Goal: Task Accomplishment & Management: Use online tool/utility

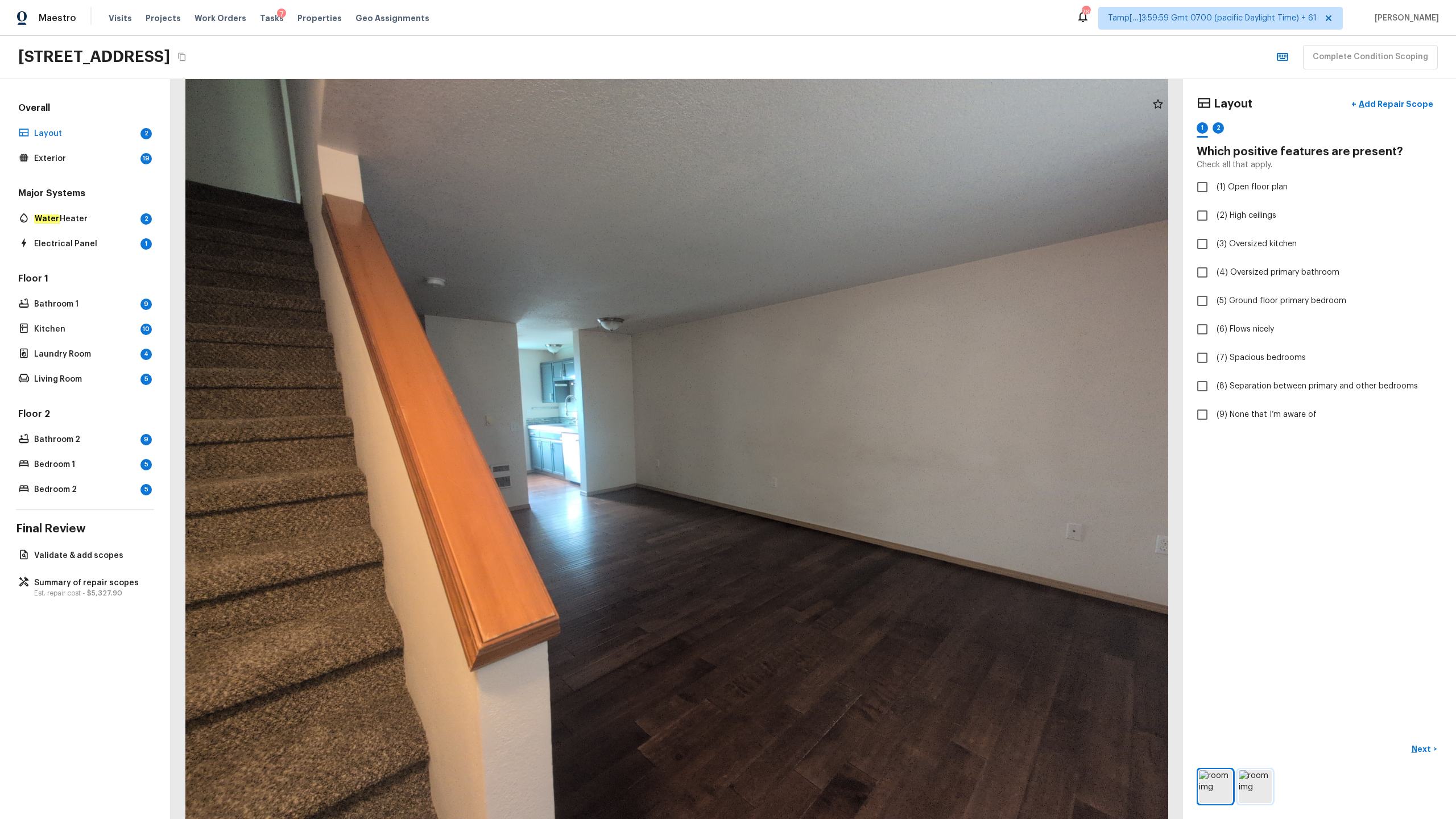
click at [818, 404] on img at bounding box center [1255, 786] width 33 height 33
click at [818, 404] on span "(9) None that I’m aware of" at bounding box center [1267, 415] width 100 height 12
click at [818, 404] on input "(9) None that I’m aware of" at bounding box center [1202, 415] width 24 height 24
checkbox input "true"
click at [818, 404] on p "Next" at bounding box center [1422, 749] width 21 height 12
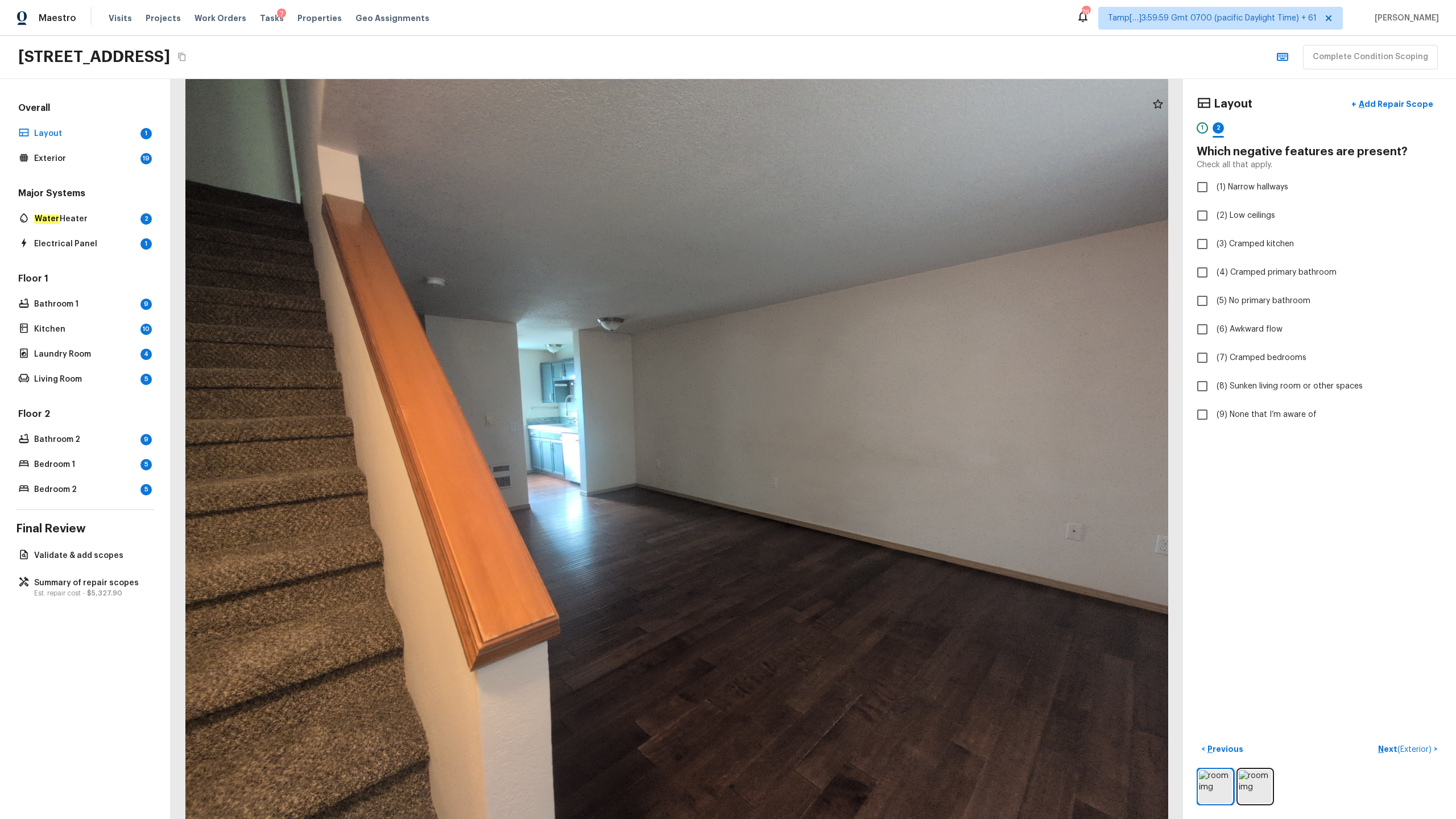
checkbox input "true"
click at [818, 404] on p "Next ( Exterior )" at bounding box center [1407, 749] width 56 height 12
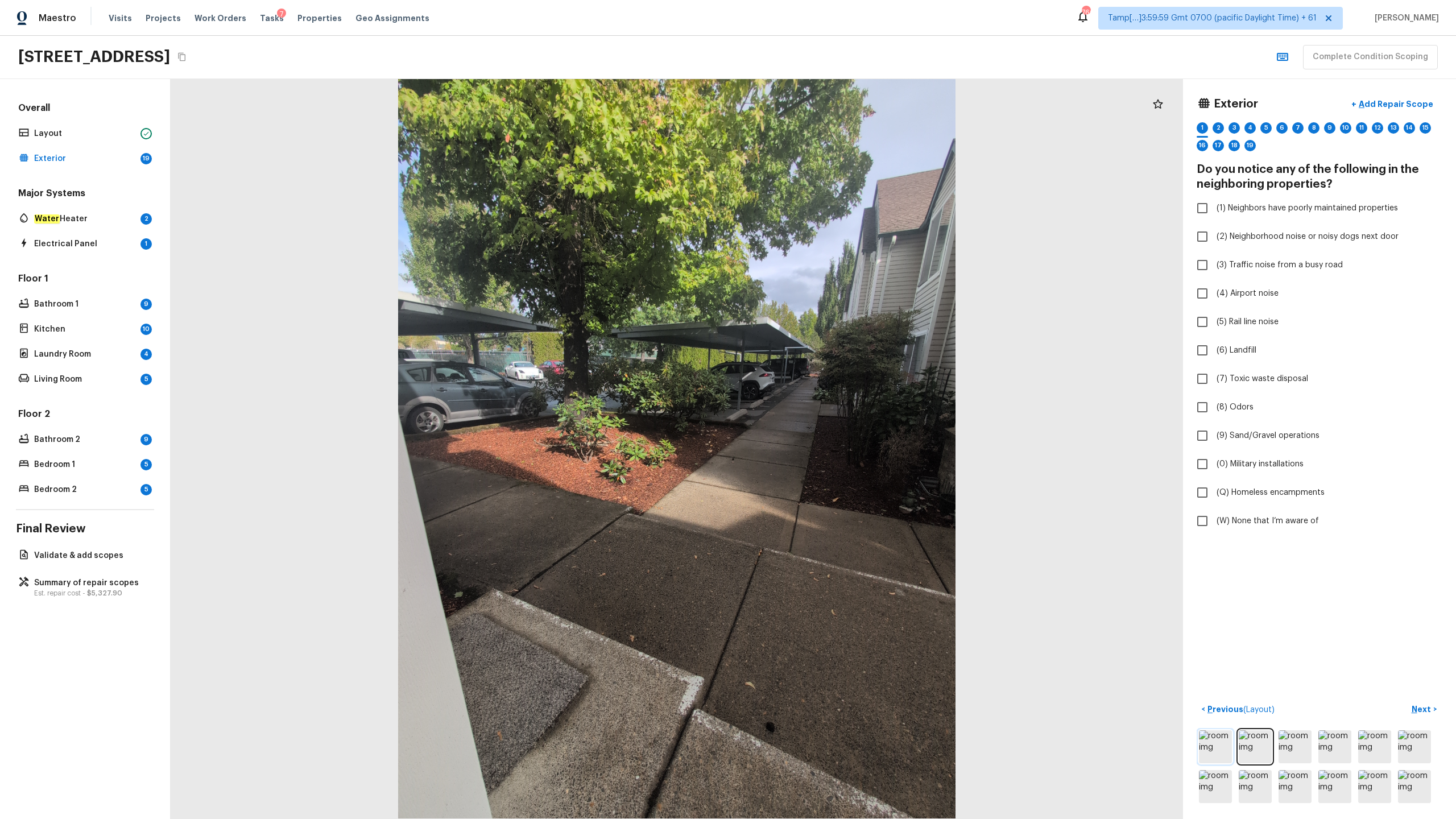
click at [818, 404] on img at bounding box center [1216, 747] width 33 height 33
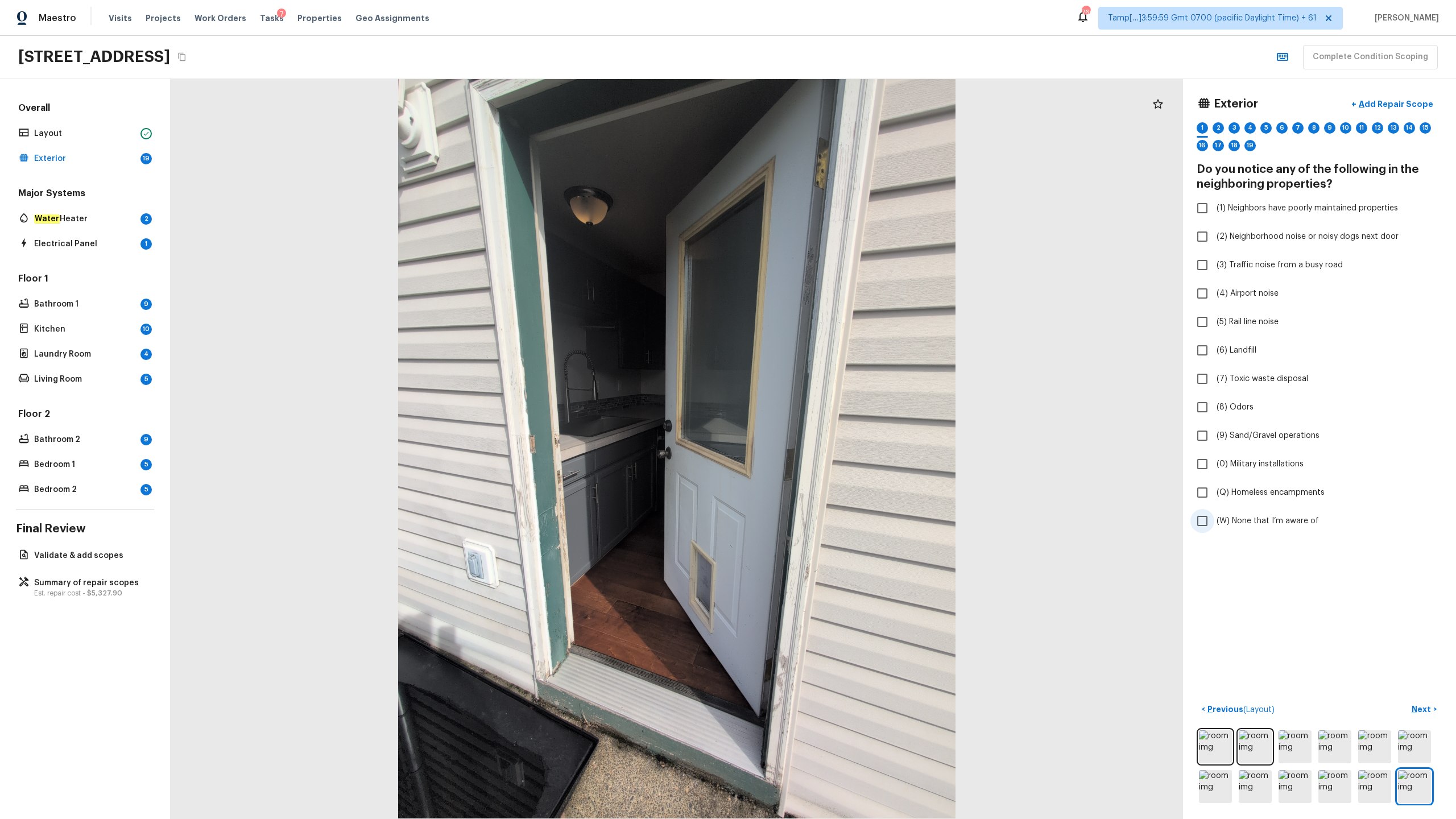
click at [818, 404] on span "(W) None that I’m aware of" at bounding box center [1268, 521] width 103 height 12
click at [818, 404] on input "(W) None that I’m aware of" at bounding box center [1202, 521] width 24 height 24
checkbox input "true"
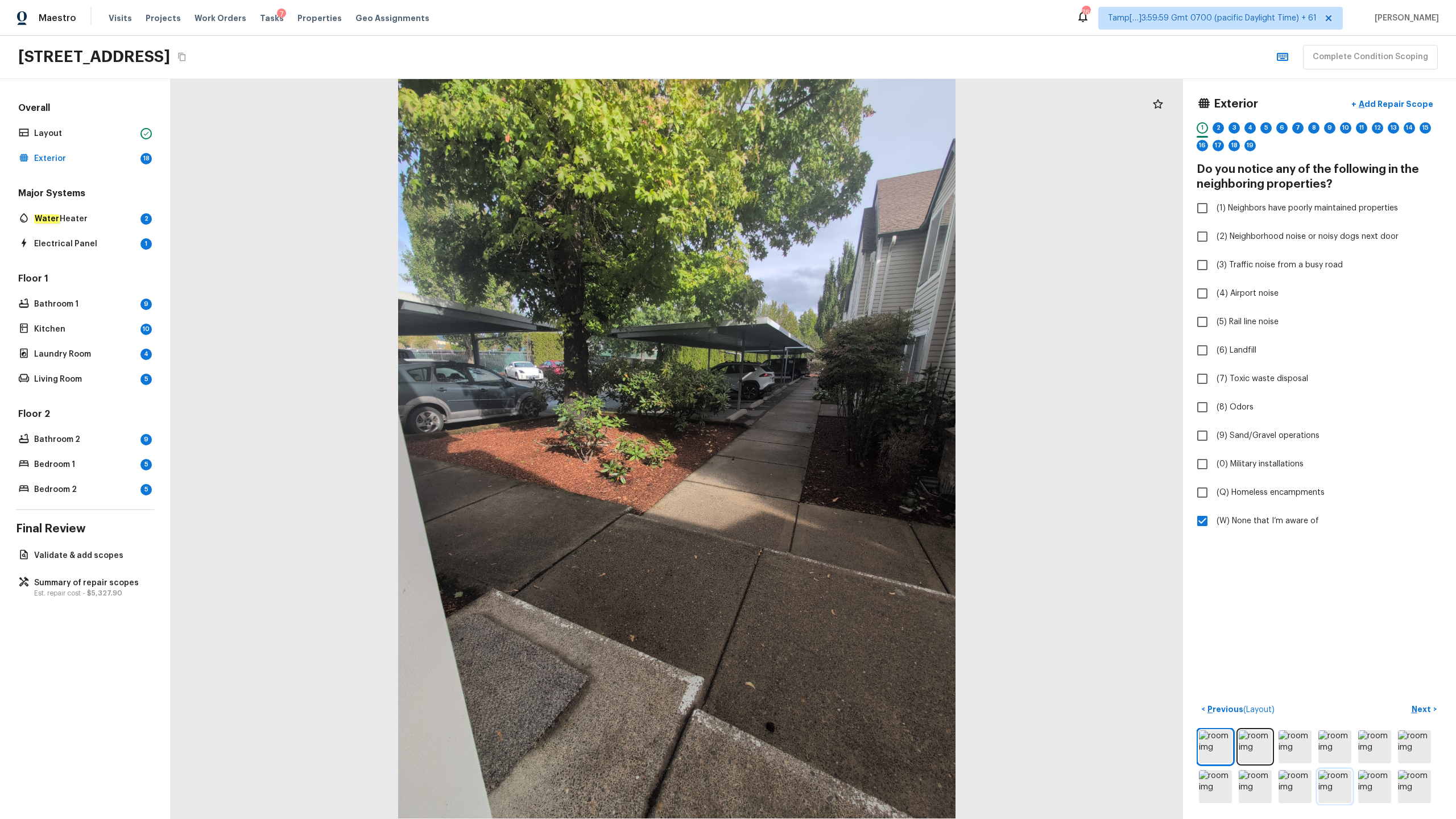
click at [818, 404] on img at bounding box center [1335, 786] width 33 height 33
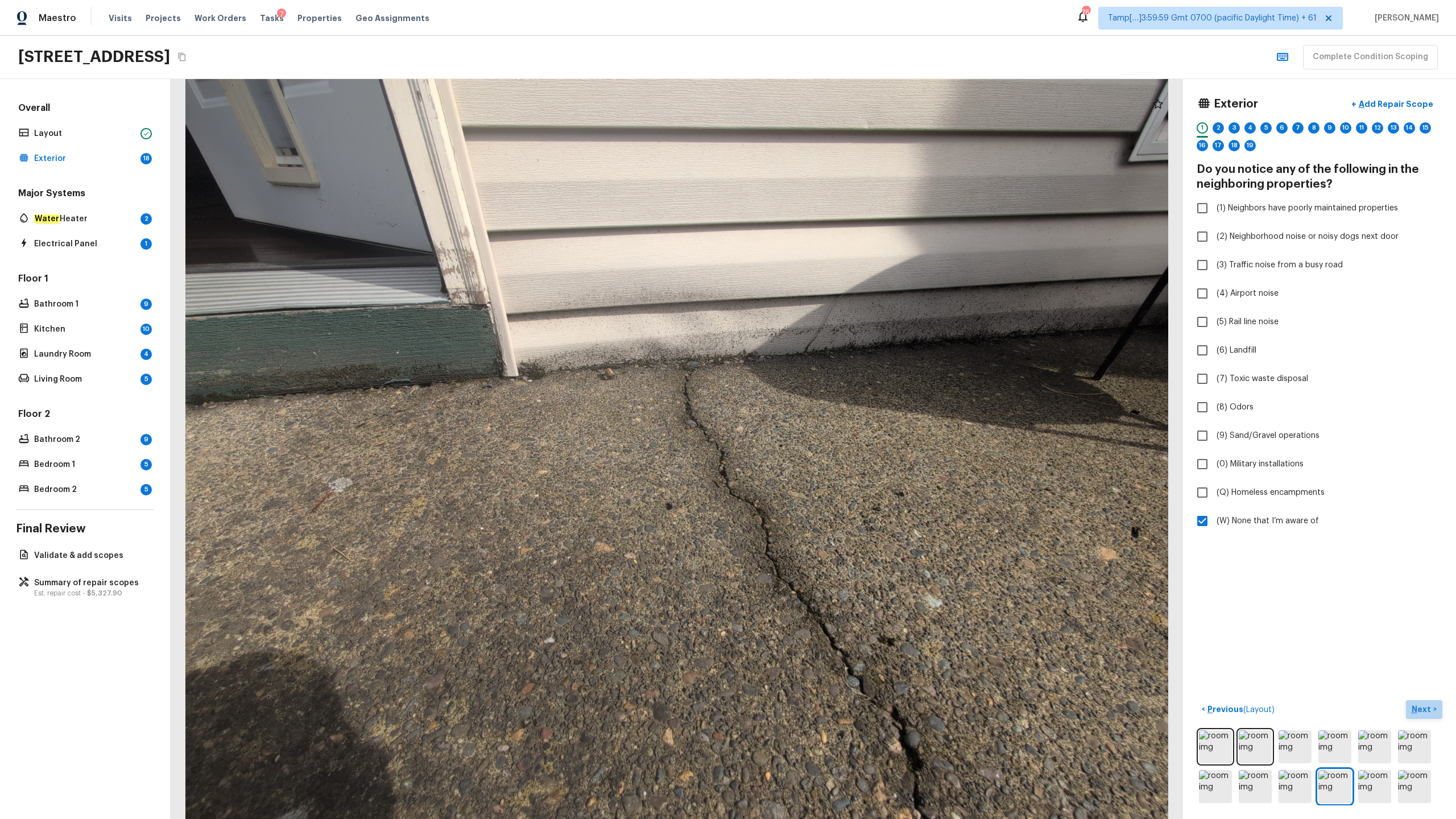
click at [818, 404] on p "Next" at bounding box center [1422, 710] width 21 height 12
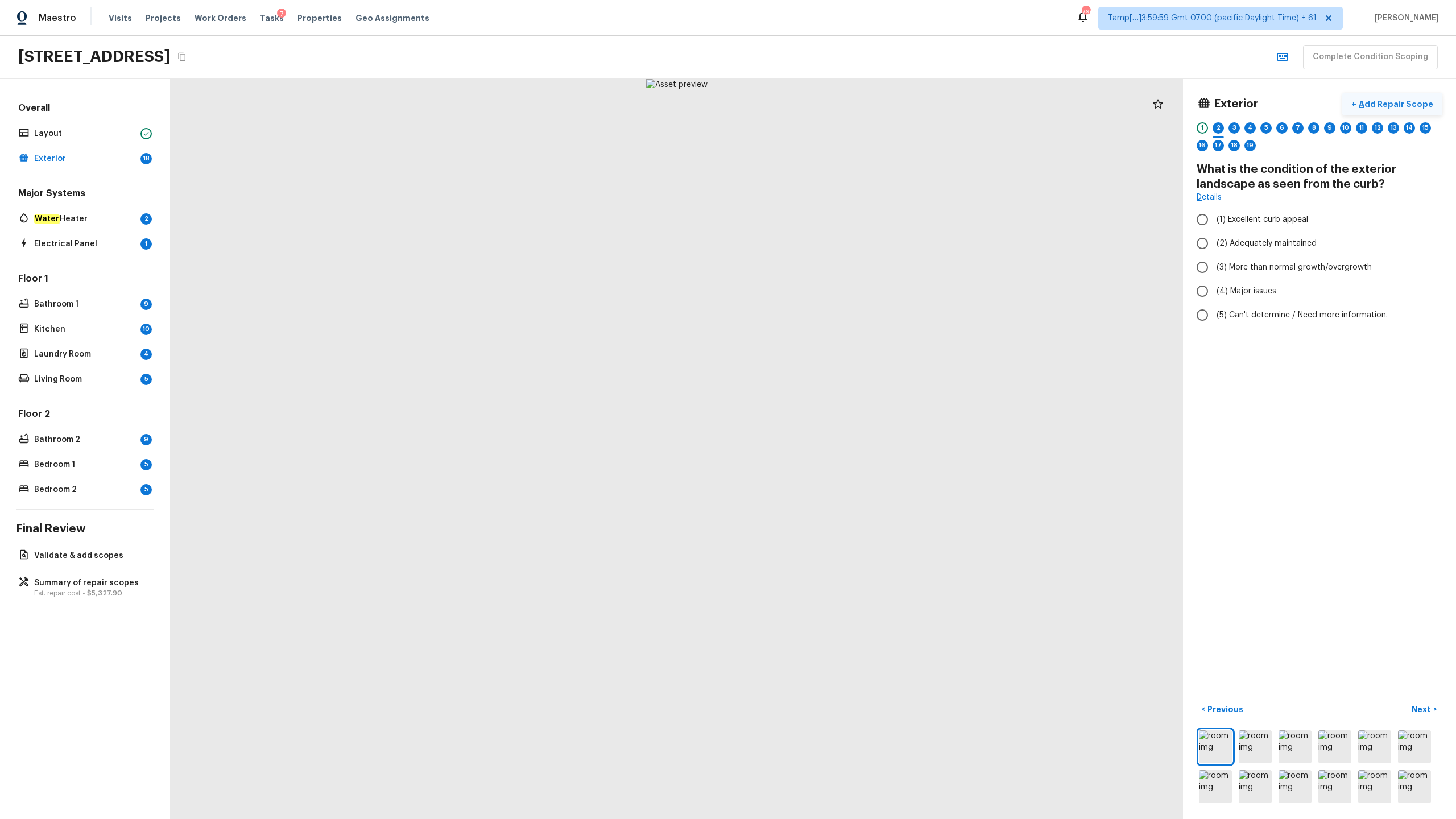
click at [818, 99] on p "Add Repair Scope" at bounding box center [1395, 104] width 77 height 12
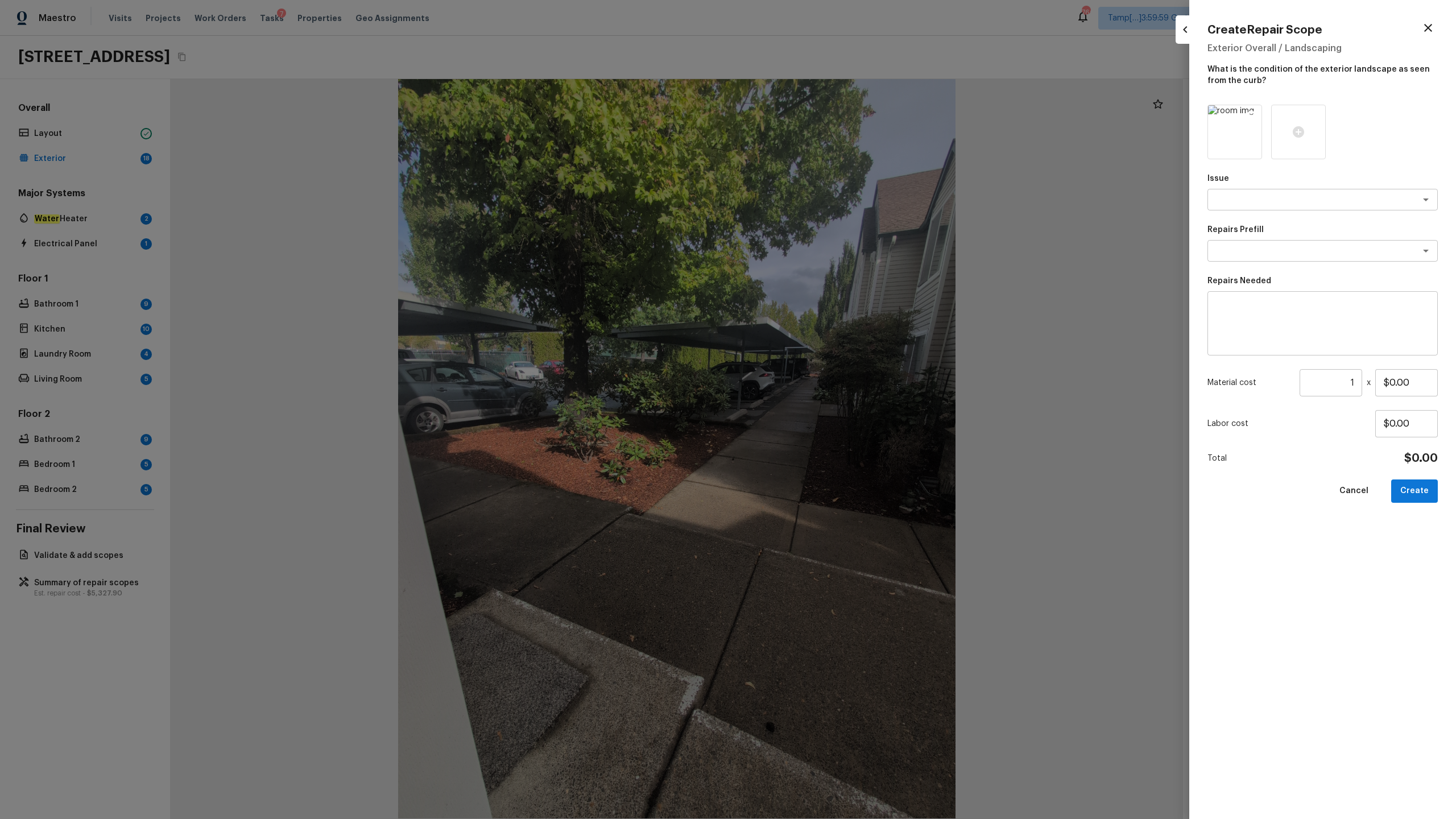
click at [818, 112] on icon at bounding box center [1251, 116] width 10 height 10
click at [818, 134] on icon at bounding box center [1235, 132] width 12 height 12
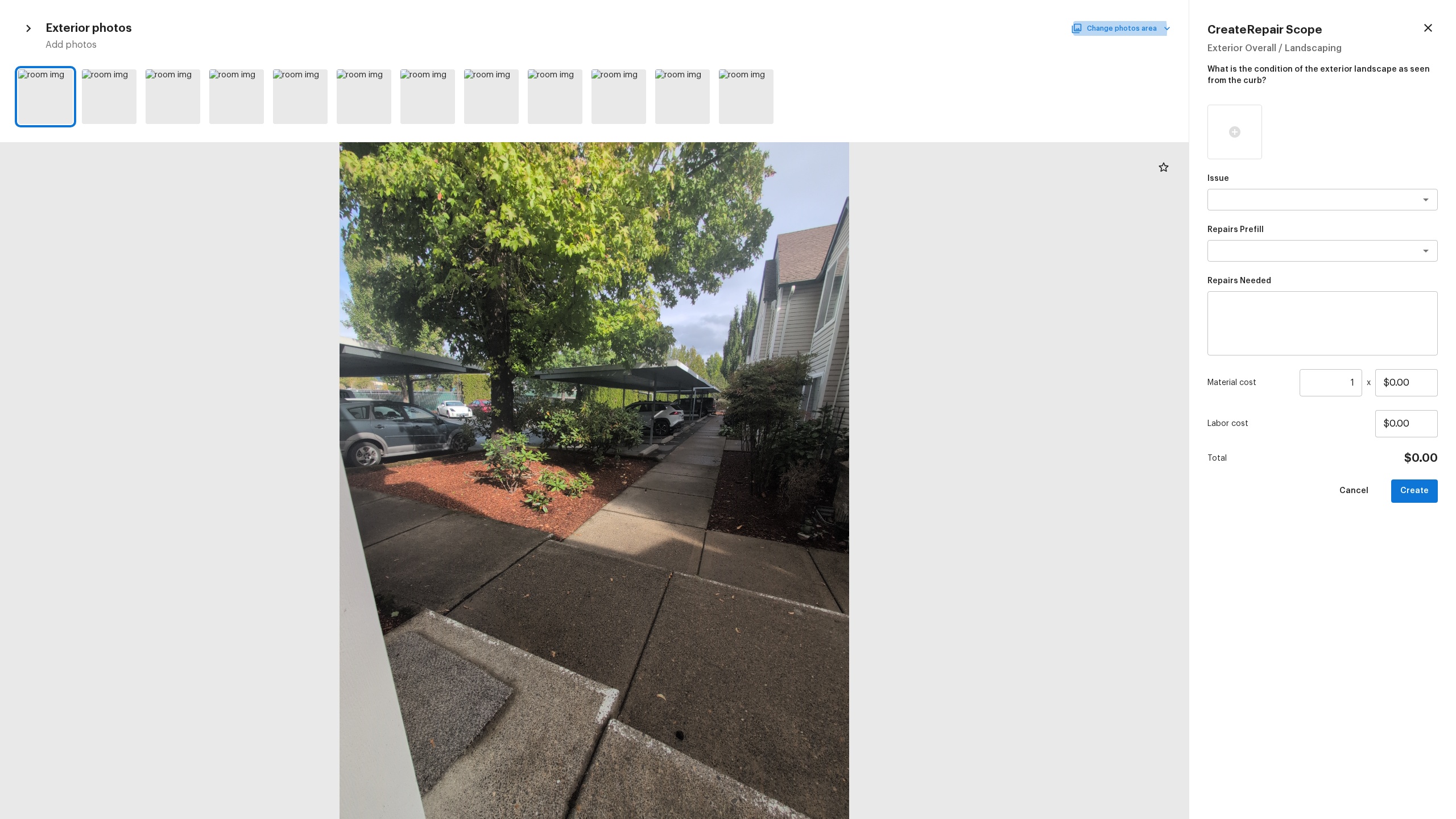
click at [818, 31] on button "Change photos area" at bounding box center [1122, 28] width 98 height 15
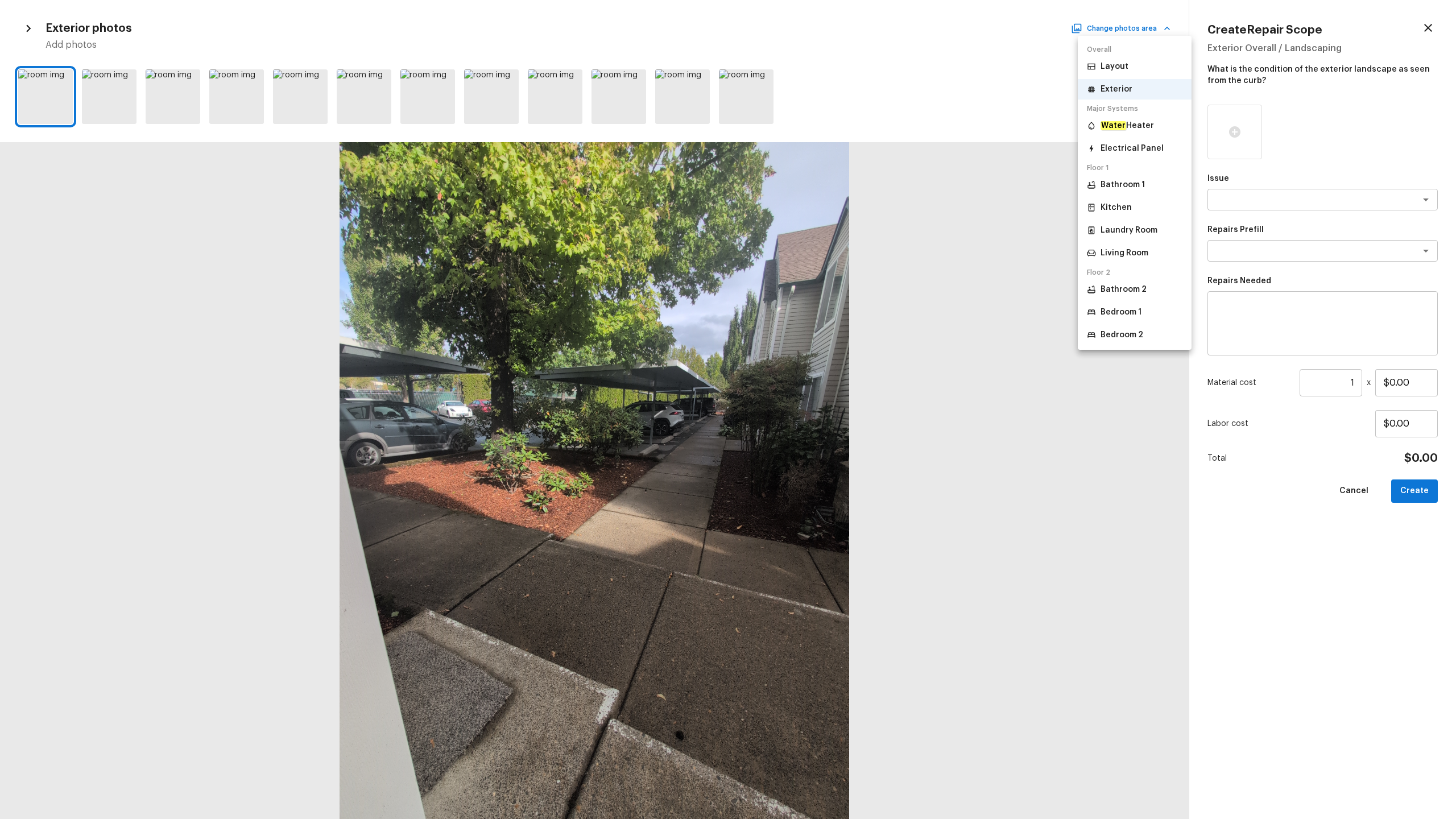
click at [818, 65] on p "Layout" at bounding box center [1114, 67] width 28 height 12
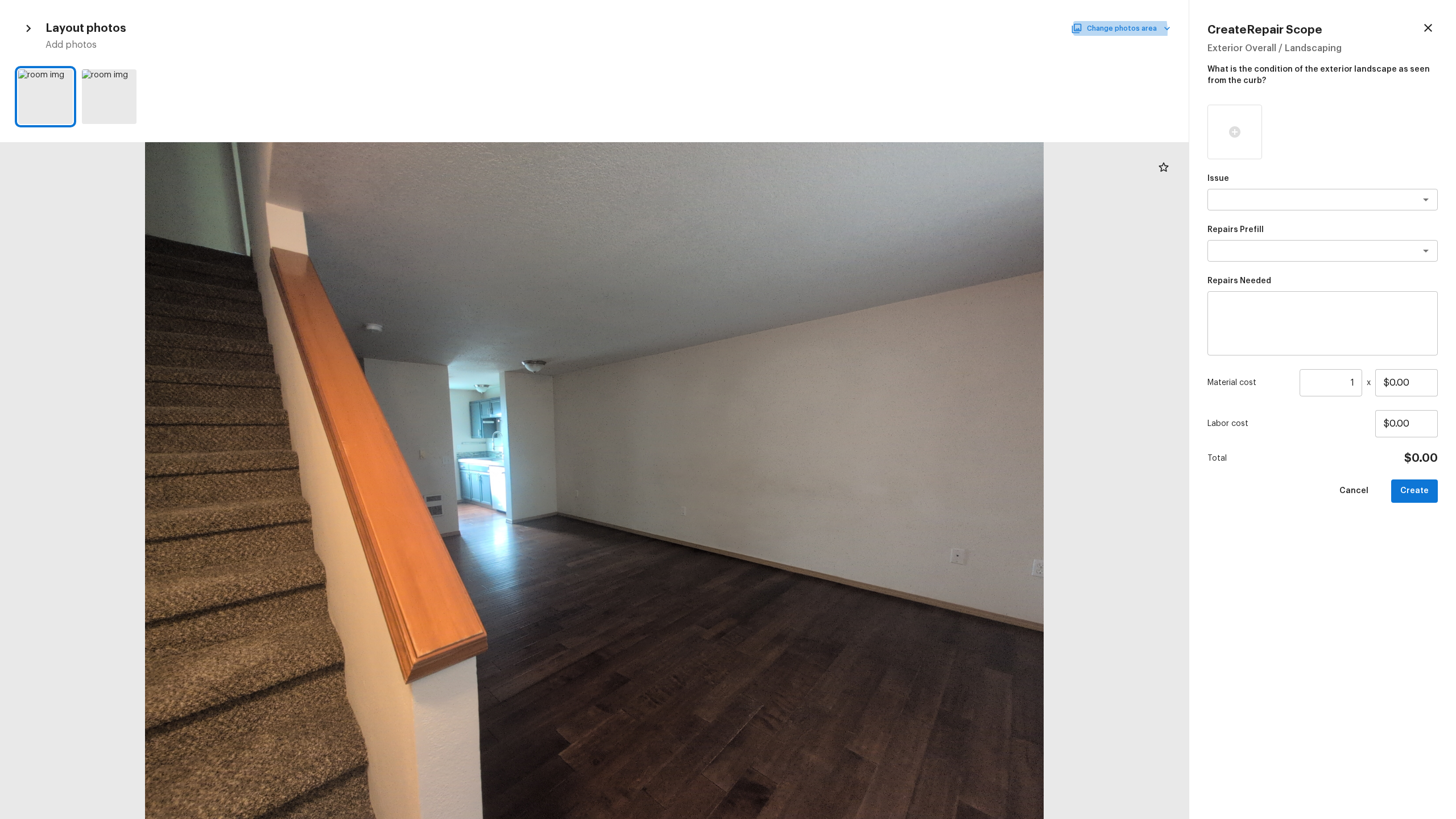
click at [818, 31] on button "Change photos area" at bounding box center [1122, 28] width 98 height 15
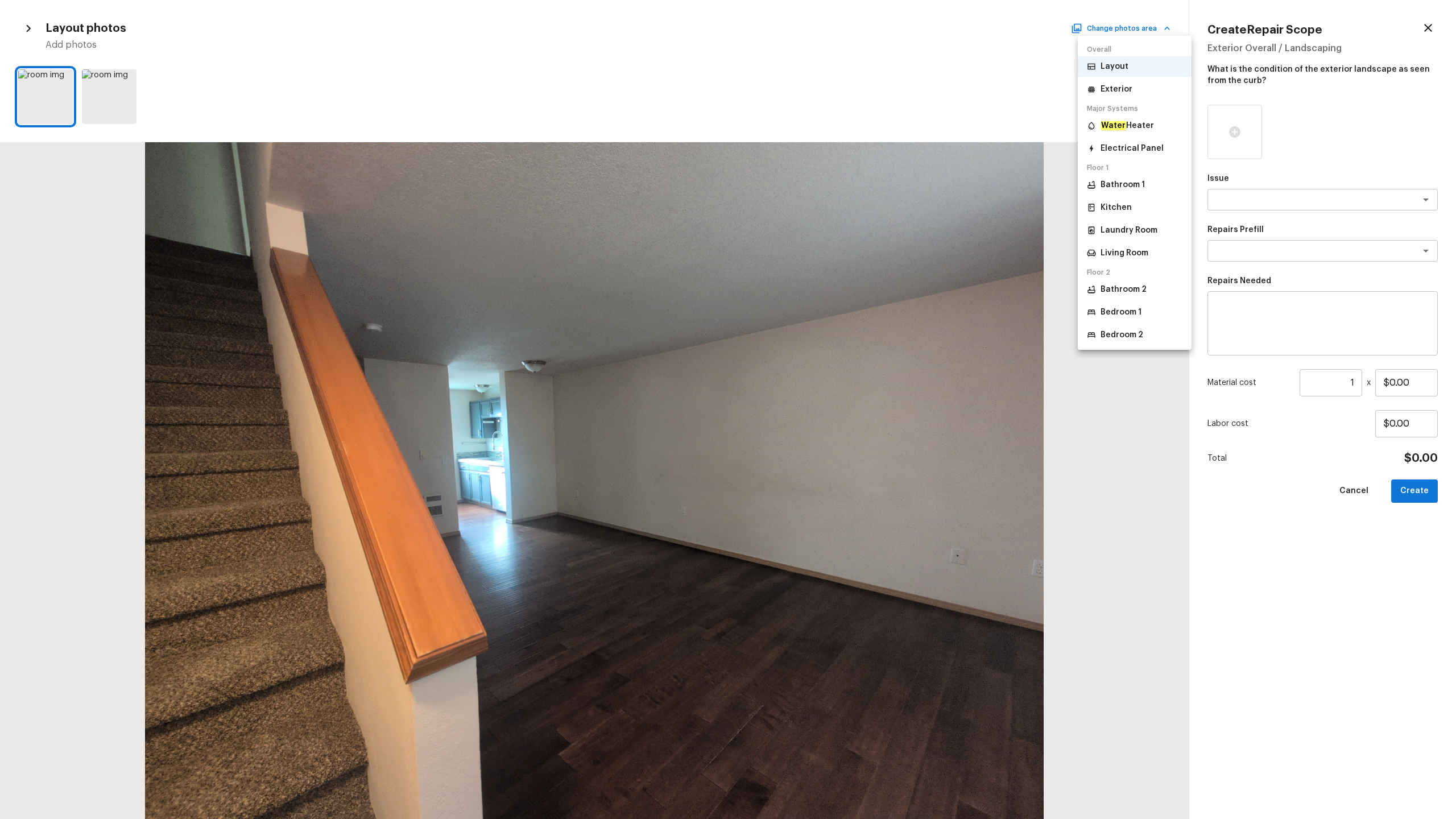
click at [818, 86] on p "Exterior" at bounding box center [1116, 90] width 32 height 12
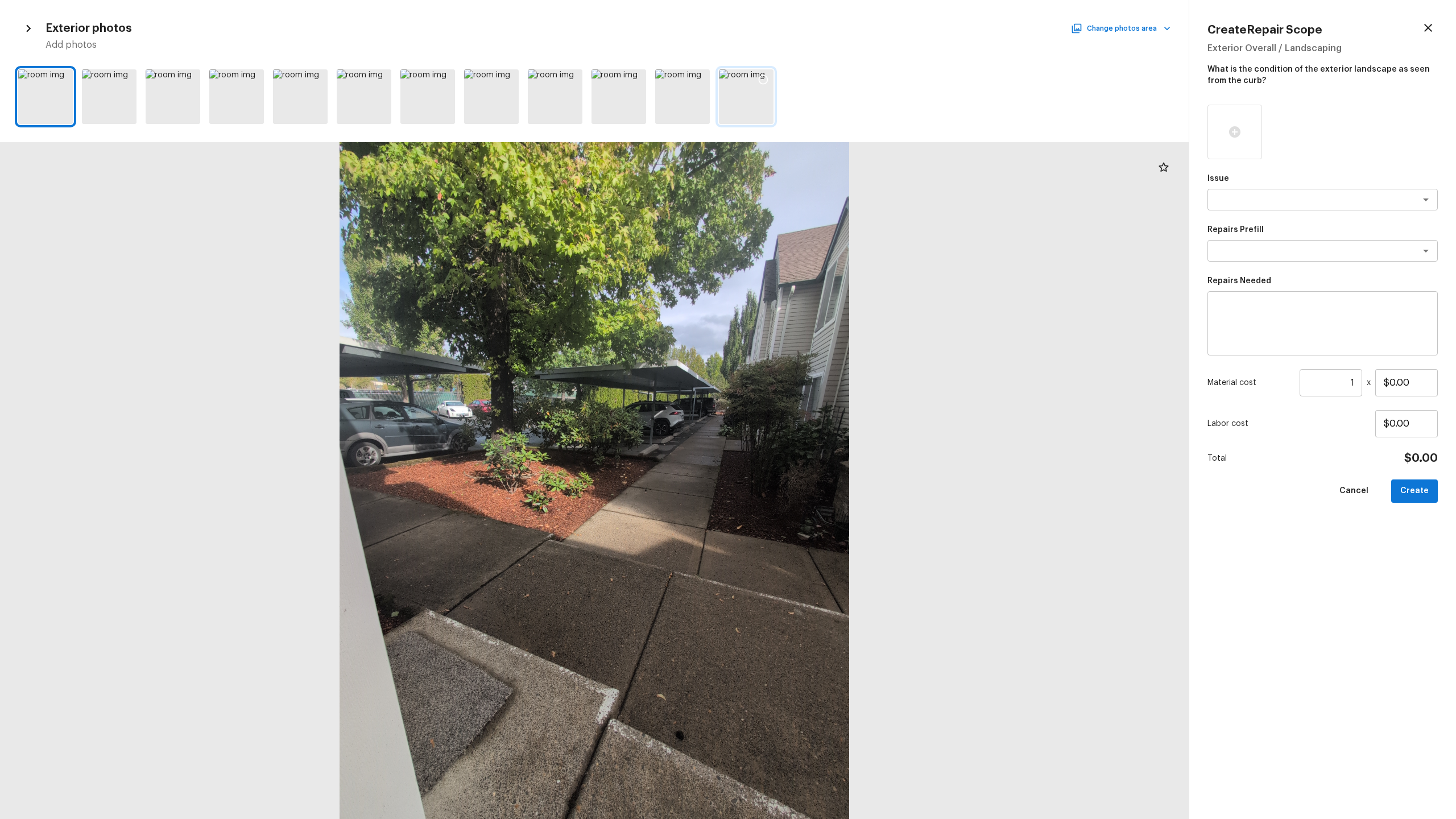
click at [757, 120] on div at bounding box center [746, 97] width 55 height 55
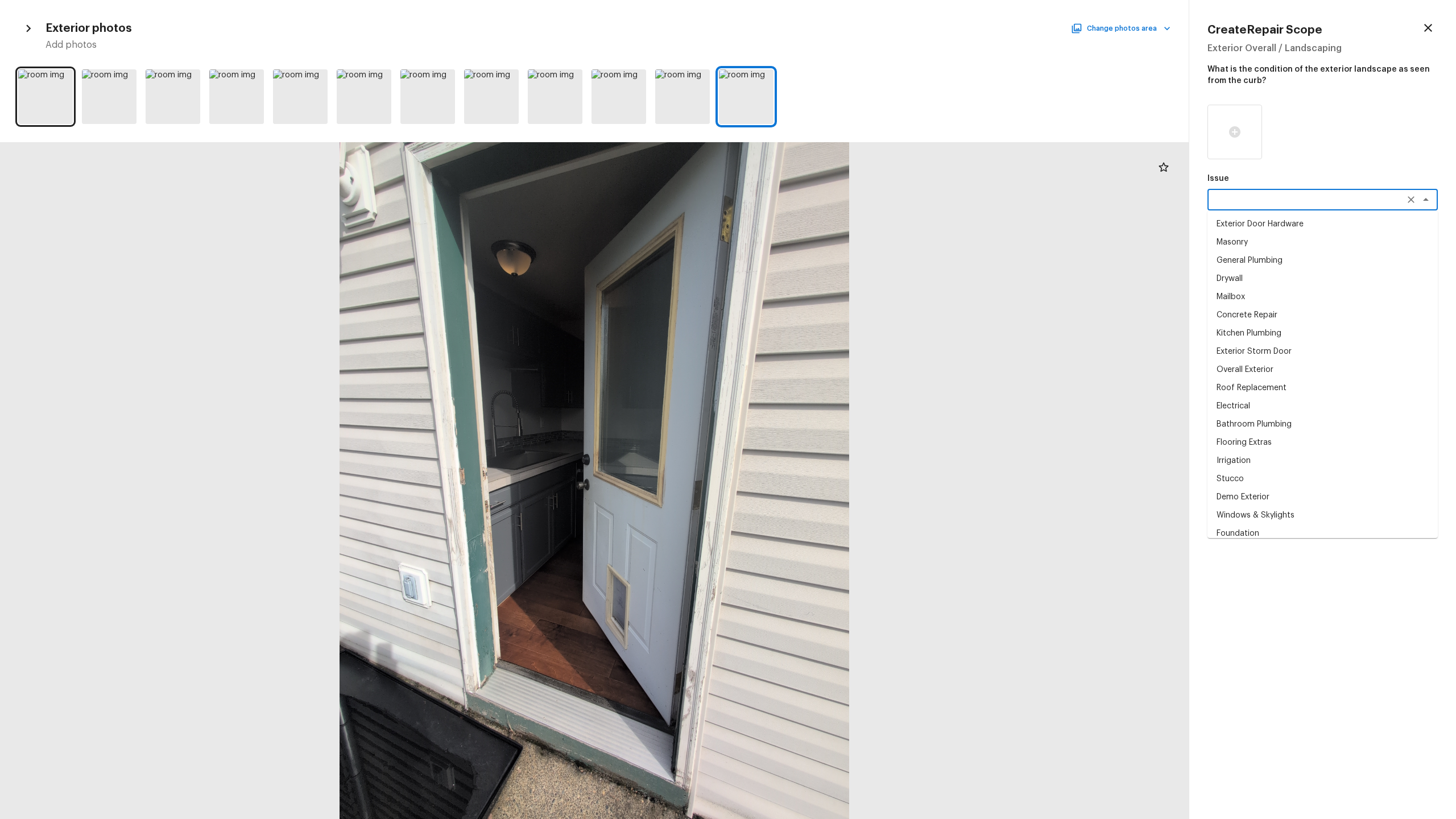
click at [818, 196] on textarea at bounding box center [1307, 200] width 188 height 12
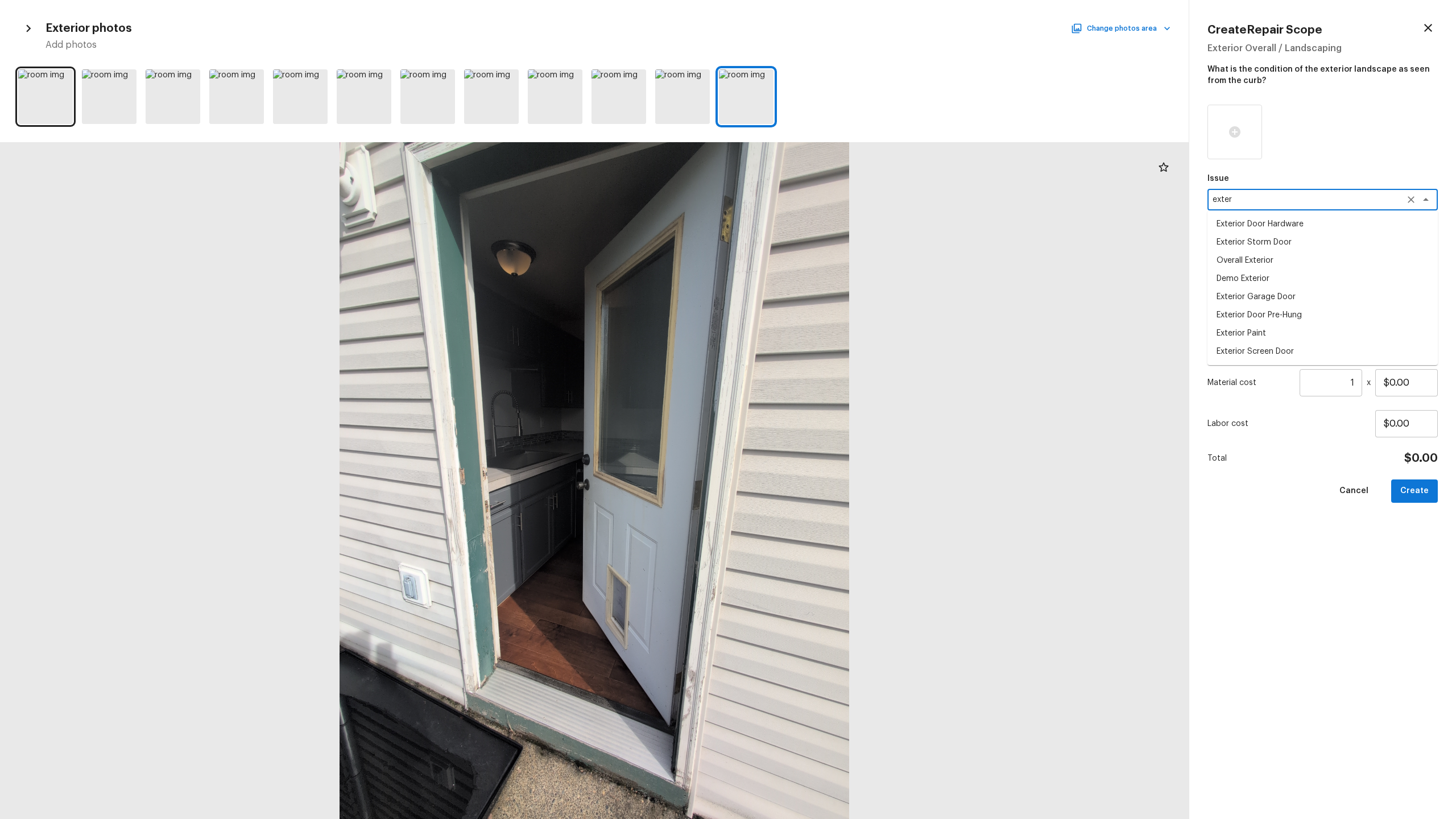
click at [818, 261] on li "Overall Exterior" at bounding box center [1323, 261] width 230 height 18
type textarea "Overall Exterior"
click at [818, 319] on textarea at bounding box center [1323, 324] width 214 height 46
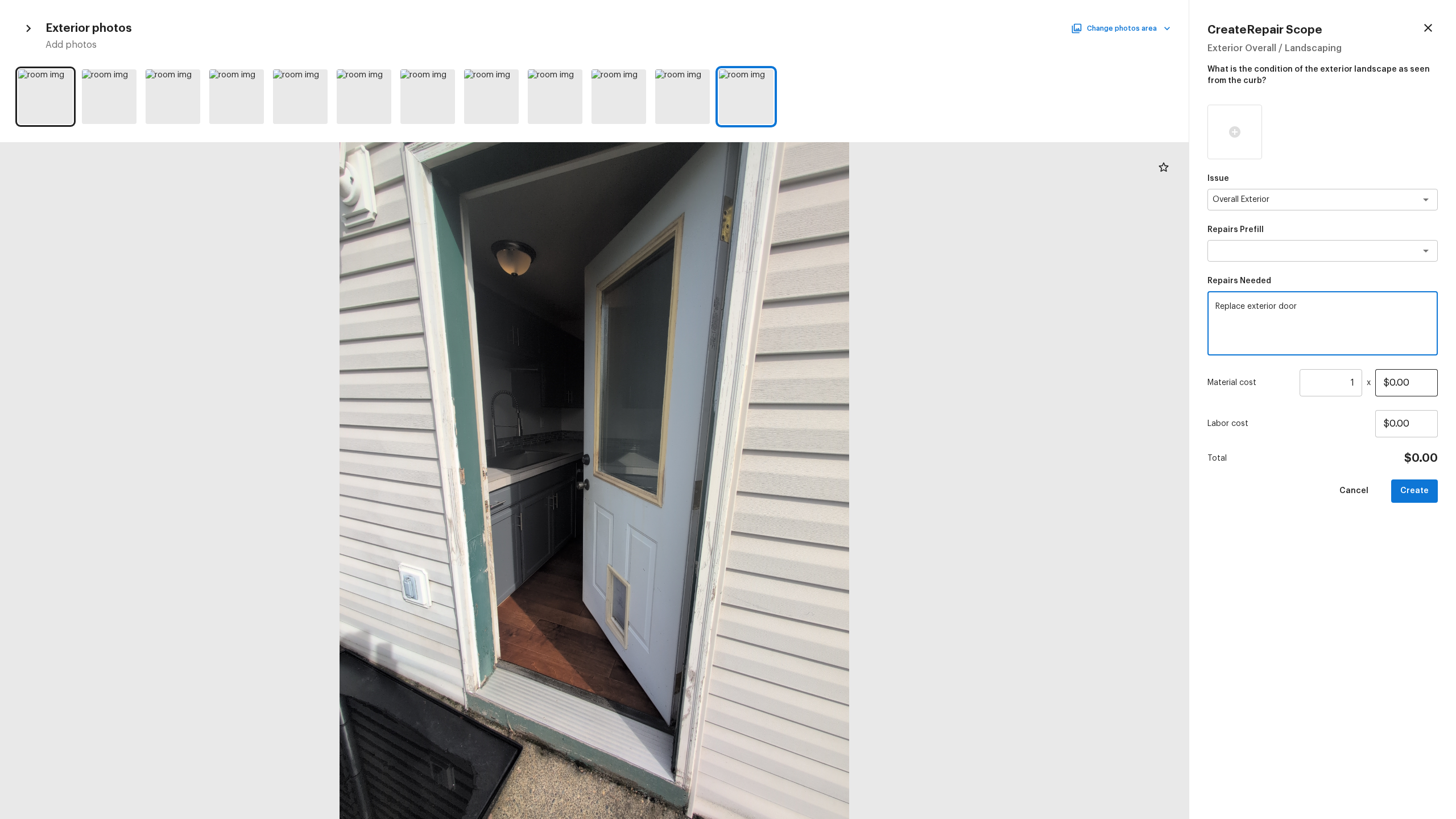
type textarea "Replace exterior door"
click at [818, 381] on input "$0.00" at bounding box center [1407, 383] width 62 height 27
type input "$300.00"
click at [818, 404] on button "Create" at bounding box center [1415, 491] width 47 height 23
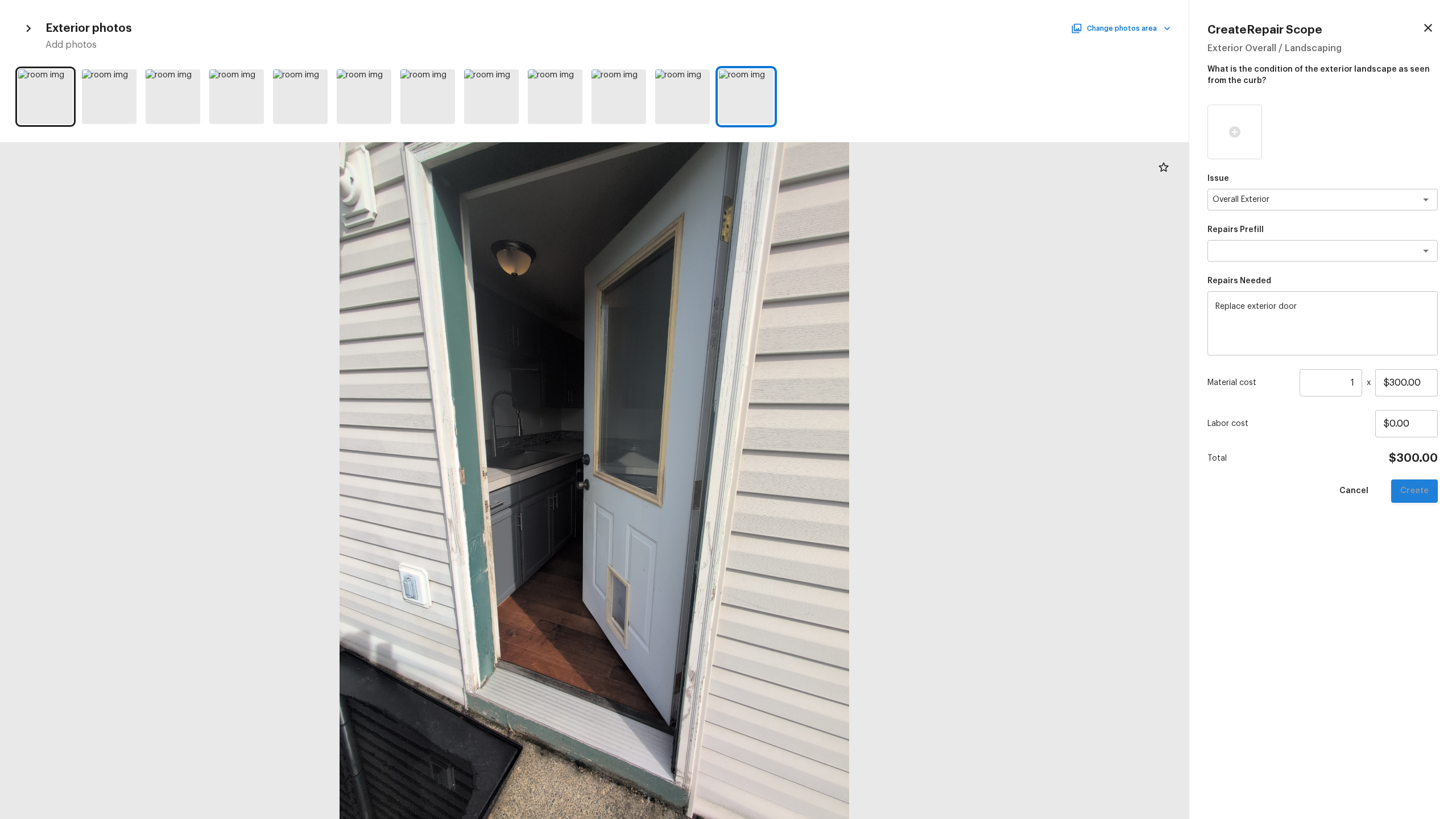
type input "$0.00"
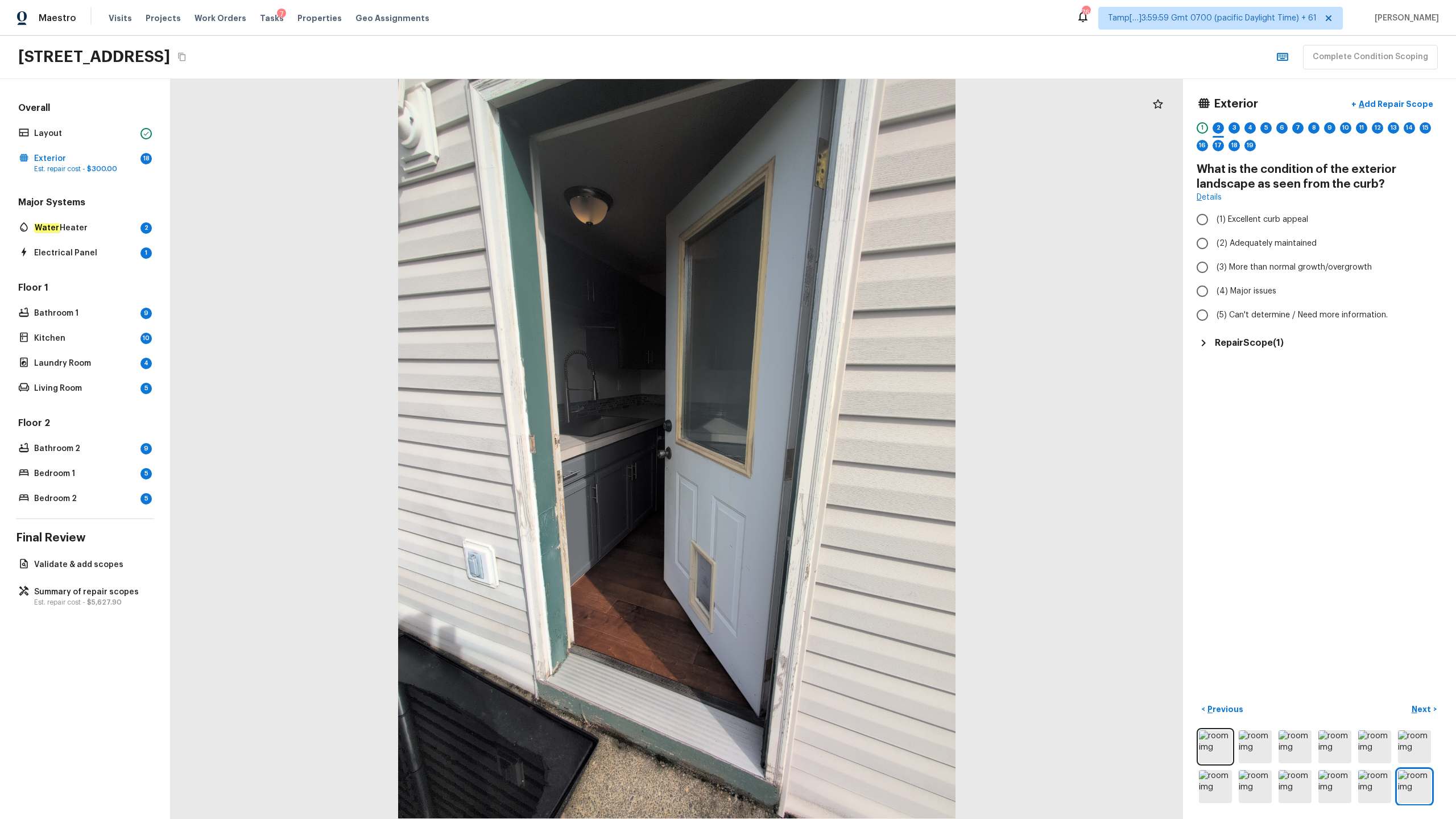
radio input "true"
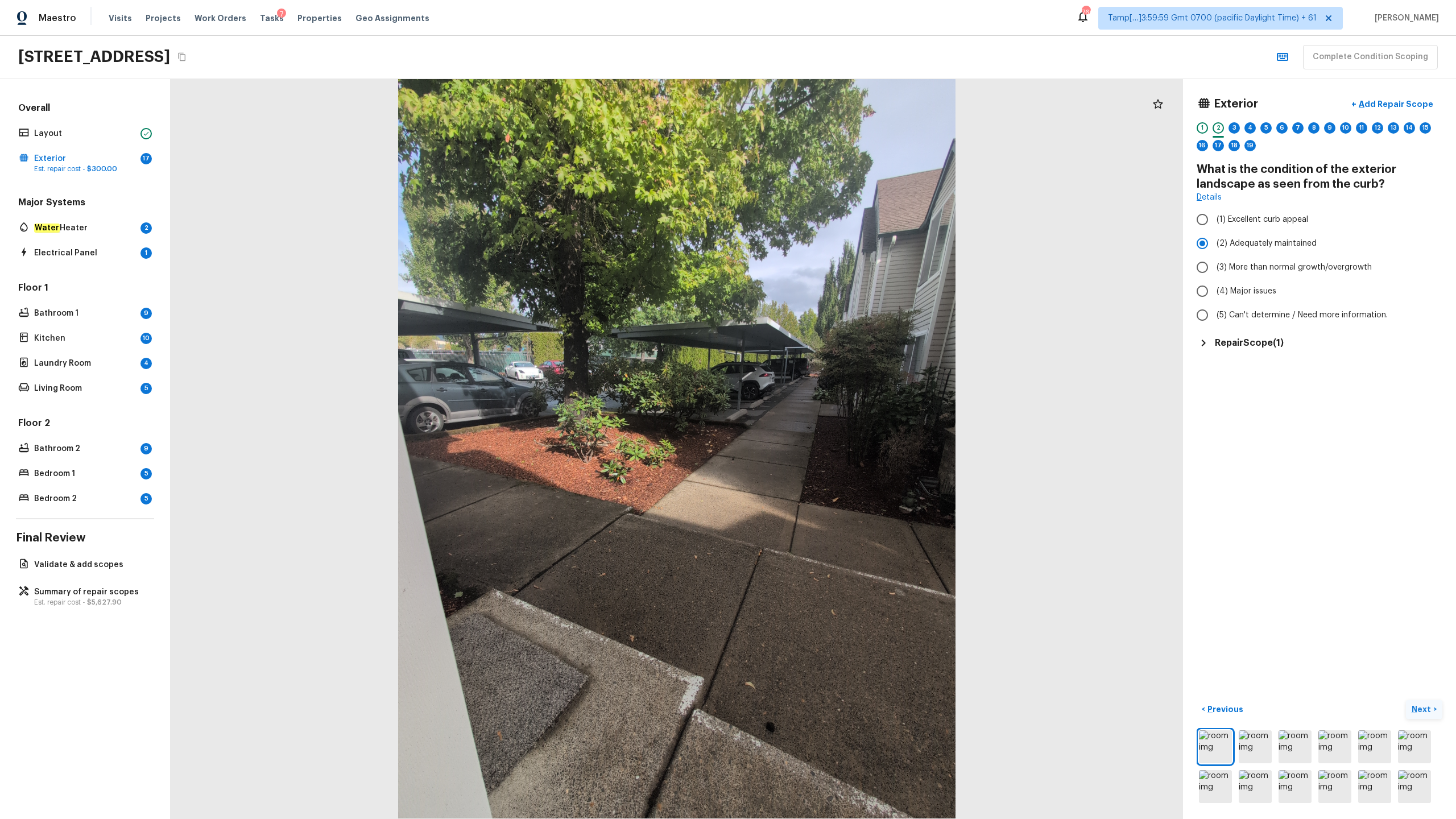
click at [818, 404] on p "Next" at bounding box center [1422, 710] width 21 height 12
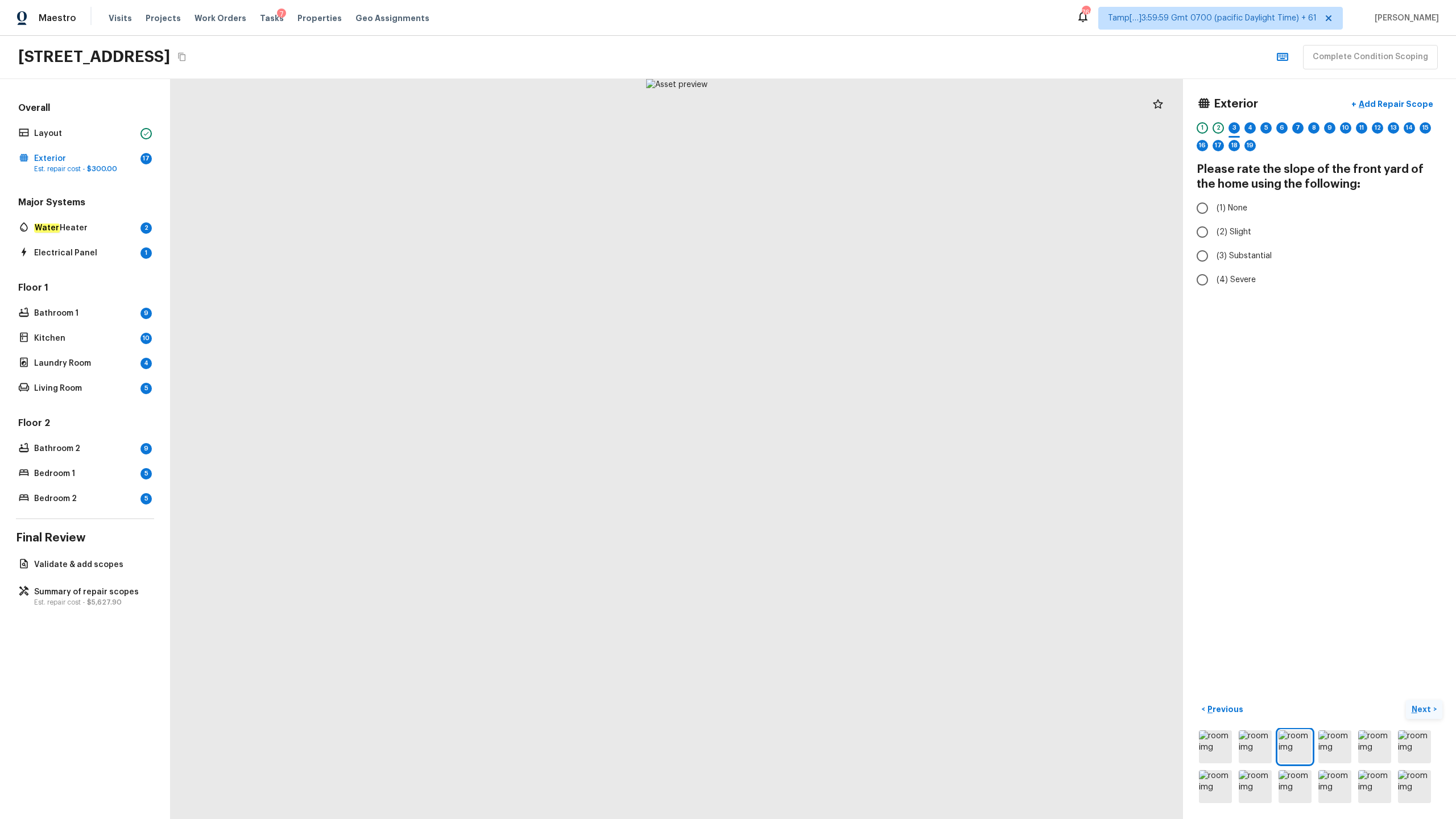
radio input "true"
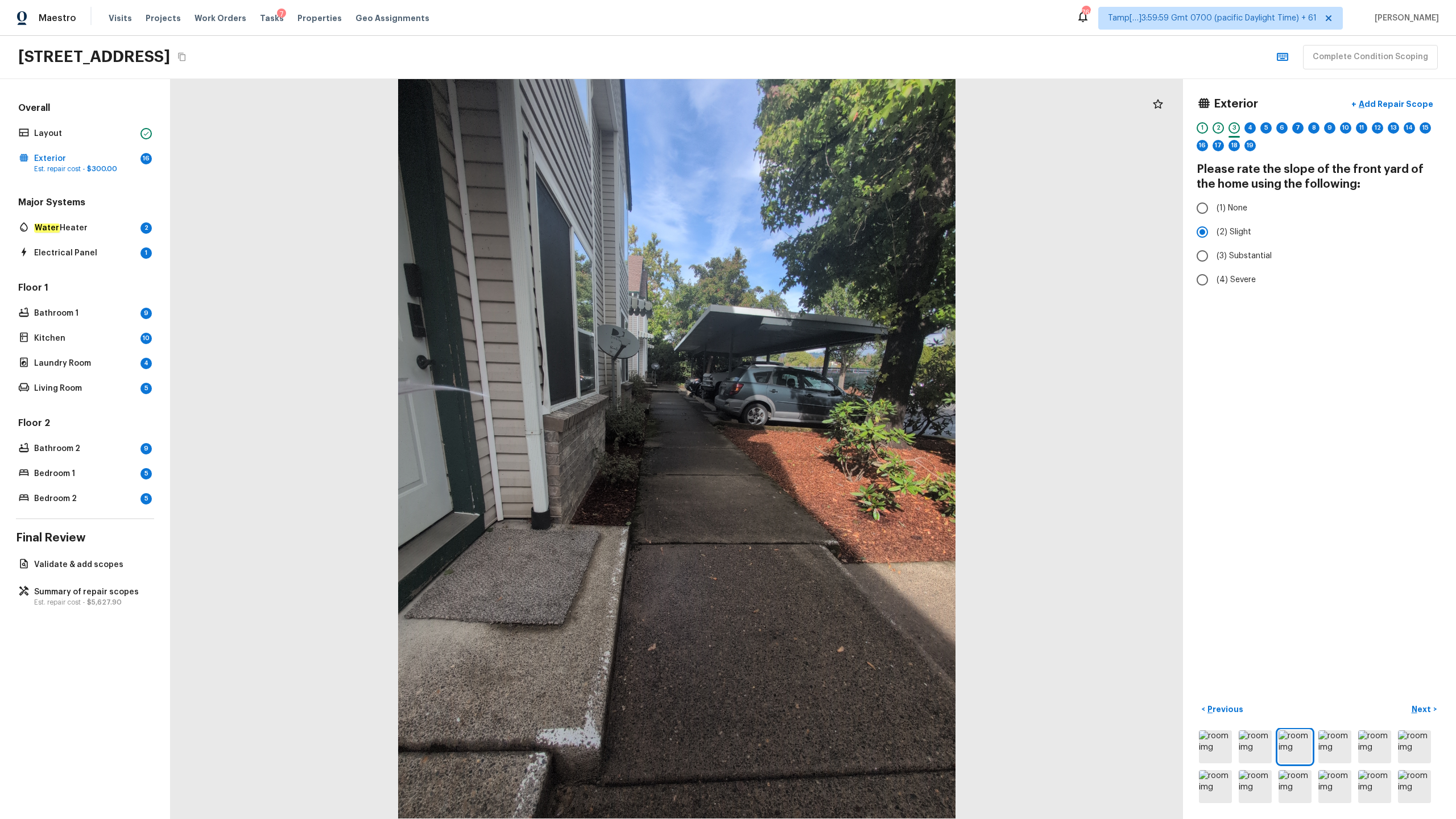
radio input "true"
click at [818, 404] on p "Next" at bounding box center [1422, 710] width 21 height 12
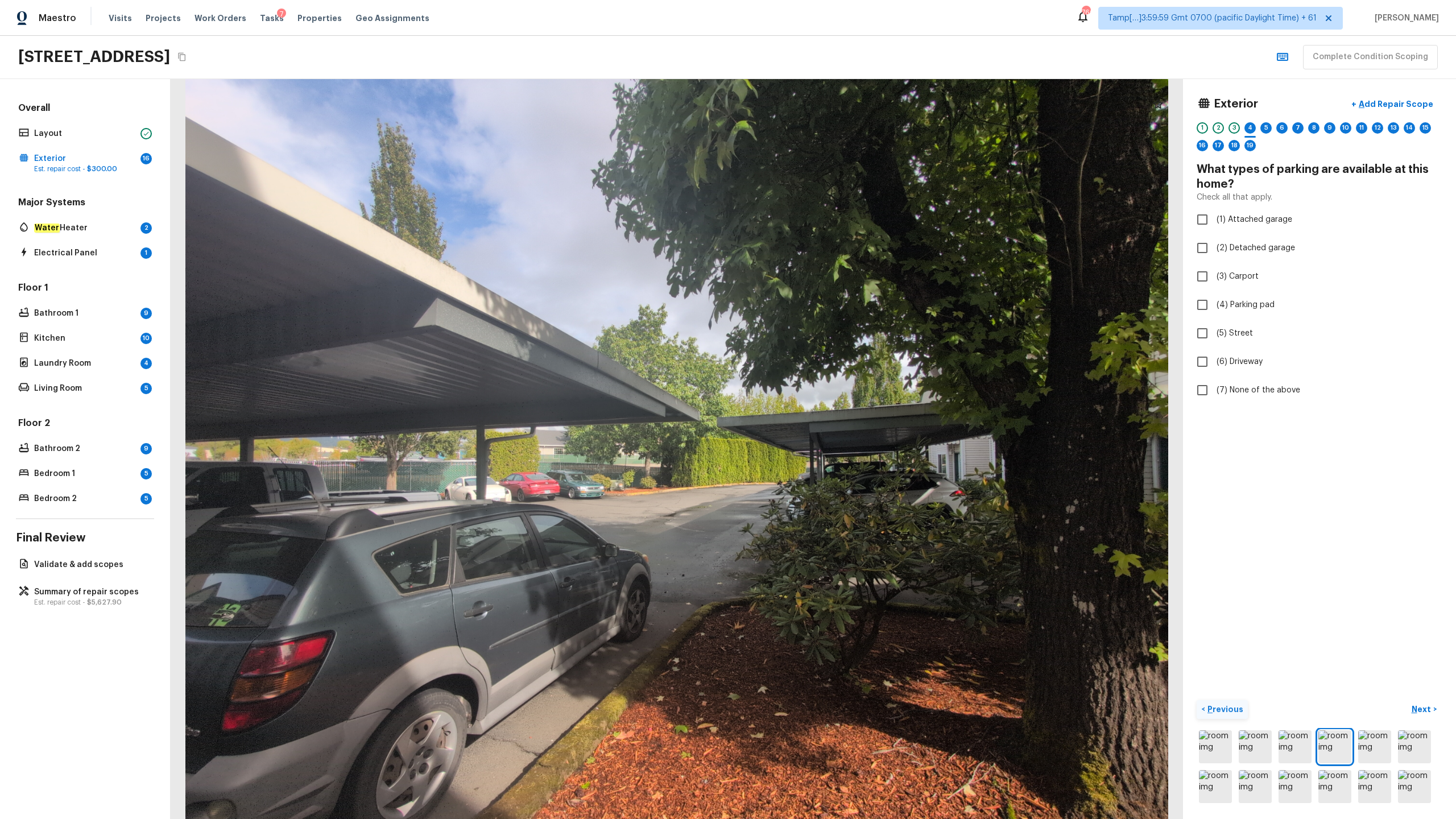
click at [818, 404] on p "Previous" at bounding box center [1225, 710] width 38 height 12
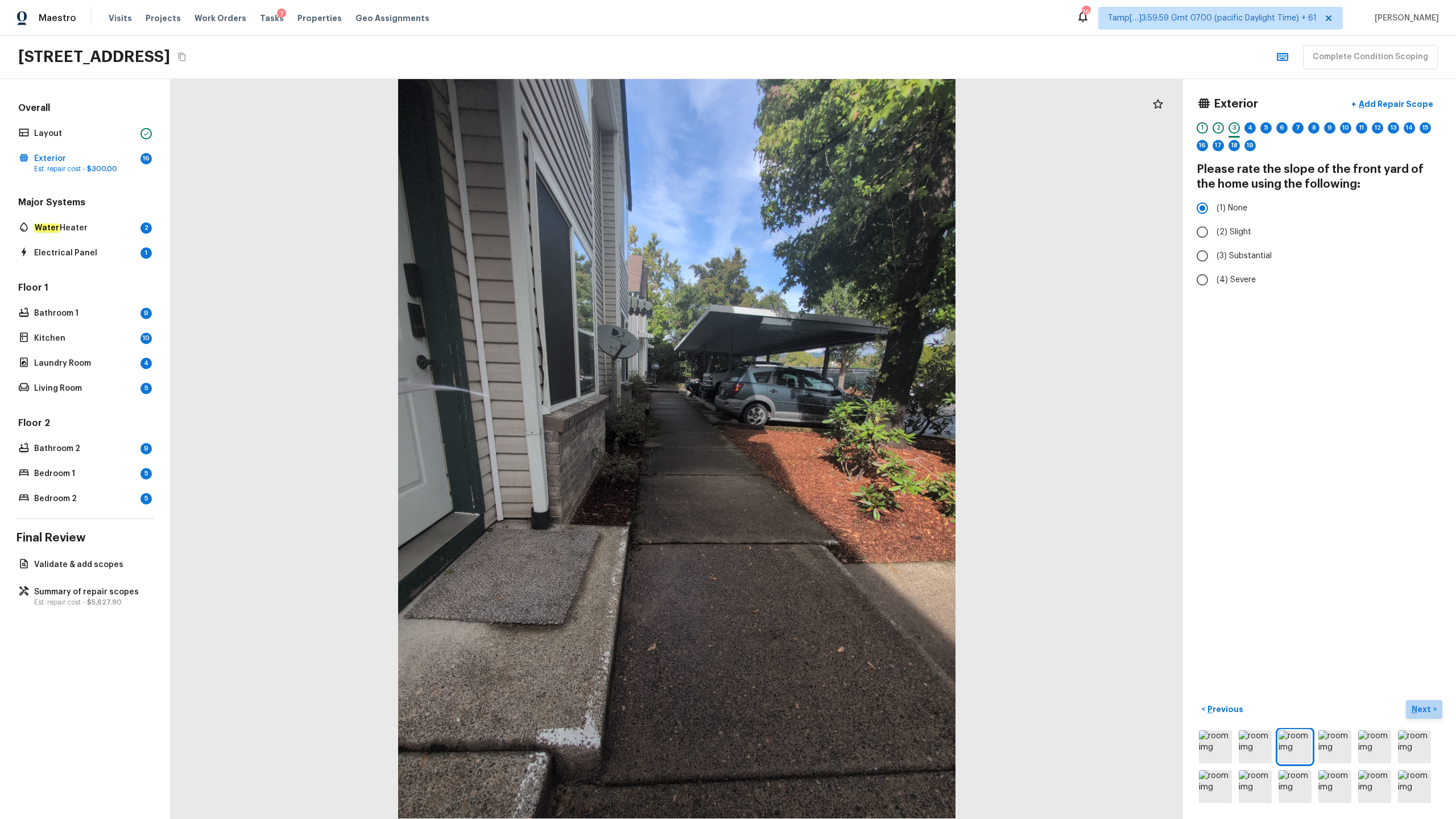
click at [818, 404] on p "Next" at bounding box center [1422, 710] width 21 height 12
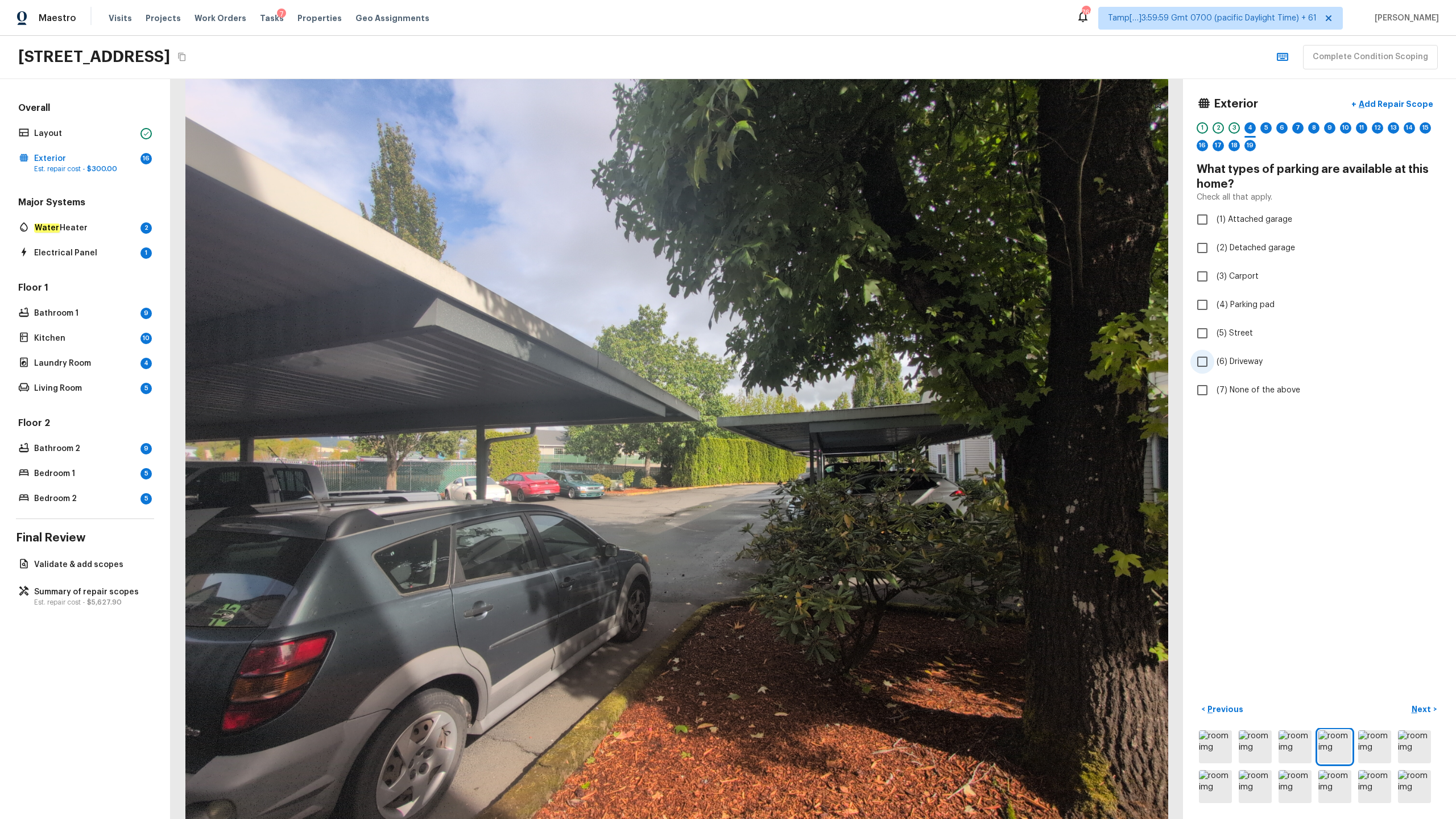
click at [818, 358] on span "(6) Driveway" at bounding box center [1240, 362] width 46 height 12
click at [818, 358] on input "(6) Driveway" at bounding box center [1202, 361] width 24 height 24
checkbox input "true"
click at [818, 272] on span "(3) Carport" at bounding box center [1238, 277] width 42 height 12
click at [818, 272] on input "(3) Carport" at bounding box center [1202, 276] width 24 height 24
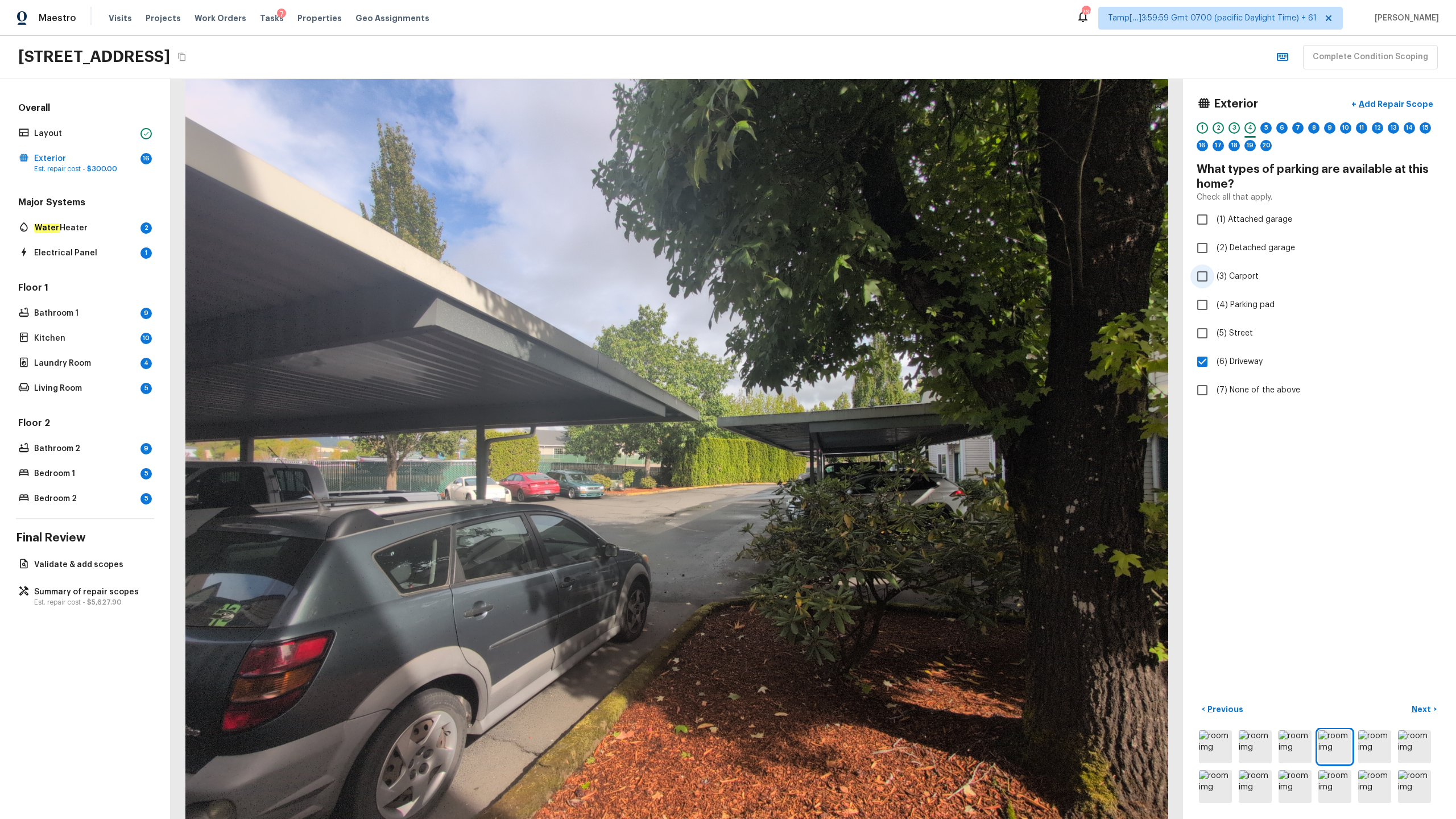
checkbox input "true"
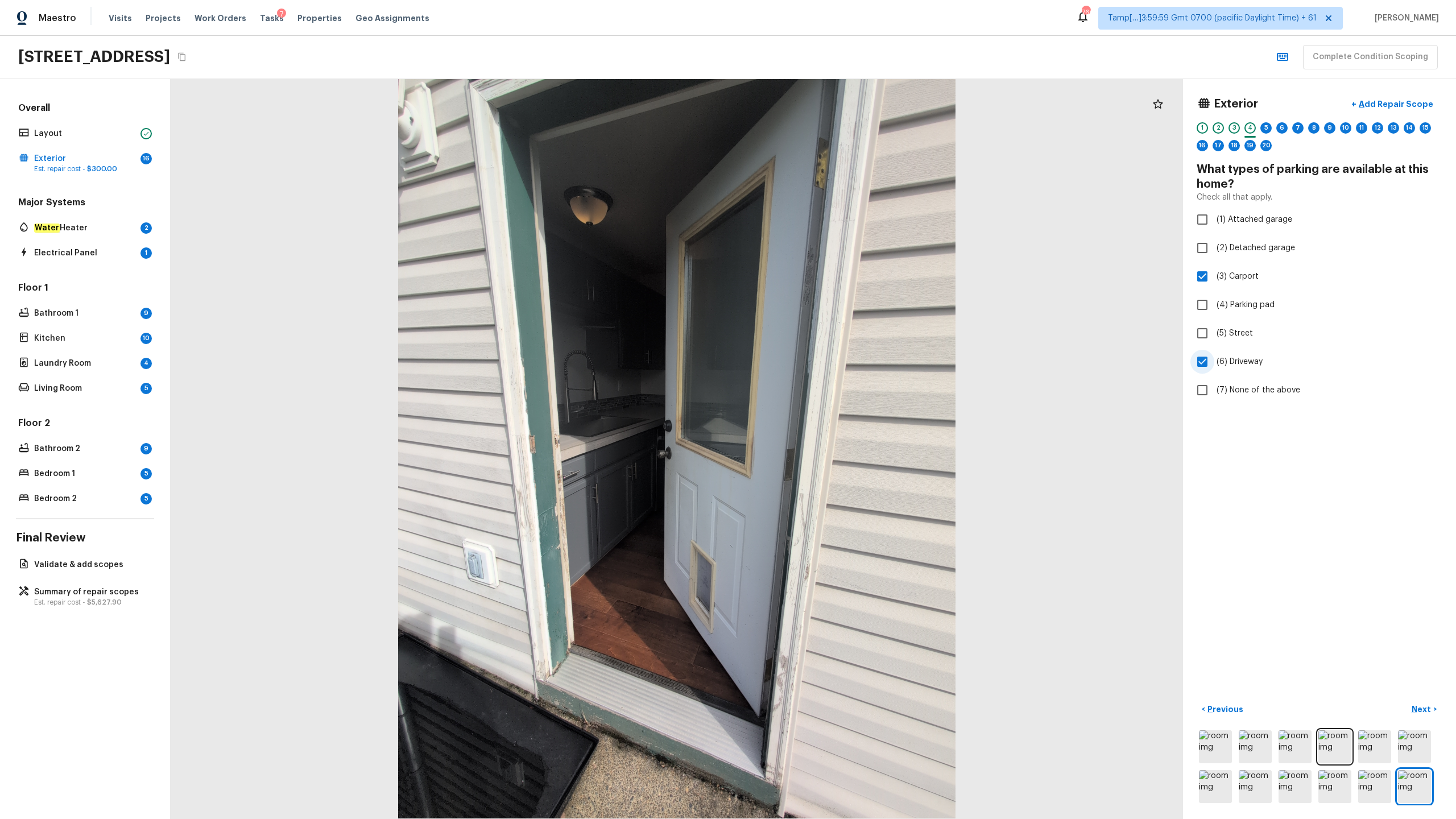
click at [818, 364] on span "(6) Driveway" at bounding box center [1240, 362] width 46 height 12
click at [818, 364] on input "(6) Driveway" at bounding box center [1202, 361] width 24 height 24
checkbox input "false"
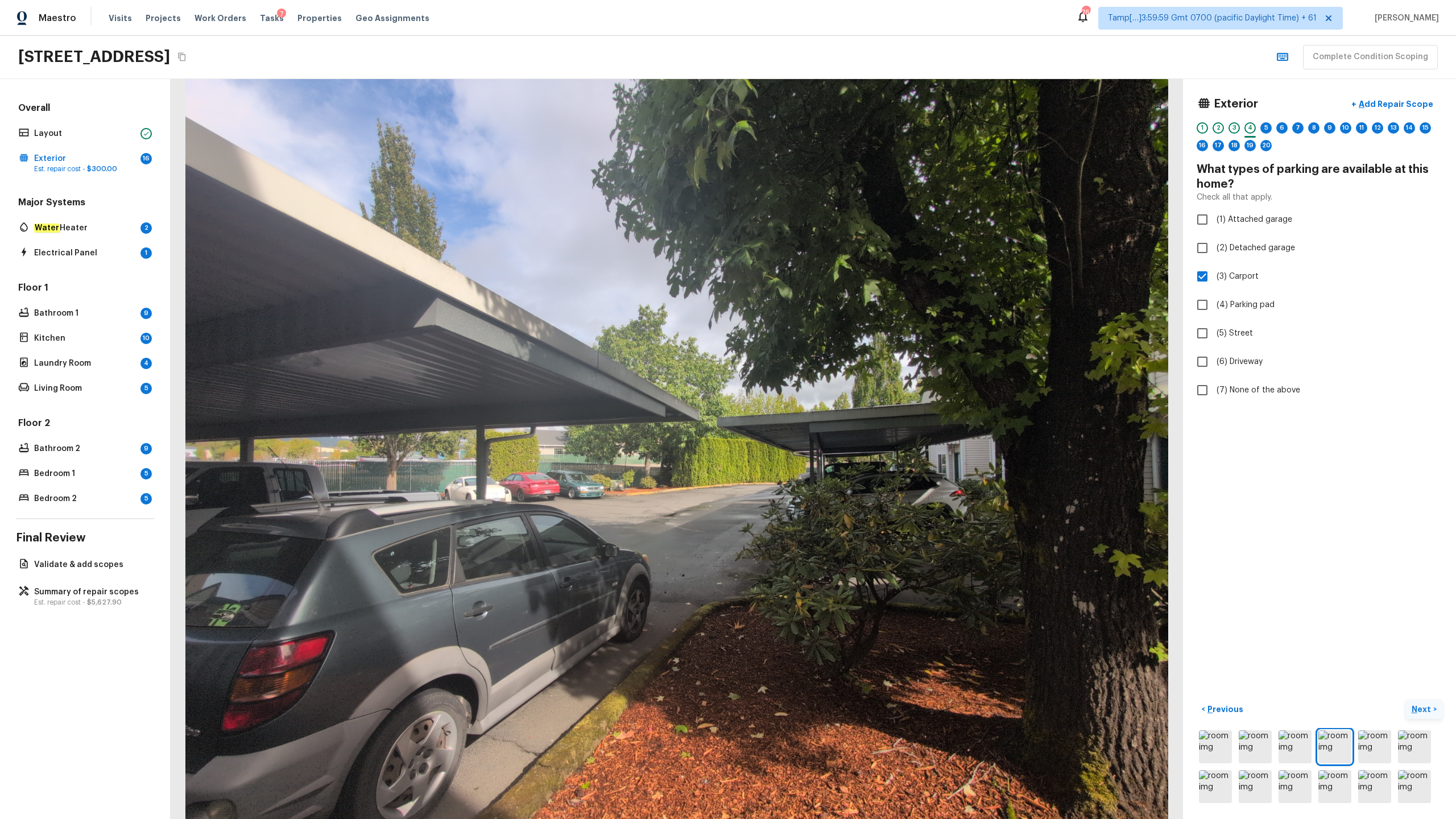
click at [818, 404] on p "Next" at bounding box center [1422, 710] width 21 height 12
click at [818, 209] on input "(1) 1" at bounding box center [1202, 208] width 24 height 24
radio input "true"
click at [818, 404] on p "Next" at bounding box center [1422, 710] width 21 height 12
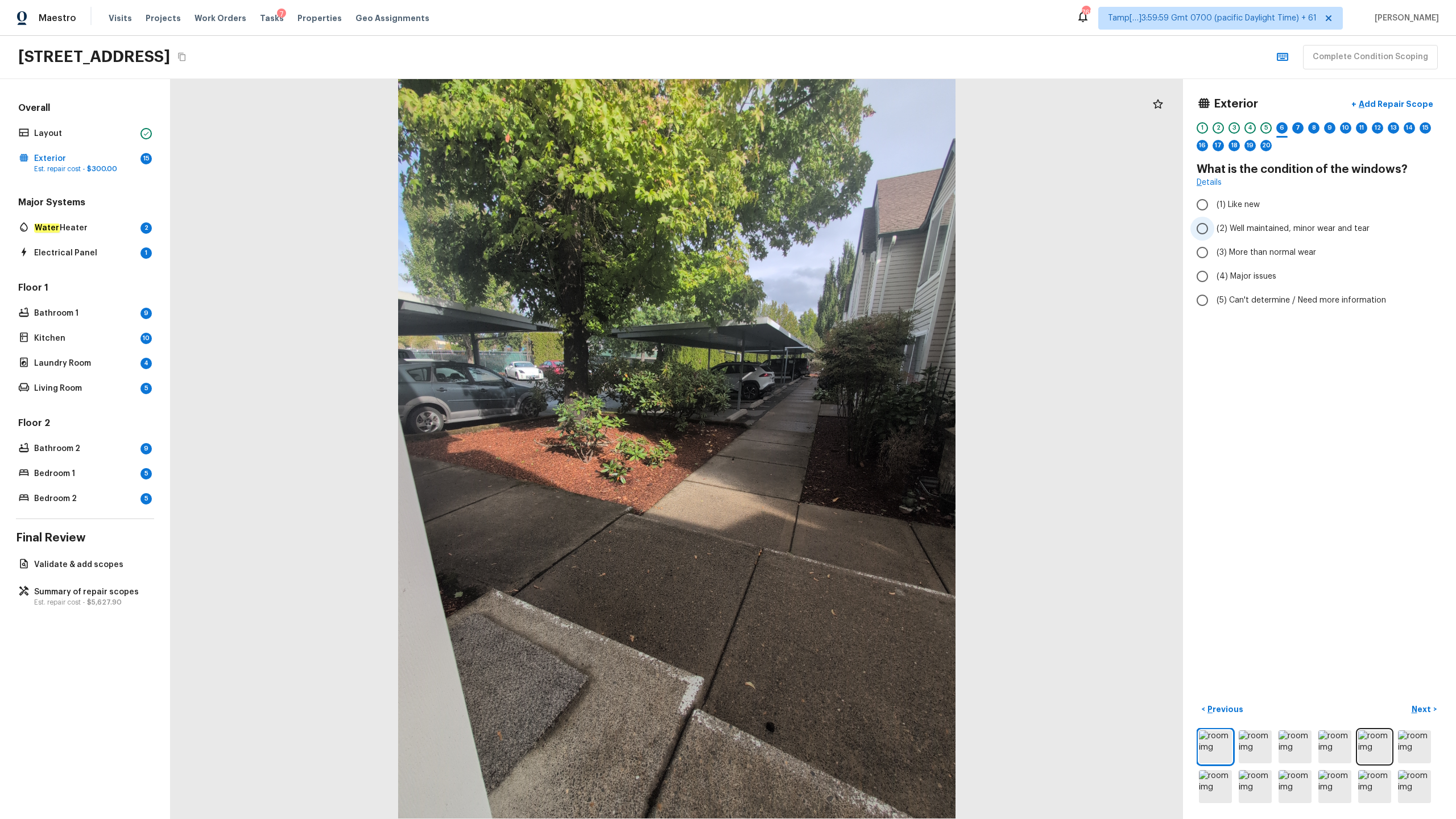
radio input "true"
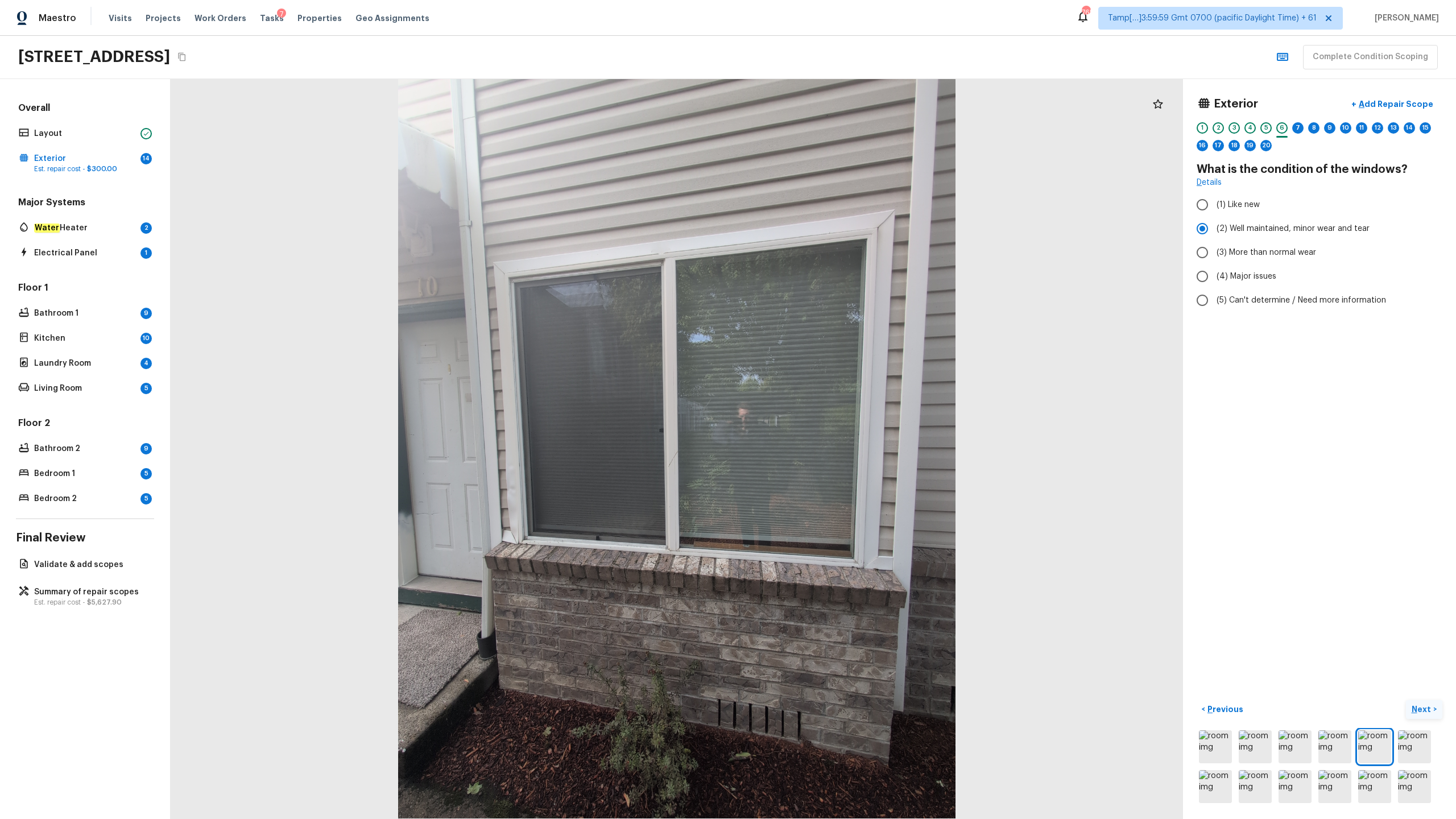
click at [818, 404] on p "Next" at bounding box center [1422, 710] width 21 height 12
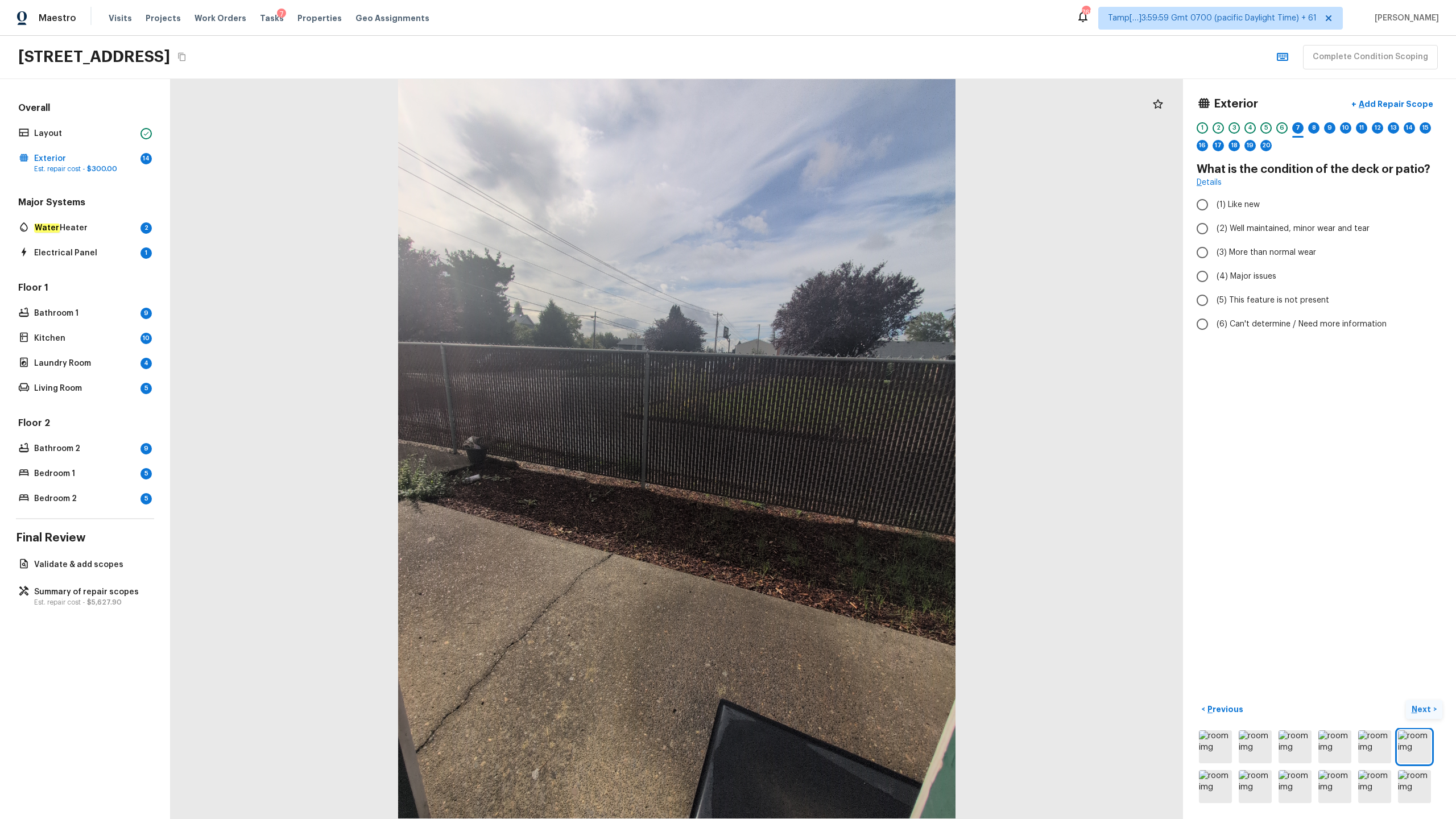
radio input "true"
click at [818, 404] on p "Next" at bounding box center [1422, 710] width 21 height 12
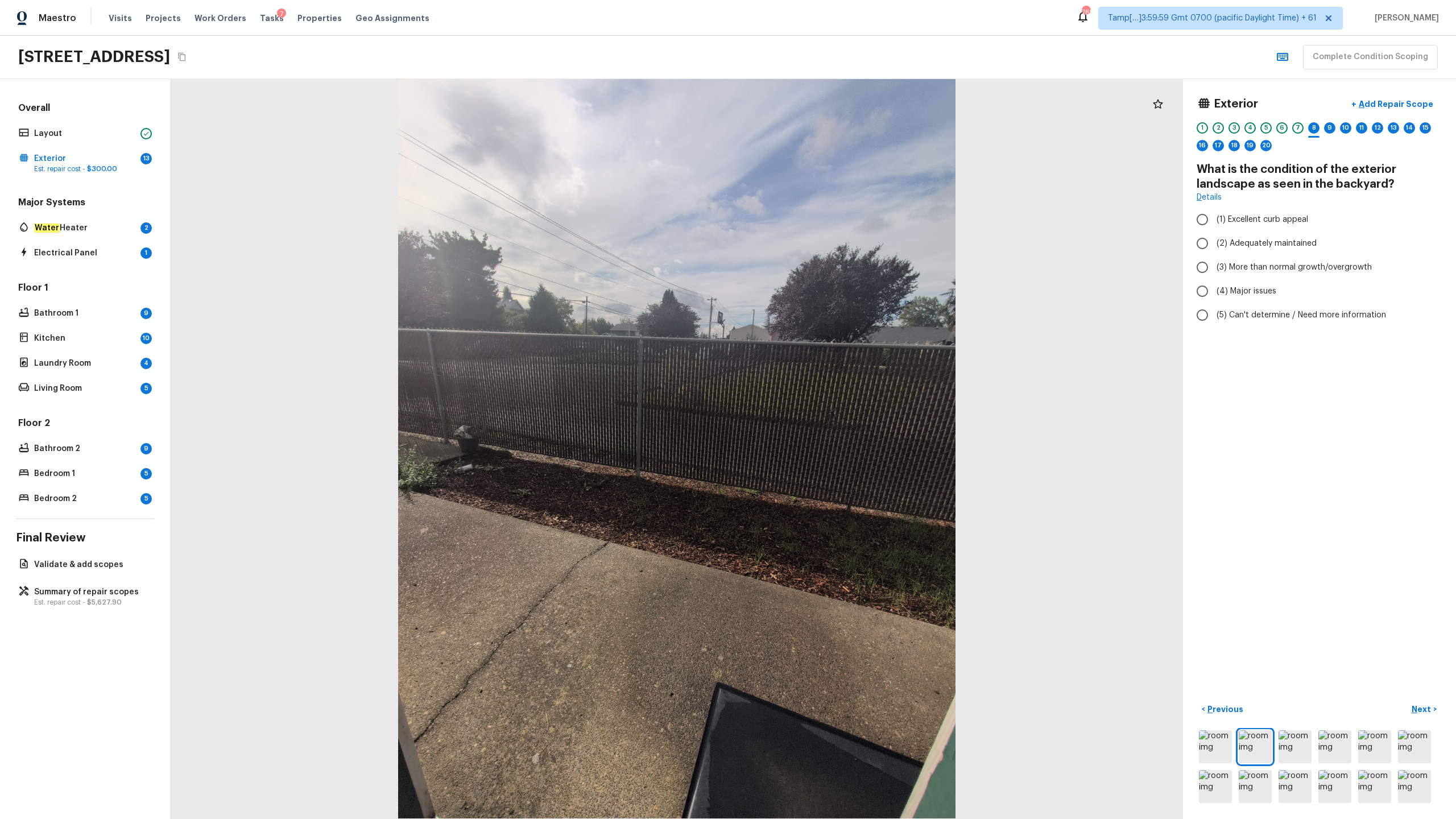
radio input "true"
click at [818, 404] on p "Next" at bounding box center [1422, 710] width 21 height 12
radio input "true"
click at [818, 404] on p "Next" at bounding box center [1422, 710] width 21 height 12
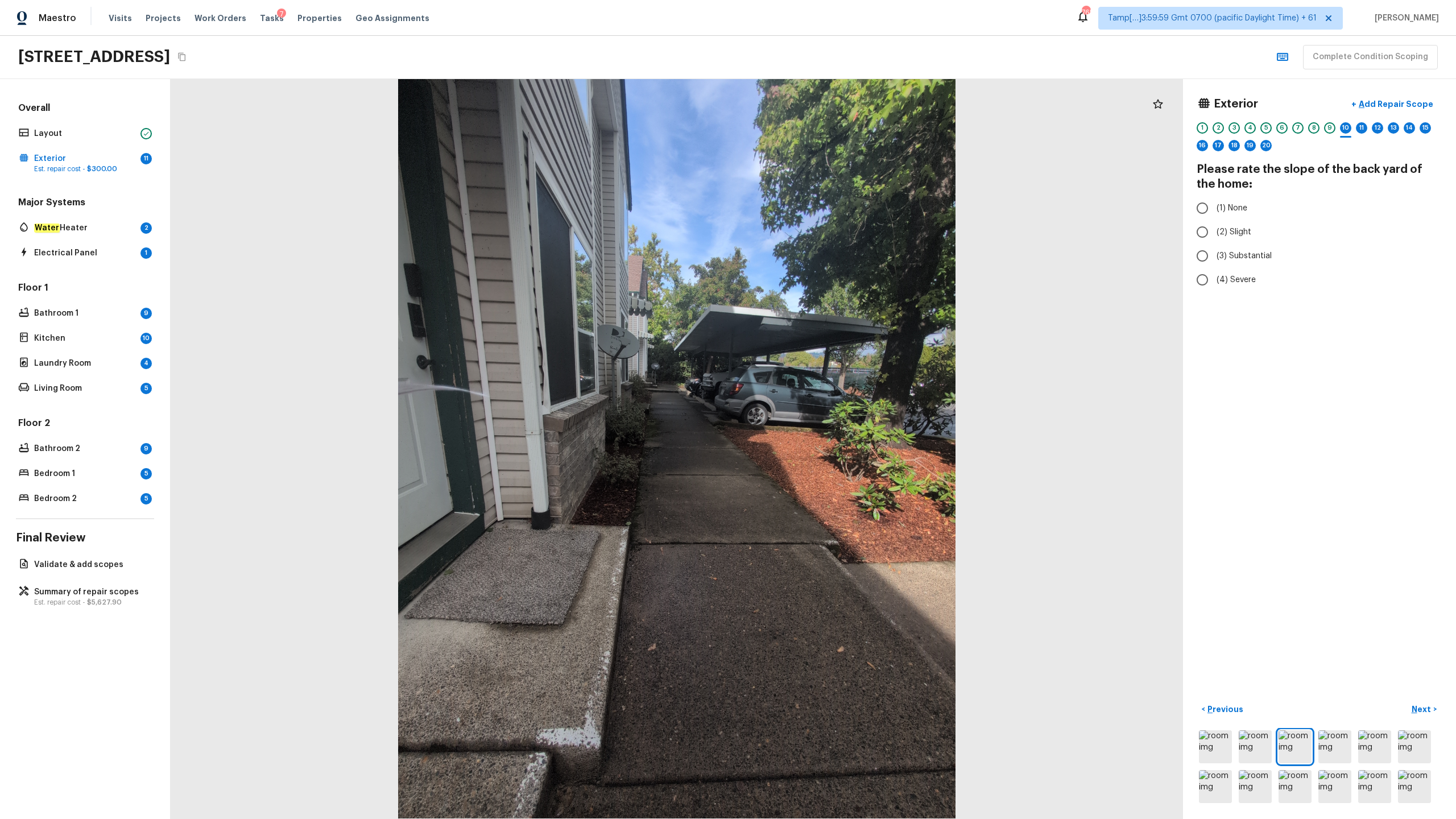
radio input "true"
click at [818, 404] on p "Next" at bounding box center [1422, 710] width 21 height 12
radio input "true"
click at [818, 404] on p "Next" at bounding box center [1422, 710] width 21 height 12
radio input "true"
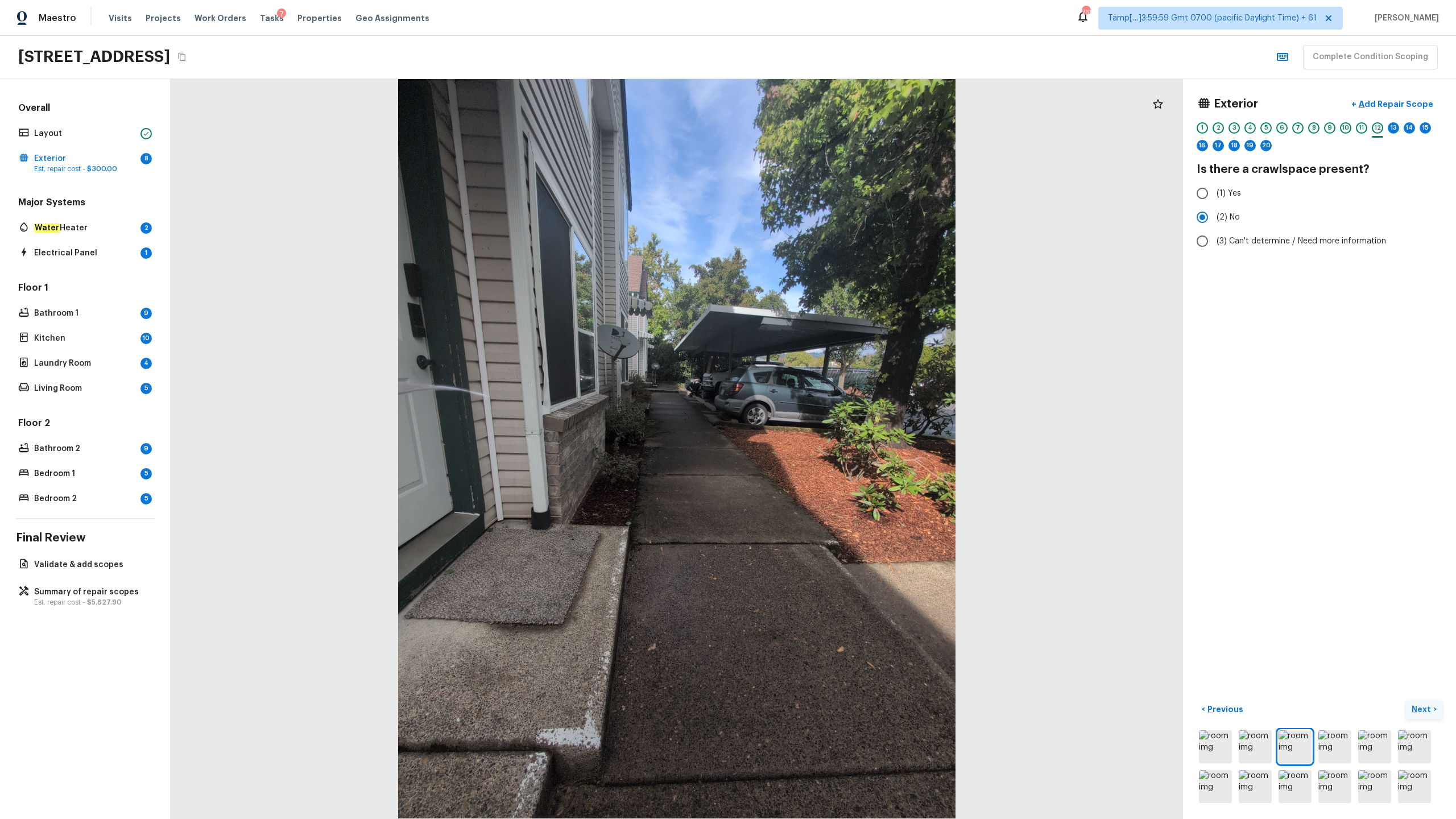
click at [818, 404] on p "Next" at bounding box center [1422, 710] width 21 height 12
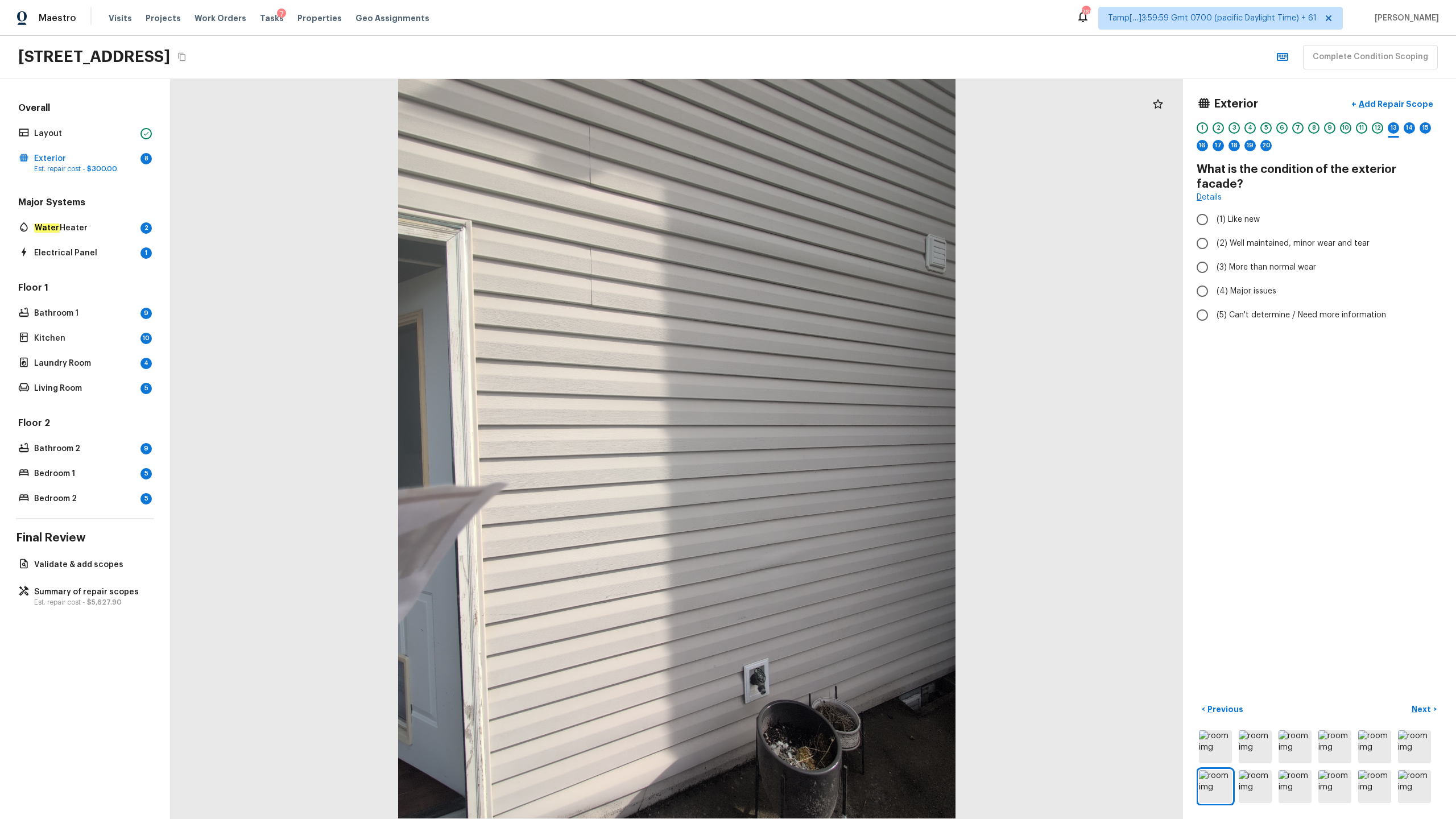
radio input "true"
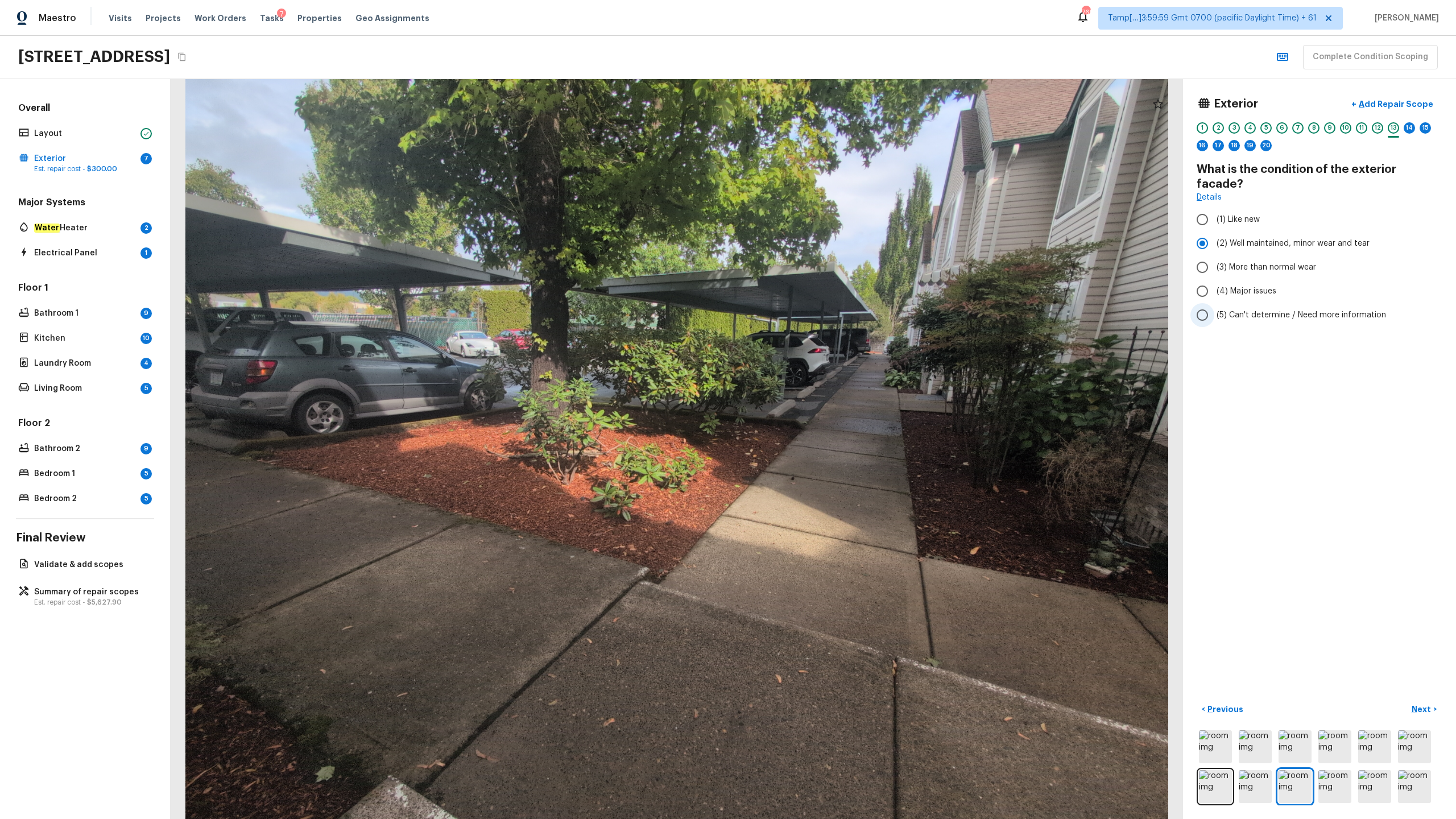
click at [818, 309] on span "(5) Can't determine / Need more information" at bounding box center [1301, 315] width 170 height 12
click at [818, 304] on input "(5) Can't determine / Need more information" at bounding box center [1202, 315] width 24 height 24
radio input "true"
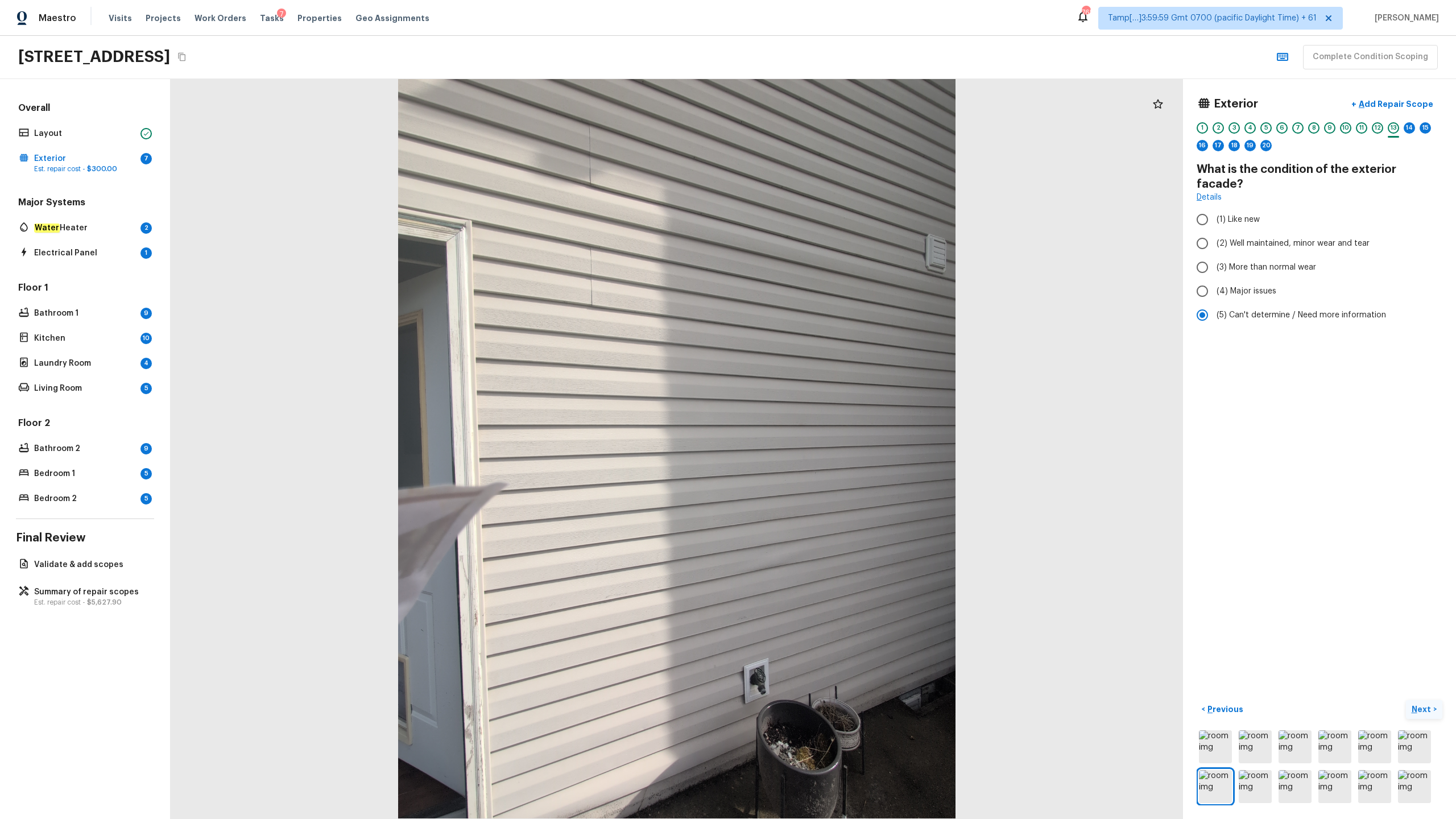
click at [818, 404] on p "Next" at bounding box center [1422, 710] width 21 height 12
radio input "true"
click at [818, 404] on p "Next" at bounding box center [1422, 710] width 21 height 12
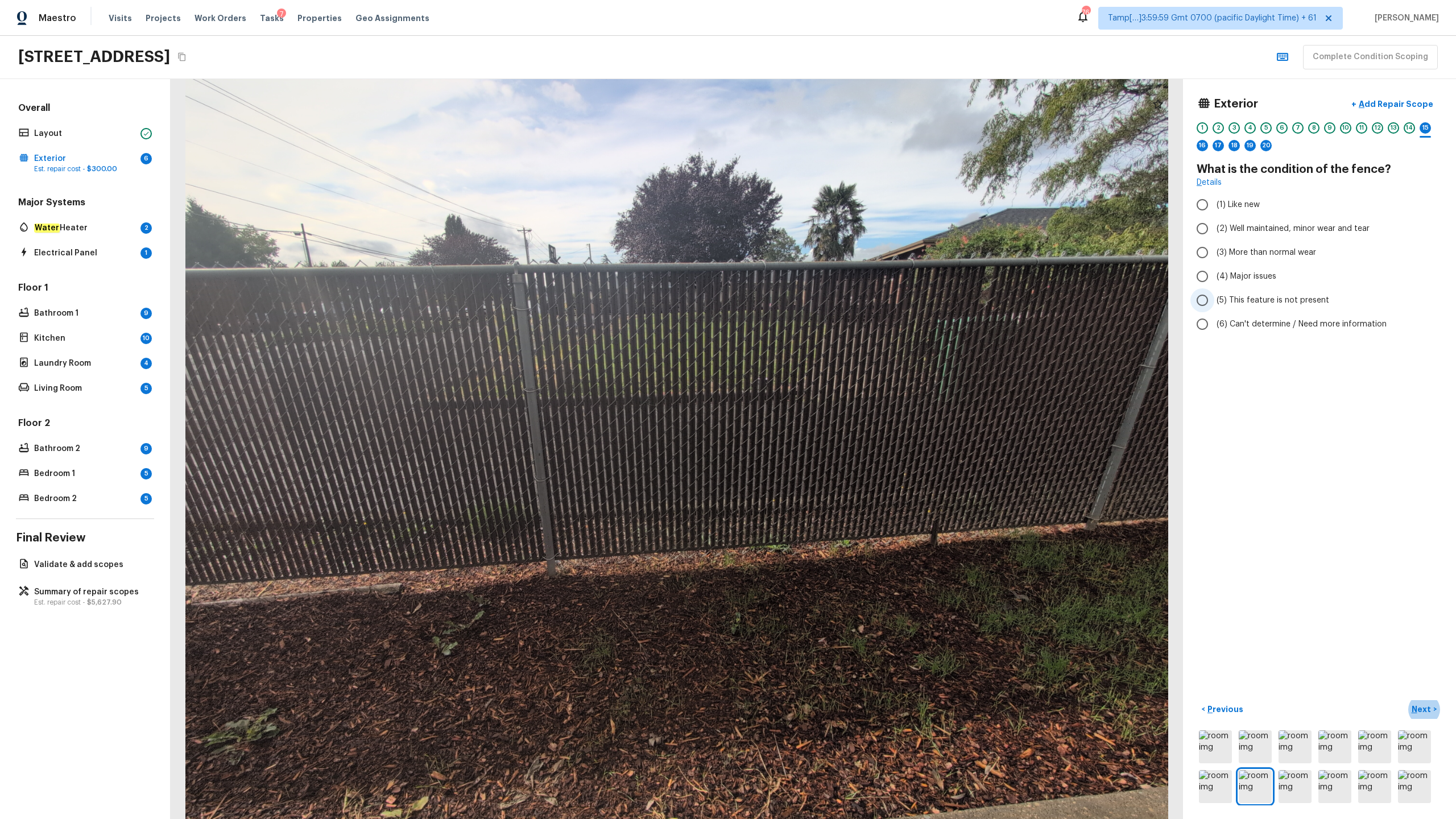
radio input "true"
click at [818, 404] on p "Next" at bounding box center [1422, 710] width 21 height 12
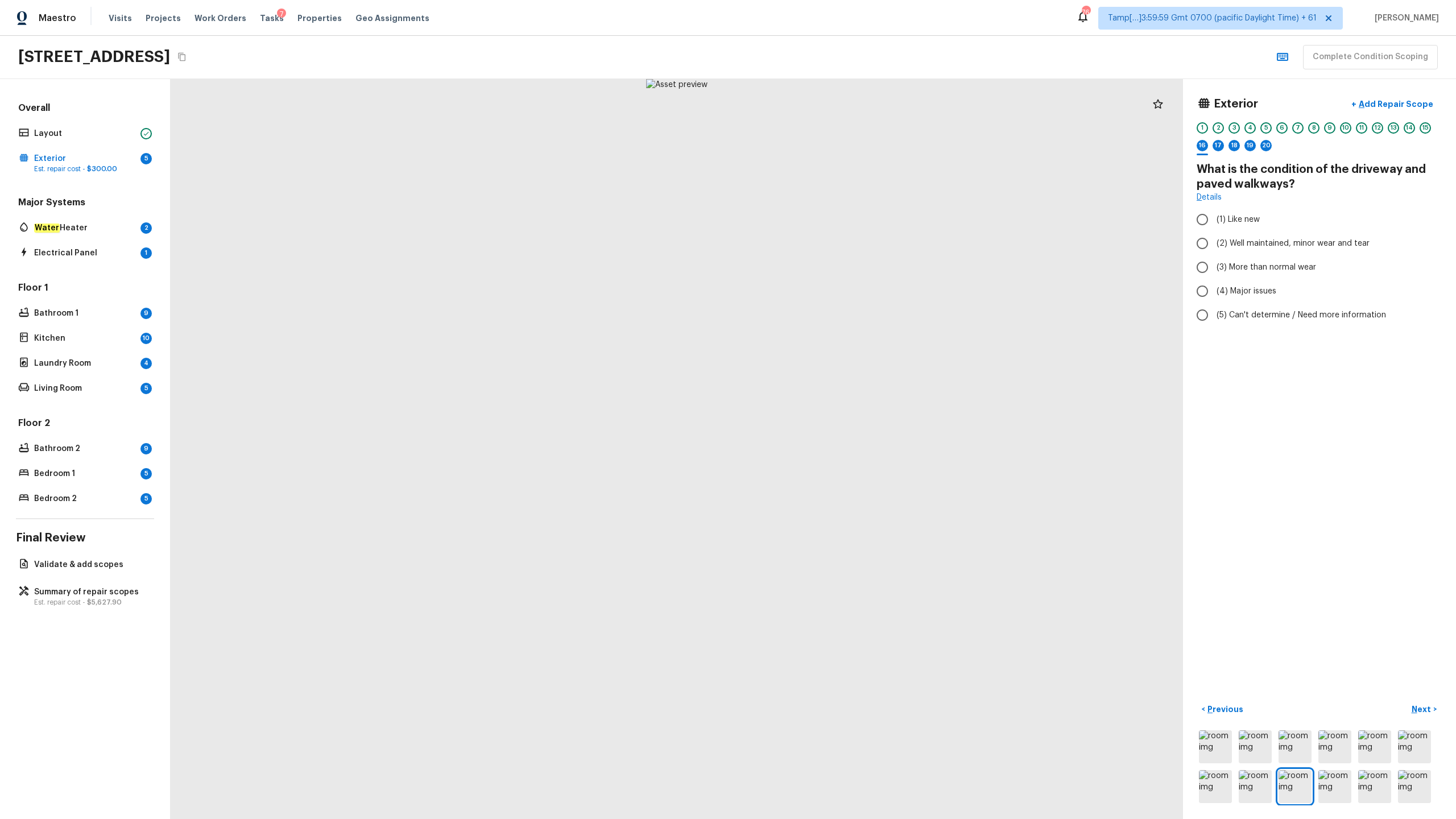
radio input "true"
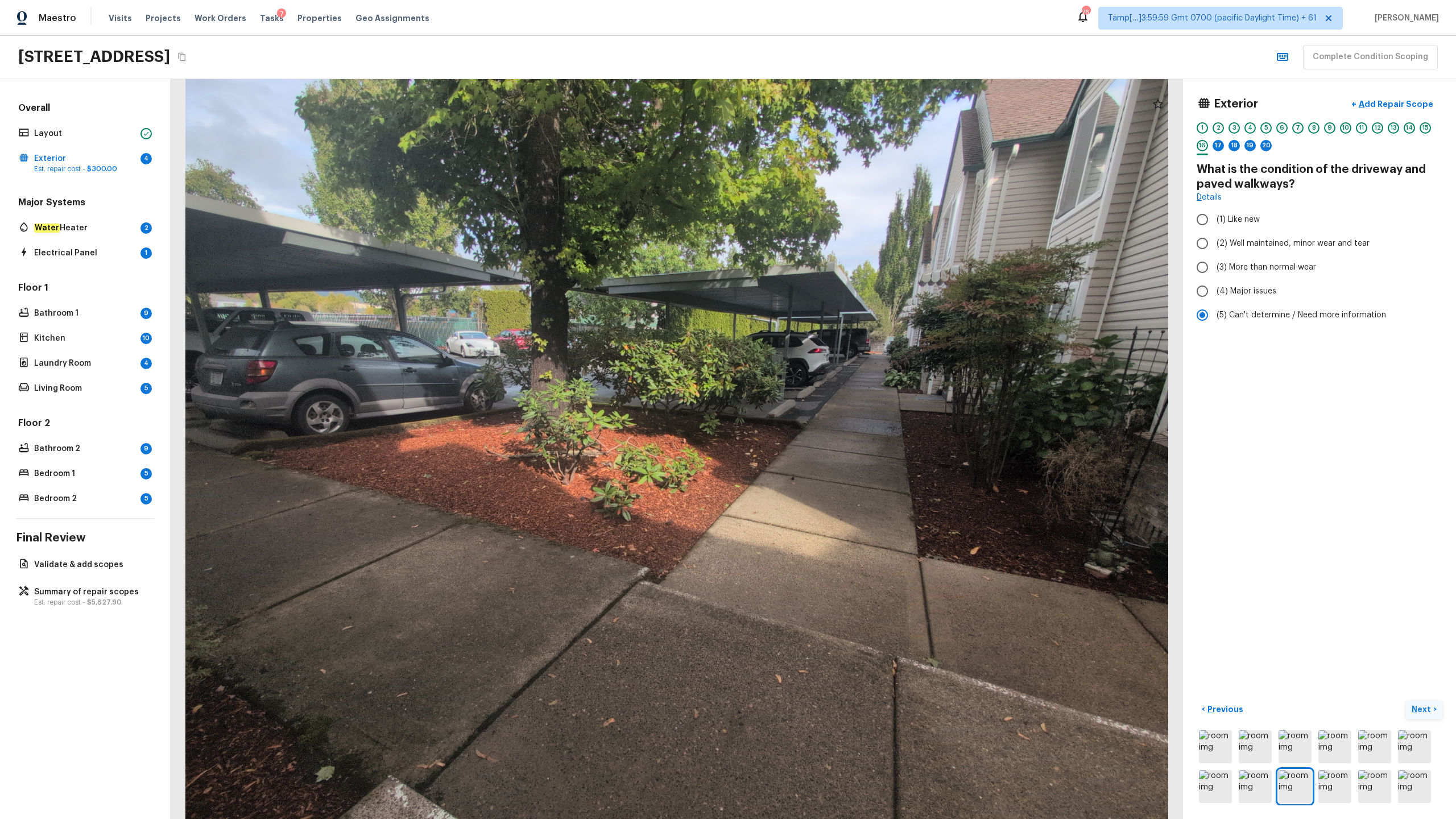
click at [818, 404] on p "Next" at bounding box center [1422, 710] width 21 height 12
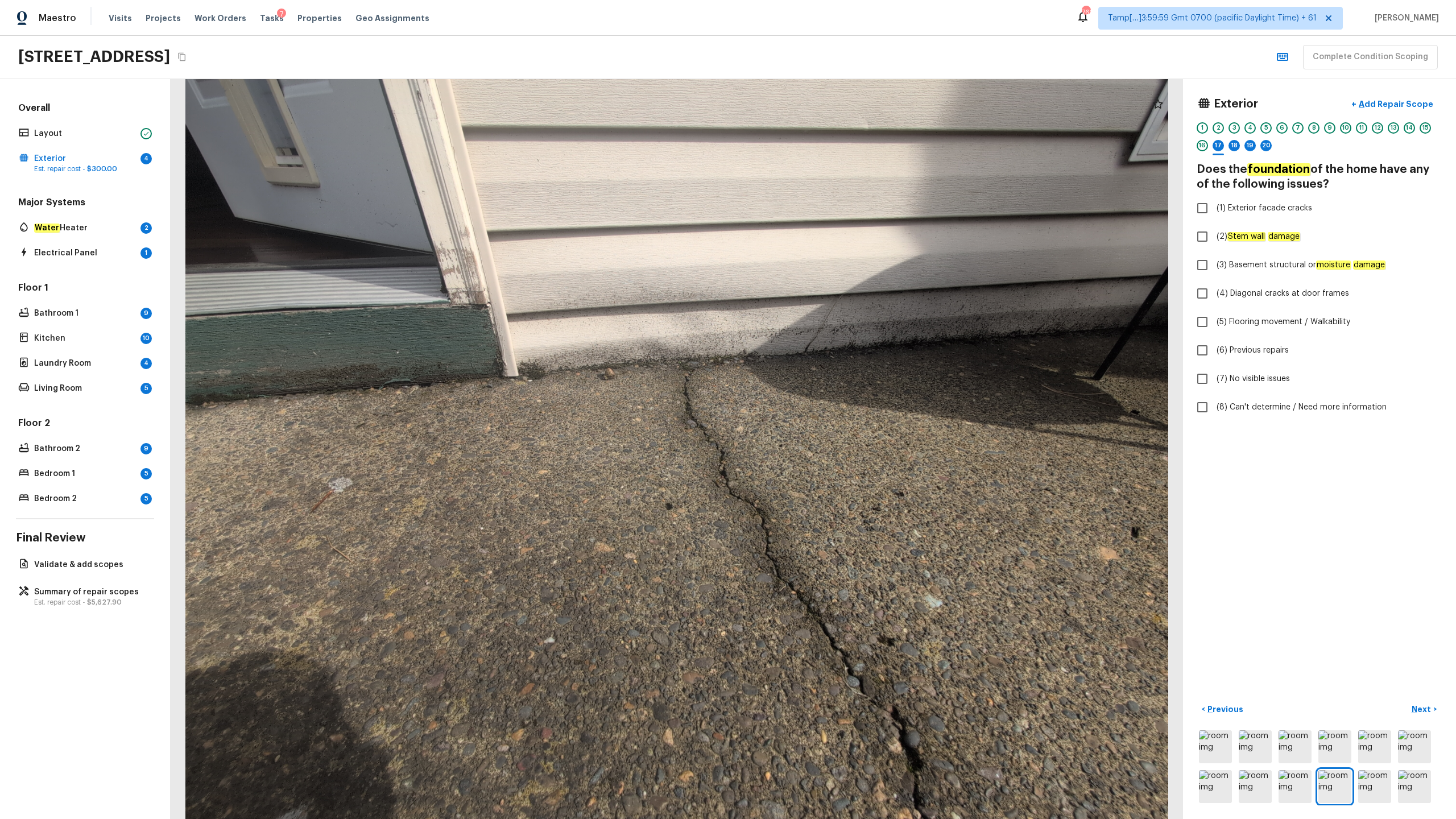
checkbox input "true"
click at [818, 404] on p "Next" at bounding box center [1422, 710] width 21 height 12
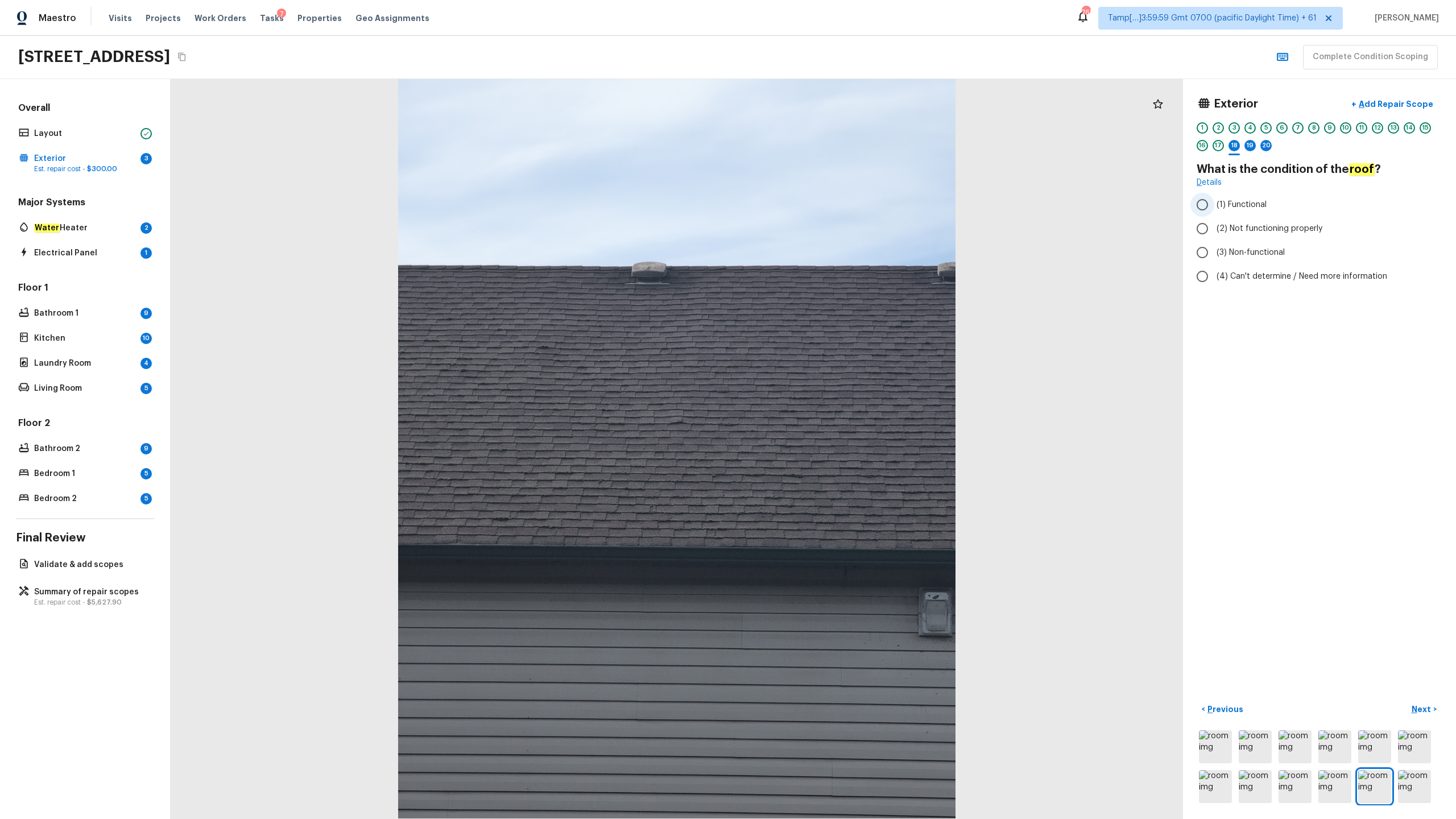
click at [818, 206] on span "(1) Functional" at bounding box center [1242, 205] width 50 height 12
click at [818, 206] on input "(1) Functional" at bounding box center [1202, 205] width 24 height 24
radio input "true"
click at [818, 100] on p "Add Repair Scope" at bounding box center [1395, 104] width 77 height 12
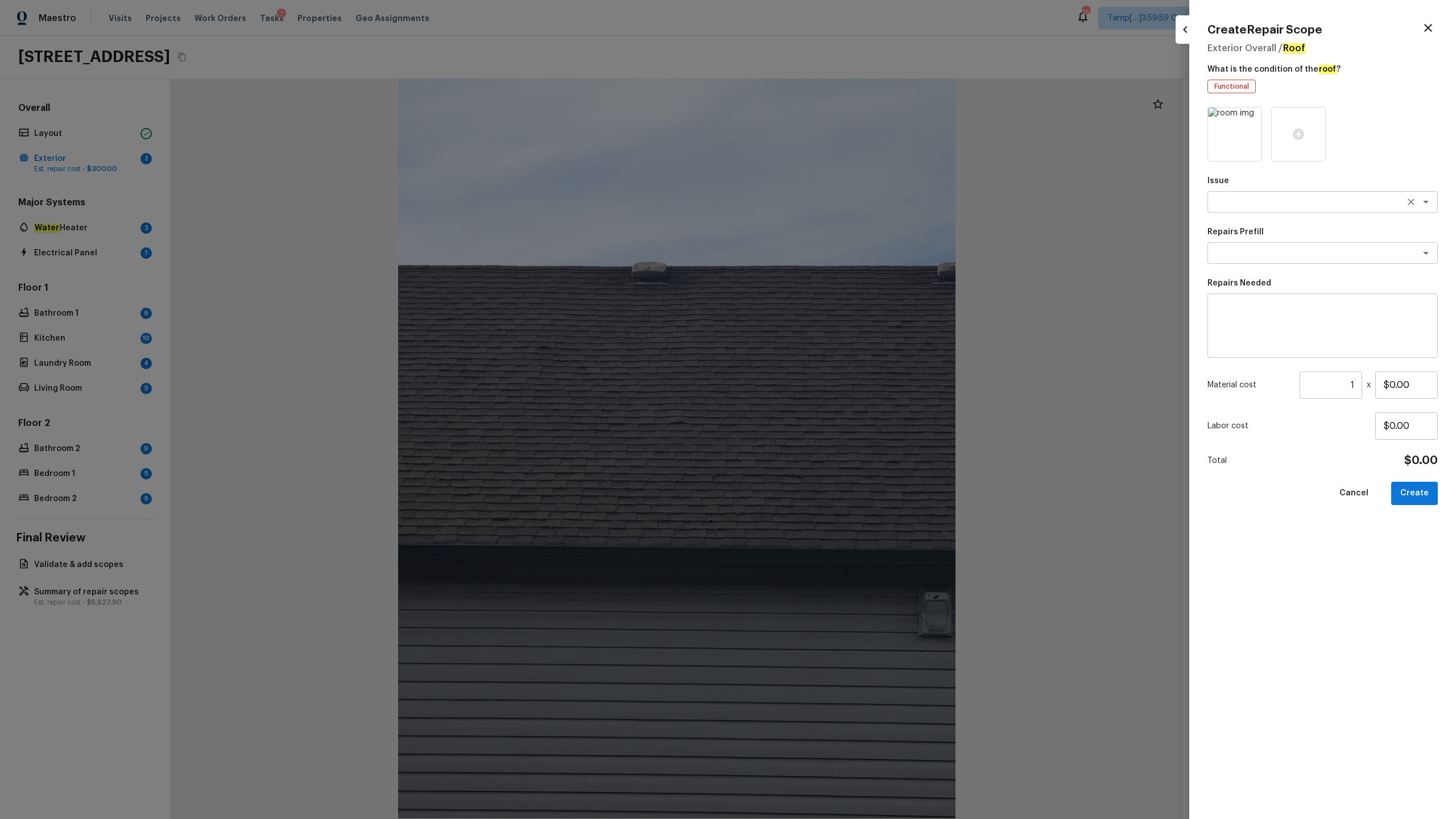
click at [818, 208] on div "x ​" at bounding box center [1323, 202] width 230 height 21
click at [818, 245] on li "Roof Repair" at bounding box center [1323, 244] width 230 height 18
type textarea "Roof Repair"
click at [818, 252] on textarea at bounding box center [1307, 254] width 188 height 12
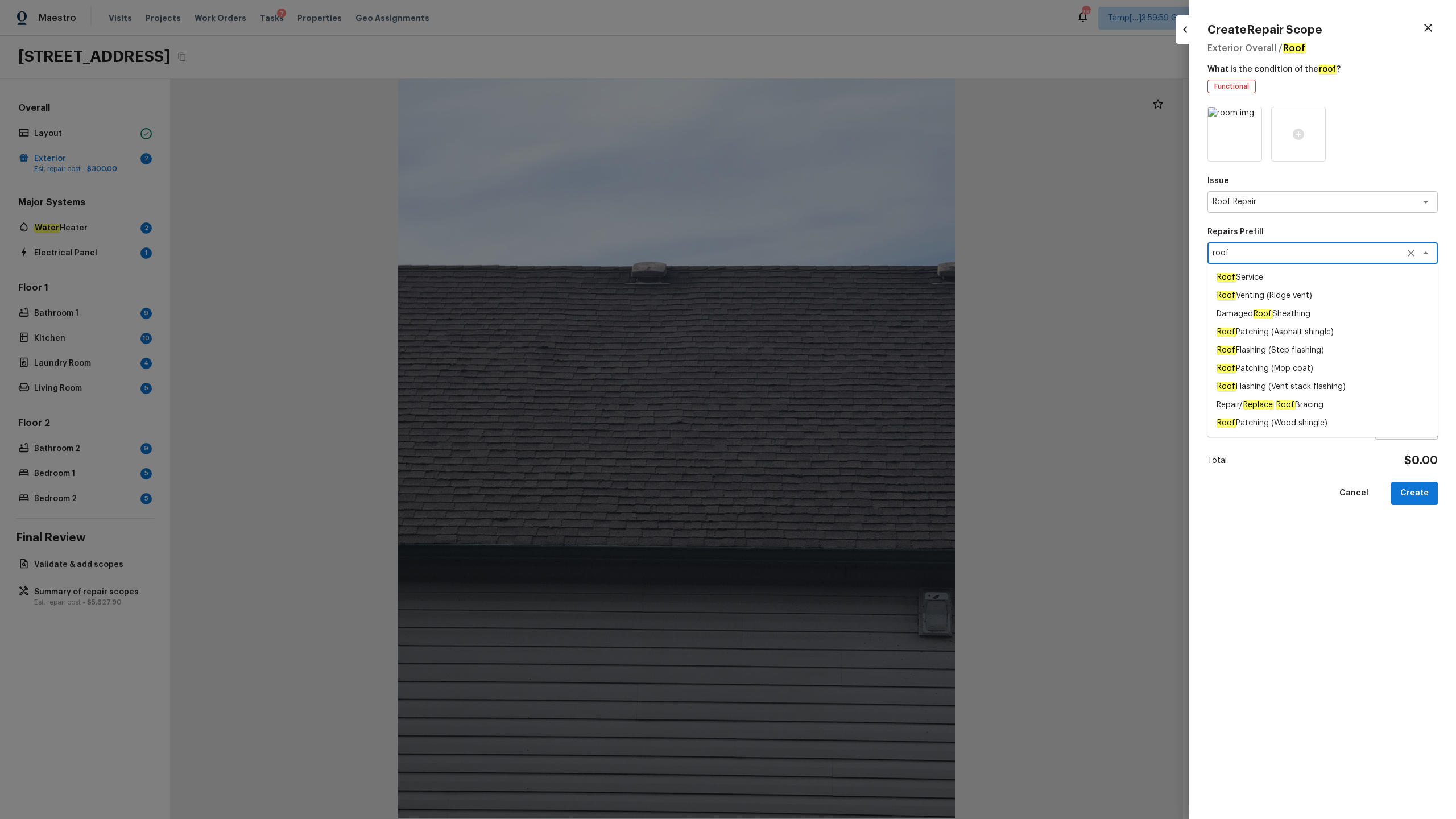
type textarea "roof"
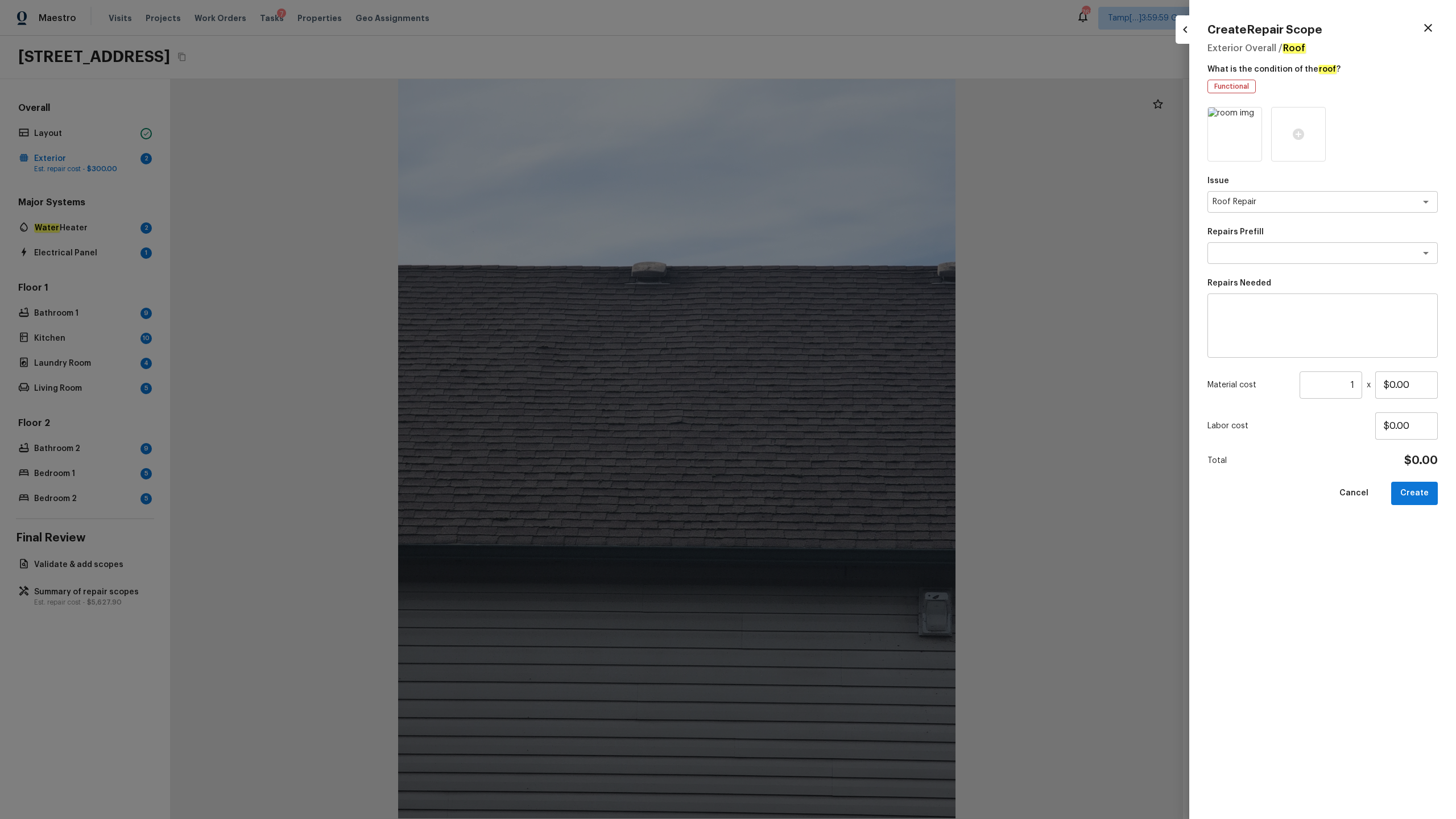
click at [818, 404] on div "Issue Roof Repair x ​ Repairs Prefill x ​ Repairs Needed x ​ Material cost 1 ​ …" at bounding box center [1323, 454] width 230 height 694
click at [818, 318] on textarea at bounding box center [1323, 326] width 214 height 46
type textarea "Partial roof repair charges"
click at [818, 384] on input "$0.00" at bounding box center [1407, 385] width 62 height 27
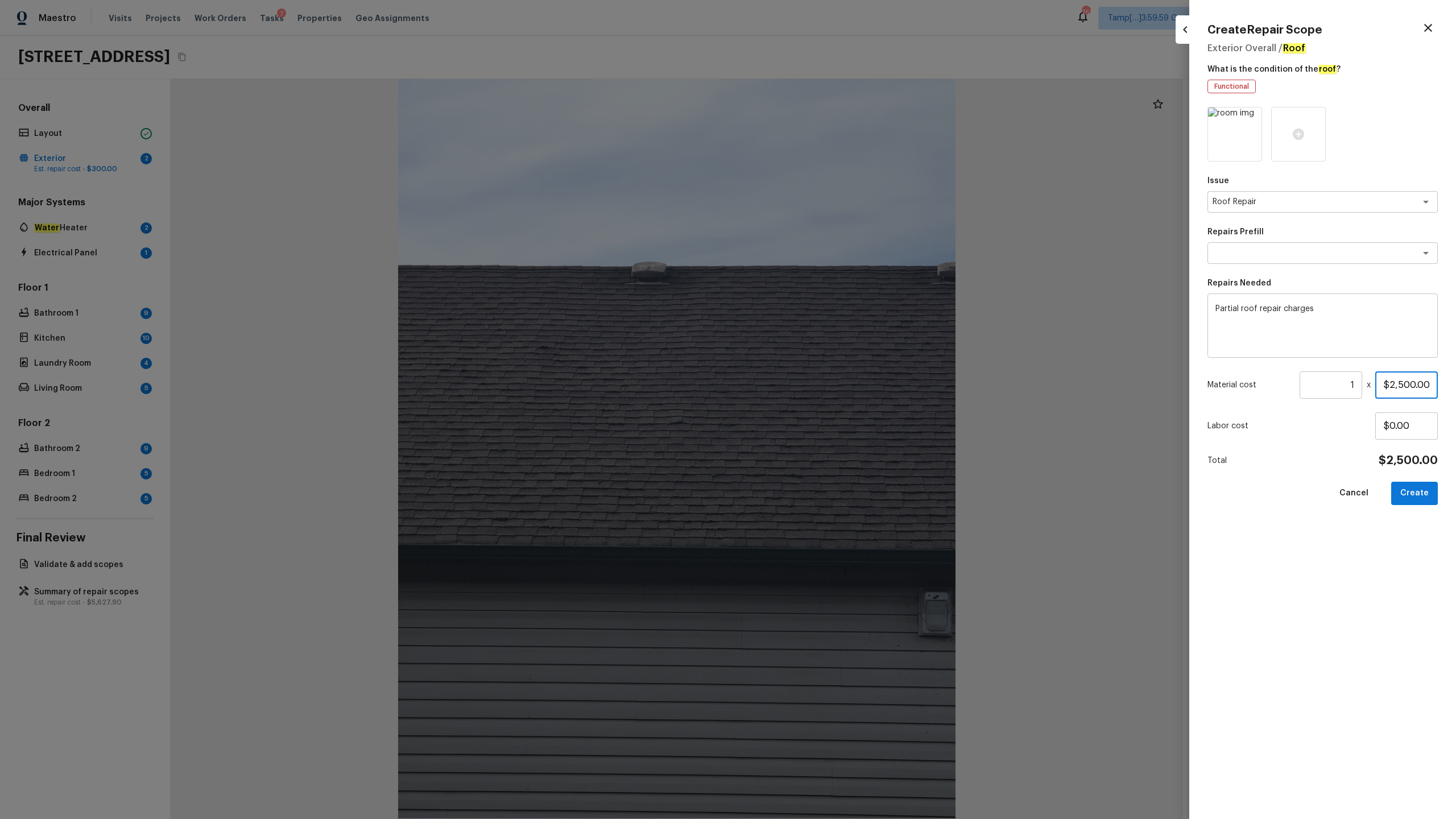
type input "$2,500.00"
click at [818, 404] on button "Create" at bounding box center [1415, 493] width 47 height 23
type input "$0.00"
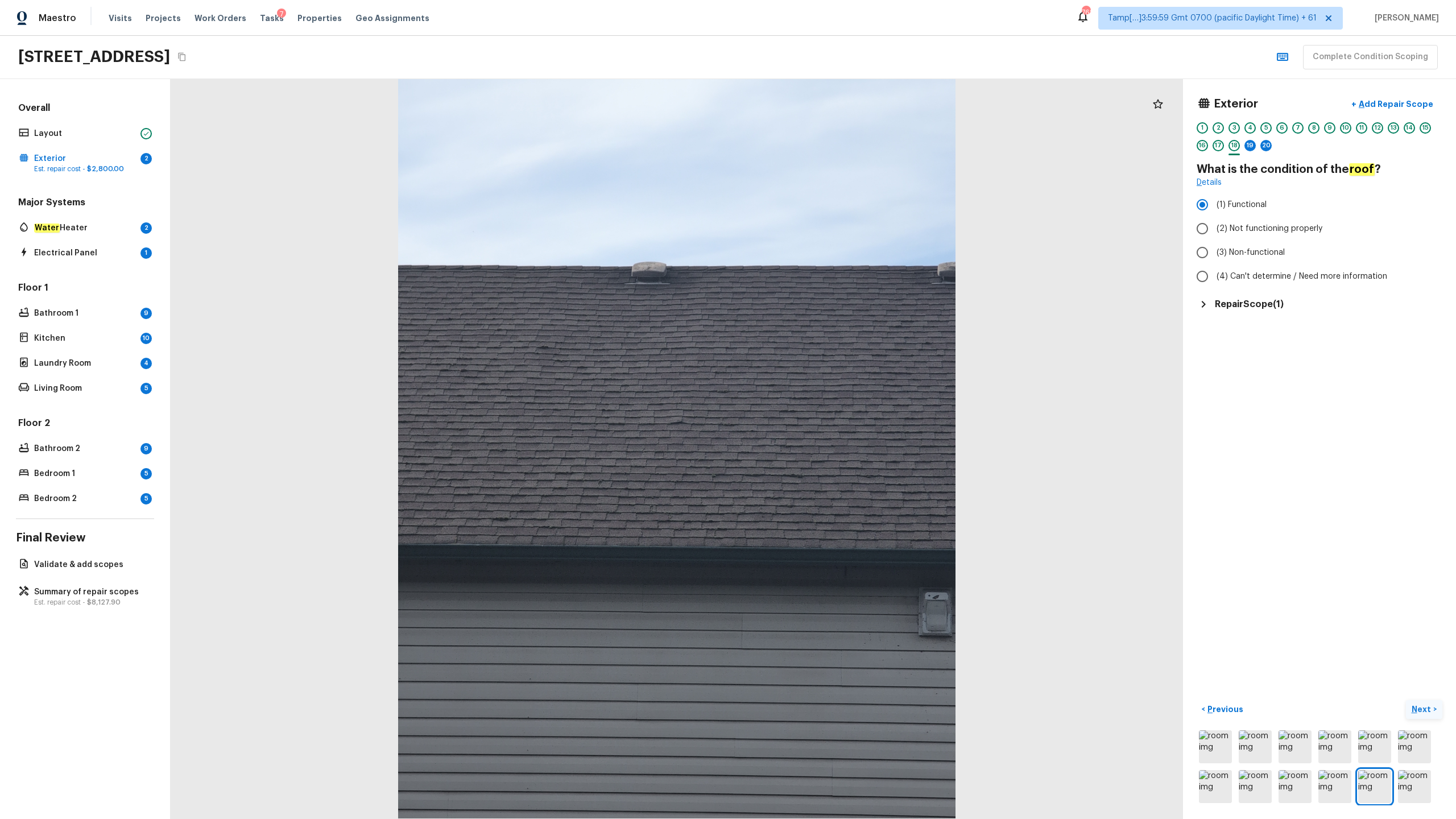
click at [818, 404] on p "Next" at bounding box center [1422, 710] width 21 height 12
radio input "true"
click at [818, 404] on p "Next" at bounding box center [1422, 710] width 21 height 12
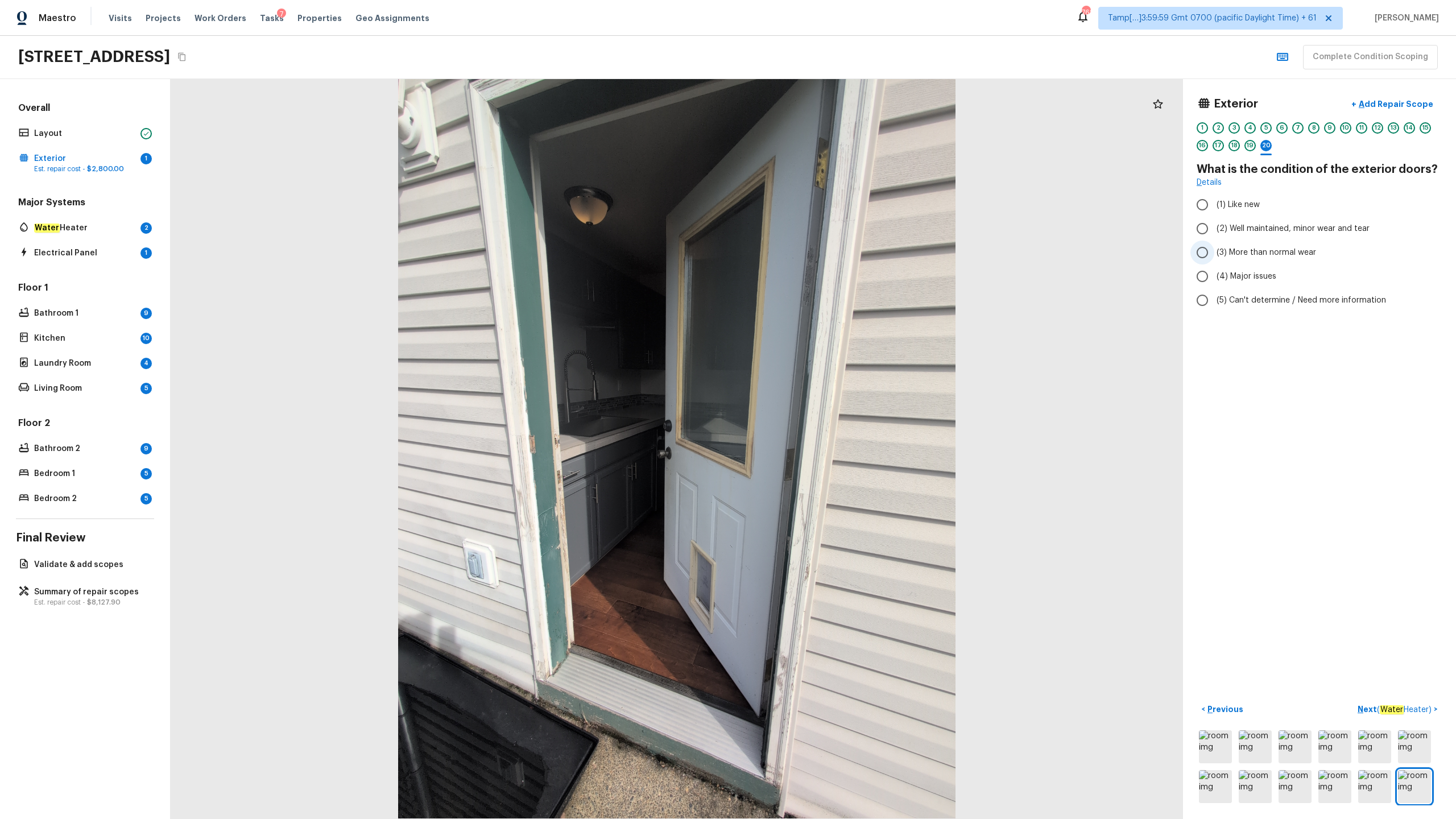
click at [818, 250] on span "(3) More than normal wear" at bounding box center [1266, 253] width 99 height 12
click at [818, 250] on input "(3) More than normal wear" at bounding box center [1202, 252] width 24 height 24
radio input "true"
click at [818, 404] on button "Next ( Water Heater ) >" at bounding box center [1398, 709] width 89 height 19
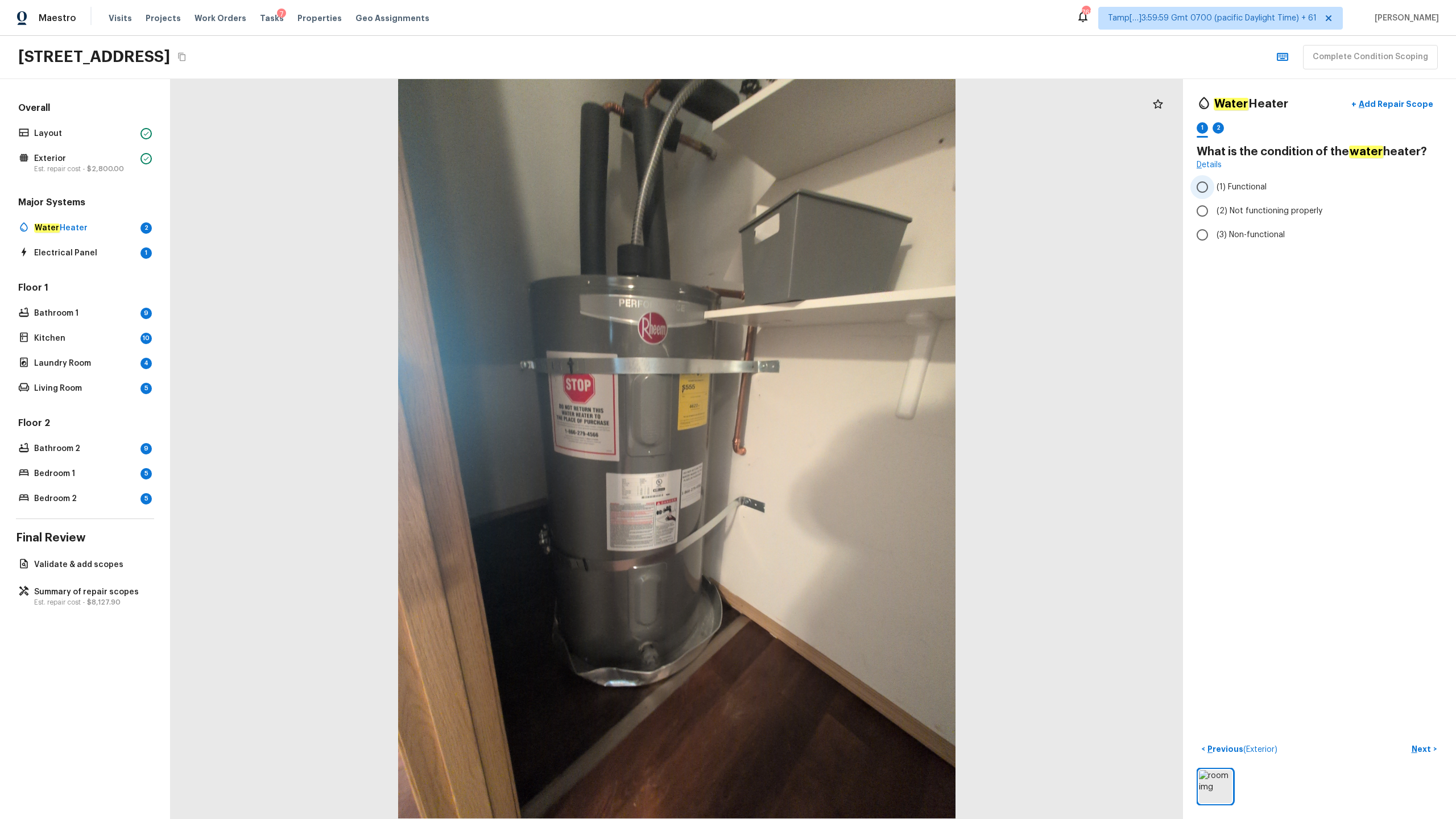
click at [818, 187] on span "(1) Functional" at bounding box center [1242, 187] width 50 height 12
click at [818, 187] on input "(1) Functional" at bounding box center [1202, 187] width 24 height 24
radio input "true"
click at [818, 404] on p "Next" at bounding box center [1422, 749] width 21 height 12
click at [818, 211] on span "YYYY" at bounding box center [1216, 209] width 21 height 8
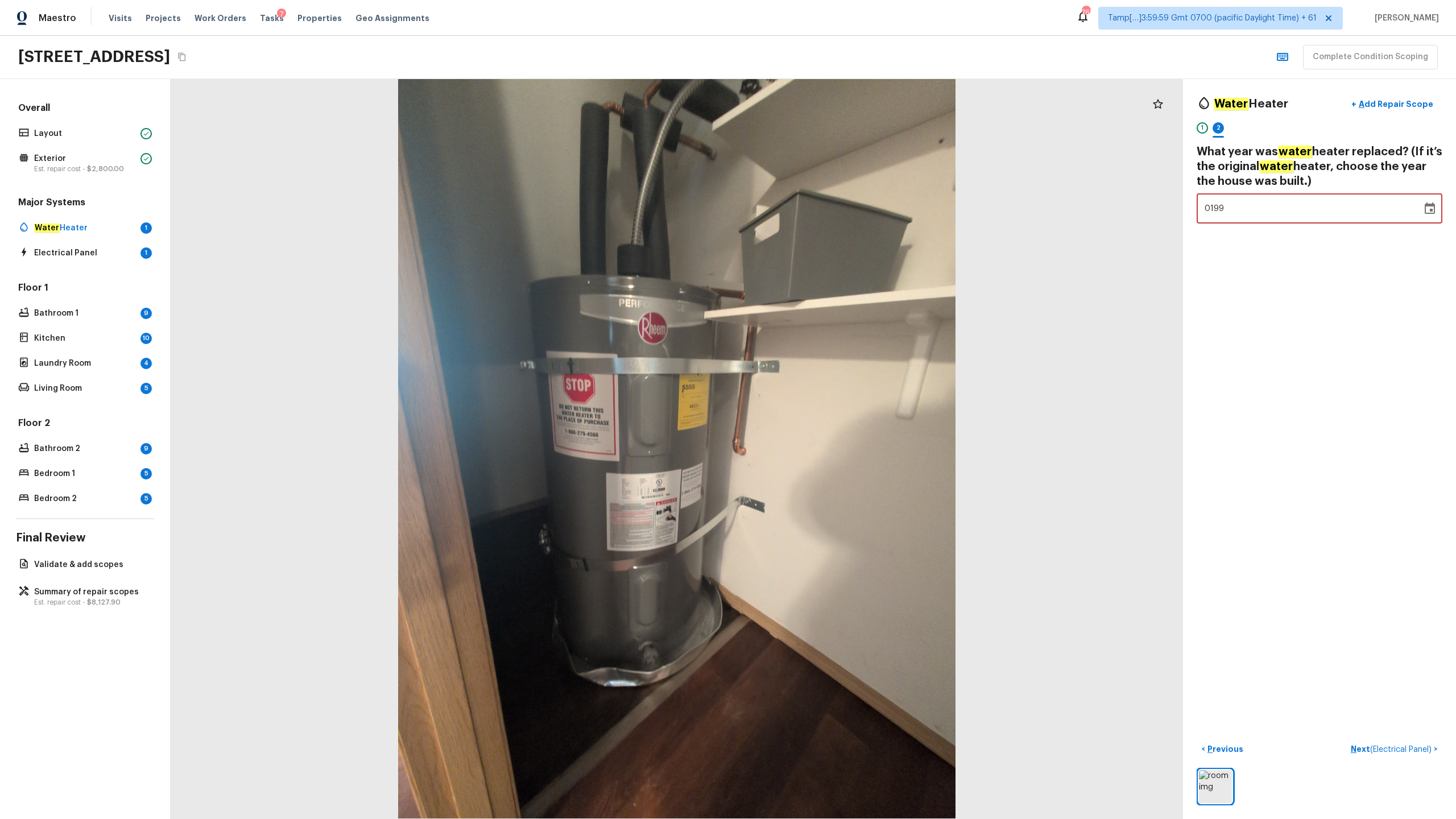
type input "1998"
click at [818, 404] on p "Next ( Electrical Panel )" at bounding box center [1393, 749] width 83 height 12
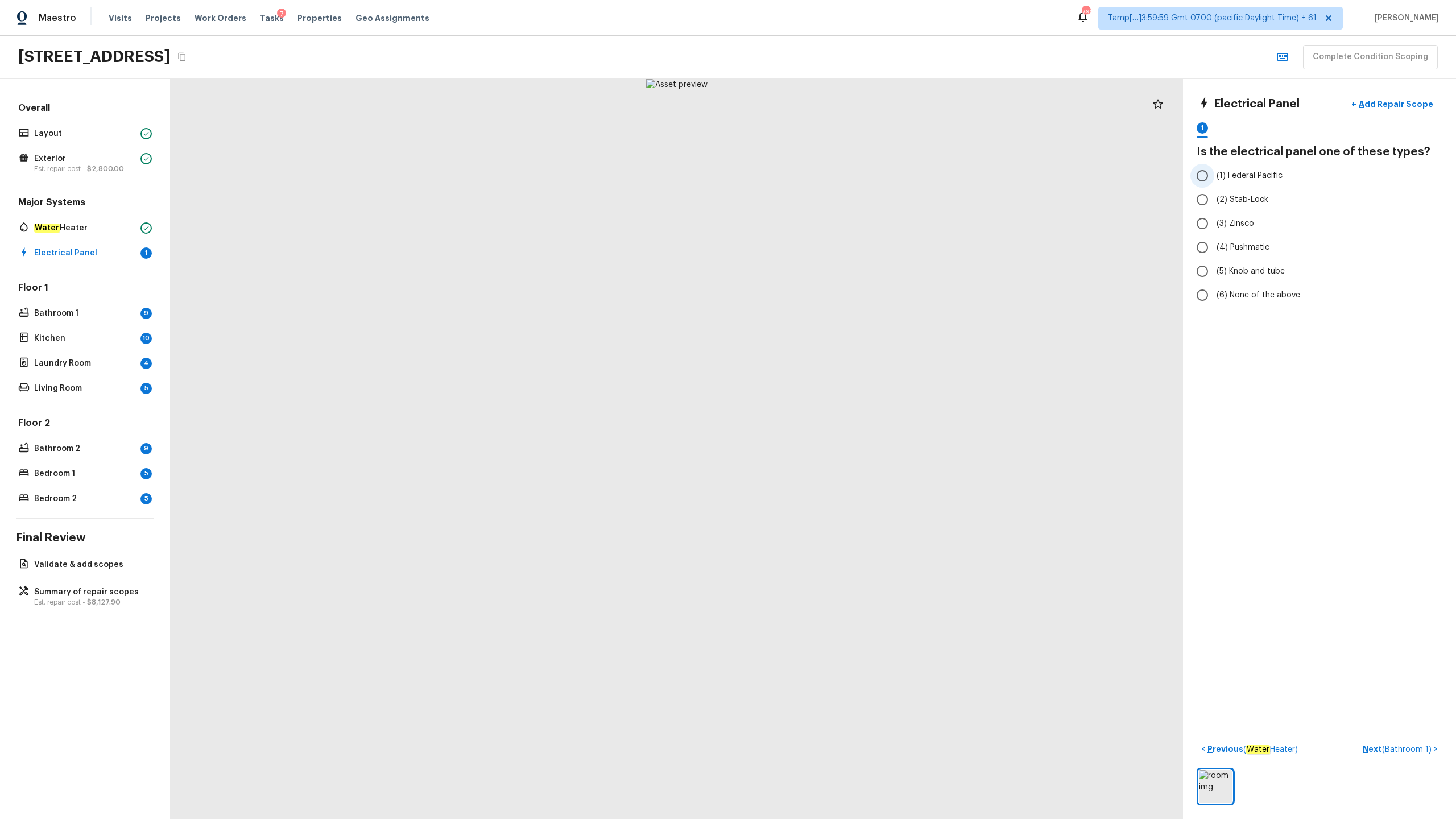
click at [818, 176] on span "(1) Federal Pacific" at bounding box center [1250, 176] width 66 height 12
click at [818, 176] on input "(1) Federal Pacific" at bounding box center [1202, 176] width 24 height 24
radio input "true"
click at [818, 404] on p "Next ( Bathroom 1 )" at bounding box center [1398, 749] width 71 height 12
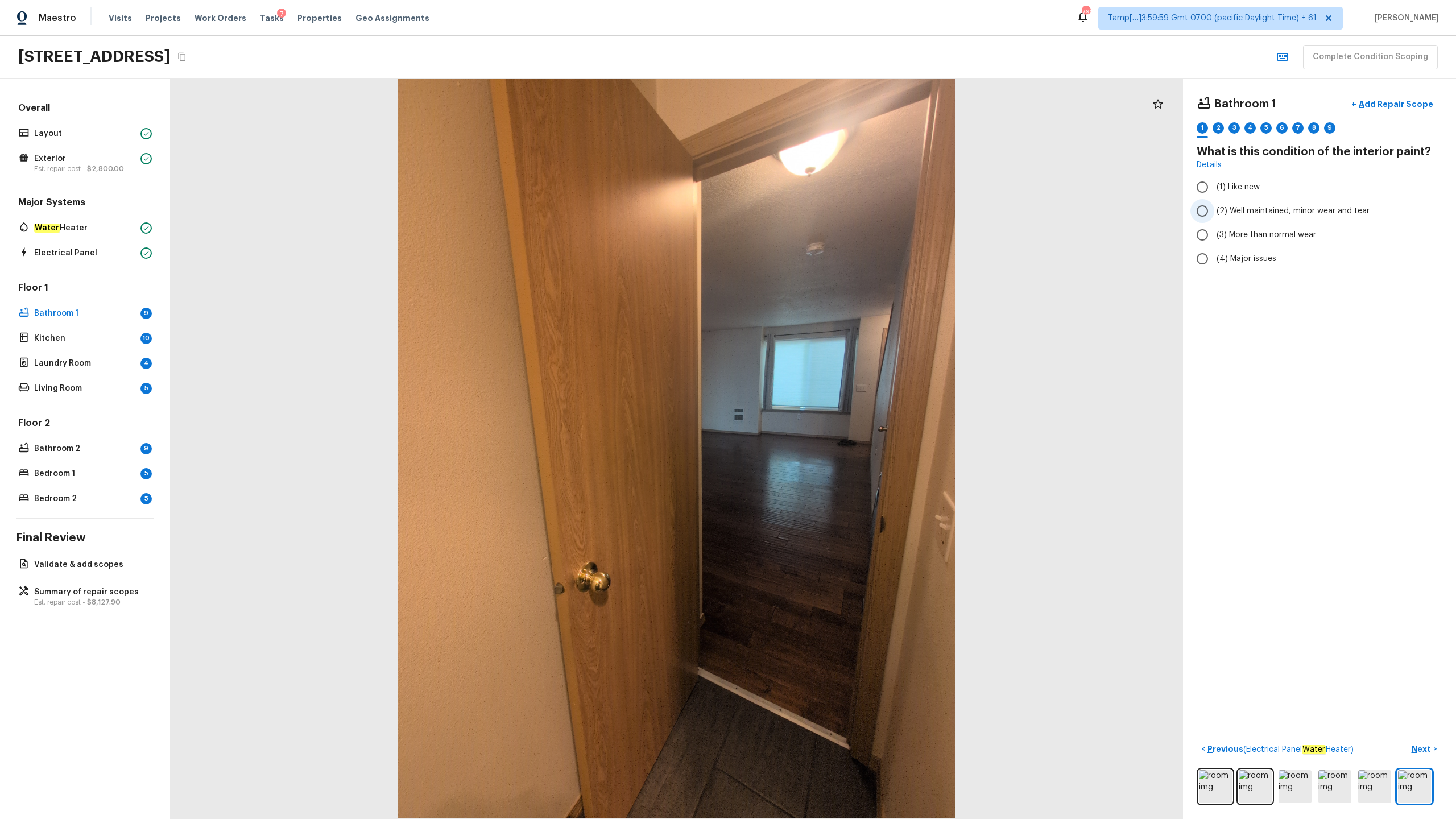
radio input "true"
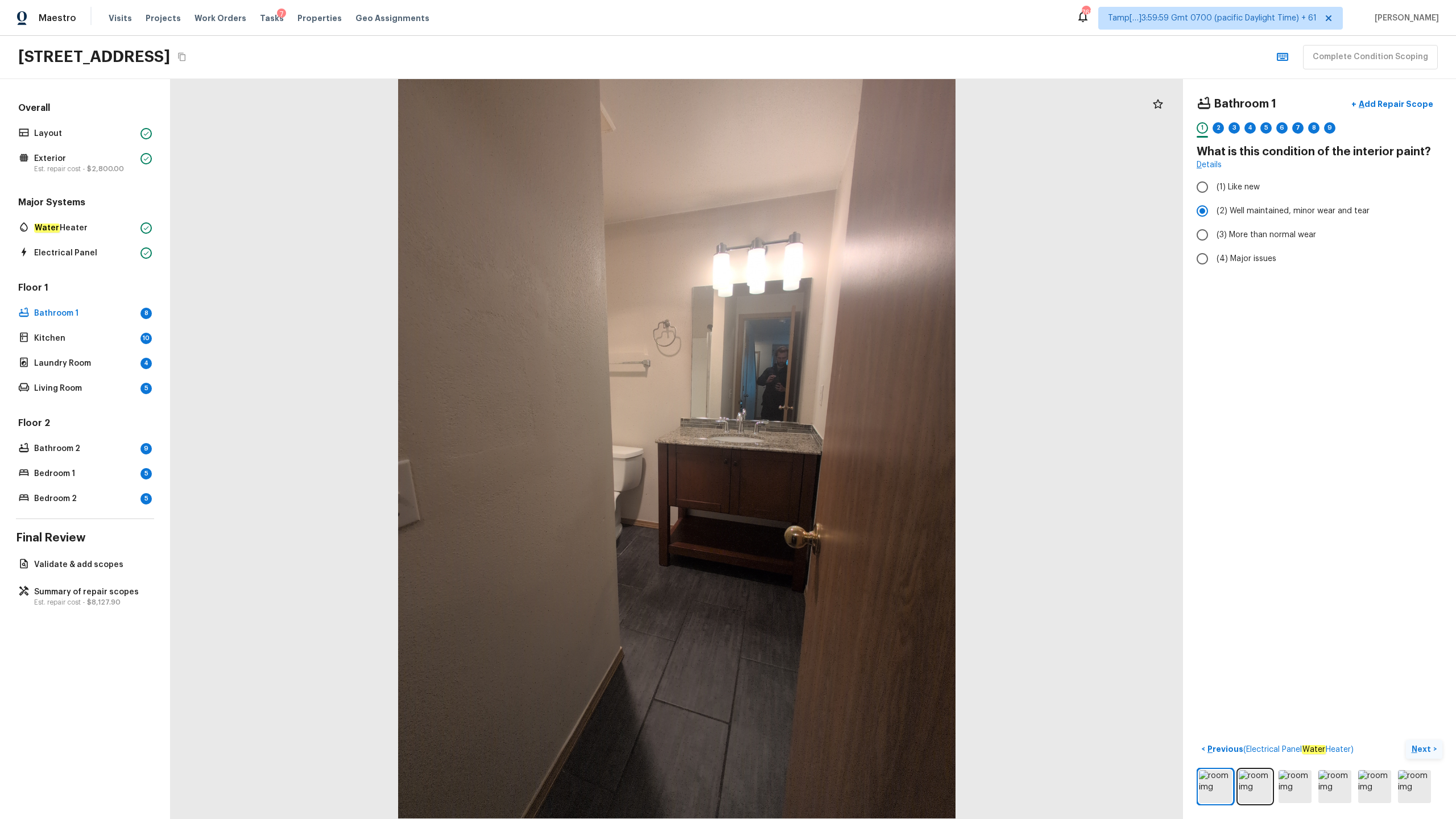
click at [818, 404] on p "Next" at bounding box center [1422, 749] width 21 height 12
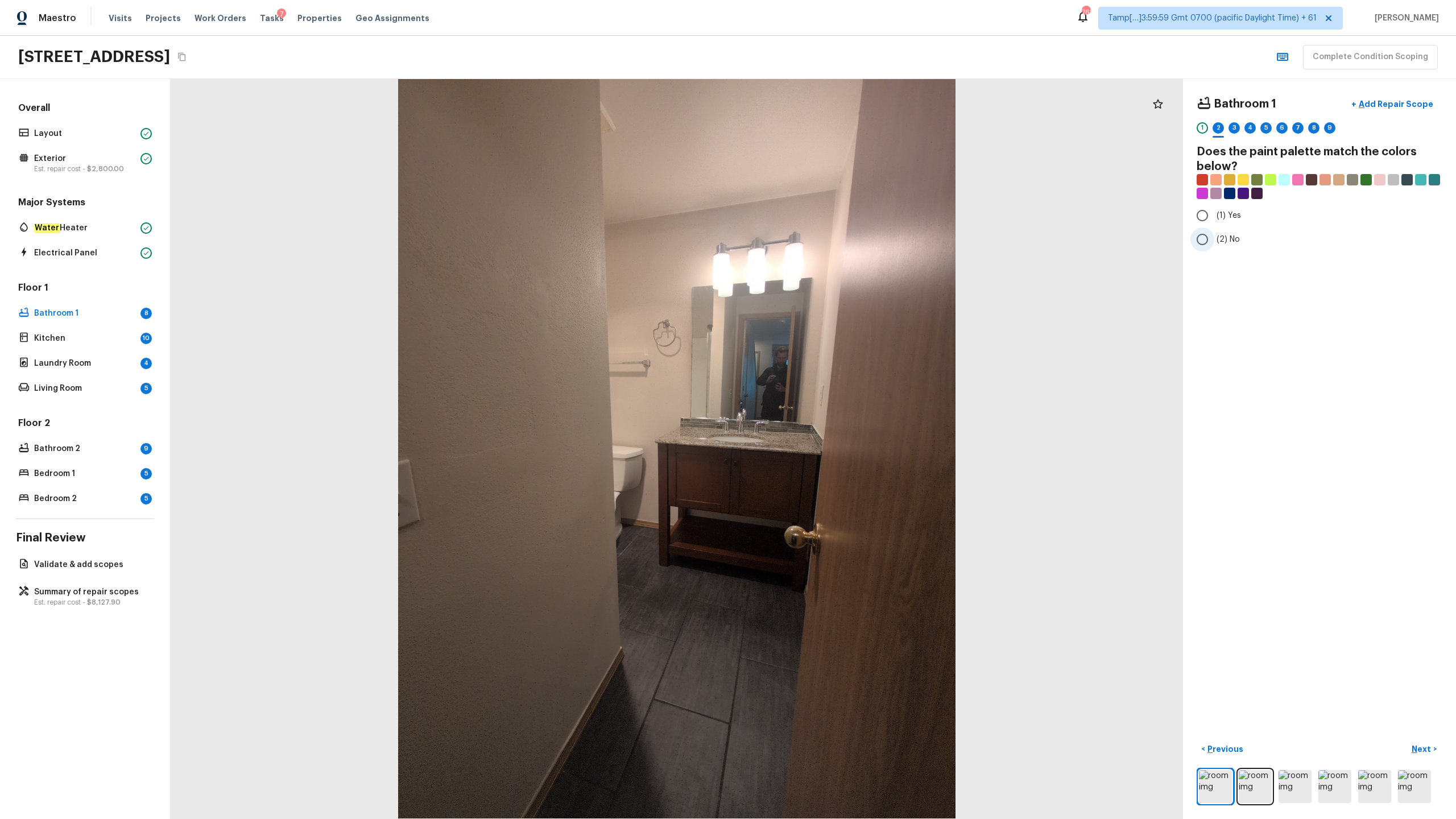
radio input "true"
click at [818, 238] on input "(2) No" at bounding box center [1202, 239] width 24 height 24
click at [818, 404] on p "Next" at bounding box center [1422, 749] width 21 height 12
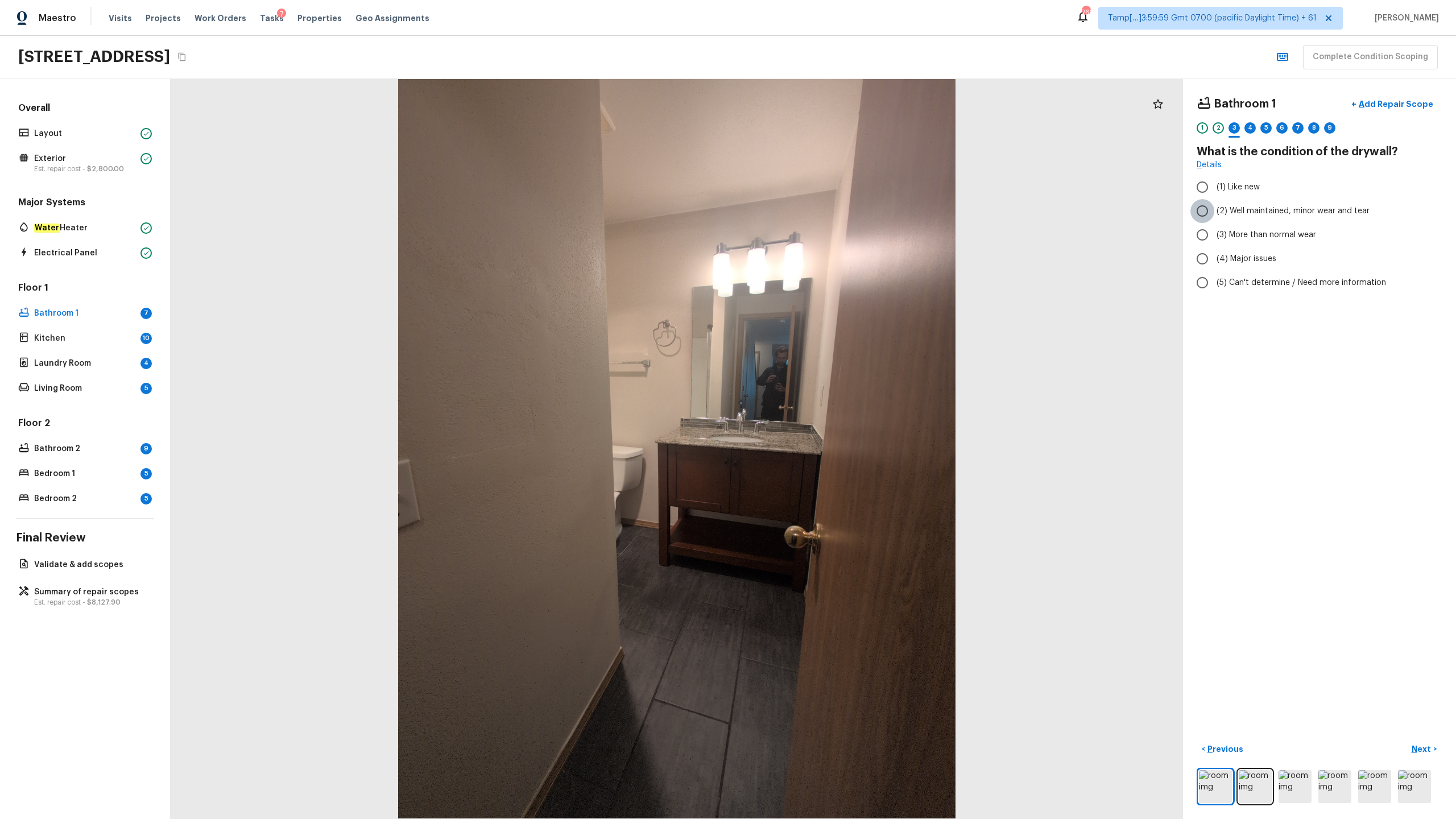
click at [818, 211] on input "(2) Well maintained, minor wear and tear" at bounding box center [1202, 211] width 24 height 24
radio input "true"
click at [818, 404] on p "Next" at bounding box center [1422, 749] width 21 height 12
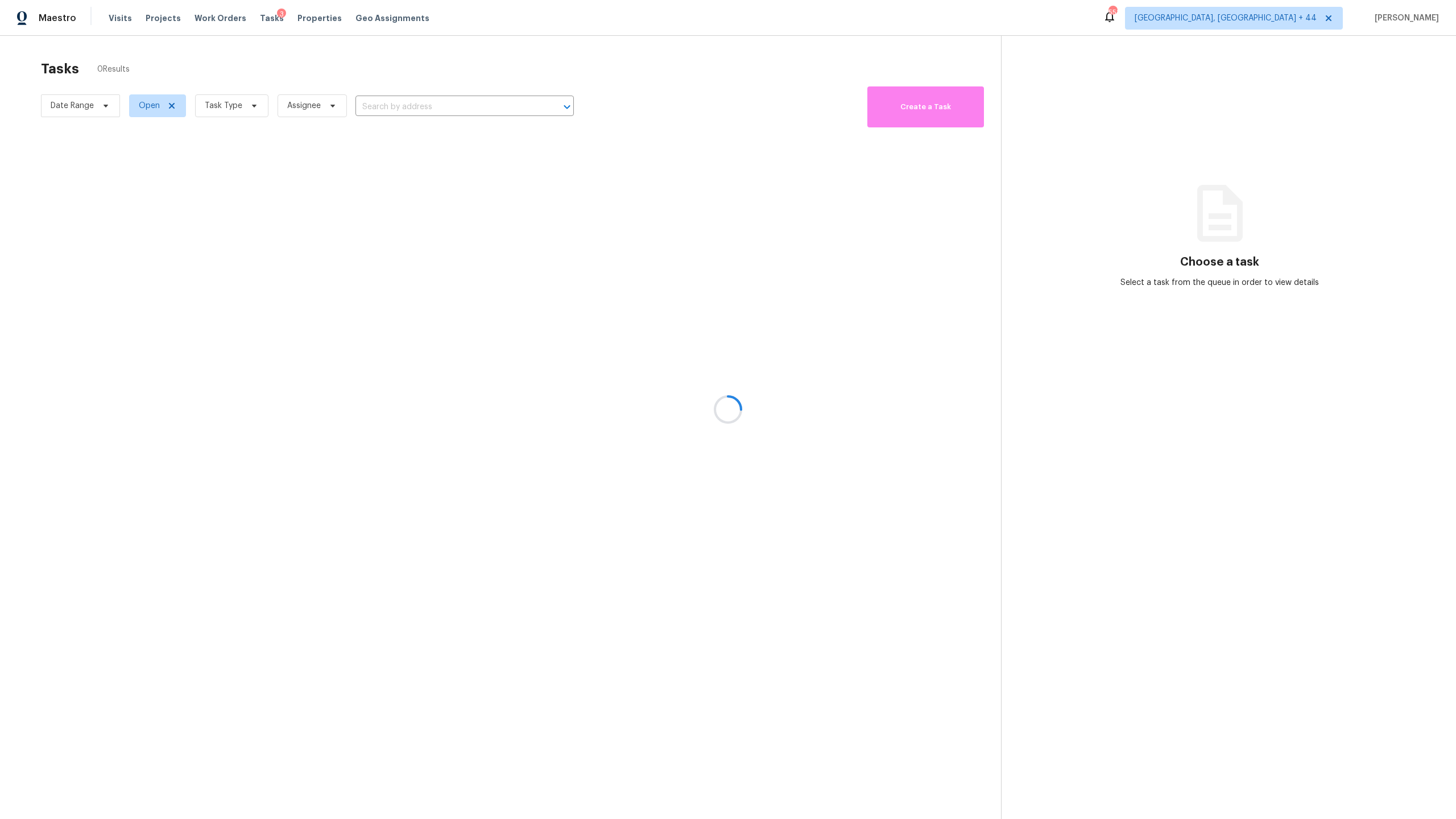
click at [291, 107] on div at bounding box center [728, 410] width 1456 height 819
click at [240, 116] on div at bounding box center [728, 410] width 1456 height 819
click at [239, 107] on div at bounding box center [728, 410] width 1456 height 819
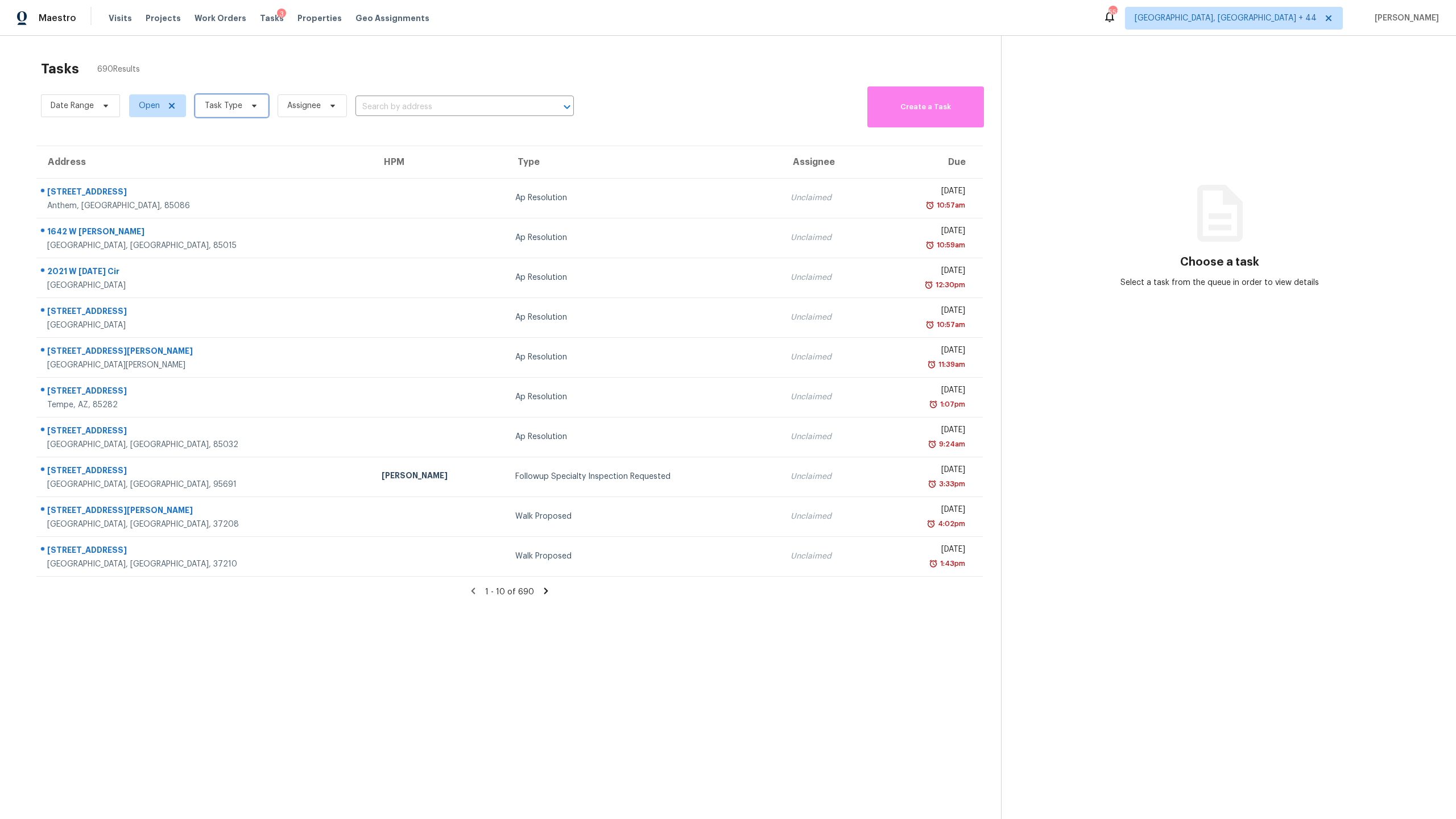
click at [251, 109] on icon at bounding box center [254, 106] width 9 height 9
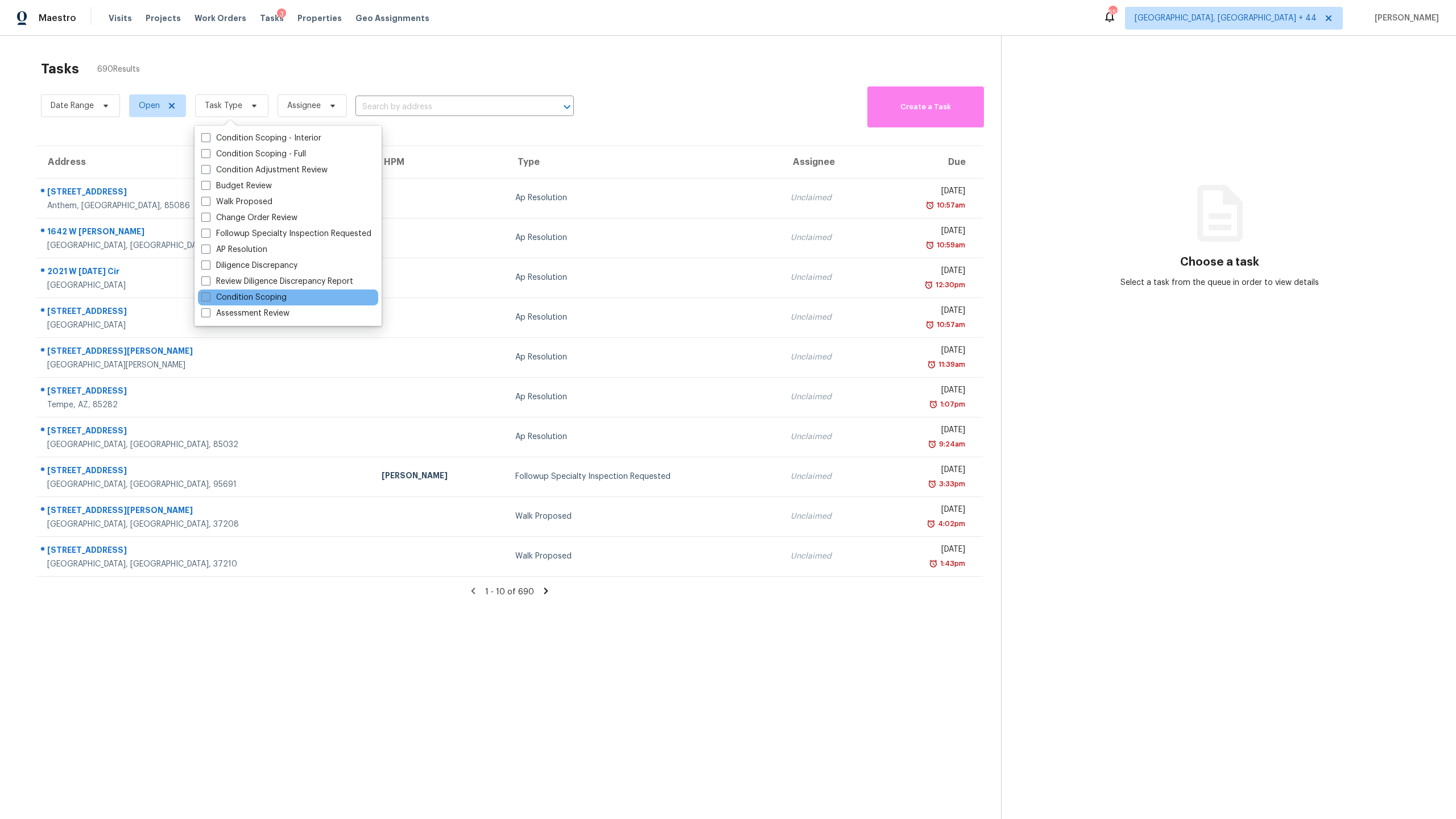
click at [265, 294] on label "Condition Scoping" at bounding box center [244, 298] width 85 height 12
click at [209, 294] on input "Condition Scoping" at bounding box center [205, 295] width 7 height 7
checkbox input "true"
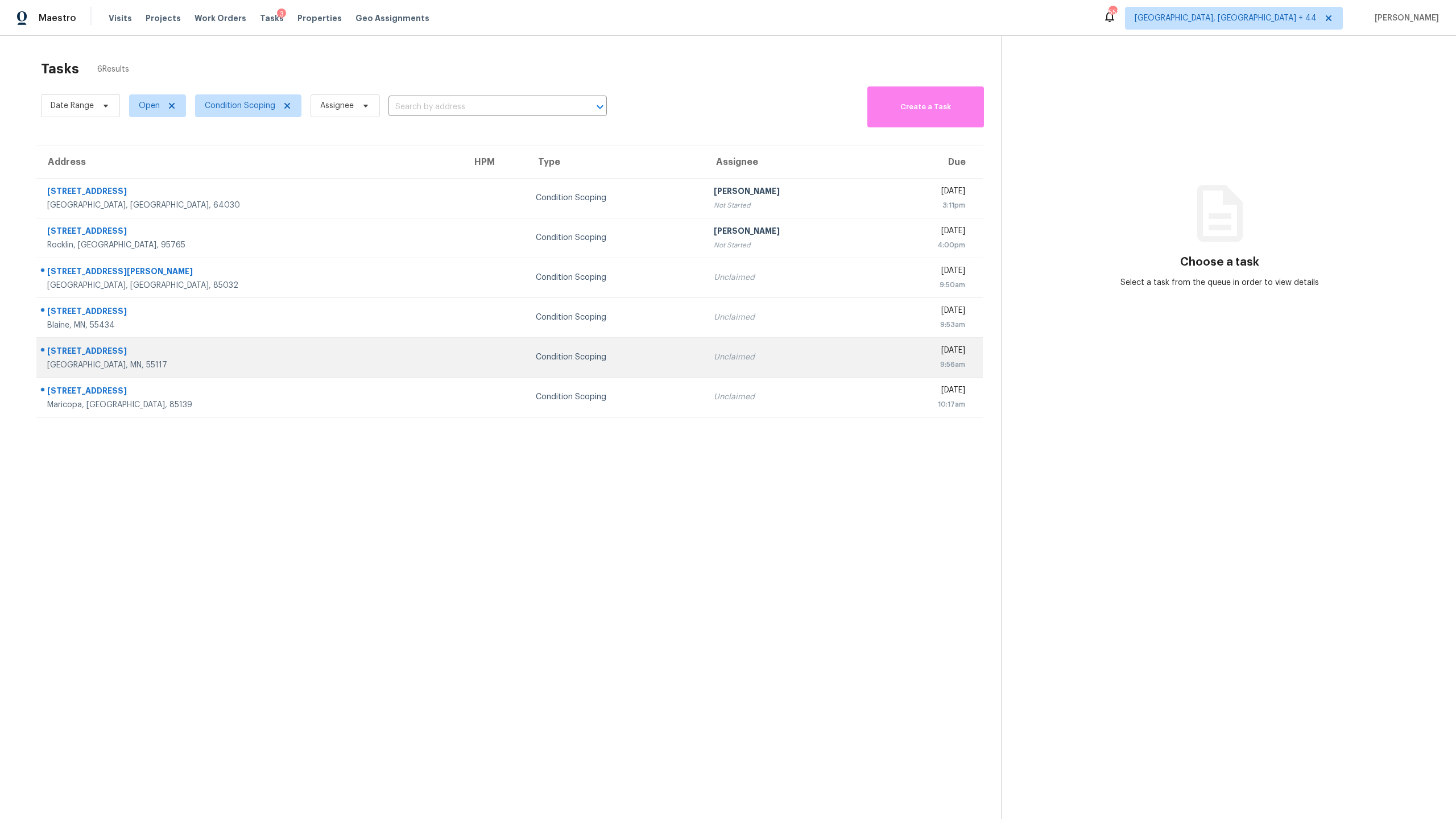
click at [705, 348] on td "Unclaimed" at bounding box center [789, 357] width 169 height 40
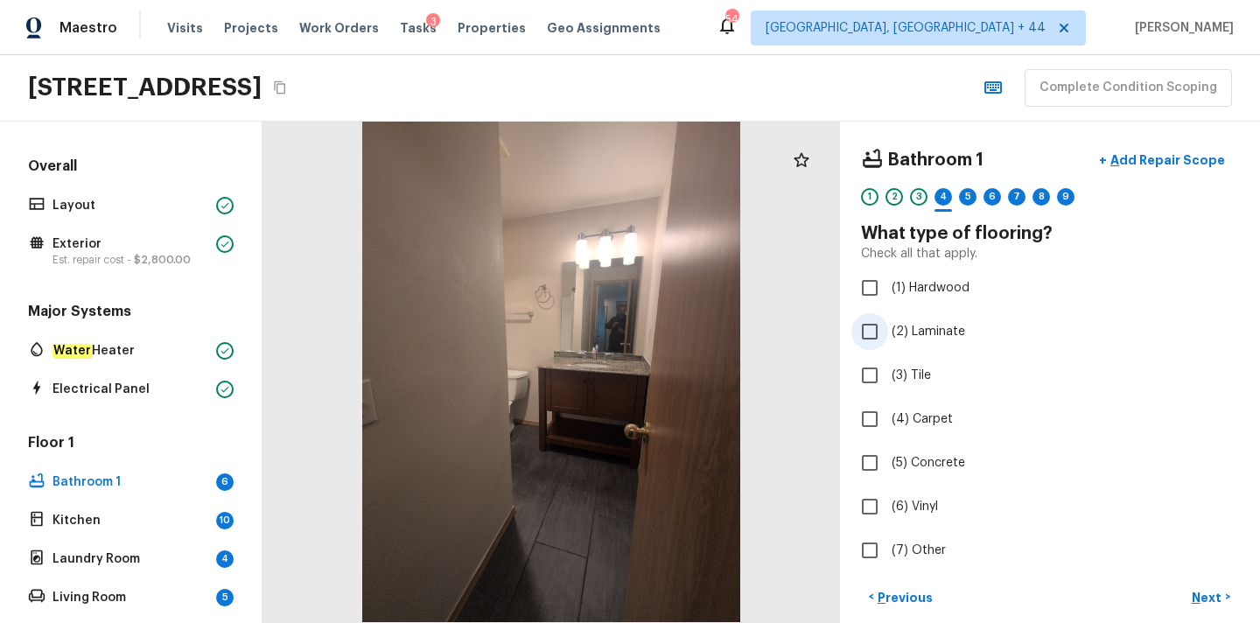
scroll to position [81, 0]
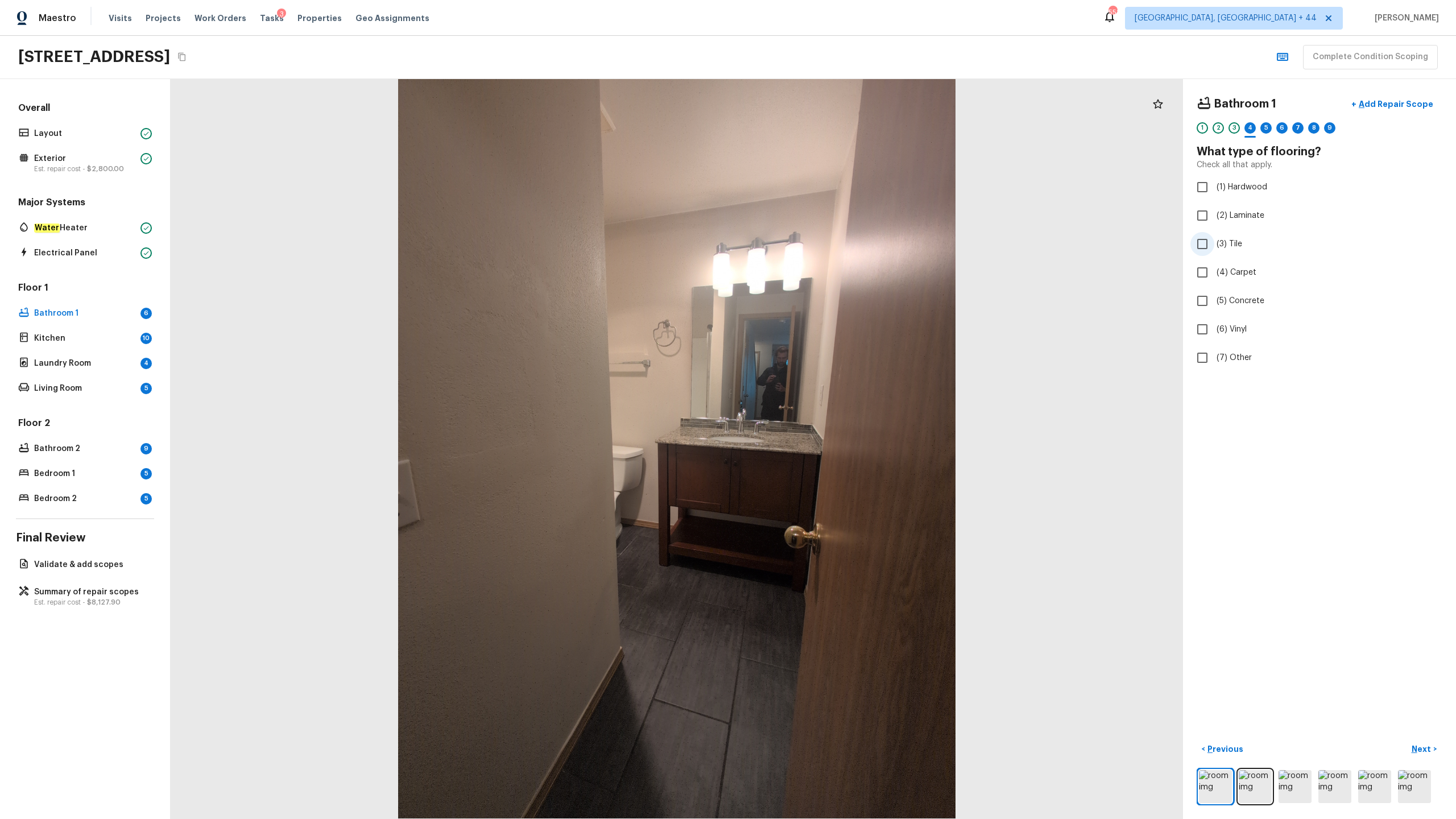
click at [818, 247] on span "(3) Tile" at bounding box center [1229, 244] width 25 height 12
click at [818, 247] on input "(3) Tile" at bounding box center [1202, 244] width 24 height 24
checkbox input "true"
click at [818, 404] on p "Next" at bounding box center [1422, 749] width 21 height 12
click at [818, 212] on span "(2) Well maintained, minor wear and tear" at bounding box center [1293, 211] width 153 height 12
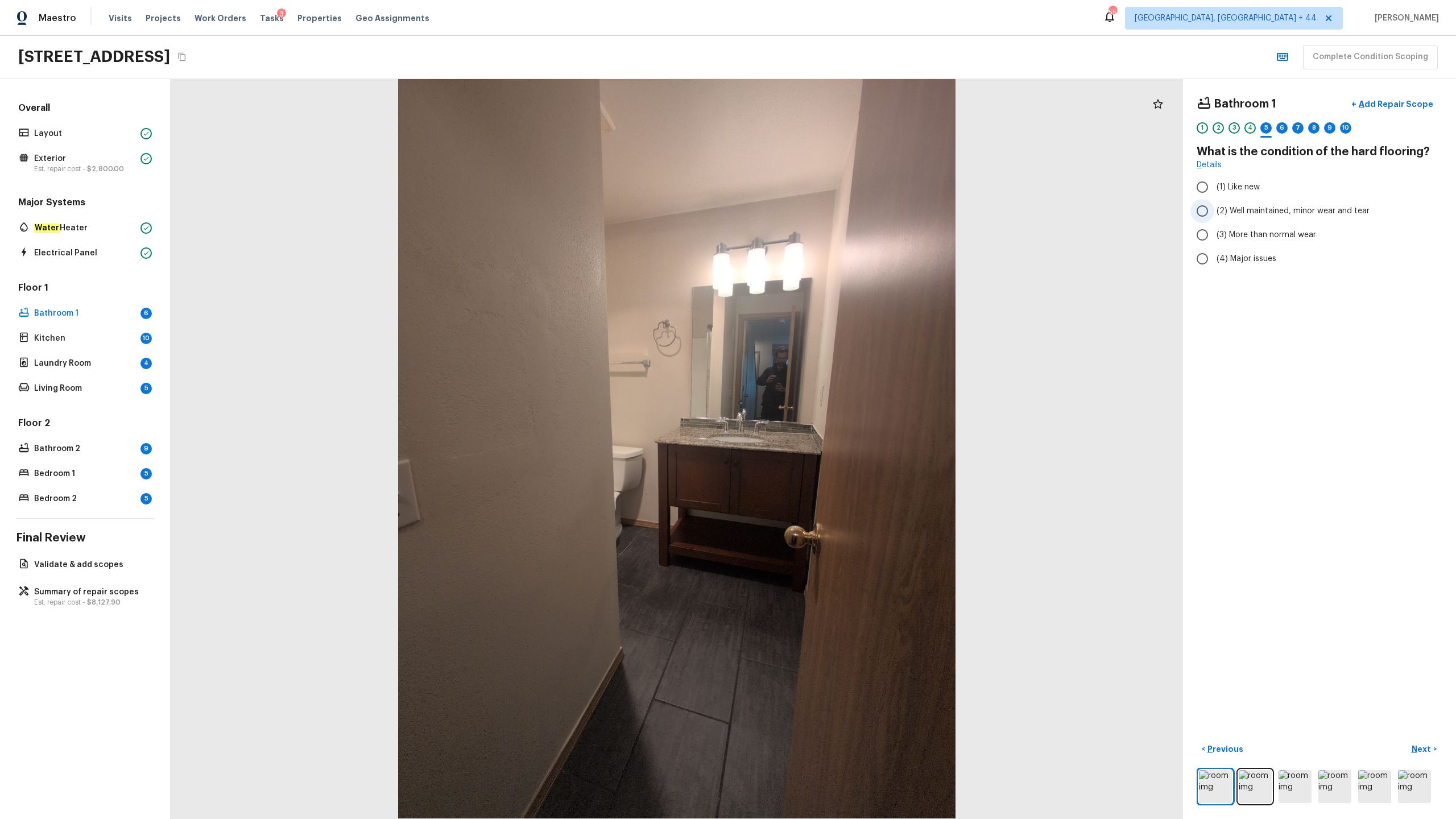
click at [818, 212] on input "(2) Well maintained, minor wear and tear" at bounding box center [1202, 211] width 24 height 24
radio input "true"
click at [818, 404] on p "Next" at bounding box center [1422, 749] width 21 height 12
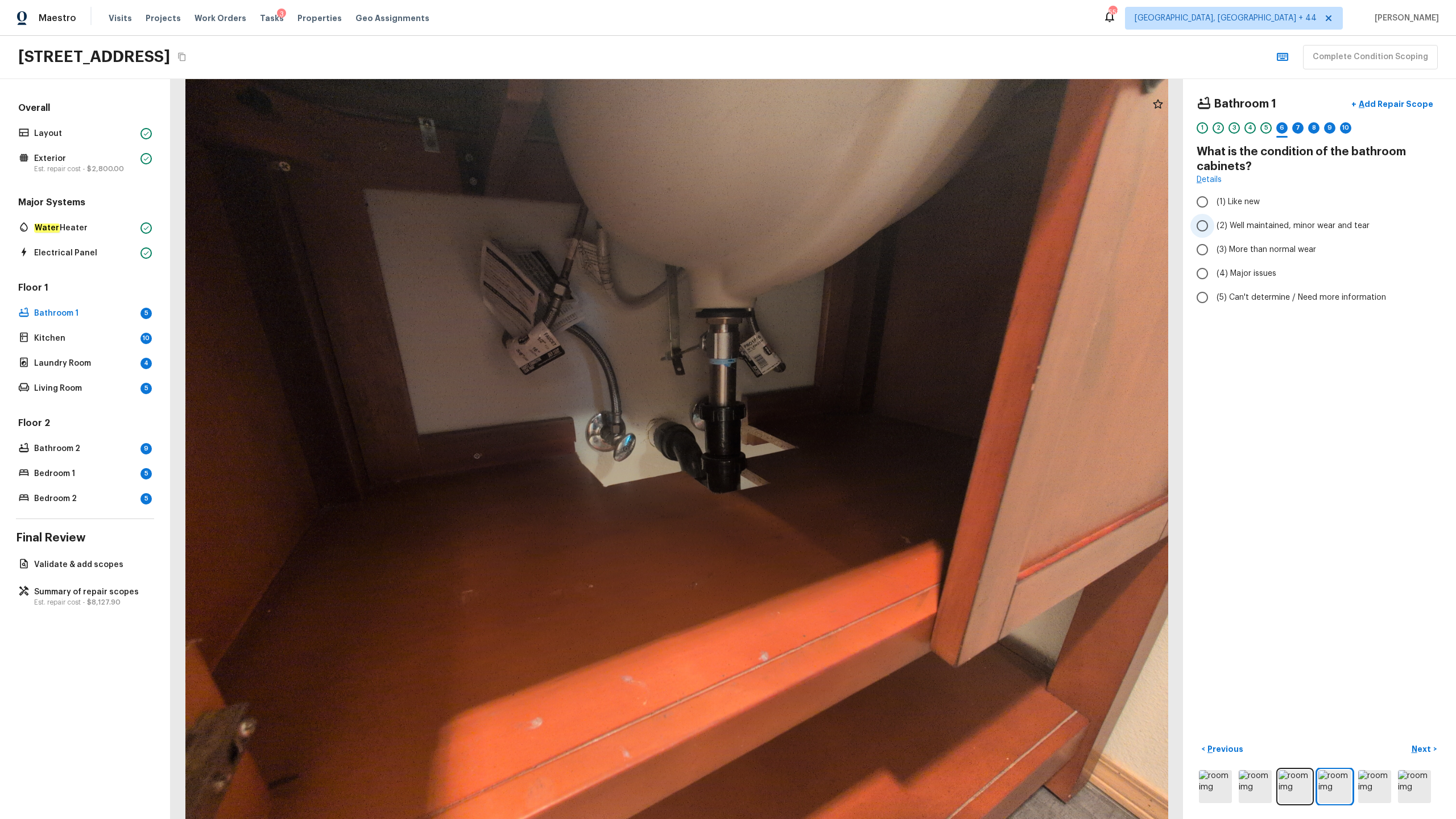
click at [818, 226] on span "(2) Well maintained, minor wear and tear" at bounding box center [1293, 226] width 153 height 12
click at [818, 226] on input "(2) Well maintained, minor wear and tear" at bounding box center [1202, 226] width 24 height 24
radio input "true"
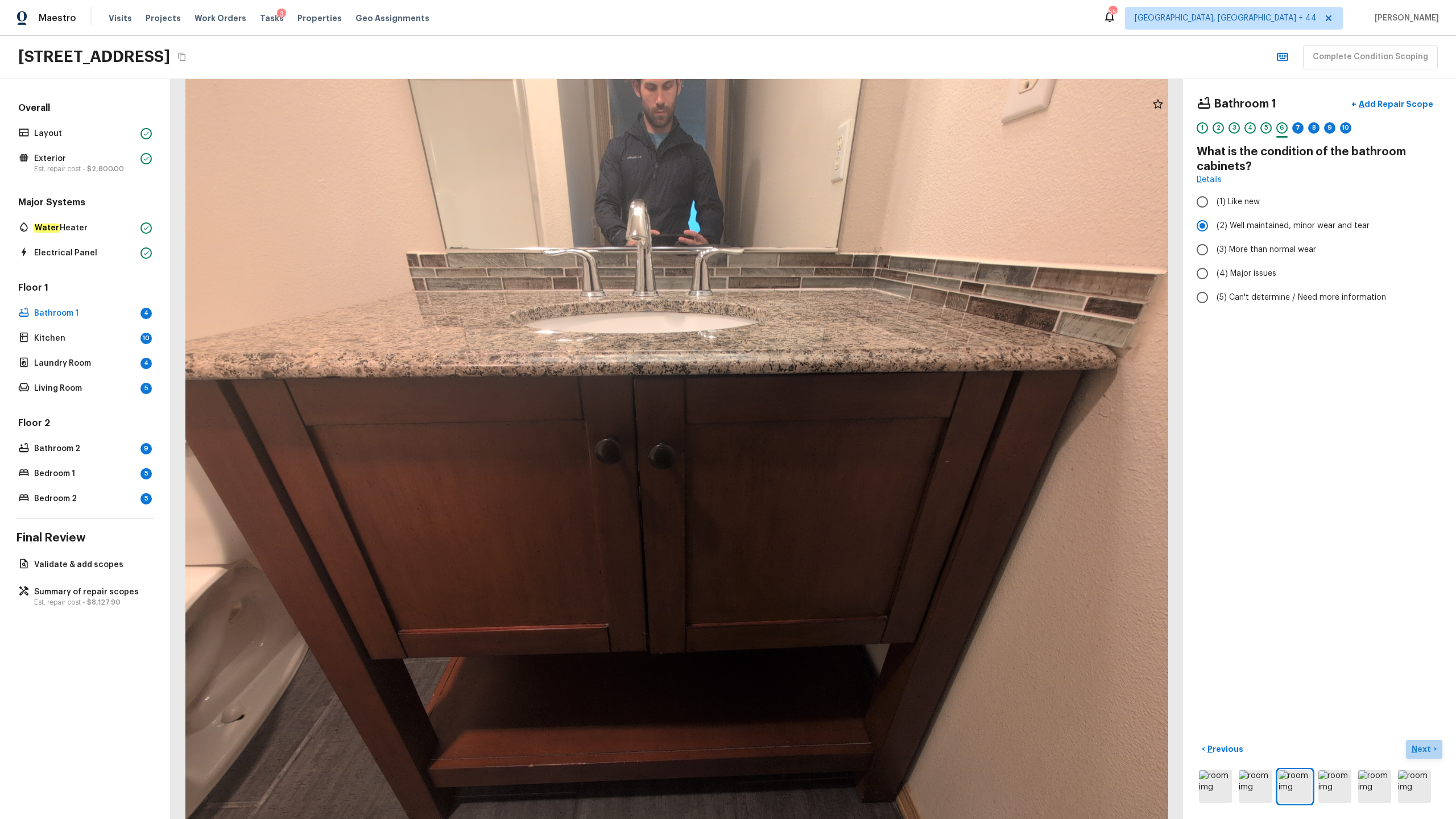
click at [818, 404] on p "Next" at bounding box center [1422, 749] width 21 height 12
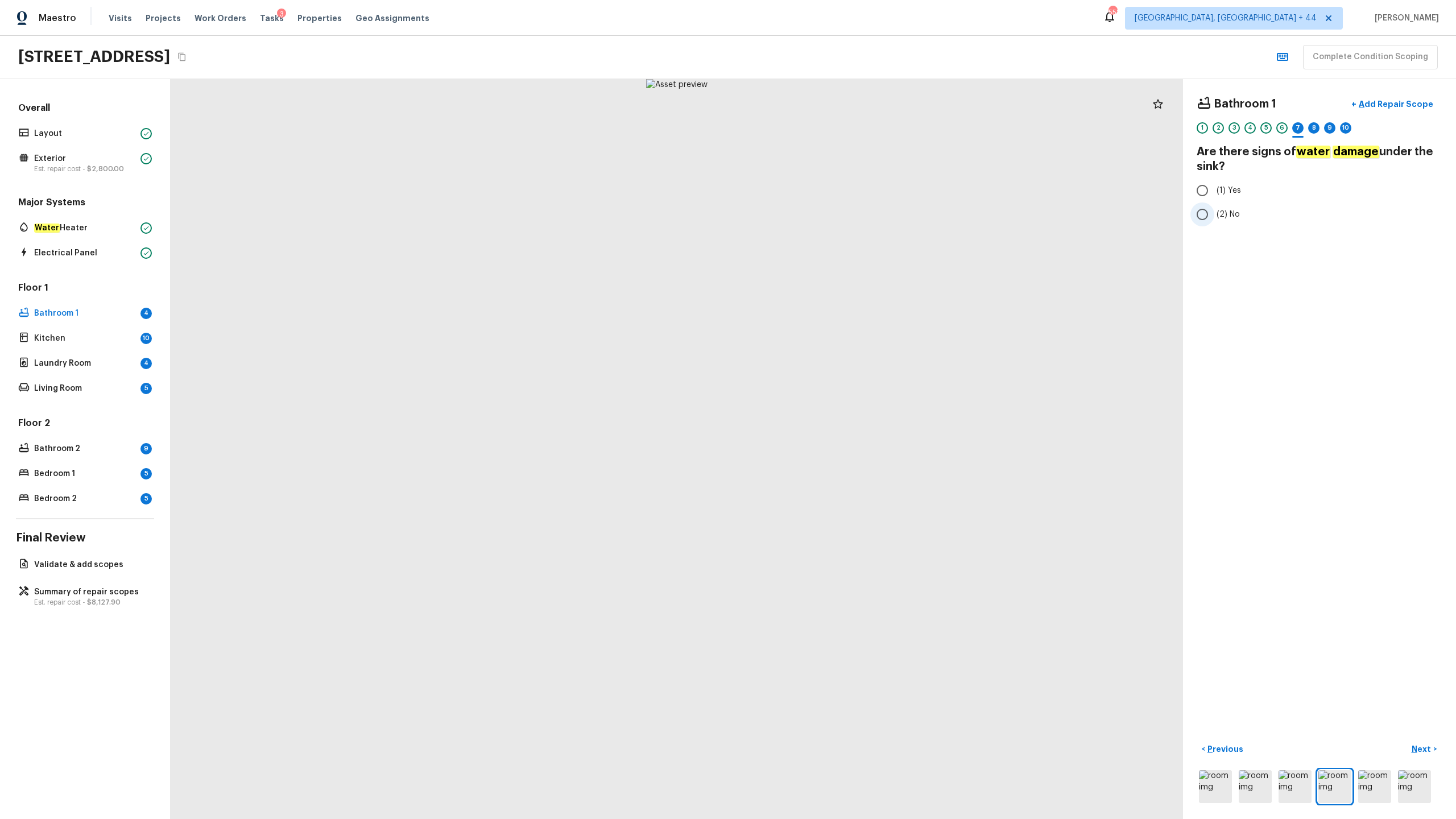
click at [818, 218] on input "(2) No" at bounding box center [1202, 214] width 24 height 24
radio input "true"
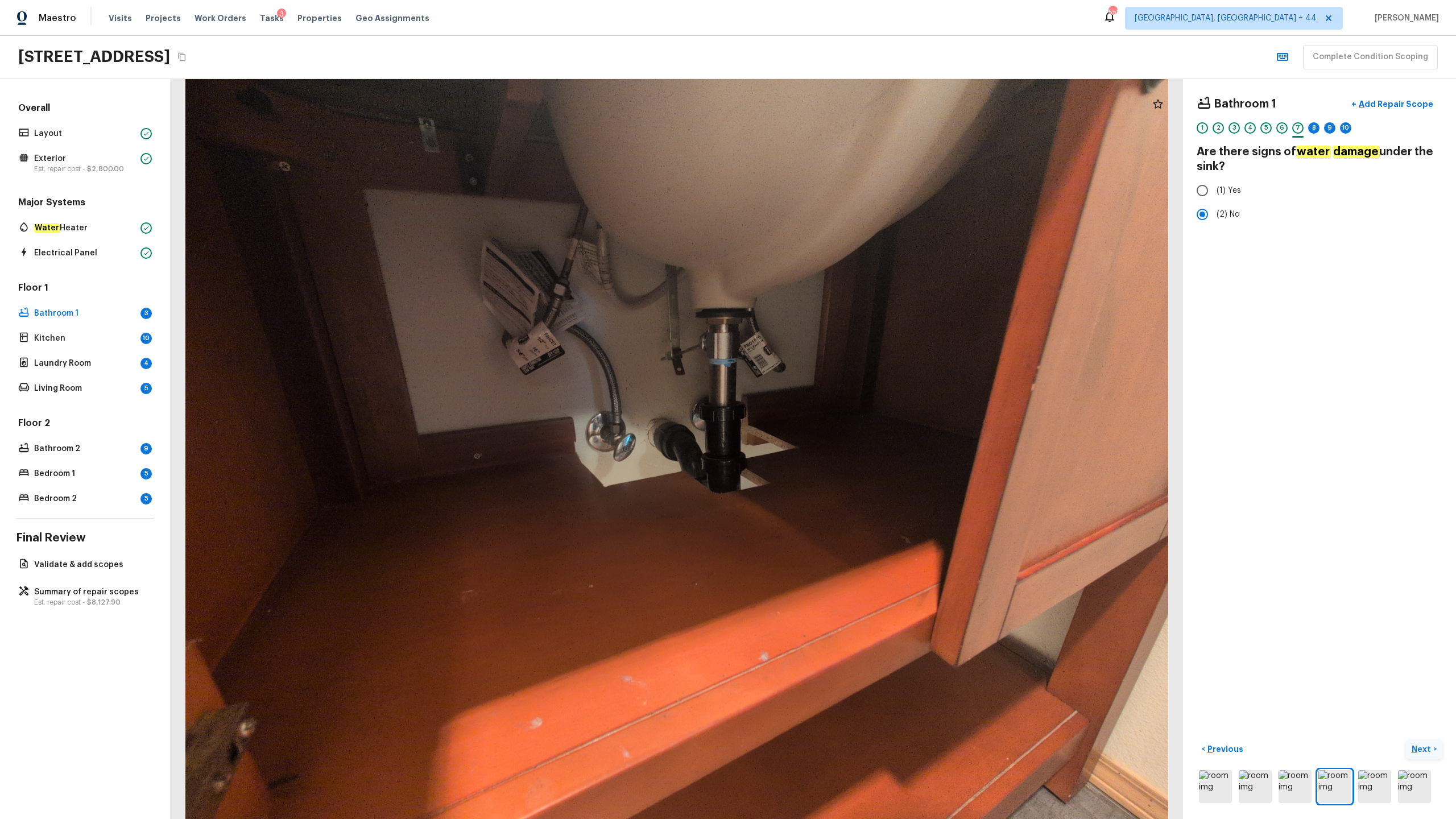
click at [818, 404] on p "Next" at bounding box center [1422, 749] width 21 height 12
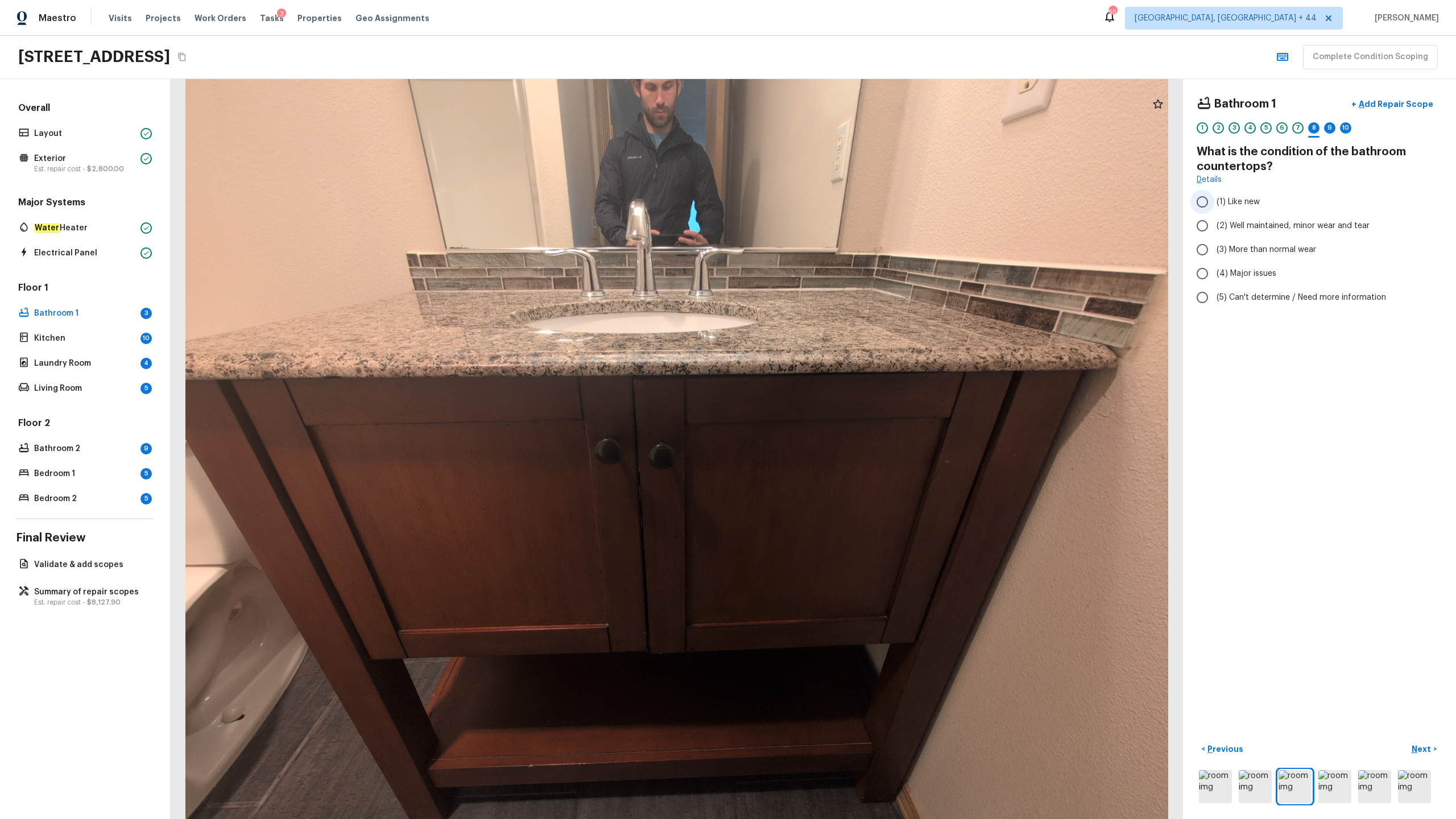
click at [818, 206] on span "(1) Like new" at bounding box center [1238, 202] width 44 height 12
click at [818, 206] on input "(1) Like new" at bounding box center [1202, 202] width 24 height 24
radio input "true"
click at [818, 404] on p "Next" at bounding box center [1422, 749] width 21 height 12
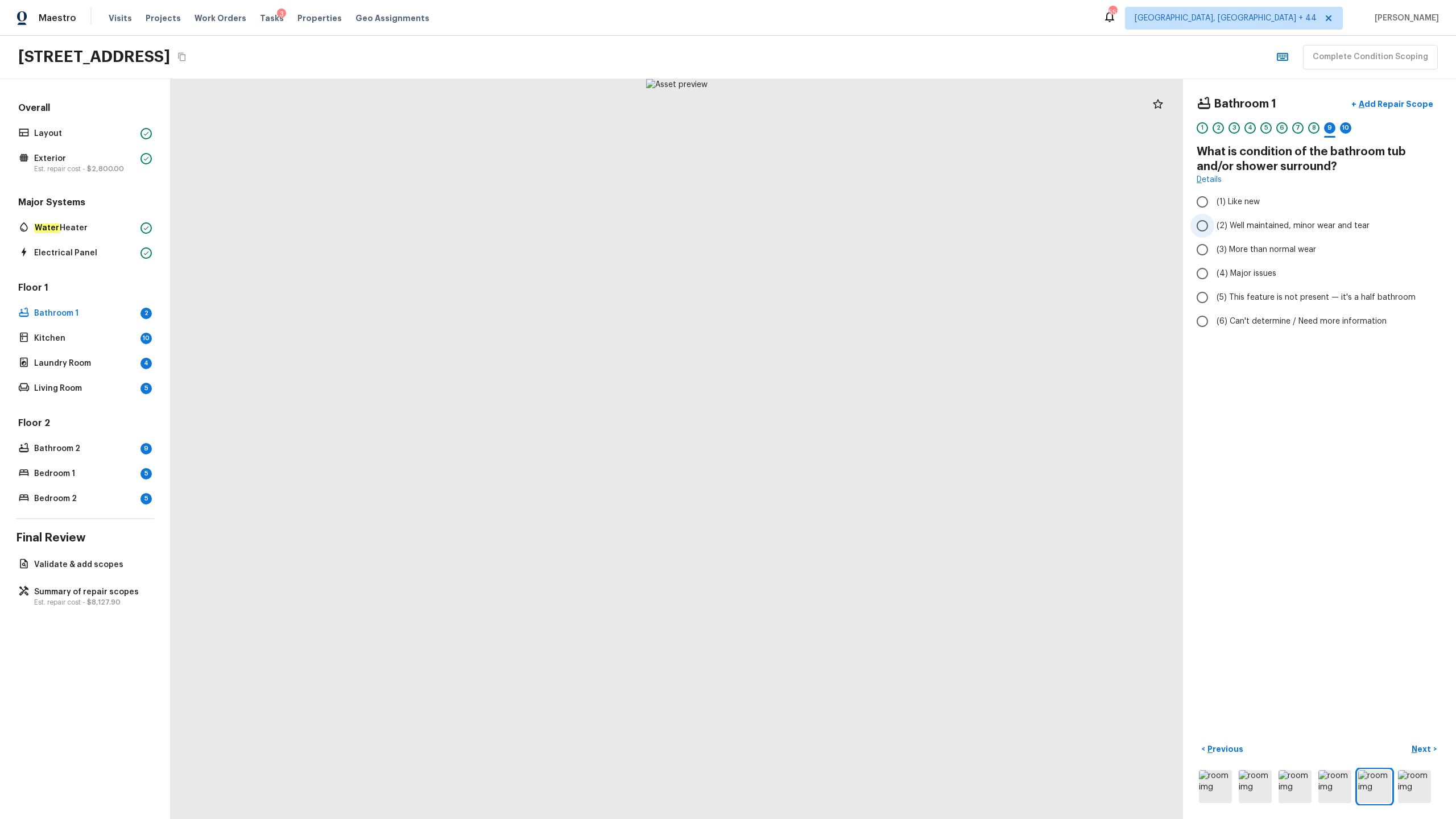
click at [818, 229] on span "(2) Well maintained, minor wear and tear" at bounding box center [1293, 226] width 153 height 12
click at [818, 229] on input "(2) Well maintained, minor wear and tear" at bounding box center [1202, 226] width 24 height 24
radio input "true"
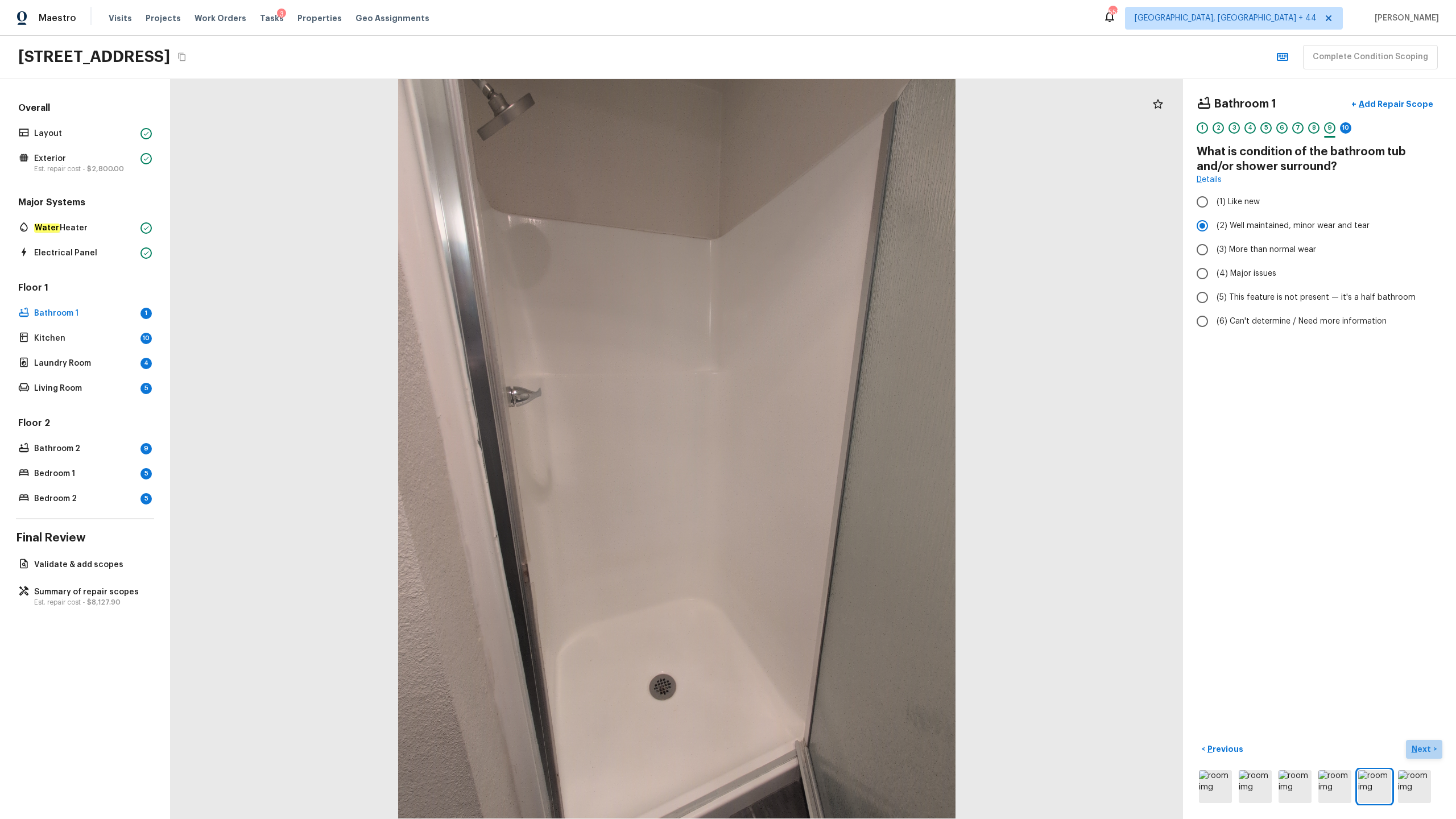
click at [818, 404] on p "Next" at bounding box center [1422, 749] width 21 height 12
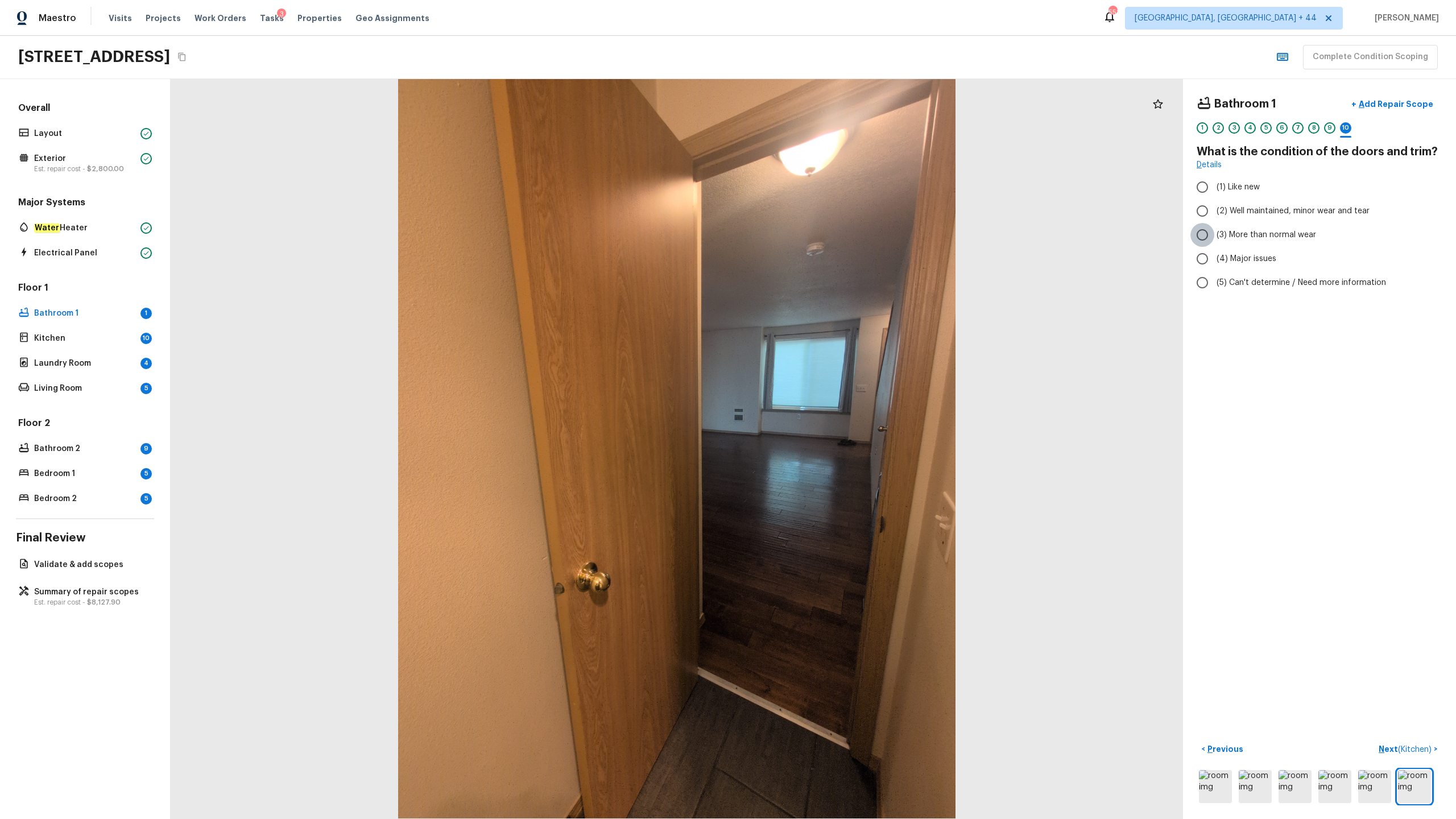
click at [818, 235] on input "(3) More than normal wear" at bounding box center [1202, 235] width 24 height 24
radio input "true"
click at [818, 404] on p "Next ( Kitchen )" at bounding box center [1406, 749] width 55 height 12
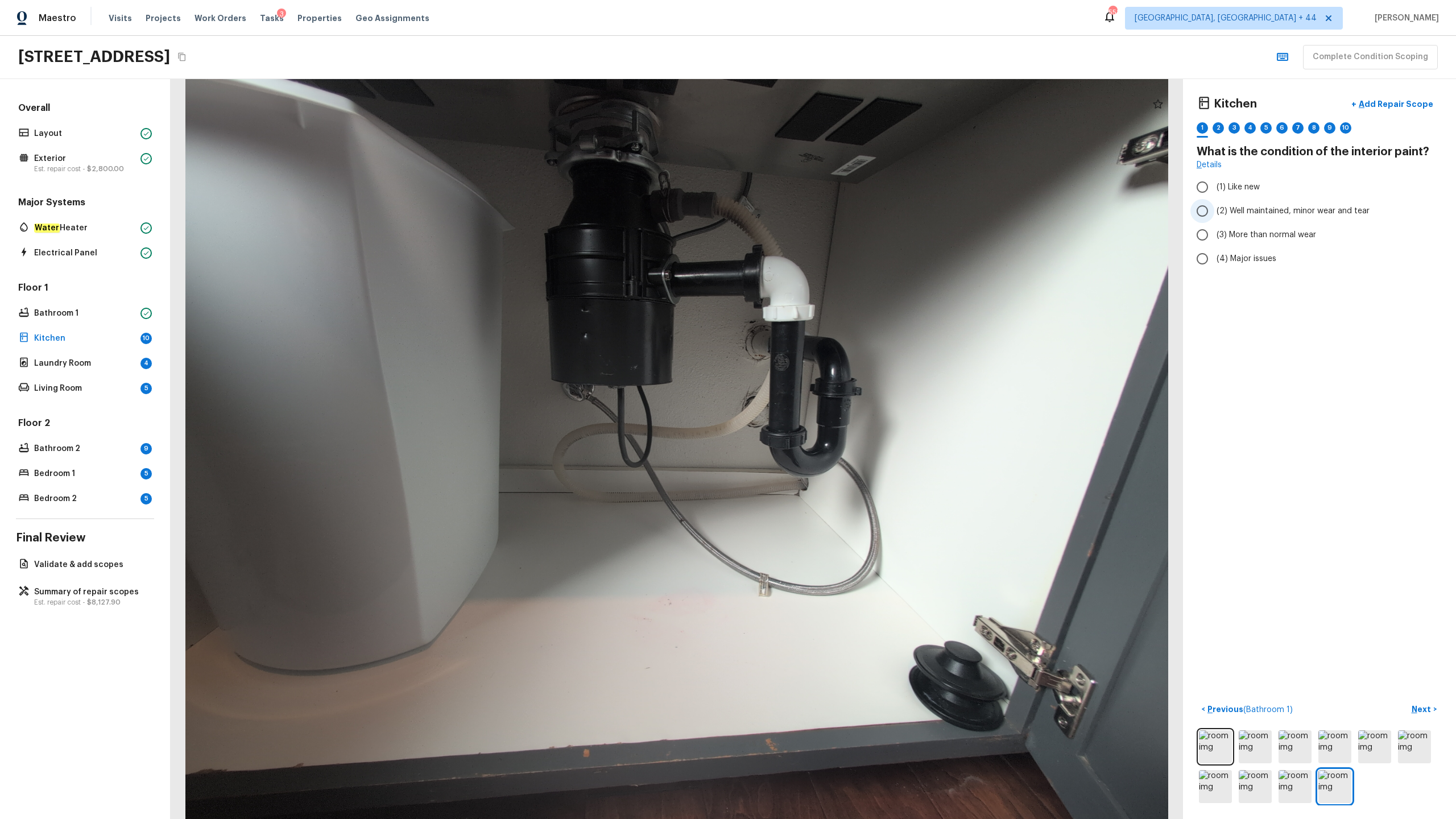
click at [818, 220] on label "(2) Well maintained, minor wear and tear" at bounding box center [1312, 211] width 243 height 24
click at [818, 220] on input "(2) Well maintained, minor wear and tear" at bounding box center [1202, 211] width 24 height 24
radio input "true"
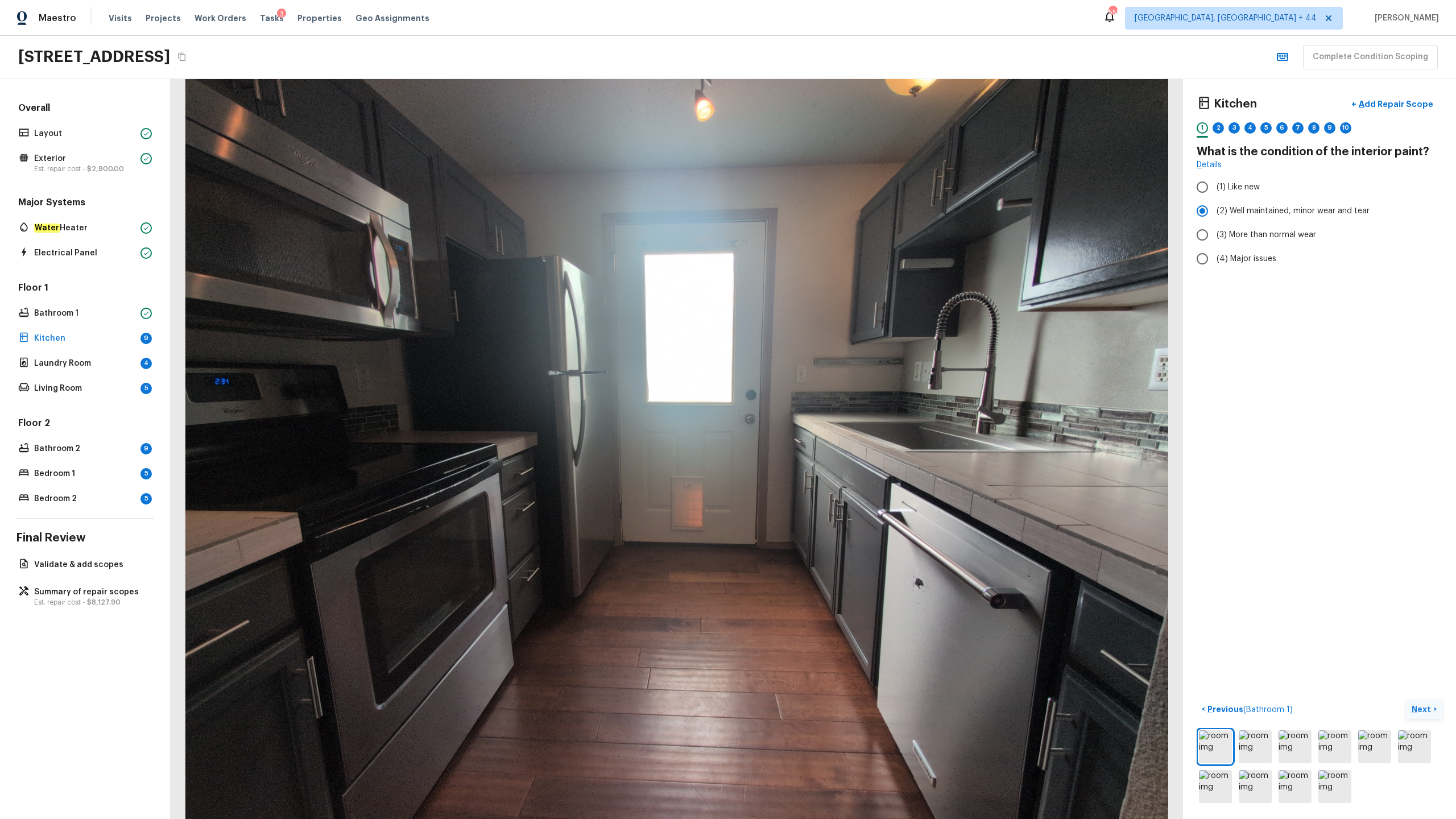
click at [818, 404] on p "Next" at bounding box center [1422, 710] width 21 height 12
click at [818, 237] on input "(2) No" at bounding box center [1202, 239] width 24 height 24
radio input "true"
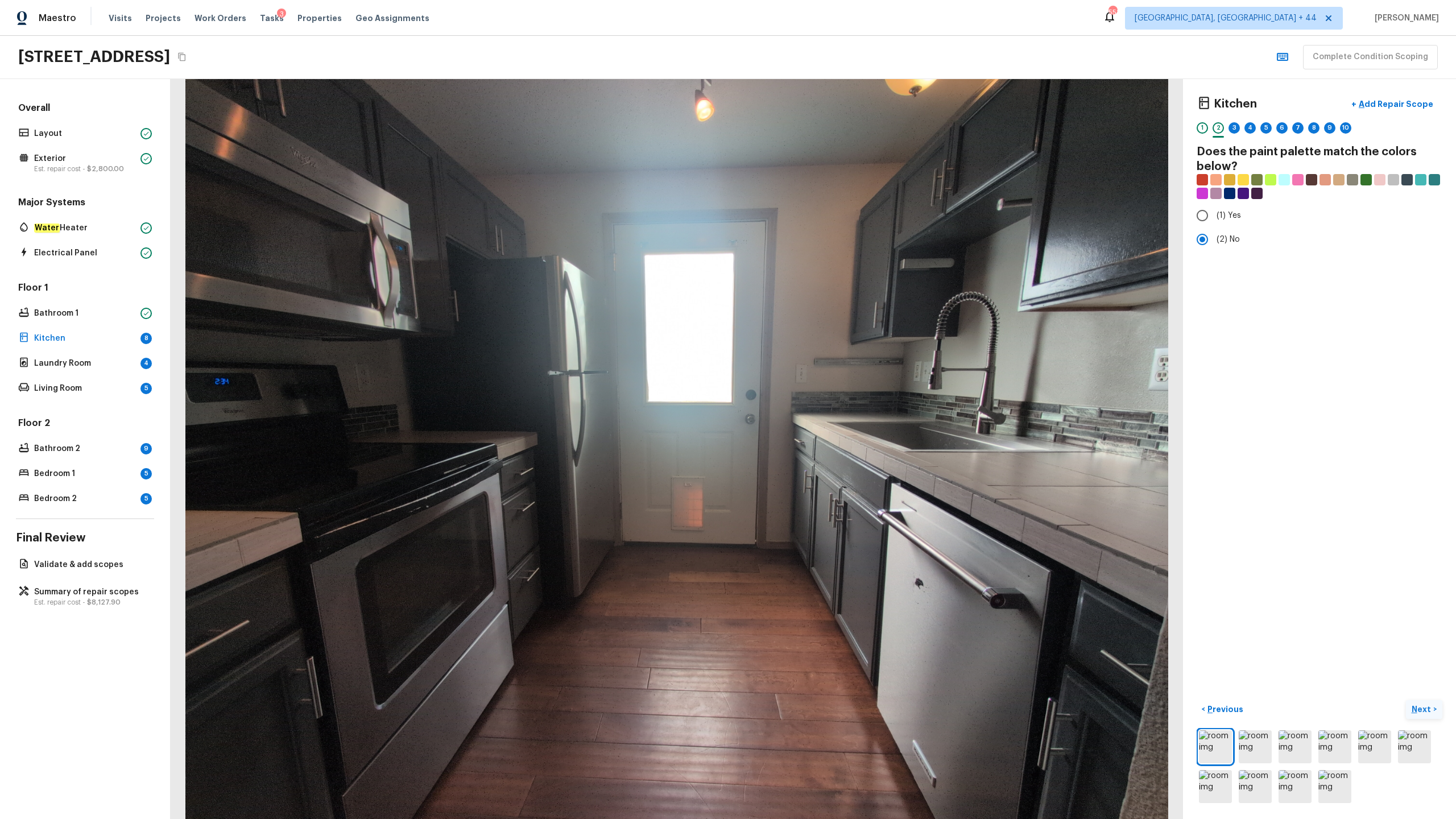
click at [818, 404] on p "Next" at bounding box center [1422, 710] width 21 height 12
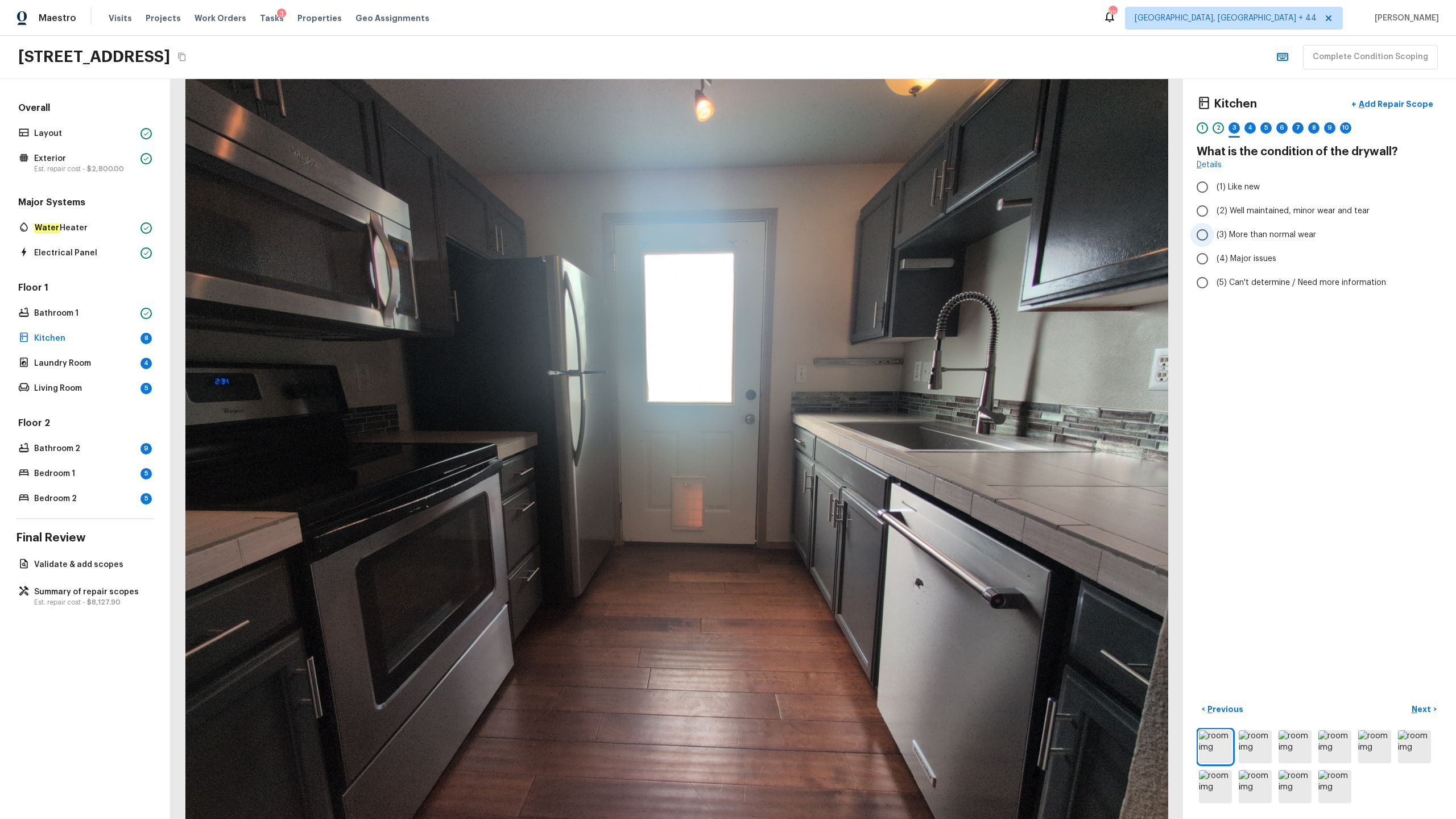
click at [818, 237] on input "(3) More than normal wear" at bounding box center [1202, 235] width 24 height 24
radio input "true"
click at [818, 100] on p "Add Repair Scope" at bounding box center [1395, 104] width 77 height 12
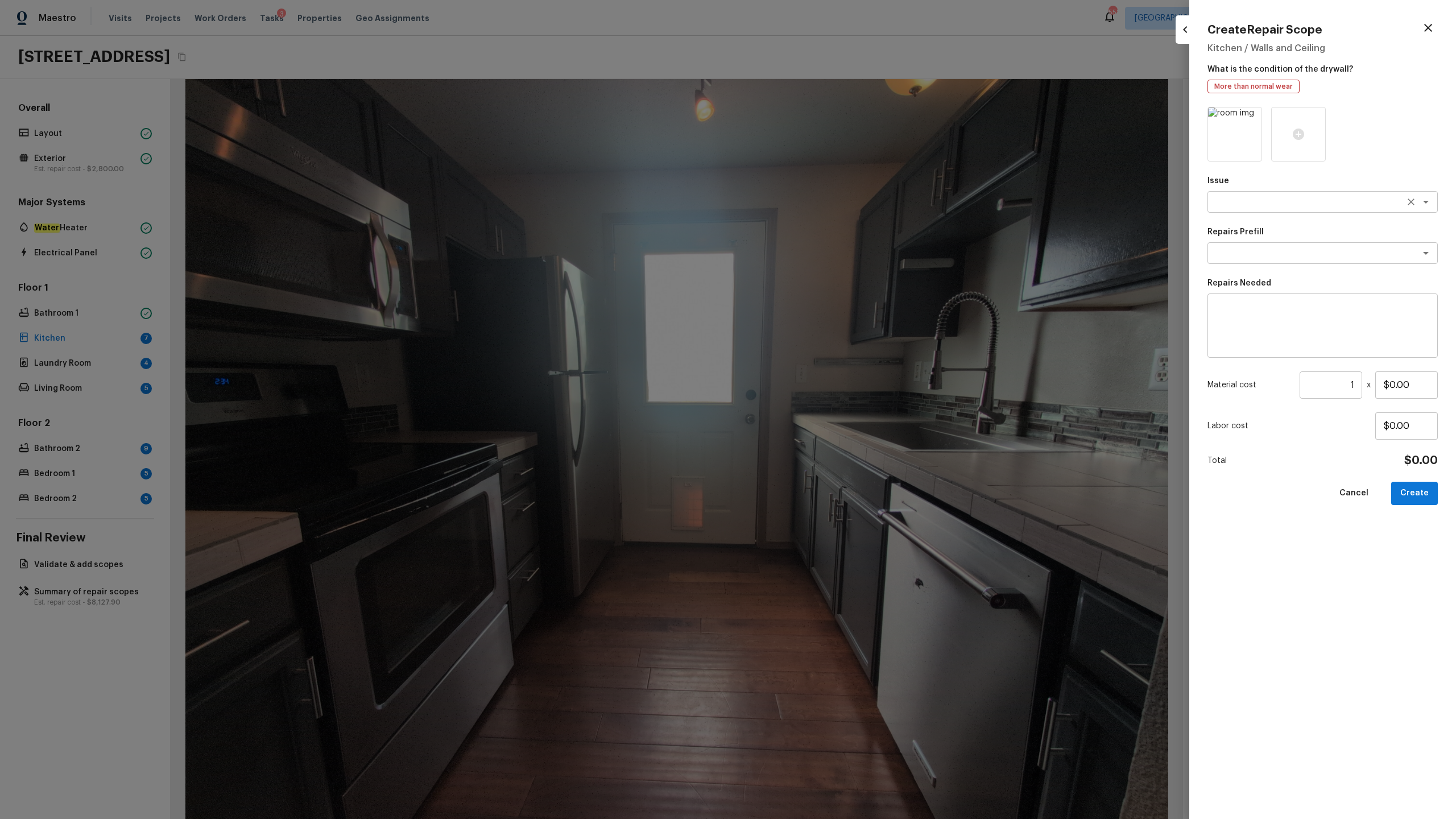
click at [818, 206] on textarea at bounding box center [1307, 202] width 188 height 12
click at [818, 227] on li "Kitchen Plumbing" at bounding box center [1323, 226] width 230 height 18
click at [818, 200] on textarea "Kitchen Plumbing" at bounding box center [1307, 202] width 188 height 12
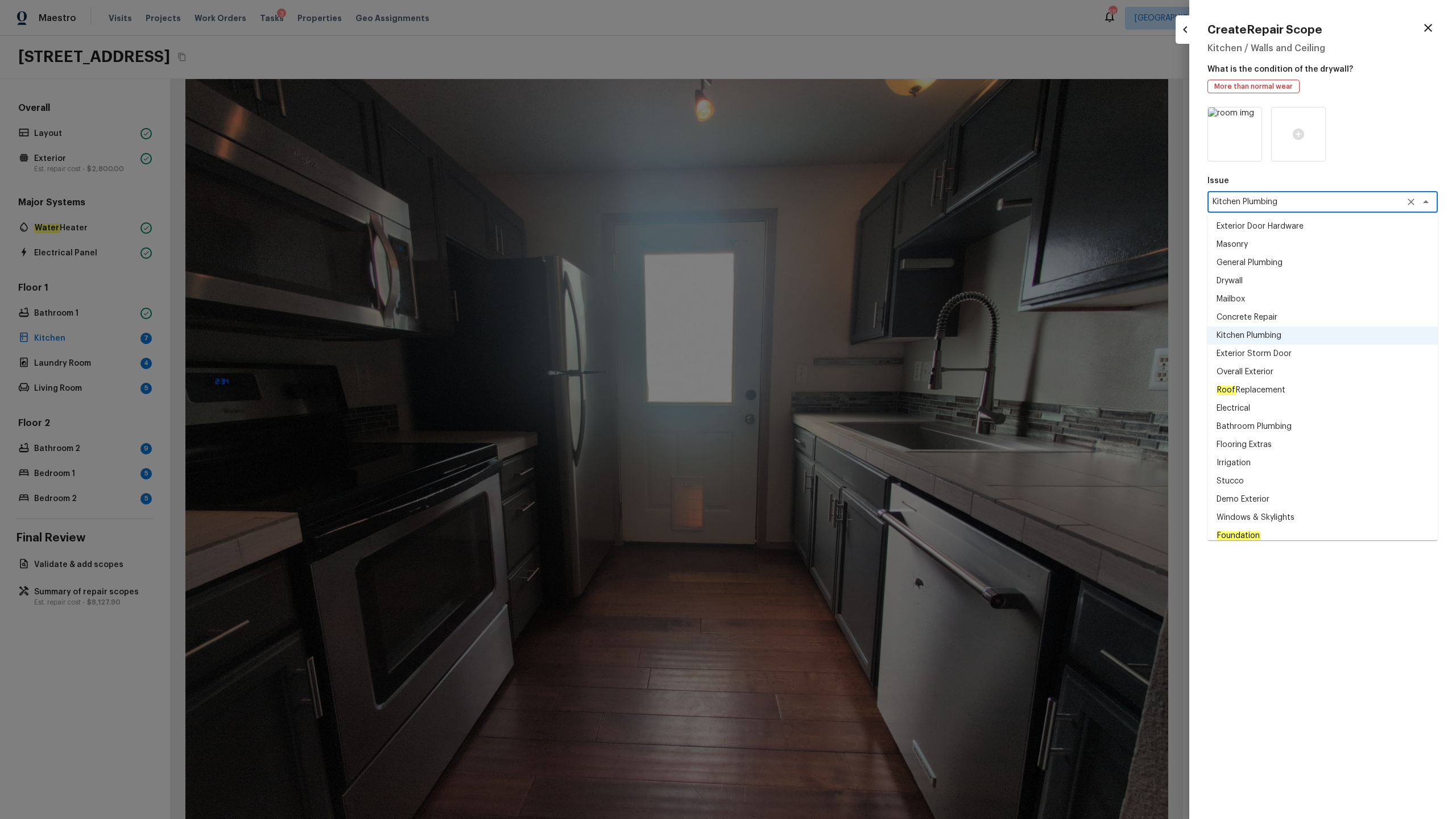
click at [818, 206] on textarea "Kitchen Plumbing" at bounding box center [1307, 202] width 188 height 12
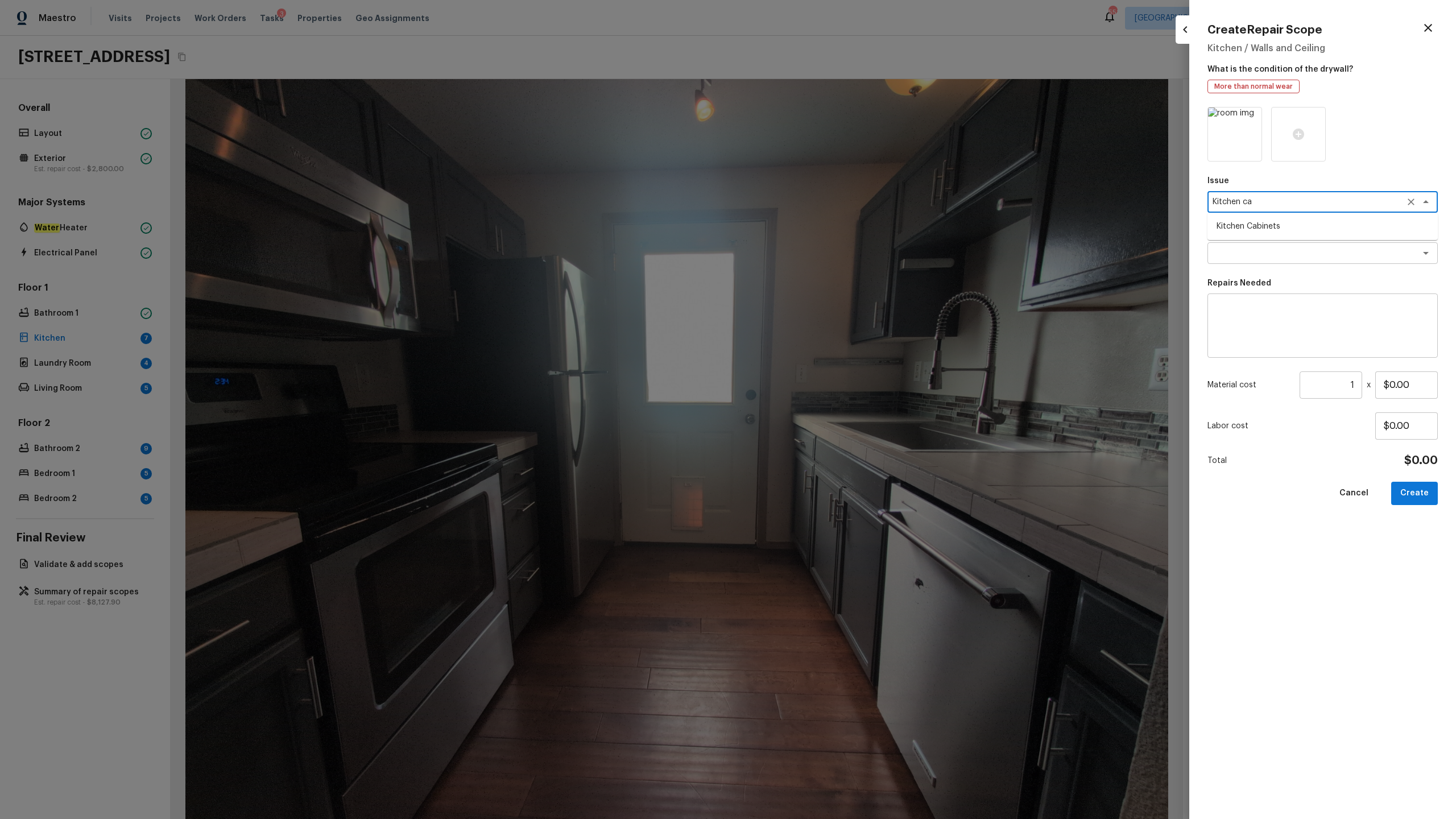
click at [818, 230] on li "Kitchen Cabinets" at bounding box center [1323, 226] width 230 height 18
type textarea "Kitchen Cabinets"
click at [818, 253] on textarea at bounding box center [1307, 254] width 188 height 12
type textarea "kit"
click at [818, 198] on textarea "Kitchen Cabinets" at bounding box center [1307, 202] width 188 height 12
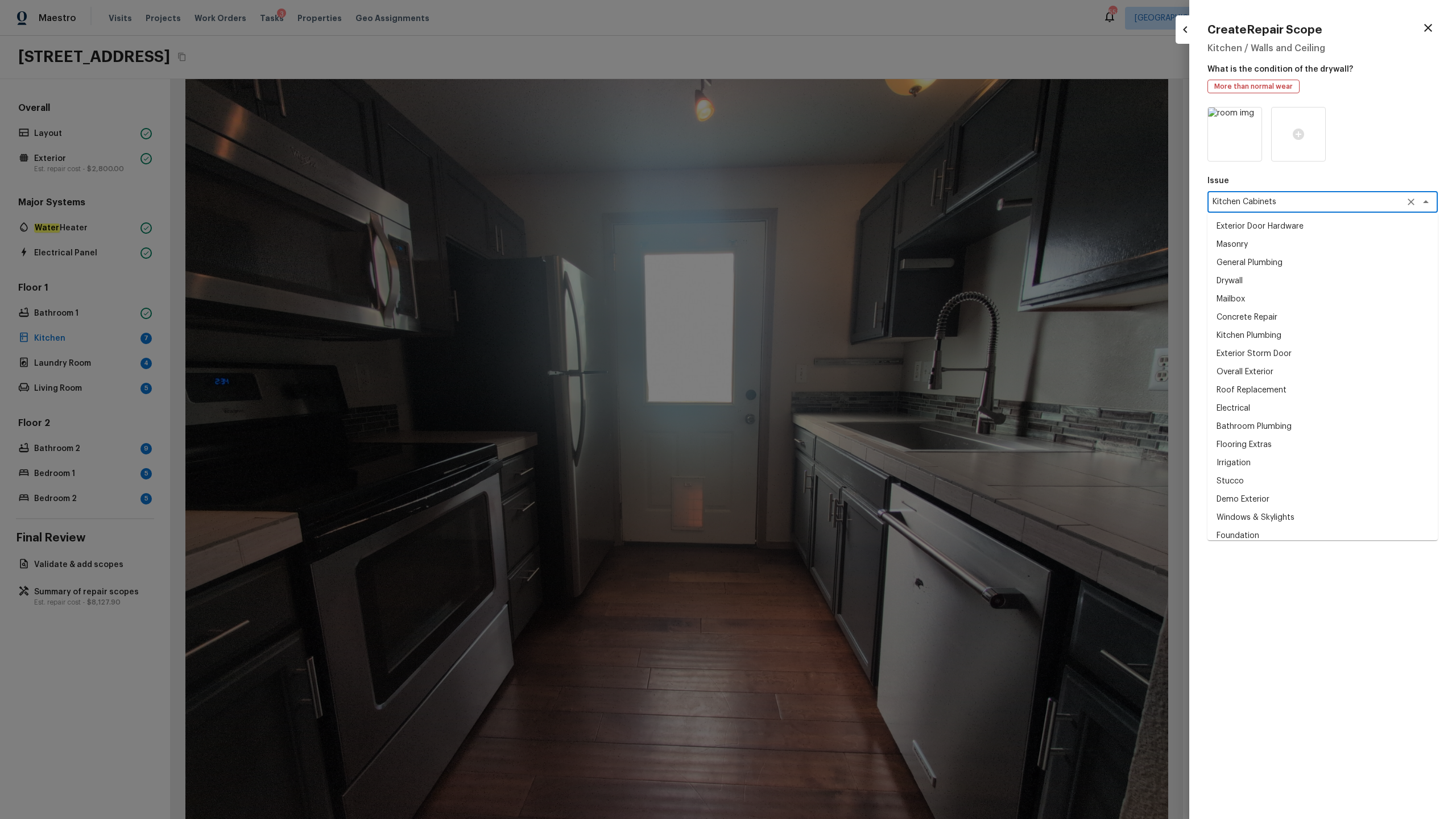
scroll to position [496, 0]
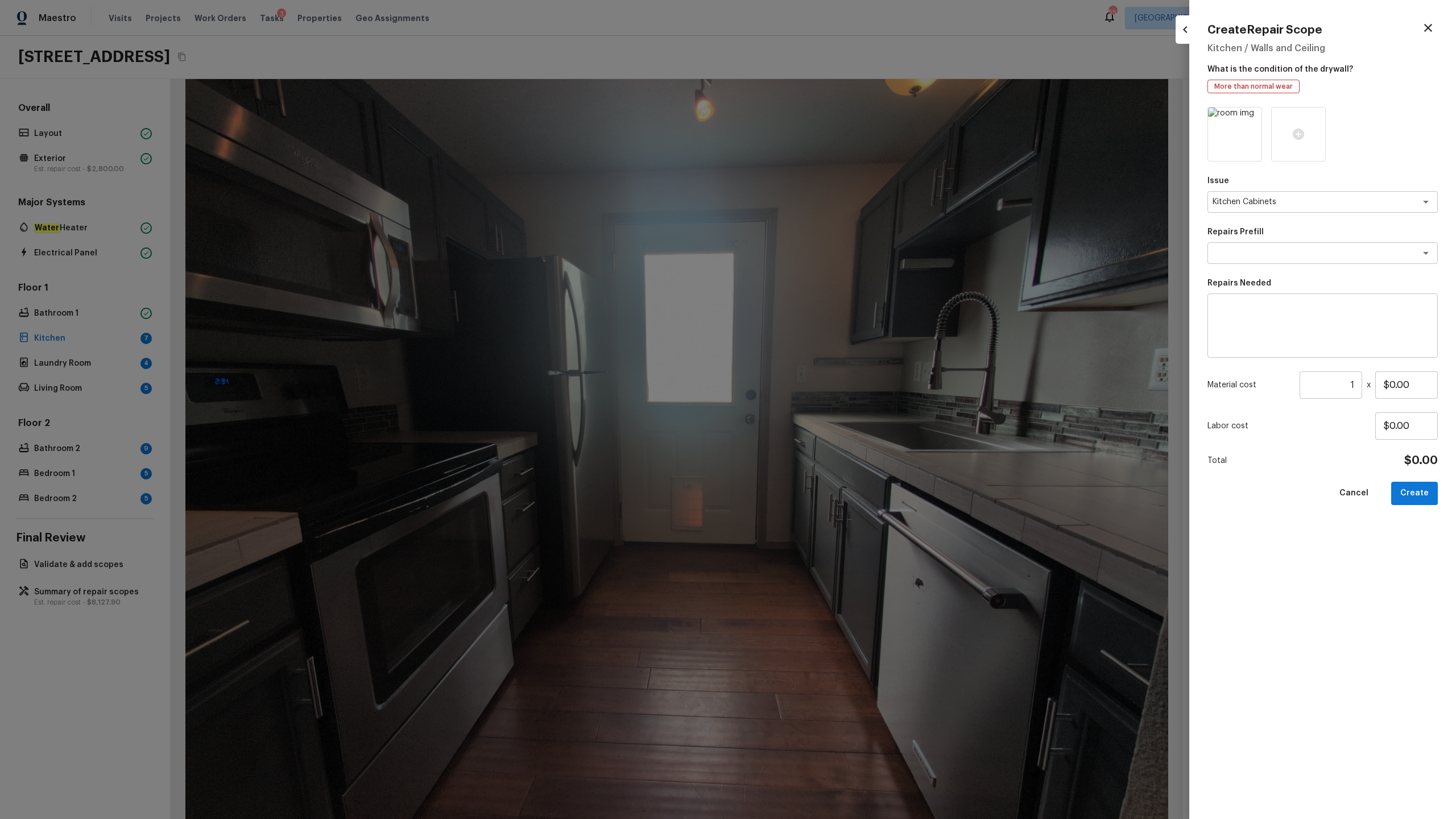
click at [818, 404] on div "Issue Kitchen Cabinets x ​ Repairs Prefill x ​ Repairs Needed x ​ Material cost…" at bounding box center [1323, 454] width 230 height 694
click at [818, 327] on textarea at bounding box center [1323, 326] width 214 height 46
paste textarea "Kitchen Cabinets"
type textarea "Repaint Kitchen Cabinets"
click at [818, 382] on input "$0.00" at bounding box center [1407, 385] width 62 height 27
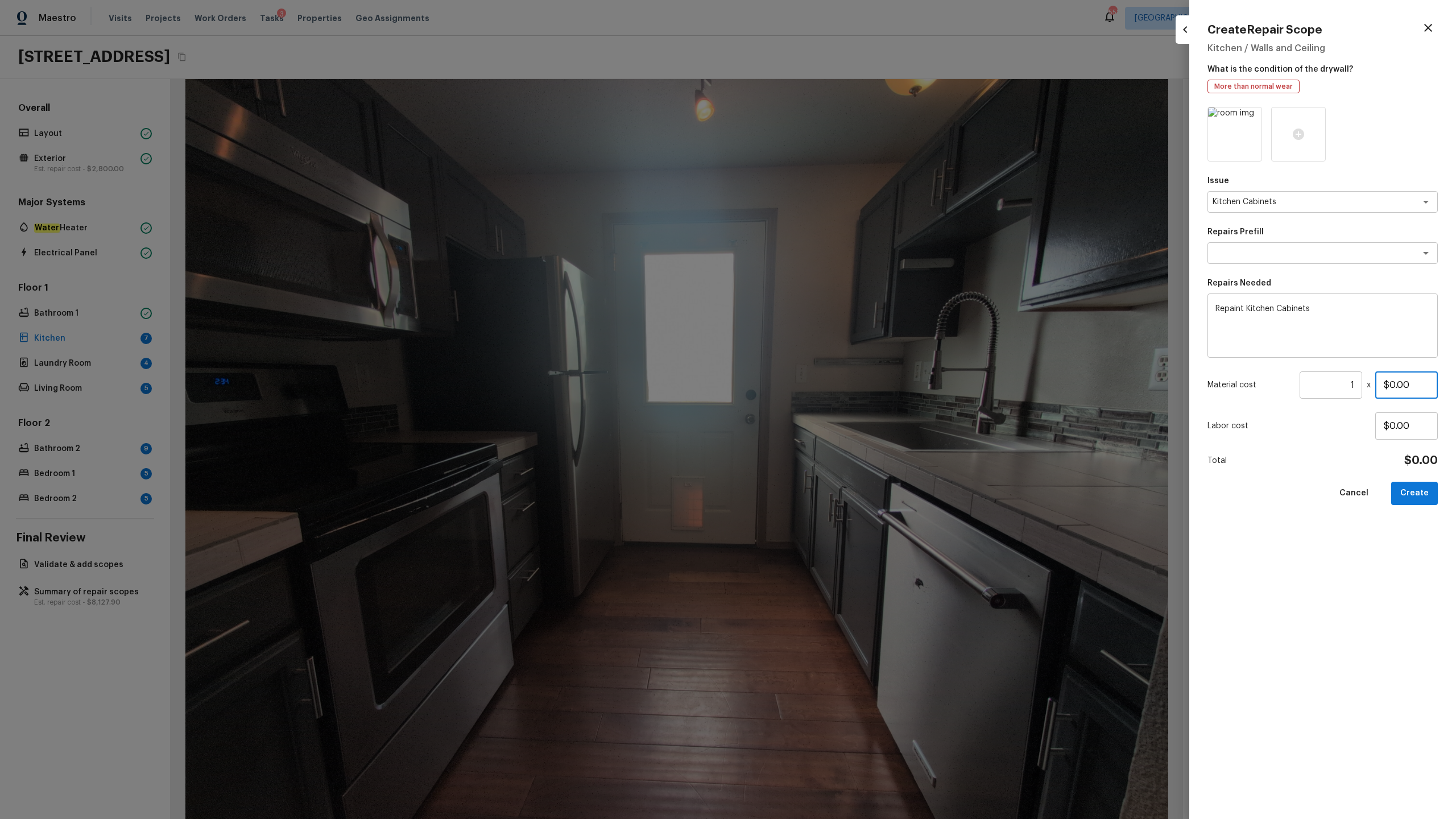
click at [818, 382] on input "$0.00" at bounding box center [1407, 385] width 62 height 27
type input "$1,200.00"
click at [818, 404] on button "Create" at bounding box center [1415, 493] width 47 height 23
type input "$0.00"
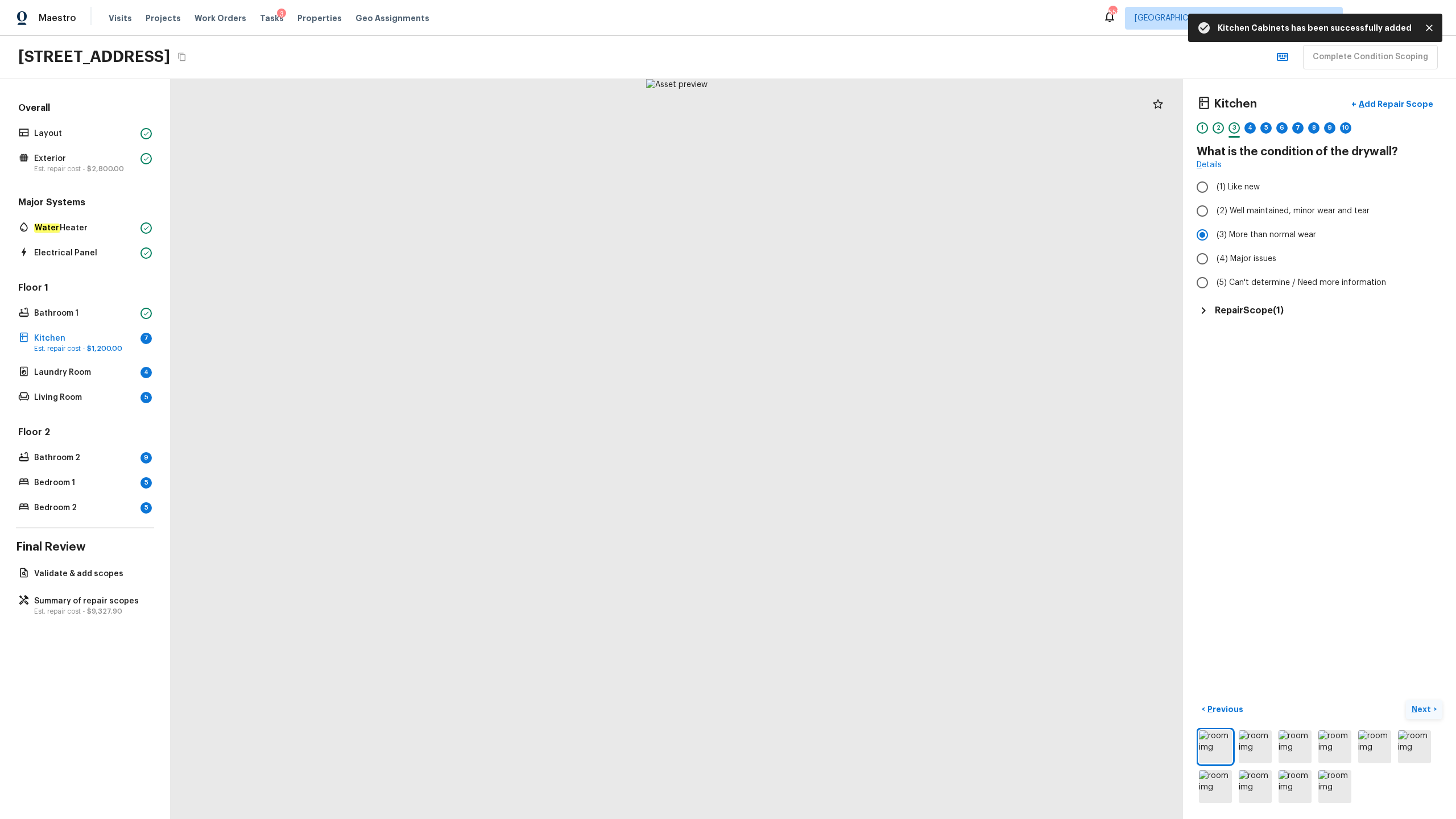
click at [818, 404] on p "Next" at bounding box center [1422, 710] width 21 height 12
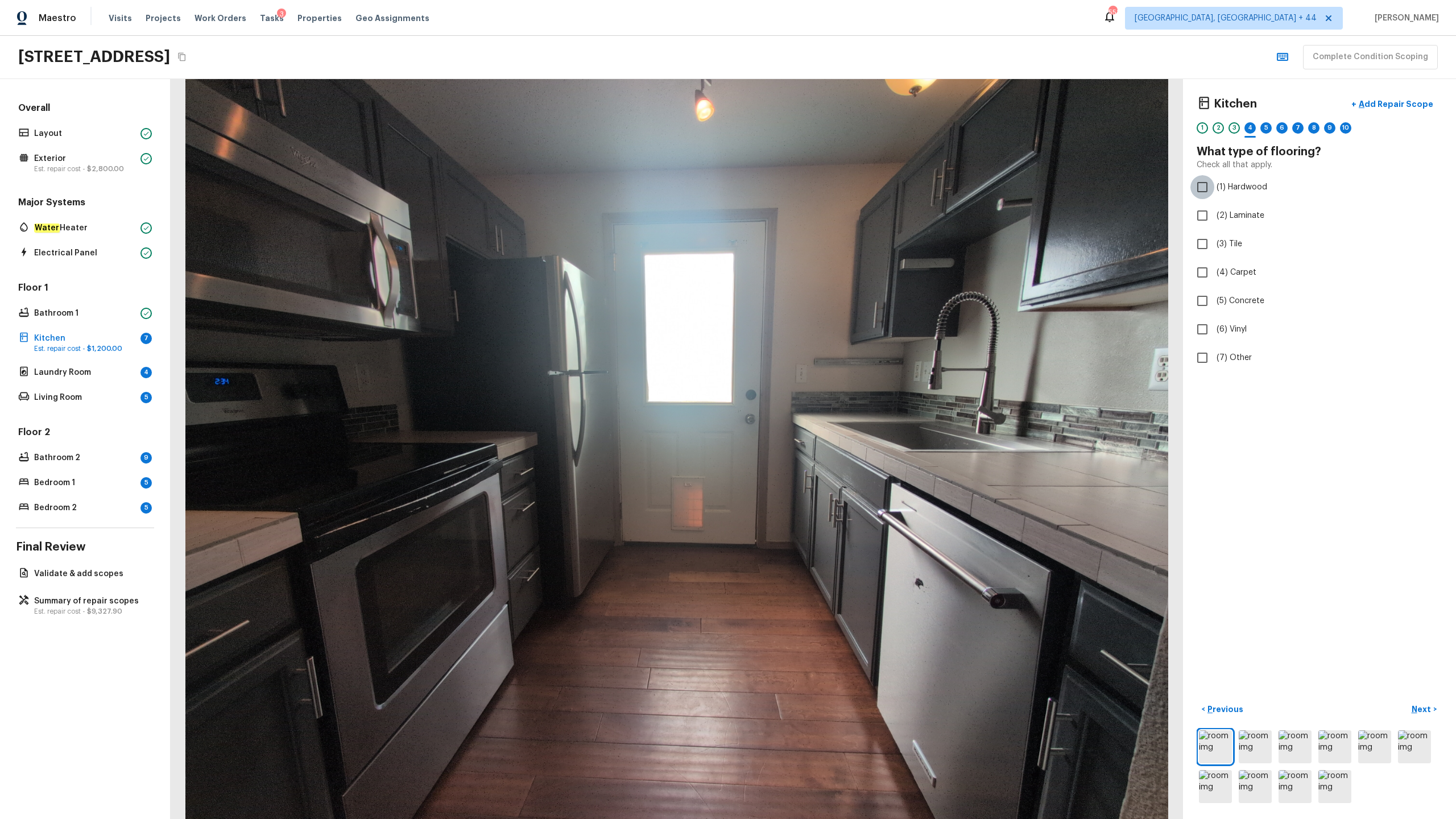
click at [818, 195] on input "(1) Hardwood" at bounding box center [1202, 187] width 24 height 24
checkbox input "true"
click at [818, 404] on p "Next" at bounding box center [1422, 710] width 21 height 12
click at [818, 214] on span "(2) Well maintained, minor wear and tear" at bounding box center [1293, 211] width 153 height 12
click at [818, 214] on input "(2) Well maintained, minor wear and tear" at bounding box center [1202, 211] width 24 height 24
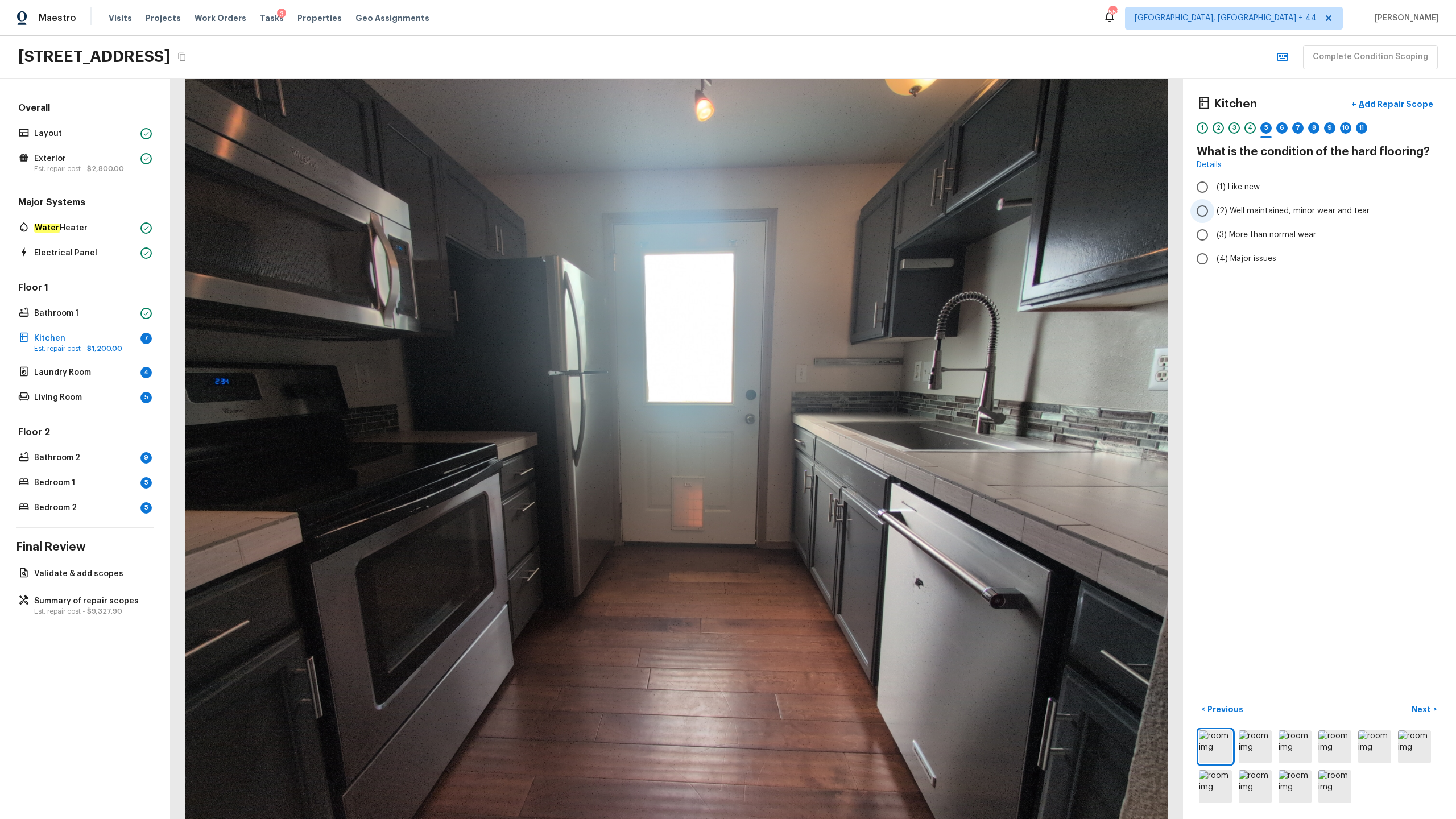
radio input "true"
click at [818, 404] on p "Next" at bounding box center [1422, 710] width 21 height 12
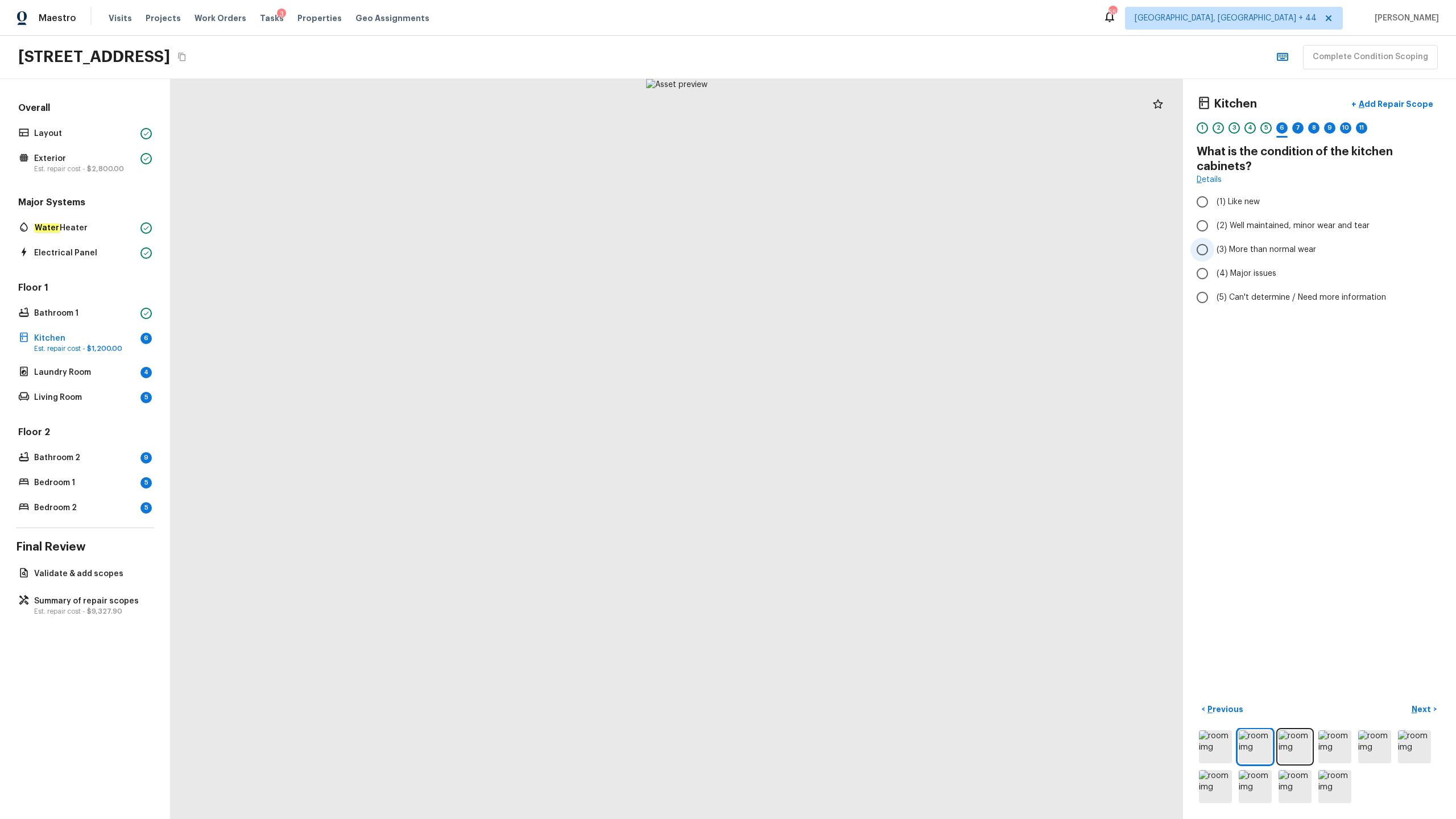
click at [818, 244] on span "(3) More than normal wear" at bounding box center [1266, 250] width 99 height 12
click at [818, 244] on input "(3) More than normal wear" at bounding box center [1202, 250] width 24 height 24
radio input "true"
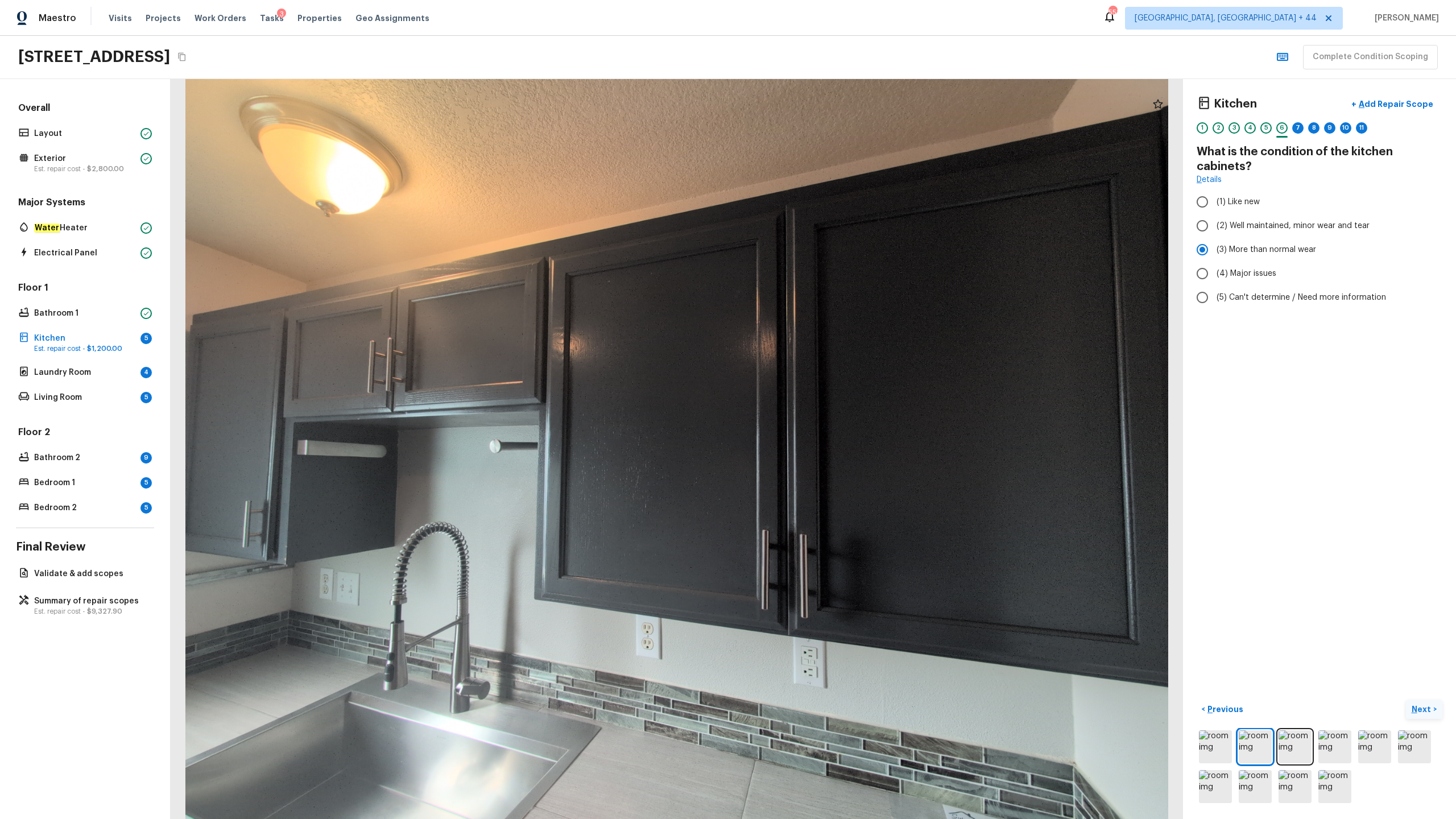
click at [818, 404] on p "Next" at bounding box center [1422, 710] width 21 height 12
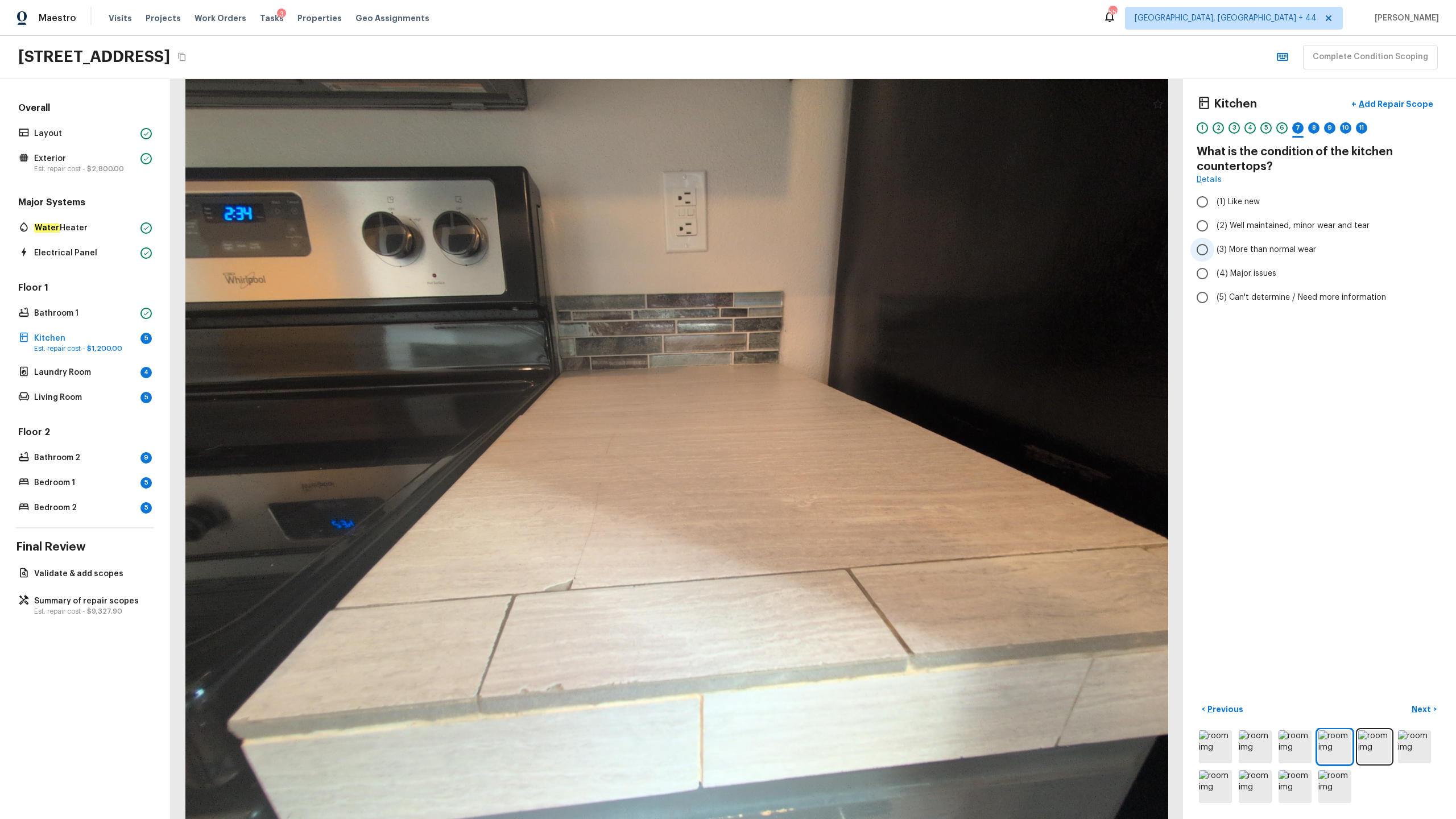
click at [818, 257] on label "(3) More than normal wear" at bounding box center [1312, 250] width 243 height 24
click at [818, 257] on input "(3) More than normal wear" at bounding box center [1202, 250] width 24 height 24
radio input "true"
click at [818, 404] on p "Next" at bounding box center [1422, 710] width 21 height 12
click at [818, 233] on span "(3) Quartz" at bounding box center [1236, 239] width 39 height 12
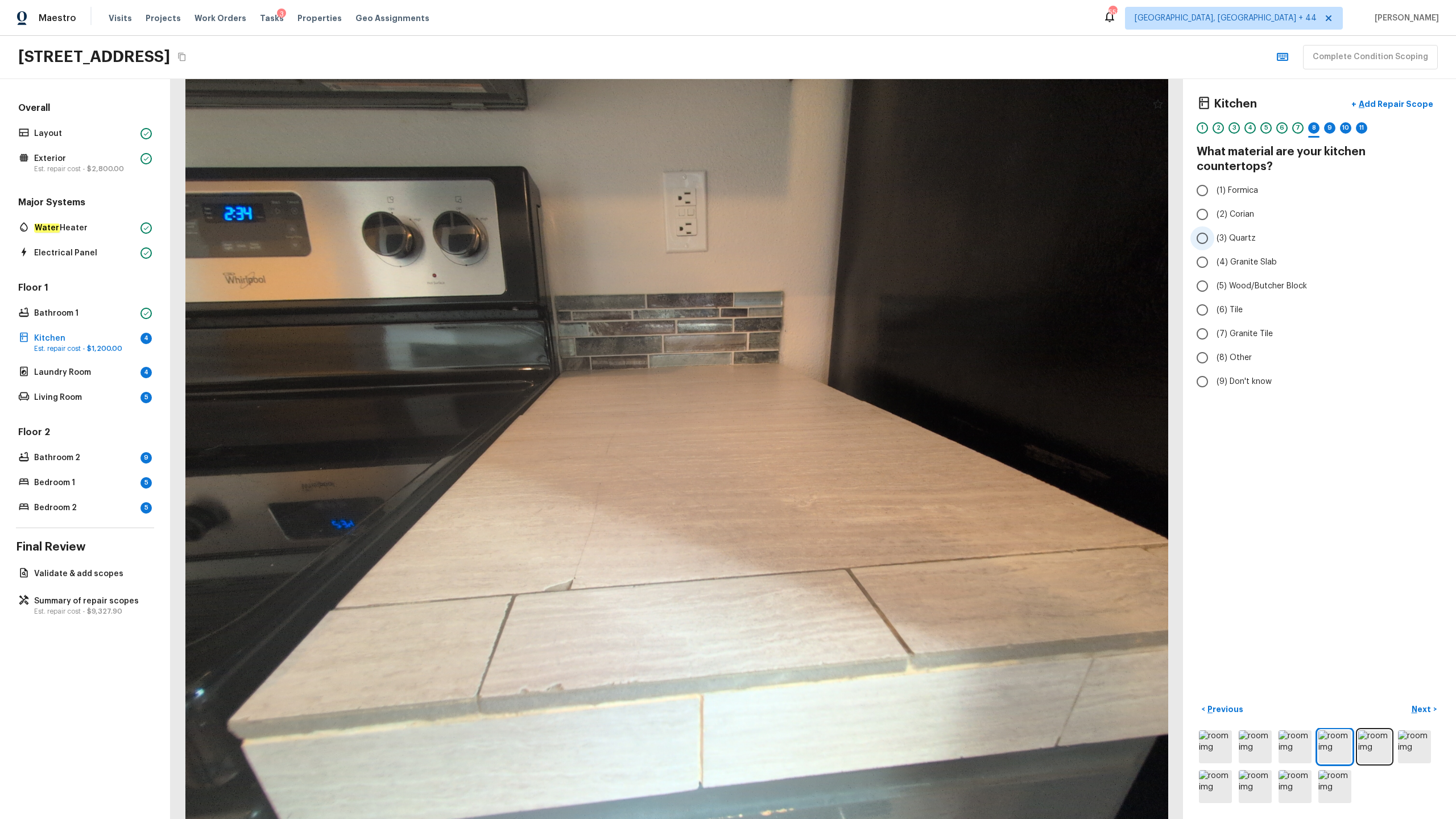
click at [818, 228] on input "(3) Quartz" at bounding box center [1202, 238] width 24 height 24
radio input "true"
click at [818, 404] on p "Next" at bounding box center [1422, 710] width 21 height 12
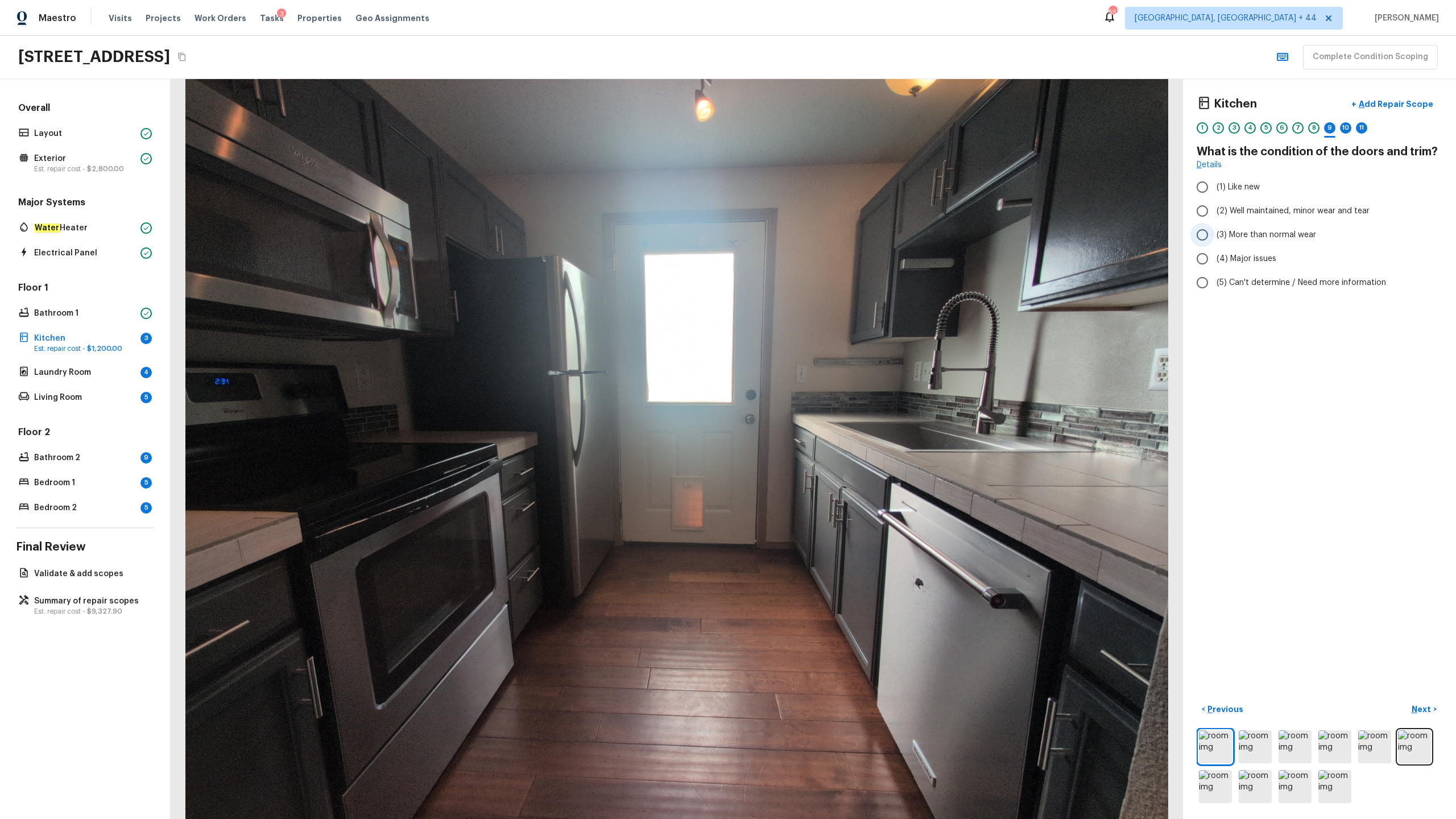
click at [818, 231] on span "(3) More than normal wear" at bounding box center [1266, 235] width 99 height 12
click at [818, 231] on input "(3) More than normal wear" at bounding box center [1202, 235] width 24 height 24
radio input "true"
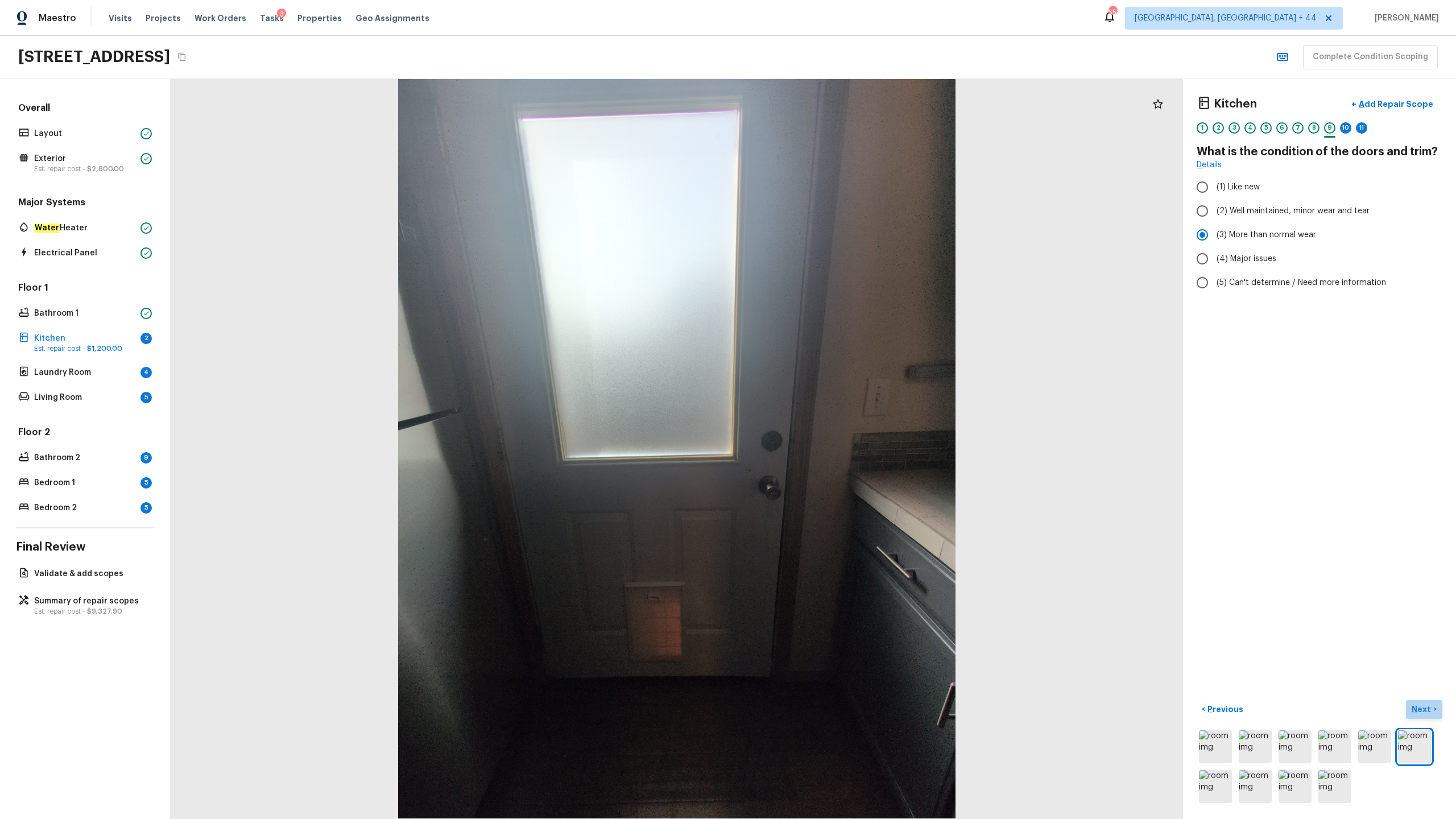
click at [818, 404] on p "Next" at bounding box center [1422, 710] width 21 height 12
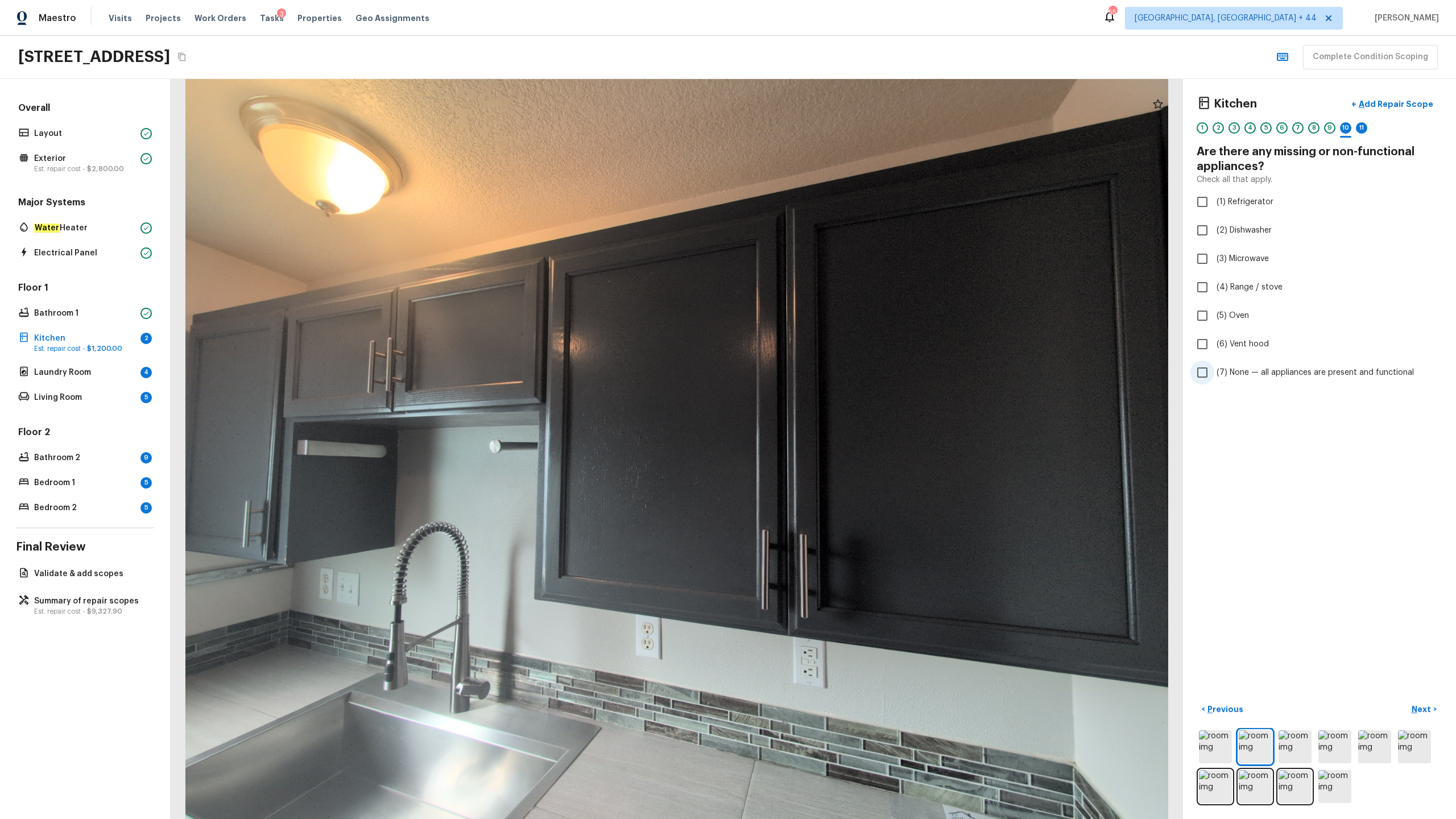
click at [818, 376] on span "(7) None — all appliances are present and functional" at bounding box center [1316, 372] width 198 height 12
click at [818, 376] on input "(7) None — all appliances are present and functional" at bounding box center [1202, 372] width 24 height 24
checkbox input "true"
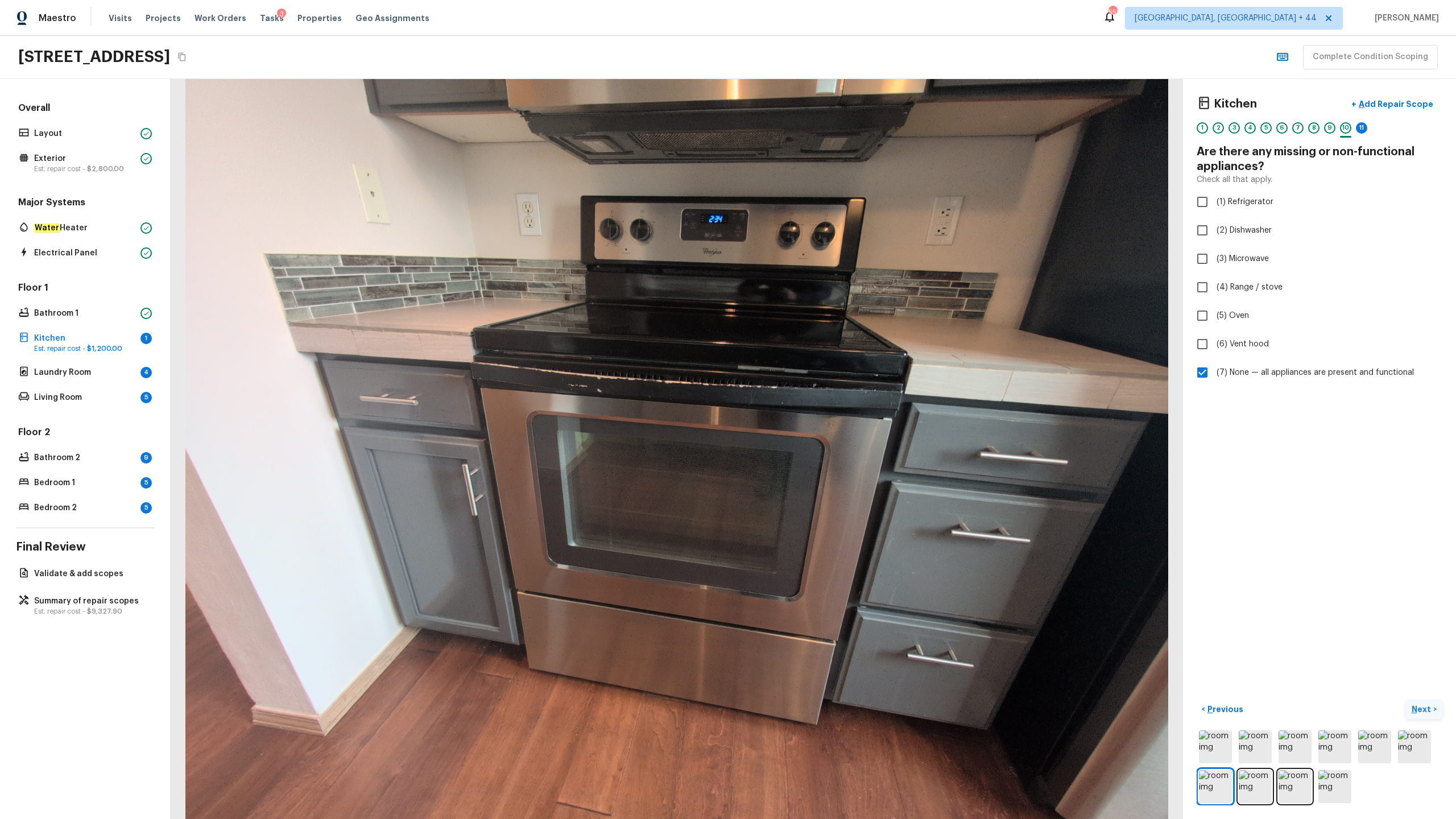
click at [818, 404] on p "Next" at bounding box center [1422, 710] width 21 height 12
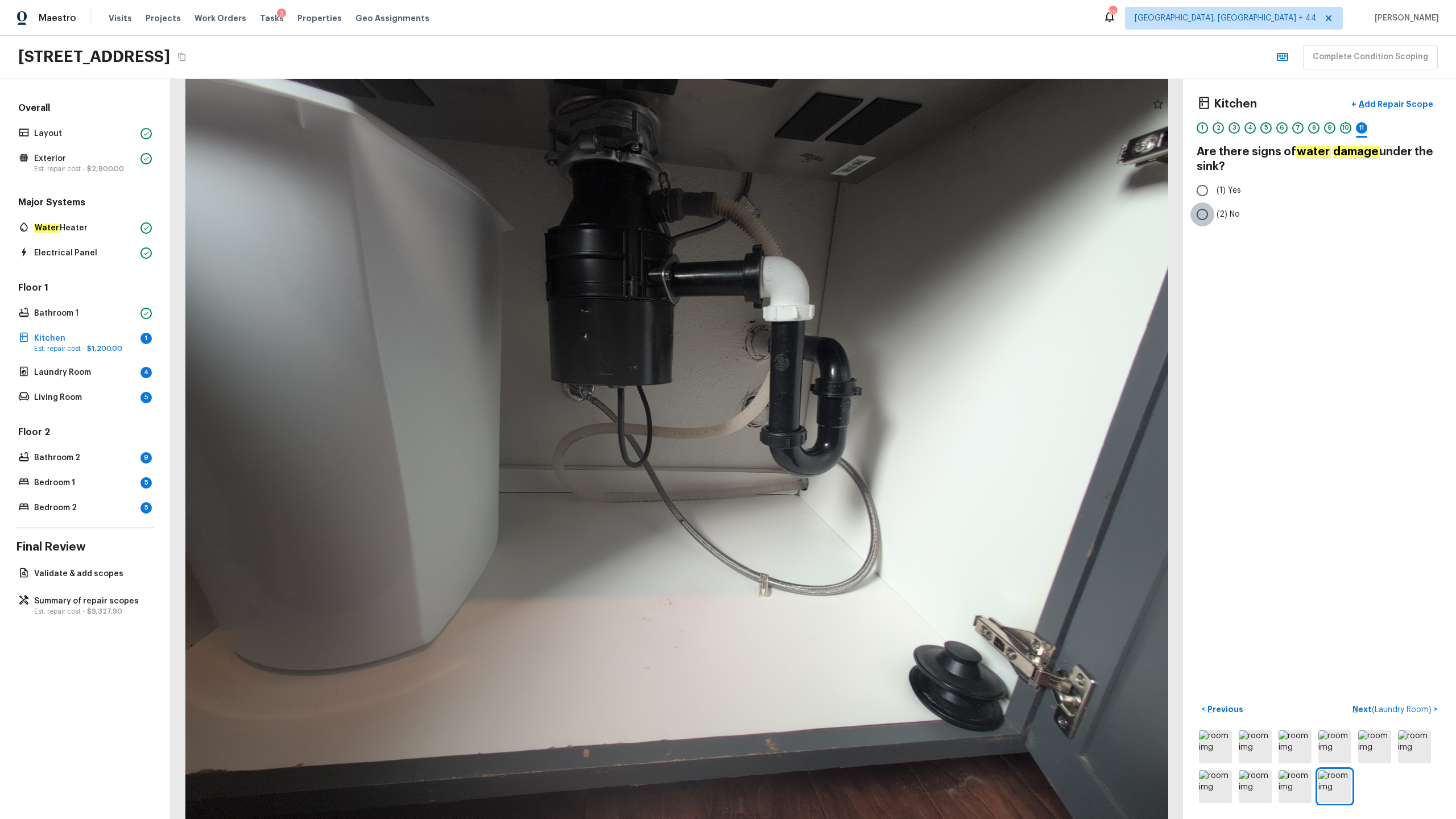
click at [818, 203] on input "(2) No" at bounding box center [1202, 214] width 24 height 24
radio input "true"
click at [818, 404] on p "Next ( Laundry Room )" at bounding box center [1393, 710] width 81 height 12
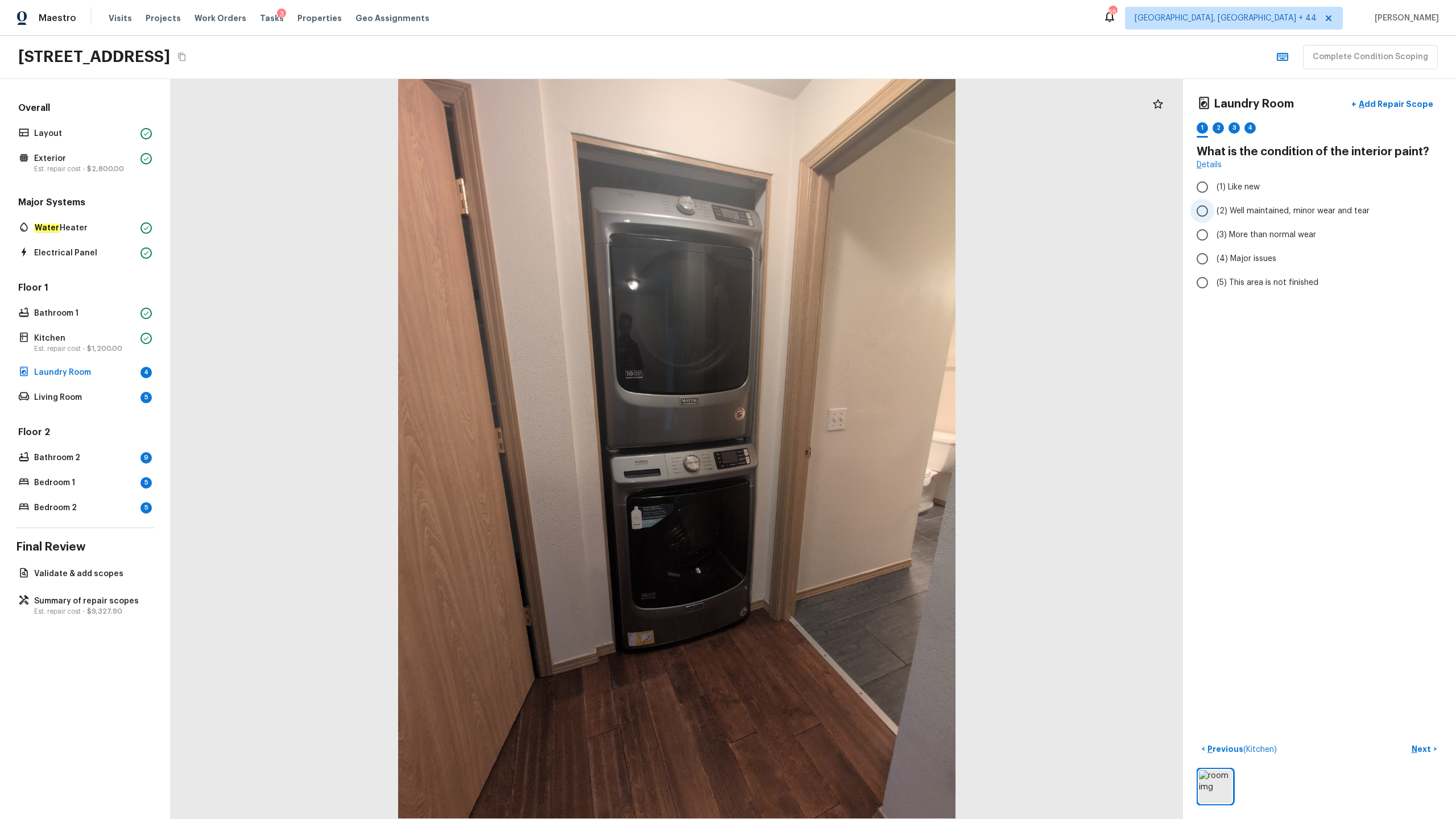
click at [818, 216] on span "(2) Well maintained, minor wear and tear" at bounding box center [1293, 211] width 153 height 12
click at [818, 216] on input "(2) Well maintained, minor wear and tear" at bounding box center [1202, 211] width 24 height 24
radio input "true"
click at [818, 404] on p "Next" at bounding box center [1422, 749] width 21 height 12
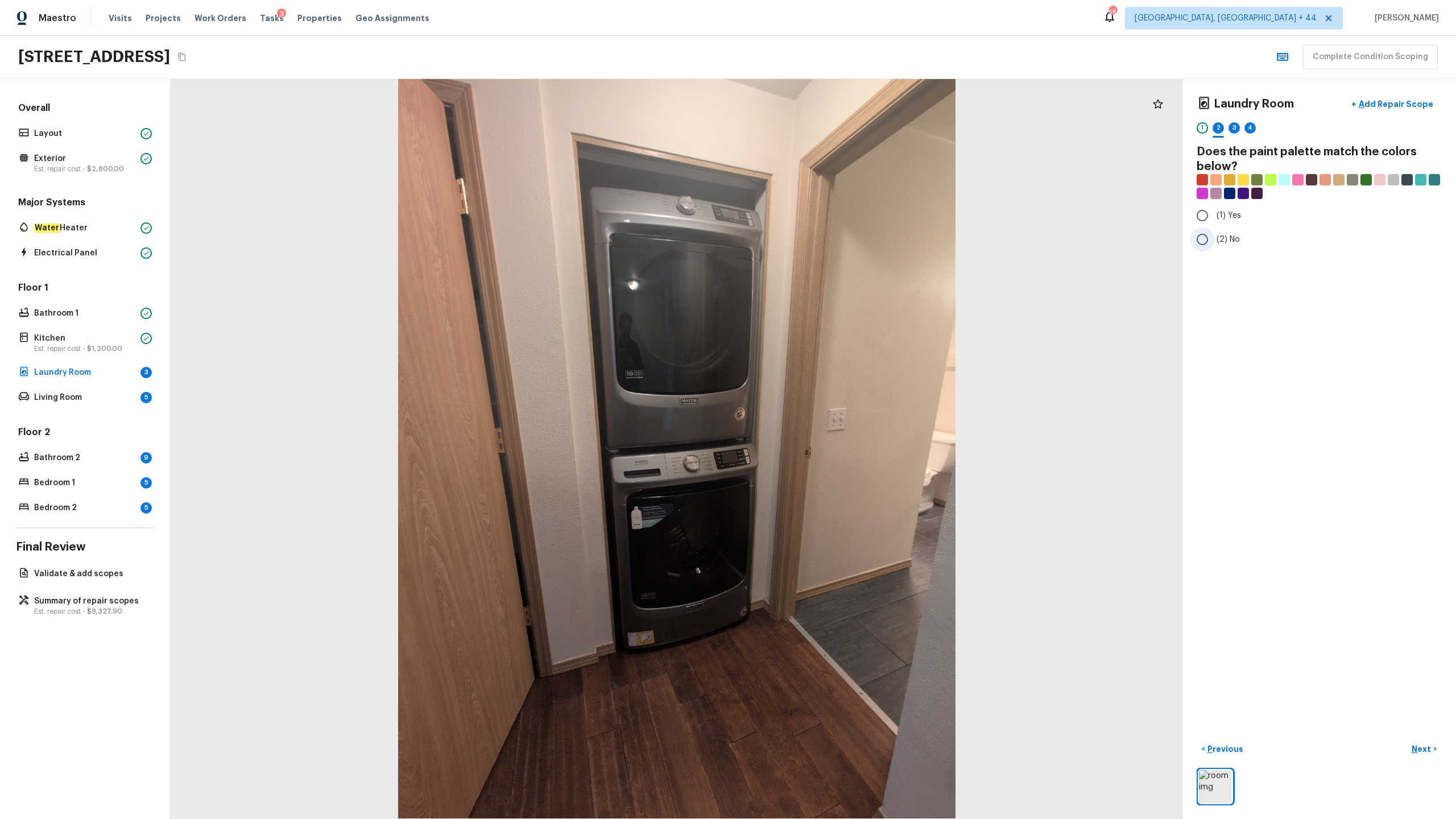
click at [818, 246] on input "(2) No" at bounding box center [1202, 239] width 24 height 24
radio input "true"
click at [818, 404] on p "Next" at bounding box center [1422, 749] width 21 height 12
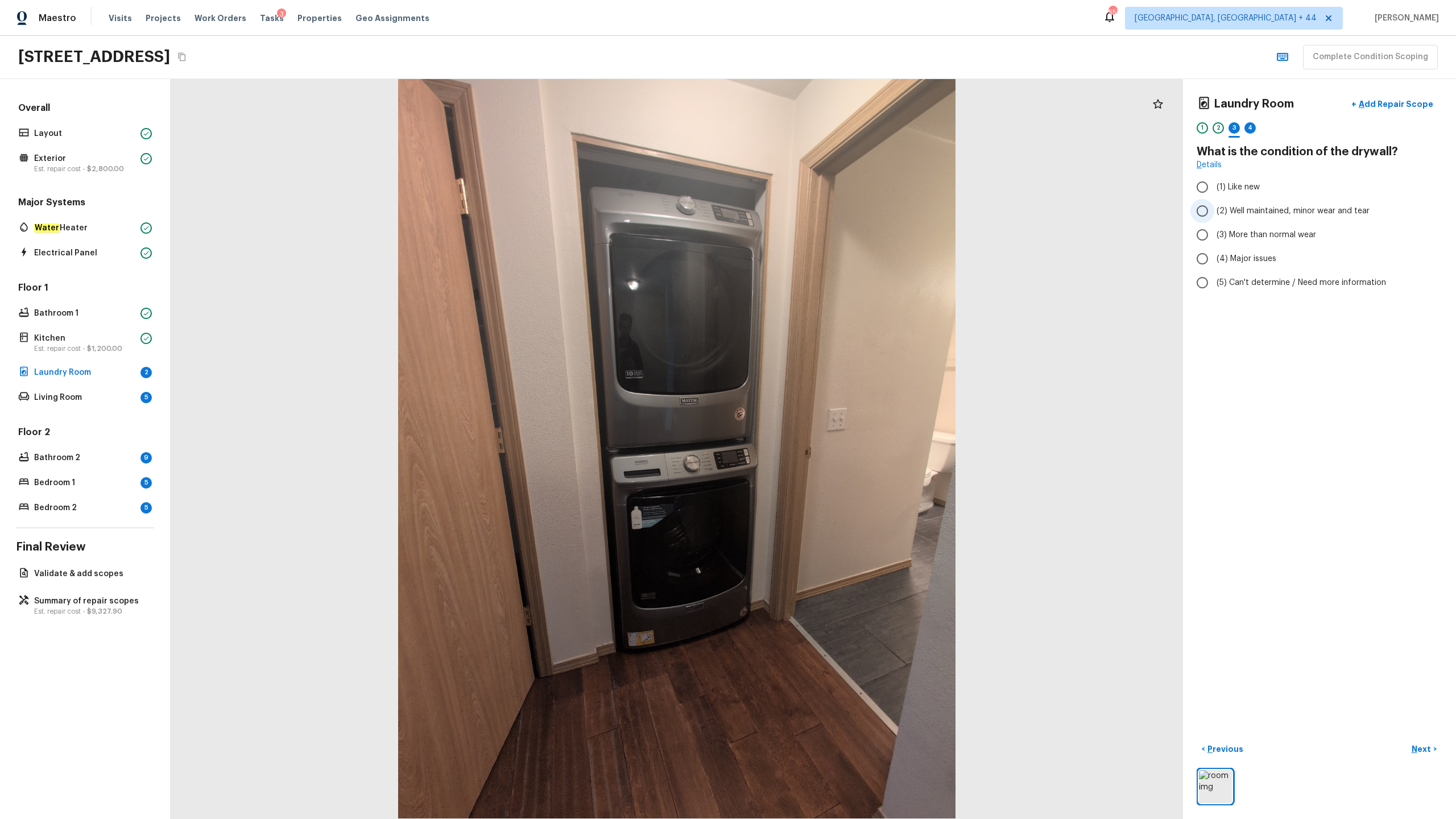
click at [818, 216] on input "(2) Well maintained, minor wear and tear" at bounding box center [1202, 211] width 24 height 24
radio input "true"
click at [818, 404] on p "Next" at bounding box center [1422, 749] width 21 height 12
click at [818, 176] on label "(1) Hardwood" at bounding box center [1312, 187] width 243 height 24
click at [818, 176] on input "(1) Hardwood" at bounding box center [1202, 187] width 24 height 24
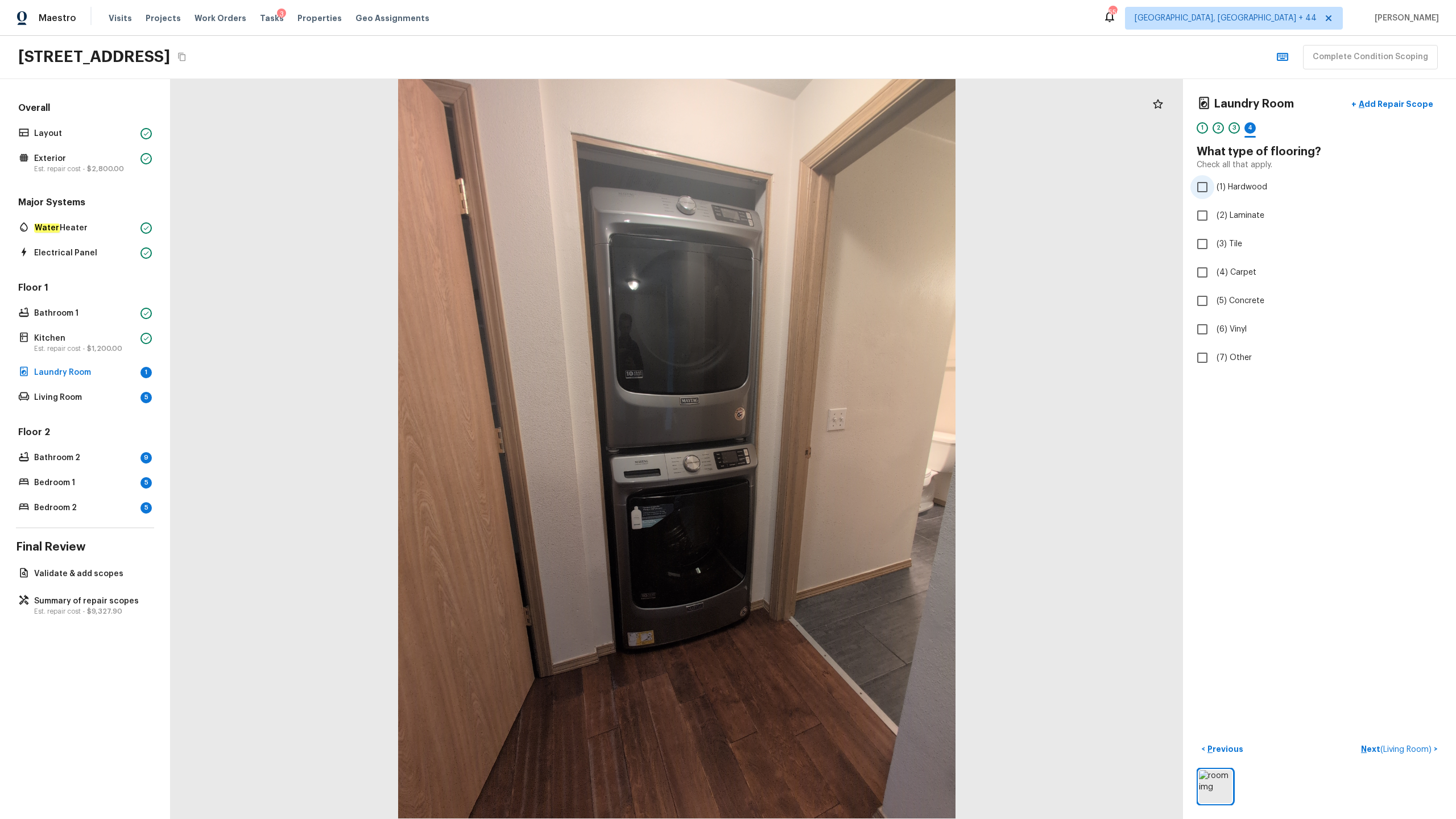
checkbox input "true"
click at [818, 404] on p "Next" at bounding box center [1422, 749] width 21 height 12
click at [818, 212] on span "(2) Well maintained, minor wear and tear" at bounding box center [1293, 211] width 153 height 12
click at [818, 212] on input "(2) Well maintained, minor wear and tear" at bounding box center [1202, 211] width 24 height 24
radio input "true"
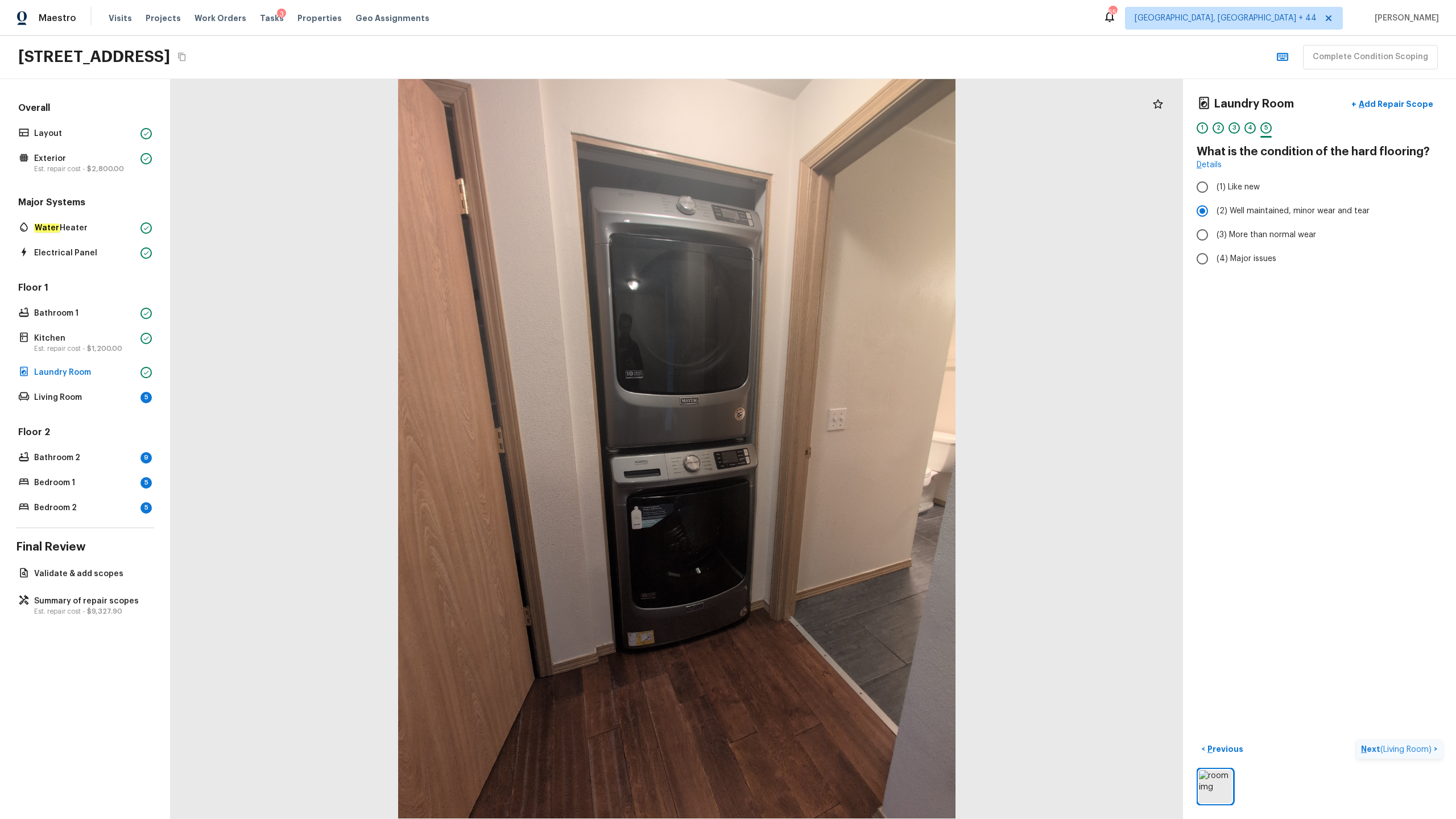
click at [818, 404] on p "Next ( Living Room )" at bounding box center [1398, 749] width 73 height 12
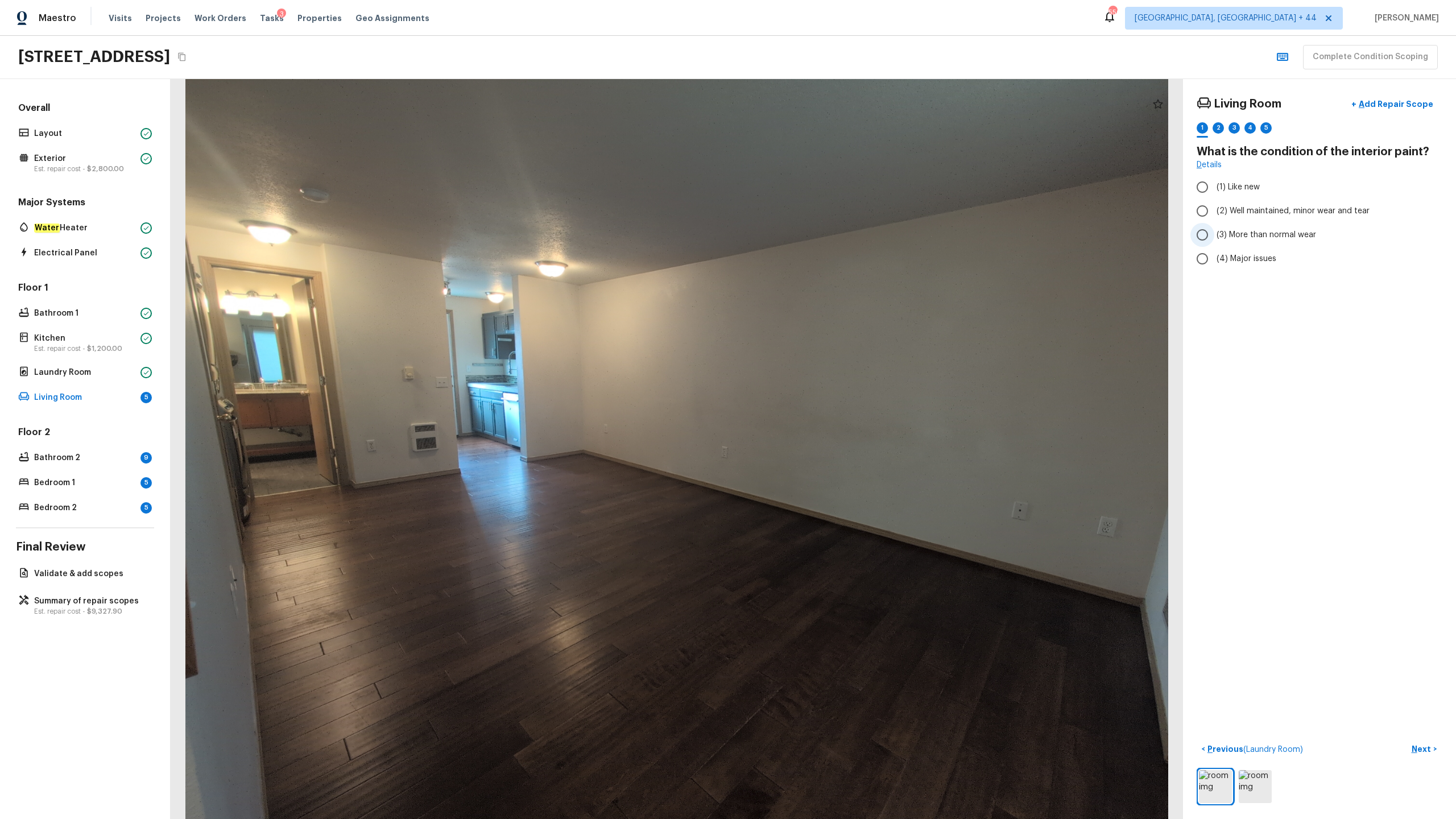
click at [818, 235] on span "(3) More than normal wear" at bounding box center [1266, 235] width 99 height 12
click at [818, 235] on input "(3) More than normal wear" at bounding box center [1202, 235] width 24 height 24
radio input "true"
click at [818, 404] on p "Next" at bounding box center [1422, 749] width 21 height 12
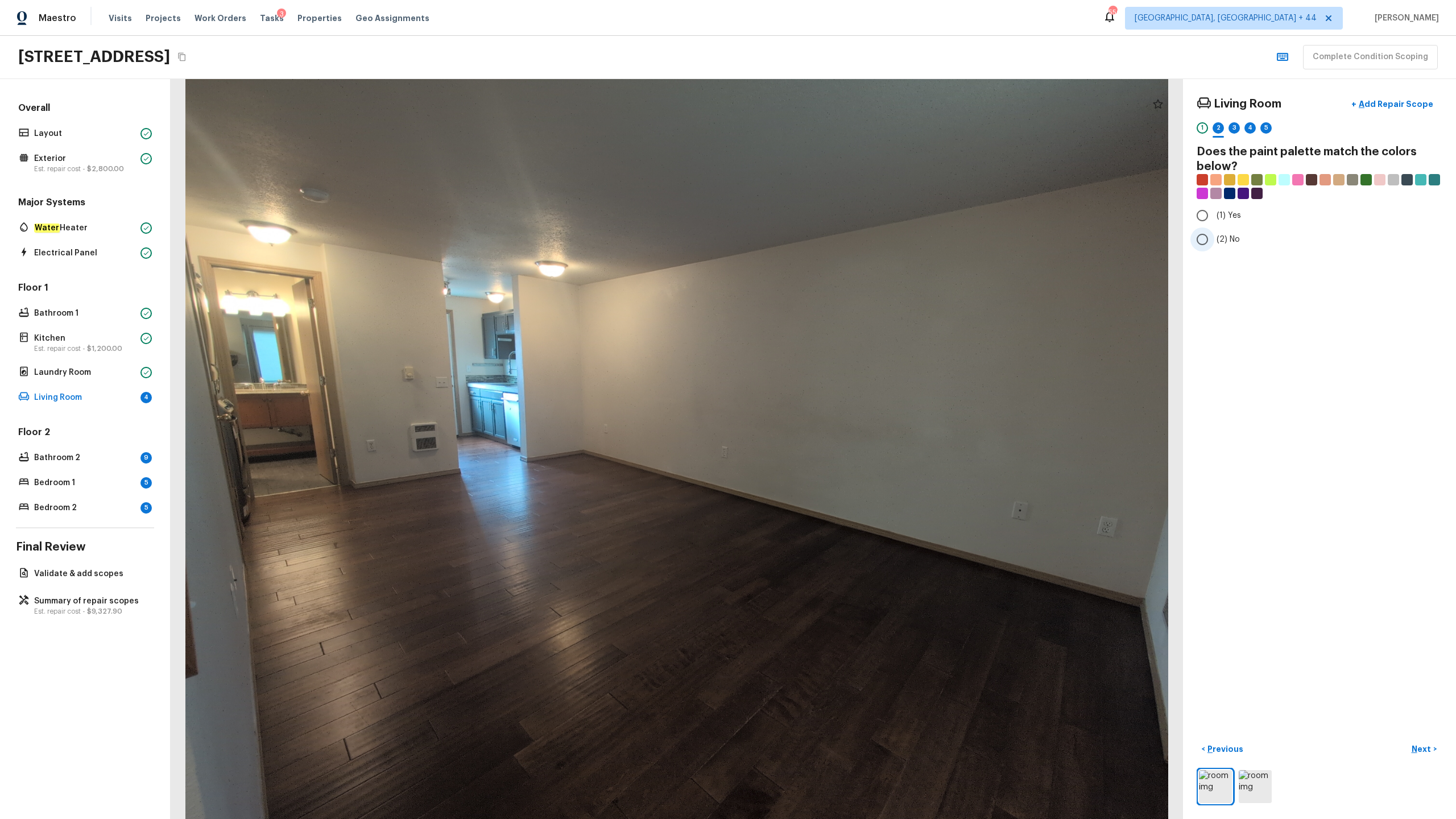
click at [818, 244] on span "(2) No" at bounding box center [1228, 240] width 23 height 12
click at [818, 244] on input "(2) No" at bounding box center [1202, 239] width 24 height 24
radio input "true"
click at [818, 404] on button "Next >" at bounding box center [1424, 749] width 36 height 19
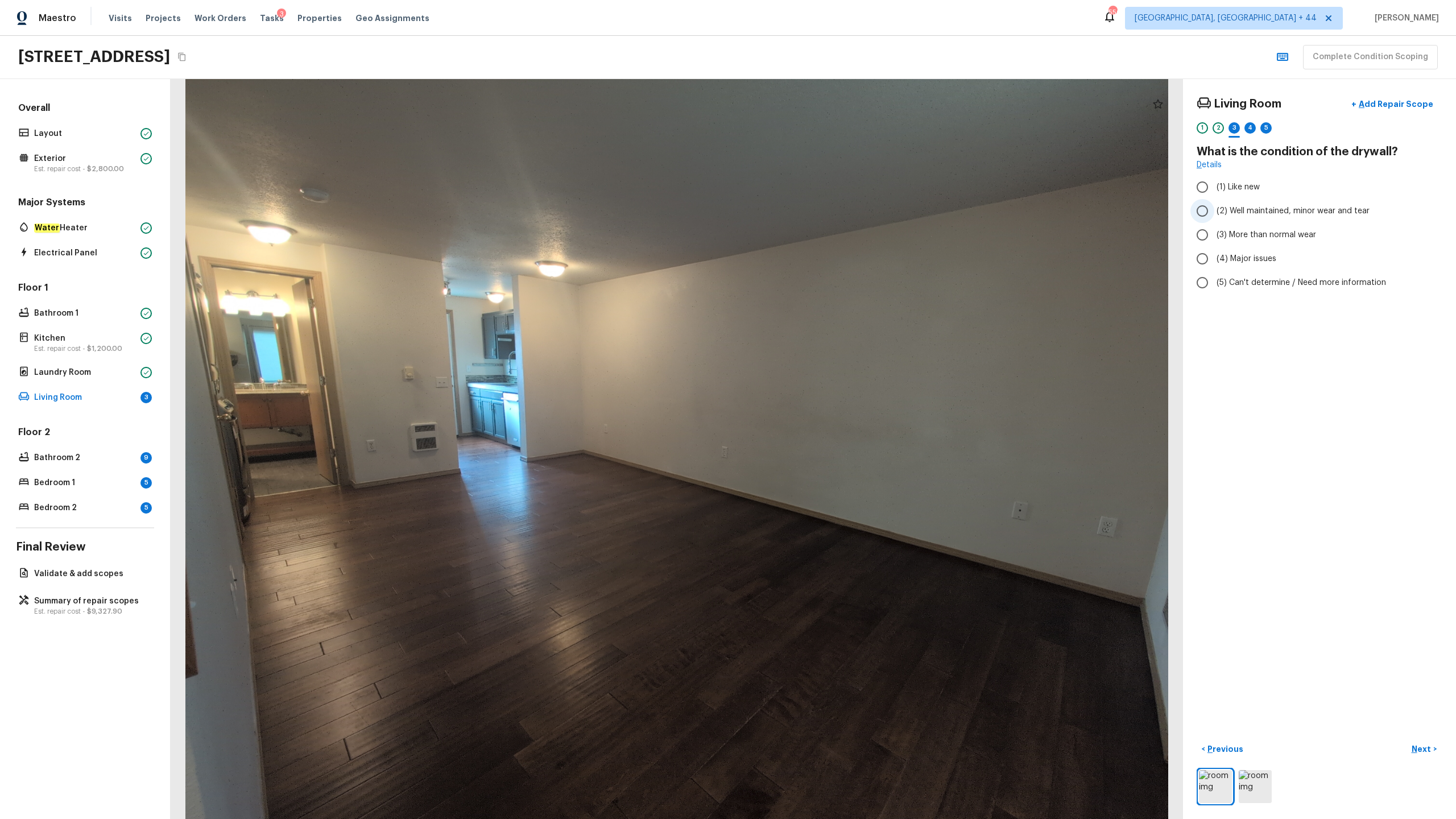
click at [818, 212] on span "(2) Well maintained, minor wear and tear" at bounding box center [1293, 211] width 153 height 12
click at [818, 212] on input "(2) Well maintained, minor wear and tear" at bounding box center [1202, 211] width 24 height 24
radio input "true"
click at [818, 404] on p "Next" at bounding box center [1422, 749] width 21 height 12
click at [818, 214] on span "(2) Laminate" at bounding box center [1241, 216] width 48 height 12
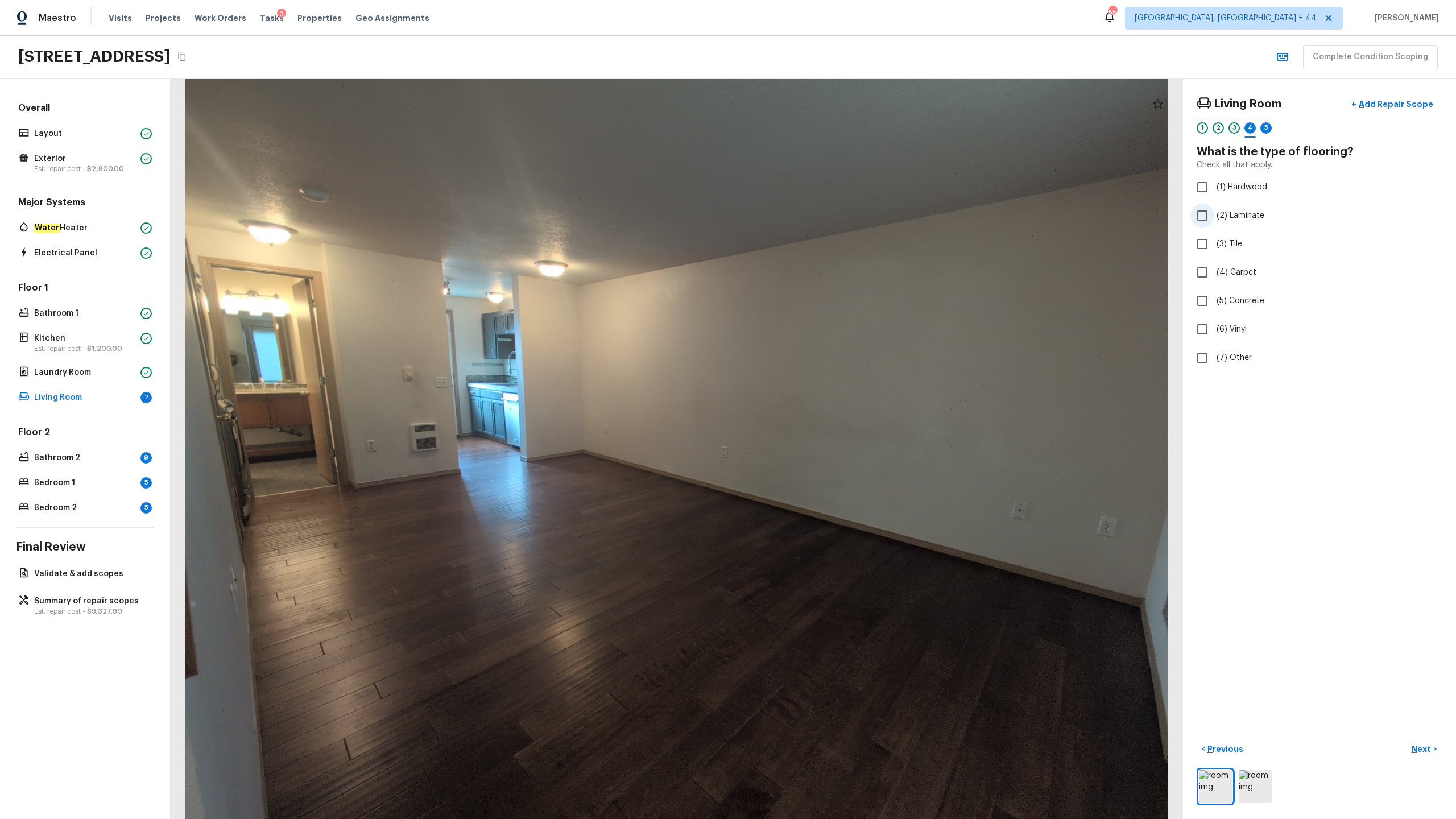
click at [818, 214] on input "(2) Laminate" at bounding box center [1202, 215] width 24 height 24
checkbox input "true"
click at [818, 189] on span "(1) Hardwood" at bounding box center [1242, 187] width 51 height 12
click at [818, 189] on input "(1) Hardwood" at bounding box center [1202, 187] width 24 height 24
checkbox input "true"
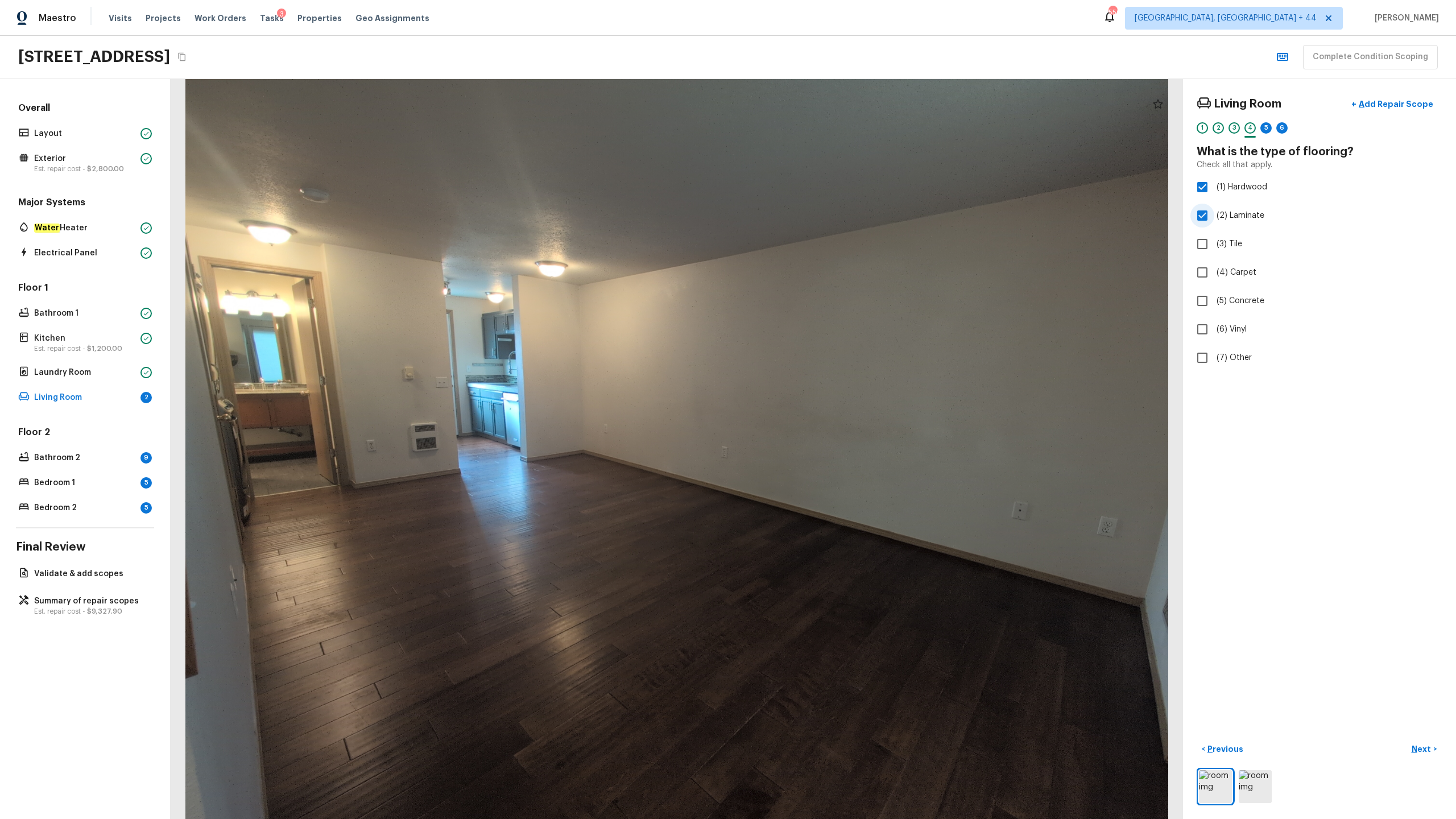
click at [818, 219] on span "(2) Laminate" at bounding box center [1241, 216] width 48 height 12
click at [818, 219] on input "(2) Laminate" at bounding box center [1202, 215] width 24 height 24
checkbox input "false"
click at [818, 404] on button "Next >" at bounding box center [1424, 749] width 36 height 19
click at [818, 211] on span "(2) Well maintained, minor wear and tear" at bounding box center [1293, 211] width 153 height 12
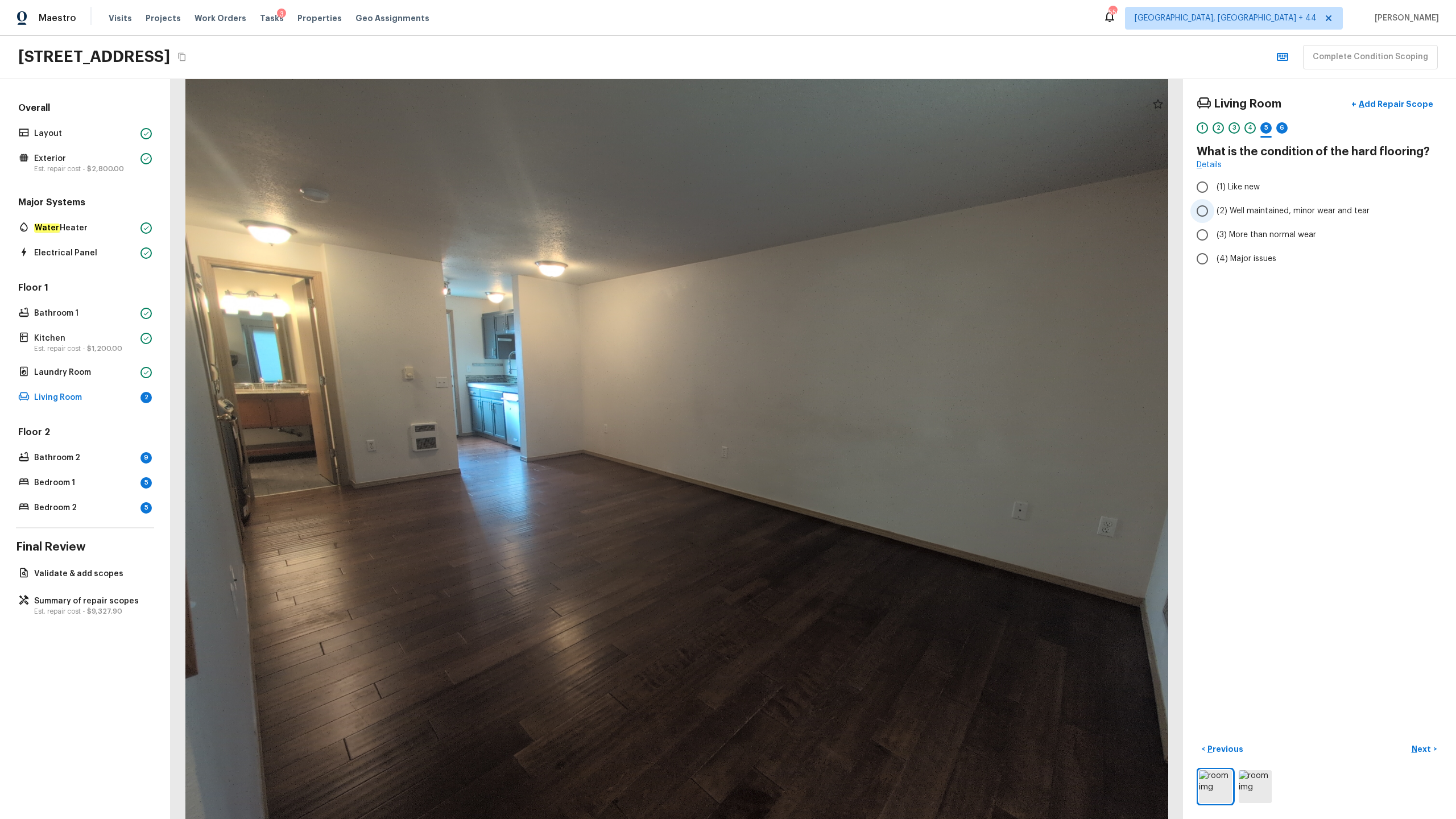
click at [818, 211] on input "(2) Well maintained, minor wear and tear" at bounding box center [1202, 211] width 24 height 24
radio input "true"
click at [818, 404] on p "Next" at bounding box center [1422, 749] width 21 height 12
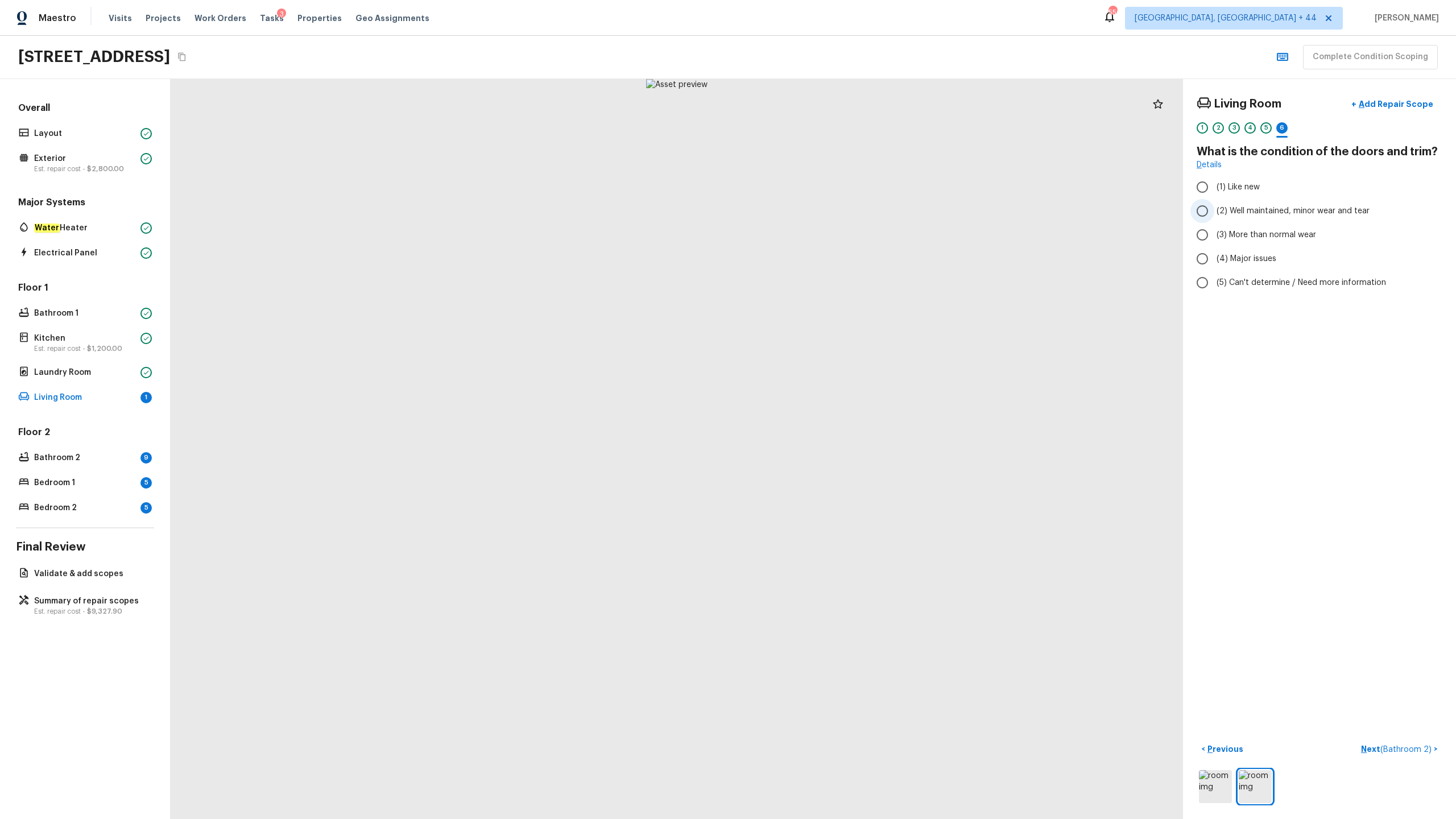
click at [818, 205] on span "(2) Well maintained, minor wear and tear" at bounding box center [1293, 211] width 153 height 12
click at [818, 205] on input "(2) Well maintained, minor wear and tear" at bounding box center [1202, 211] width 24 height 24
radio input "true"
click at [818, 404] on p "Next ( Bathroom 2 )" at bounding box center [1398, 749] width 73 height 12
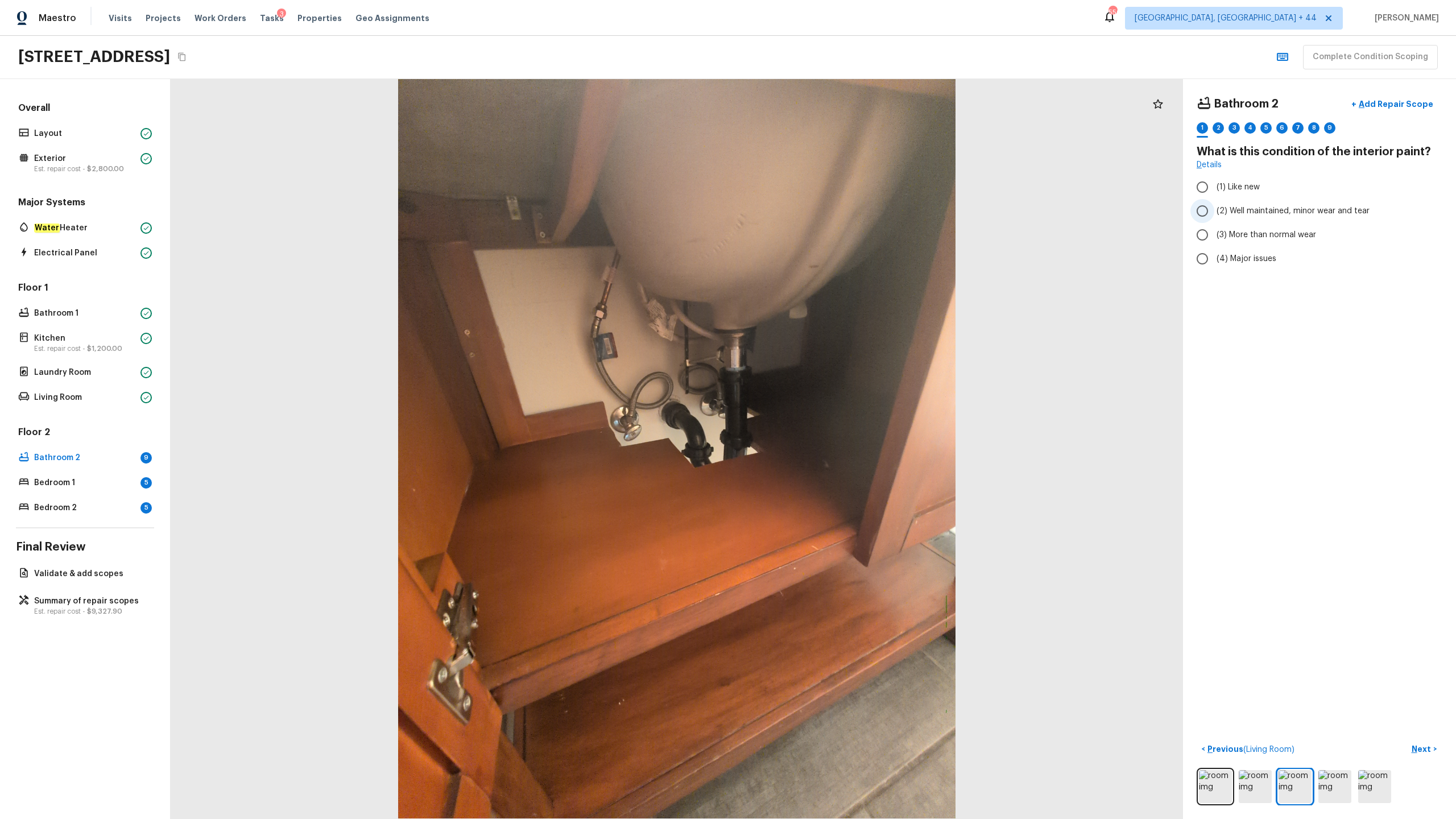
click at [818, 212] on span "(2) Well maintained, minor wear and tear" at bounding box center [1293, 211] width 153 height 12
click at [818, 212] on input "(2) Well maintained, minor wear and tear" at bounding box center [1202, 211] width 24 height 24
radio input "true"
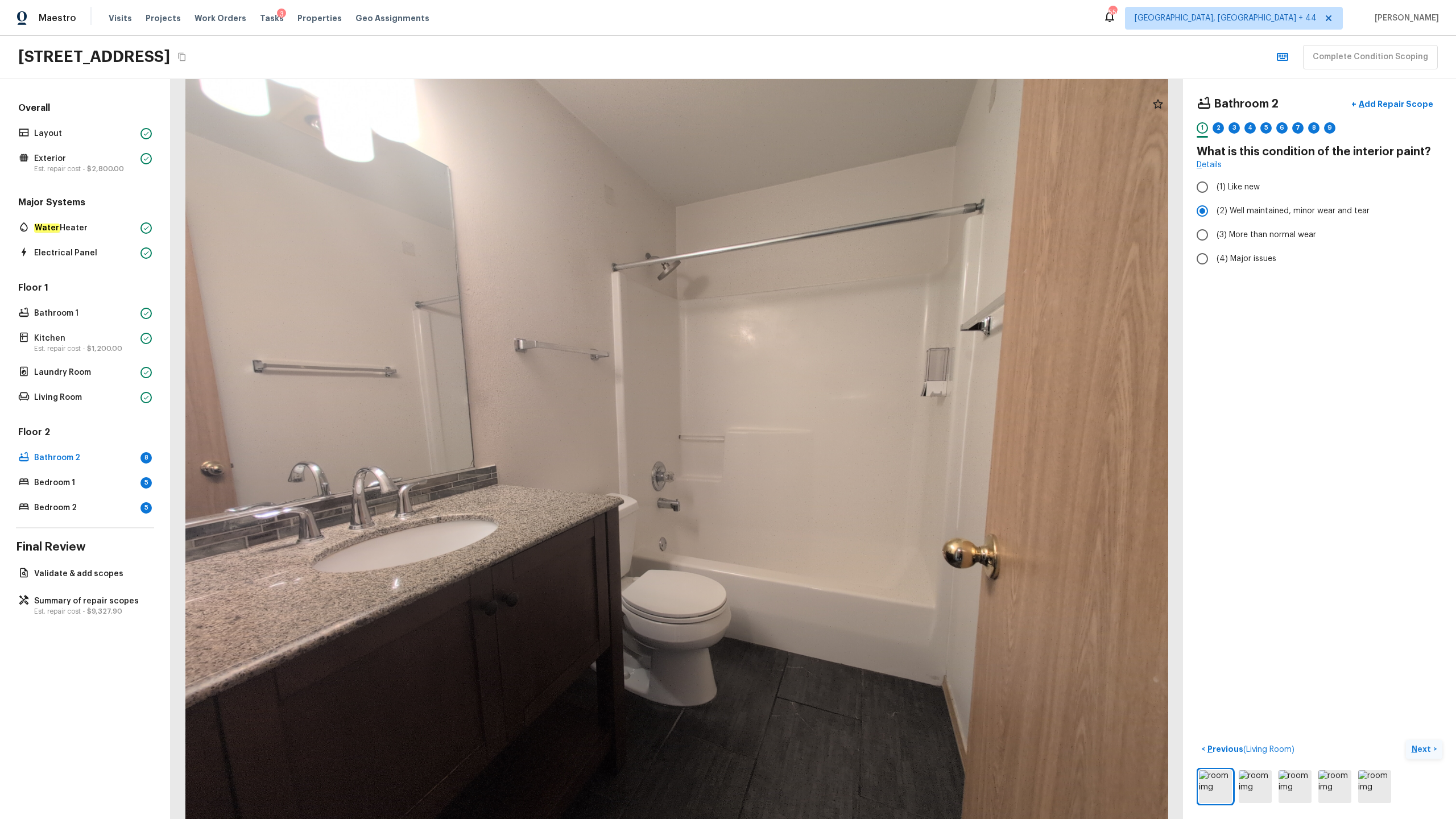
click at [818, 404] on p "Next" at bounding box center [1422, 749] width 21 height 12
click at [818, 236] on input "(2) No" at bounding box center [1202, 239] width 24 height 24
radio input "true"
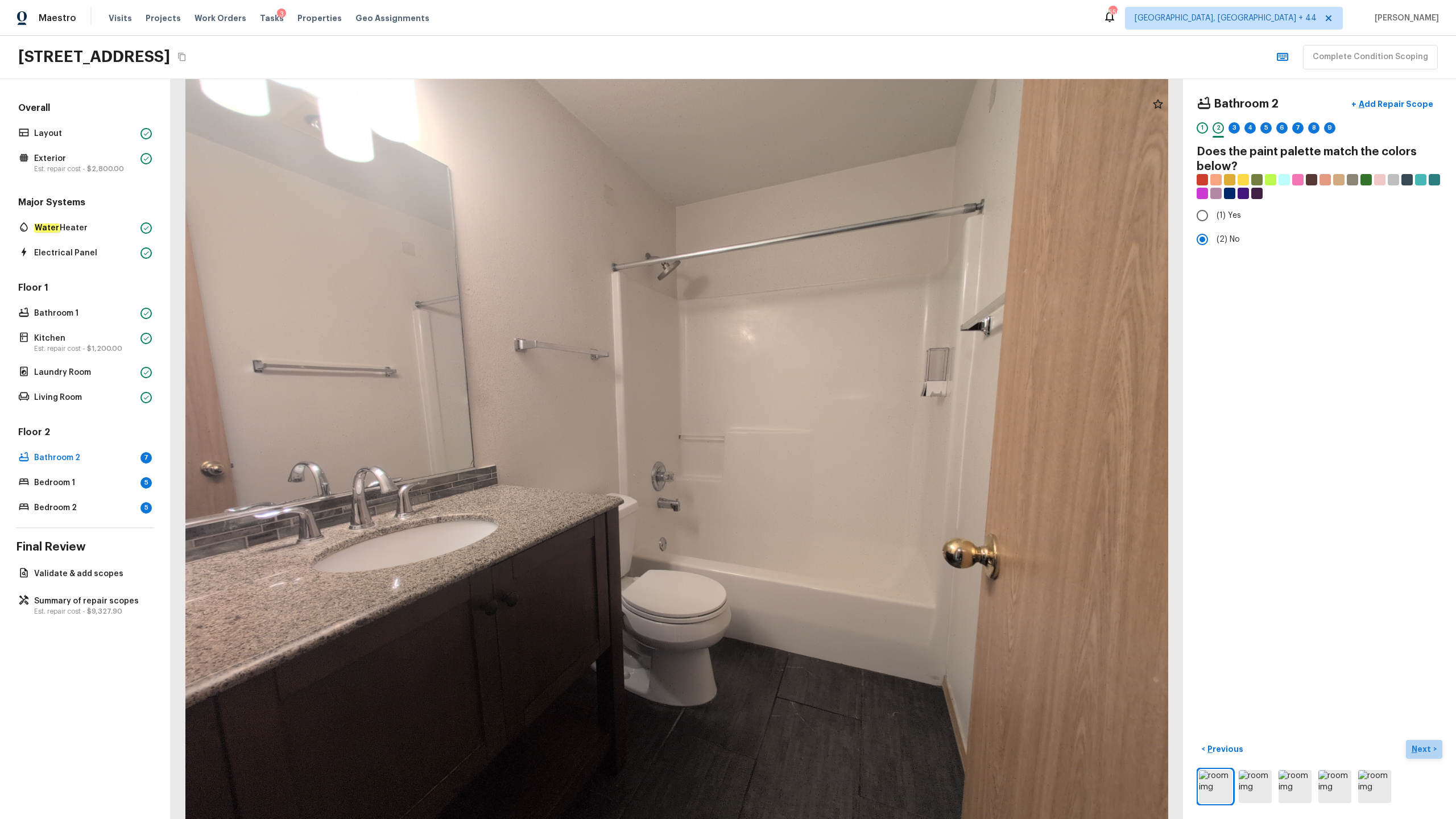
click at [818, 404] on p "Next" at bounding box center [1422, 749] width 21 height 12
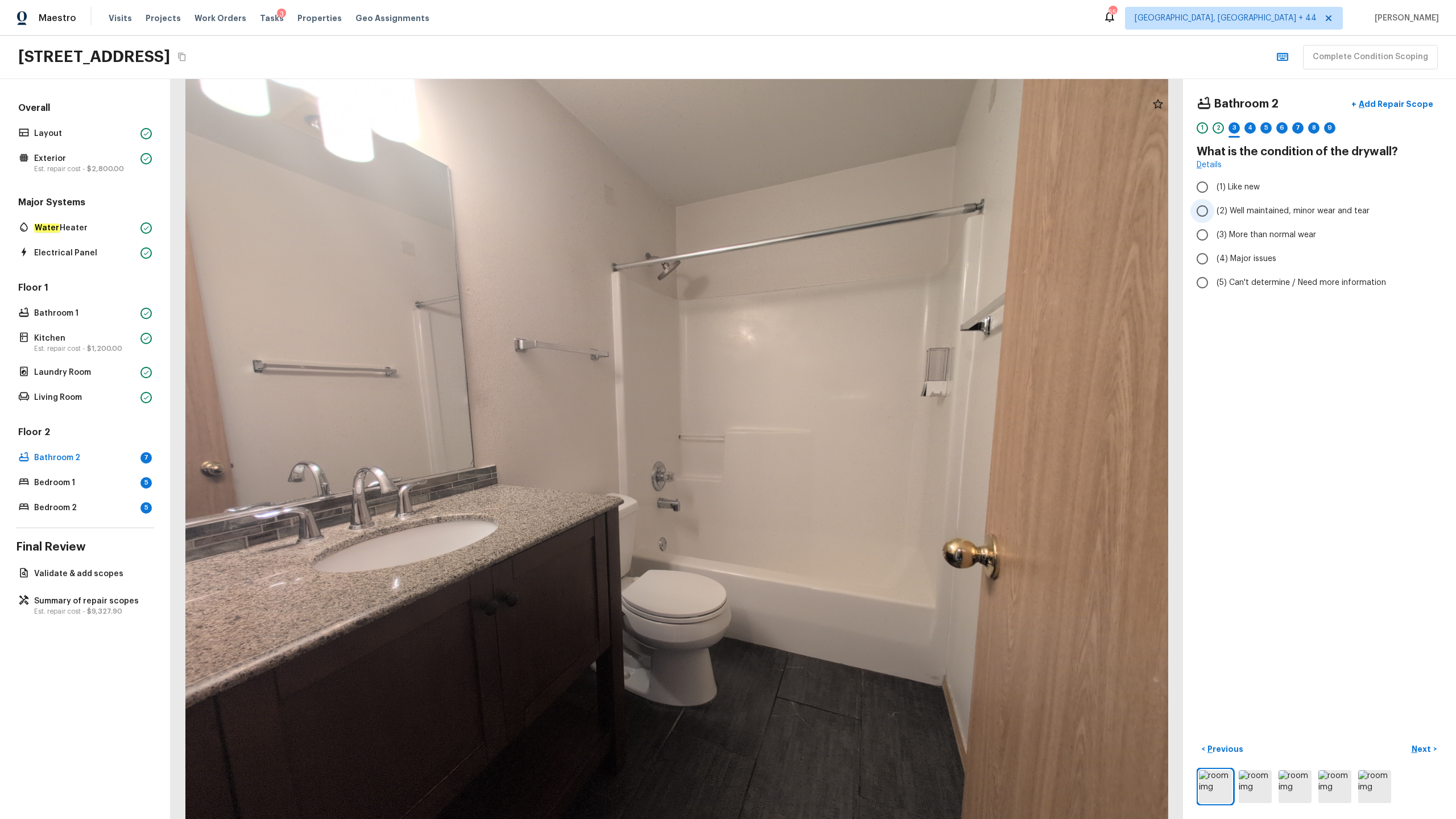
click at [818, 216] on span "(2) Well maintained, minor wear and tear" at bounding box center [1293, 211] width 153 height 12
click at [818, 216] on input "(2) Well maintained, minor wear and tear" at bounding box center [1202, 211] width 24 height 24
radio input "true"
click at [818, 404] on p "Next" at bounding box center [1422, 749] width 21 height 12
click at [818, 244] on span "(3) Tile" at bounding box center [1229, 244] width 25 height 12
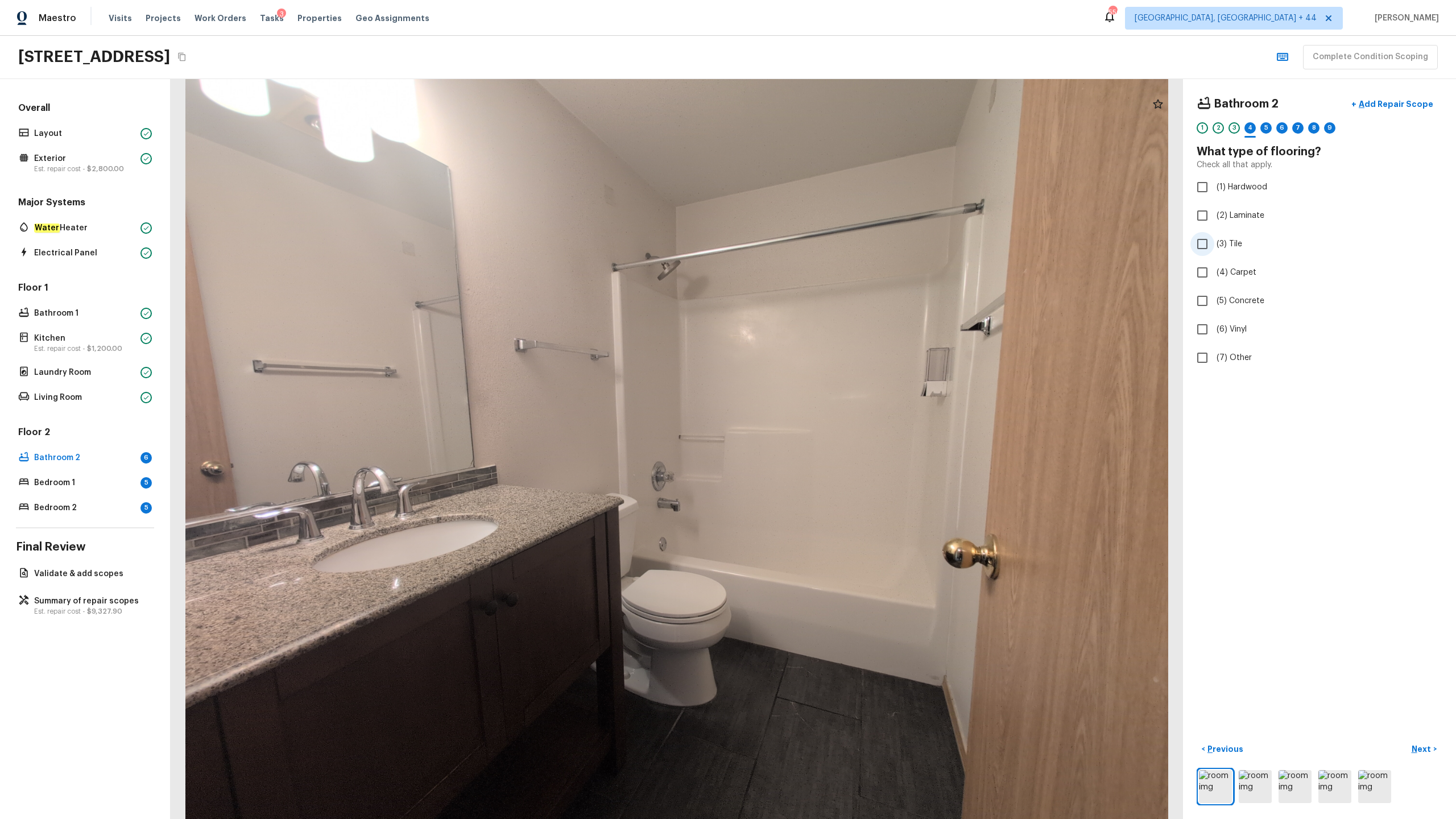
click at [818, 244] on input "(3) Tile" at bounding box center [1202, 244] width 24 height 24
checkbox input "true"
click at [818, 404] on p "Next" at bounding box center [1422, 749] width 21 height 12
click at [818, 214] on input "(2) Well maintained, minor wear and tear" at bounding box center [1202, 211] width 24 height 24
radio input "true"
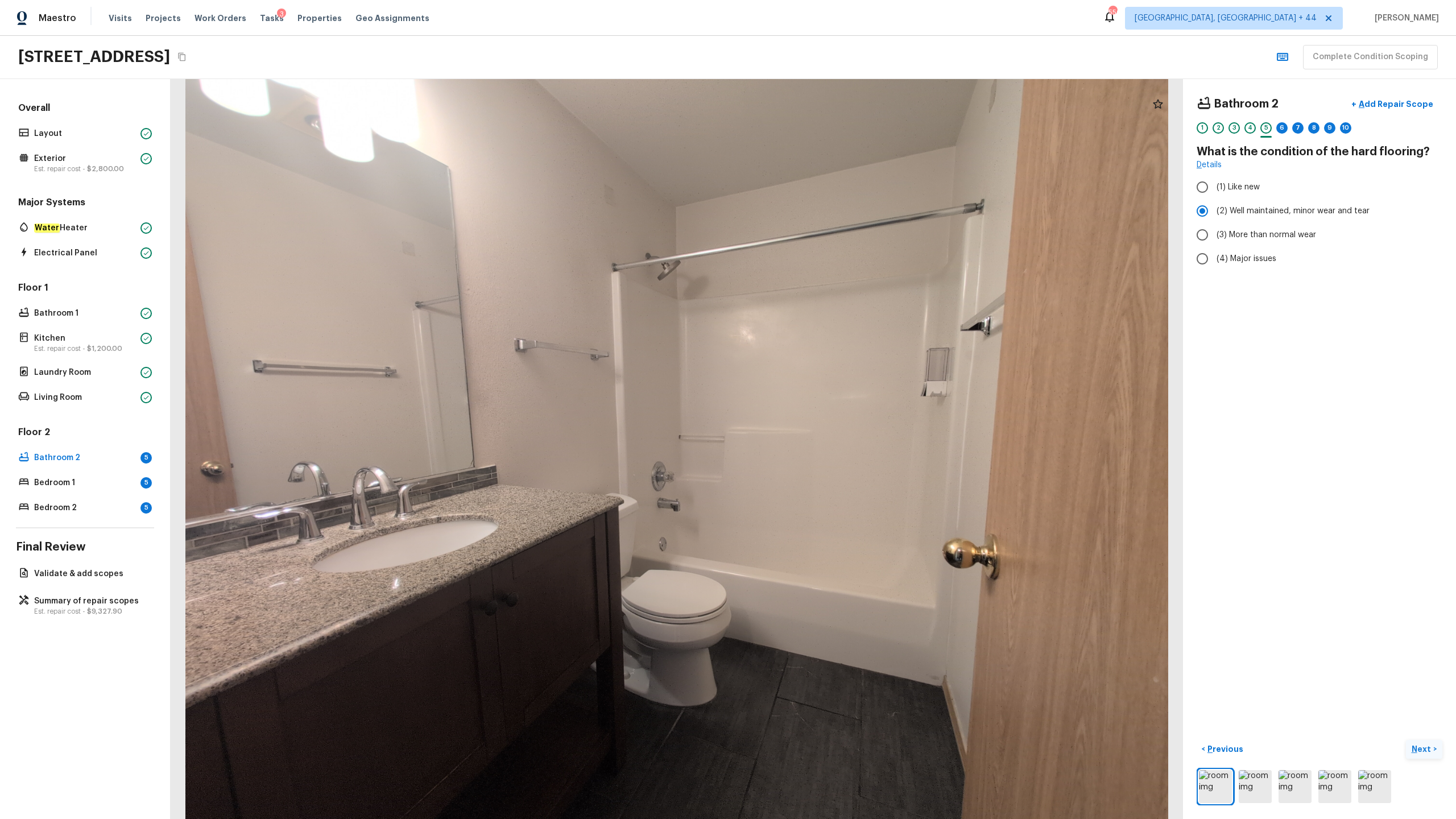
click at [818, 404] on p "Next" at bounding box center [1422, 749] width 21 height 12
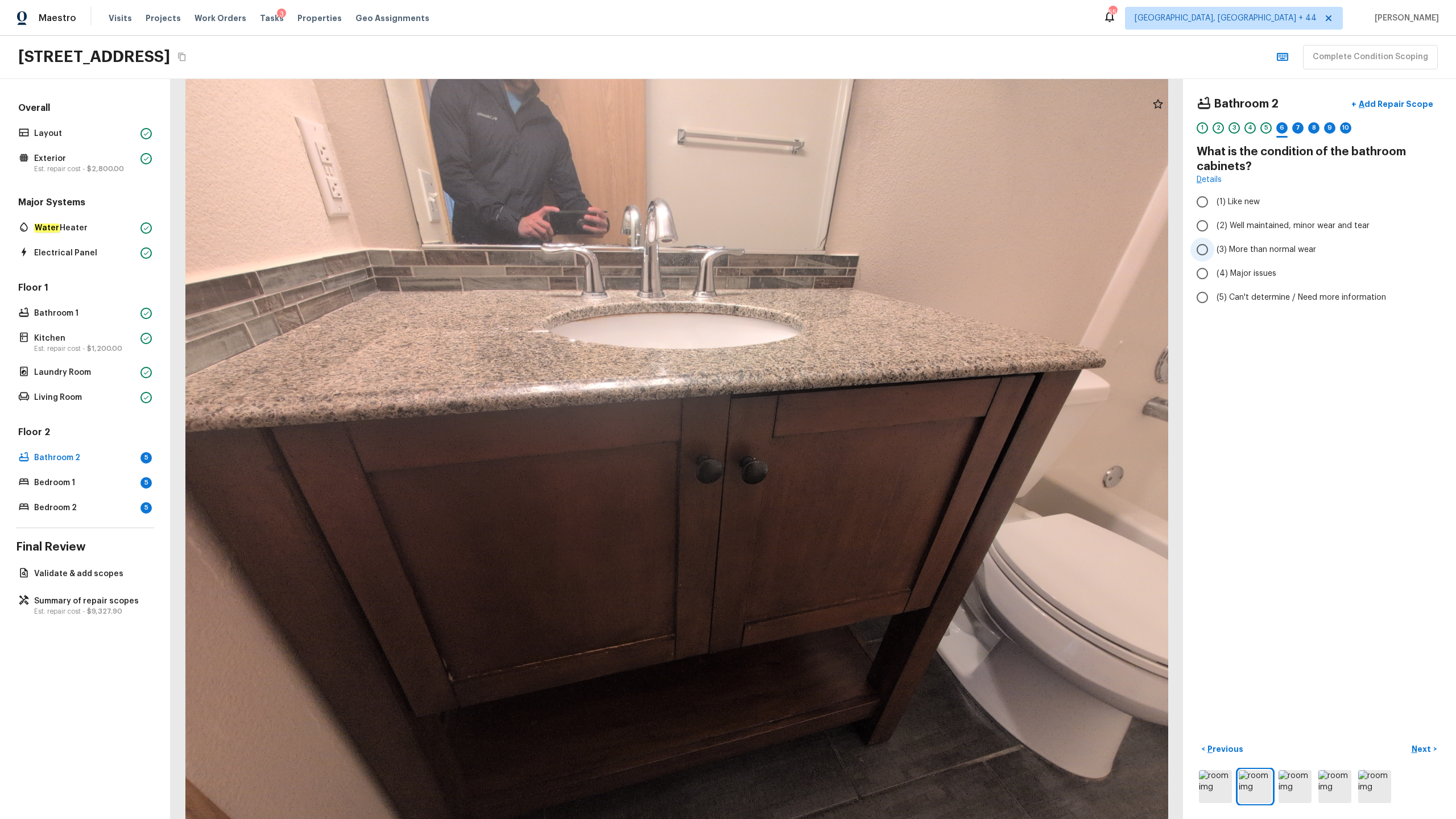
click at [818, 254] on span "(3) More than normal wear" at bounding box center [1266, 250] width 99 height 12
click at [818, 254] on input "(3) More than normal wear" at bounding box center [1202, 250] width 24 height 24
radio input "true"
click at [818, 96] on button "+ Add Repair Scope" at bounding box center [1392, 105] width 100 height 23
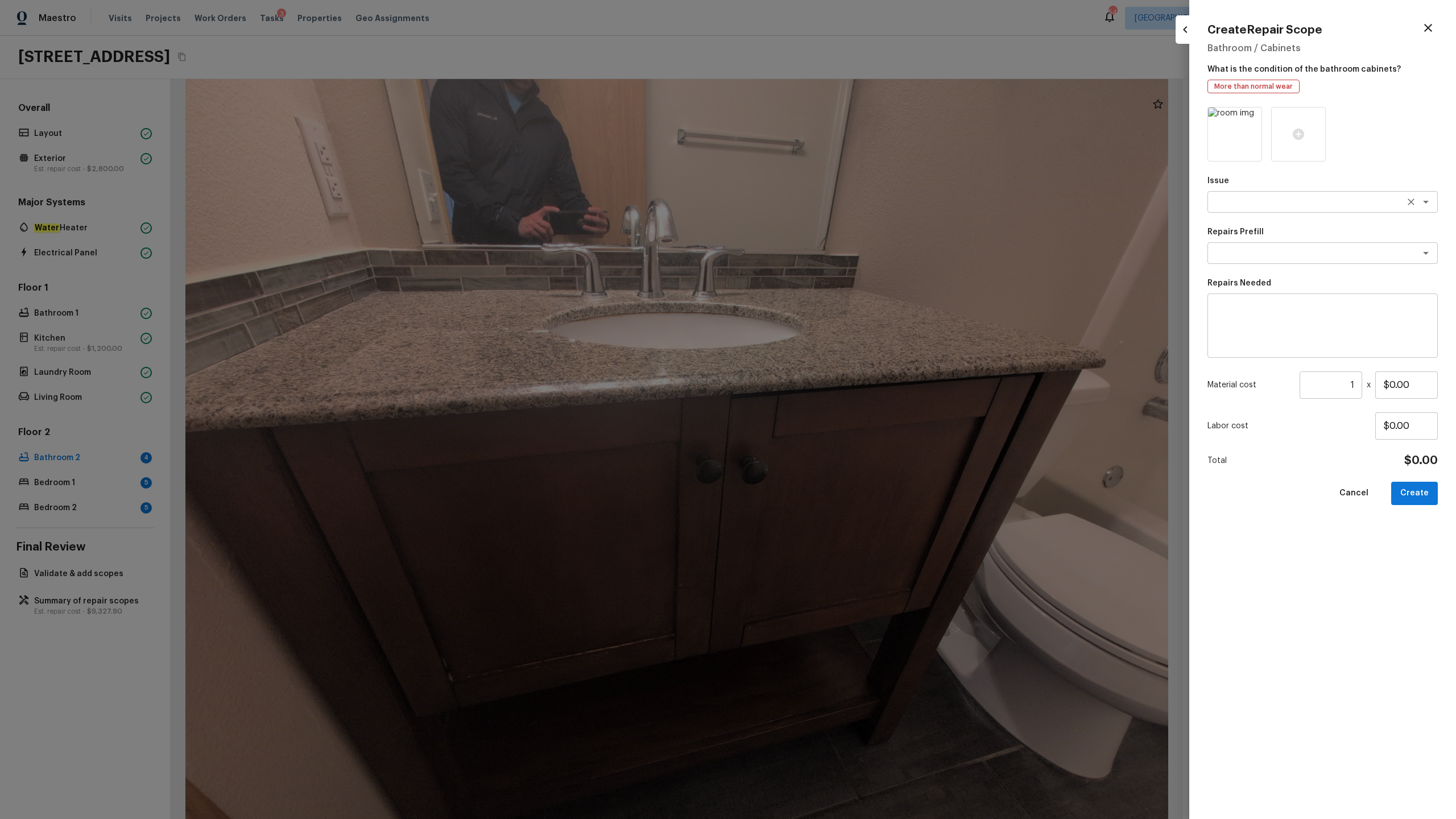
click at [818, 209] on div "x ​" at bounding box center [1323, 202] width 230 height 21
click at [818, 203] on textarea "ki" at bounding box center [1307, 202] width 188 height 12
click at [818, 259] on li "Bathroom Cabinets" at bounding box center [1323, 263] width 230 height 18
type textarea "Bathroom Cabinets"
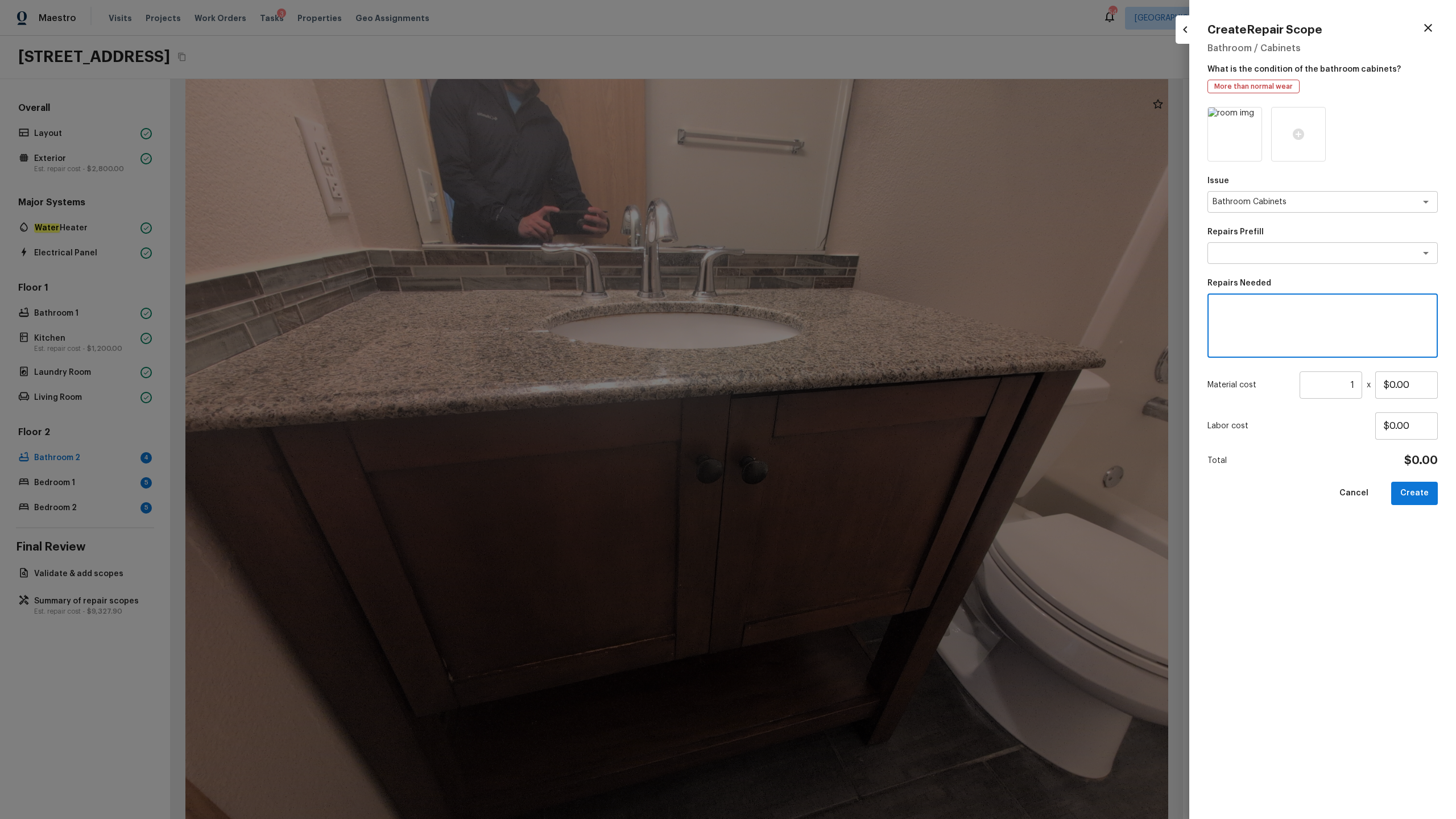
click at [818, 336] on textarea at bounding box center [1323, 326] width 214 height 46
paste textarea "Bathroom Cabinets"
type textarea "Repaint Bathroom Cabinets"
click at [818, 380] on input "$0.00" at bounding box center [1407, 385] width 62 height 27
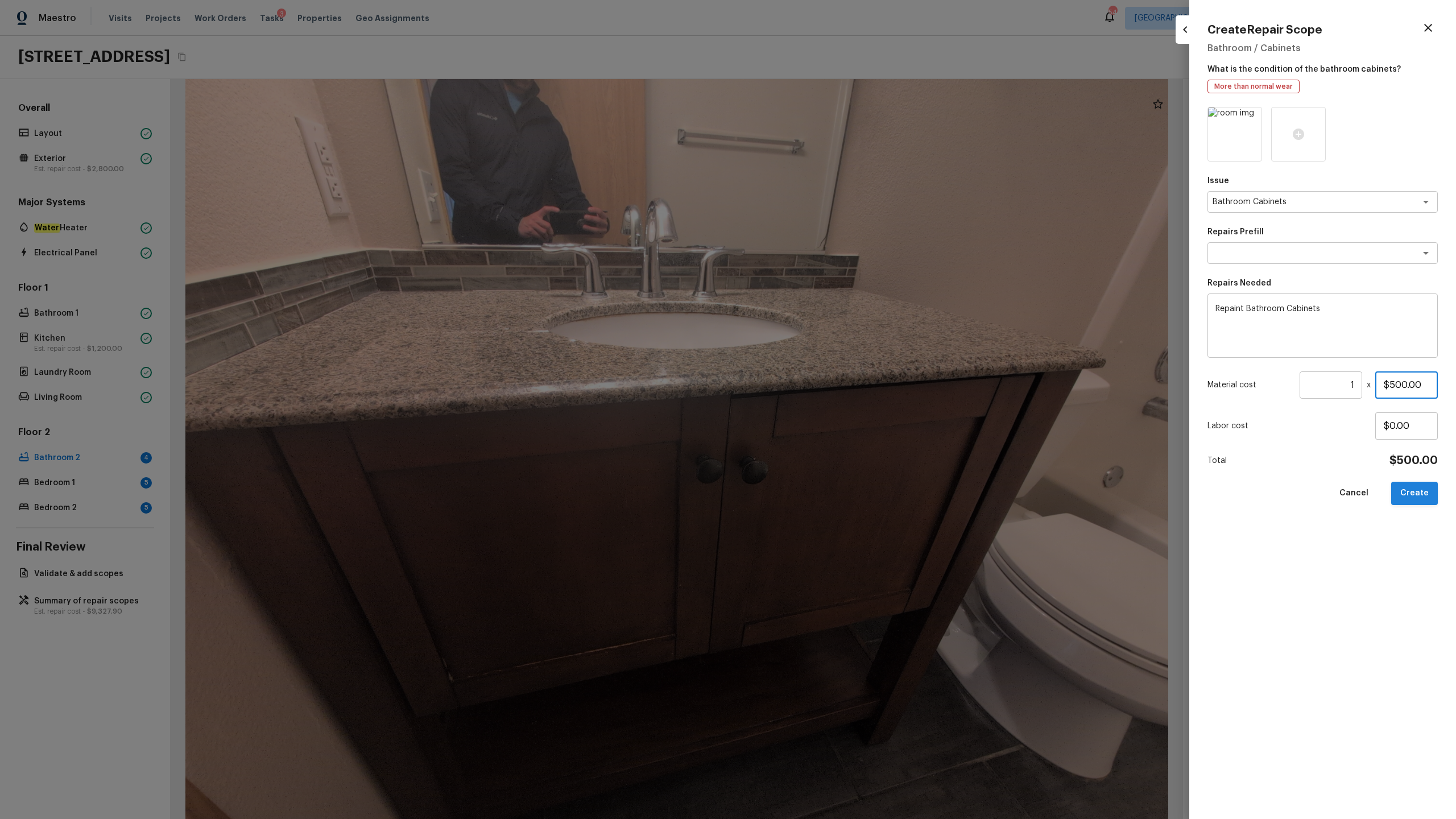
type input "$500.00"
click at [818, 404] on button "Create" at bounding box center [1415, 493] width 47 height 23
type input "$0.00"
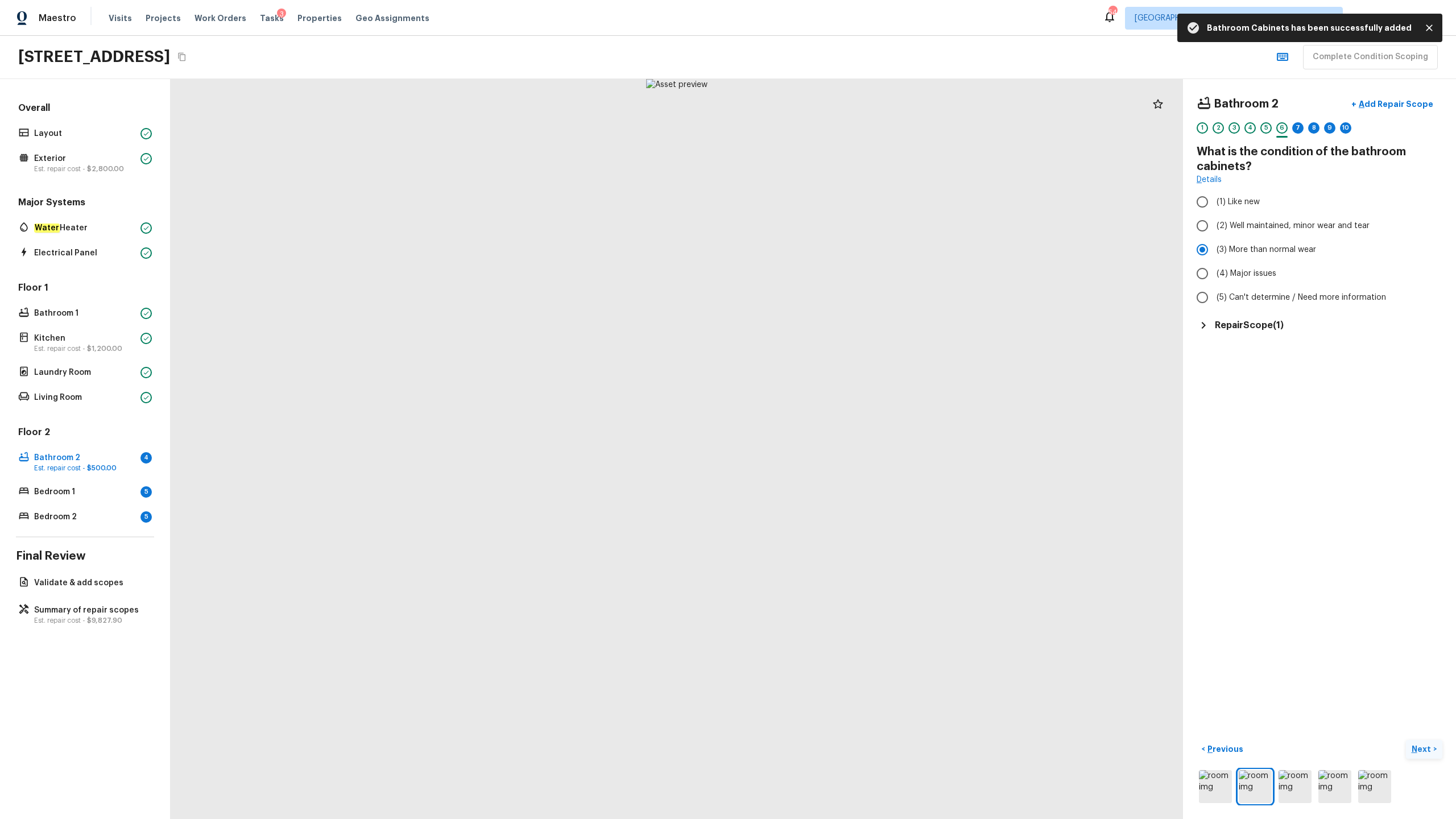
click at [818, 404] on p "Next" at bounding box center [1422, 749] width 21 height 12
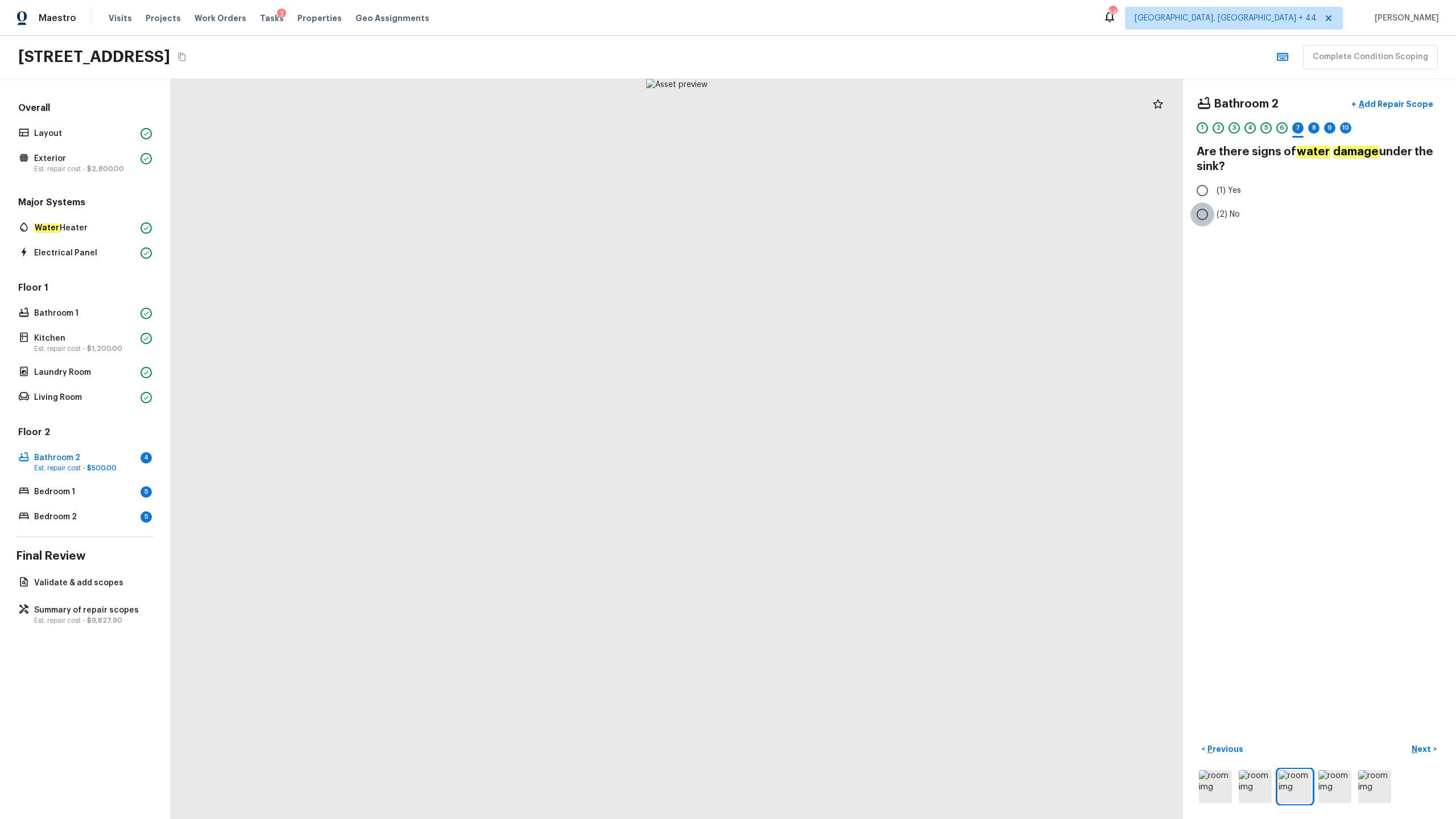
click at [818, 216] on input "(2) No" at bounding box center [1202, 214] width 24 height 24
radio input "true"
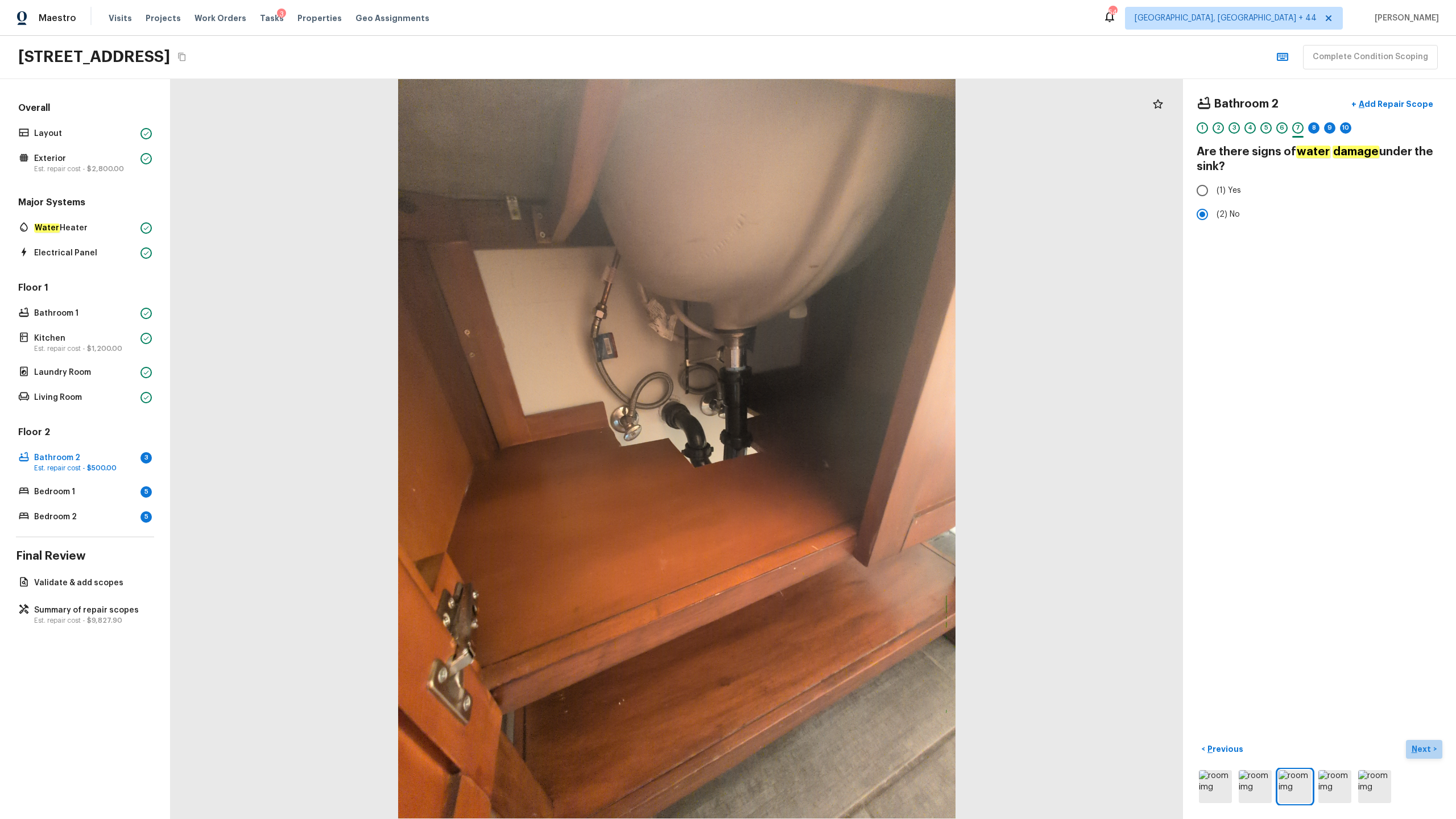
click at [818, 404] on p "Next" at bounding box center [1422, 749] width 21 height 12
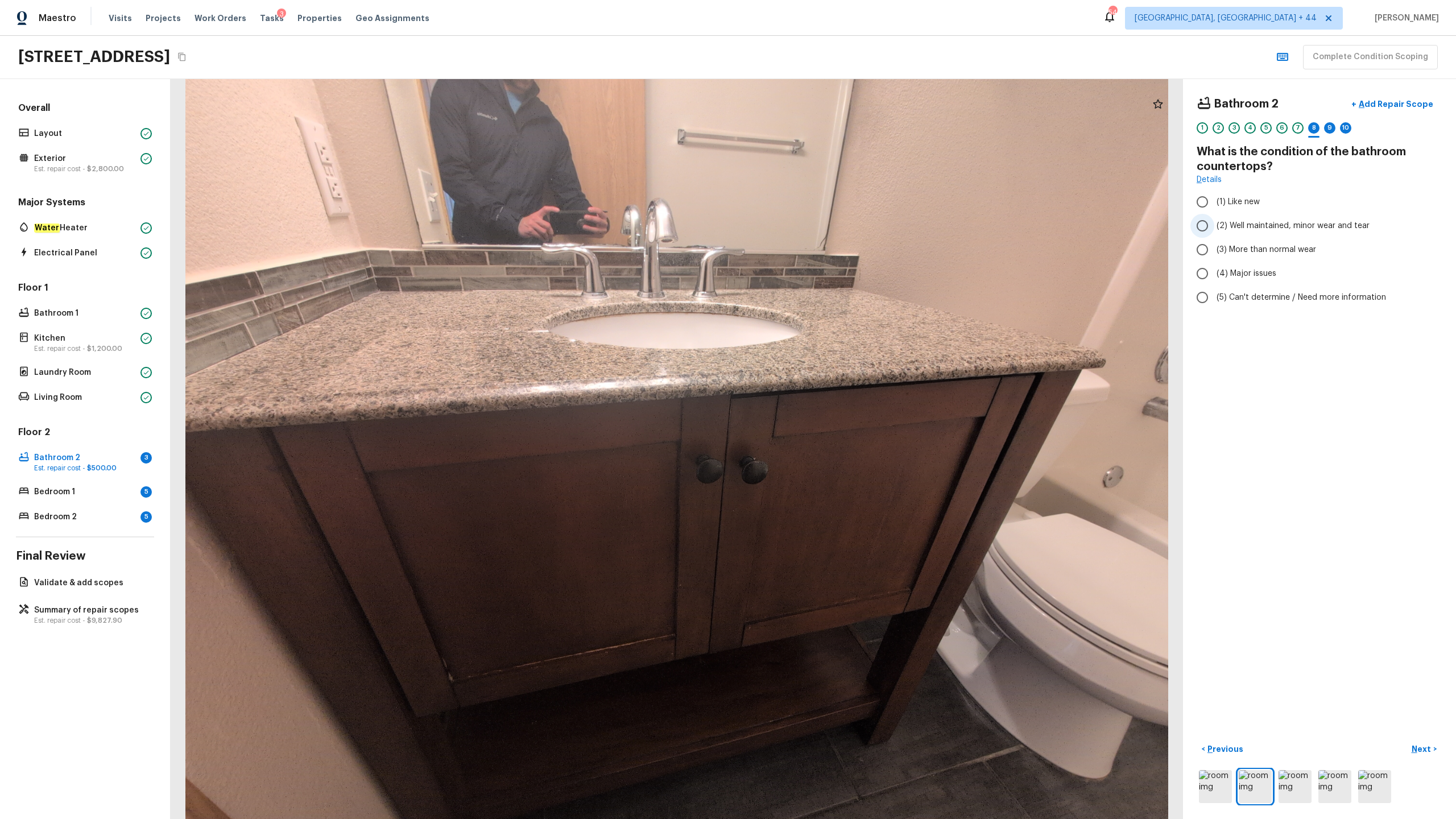
click at [818, 228] on span "(2) Well maintained, minor wear and tear" at bounding box center [1293, 226] width 153 height 12
click at [818, 228] on input "(2) Well maintained, minor wear and tear" at bounding box center [1202, 226] width 24 height 24
radio input "true"
click at [818, 404] on p "Next" at bounding box center [1422, 749] width 21 height 12
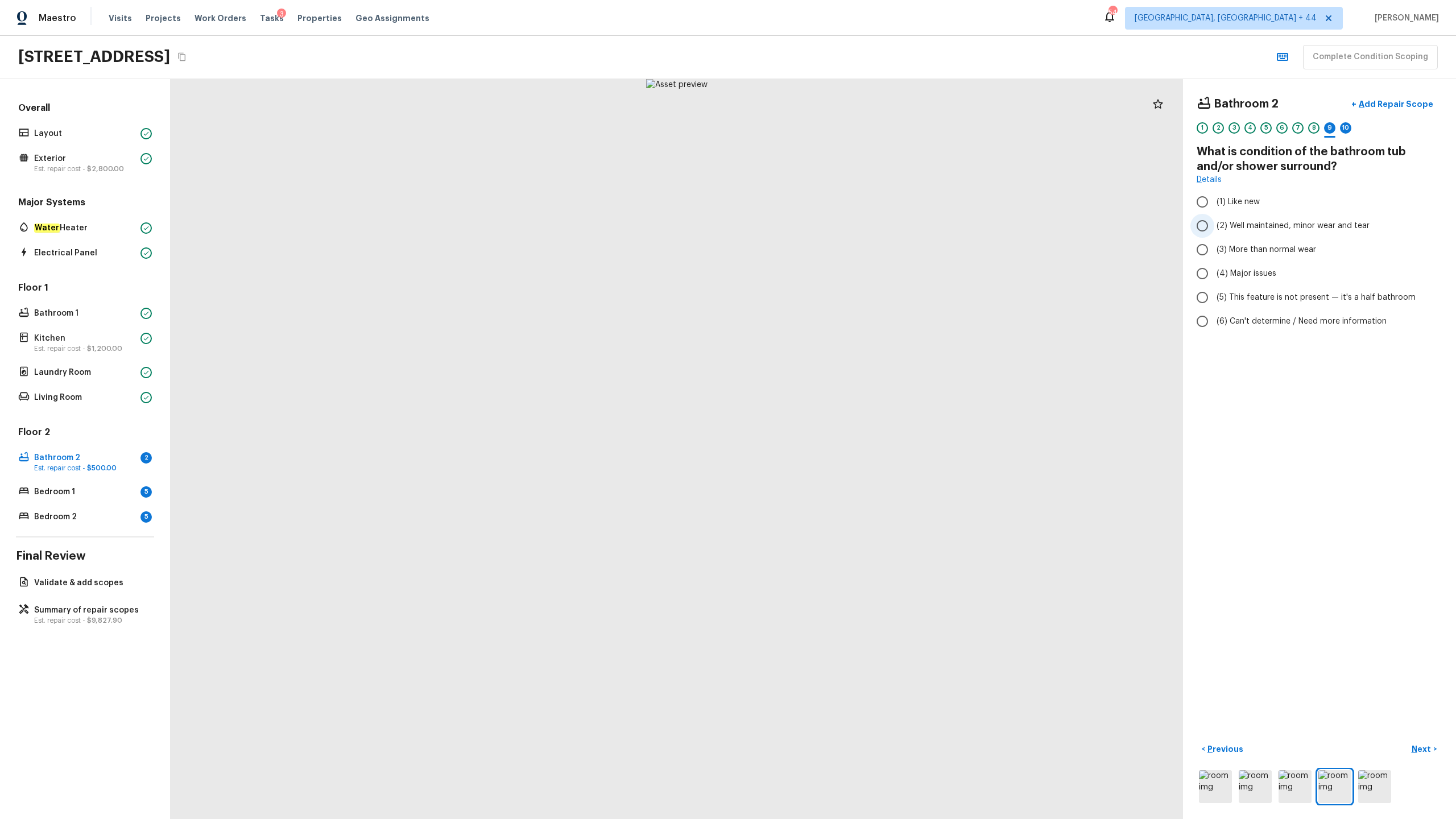
click at [818, 226] on input "(2) Well maintained, minor wear and tear" at bounding box center [1202, 226] width 24 height 24
radio input "true"
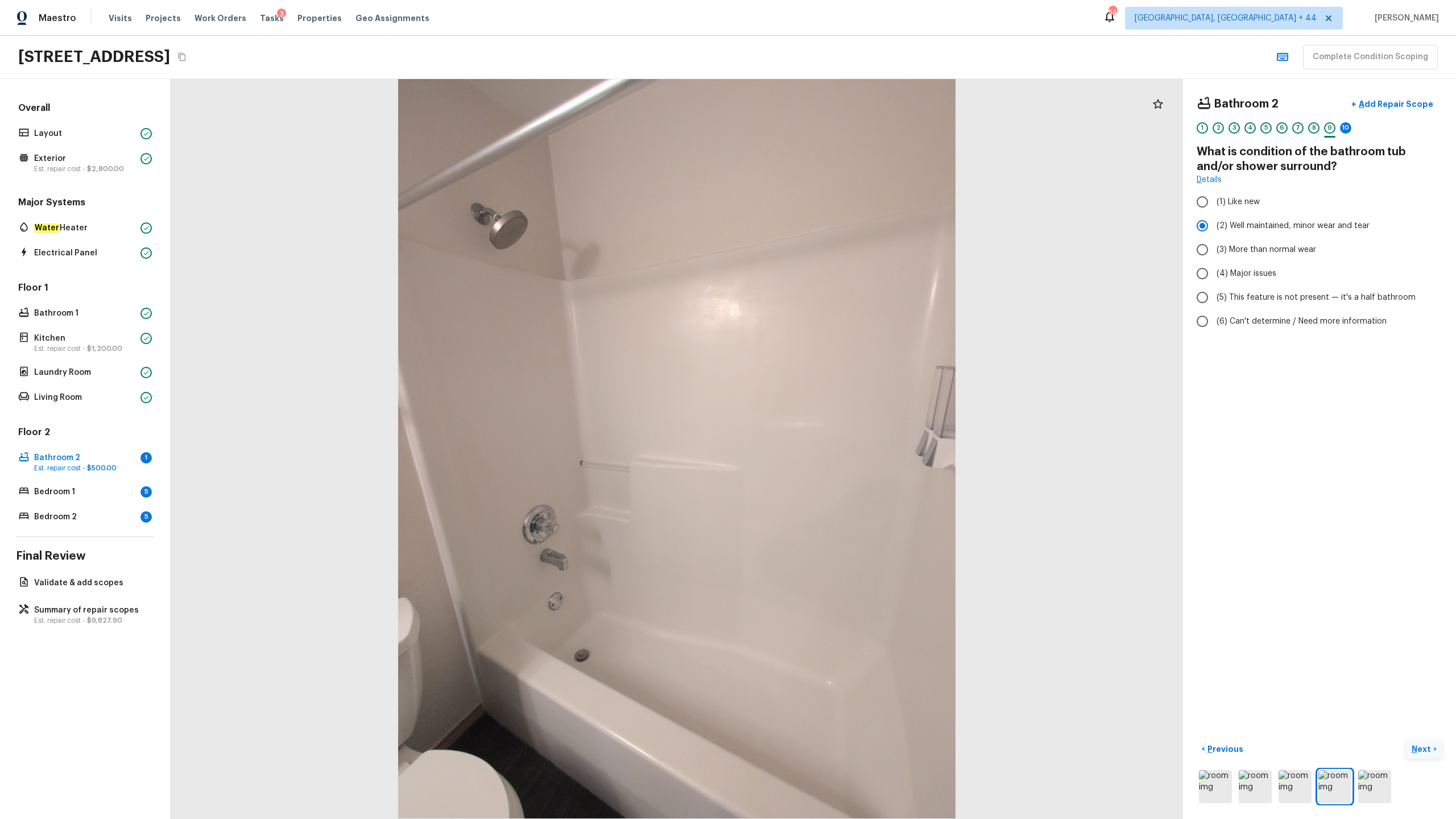
click at [818, 404] on p "Next" at bounding box center [1422, 749] width 21 height 12
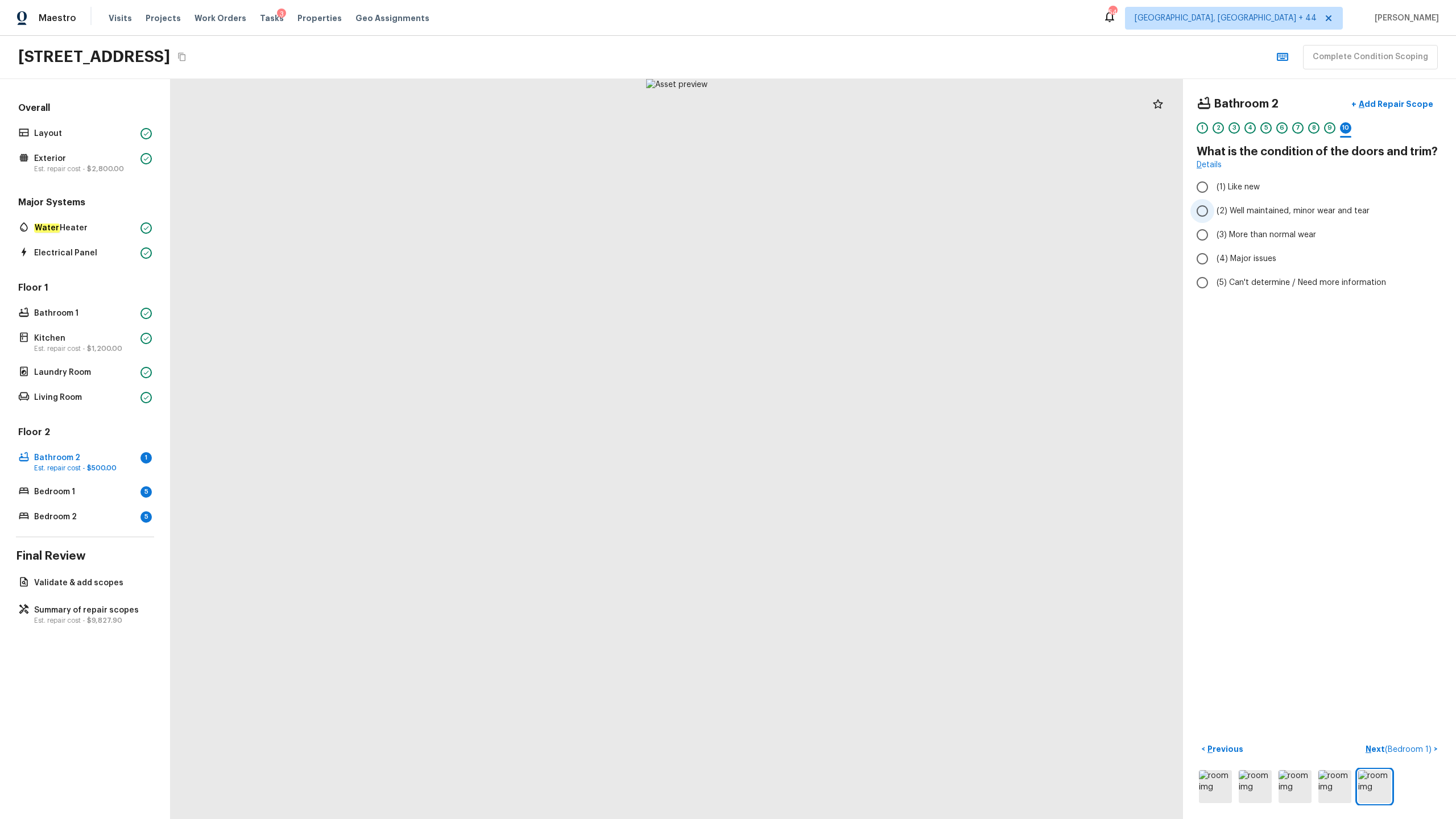
click at [818, 220] on label "(2) Well maintained, minor wear and tear" at bounding box center [1312, 211] width 243 height 24
click at [818, 220] on input "(2) Well maintained, minor wear and tear" at bounding box center [1202, 211] width 24 height 24
radio input "true"
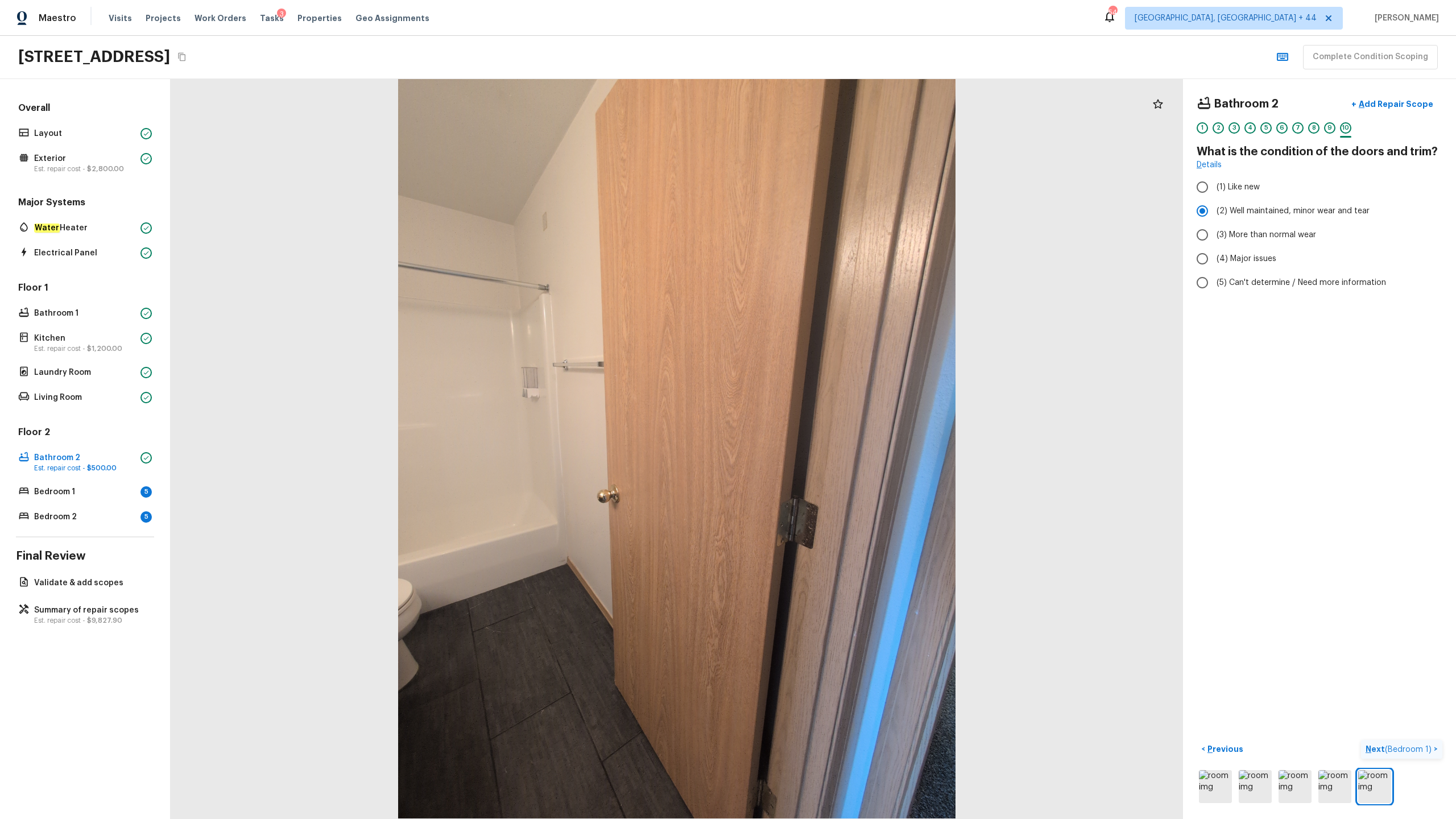
click at [818, 404] on p "Next ( Bedroom 1 )" at bounding box center [1399, 749] width 68 height 12
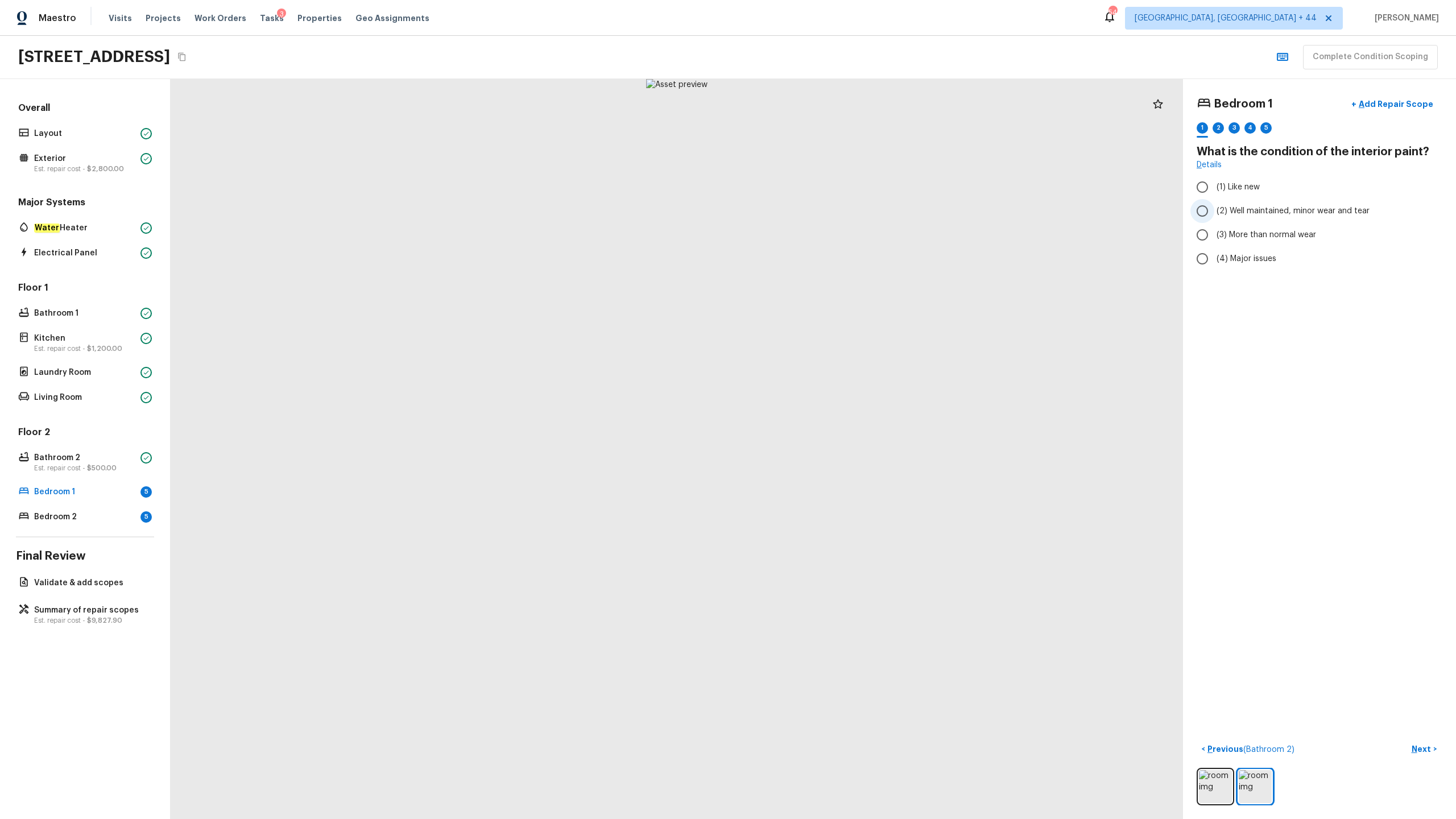
click at [818, 212] on span "(2) Well maintained, minor wear and tear" at bounding box center [1293, 211] width 153 height 12
click at [818, 212] on input "(2) Well maintained, minor wear and tear" at bounding box center [1202, 211] width 24 height 24
radio input "true"
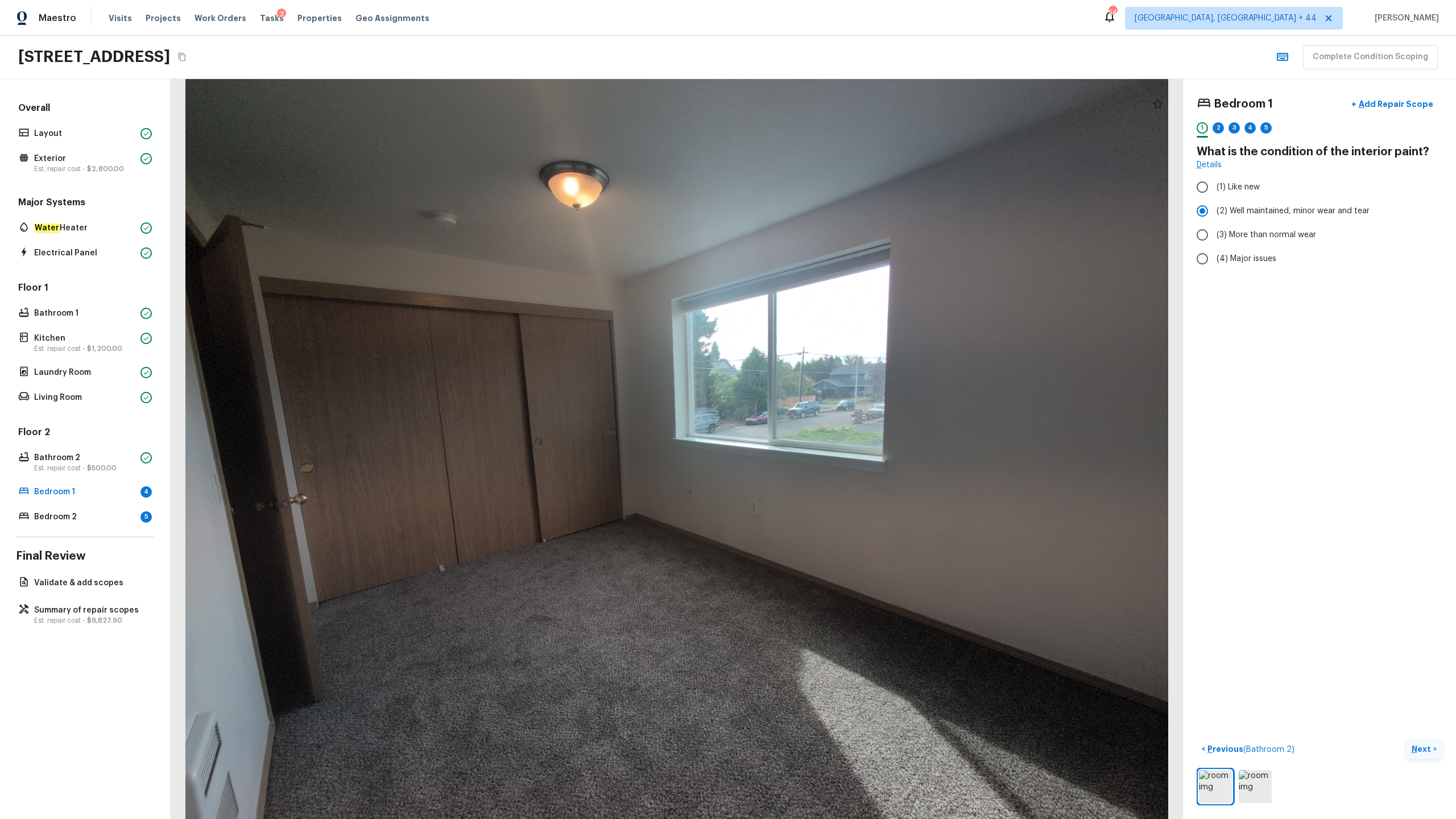
click at [818, 404] on p "Next" at bounding box center [1422, 749] width 21 height 12
click at [818, 235] on input "(2) No" at bounding box center [1202, 239] width 24 height 24
radio input "true"
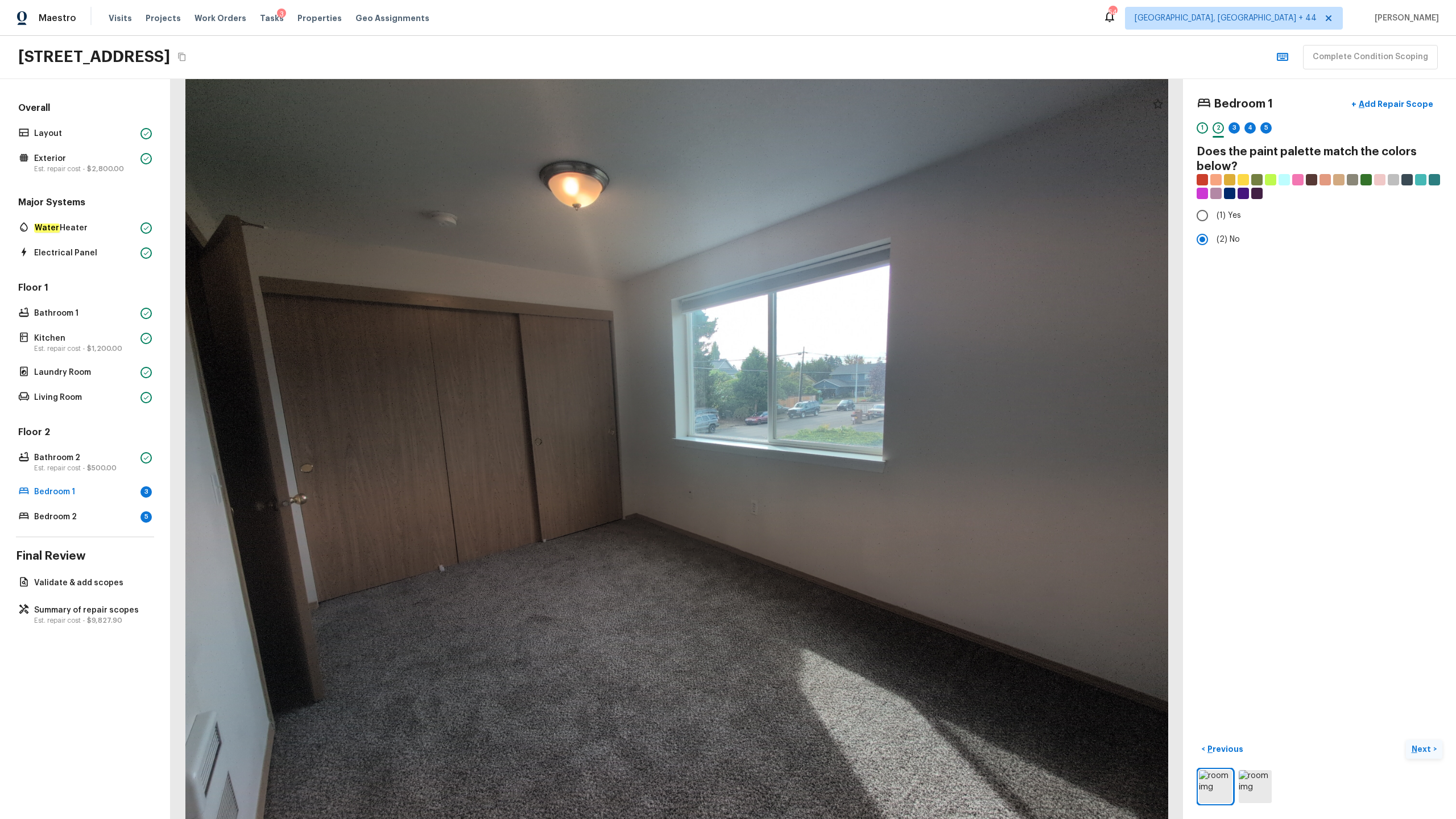
click at [818, 404] on p "Next" at bounding box center [1422, 749] width 21 height 12
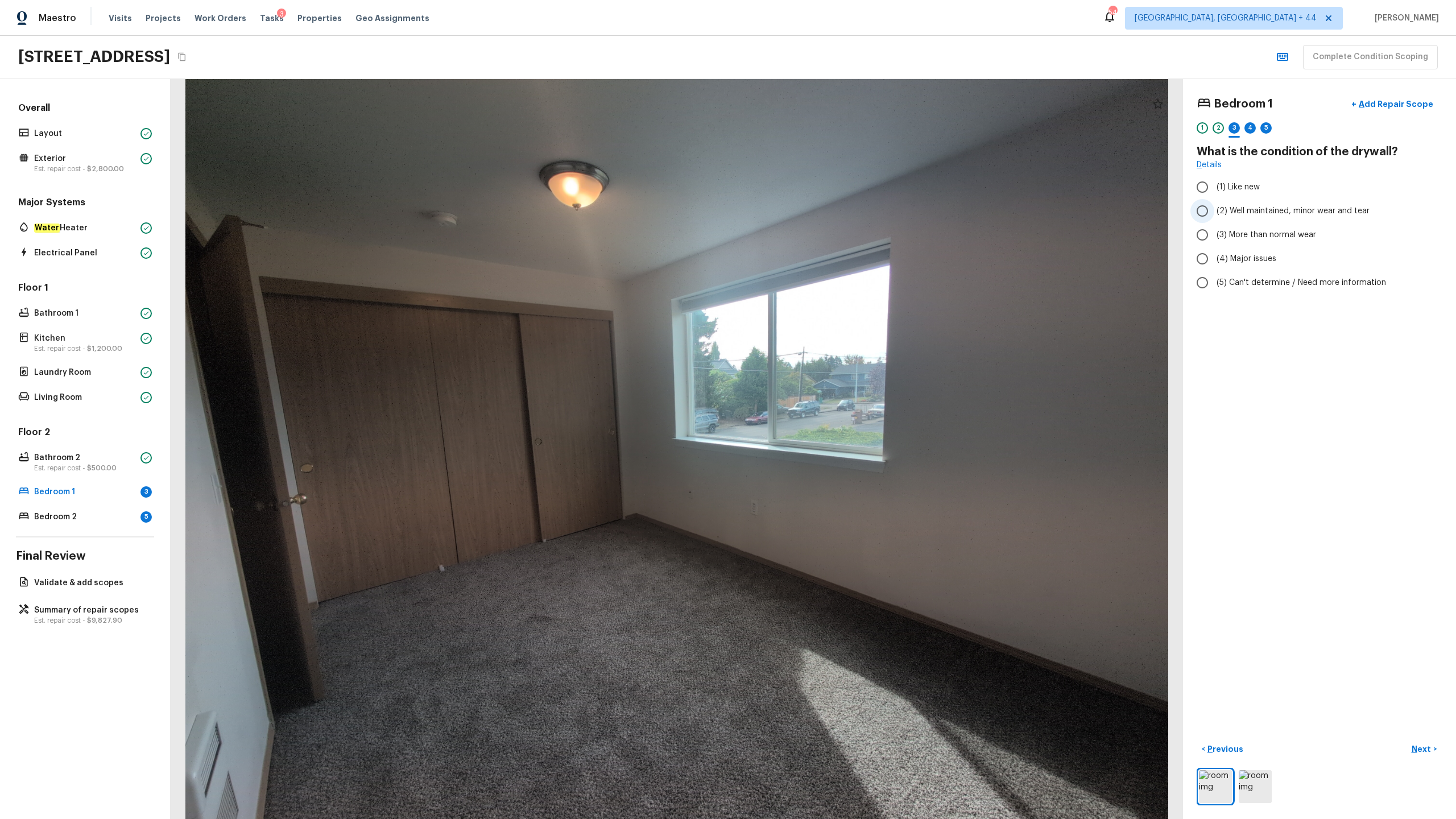
click at [818, 211] on span "(2) Well maintained, minor wear and tear" at bounding box center [1293, 211] width 153 height 12
click at [818, 211] on input "(2) Well maintained, minor wear and tear" at bounding box center [1202, 211] width 24 height 24
radio input "true"
click at [818, 404] on p "Next" at bounding box center [1422, 749] width 21 height 12
click at [818, 263] on label "(4) Carpet" at bounding box center [1312, 272] width 243 height 24
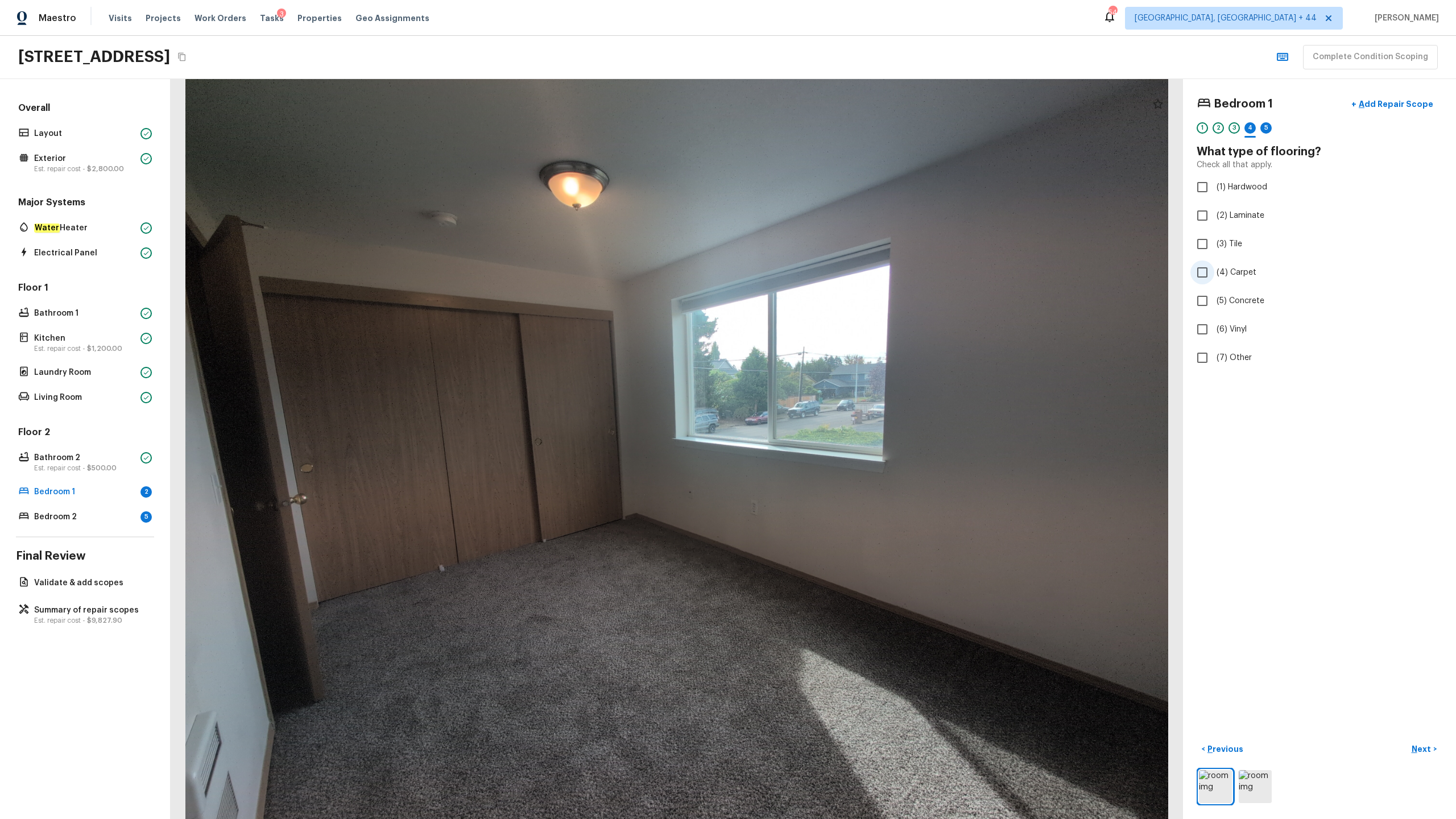
click at [818, 263] on input "(4) Carpet" at bounding box center [1202, 272] width 24 height 24
checkbox input "true"
click at [818, 404] on p "Next" at bounding box center [1422, 749] width 21 height 12
click at [818, 207] on span "(2) Well maintained, minor wear and tear" at bounding box center [1293, 211] width 153 height 12
click at [818, 207] on input "(2) Well maintained, minor wear and tear" at bounding box center [1202, 211] width 24 height 24
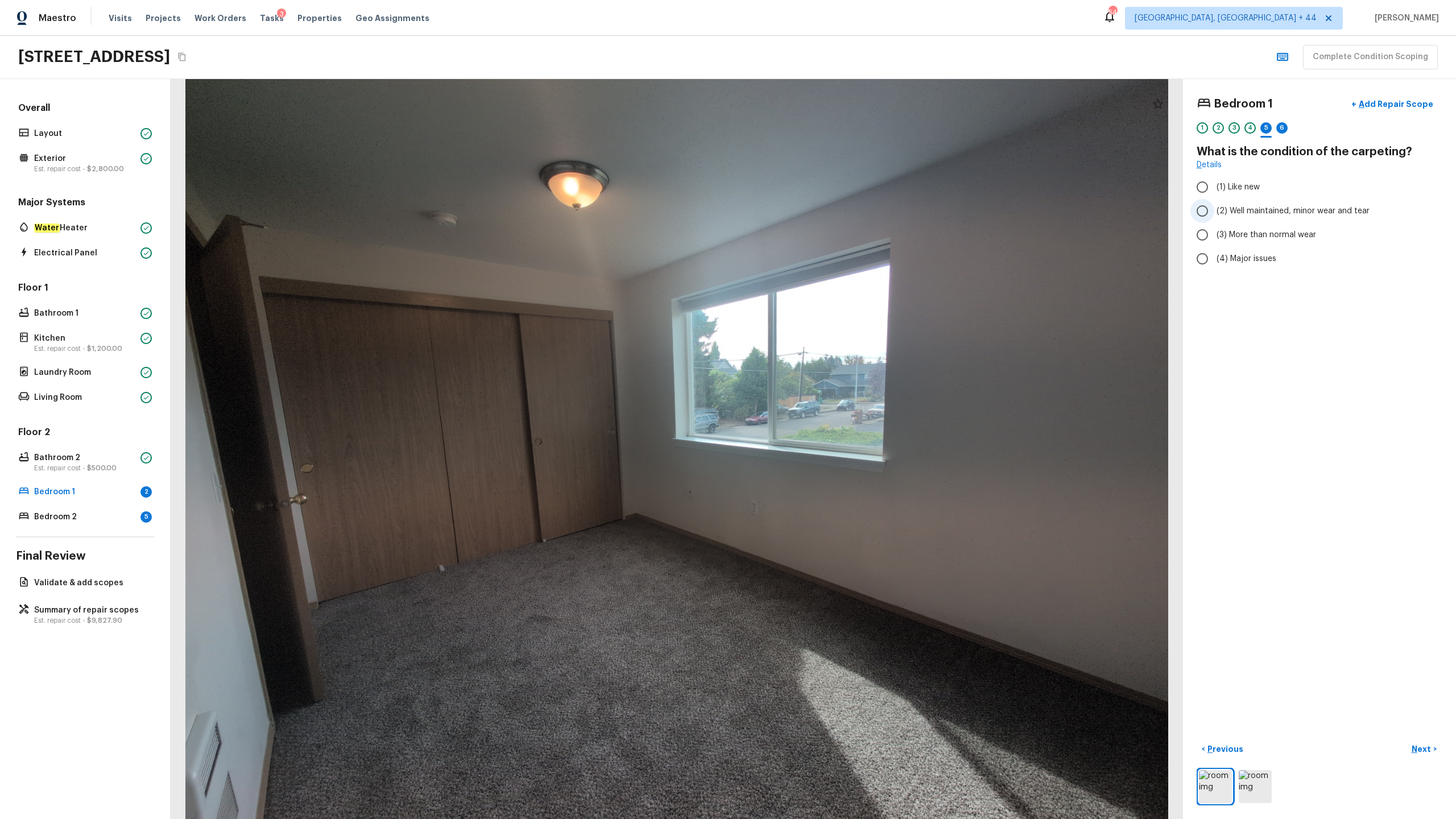
radio input "true"
click at [818, 404] on p "Next" at bounding box center [1422, 749] width 21 height 12
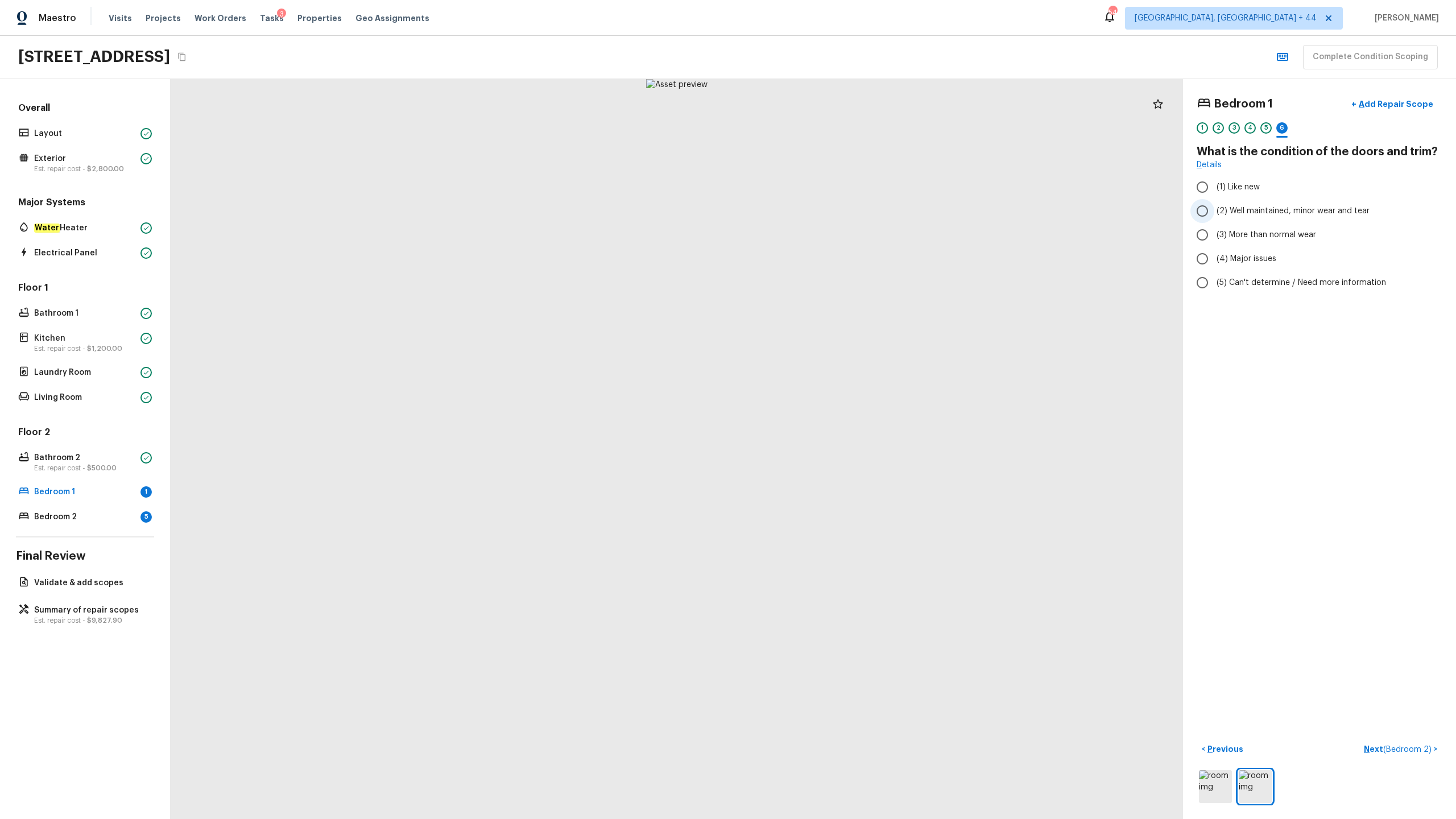
click at [818, 214] on span "(2) Well maintained, minor wear and tear" at bounding box center [1293, 211] width 153 height 12
click at [818, 214] on input "(2) Well maintained, minor wear and tear" at bounding box center [1202, 211] width 24 height 24
radio input "true"
click at [818, 404] on p "Next ( Bedroom 2 )" at bounding box center [1399, 749] width 70 height 12
click at [818, 212] on span "(2) Well maintained, minor wear and tear" at bounding box center [1293, 211] width 153 height 12
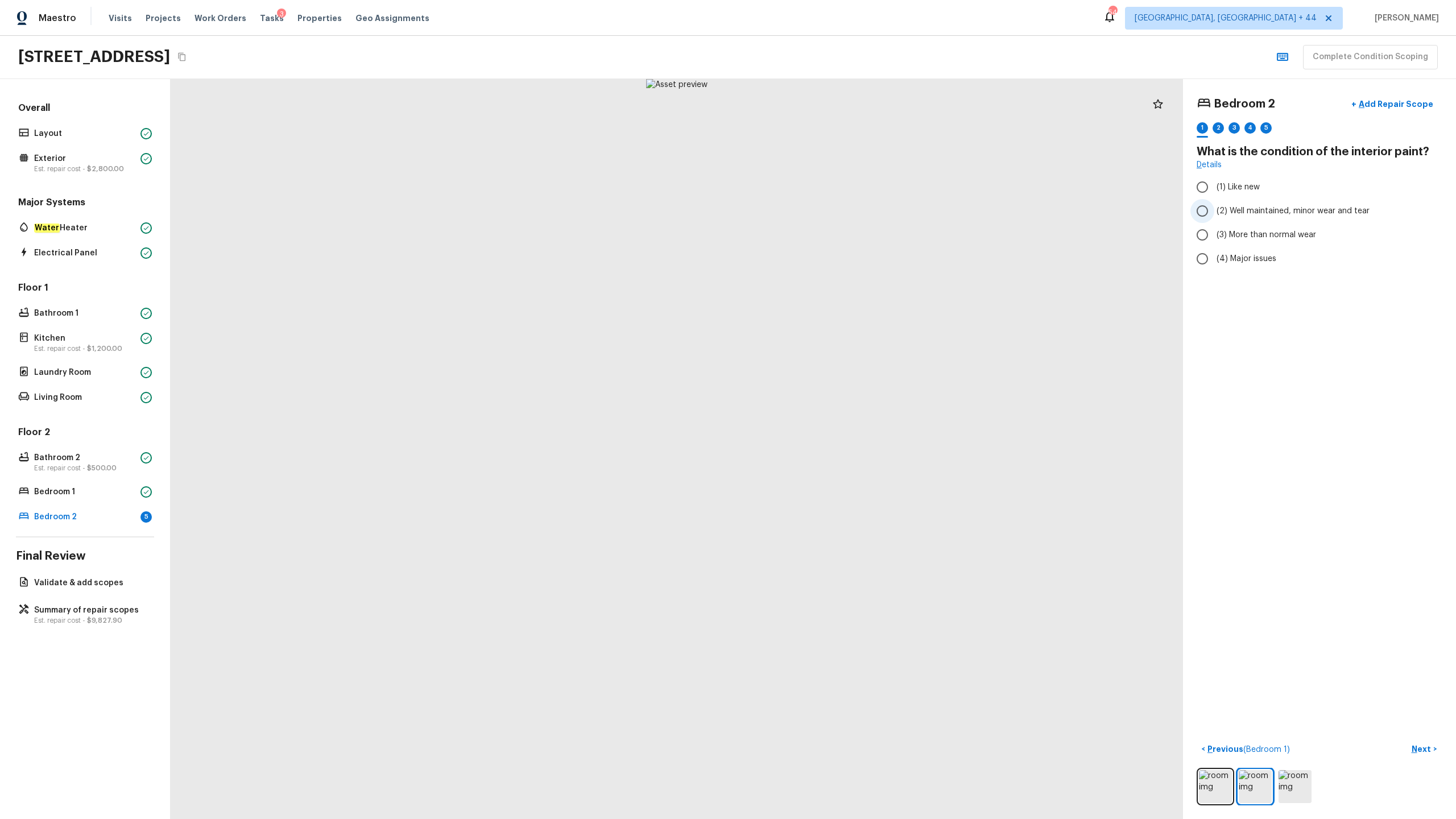
click at [818, 212] on input "(2) Well maintained, minor wear and tear" at bounding box center [1202, 211] width 24 height 24
radio input "true"
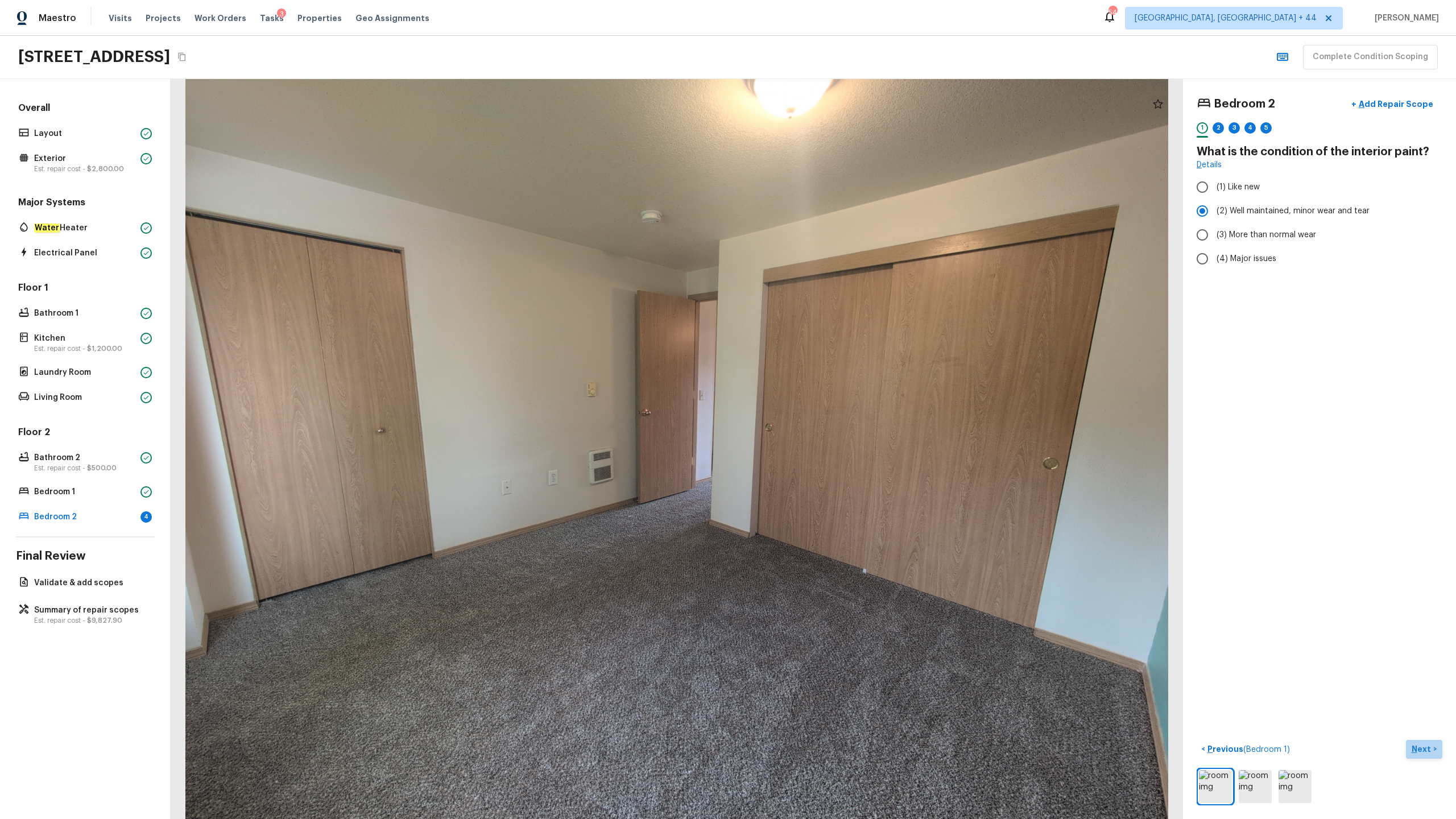
click at [818, 404] on p "Next" at bounding box center [1422, 749] width 21 height 12
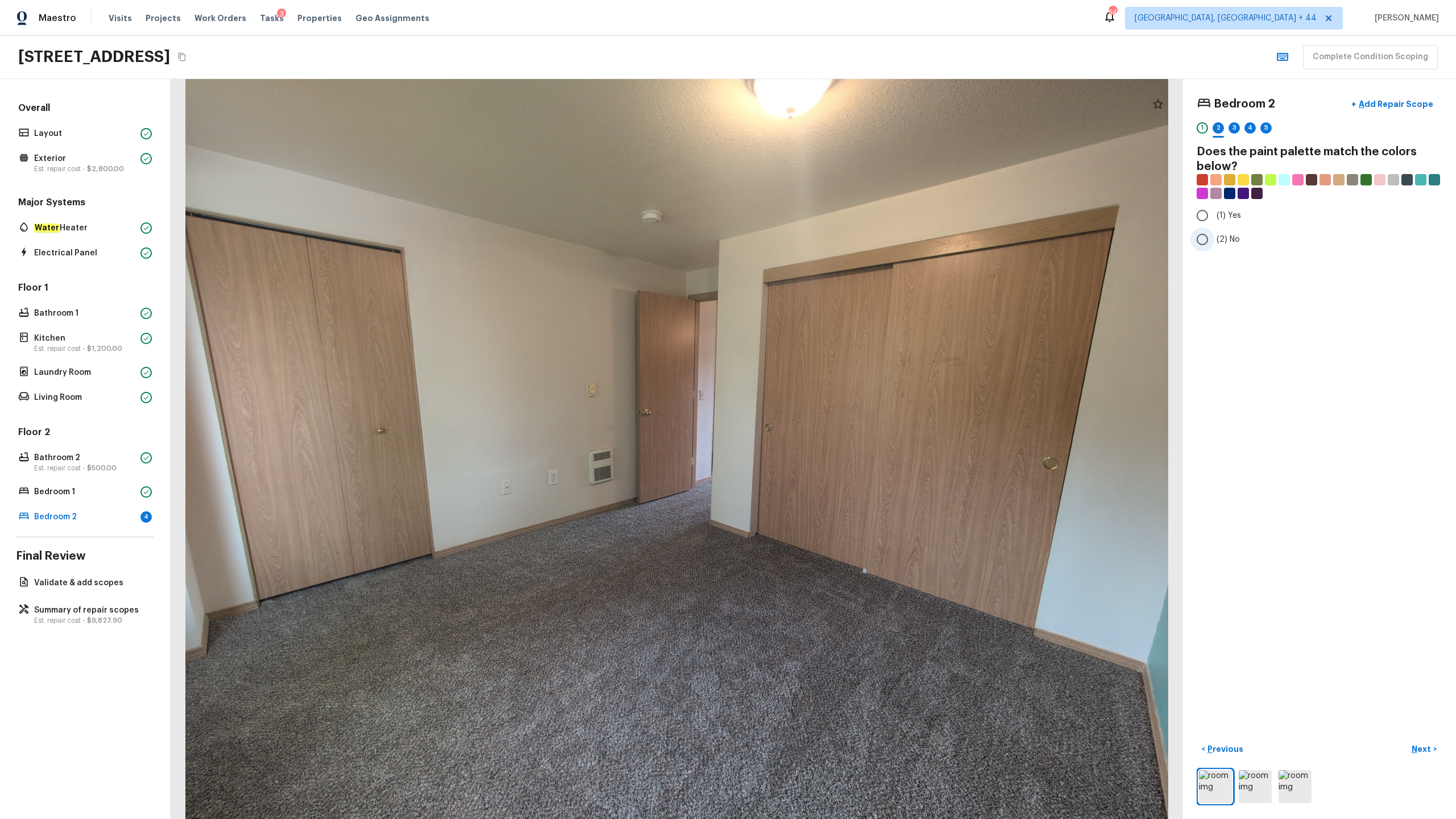
click at [818, 235] on span "(2) No" at bounding box center [1228, 240] width 23 height 12
click at [818, 235] on input "(2) No" at bounding box center [1202, 239] width 24 height 24
radio input "true"
click at [818, 404] on p "Next" at bounding box center [1422, 749] width 21 height 12
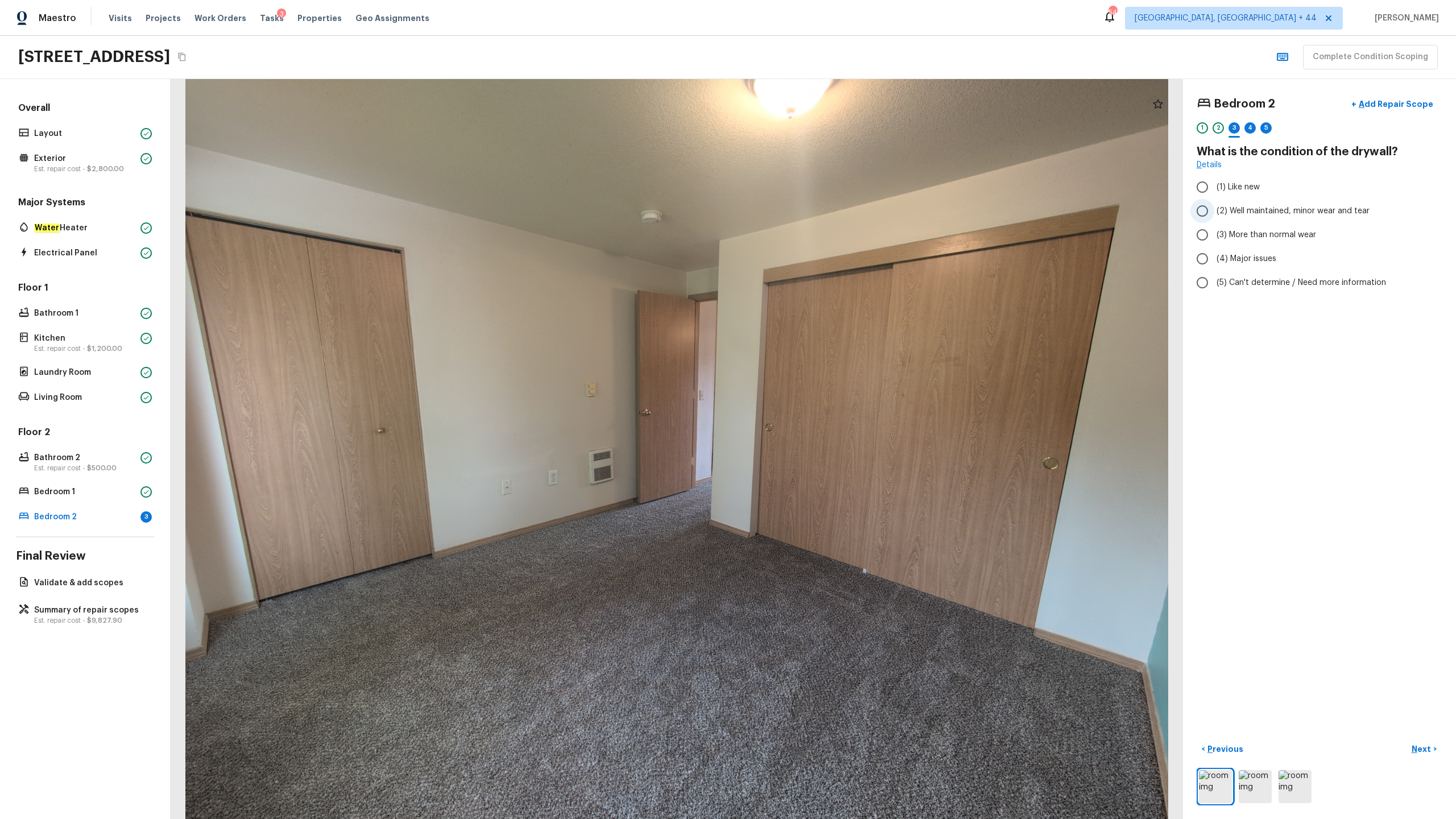
click at [818, 209] on span "(2) Well maintained, minor wear and tear" at bounding box center [1293, 211] width 153 height 12
click at [818, 209] on input "(2) Well maintained, minor wear and tear" at bounding box center [1202, 211] width 24 height 24
radio input "true"
click at [818, 404] on p "Next" at bounding box center [1422, 749] width 21 height 12
click at [818, 274] on span "(4) Carpet" at bounding box center [1236, 272] width 40 height 12
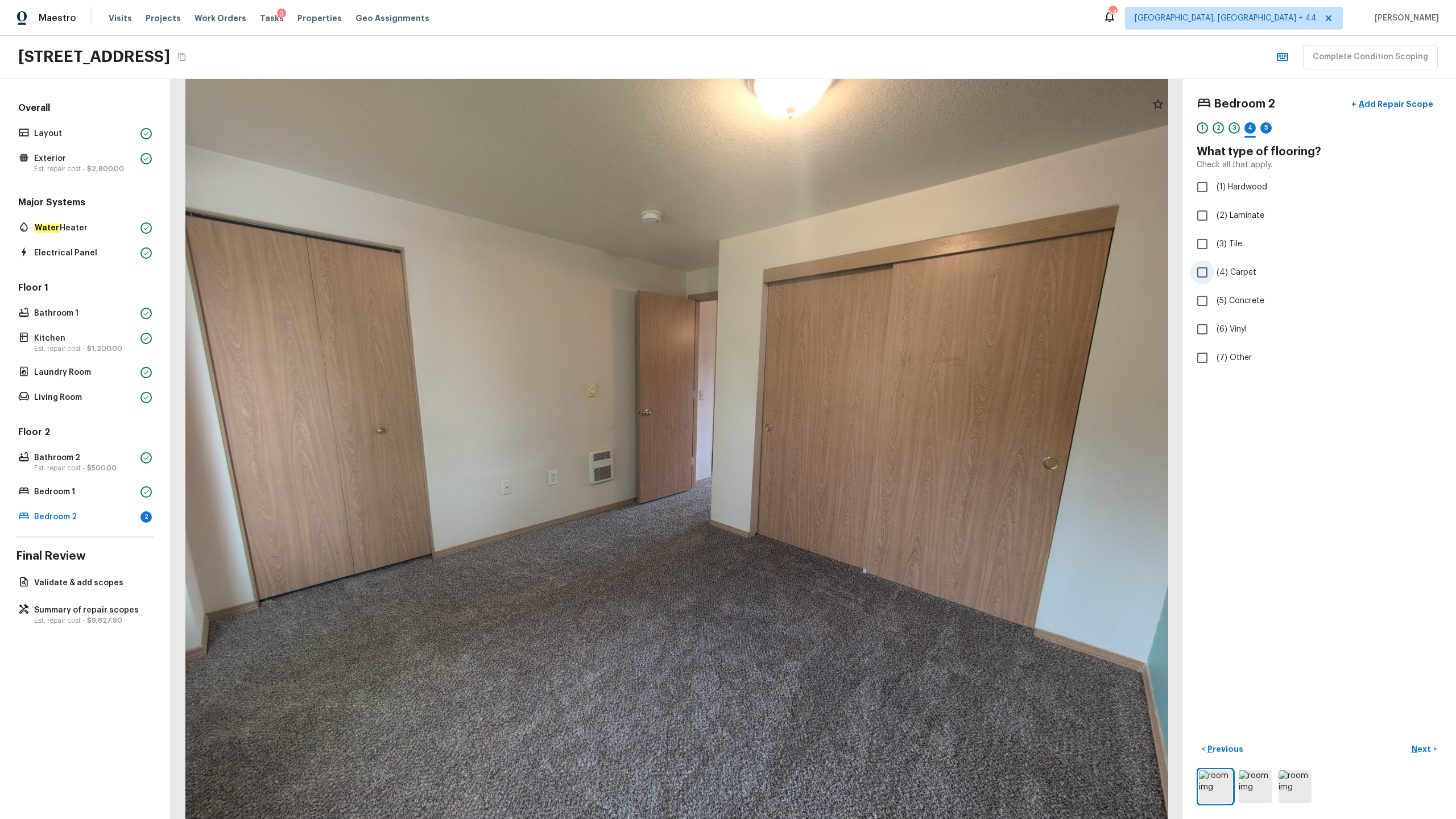
click at [818, 274] on input "(4) Carpet" at bounding box center [1202, 272] width 24 height 24
checkbox input "true"
click at [818, 404] on p "Next" at bounding box center [1422, 749] width 21 height 12
click at [818, 199] on label "(2) Well maintained, minor wear and tear" at bounding box center [1312, 211] width 243 height 24
click at [818, 199] on input "(2) Well maintained, minor wear and tear" at bounding box center [1202, 211] width 24 height 24
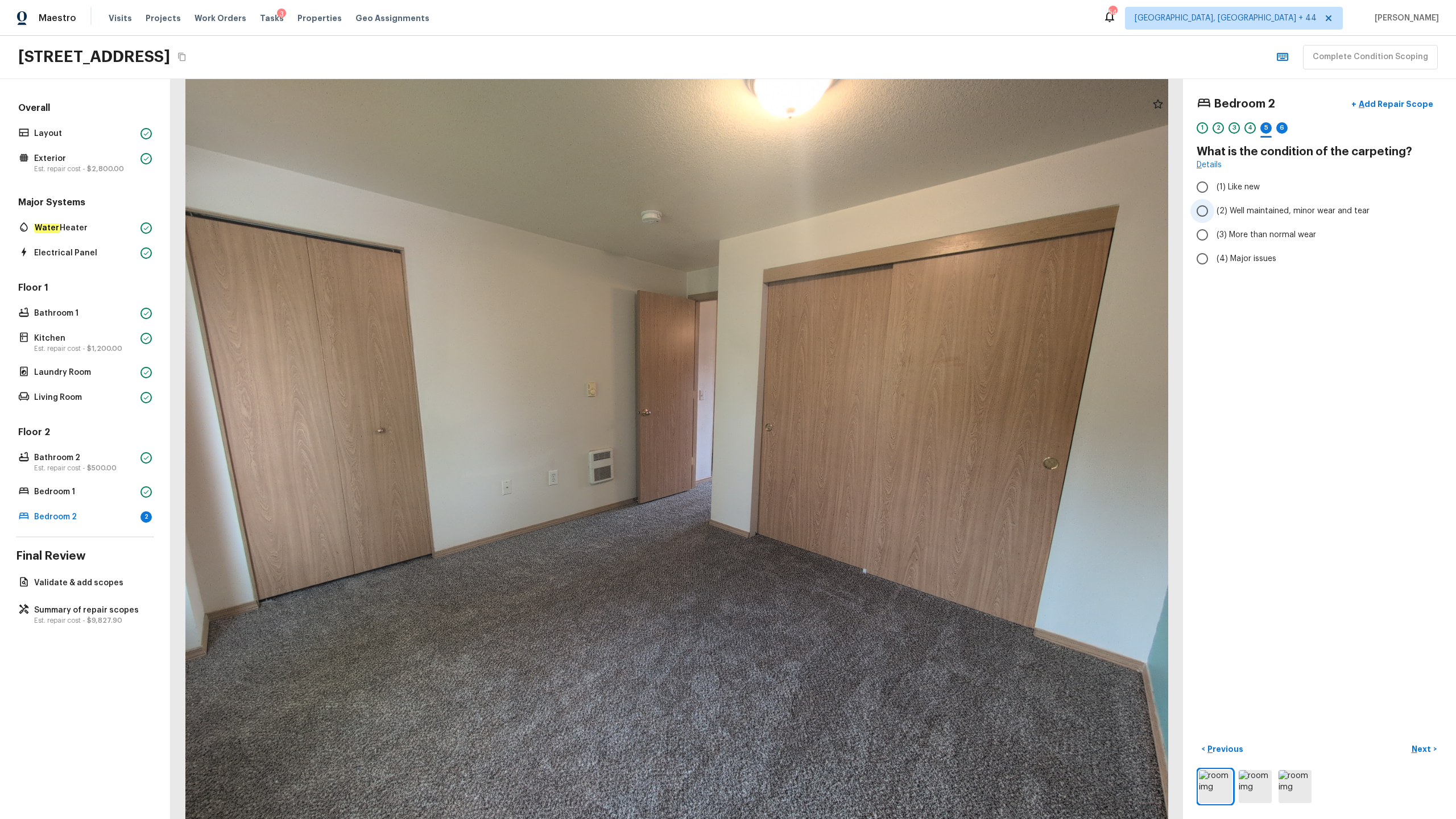
radio input "true"
click at [818, 404] on button "Next >" at bounding box center [1424, 749] width 36 height 19
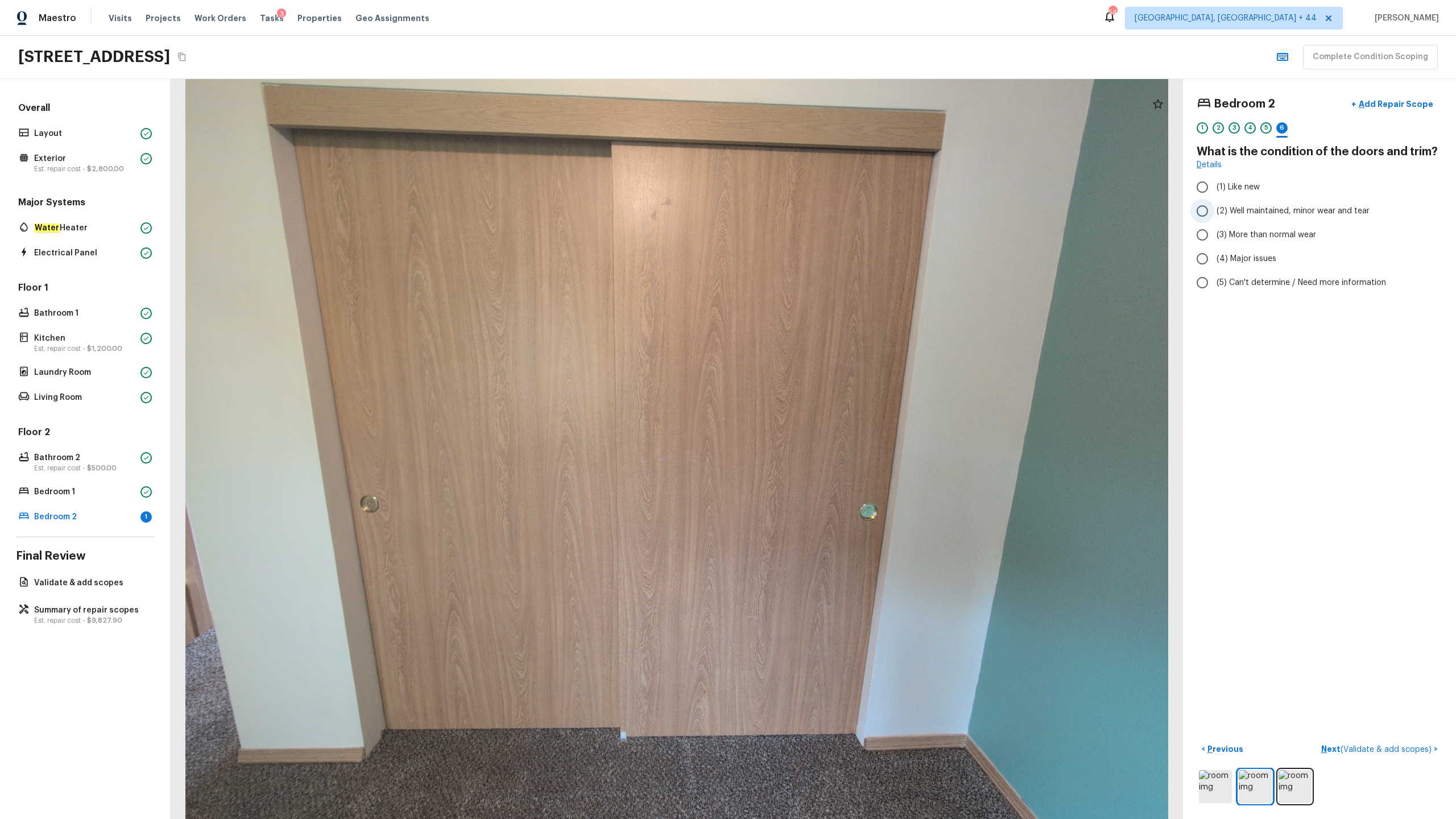
click at [818, 204] on label "(2) Well maintained, minor wear and tear" at bounding box center [1312, 211] width 243 height 24
click at [818, 204] on input "(2) Well maintained, minor wear and tear" at bounding box center [1202, 211] width 24 height 24
radio input "true"
click at [818, 404] on p "Next ( Validate & add scopes )" at bounding box center [1377, 749] width 112 height 12
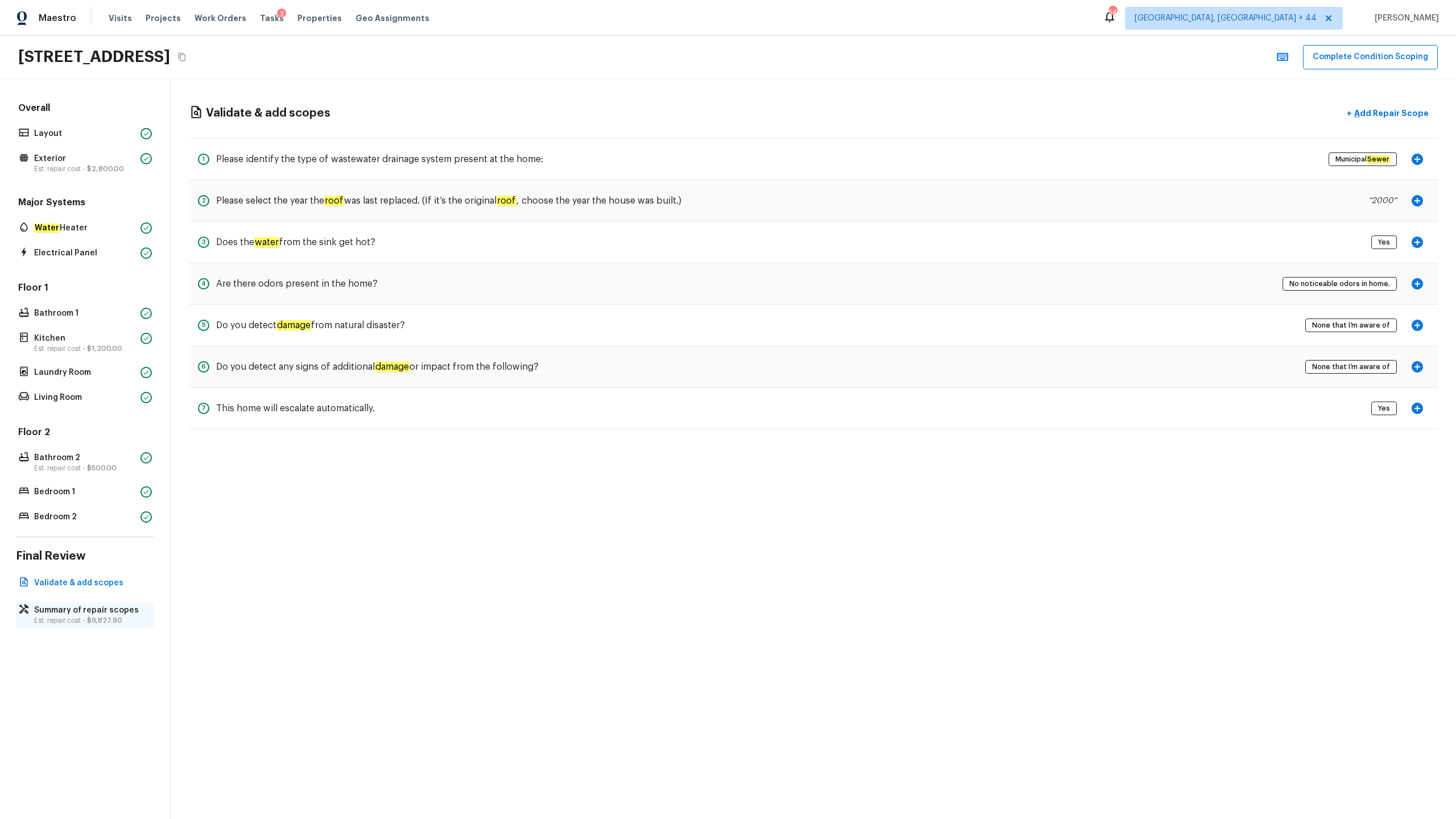
click at [107, 404] on span "$9,827.90" at bounding box center [105, 621] width 35 height 7
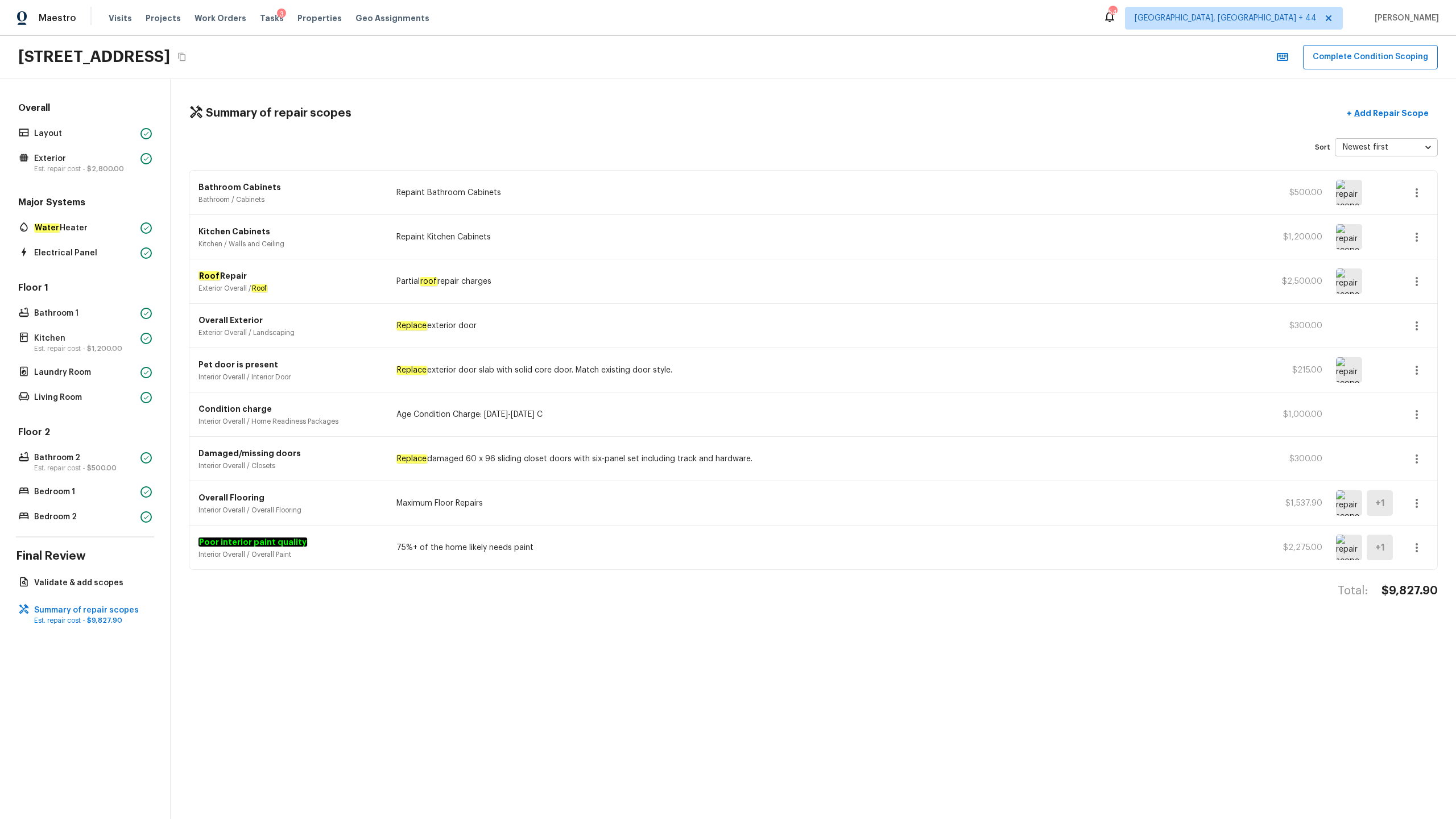
click at [818, 370] on icon "button" at bounding box center [1417, 370] width 3 height 9
click at [818, 404] on li "Edit" at bounding box center [1420, 403] width 53 height 34
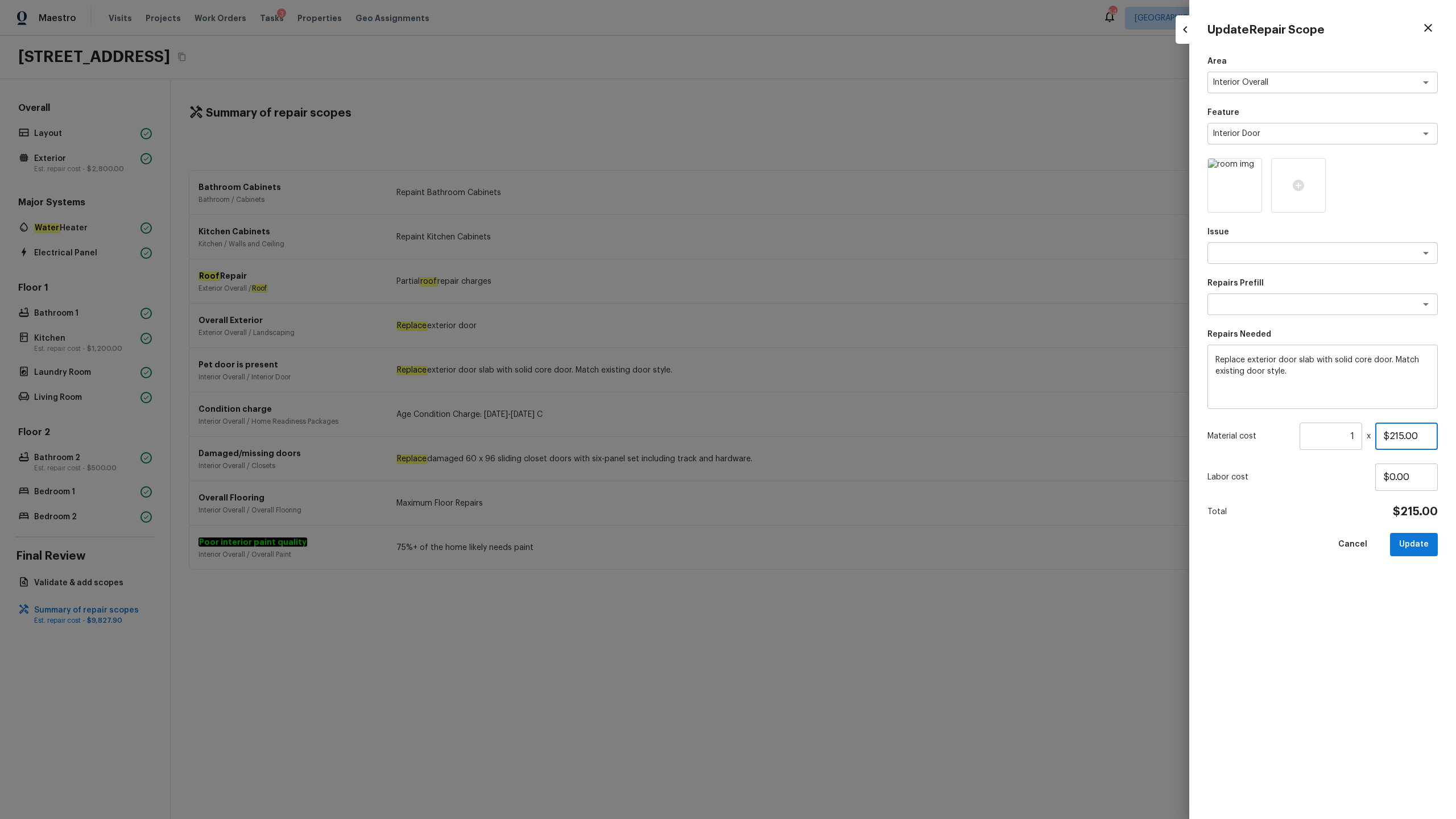
click at [818, 404] on input "$215.00" at bounding box center [1407, 436] width 62 height 27
type input "$0.00"
click at [818, 404] on button "Update" at bounding box center [1414, 545] width 48 height 23
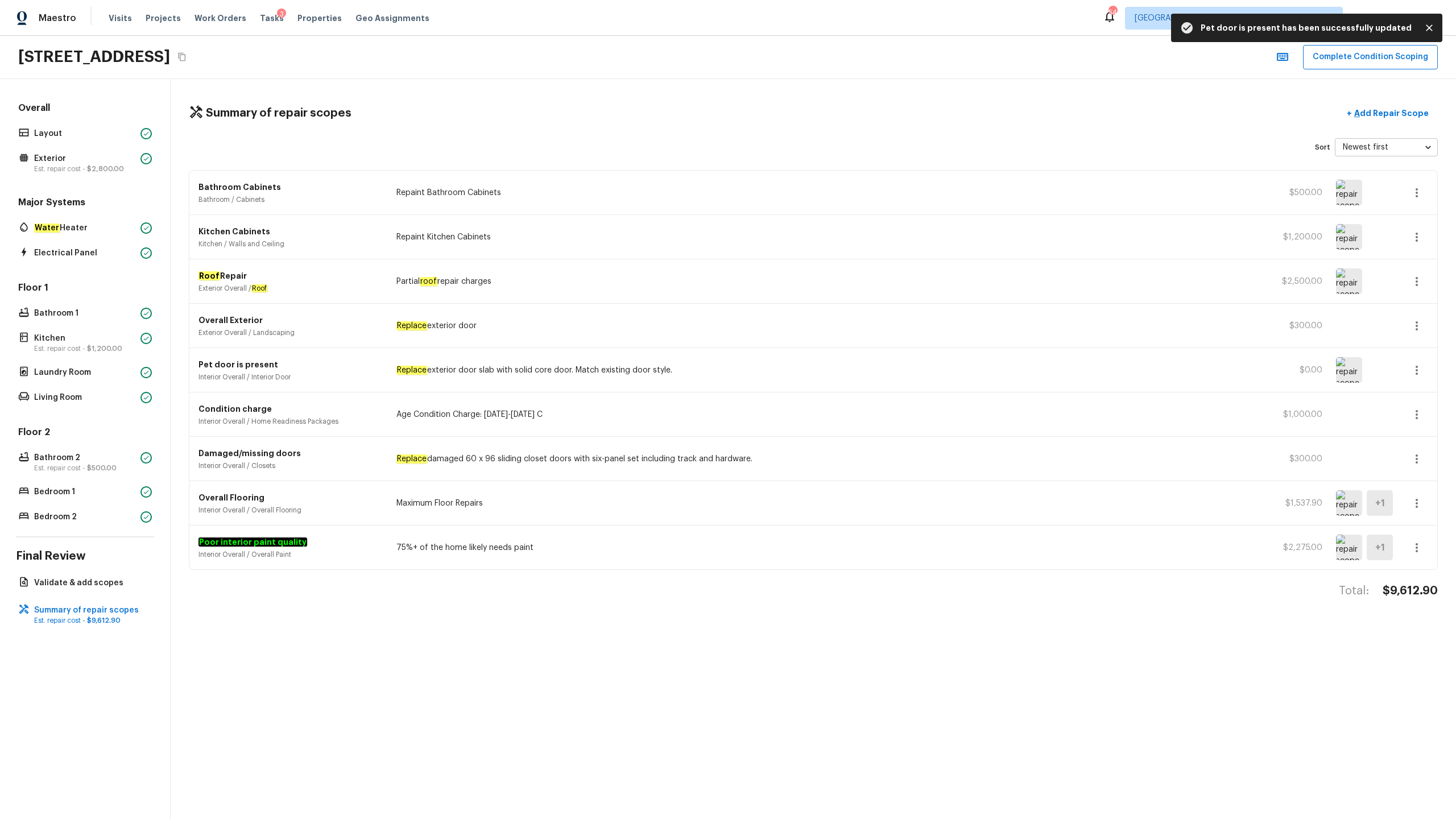
click at [818, 404] on icon "button" at bounding box center [1417, 415] width 3 height 9
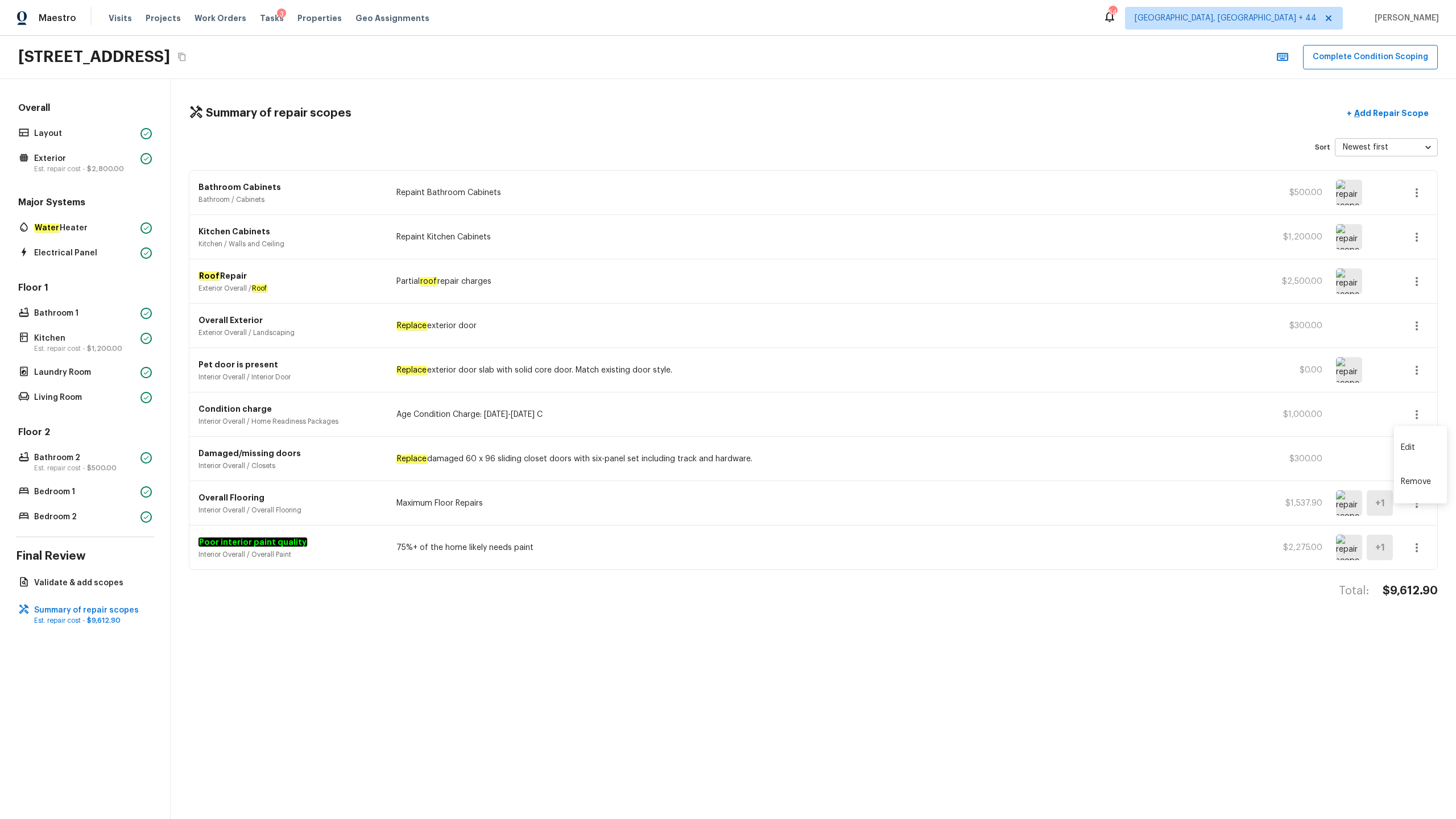
click at [818, 404] on div at bounding box center [728, 410] width 1456 height 819
click at [818, 404] on button "button" at bounding box center [1417, 415] width 23 height 23
click at [818, 404] on li "Edit" at bounding box center [1420, 448] width 53 height 34
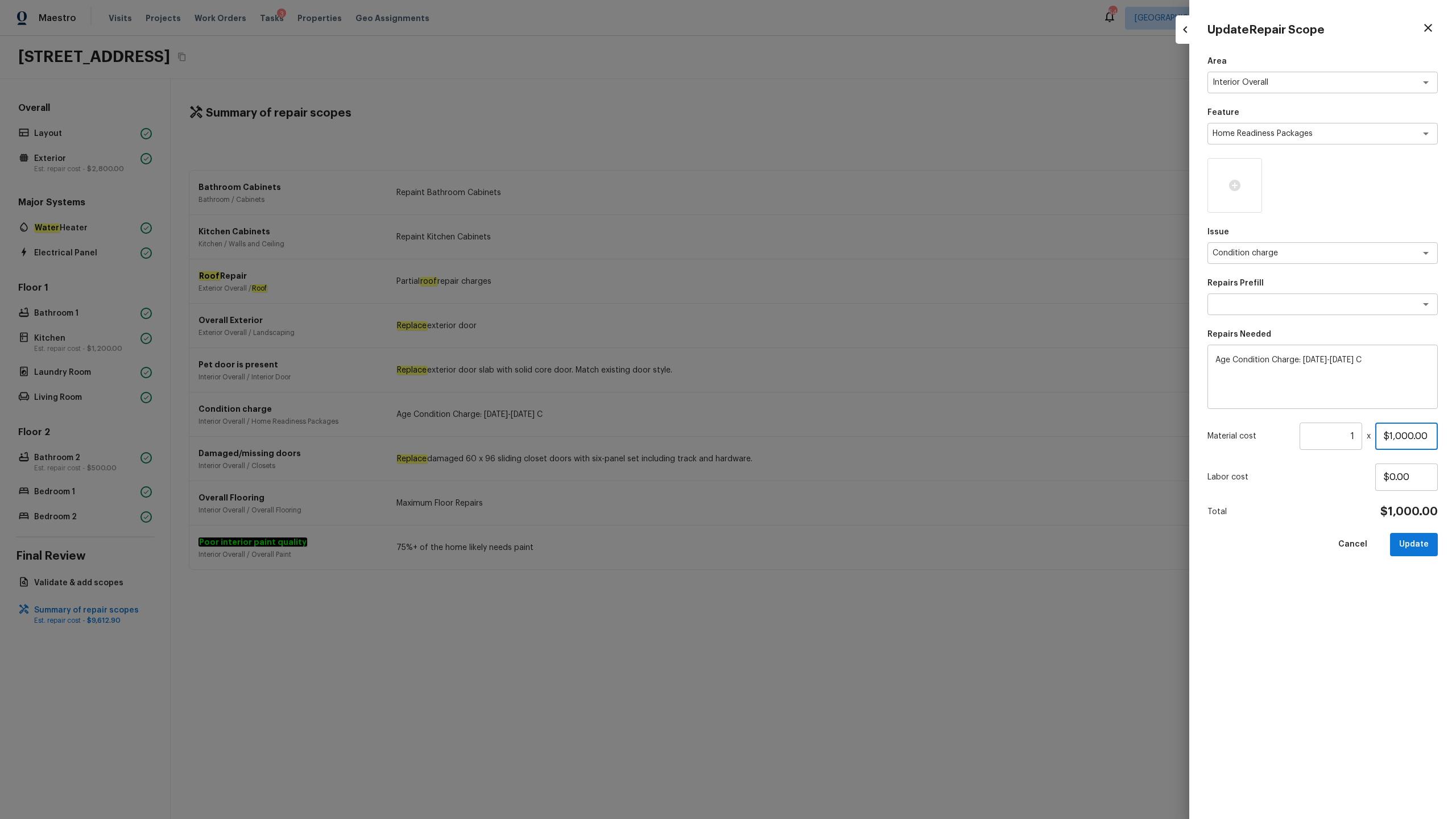
click at [818, 404] on input "$1,000.00" at bounding box center [1407, 436] width 62 height 27
type input "$0.00"
click at [818, 404] on button "Update" at bounding box center [1414, 545] width 48 height 23
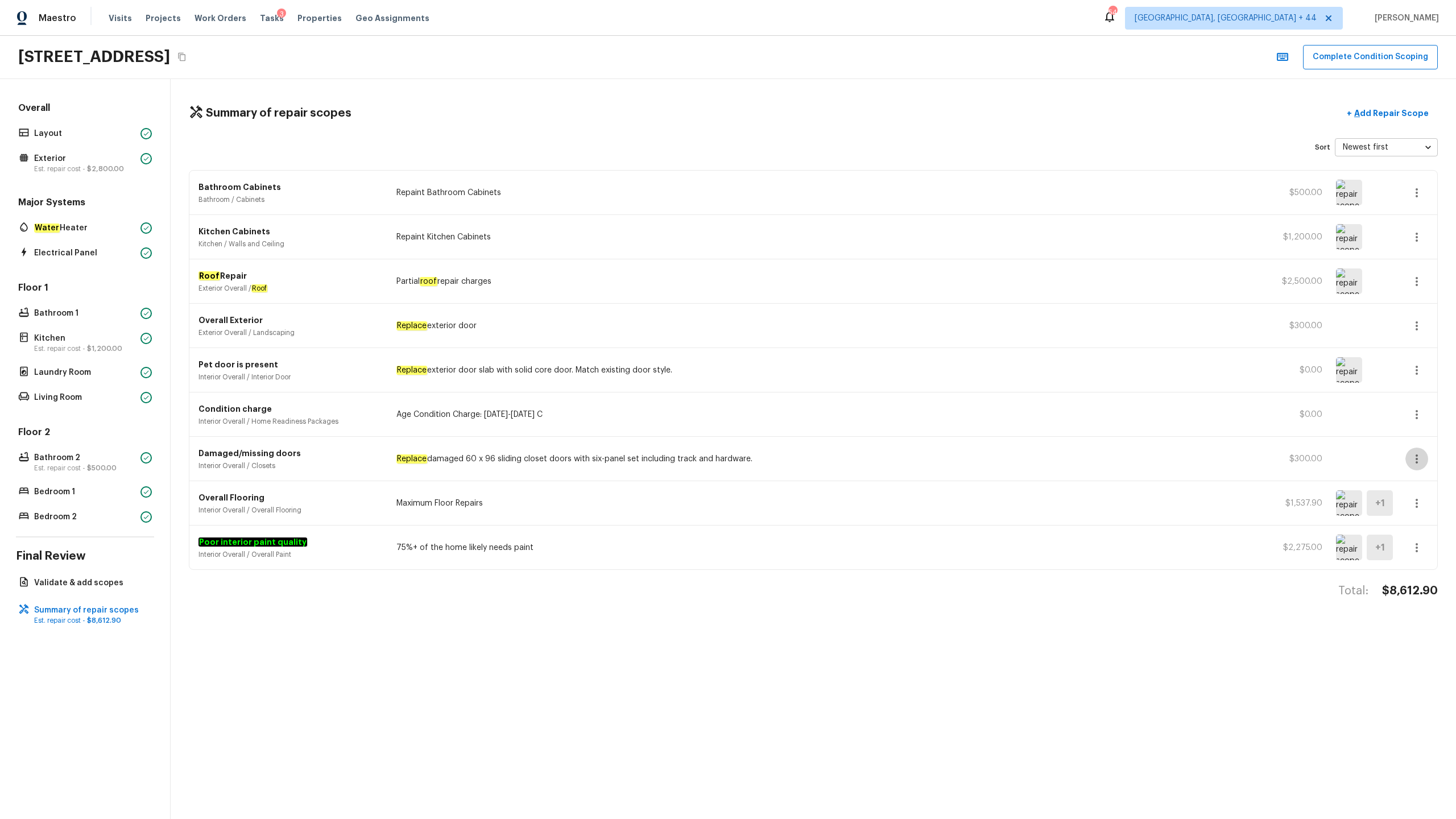
click at [818, 404] on icon "button" at bounding box center [1417, 459] width 14 height 14
click at [818, 404] on div at bounding box center [728, 410] width 1456 height 819
click at [818, 404] on icon "button" at bounding box center [1417, 459] width 14 height 14
click at [818, 404] on li "Edit" at bounding box center [1420, 492] width 53 height 34
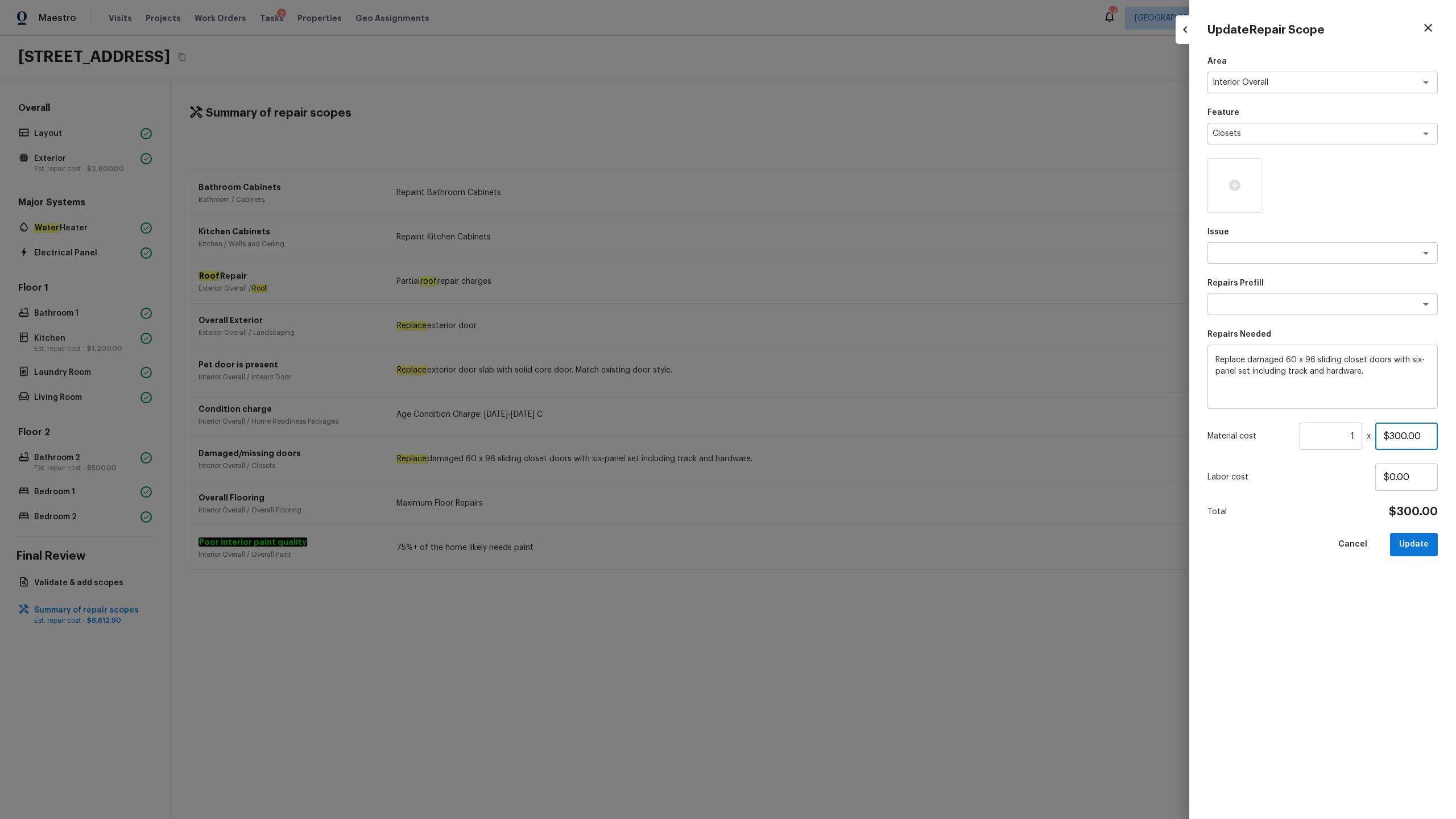
click at [818, 404] on input "$300.00" at bounding box center [1407, 436] width 62 height 27
type input "$0.00"
click at [818, 404] on button "Update" at bounding box center [1414, 545] width 48 height 23
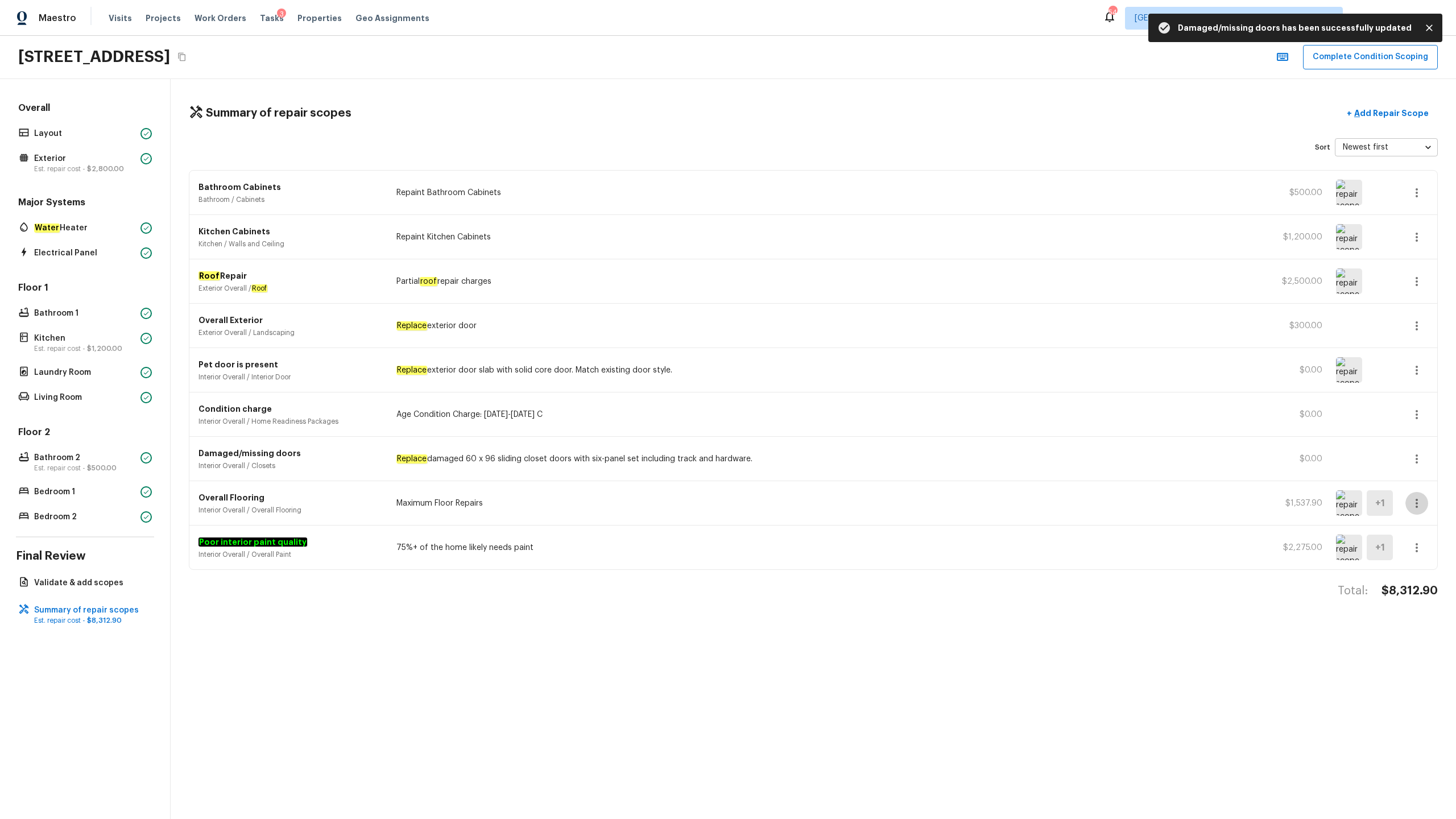
click at [818, 404] on icon "button" at bounding box center [1417, 504] width 3 height 9
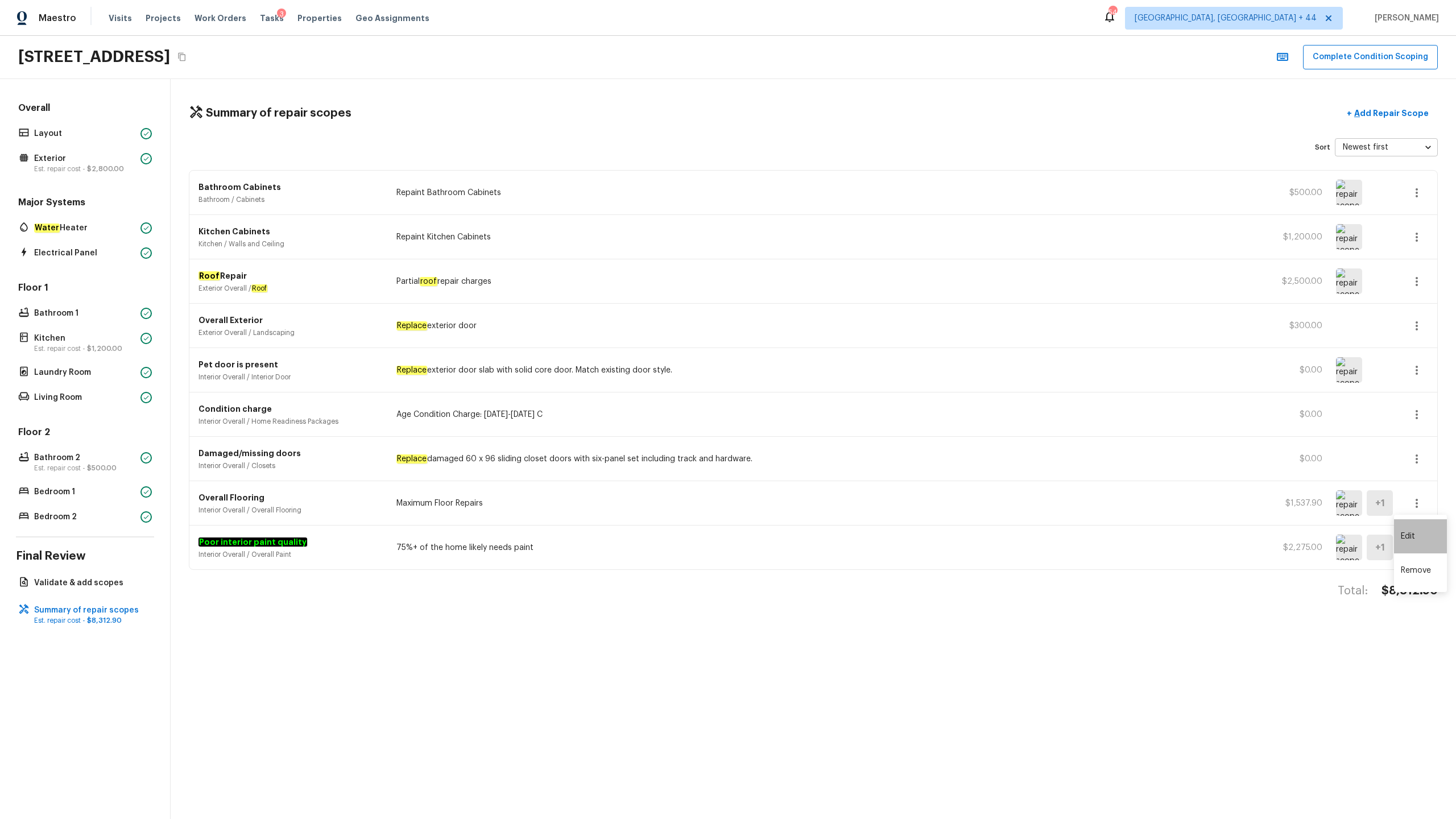
click at [818, 404] on li "Edit" at bounding box center [1420, 536] width 53 height 34
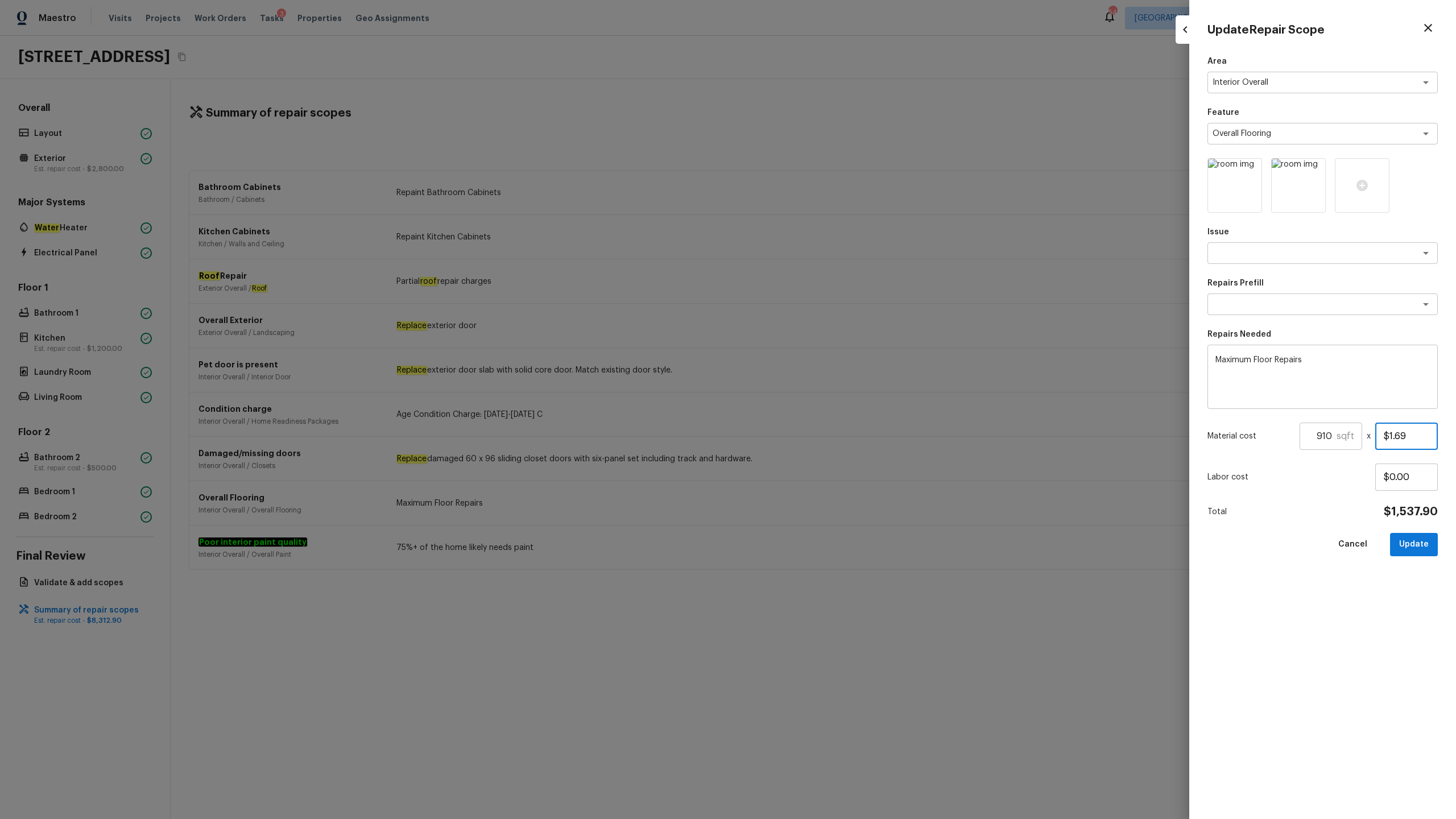
click at [818, 404] on input "$1.69" at bounding box center [1407, 436] width 62 height 27
click at [818, 404] on input "910" at bounding box center [1318, 436] width 37 height 27
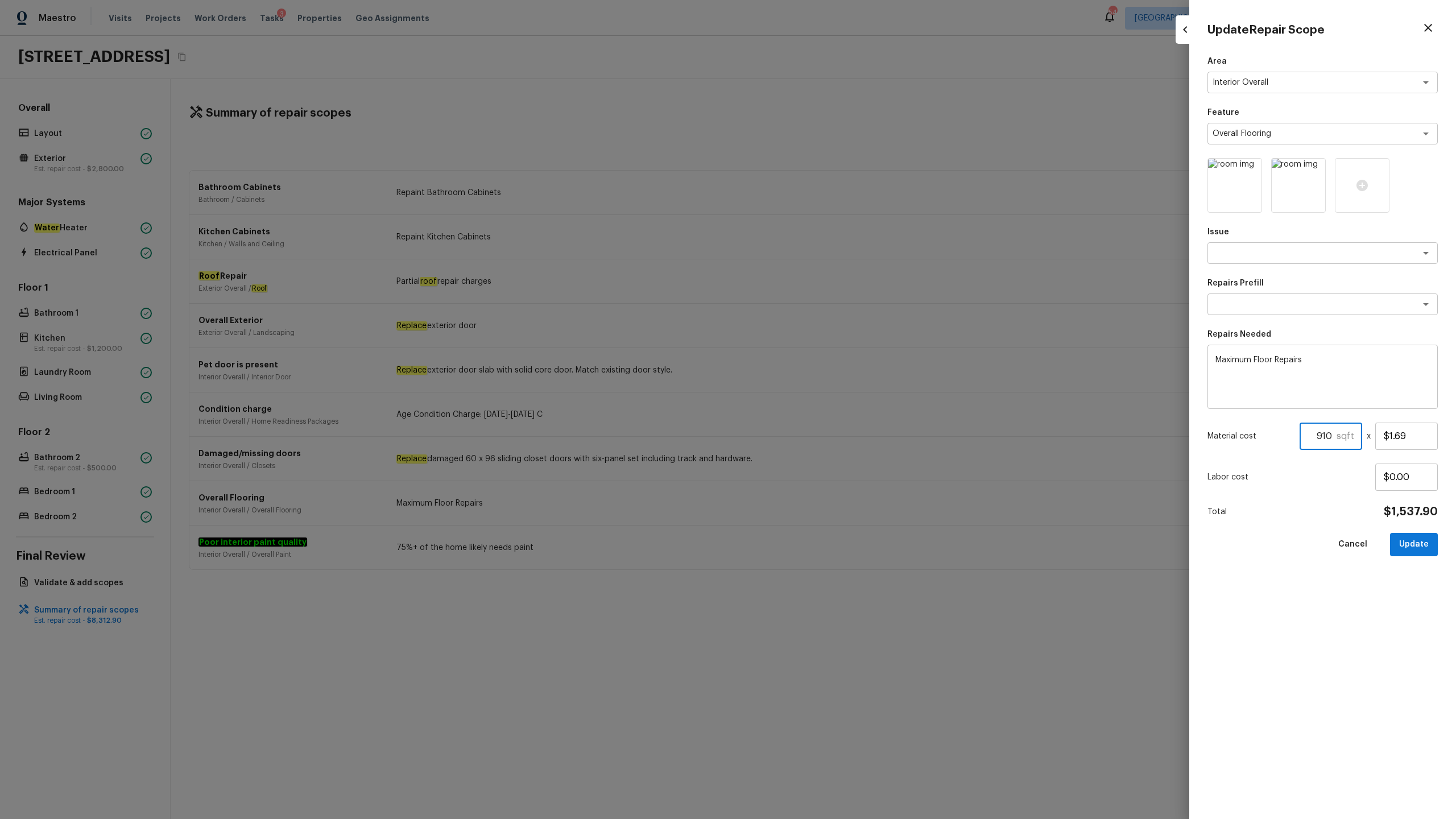
click at [818, 404] on input "910" at bounding box center [1318, 436] width 37 height 27
type input "$0.00"
click at [818, 404] on button "Update" at bounding box center [1414, 545] width 48 height 23
type input "1"
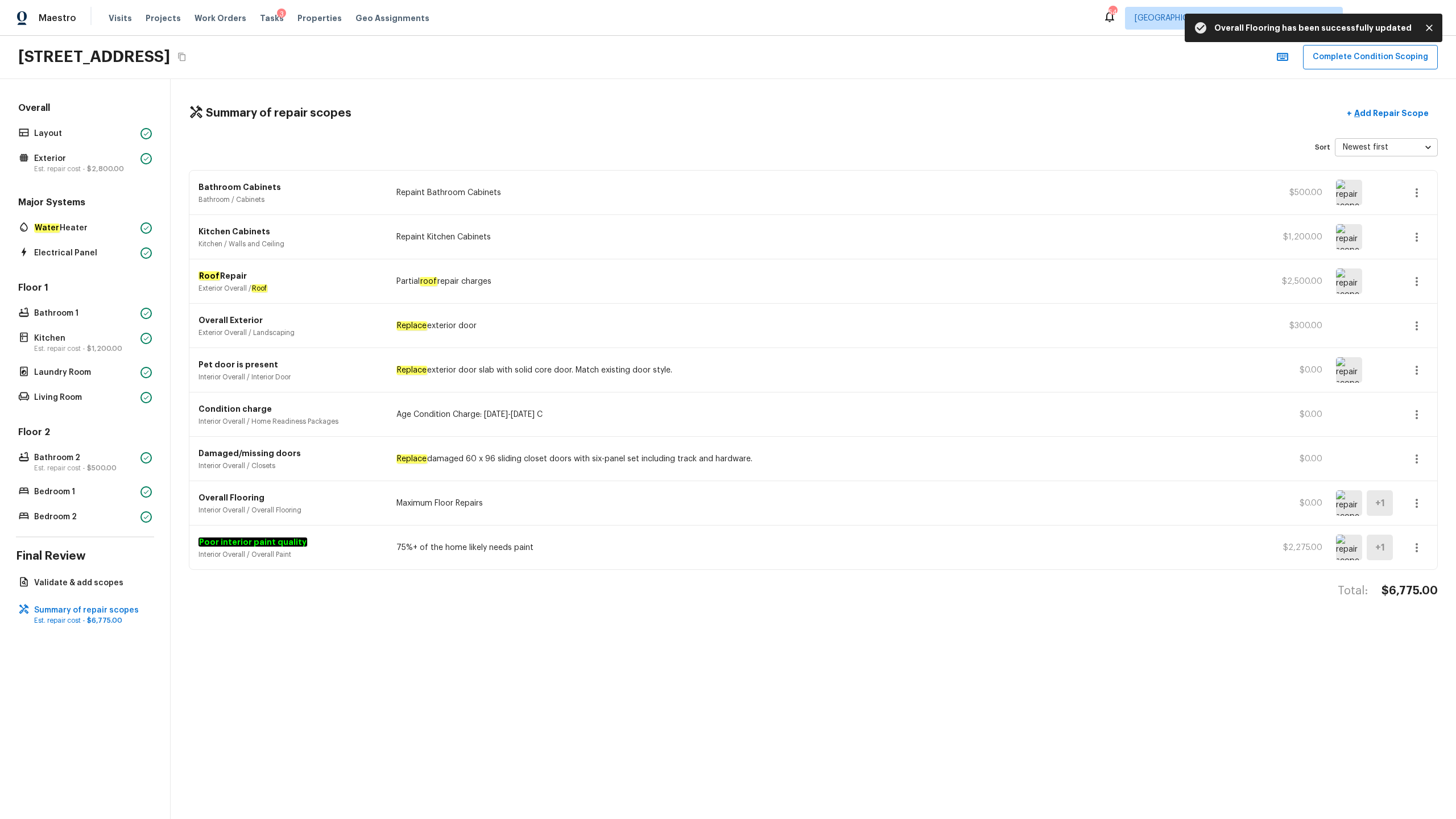
click at [818, 404] on button "button" at bounding box center [1417, 547] width 23 height 23
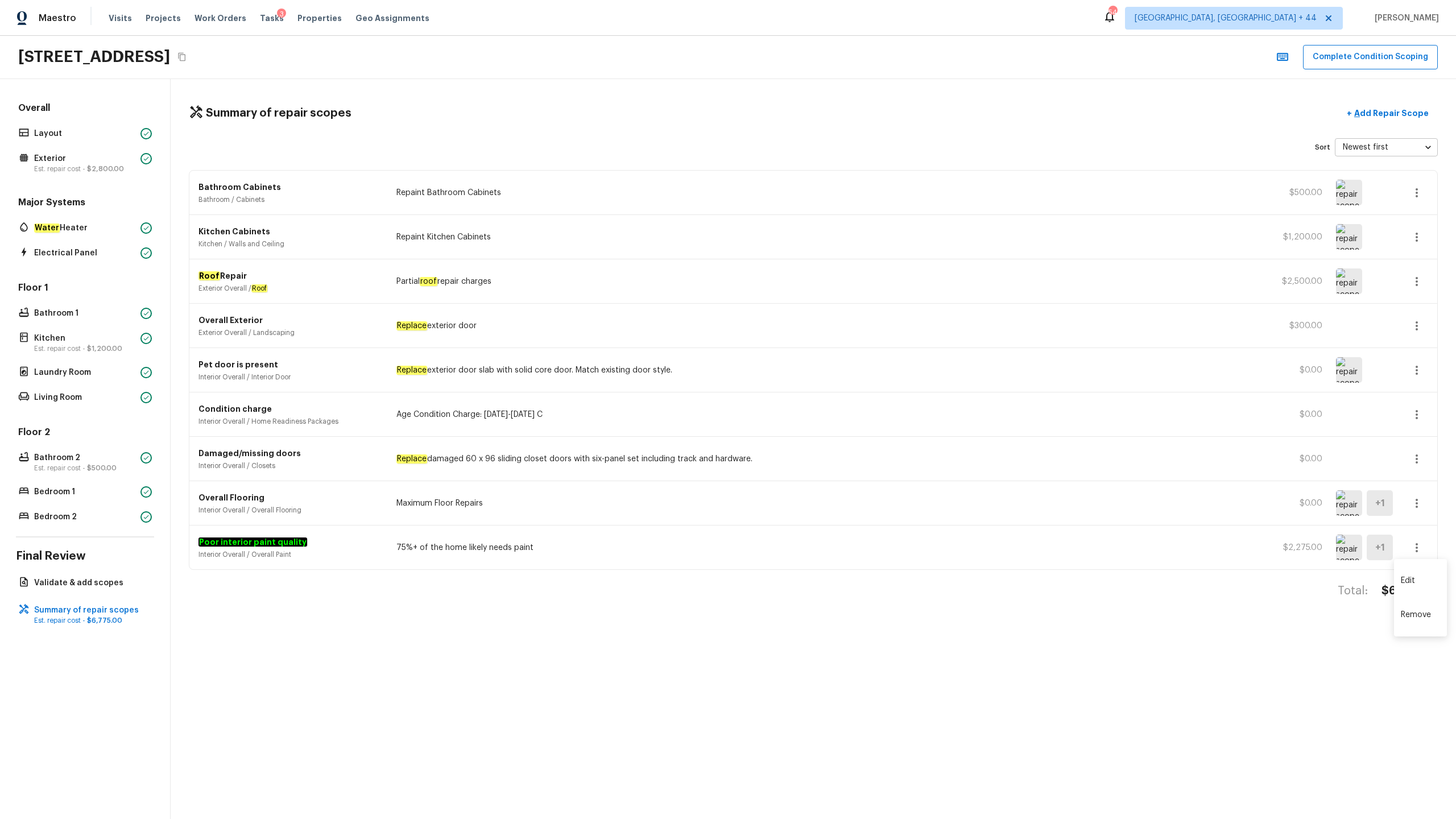
click at [818, 404] on li "Edit" at bounding box center [1420, 580] width 53 height 34
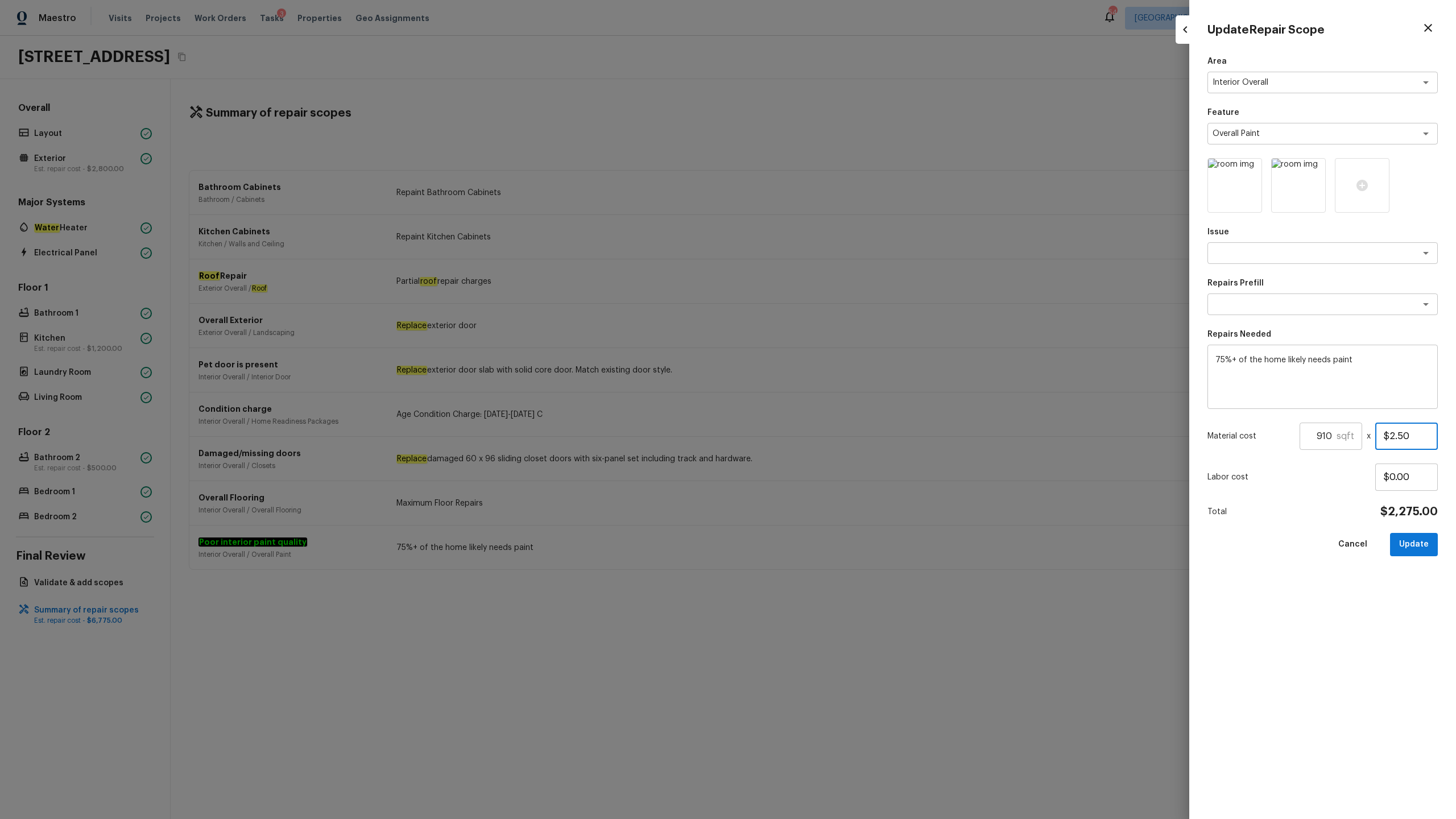
click at [818, 404] on input "$2.50" at bounding box center [1407, 436] width 62 height 27
click at [818, 404] on input "910" at bounding box center [1318, 436] width 37 height 27
click at [818, 404] on button "Update" at bounding box center [1414, 545] width 48 height 23
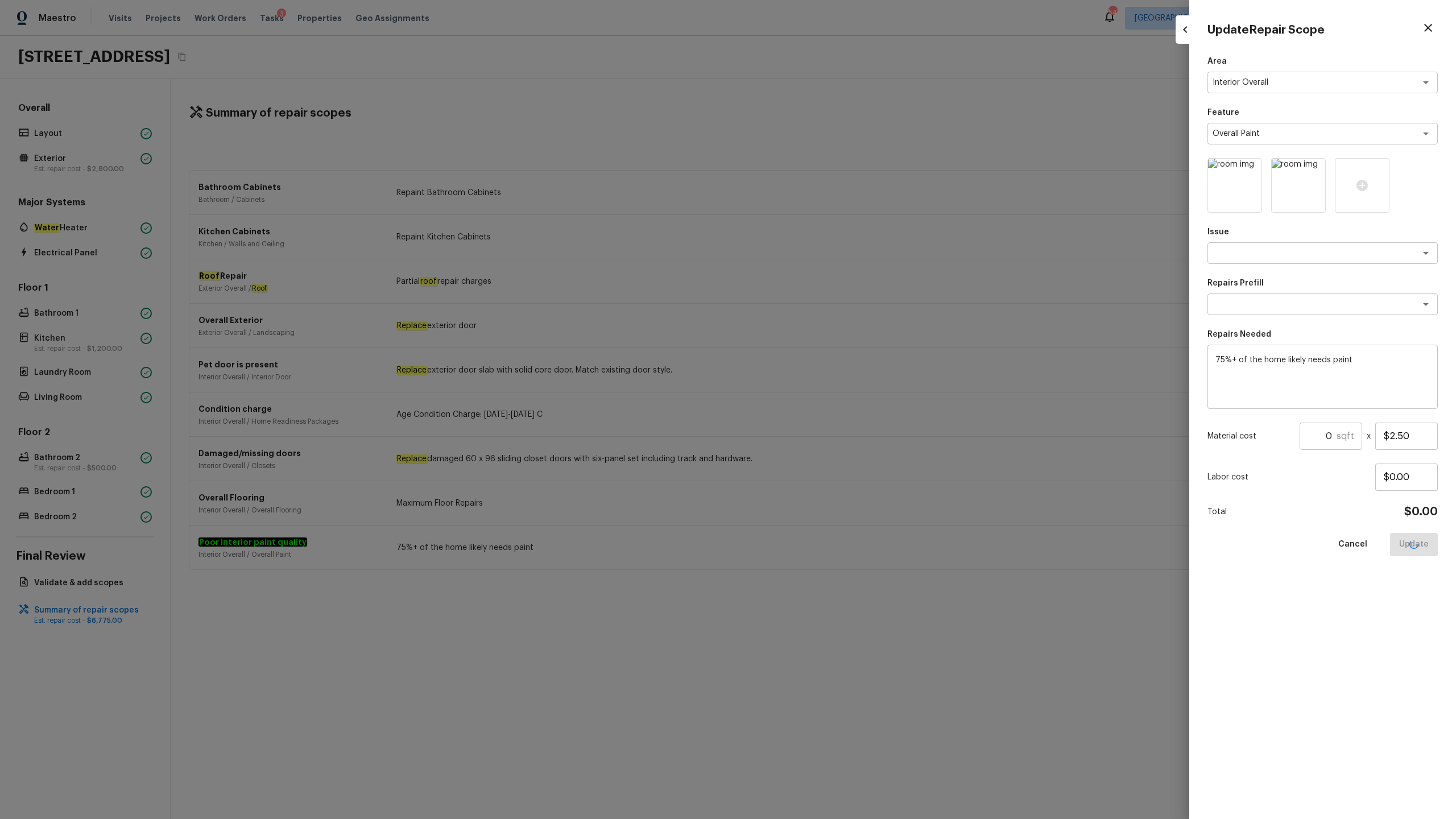
type input "1"
type input "$0.00"
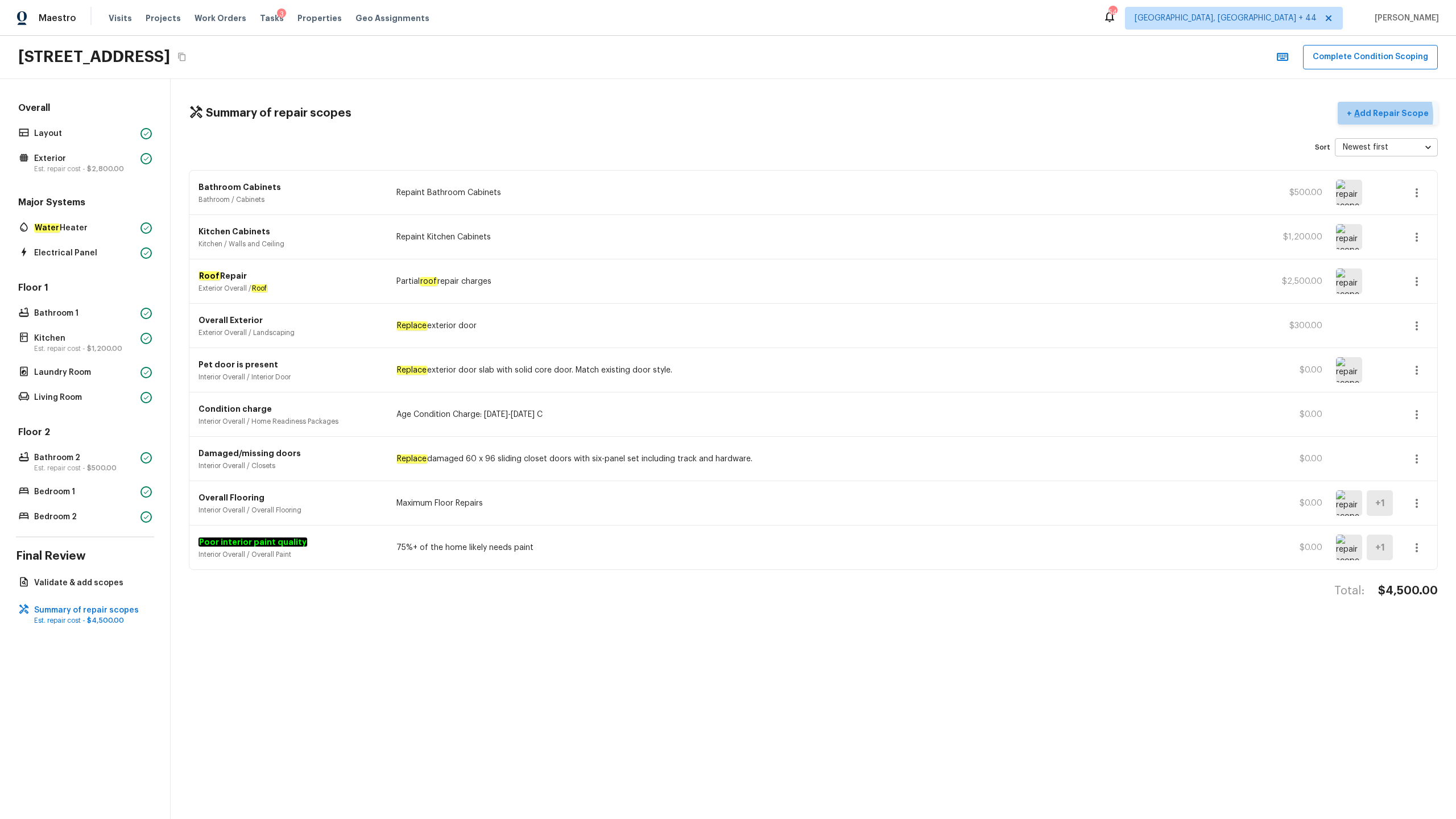
click at [818, 116] on p "Add Repair Scope" at bounding box center [1390, 113] width 77 height 12
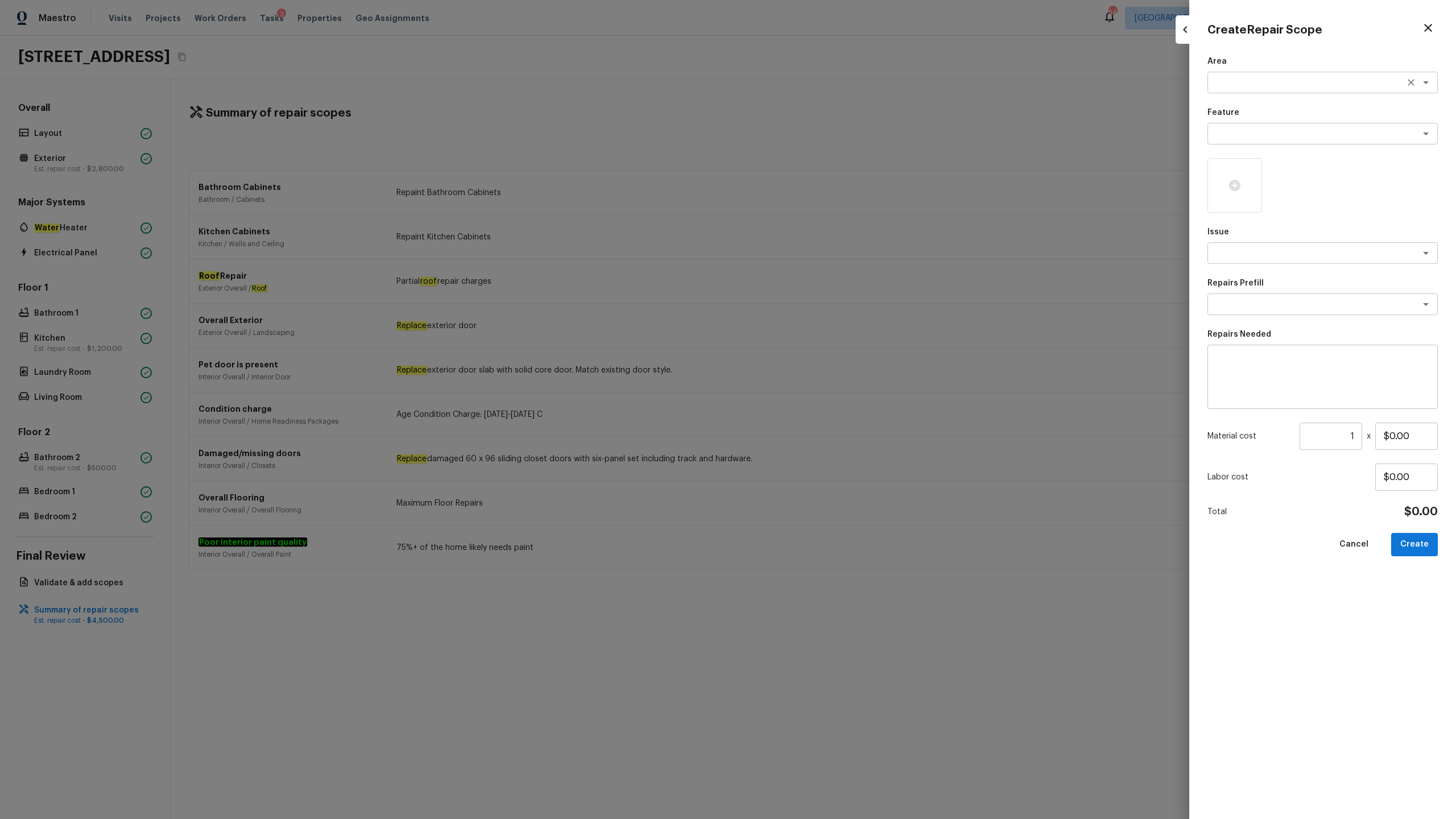
click at [818, 83] on textarea at bounding box center [1307, 83] width 188 height 12
click at [818, 101] on li "Interior Overall" at bounding box center [1323, 107] width 230 height 18
type textarea "Interior Overall"
click at [818, 132] on textarea at bounding box center [1307, 134] width 188 height 12
click at [818, 158] on li "Overall Paint" at bounding box center [1323, 158] width 230 height 18
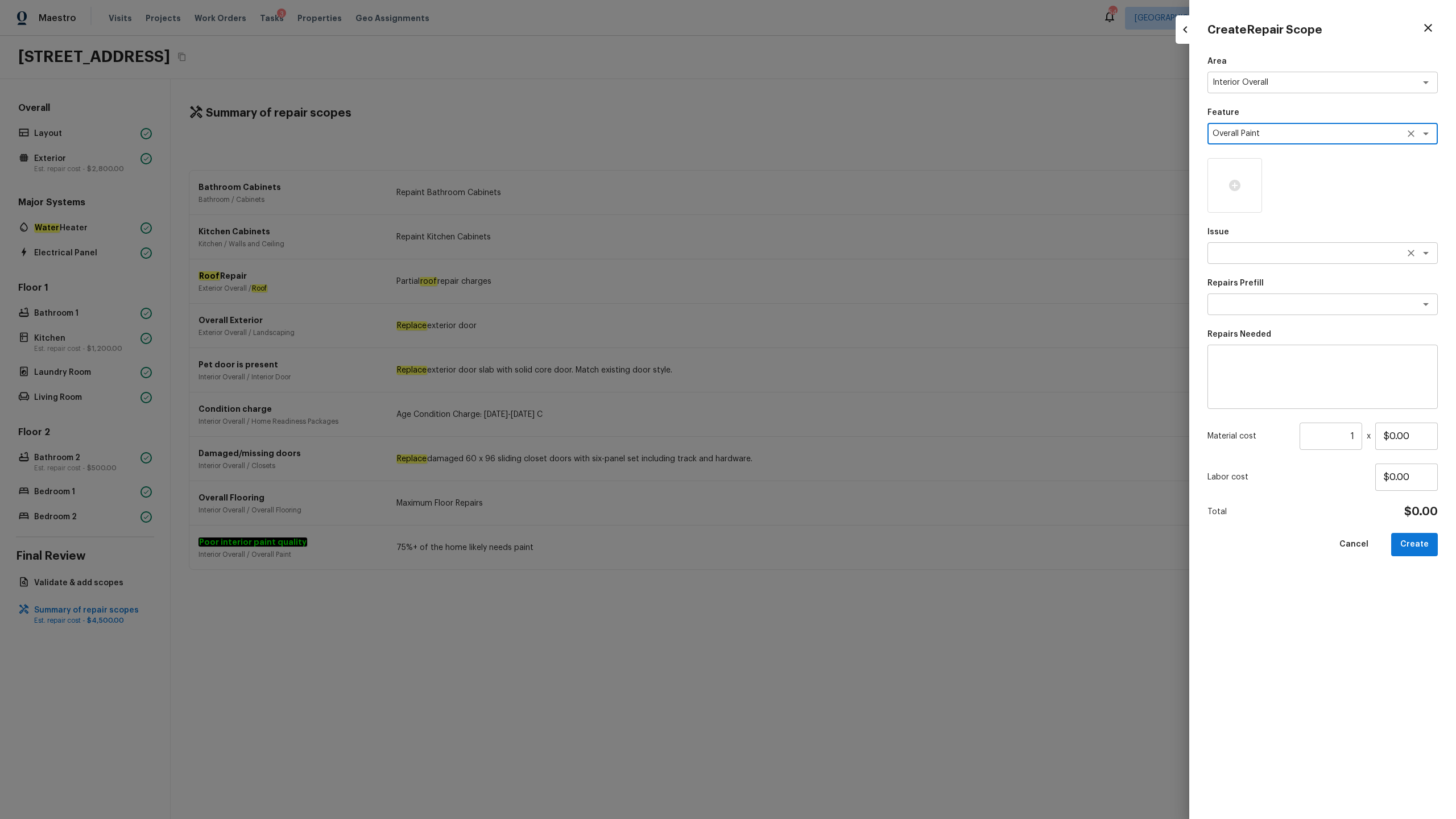
type textarea "Overall Paint"
click at [818, 256] on textarea at bounding box center [1307, 254] width 188 height 12
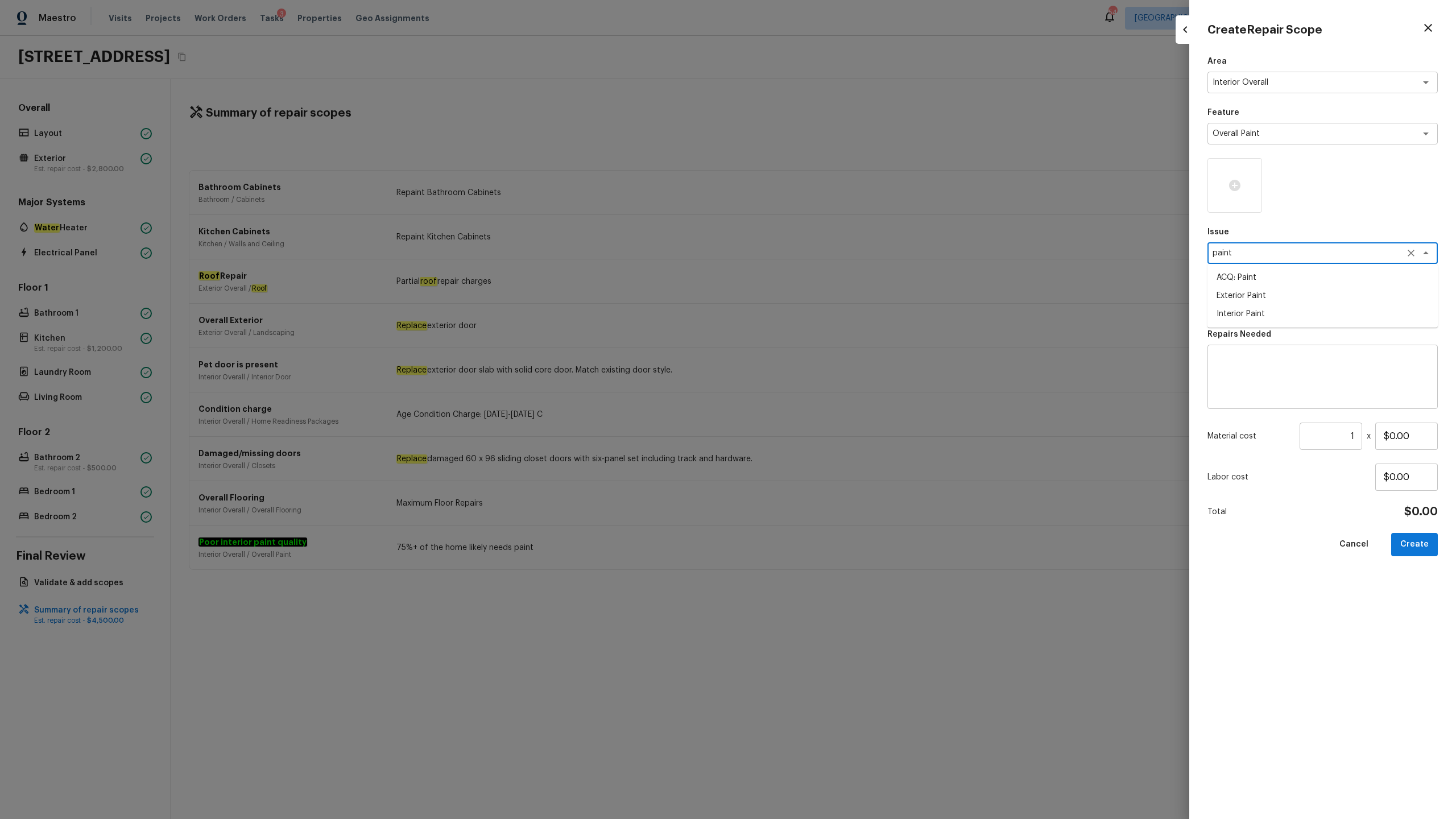
type textarea "paint"
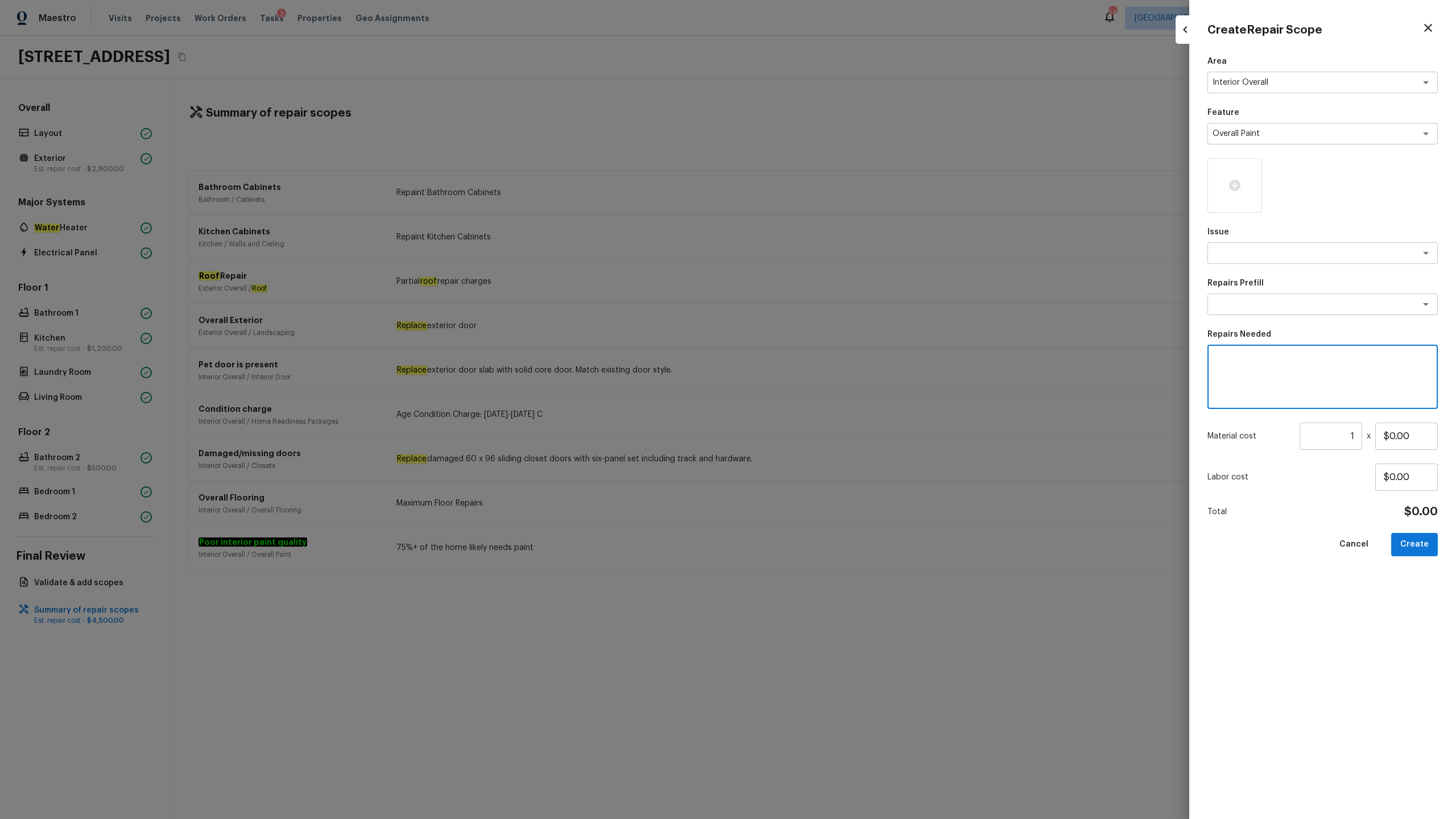
click at [818, 355] on textarea at bounding box center [1323, 377] width 214 height 46
click at [818, 319] on div "Area Interior Overall x ​ Feature Overall Paint x ​ Issue x ​ Repairs Prefill x…" at bounding box center [1323, 428] width 230 height 745
click at [818, 251] on textarea at bounding box center [1307, 254] width 188 height 12
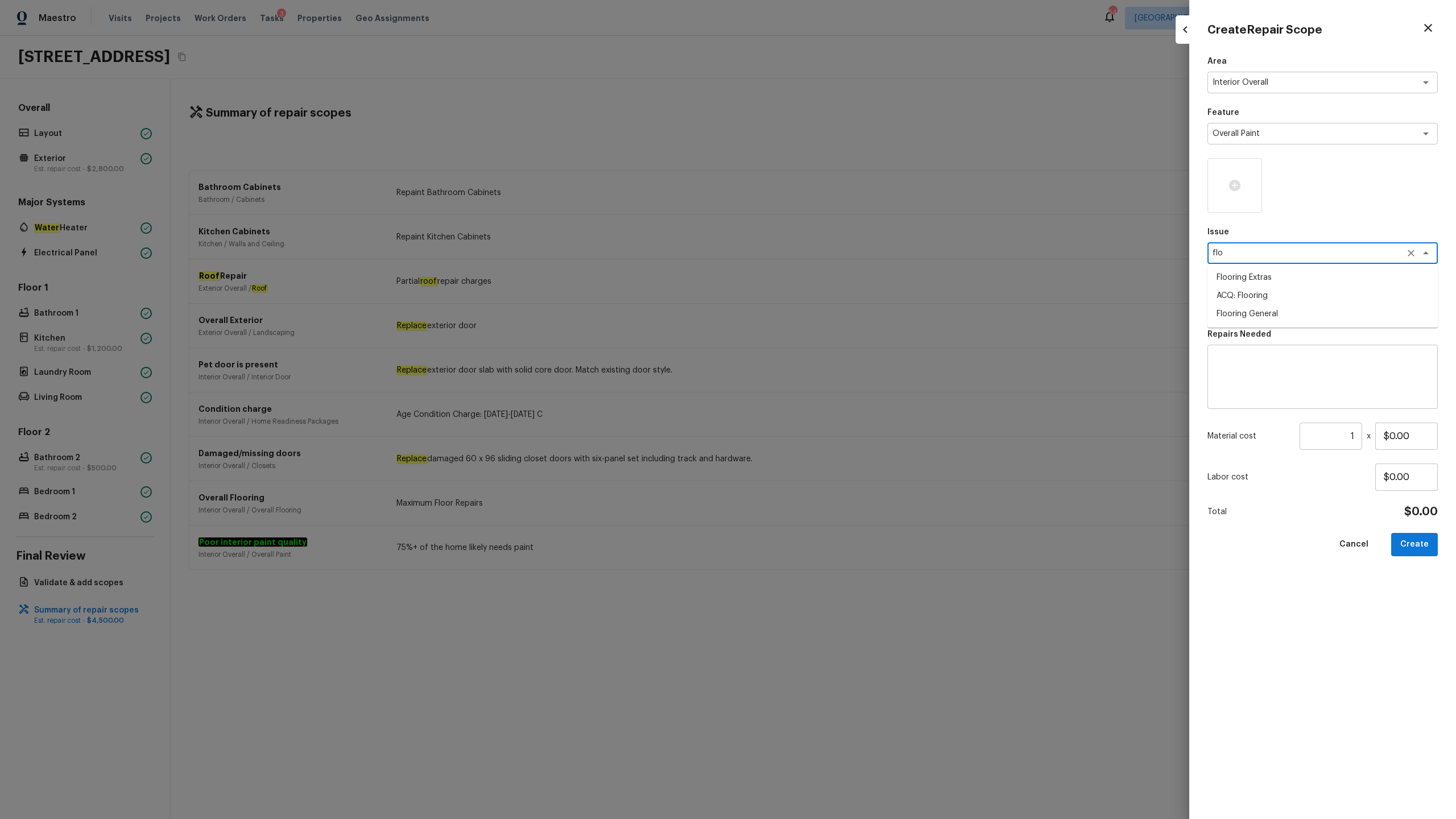
click at [818, 296] on li "ACQ: Flooring" at bounding box center [1323, 296] width 230 height 18
type textarea "ACQ: Flooring"
click at [818, 304] on textarea at bounding box center [1307, 304] width 188 height 12
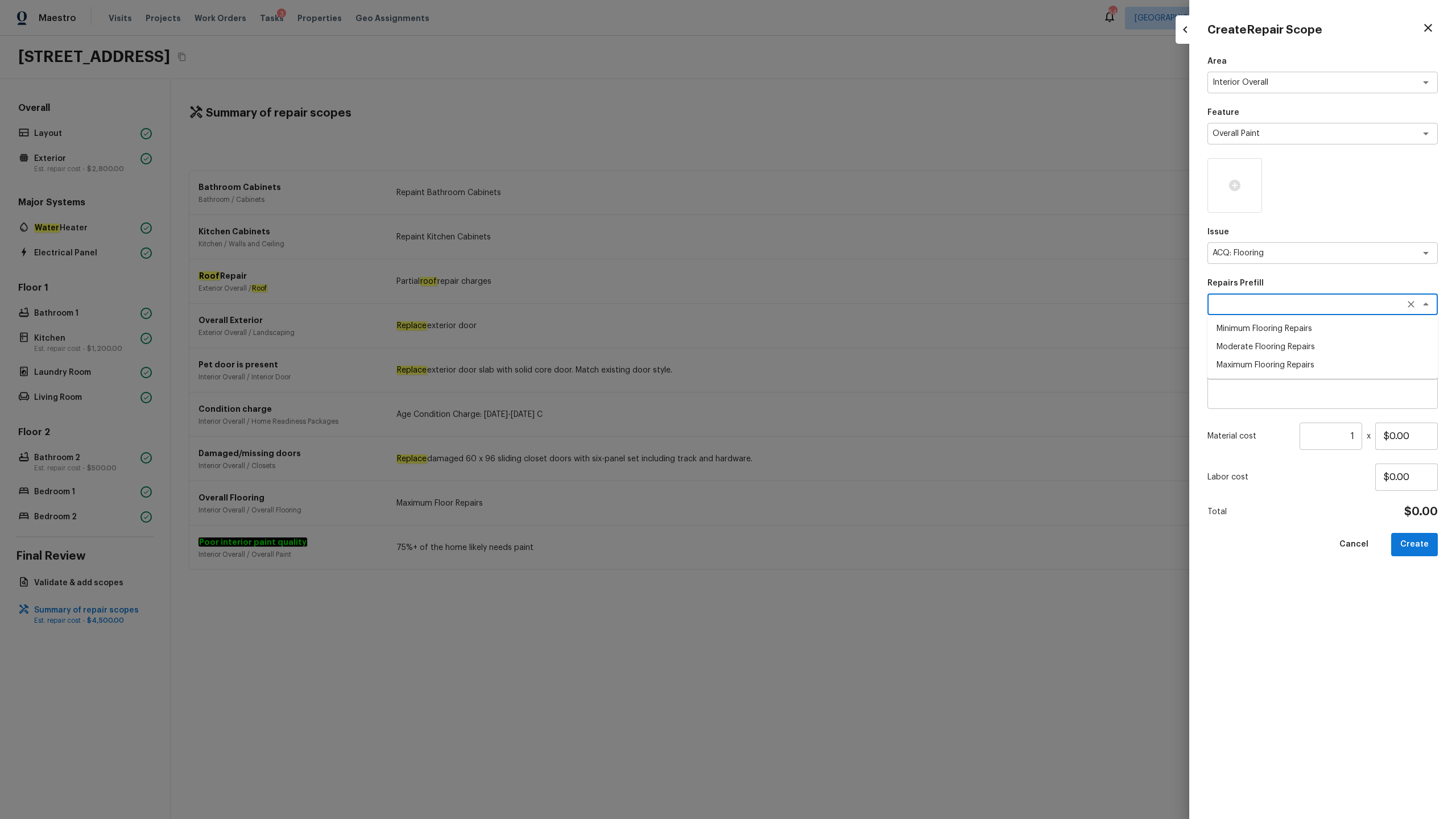
click at [818, 326] on li "Minimum Flooring Repairs" at bounding box center [1323, 329] width 230 height 18
type textarea "Minimum Flooring Repairs"
type textarea "Acquisition Scope: Minimum flooring repairs"
type input "$0.20"
click at [818, 404] on input "1" at bounding box center [1331, 436] width 62 height 27
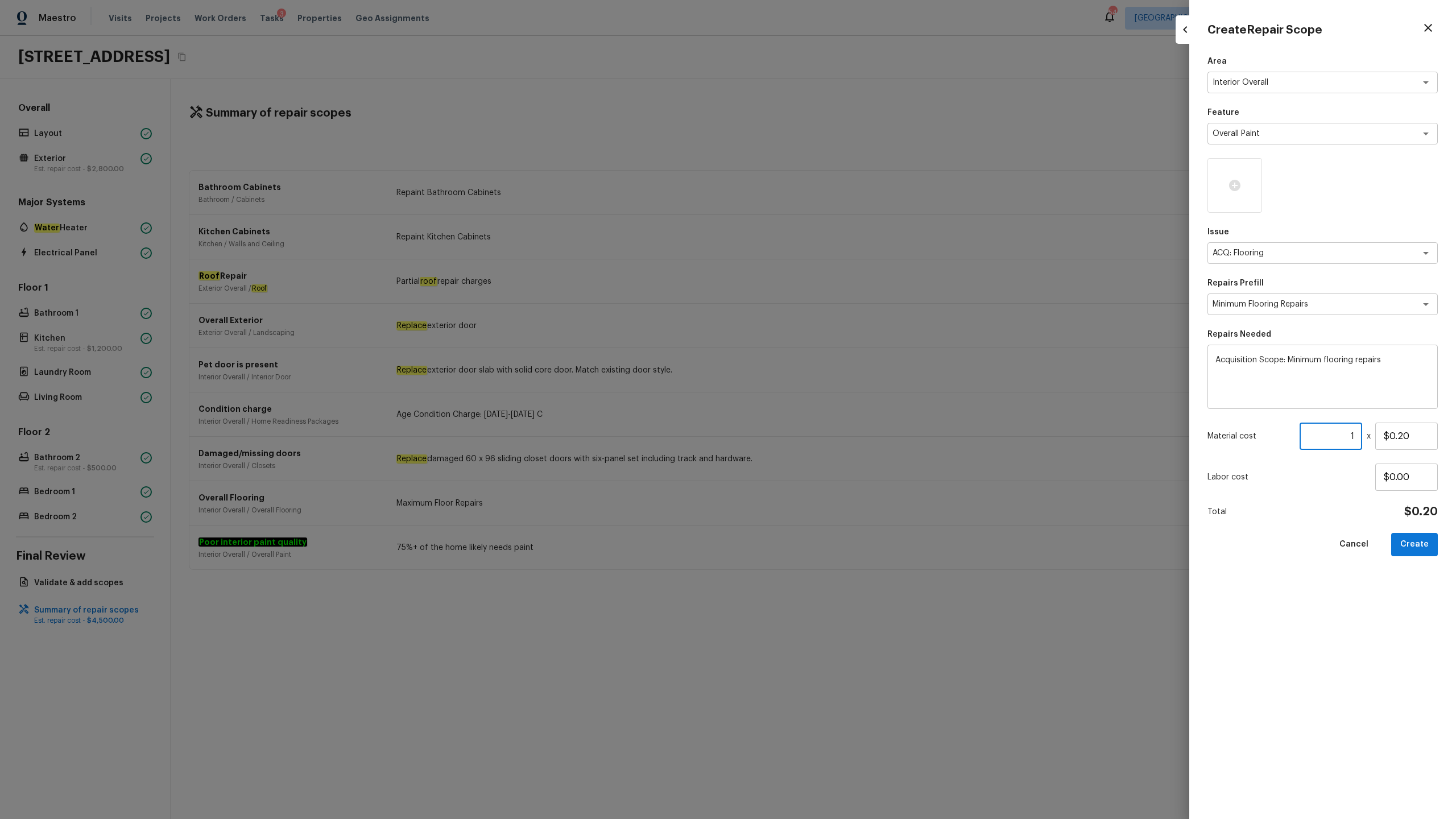
click at [818, 404] on input "1" at bounding box center [1331, 436] width 62 height 27
type input "896"
click at [818, 404] on button "Create" at bounding box center [1415, 545] width 47 height 23
type input "1"
type input "$0.00"
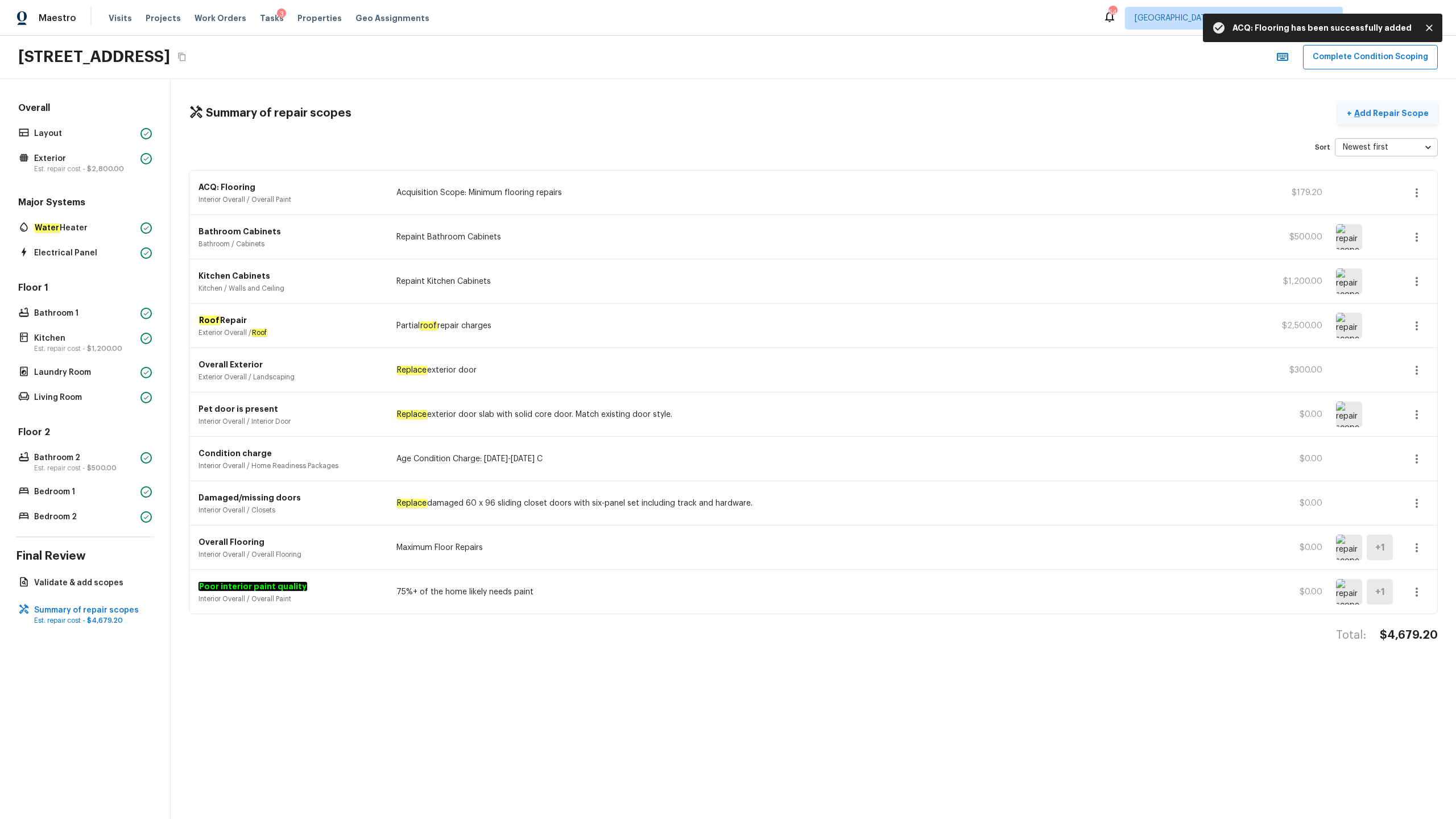
click at [818, 114] on p "Add Repair Scope" at bounding box center [1390, 113] width 77 height 12
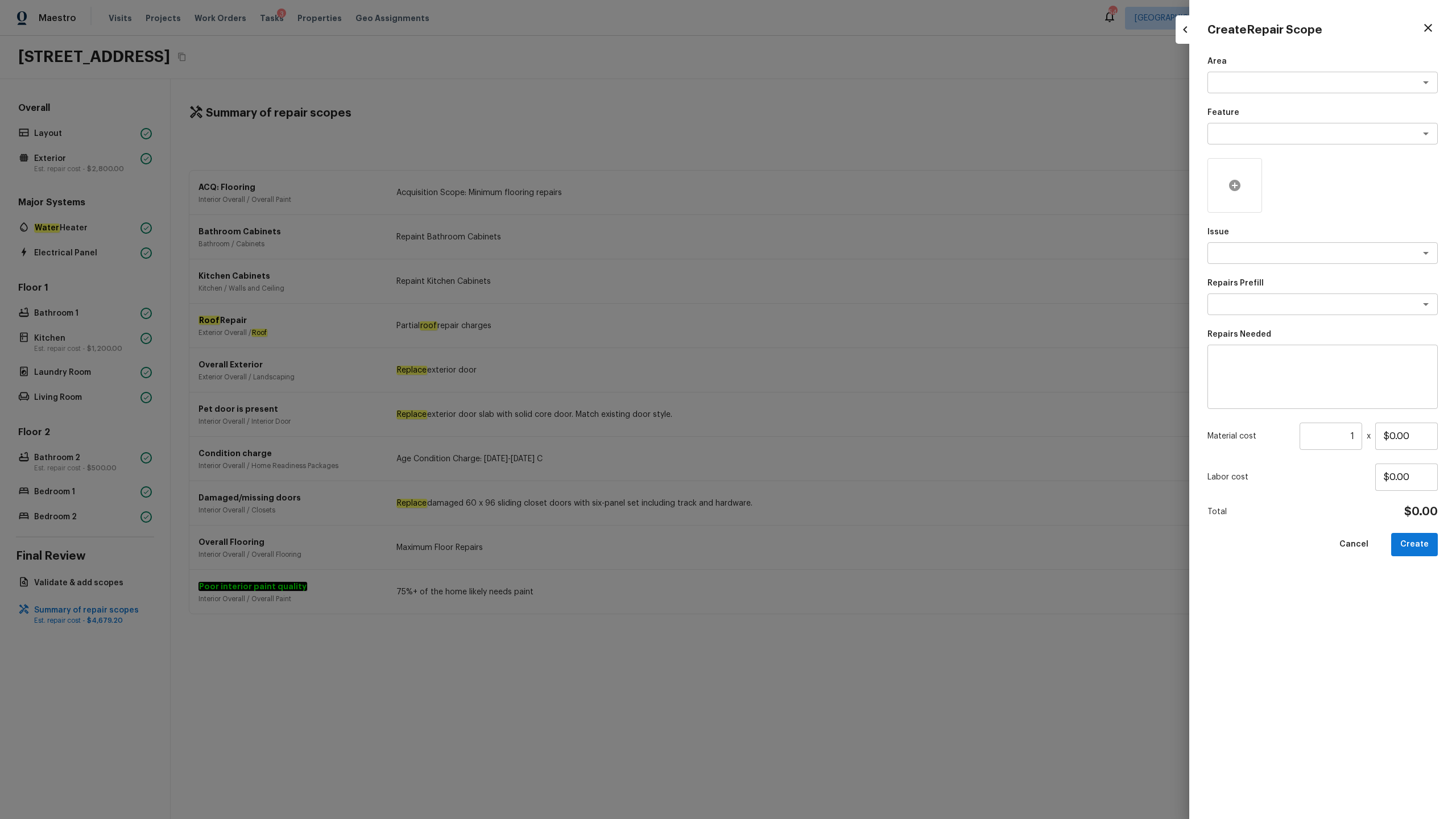
click at [818, 187] on icon at bounding box center [1235, 186] width 12 height 12
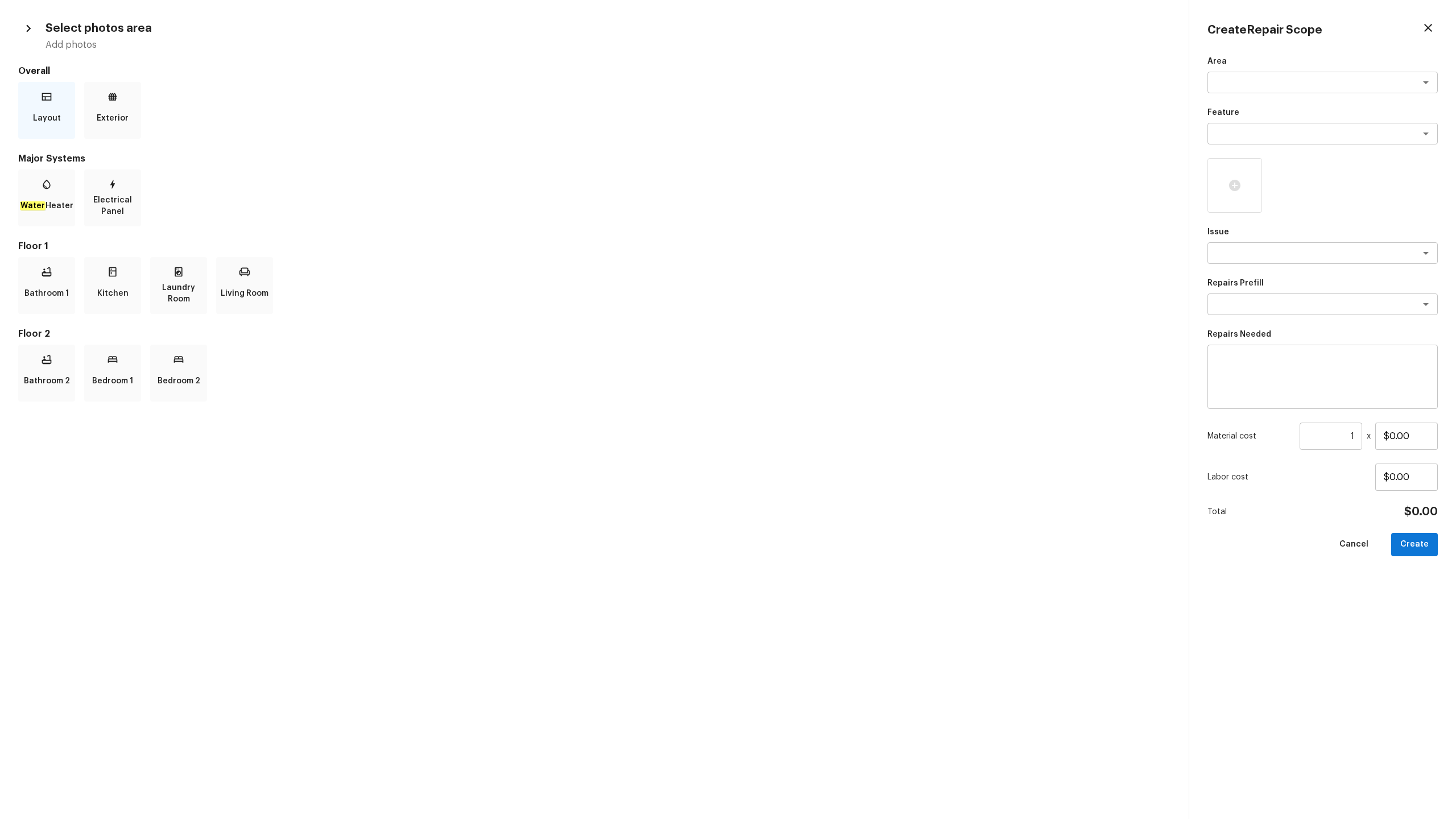
click at [45, 116] on p "Layout" at bounding box center [47, 118] width 28 height 23
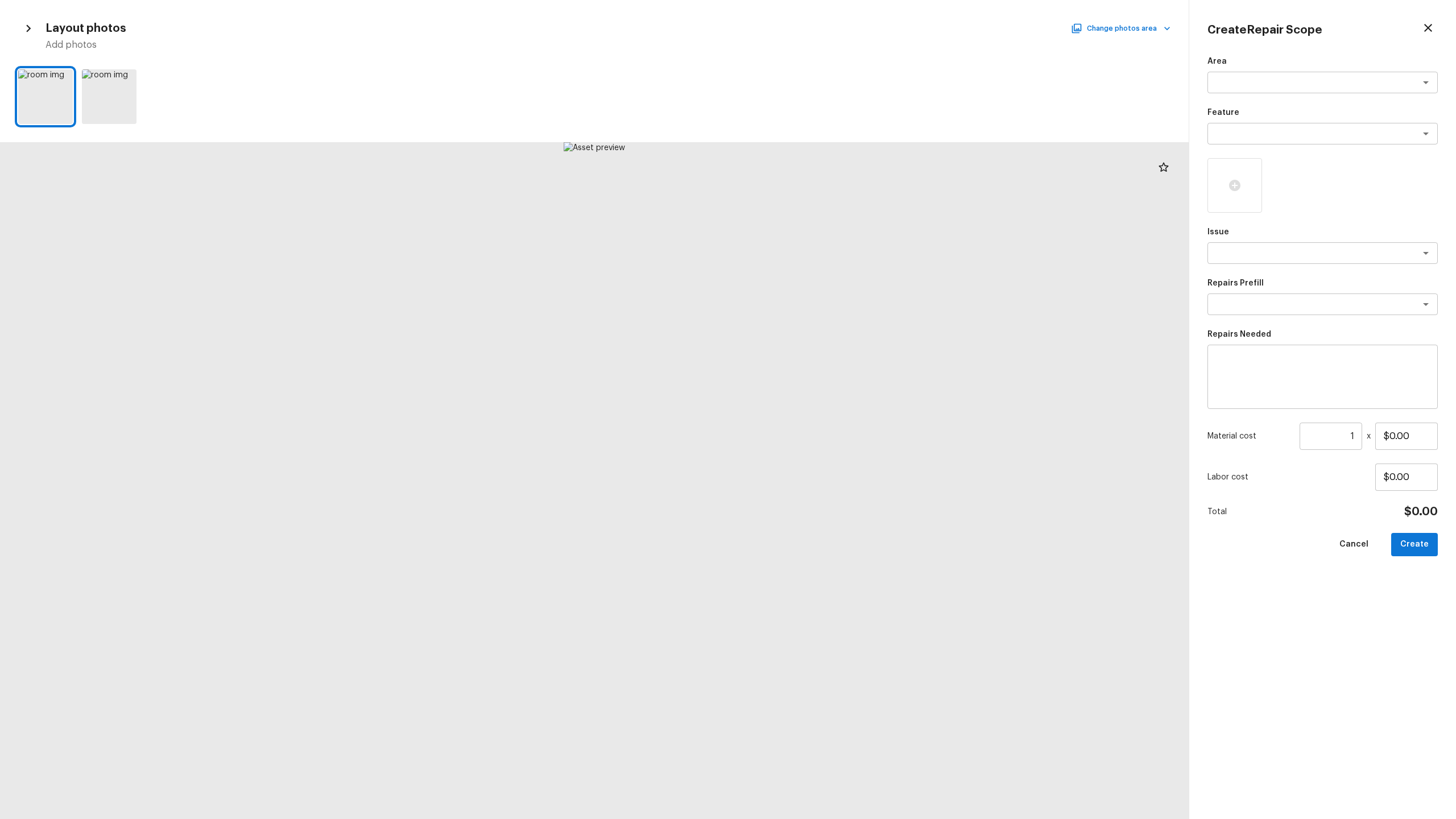
click at [818, 18] on div "Layout photos Change photos area Add photos" at bounding box center [594, 34] width 1152 height 33
click at [818, 32] on button "Change photos area" at bounding box center [1122, 28] width 98 height 15
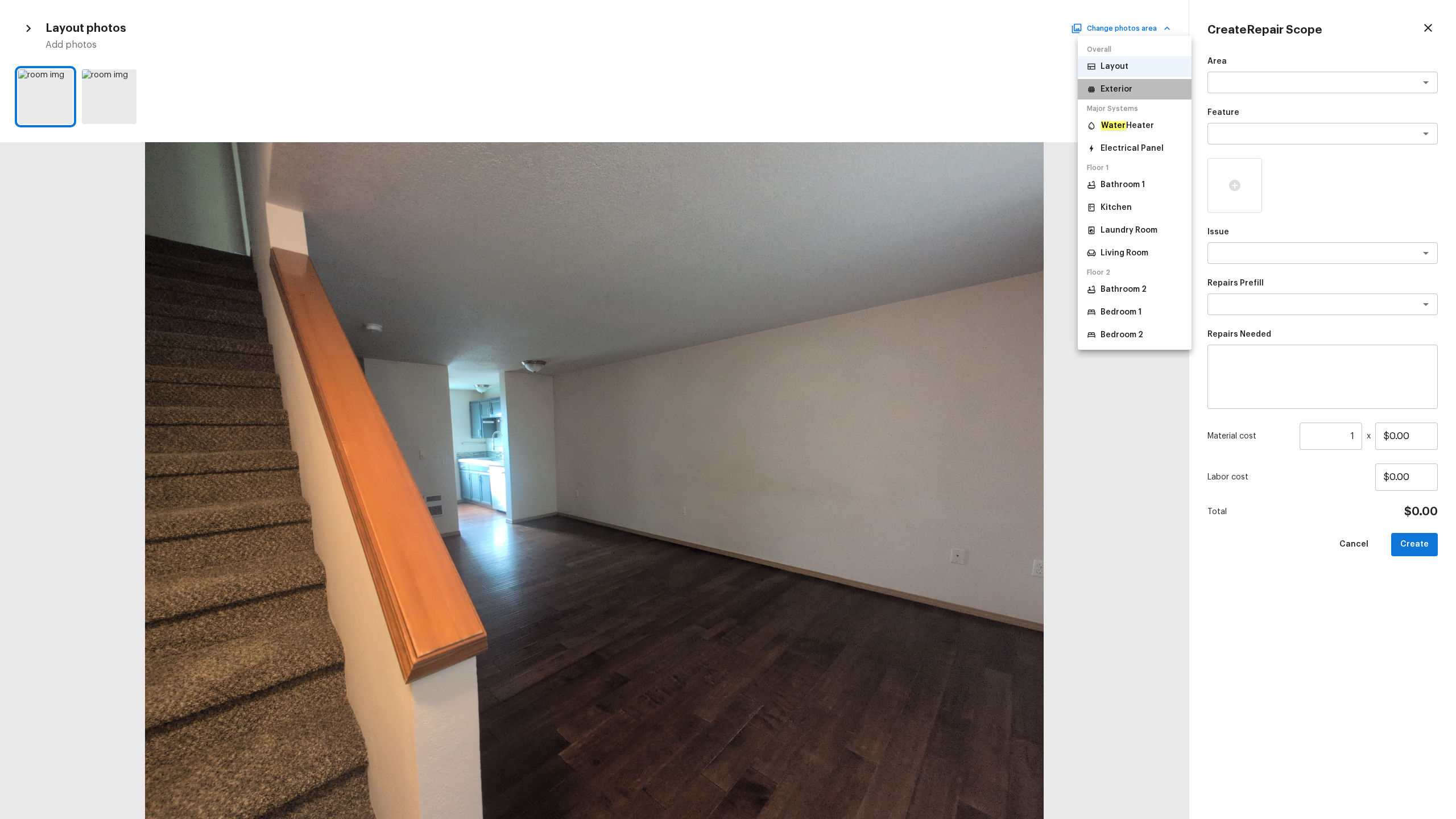
click at [818, 84] on p "Exterior" at bounding box center [1116, 90] width 32 height 12
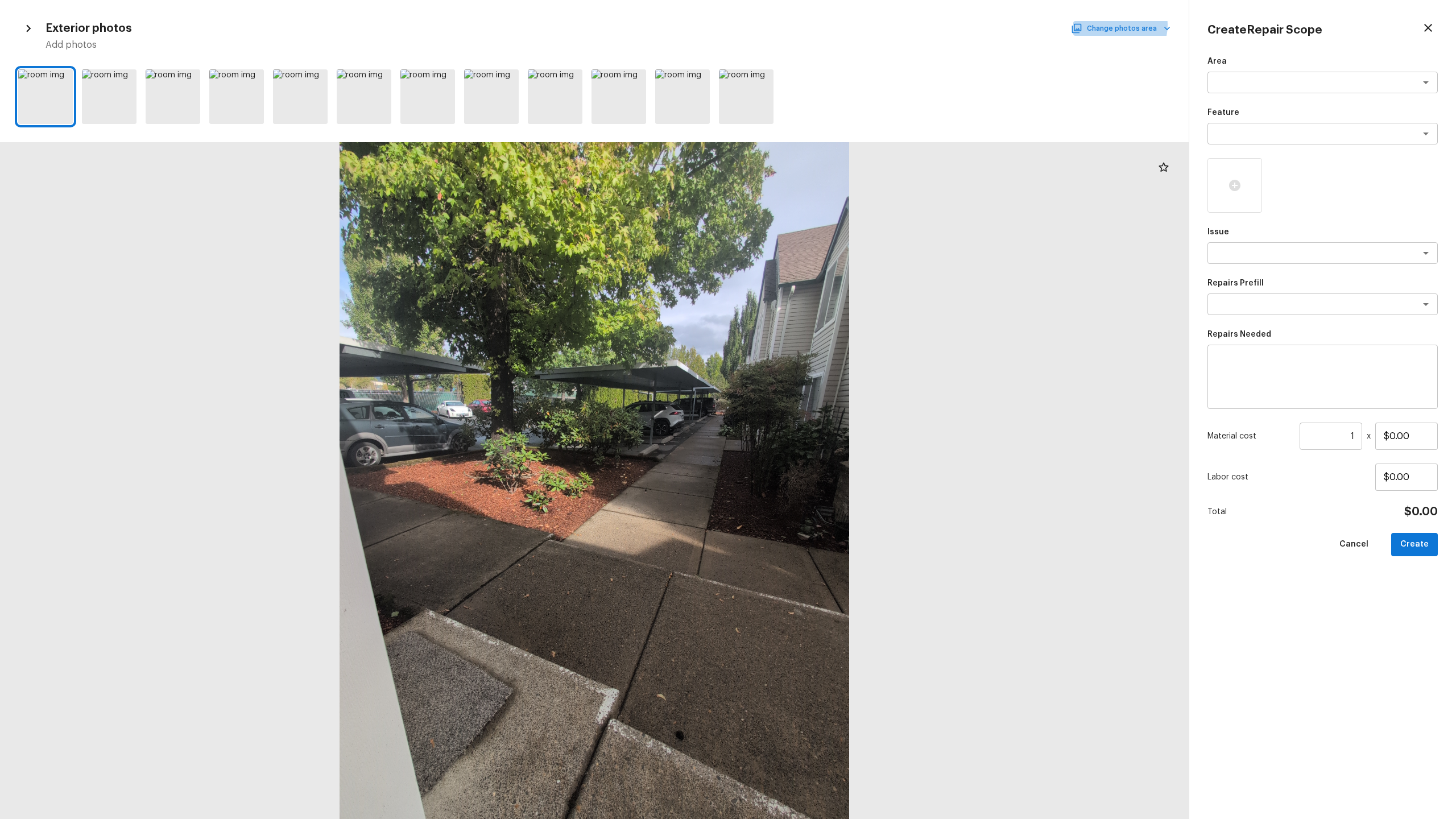
click at [818, 25] on button "Change photos area" at bounding box center [1122, 28] width 98 height 15
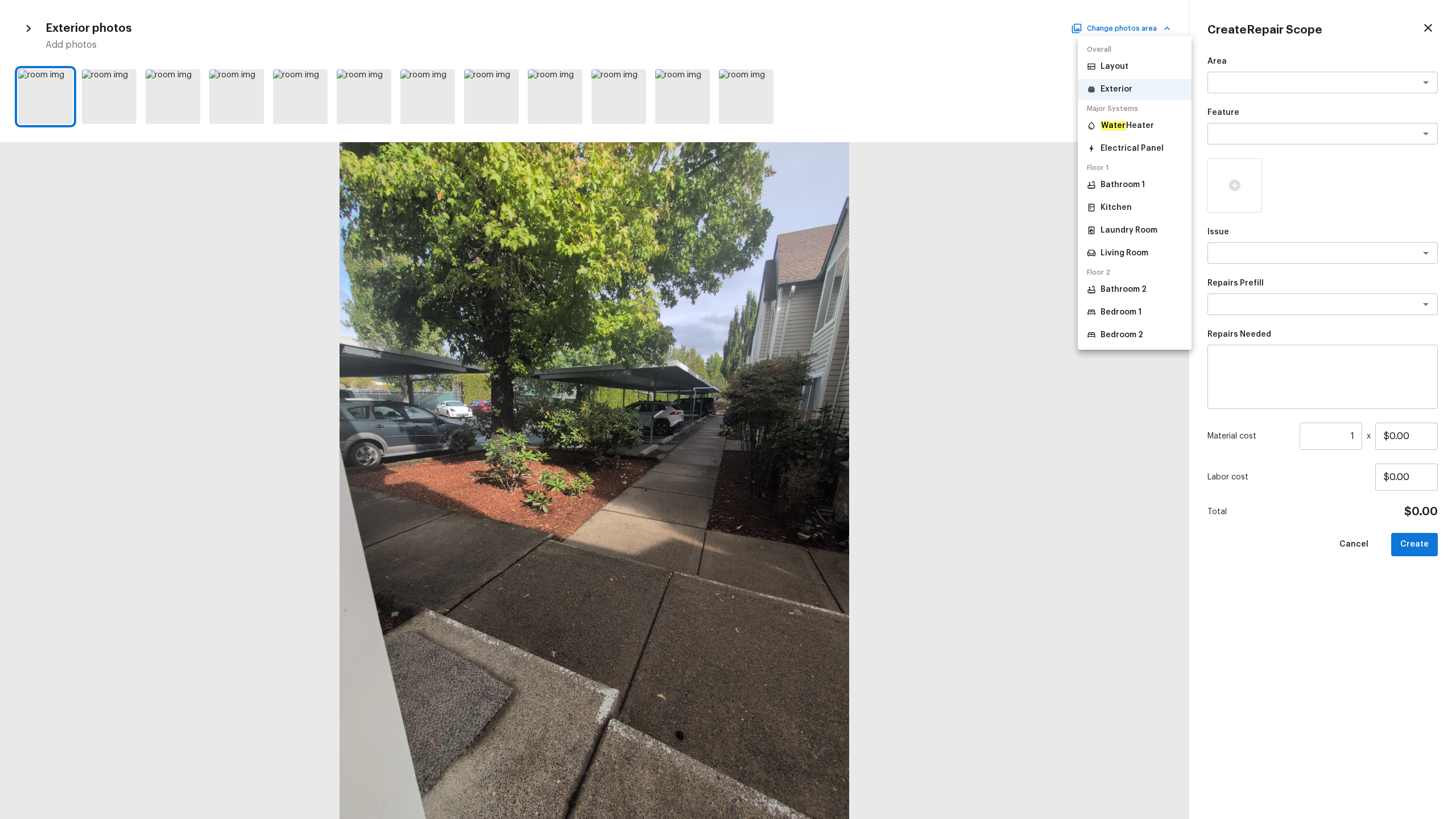
click at [818, 185] on p "Bathroom 1" at bounding box center [1123, 185] width 44 height 12
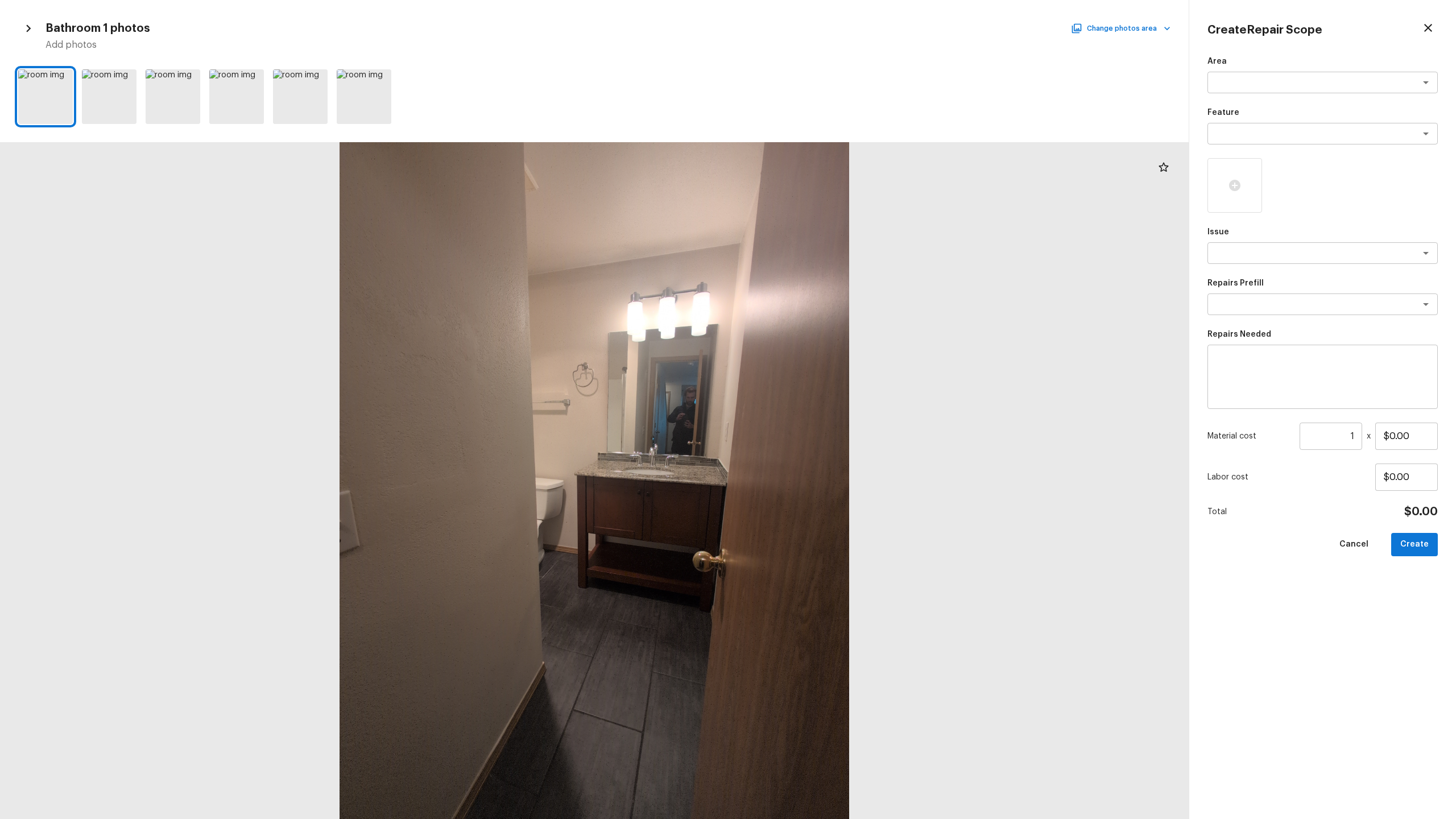
click at [818, 36] on div "Bathroom 1 photos Change photos area Add photos" at bounding box center [594, 34] width 1152 height 33
click at [818, 33] on button "Change photos area" at bounding box center [1122, 28] width 98 height 15
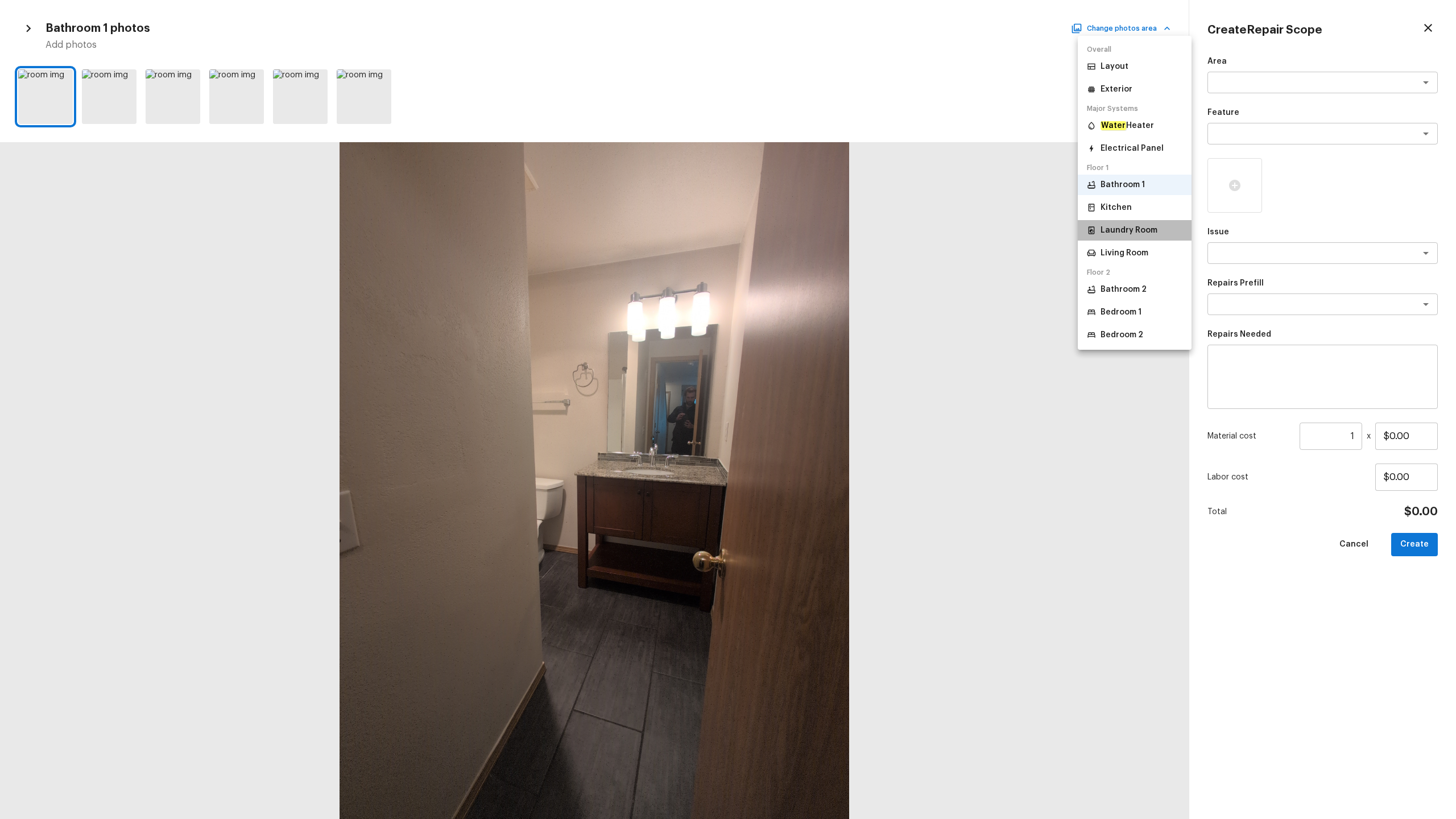
click at [818, 231] on p "Laundry Room" at bounding box center [1129, 231] width 57 height 12
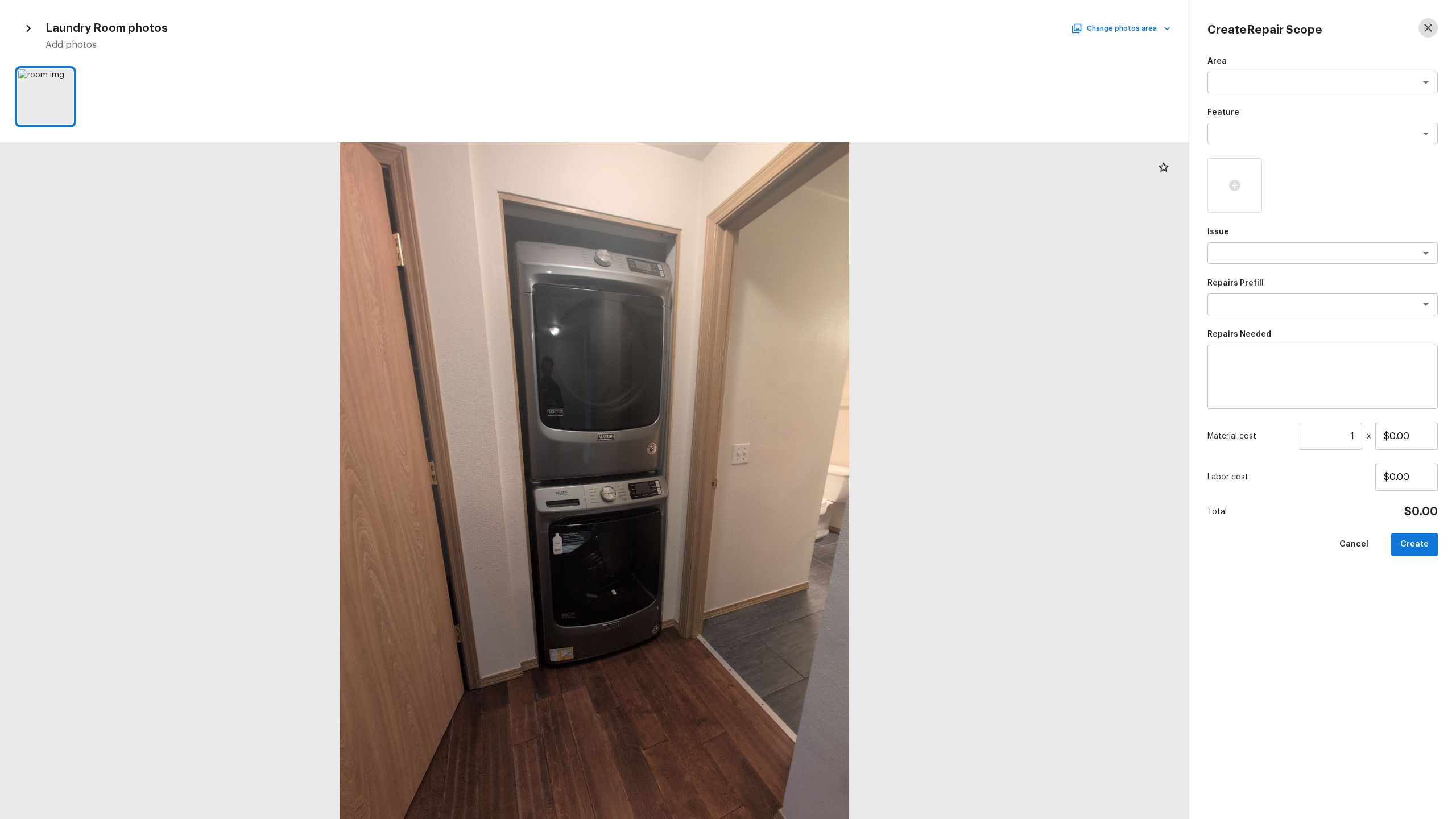
click at [818, 31] on icon "button" at bounding box center [1428, 27] width 14 height 14
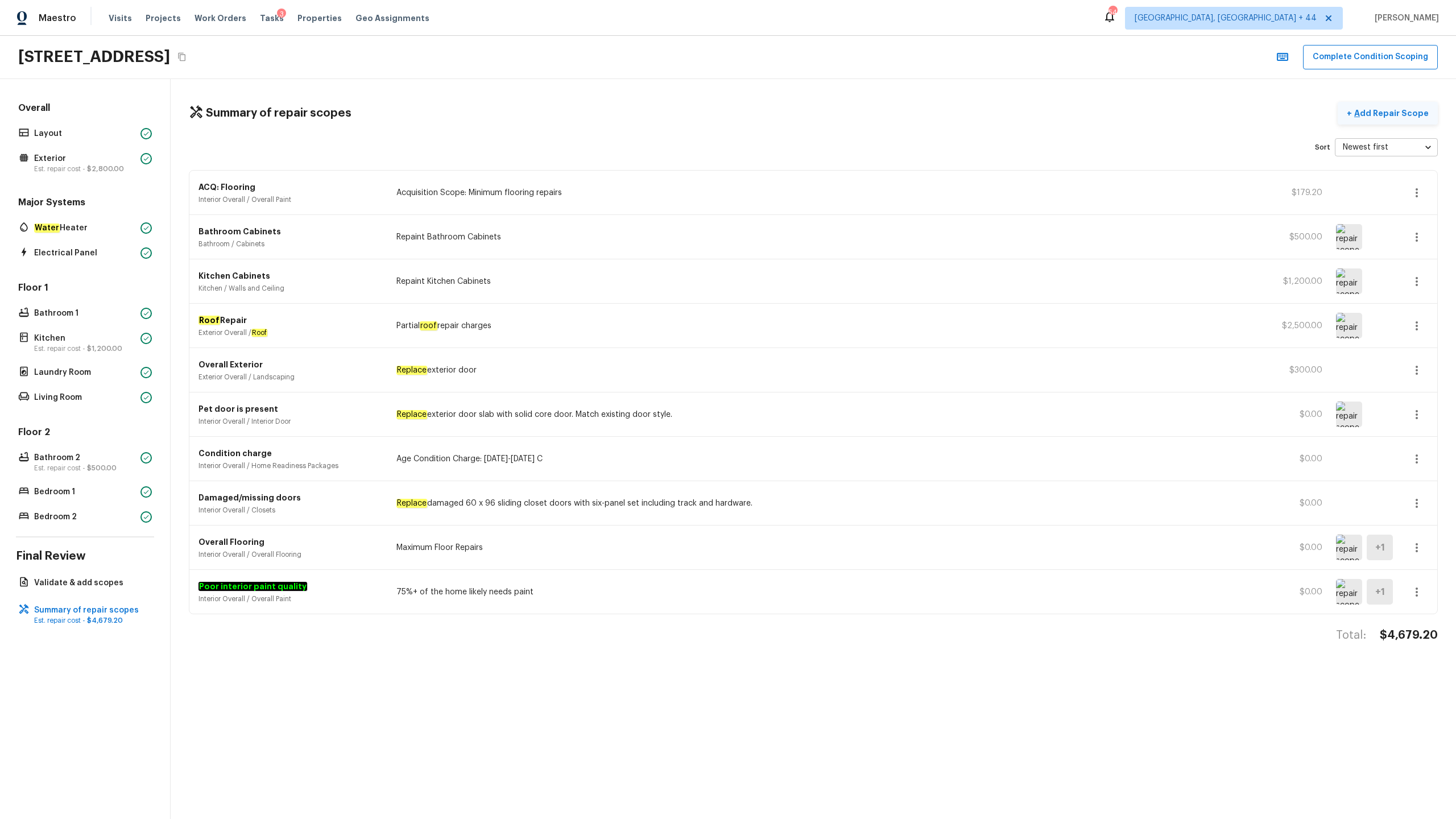
click at [818, 115] on p "Add Repair Scope" at bounding box center [1390, 113] width 77 height 12
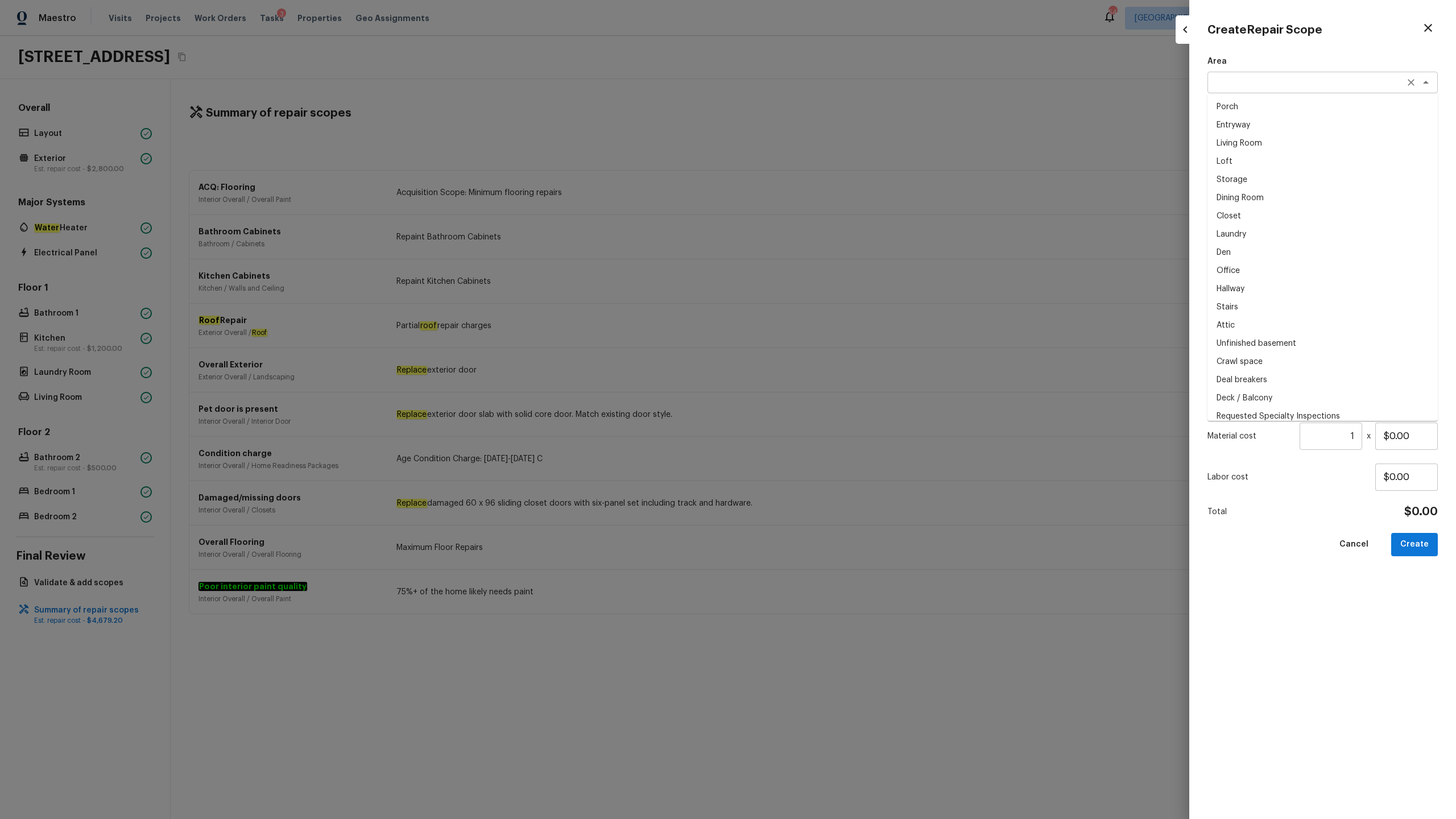
click at [818, 91] on div "x ​" at bounding box center [1323, 82] width 230 height 21
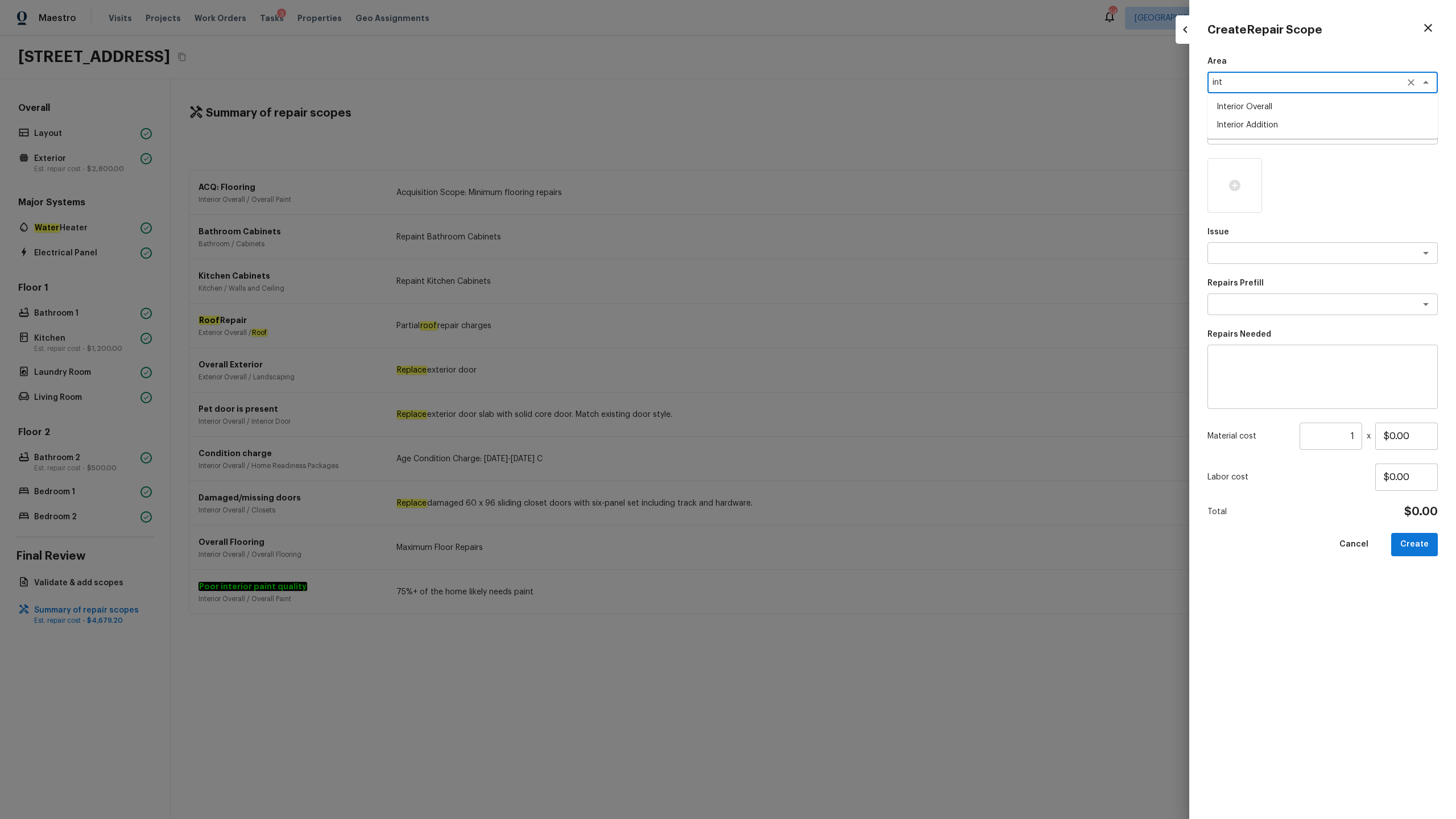
click at [818, 125] on li "Interior Addition" at bounding box center [1323, 125] width 230 height 18
click at [818, 79] on textarea "Interior Addition" at bounding box center [1307, 83] width 188 height 12
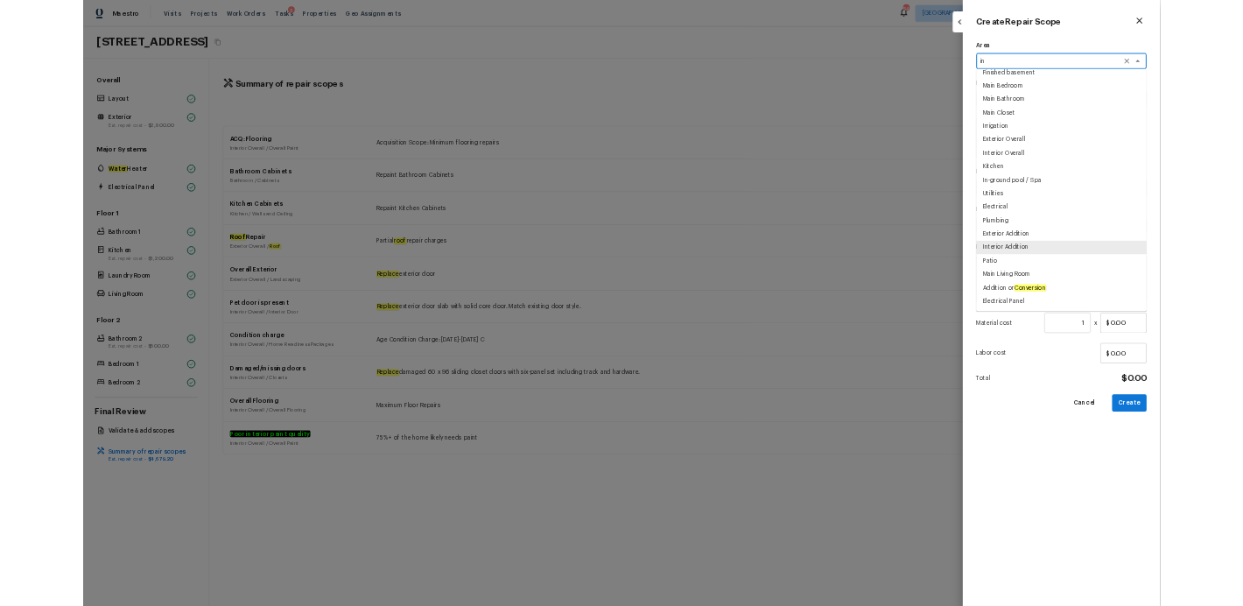
scroll to position [0, 0]
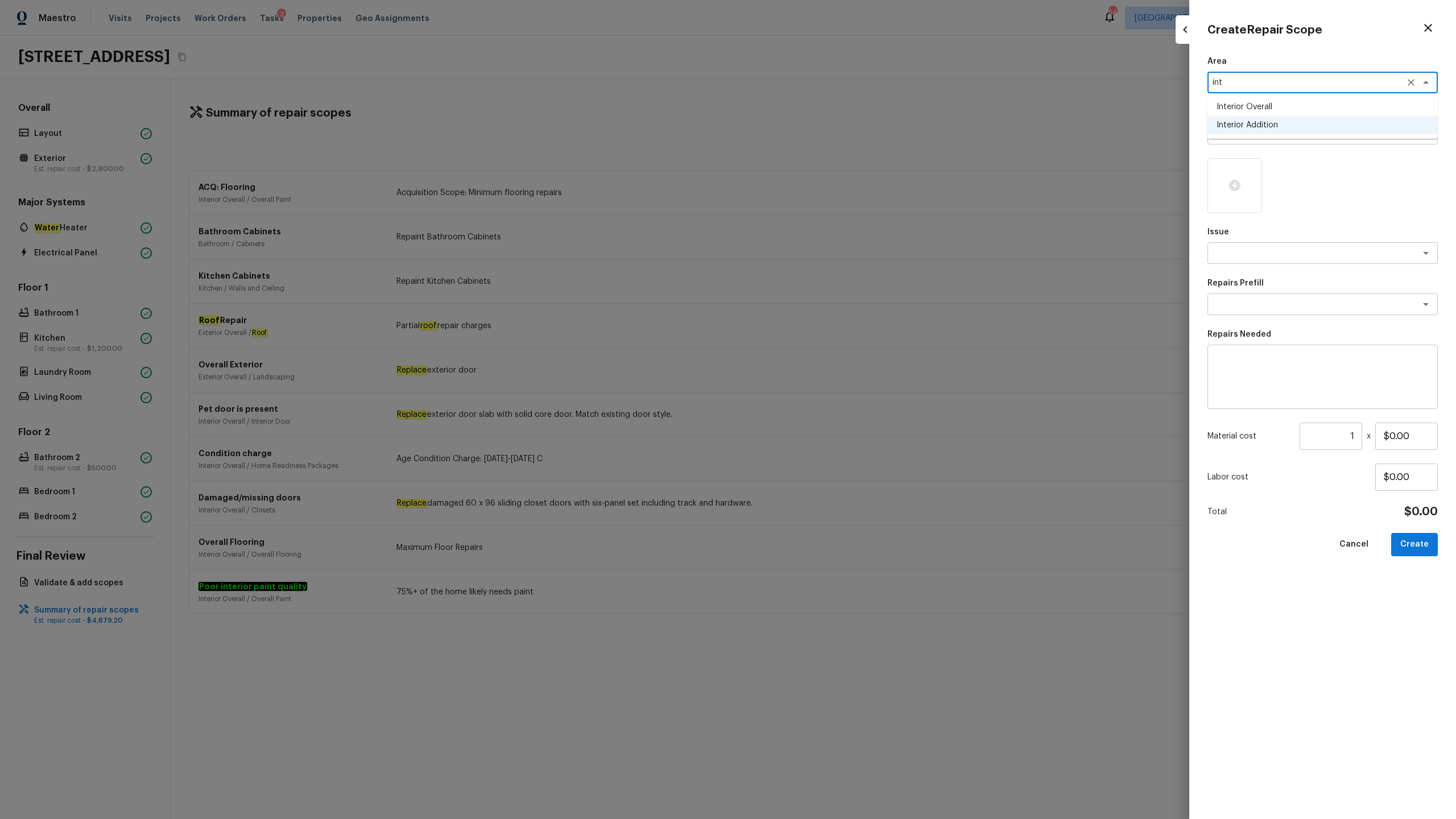
click at [818, 104] on li "Interior Overall" at bounding box center [1323, 107] width 230 height 18
type textarea "Interior Overall"
click at [818, 132] on textarea at bounding box center [1307, 134] width 188 height 12
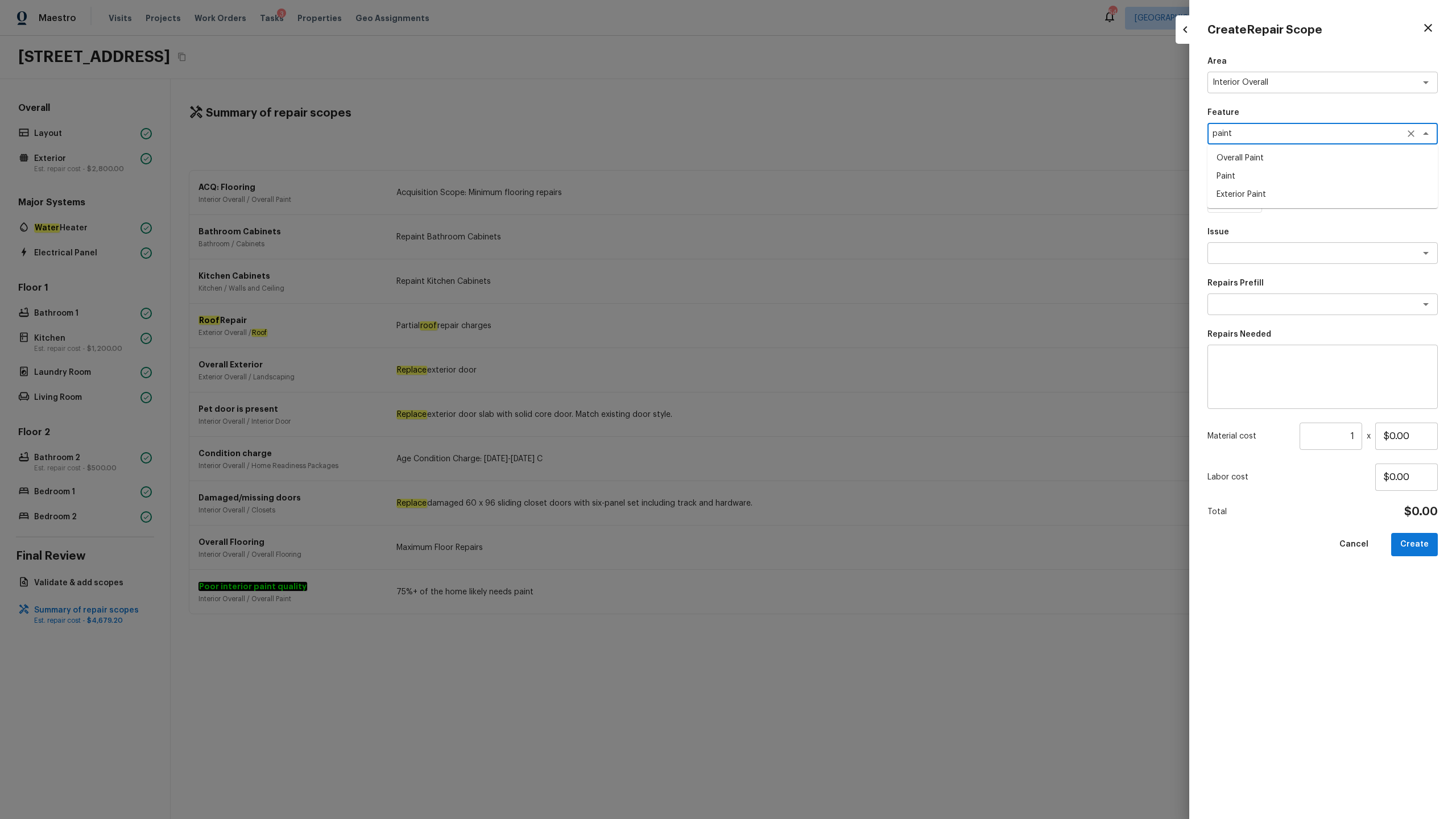
click at [818, 172] on li "Paint" at bounding box center [1323, 176] width 230 height 18
type textarea "Paint"
click at [818, 257] on textarea at bounding box center [1307, 254] width 188 height 12
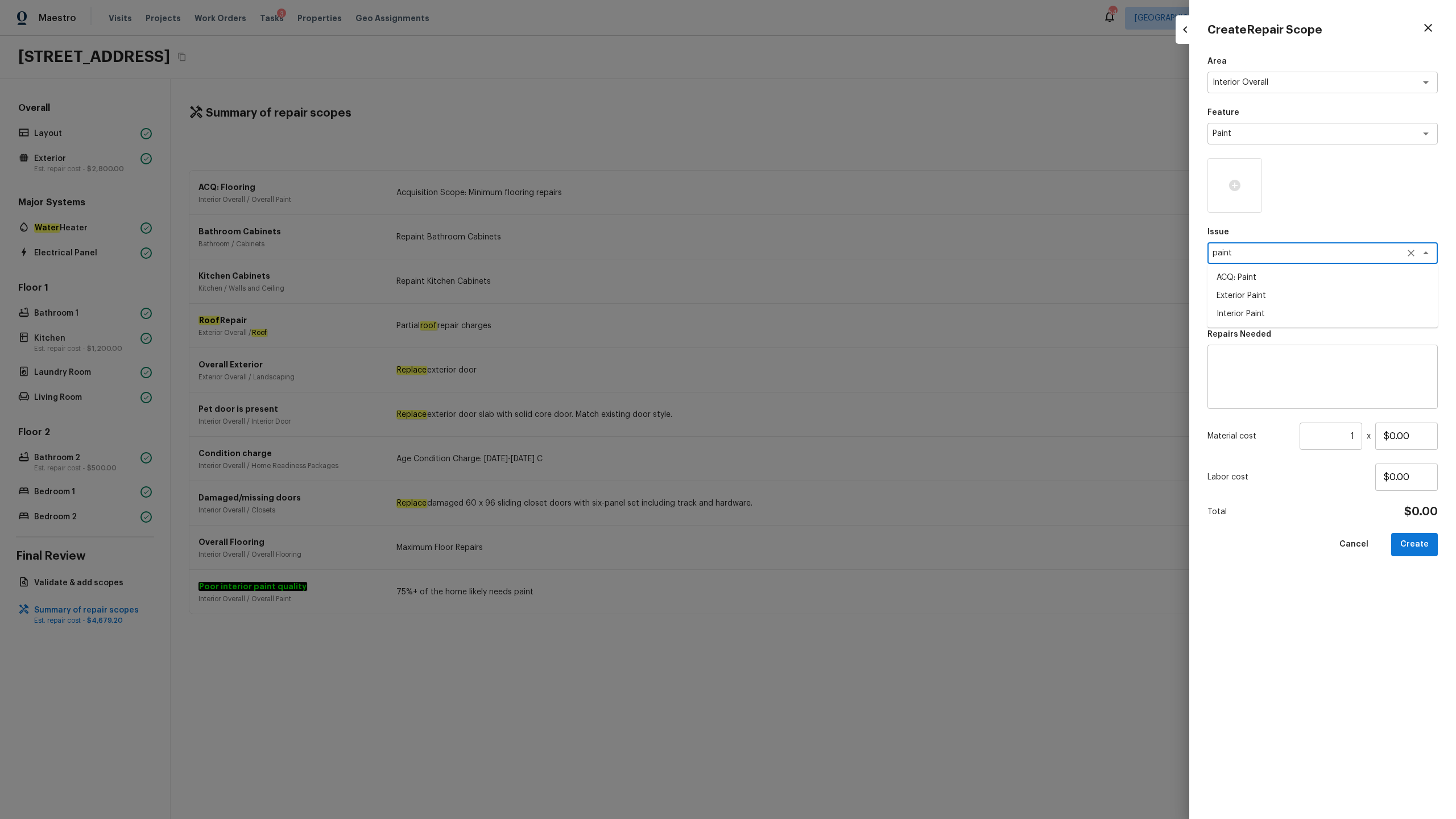
click at [818, 277] on li "ACQ: Paint" at bounding box center [1323, 278] width 230 height 18
type textarea "ACQ: Paint"
click at [818, 302] on textarea at bounding box center [1307, 304] width 188 height 12
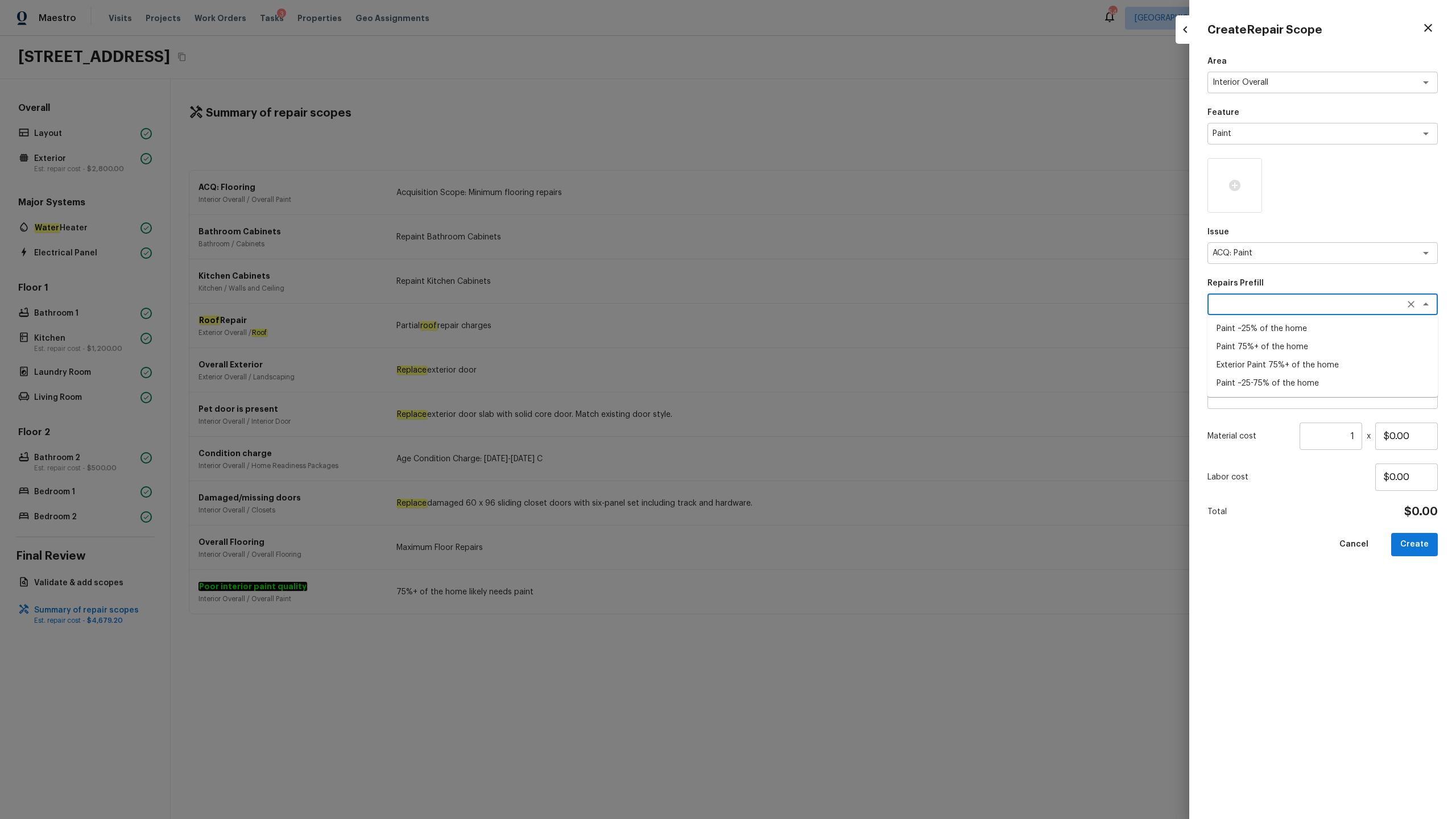
click at [818, 330] on li "Paint ~25% of the home" at bounding box center [1323, 329] width 230 height 18
type textarea "Paint ~25% of the home"
type textarea "Acquisition Scope: ~25% of the home needs interior paint"
type input "$0.48"
click at [818, 404] on input "1" at bounding box center [1331, 436] width 62 height 27
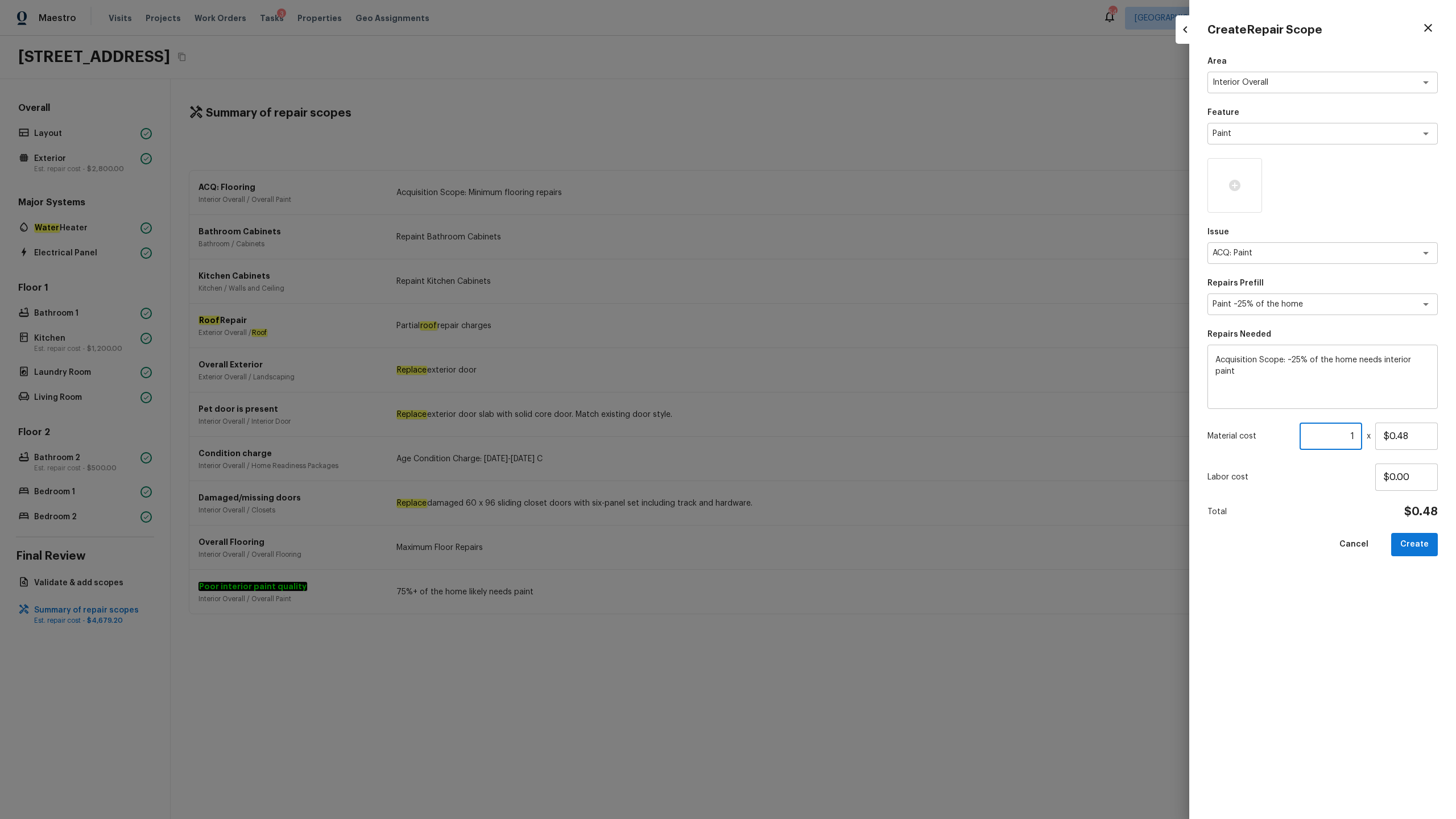
click at [818, 404] on input "1" at bounding box center [1331, 436] width 62 height 27
type input "896"
click at [818, 404] on button "Create" at bounding box center [1415, 545] width 47 height 23
type input "1"
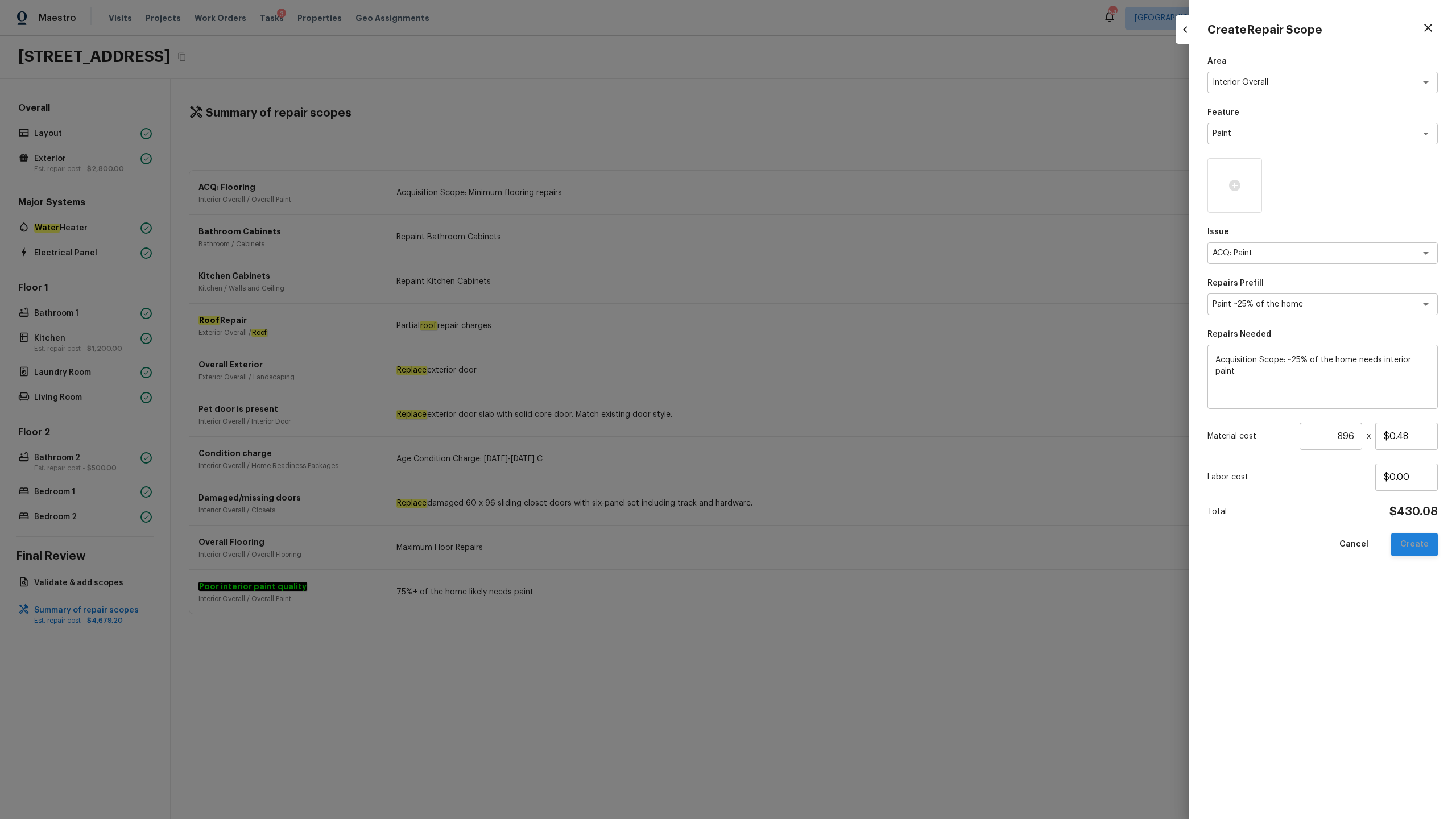
type input "$0.00"
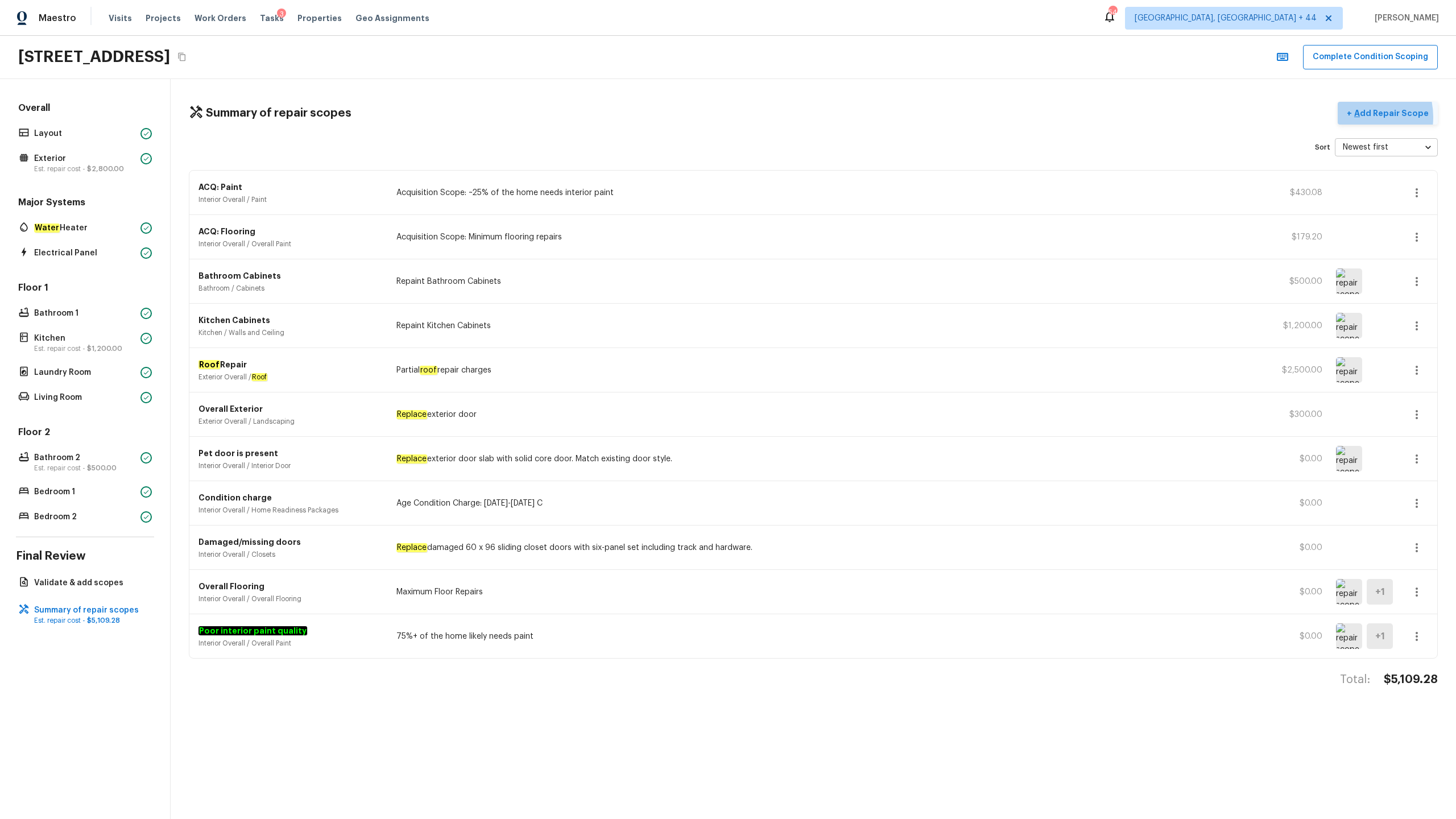
click at [818, 116] on p "Add Repair Scope" at bounding box center [1390, 113] width 77 height 12
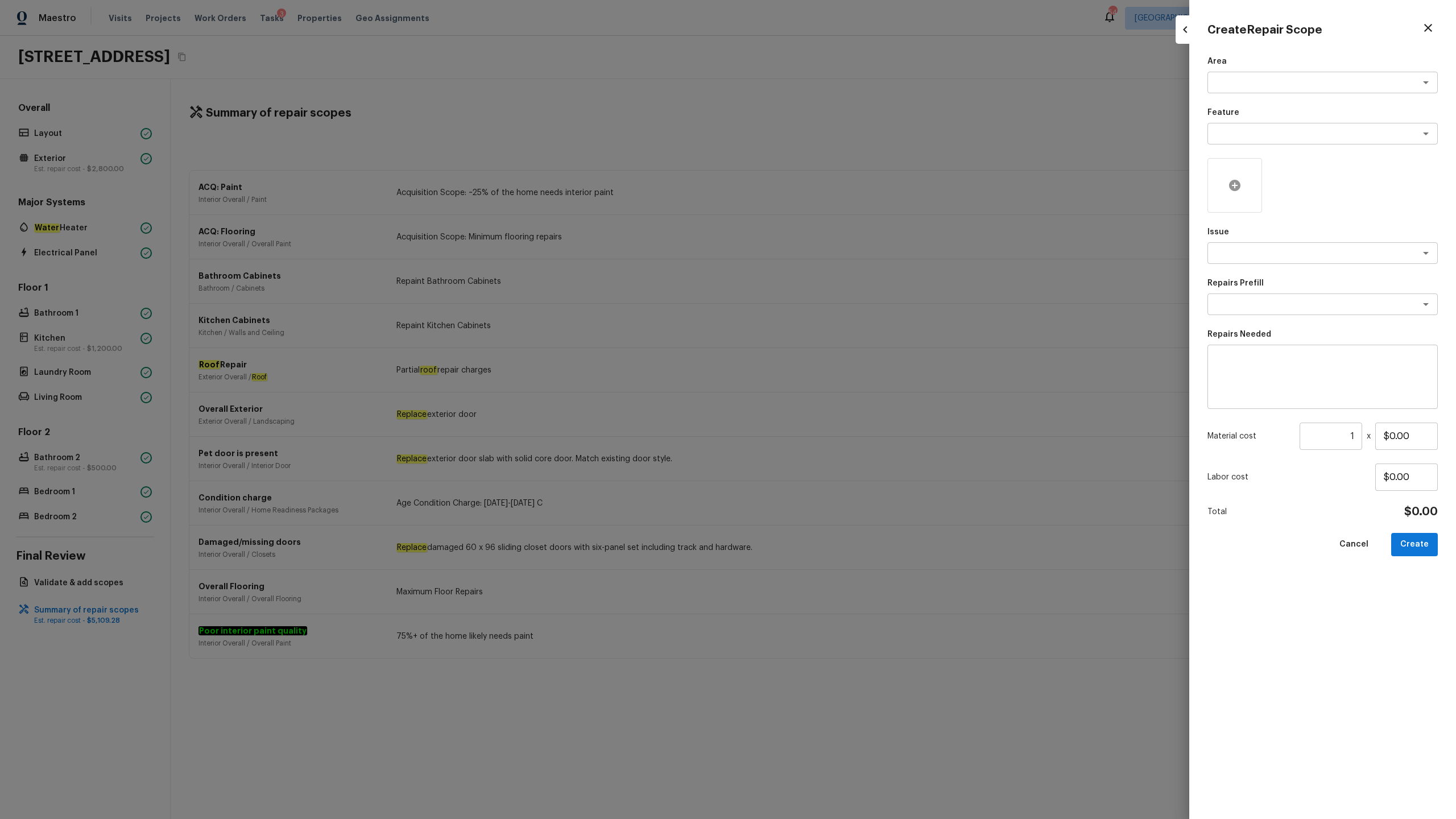
click at [818, 179] on div at bounding box center [1235, 185] width 55 height 55
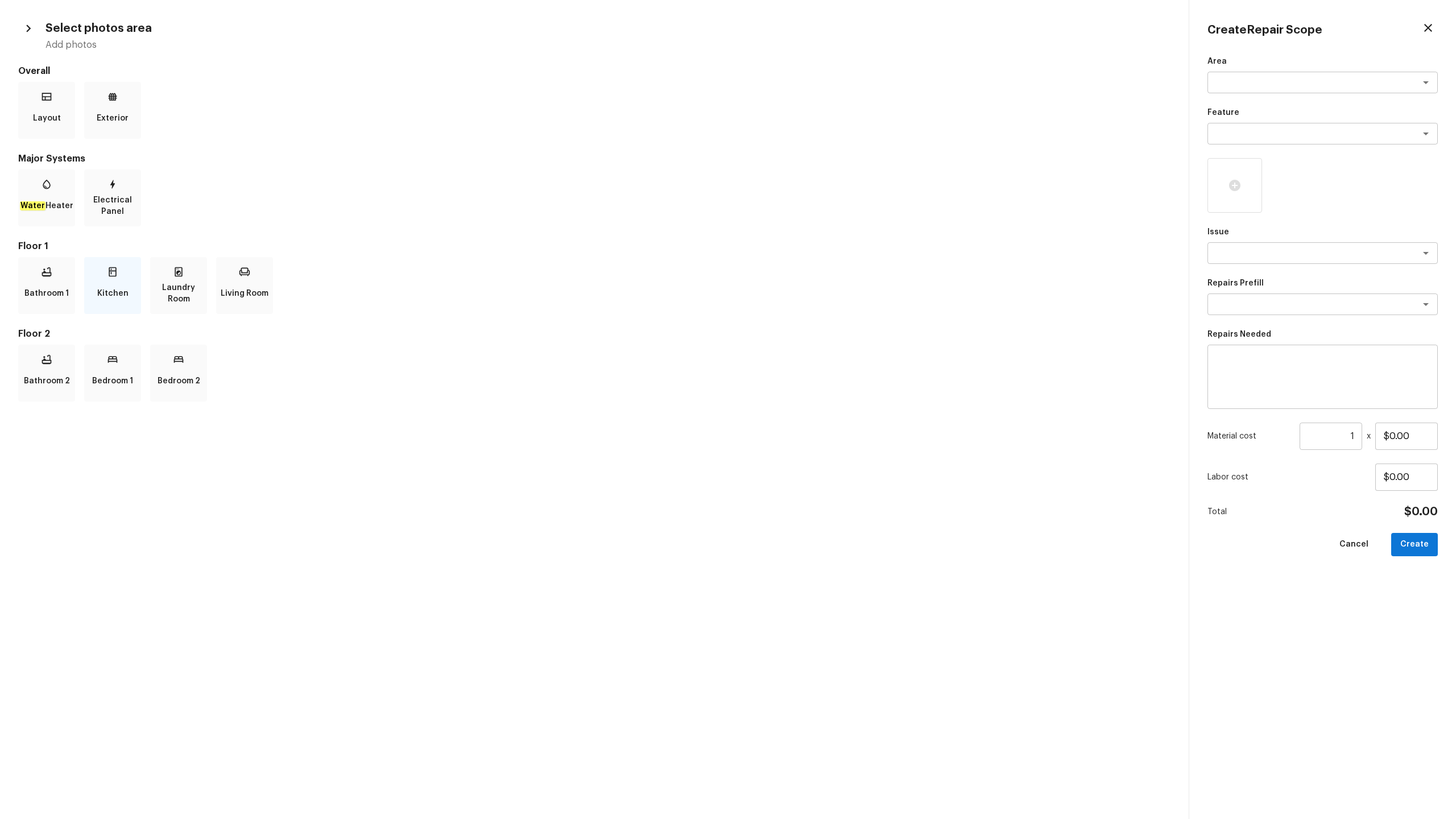
click at [118, 289] on p "Kitchen" at bounding box center [113, 293] width 31 height 23
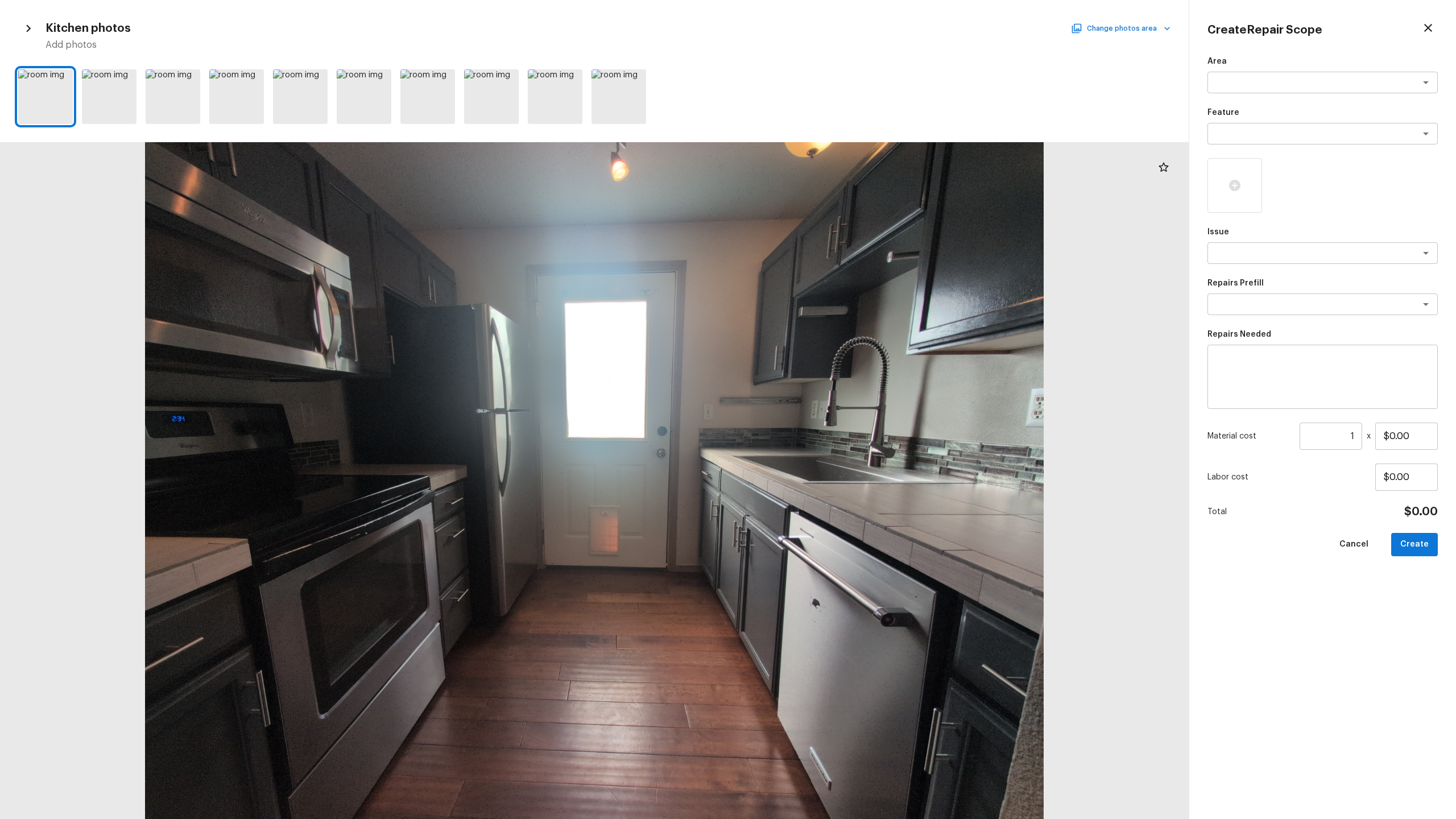
click at [818, 25] on button "Change photos area" at bounding box center [1122, 28] width 98 height 15
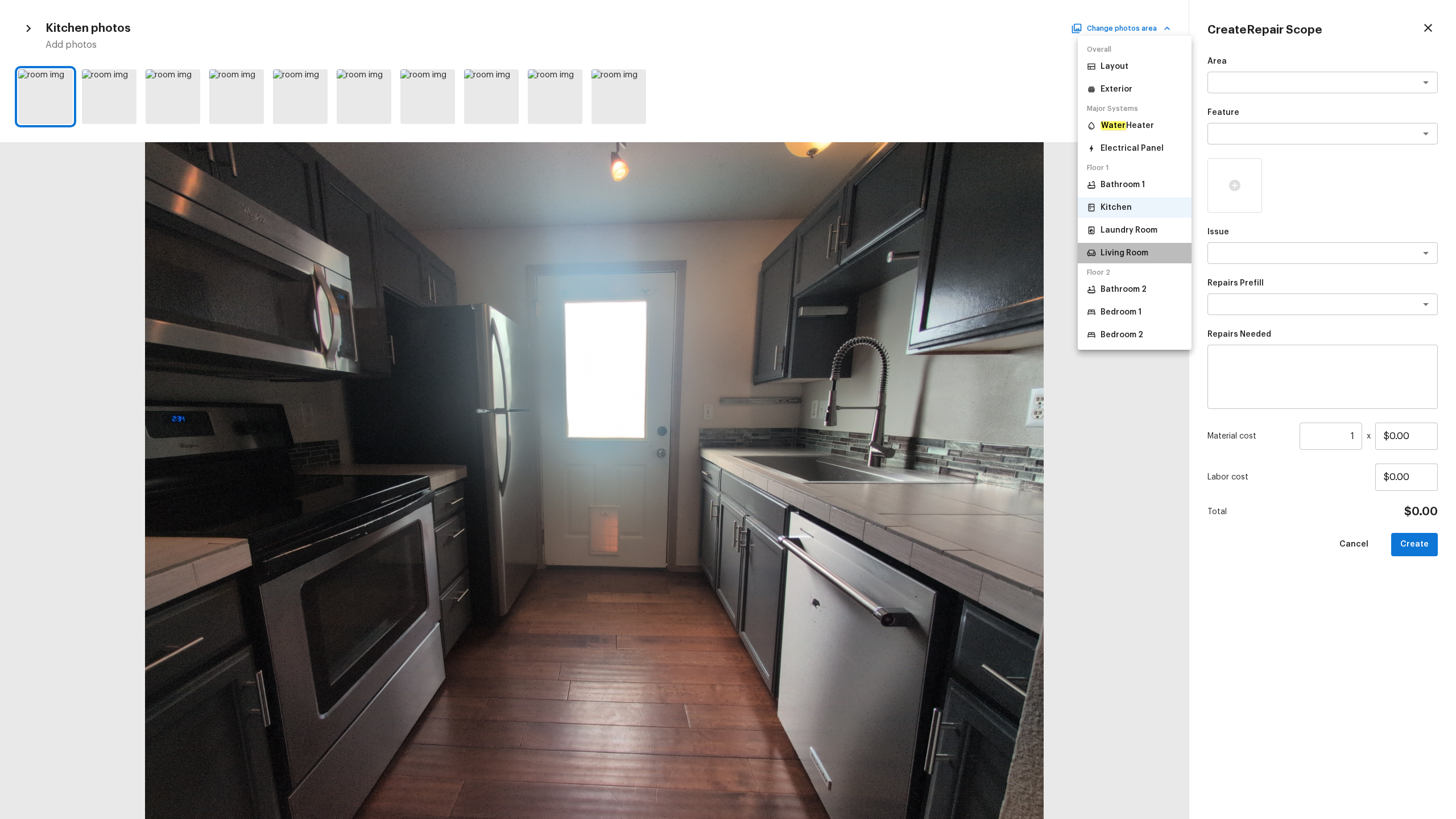
click at [818, 248] on p "Living Room" at bounding box center [1124, 254] width 48 height 12
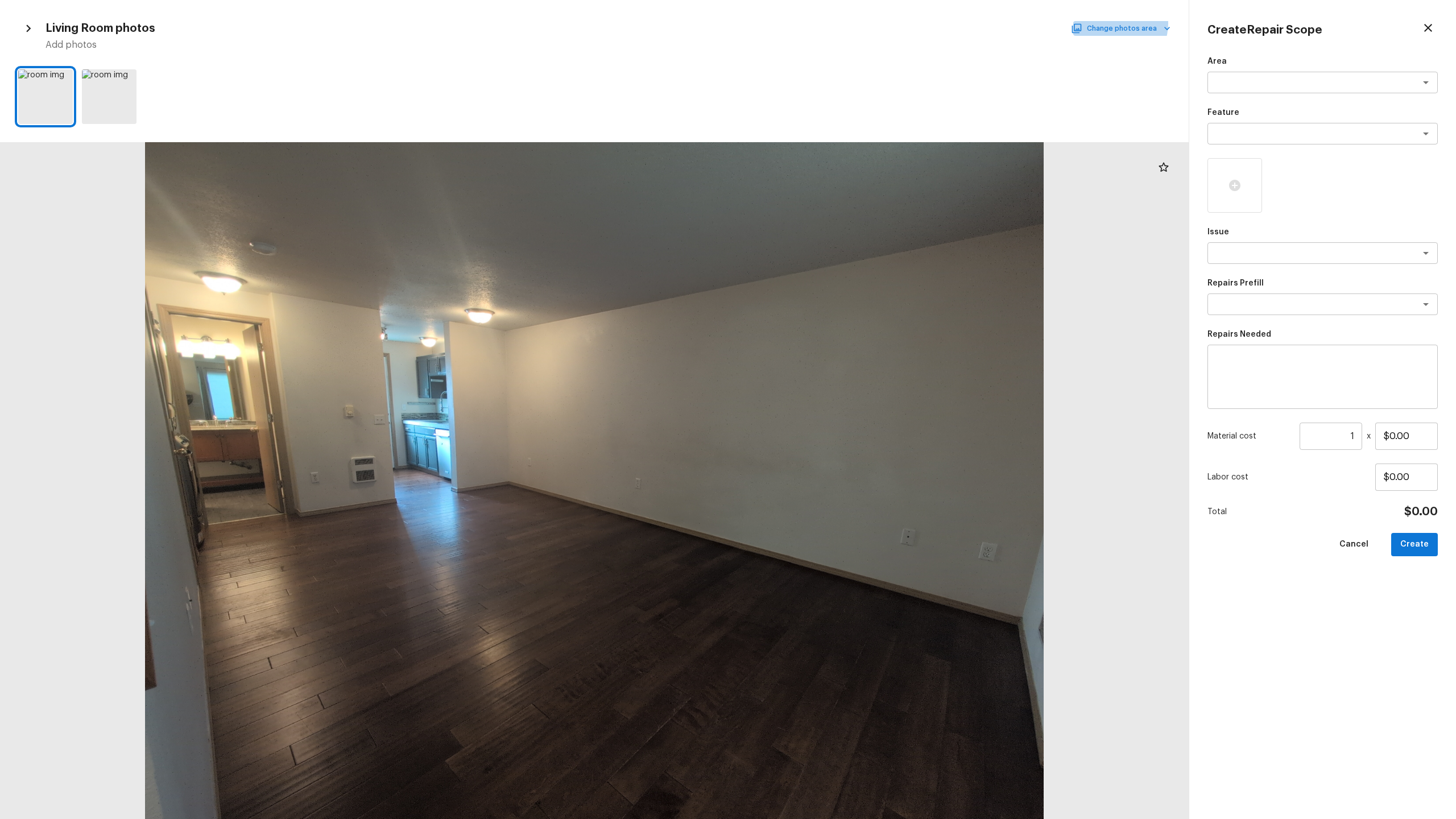
click at [818, 23] on button "Change photos area" at bounding box center [1122, 28] width 98 height 15
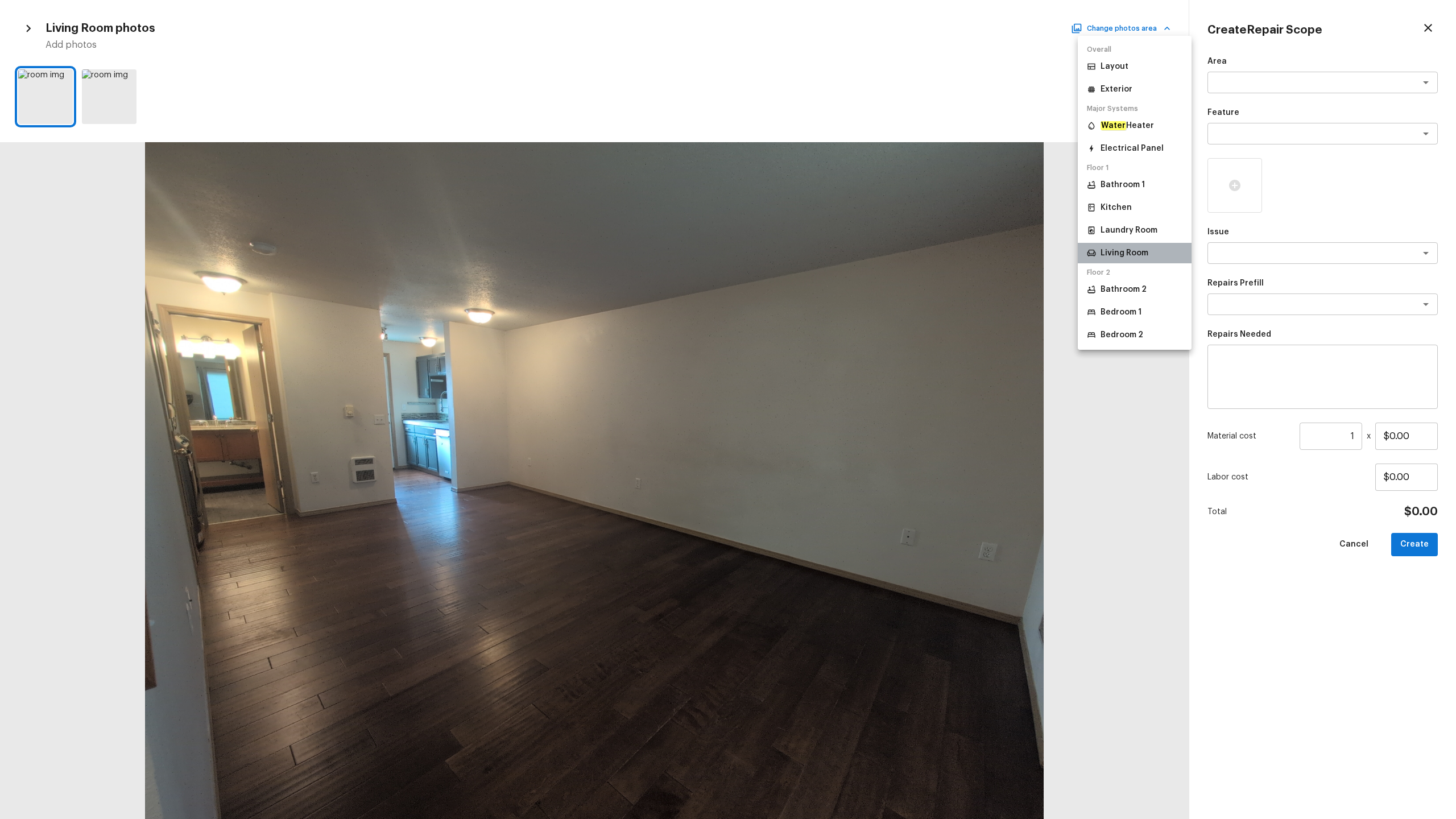
click at [818, 259] on li "Living Room" at bounding box center [1134, 254] width 114 height 21
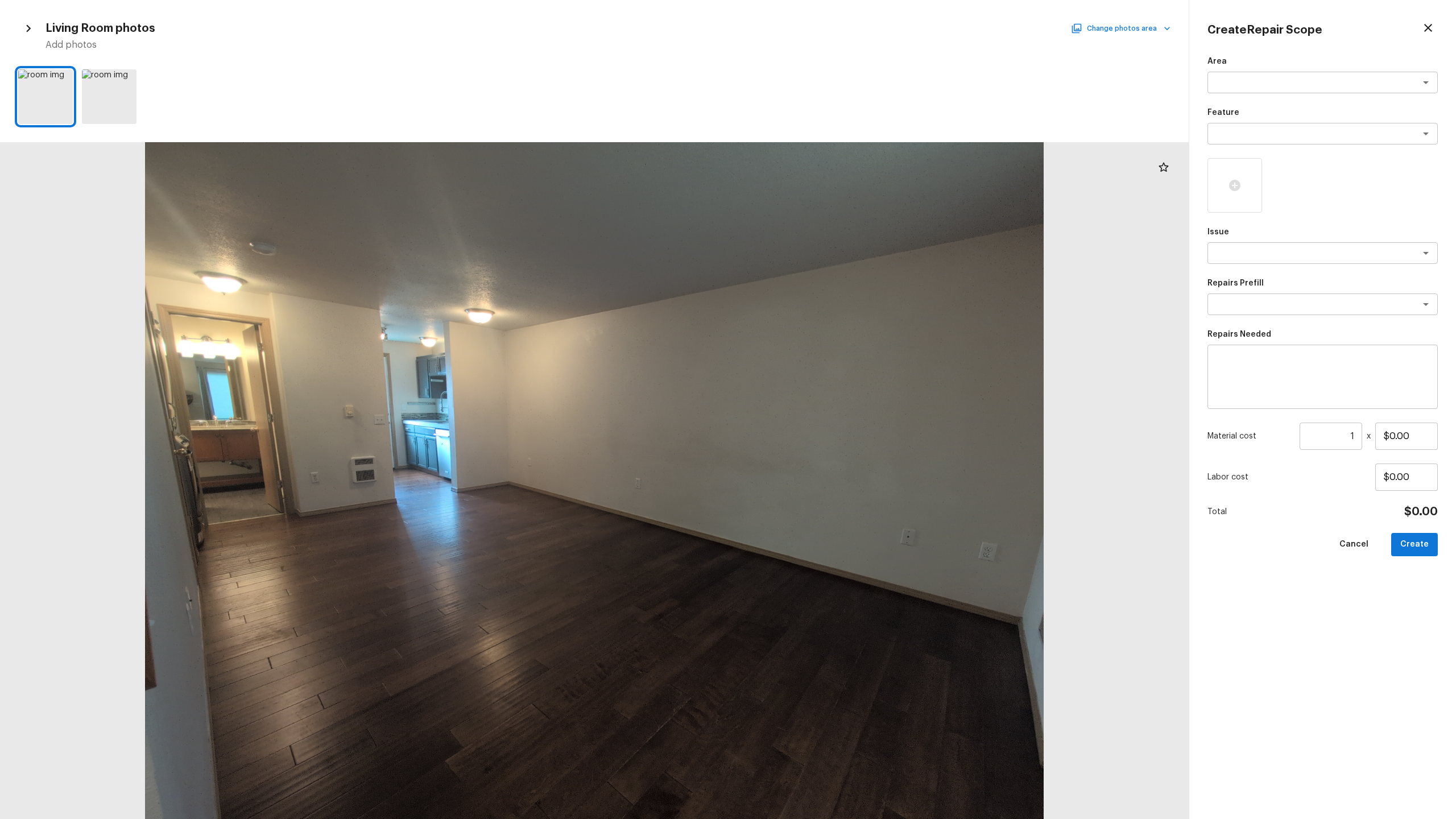
click at [818, 30] on button "Change photos area" at bounding box center [1122, 28] width 98 height 15
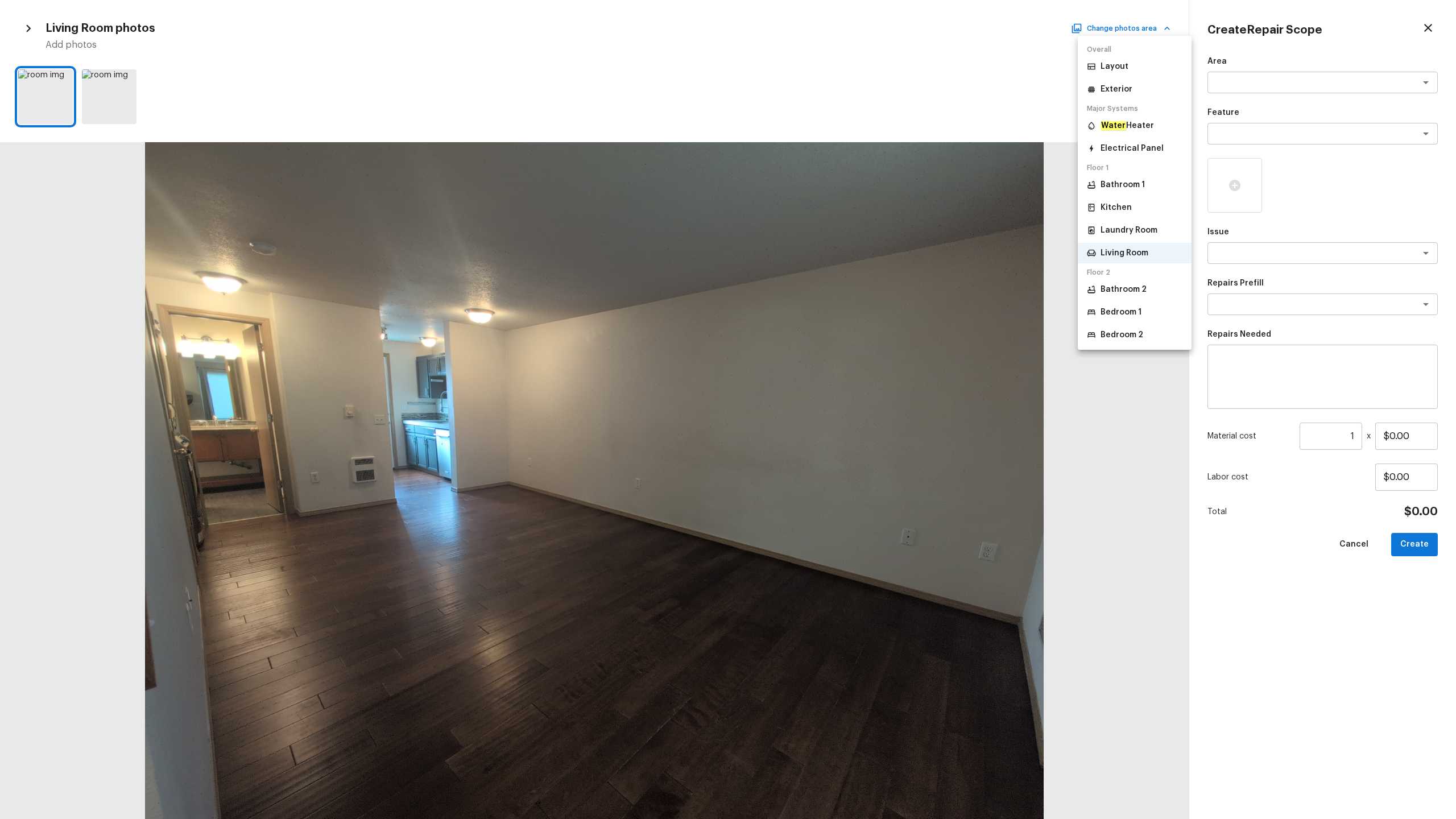
click at [818, 288] on p "Bathroom 2" at bounding box center [1123, 290] width 46 height 12
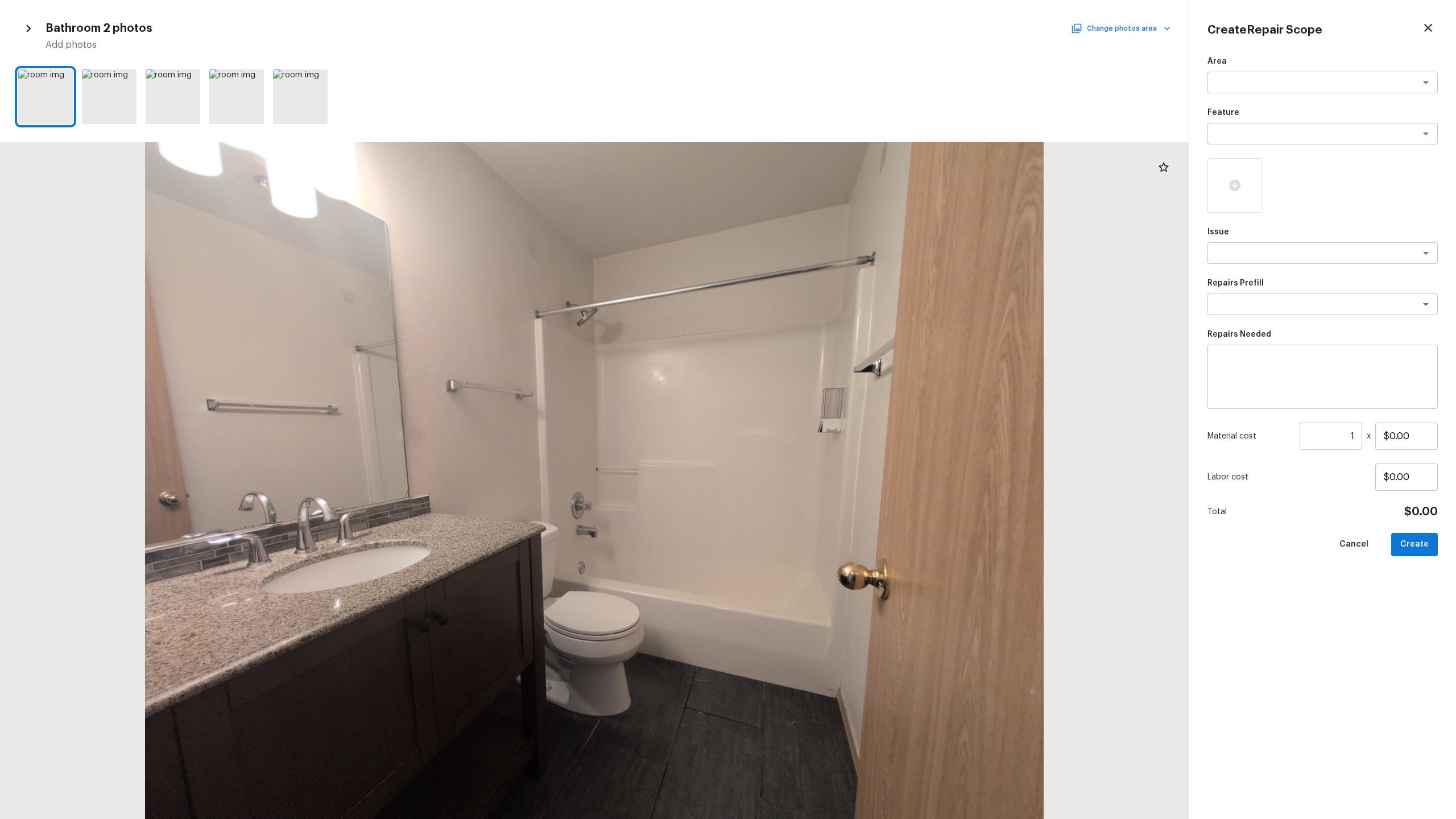
click at [818, 22] on button "Change photos area" at bounding box center [1122, 28] width 98 height 15
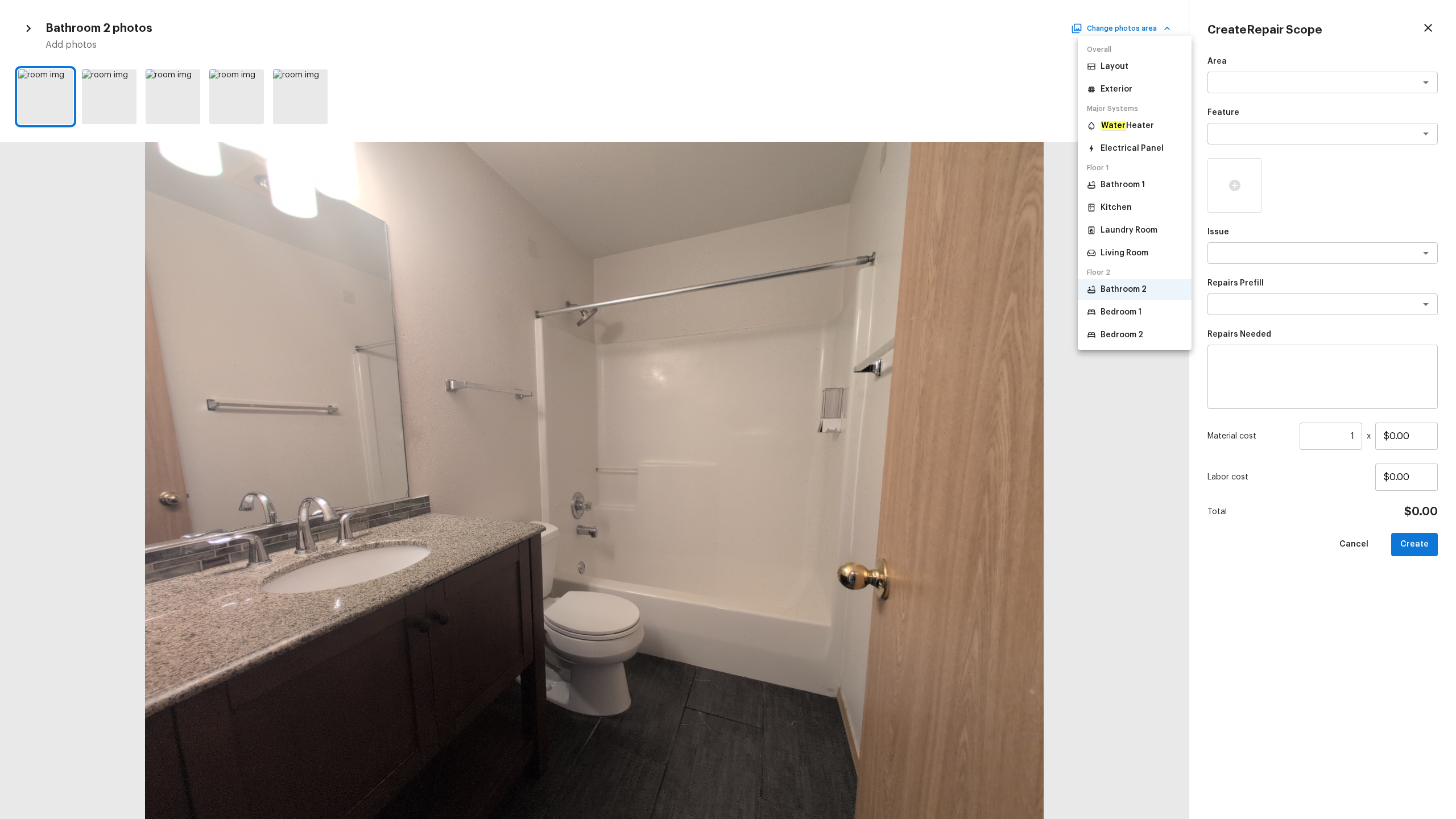
click at [818, 314] on p "Bedroom 1" at bounding box center [1121, 313] width 41 height 12
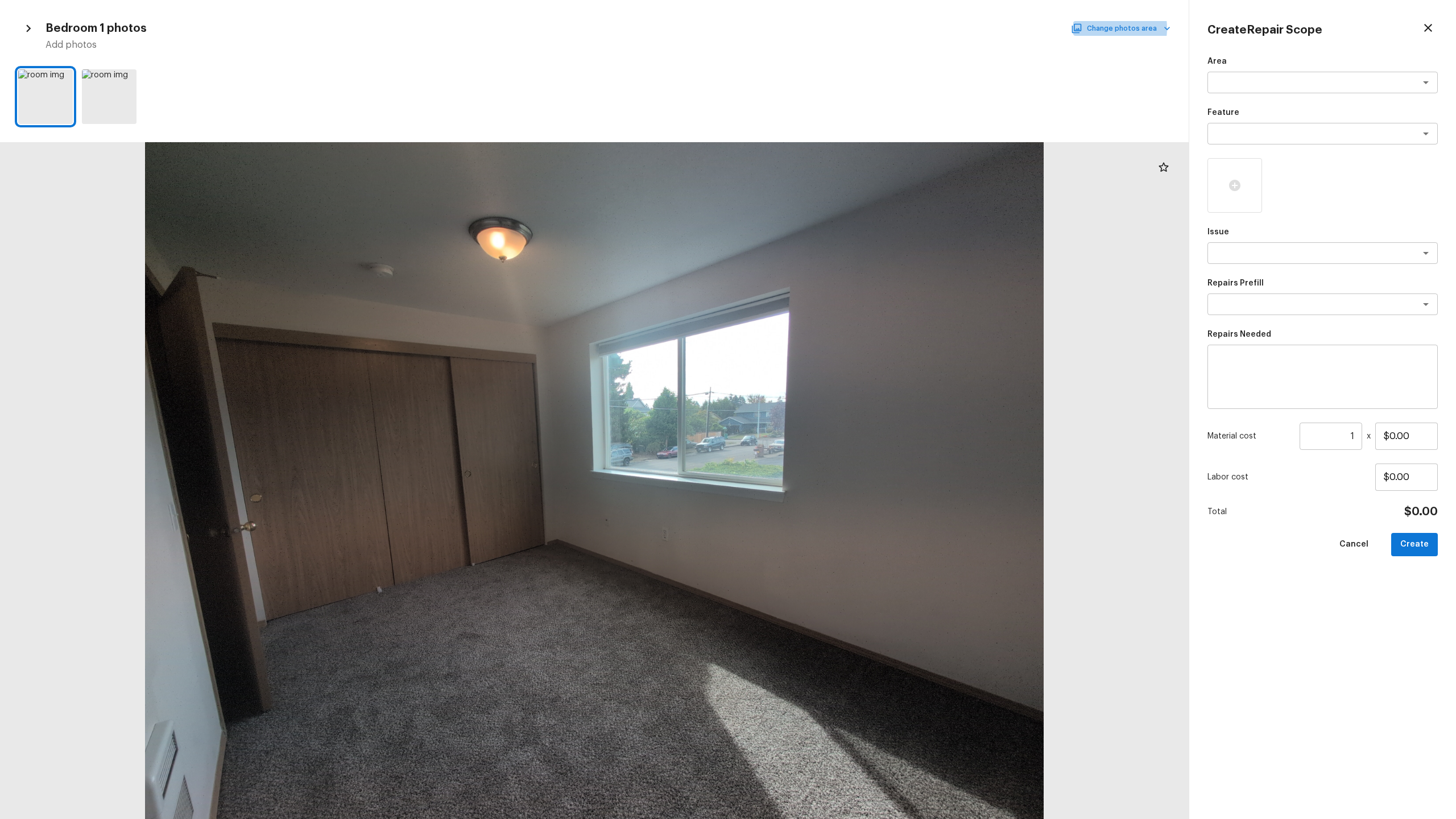
click at [818, 29] on button "Change photos area" at bounding box center [1122, 28] width 98 height 15
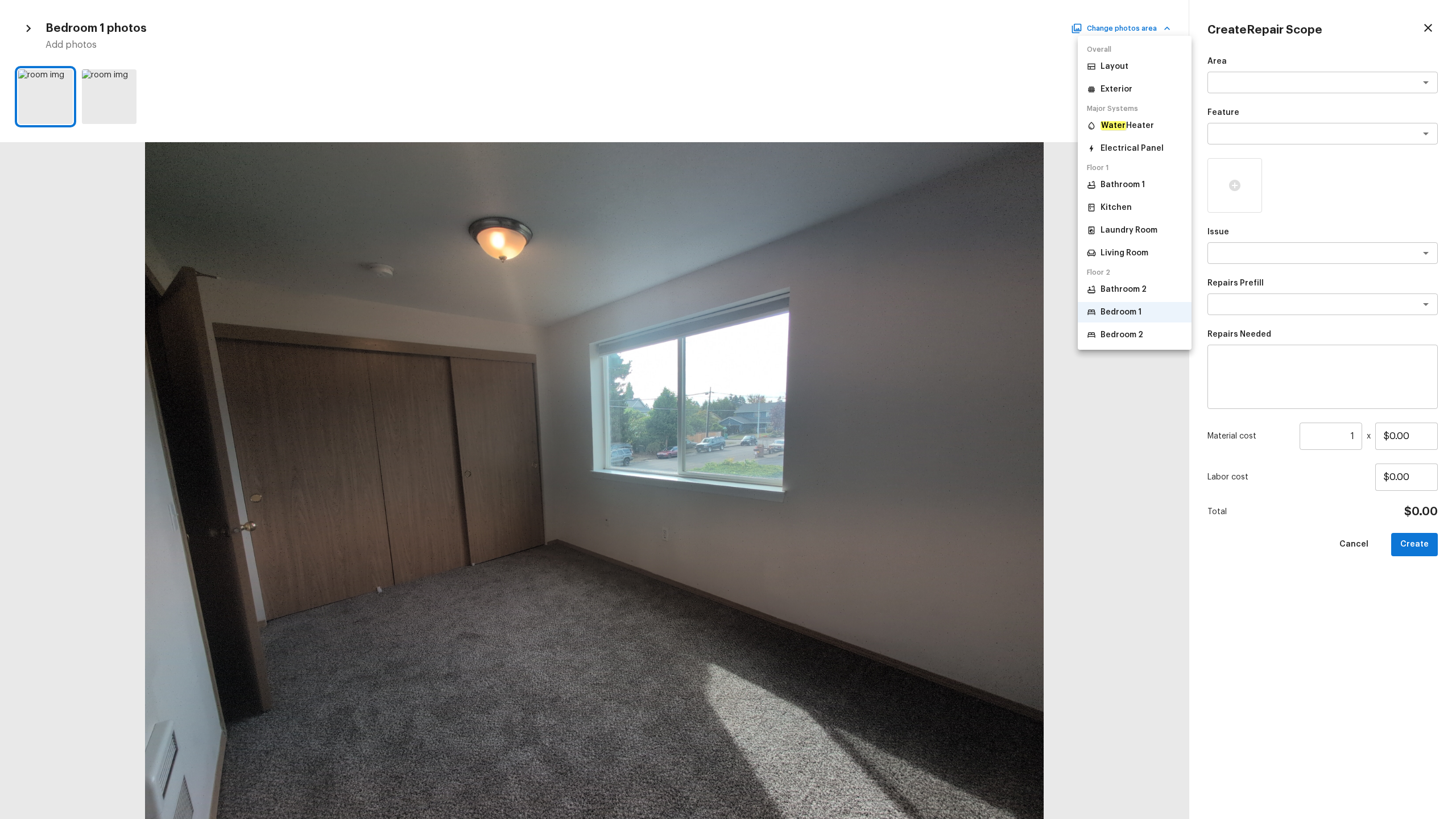
click at [818, 339] on p "Bedroom 2" at bounding box center [1122, 335] width 43 height 12
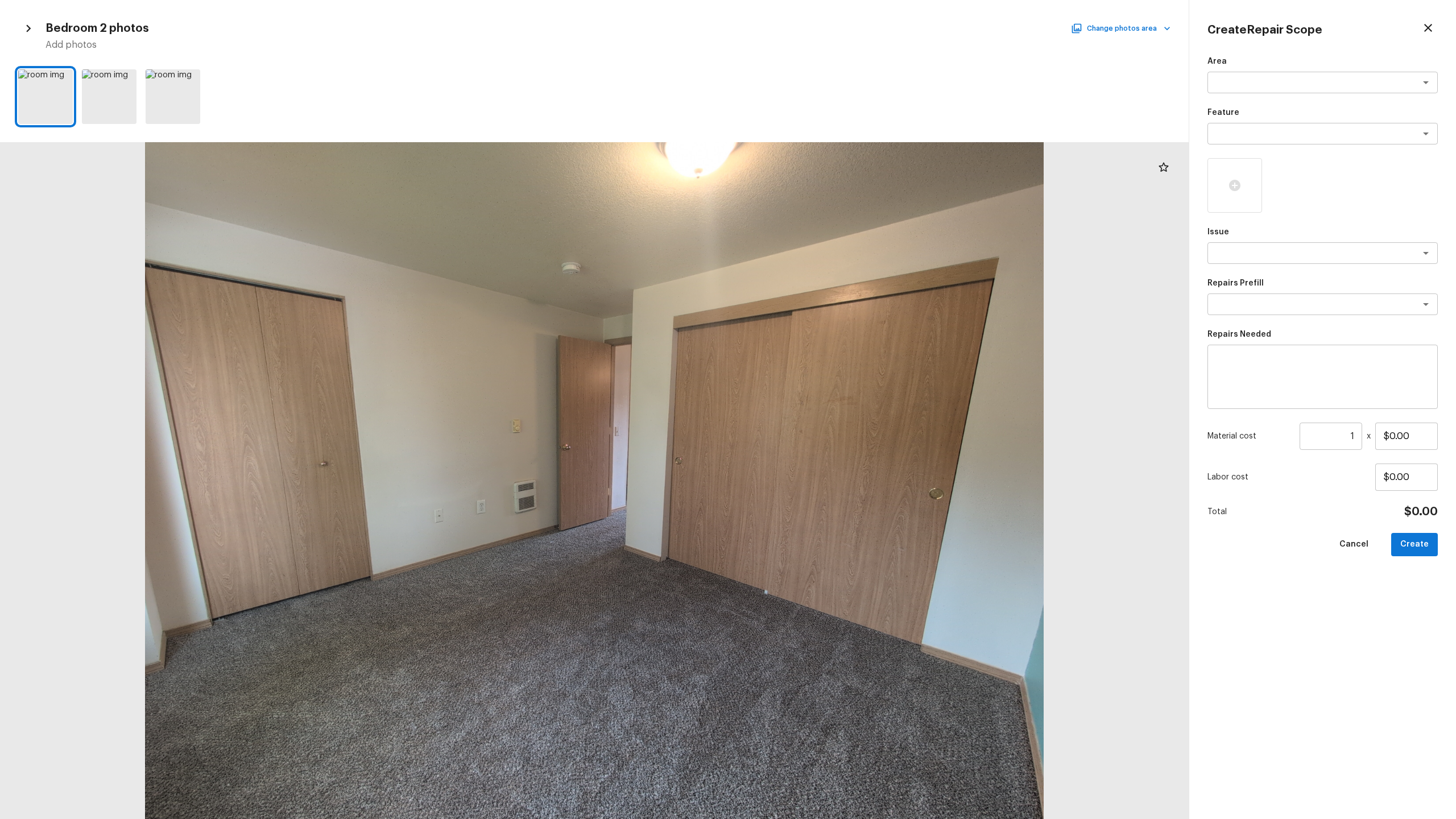
click at [818, 22] on icon "button" at bounding box center [1428, 27] width 14 height 14
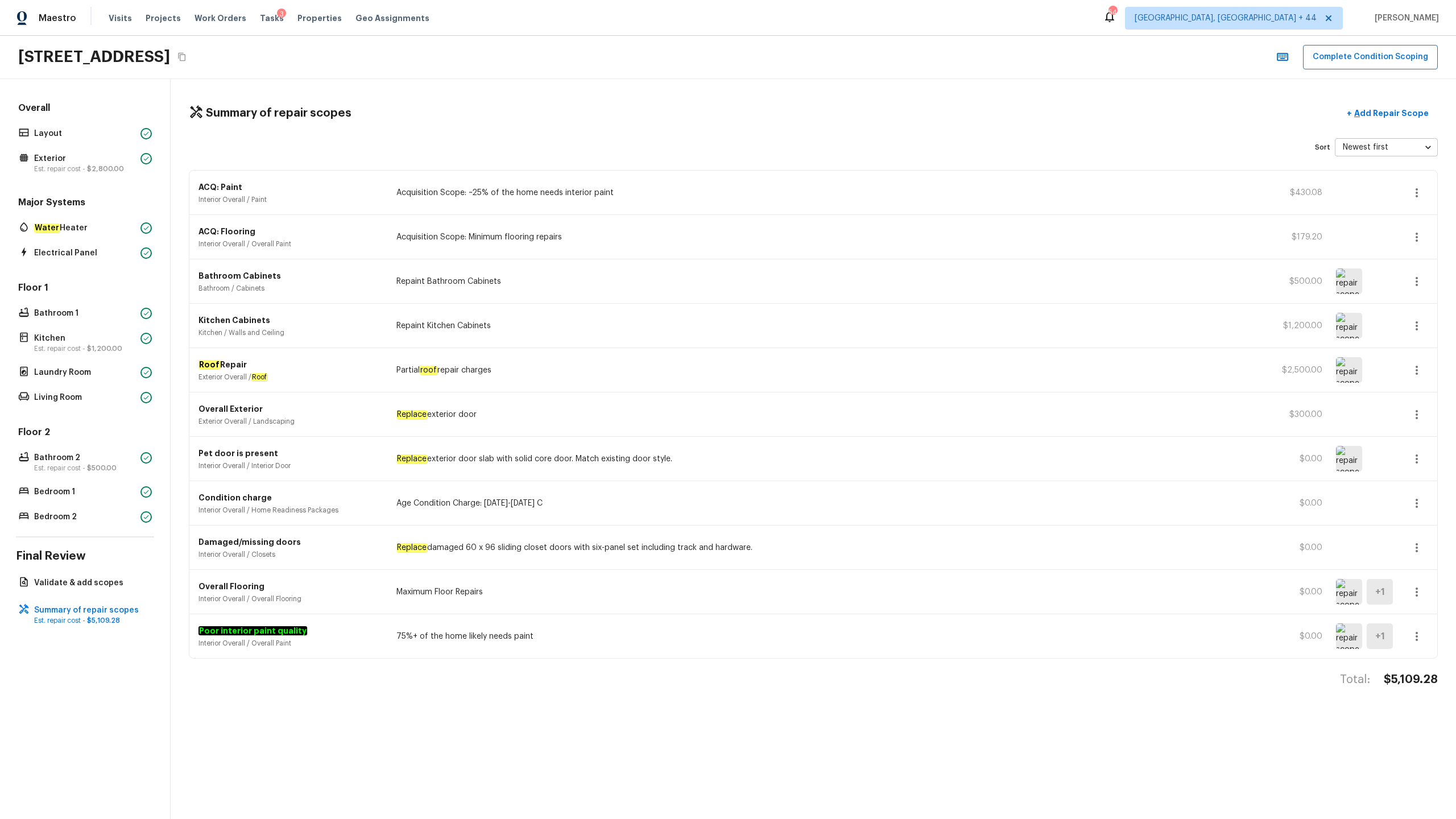
click at [818, 404] on h4 "$5,109.28" at bounding box center [1410, 679] width 54 height 15
copy h4 "$5,109.28"
click at [818, 58] on button "Complete Condition Scoping" at bounding box center [1370, 57] width 135 height 25
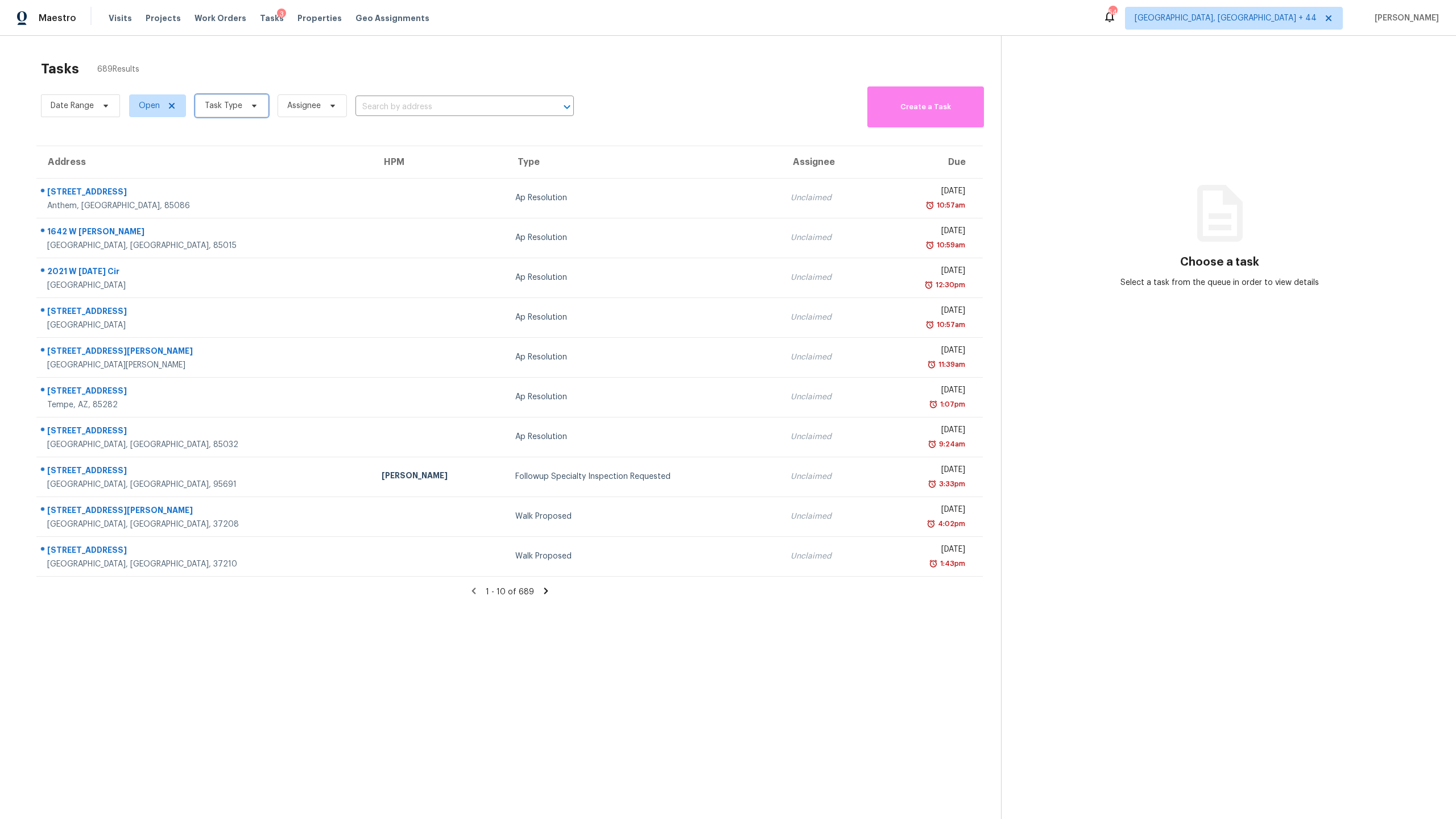
click at [225, 109] on span "Task Type" at bounding box center [224, 106] width 38 height 12
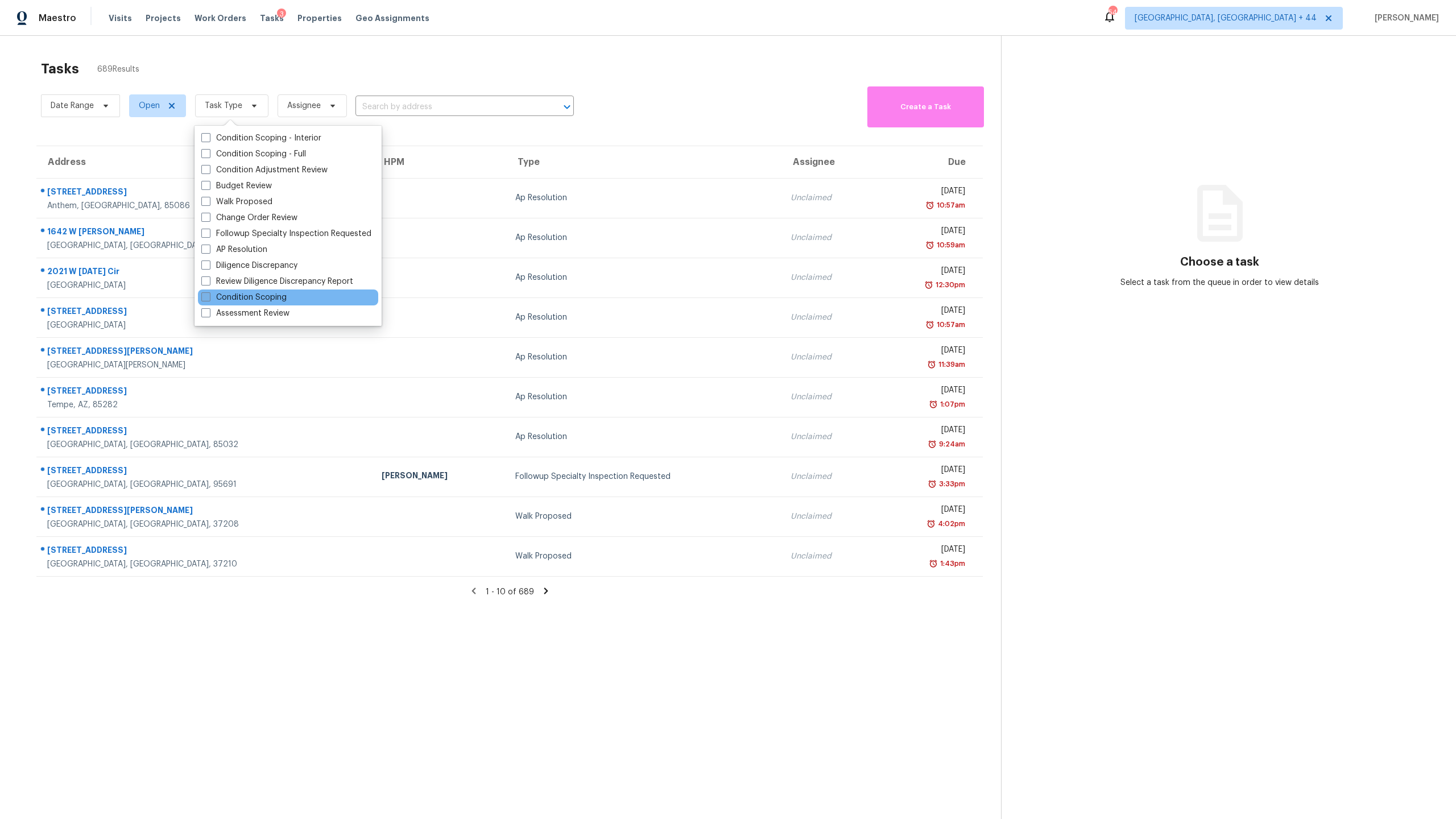
click at [272, 298] on label "Condition Scoping" at bounding box center [244, 298] width 85 height 12
click at [209, 298] on input "Condition Scoping" at bounding box center [205, 295] width 7 height 7
checkbox input "true"
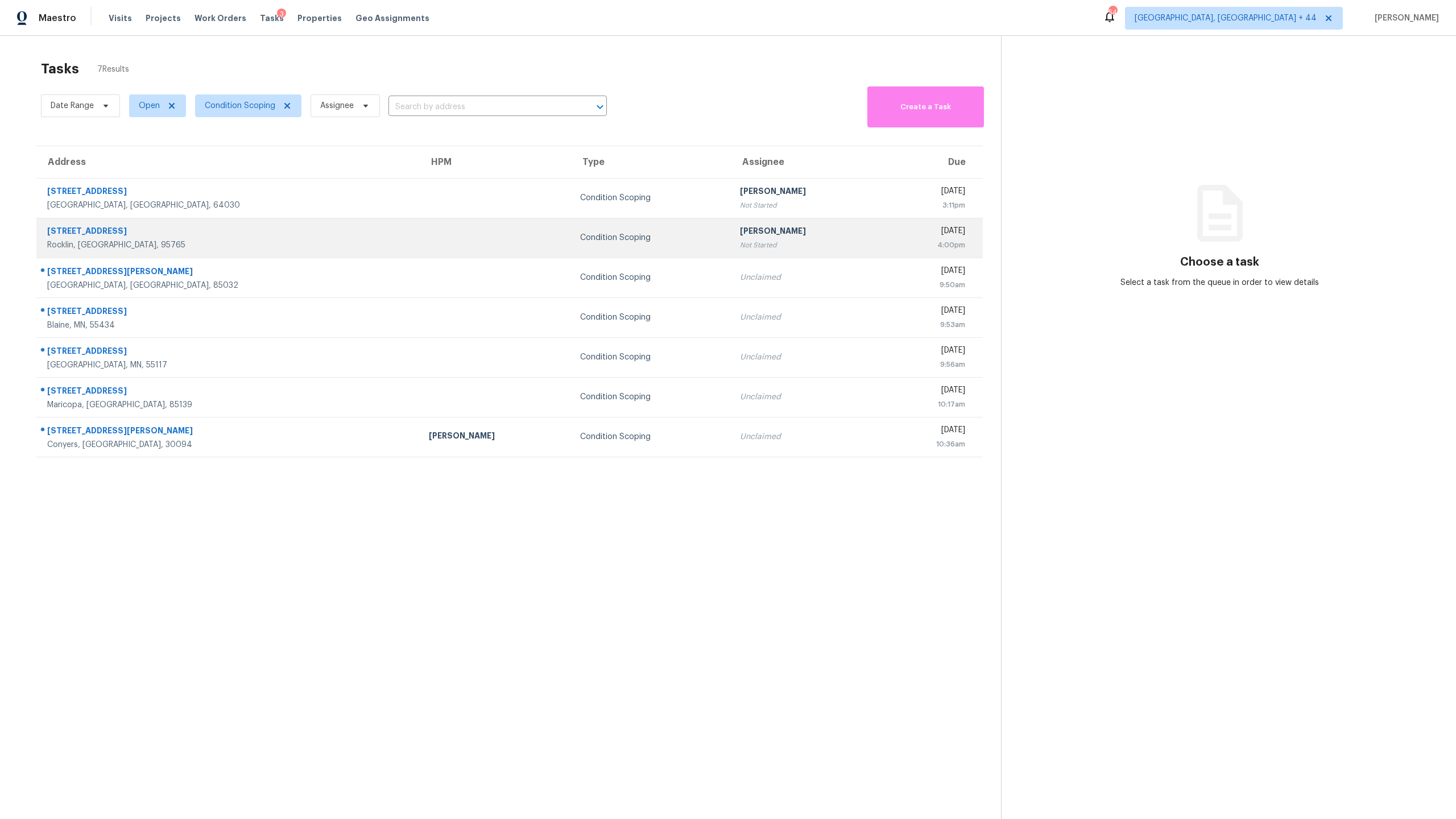
click at [740, 239] on div "Not Started" at bounding box center [807, 245] width 134 height 12
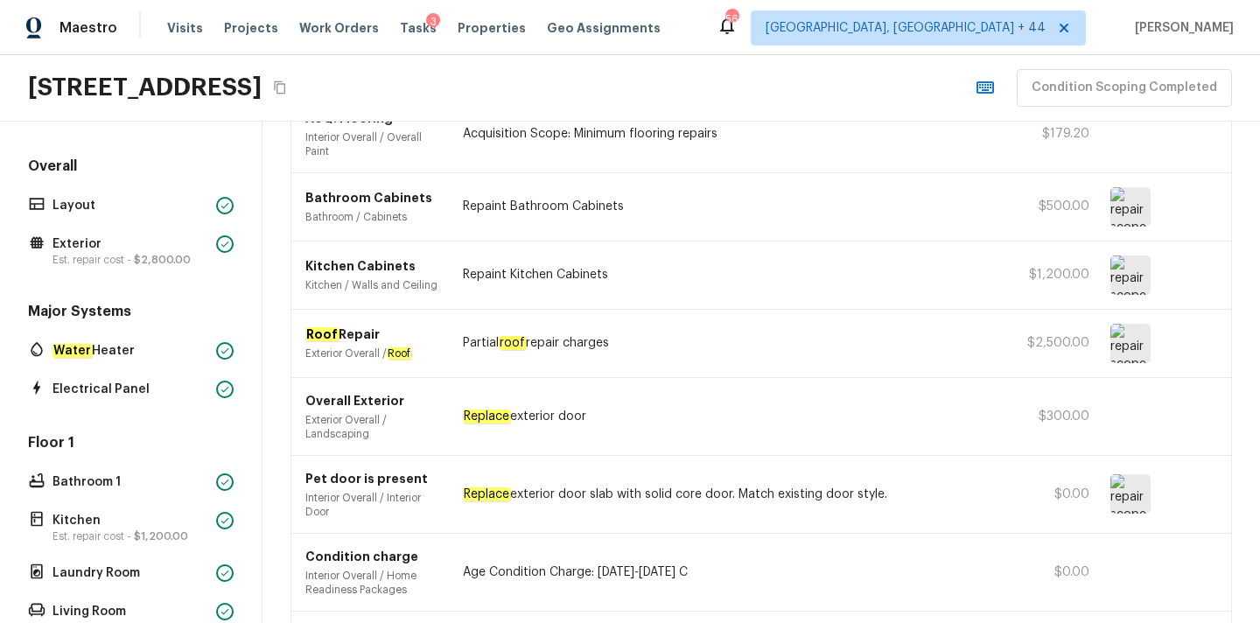
scroll to position [261, 0]
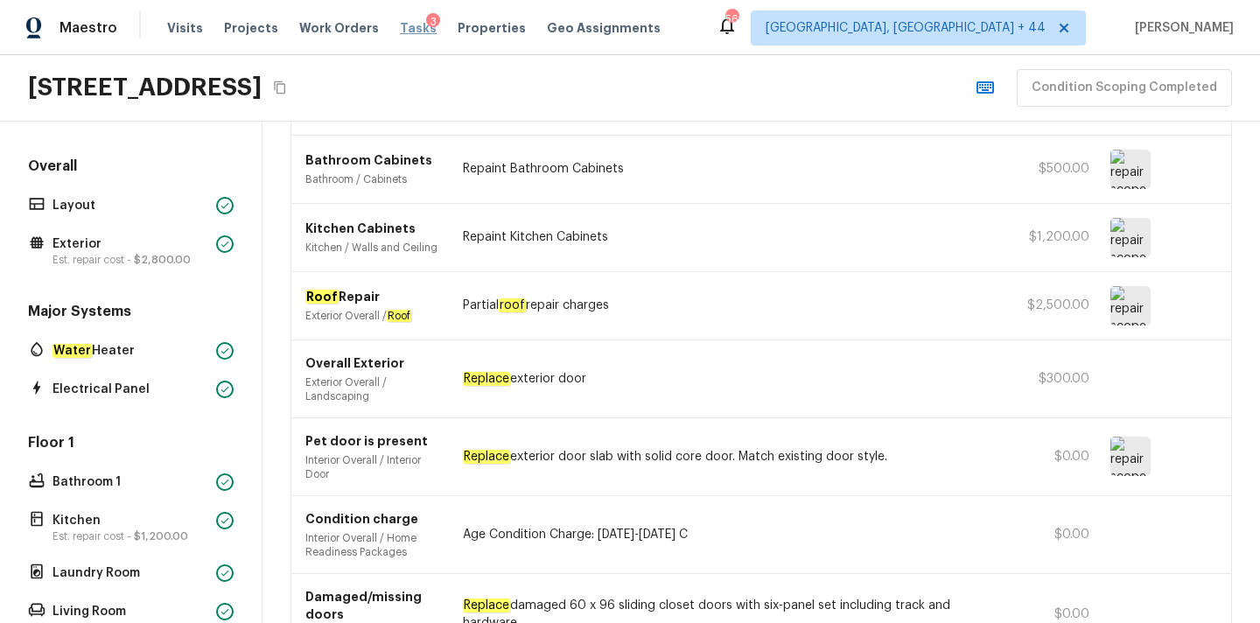
click at [400, 29] on span "Tasks" at bounding box center [418, 28] width 37 height 12
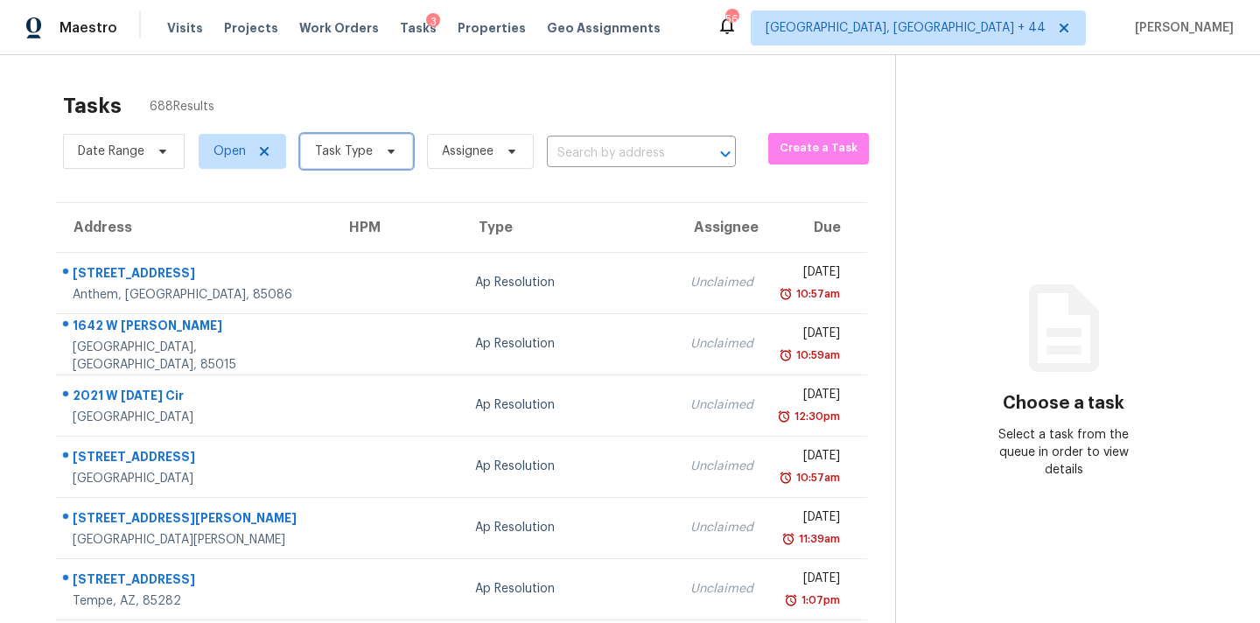
click at [354, 158] on span "Task Type" at bounding box center [344, 152] width 58 height 18
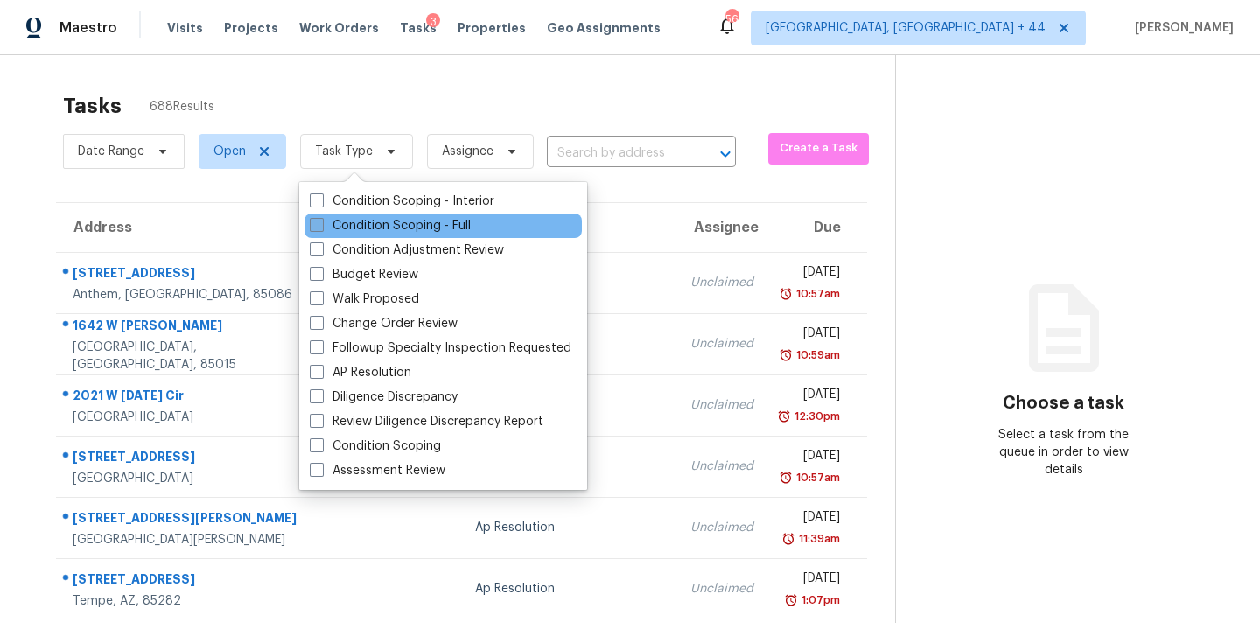
click at [391, 227] on label "Condition Scoping - Full" at bounding box center [390, 226] width 161 height 18
click at [321, 227] on input "Condition Scoping - Full" at bounding box center [315, 222] width 11 height 11
checkbox input "true"
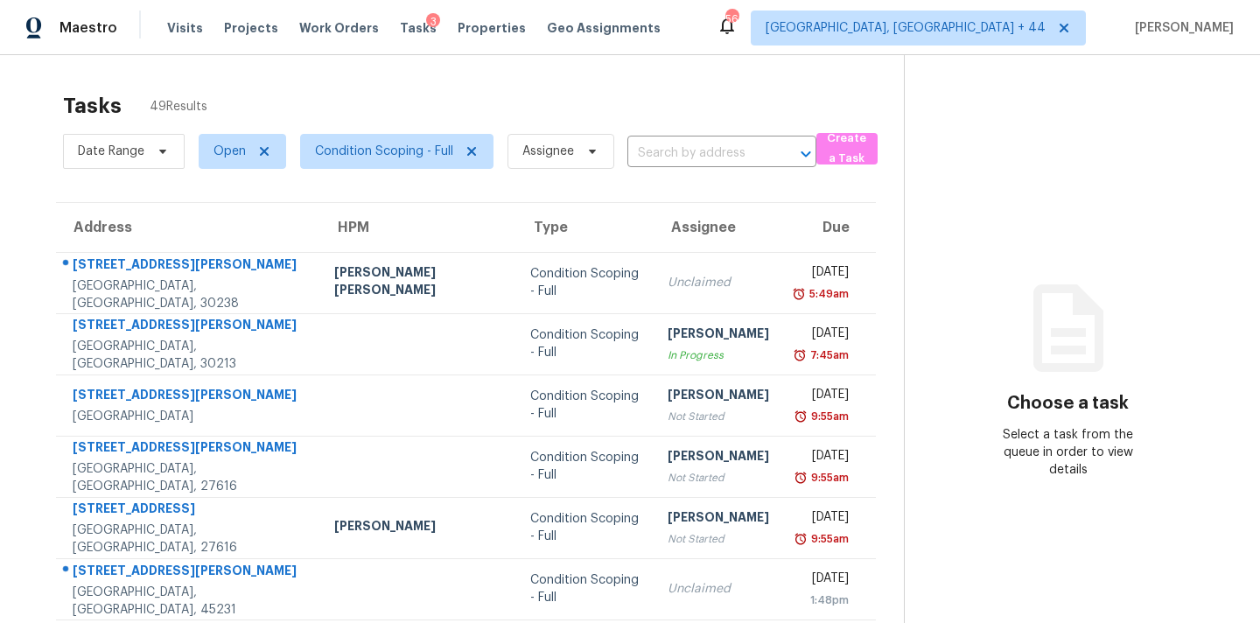
click at [676, 167] on div "Date Range Open Condition Scoping - Full Assignee ​" at bounding box center [440, 152] width 754 height 46
click at [682, 159] on input "text" at bounding box center [698, 153] width 140 height 27
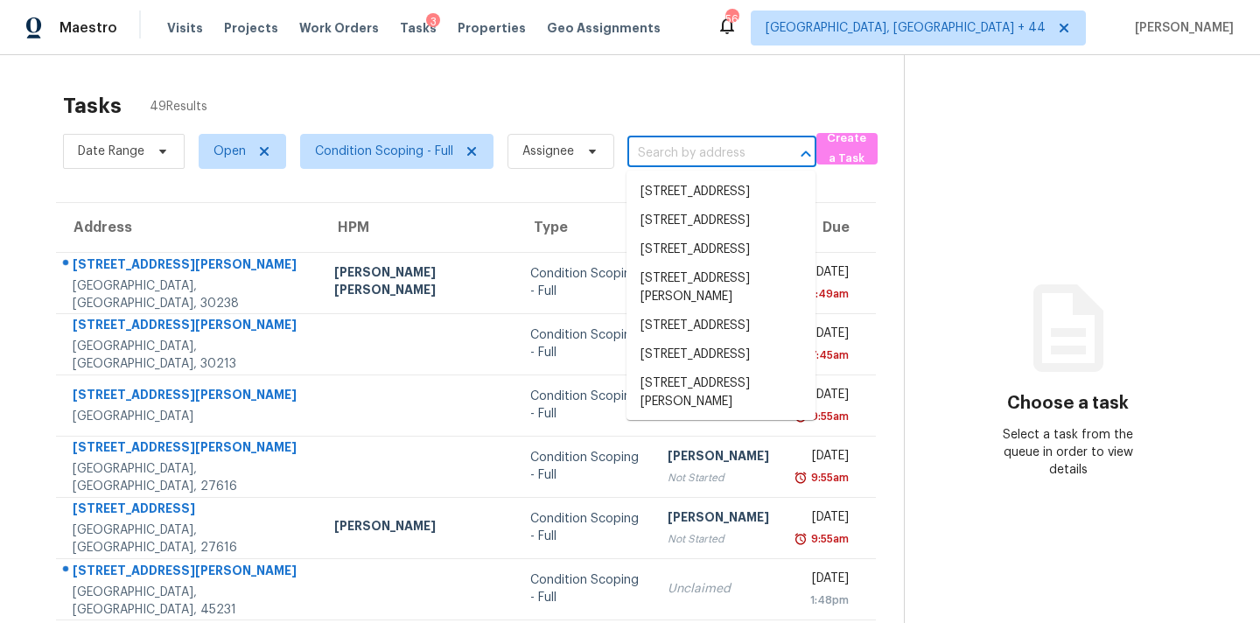
paste input "[STREET_ADDRESS]"
type input "[STREET_ADDRESS]"
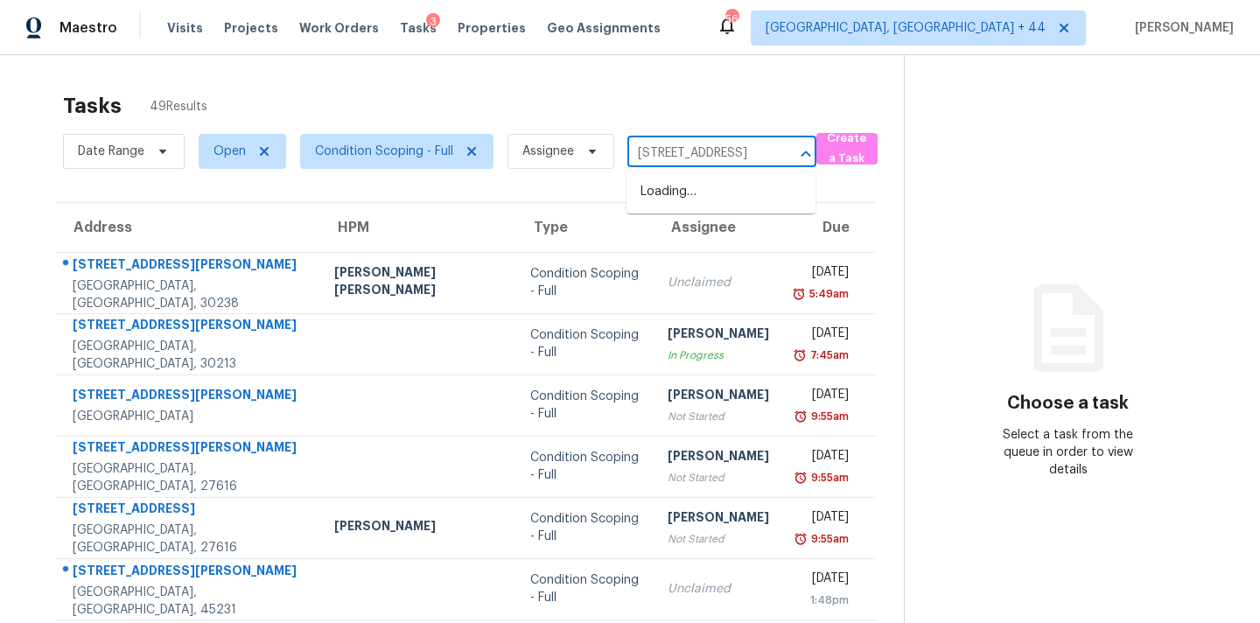
scroll to position [0, 64]
click at [694, 198] on li "[STREET_ADDRESS]" at bounding box center [721, 192] width 189 height 29
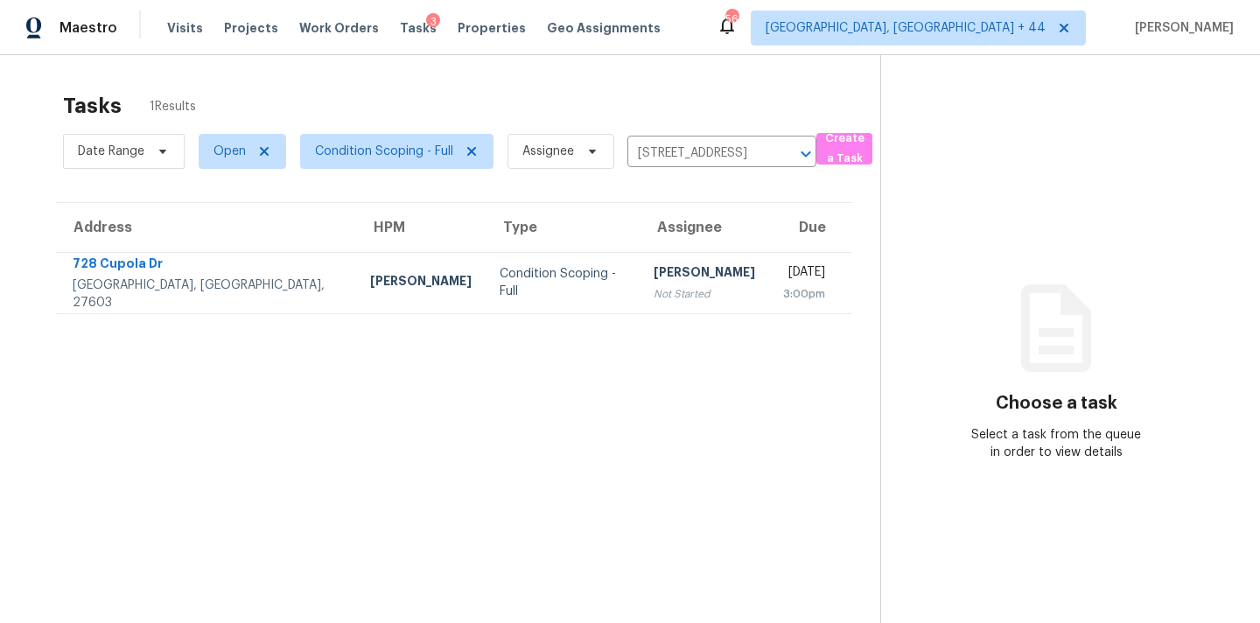
click at [656, 295] on div "Not Started" at bounding box center [705, 294] width 102 height 18
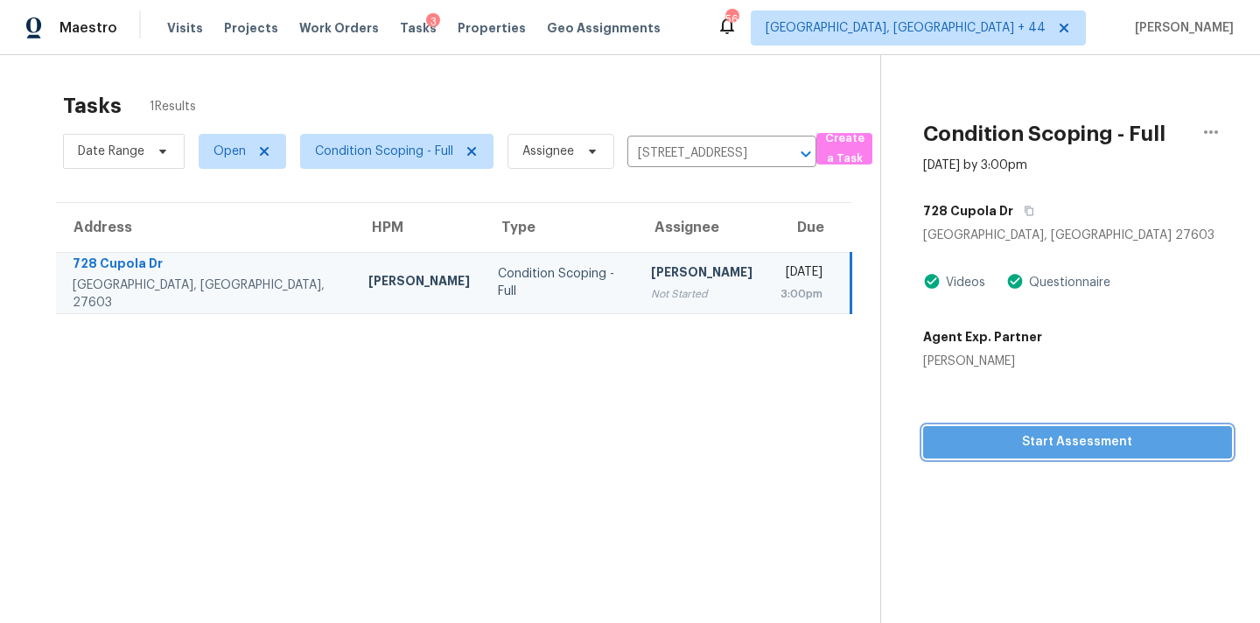
click at [1073, 449] on span "Start Assessment" at bounding box center [1077, 442] width 281 height 22
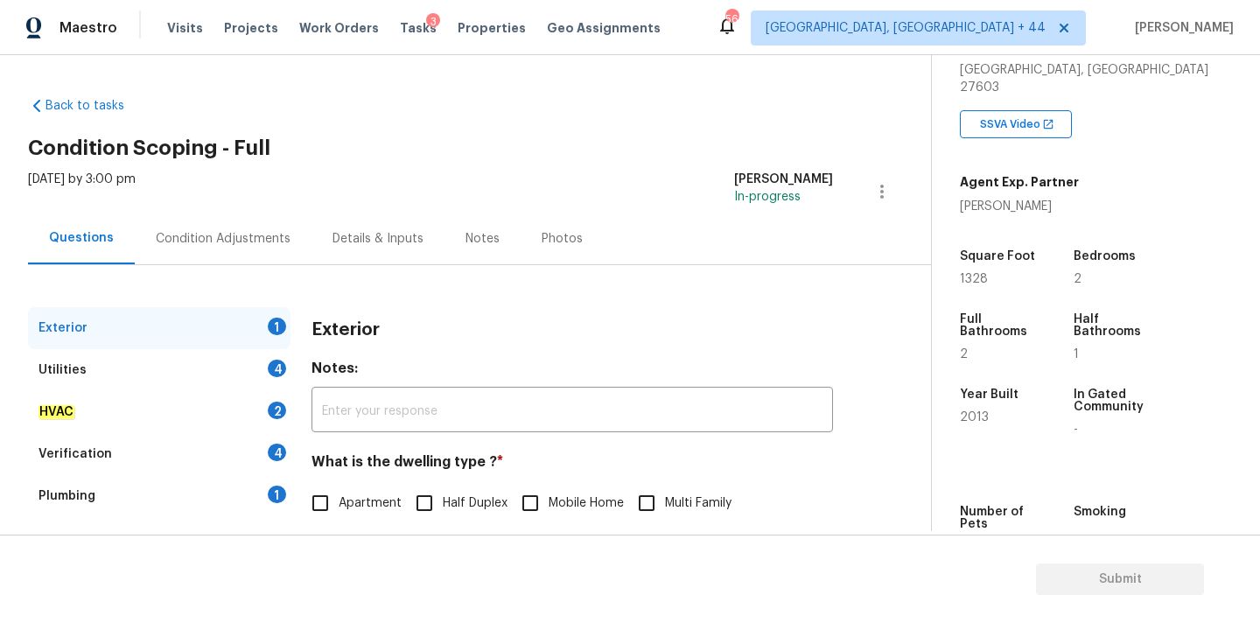
scroll to position [251, 0]
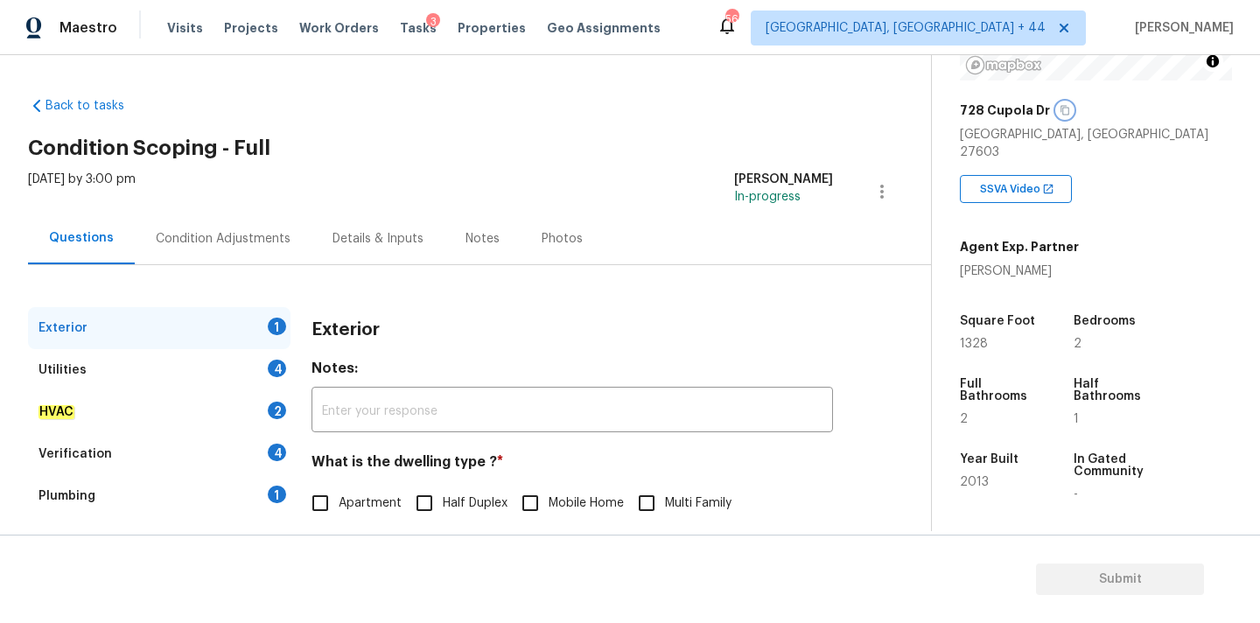
click at [1062, 114] on icon "button" at bounding box center [1065, 110] width 11 height 11
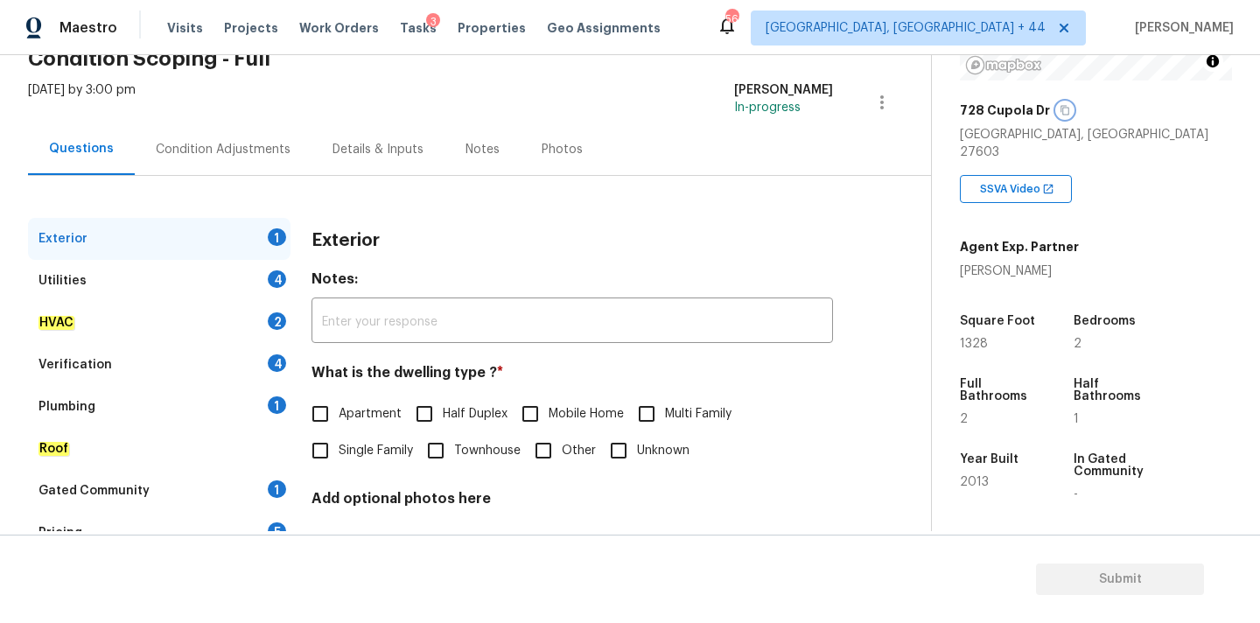
scroll to position [173, 0]
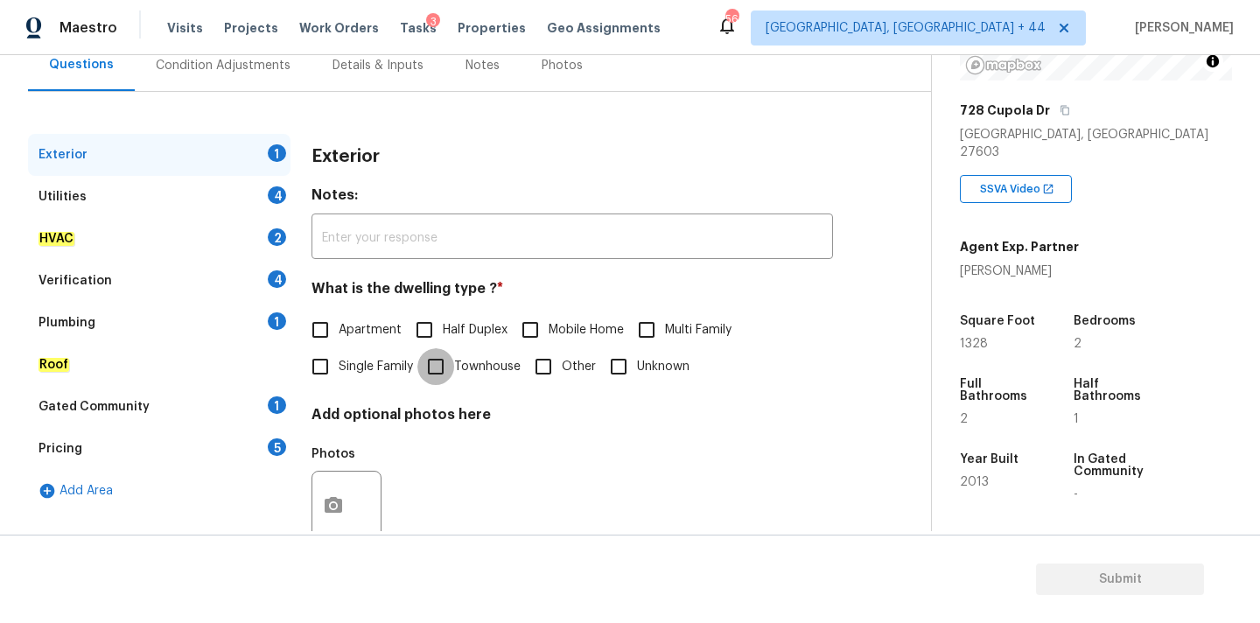
click at [442, 369] on input "Townhouse" at bounding box center [435, 366] width 37 height 37
checkbox input "true"
click at [186, 199] on div "Utilities 4" at bounding box center [159, 197] width 263 height 42
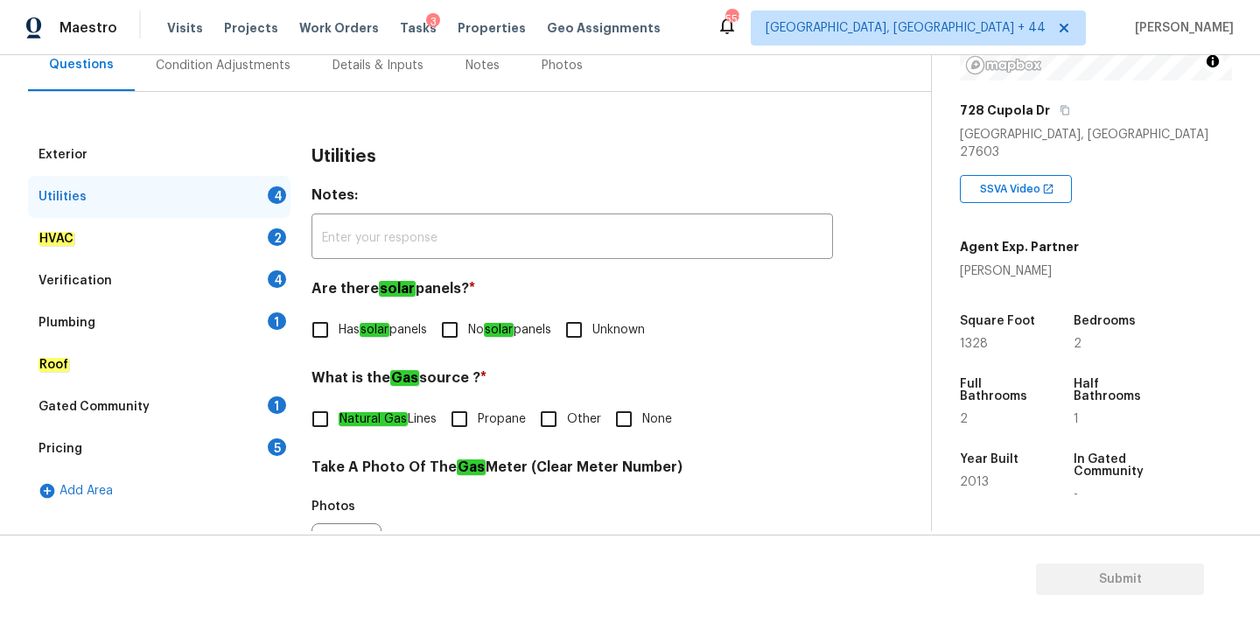
click at [475, 319] on label "No solar panels" at bounding box center [491, 330] width 120 height 37
click at [468, 319] on input "No solar panels" at bounding box center [449, 330] width 37 height 37
checkbox input "true"
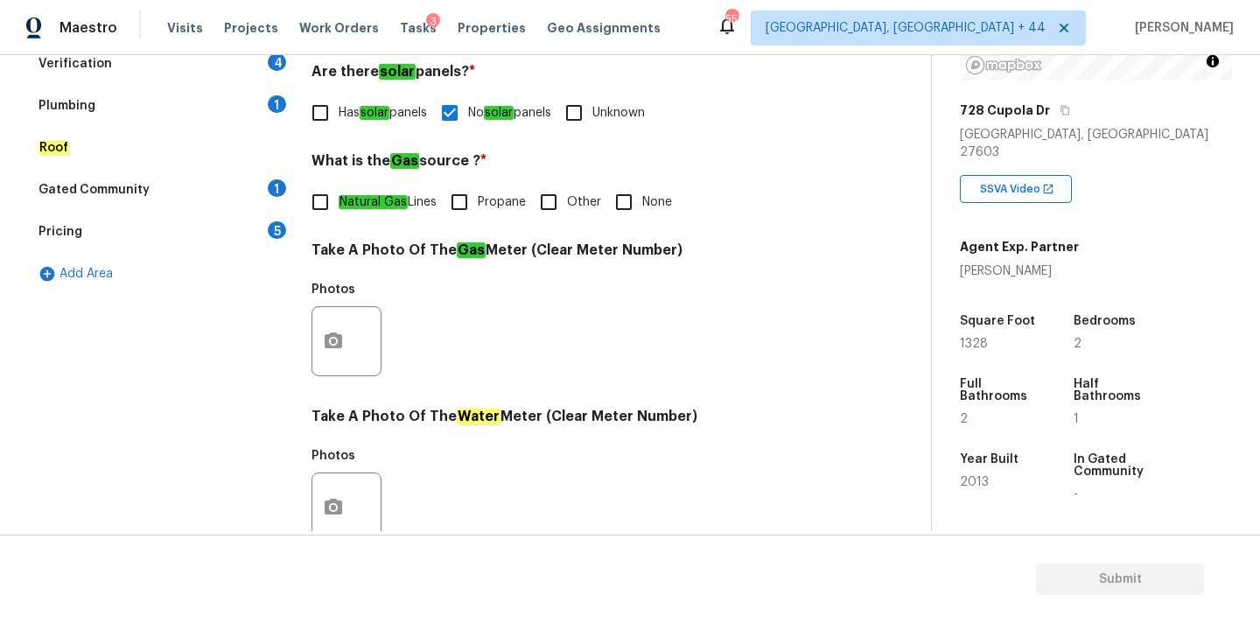
scroll to position [375, 0]
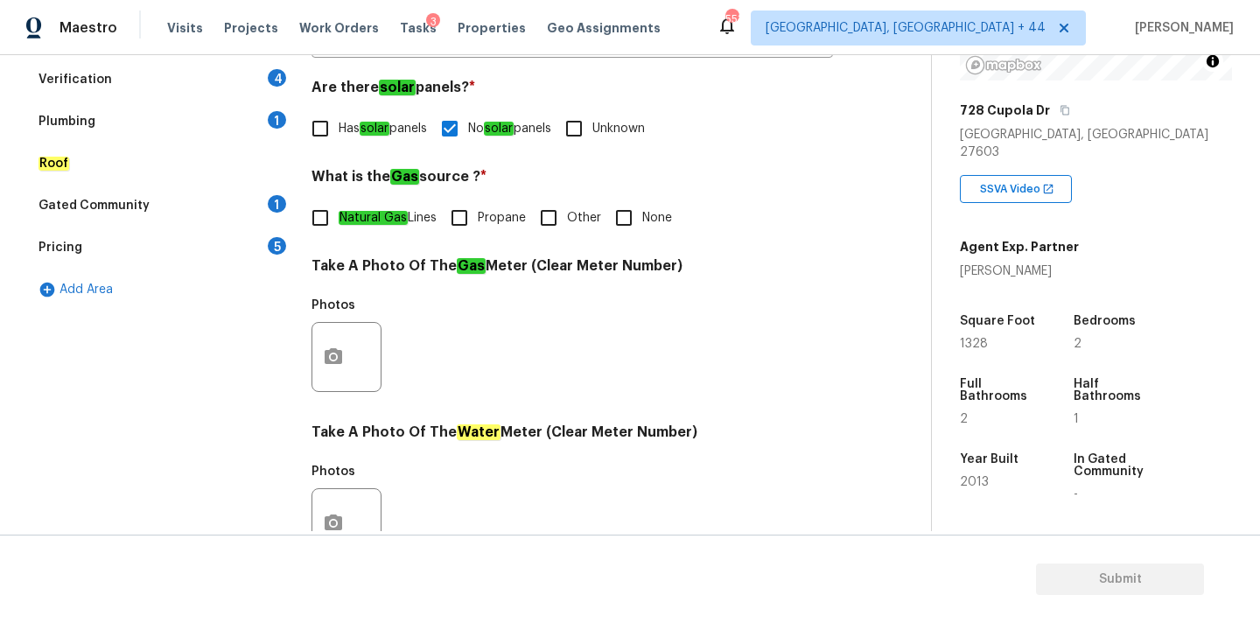
click at [622, 221] on input "None" at bounding box center [624, 218] width 37 height 37
checkbox input "true"
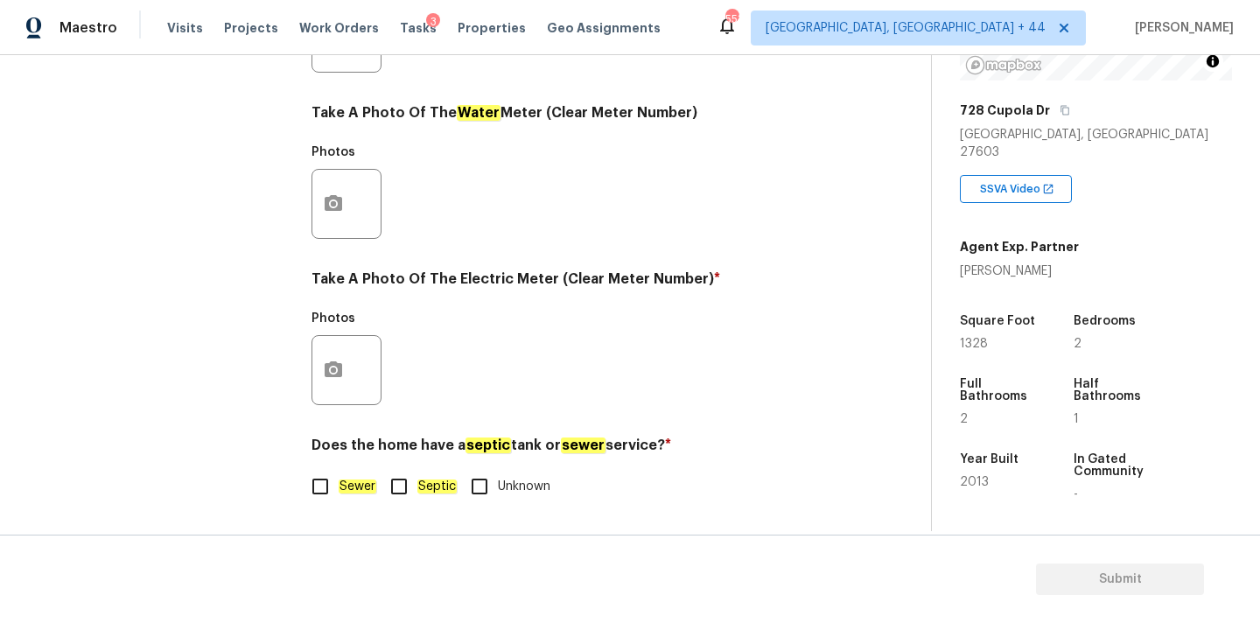
click at [351, 493] on em "Sewer" at bounding box center [358, 487] width 38 height 14
click at [339, 493] on input "Sewer" at bounding box center [320, 486] width 37 height 37
checkbox input "true"
click at [349, 356] on button "button" at bounding box center [333, 370] width 42 height 68
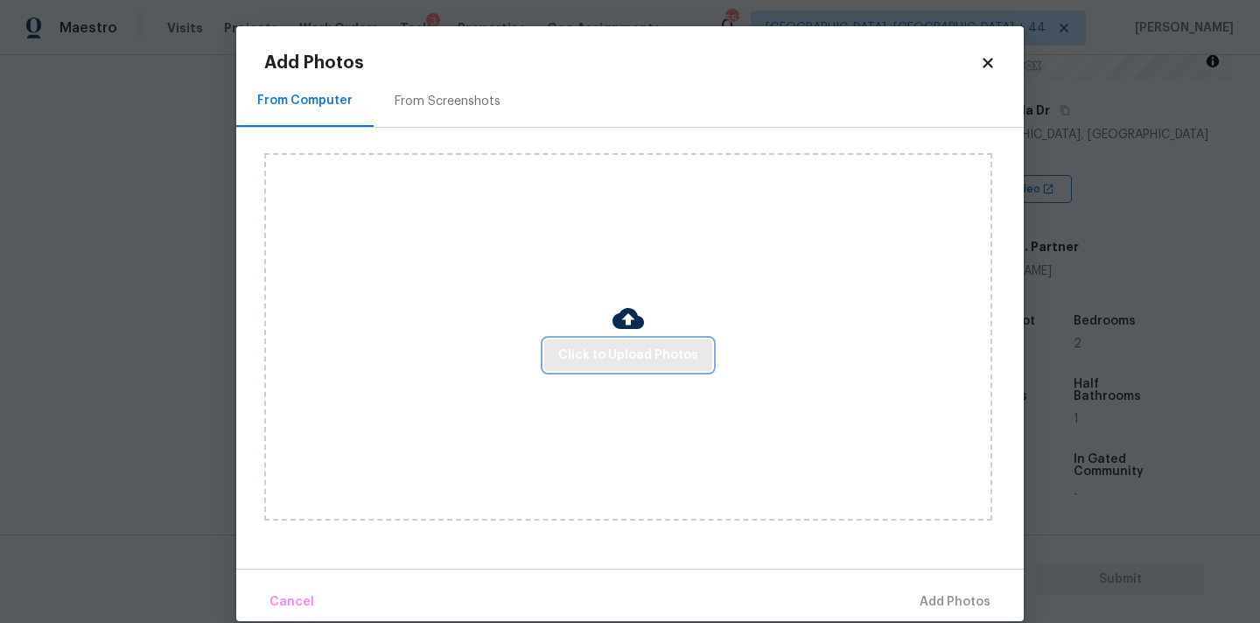
click at [592, 361] on span "Click to Upload Photos" at bounding box center [628, 356] width 140 height 22
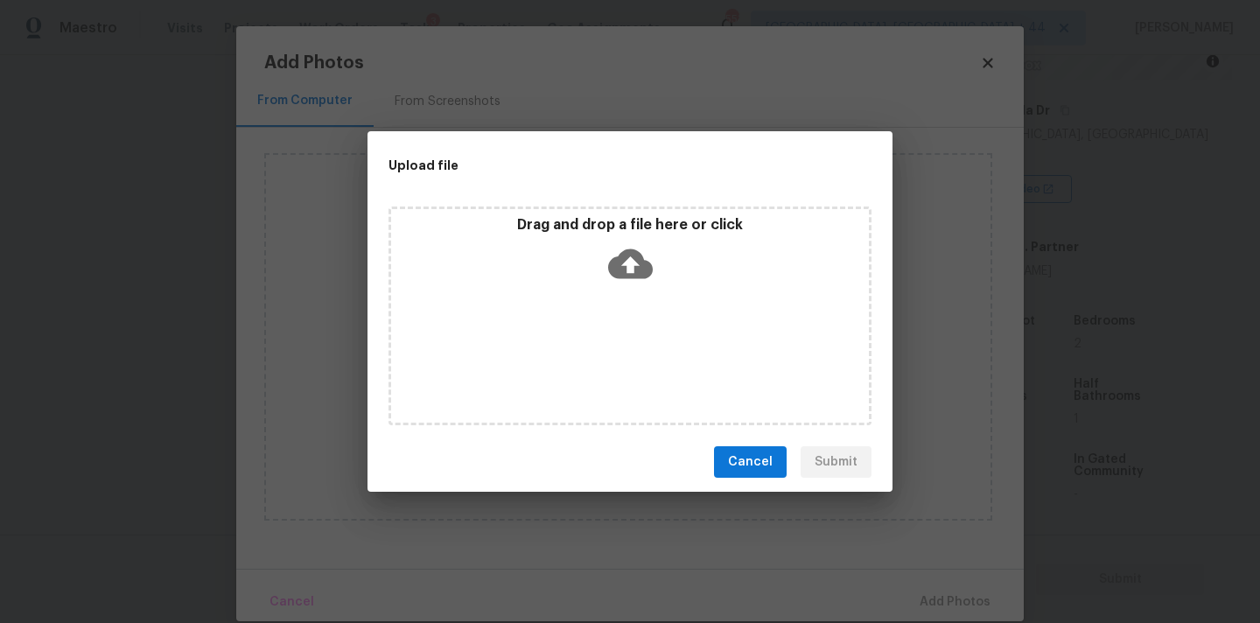
click at [633, 266] on icon at bounding box center [630, 264] width 45 height 45
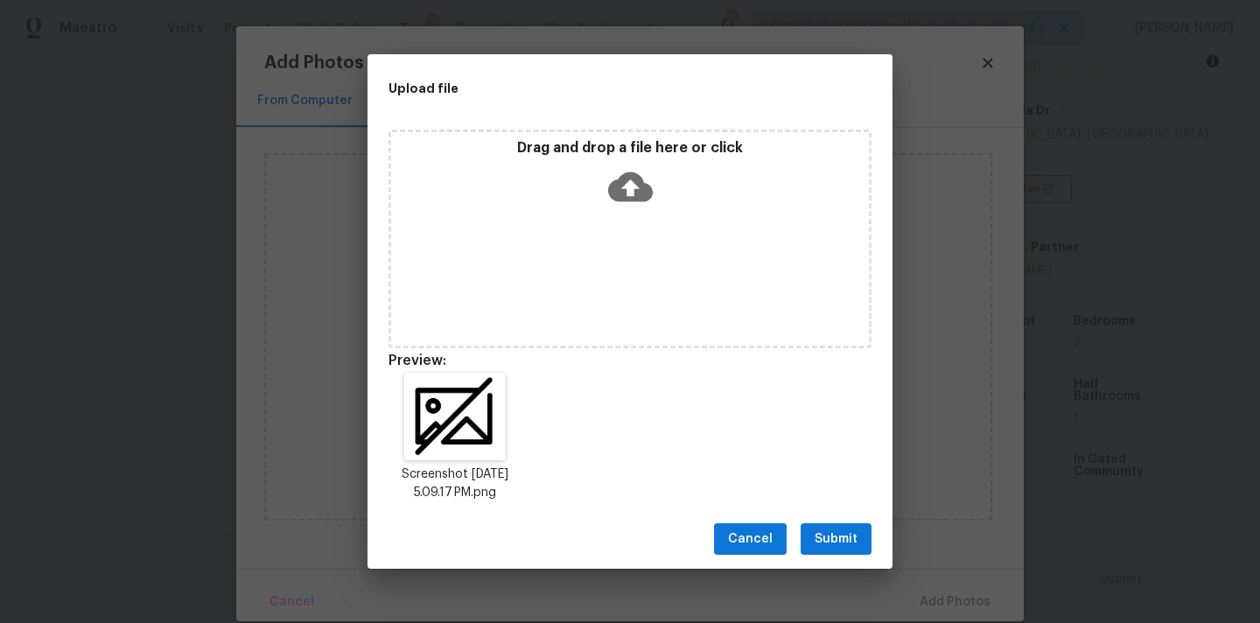
click at [853, 541] on span "Submit" at bounding box center [836, 540] width 43 height 22
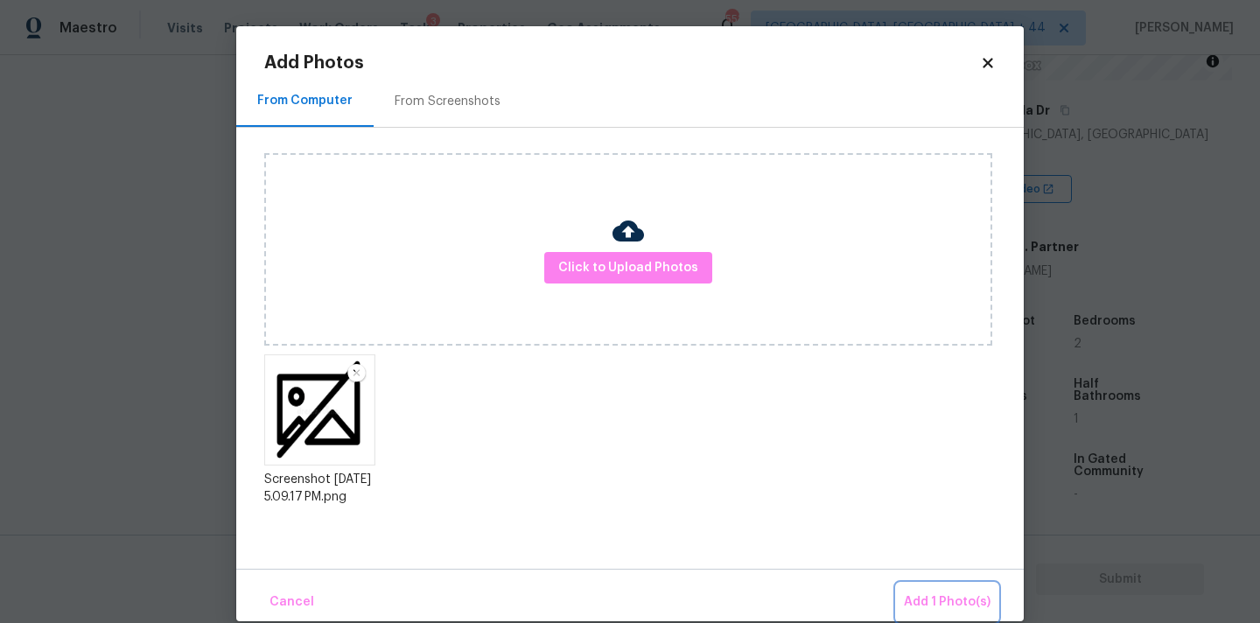
click at [936, 587] on button "Add 1 Photo(s)" at bounding box center [947, 603] width 101 height 38
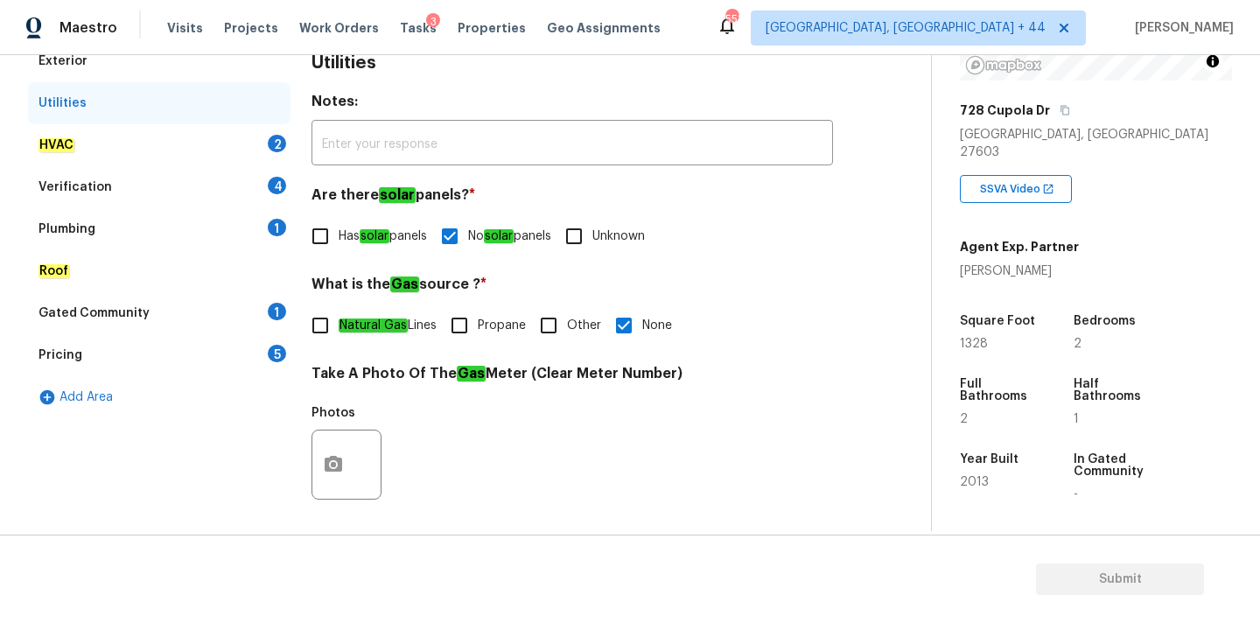
scroll to position [256, 0]
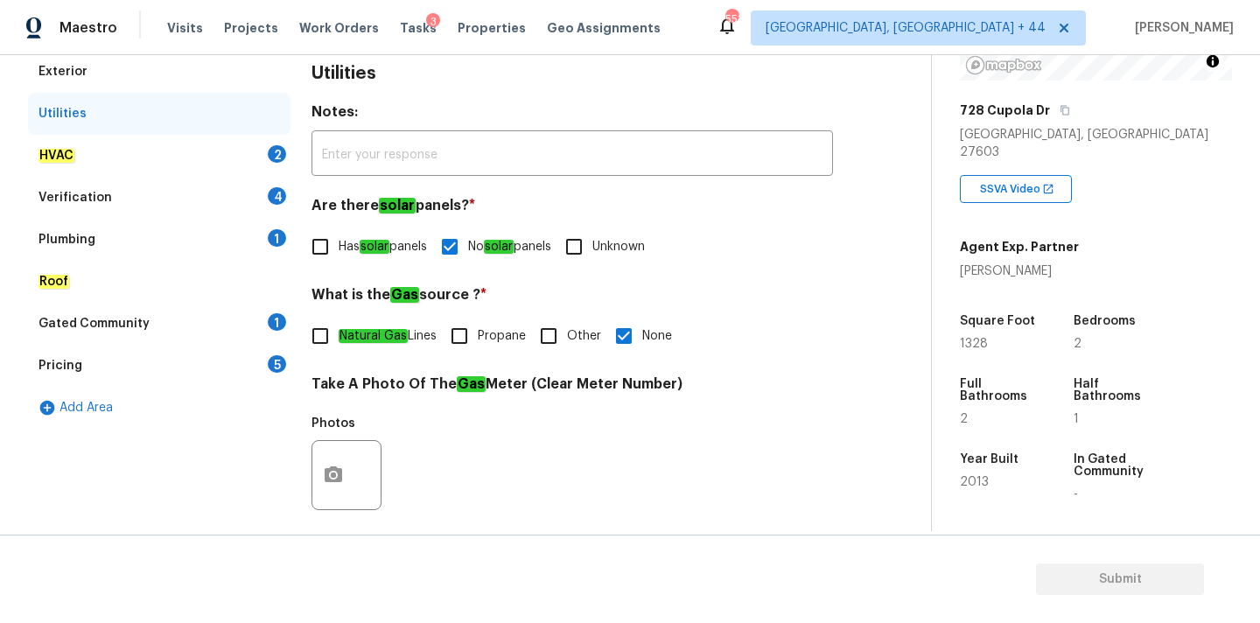
click at [172, 156] on div "HVAC 2" at bounding box center [159, 156] width 263 height 42
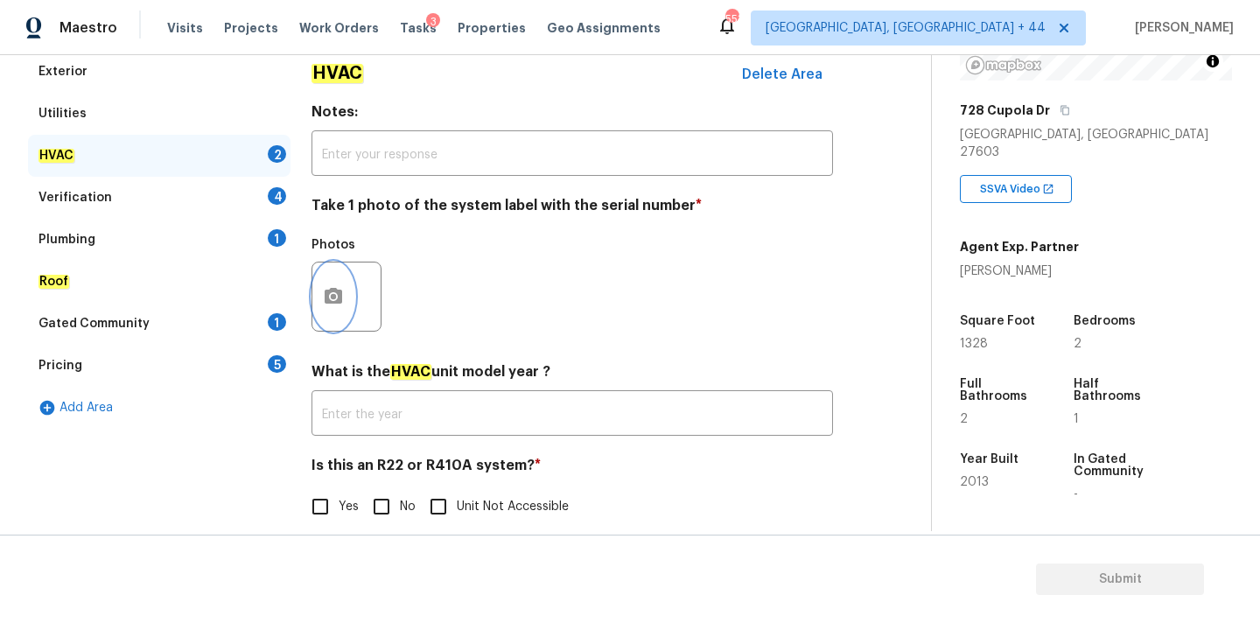
click at [340, 302] on icon "button" at bounding box center [334, 296] width 18 height 16
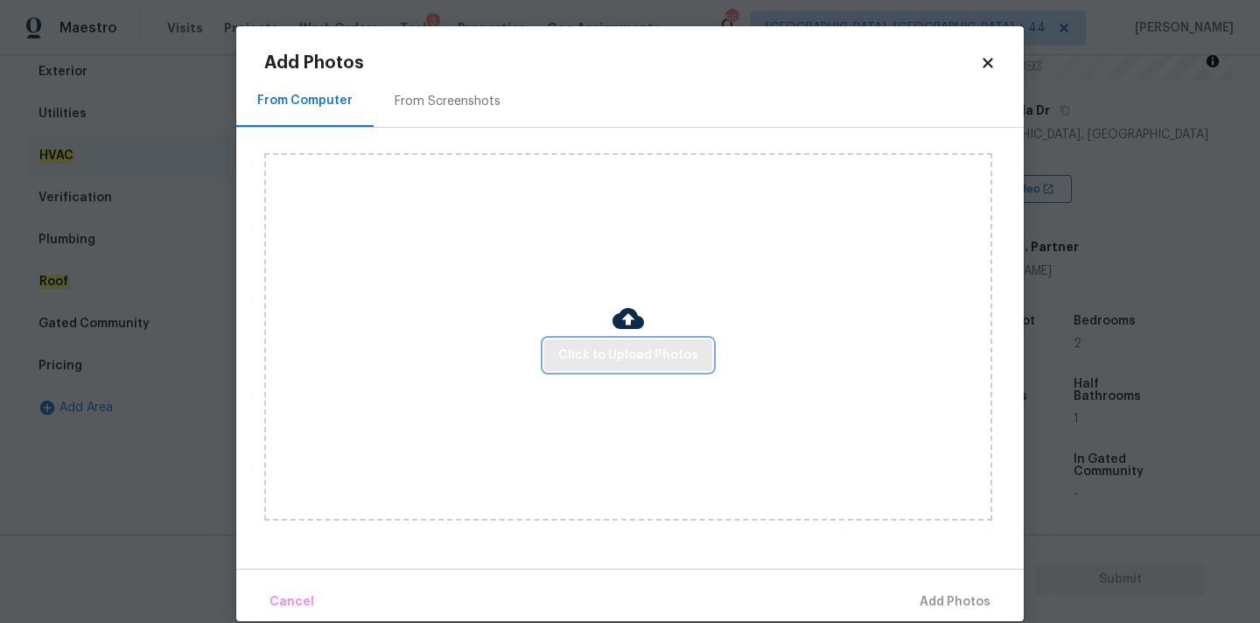
click at [554, 348] on button "Click to Upload Photos" at bounding box center [628, 356] width 168 height 32
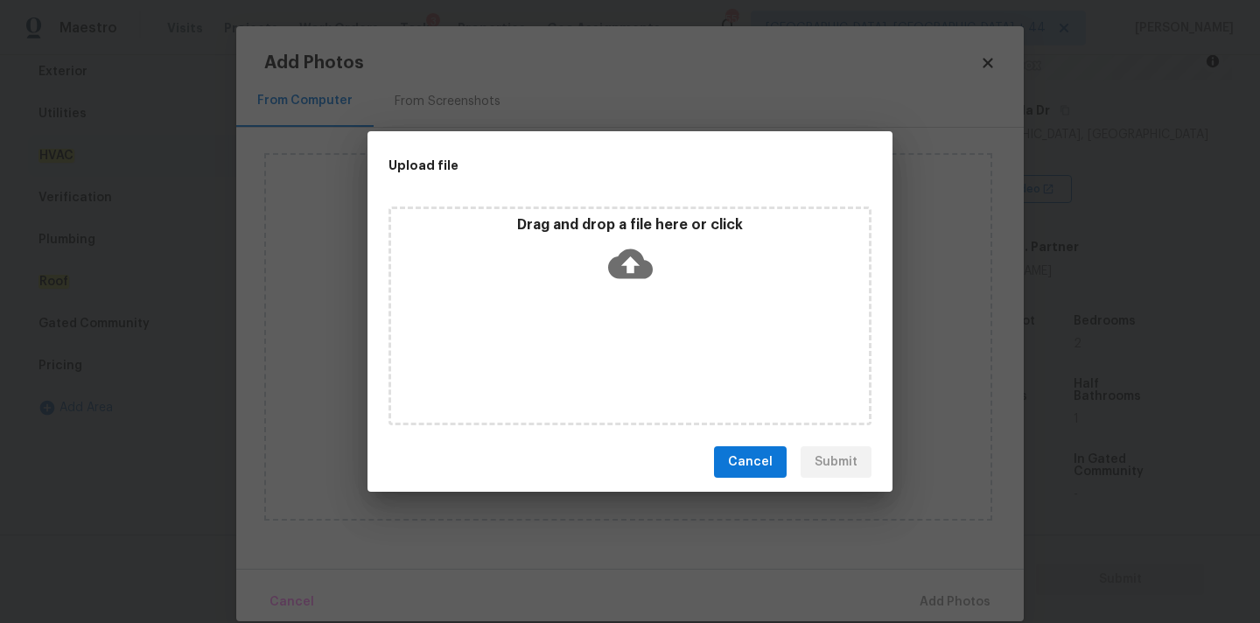
click at [621, 239] on div "Drag and drop a file here or click" at bounding box center [630, 253] width 478 height 75
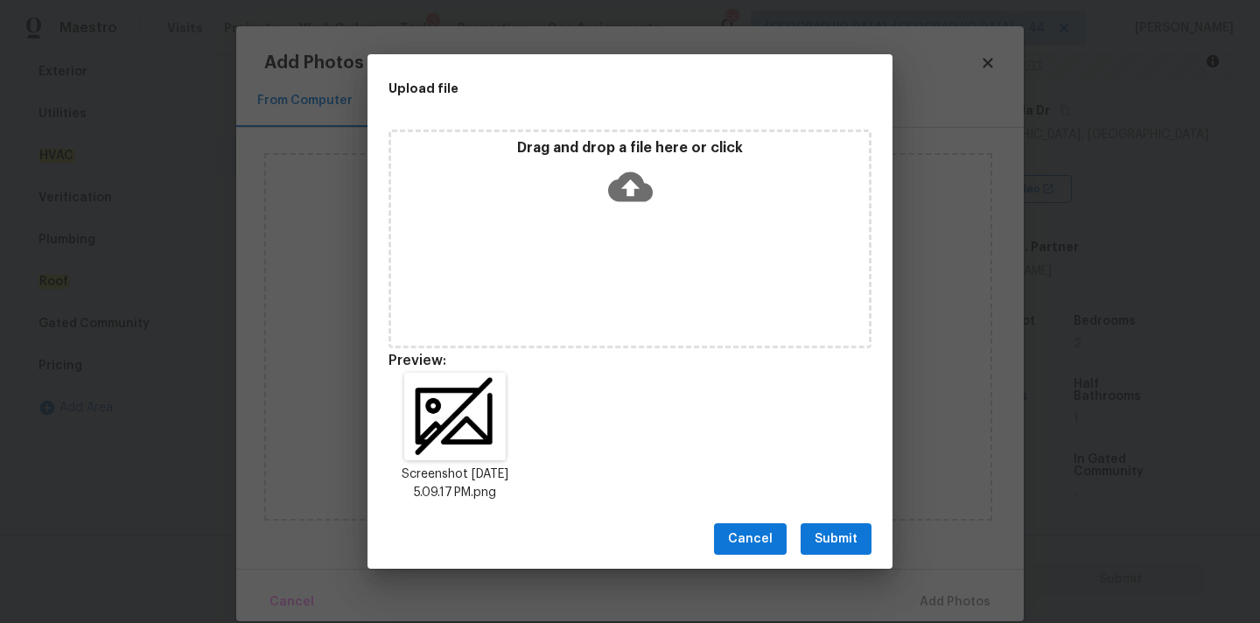
click at [816, 529] on span "Submit" at bounding box center [836, 540] width 43 height 22
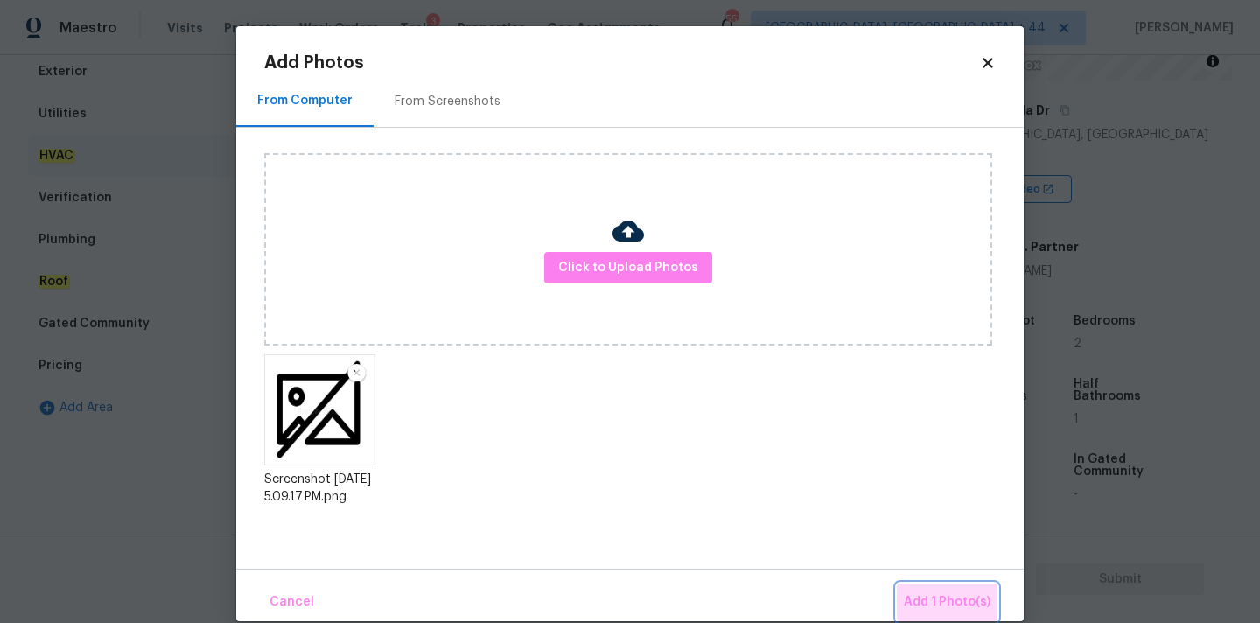
click at [914, 588] on button "Add 1 Photo(s)" at bounding box center [947, 603] width 101 height 38
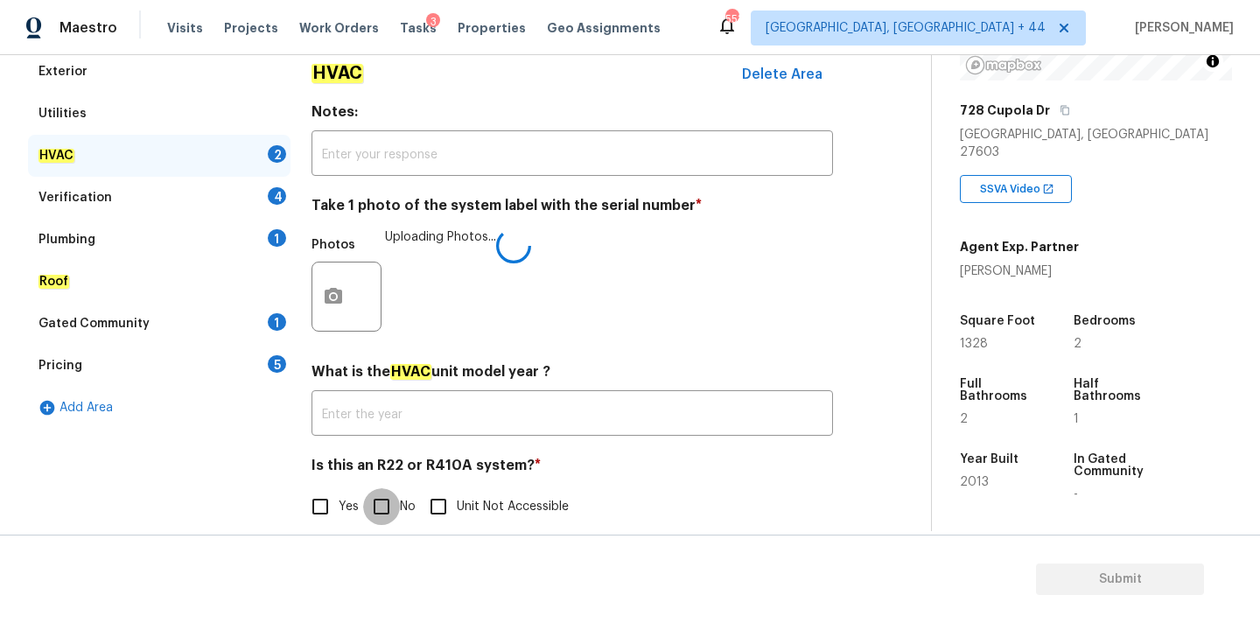
click at [382, 515] on input "No" at bounding box center [381, 506] width 37 height 37
checkbox input "true"
click at [199, 199] on div "Verification 4" at bounding box center [159, 198] width 263 height 42
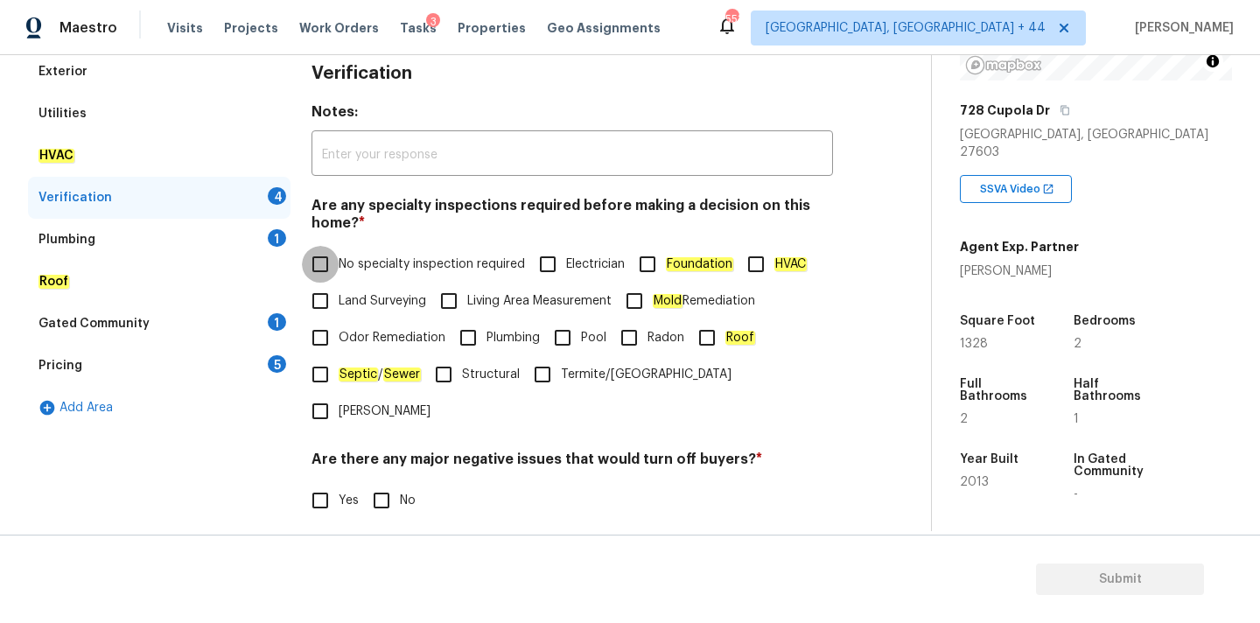
click at [321, 269] on input "No specialty inspection required" at bounding box center [320, 264] width 37 height 37
checkbox input "true"
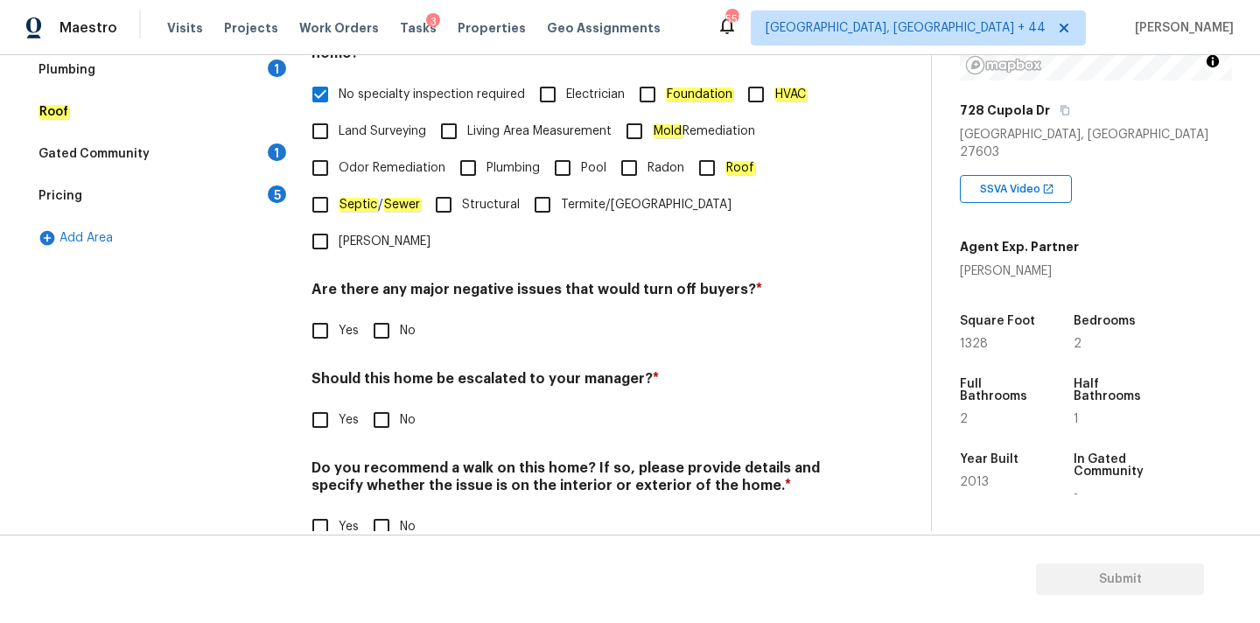
scroll to position [430, 0]
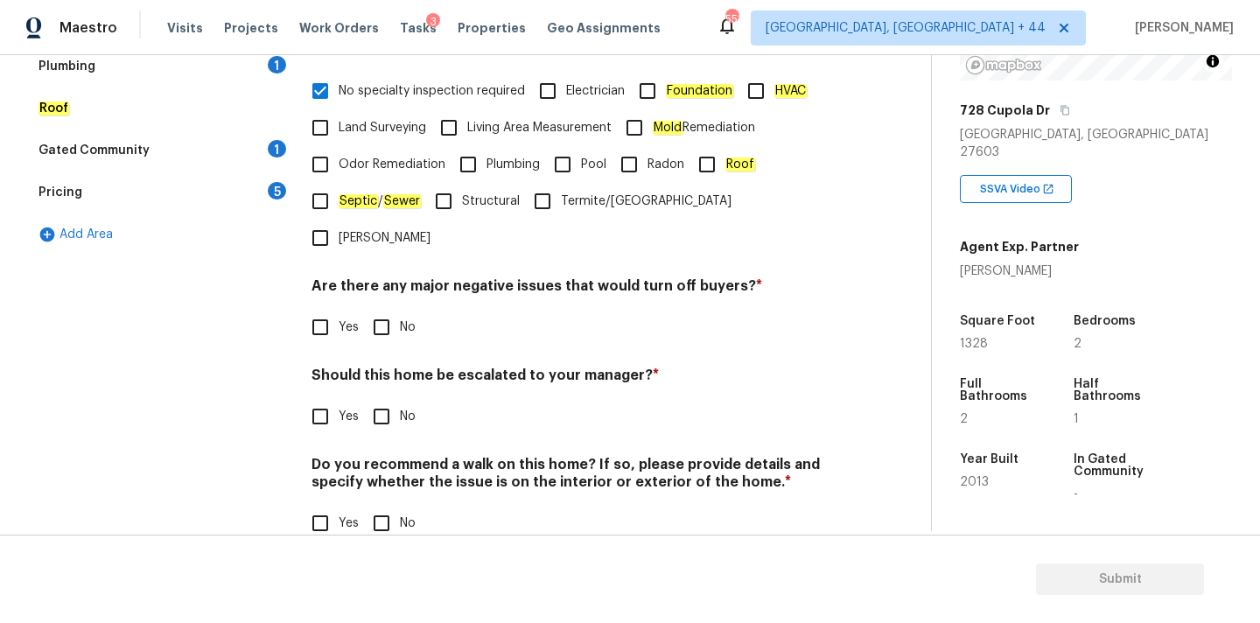
click at [375, 309] on input "No" at bounding box center [381, 327] width 37 height 37
checkbox input "true"
click at [383, 367] on div "Should this home be escalated to your manager? * Yes No" at bounding box center [573, 401] width 522 height 68
click at [383, 398] on input "No" at bounding box center [381, 416] width 37 height 37
checkbox input "true"
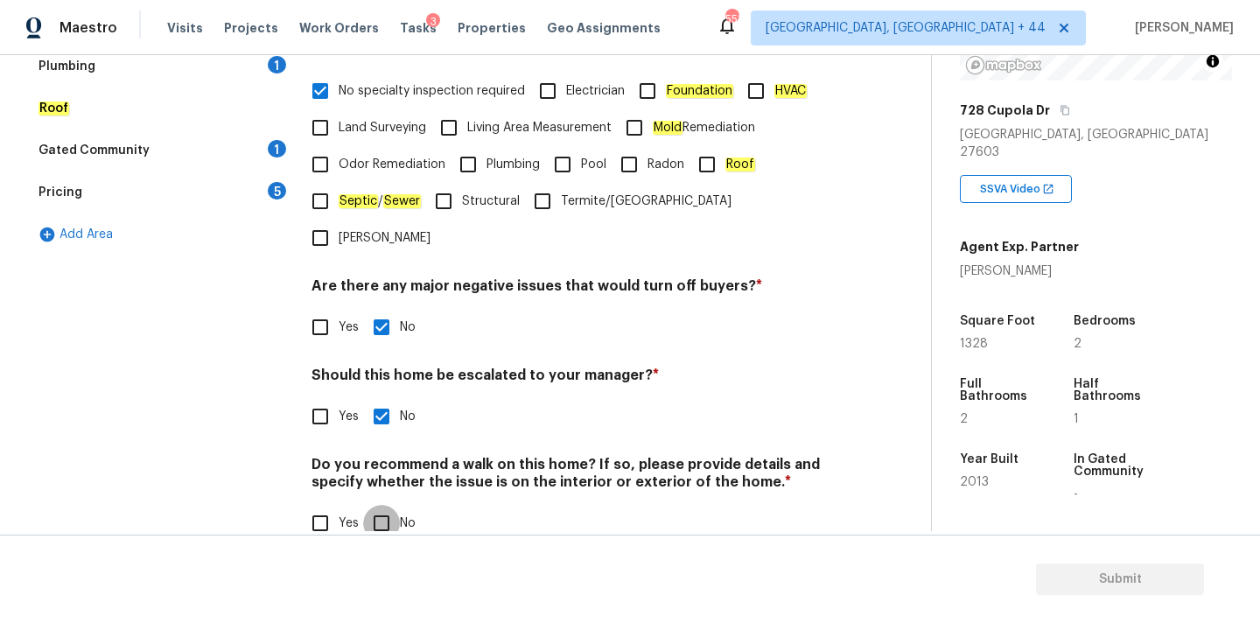
click at [396, 505] on input "No" at bounding box center [381, 523] width 37 height 37
checkbox input "true"
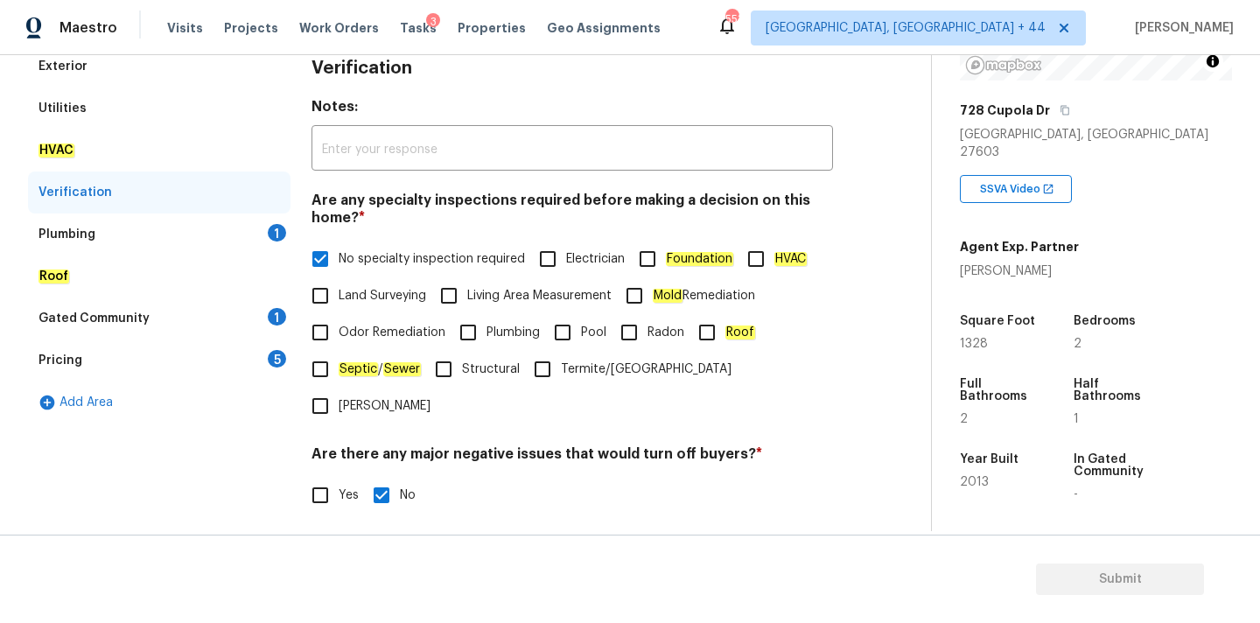
click at [186, 228] on div "Plumbing 1" at bounding box center [159, 235] width 263 height 42
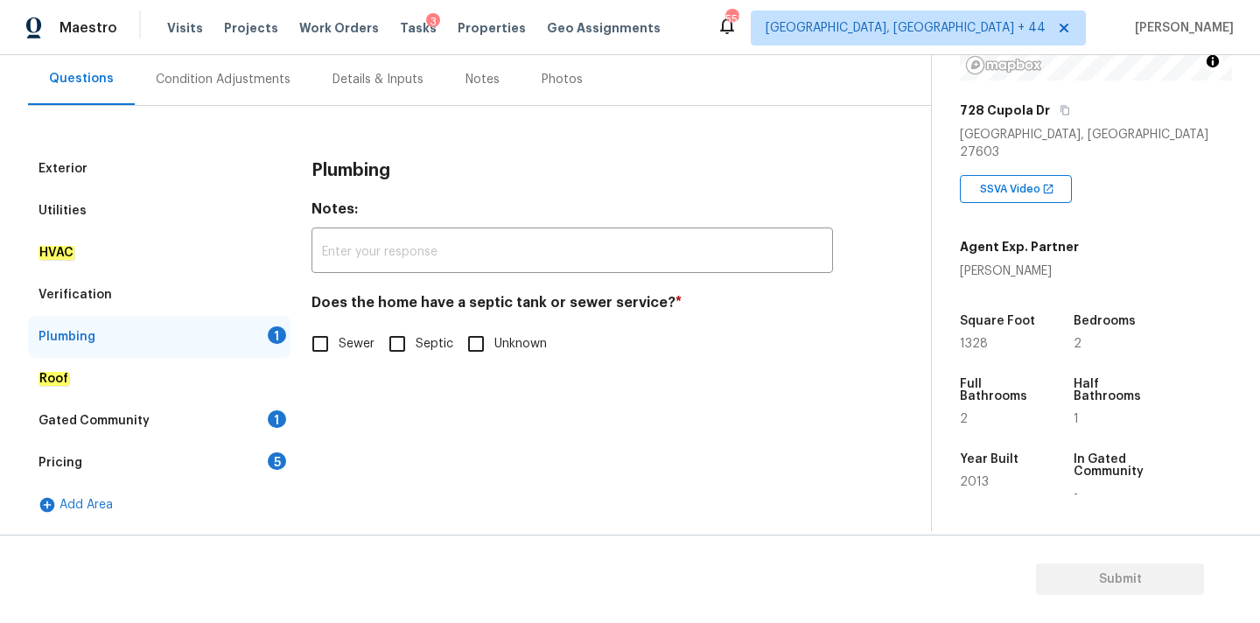
scroll to position [159, 0]
click at [328, 345] on input "Sewer" at bounding box center [320, 344] width 37 height 37
checkbox input "true"
click at [257, 414] on div "Gated Community 1" at bounding box center [159, 421] width 263 height 42
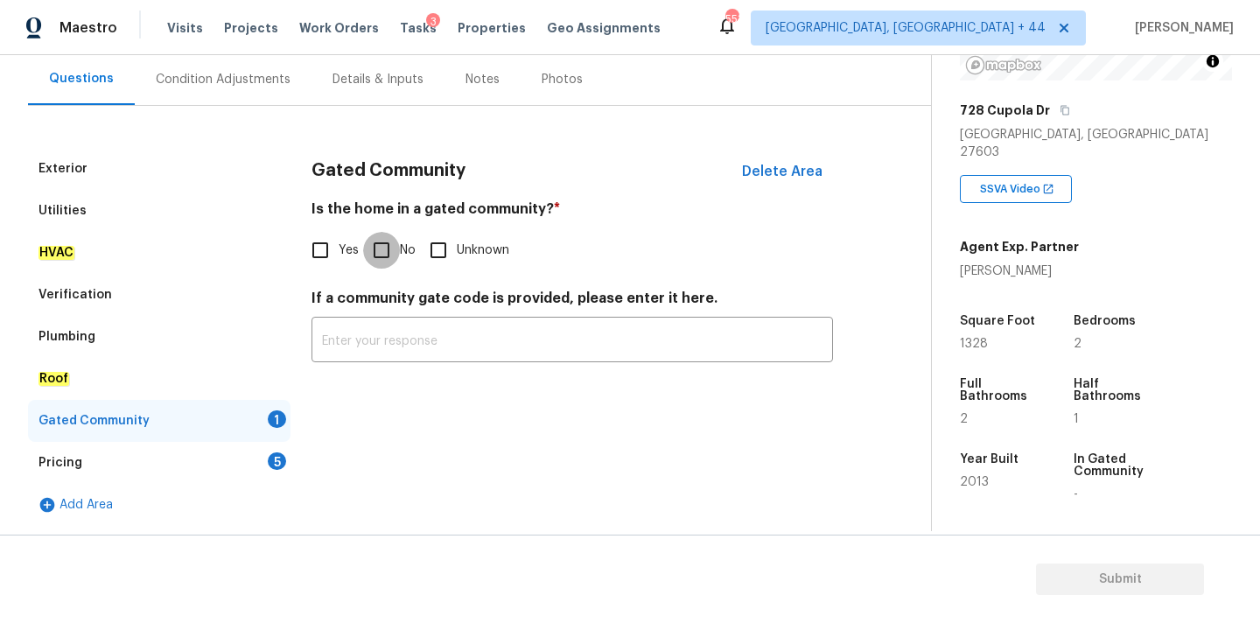
click at [389, 263] on input "No" at bounding box center [381, 250] width 37 height 37
checkbox input "true"
click at [242, 460] on div "Pricing 5" at bounding box center [159, 463] width 263 height 42
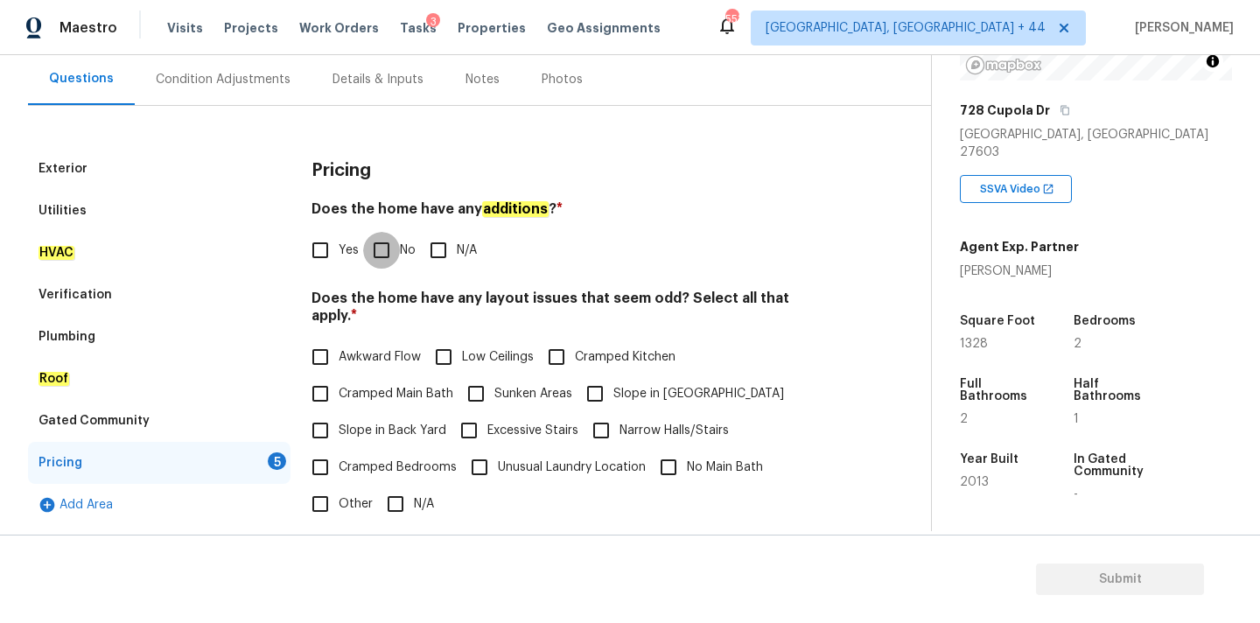
click at [385, 265] on input "No" at bounding box center [381, 250] width 37 height 37
checkbox input "true"
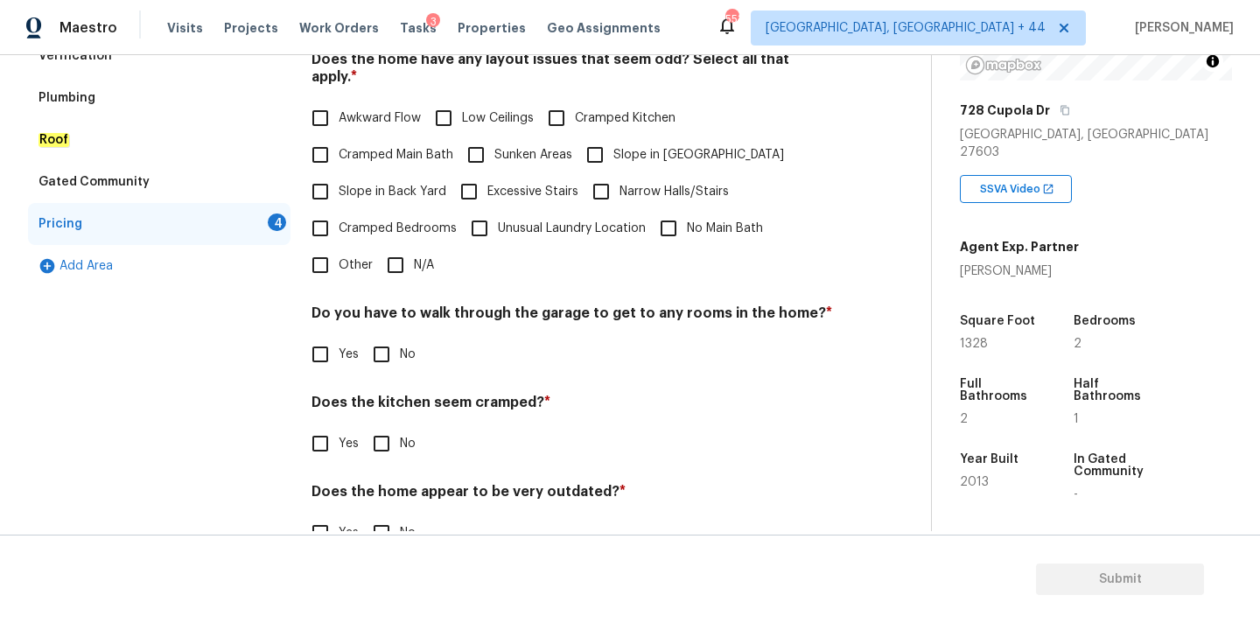
scroll to position [427, 0]
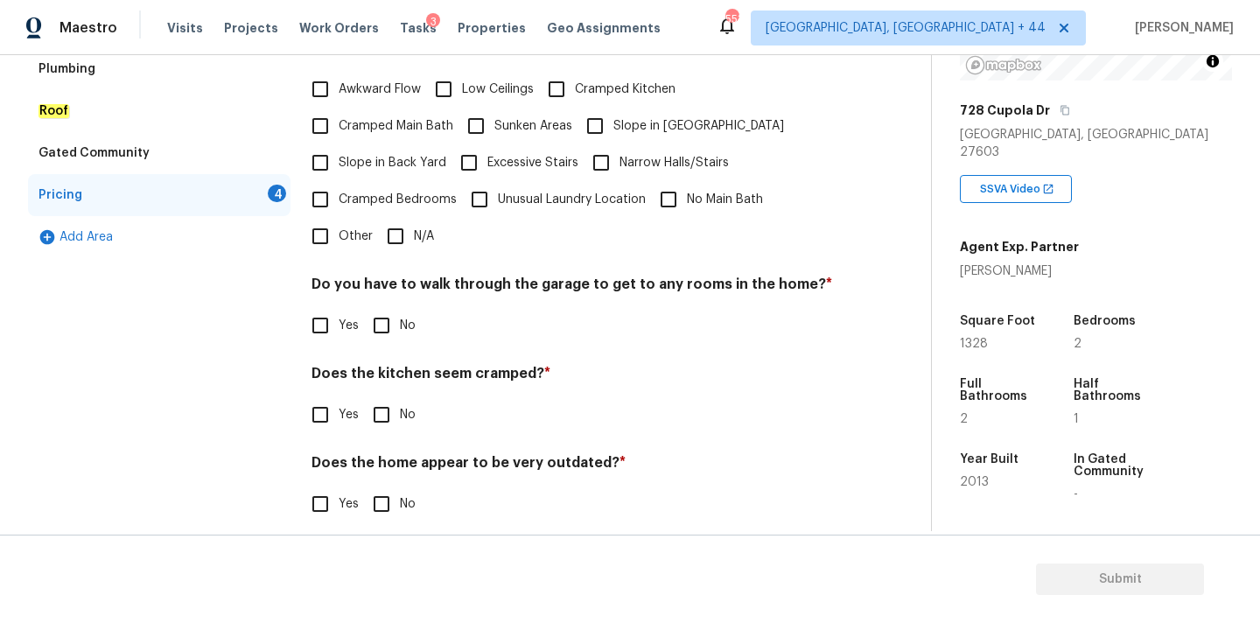
click at [400, 230] on input "N/A" at bounding box center [395, 236] width 37 height 37
checkbox input "true"
click at [393, 327] on div "Pricing Does the home have any additions ? * Yes No N/A Does the home have any …" at bounding box center [573, 211] width 522 height 663
click at [394, 311] on input "No" at bounding box center [381, 325] width 37 height 37
checkbox input "true"
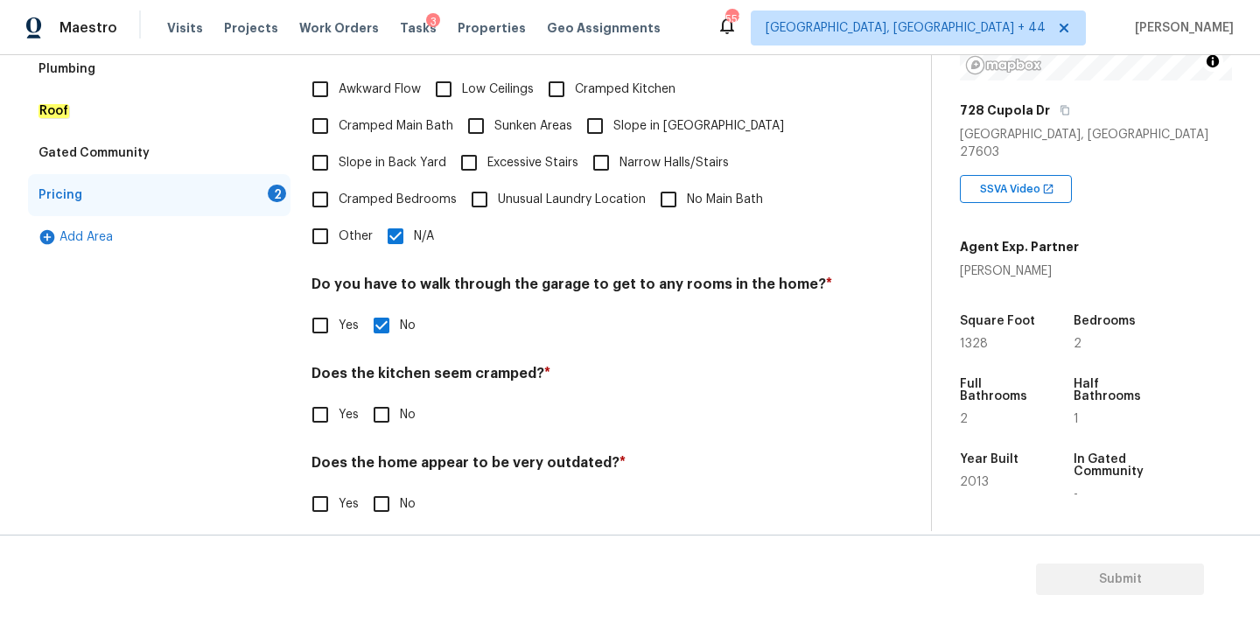
click at [393, 398] on input "No" at bounding box center [381, 414] width 37 height 37
checkbox input "true"
click at [393, 500] on input "No" at bounding box center [381, 504] width 37 height 37
checkbox input "true"
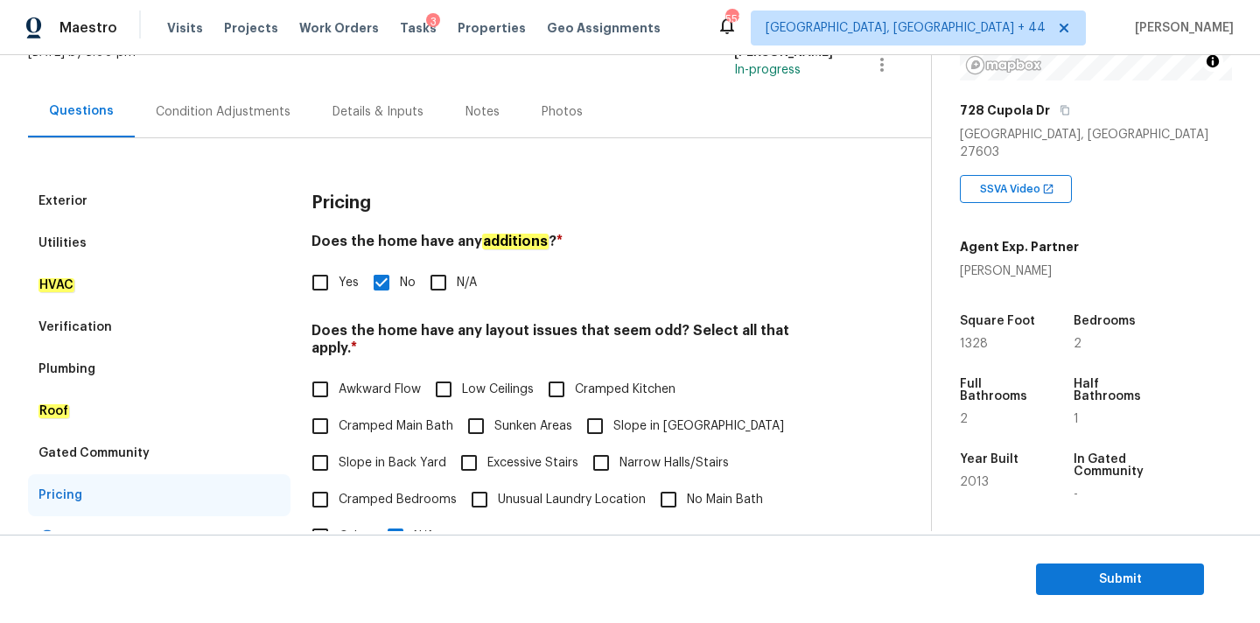
scroll to position [111, 0]
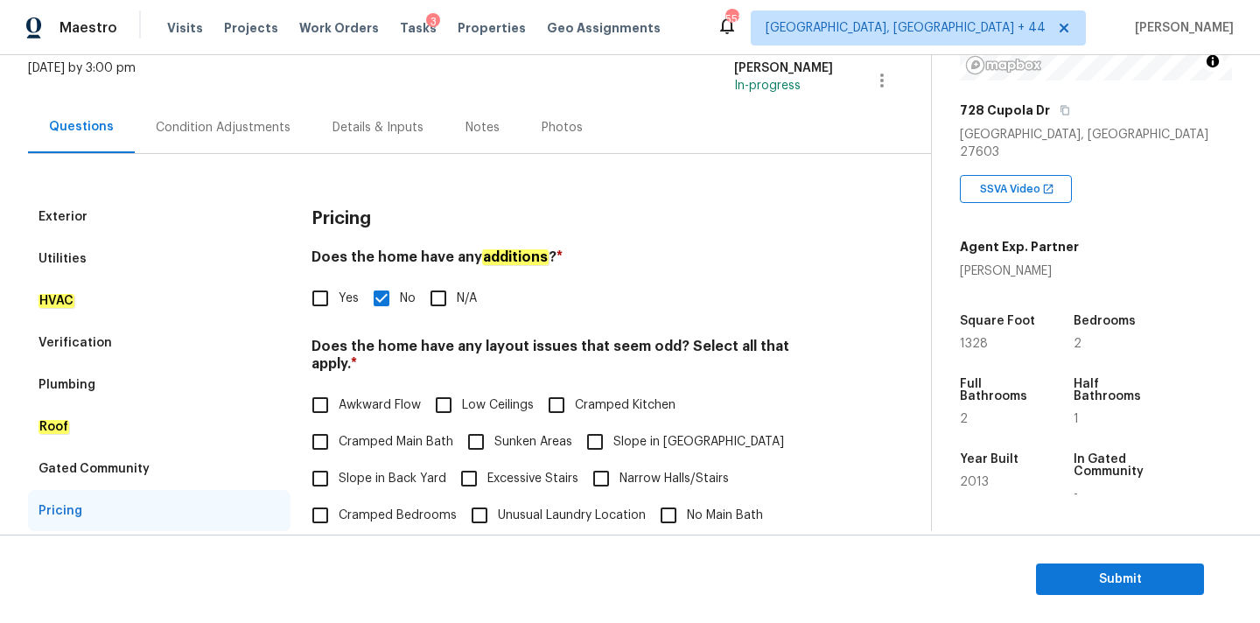
click at [242, 122] on div "Condition Adjustments" at bounding box center [223, 128] width 135 height 18
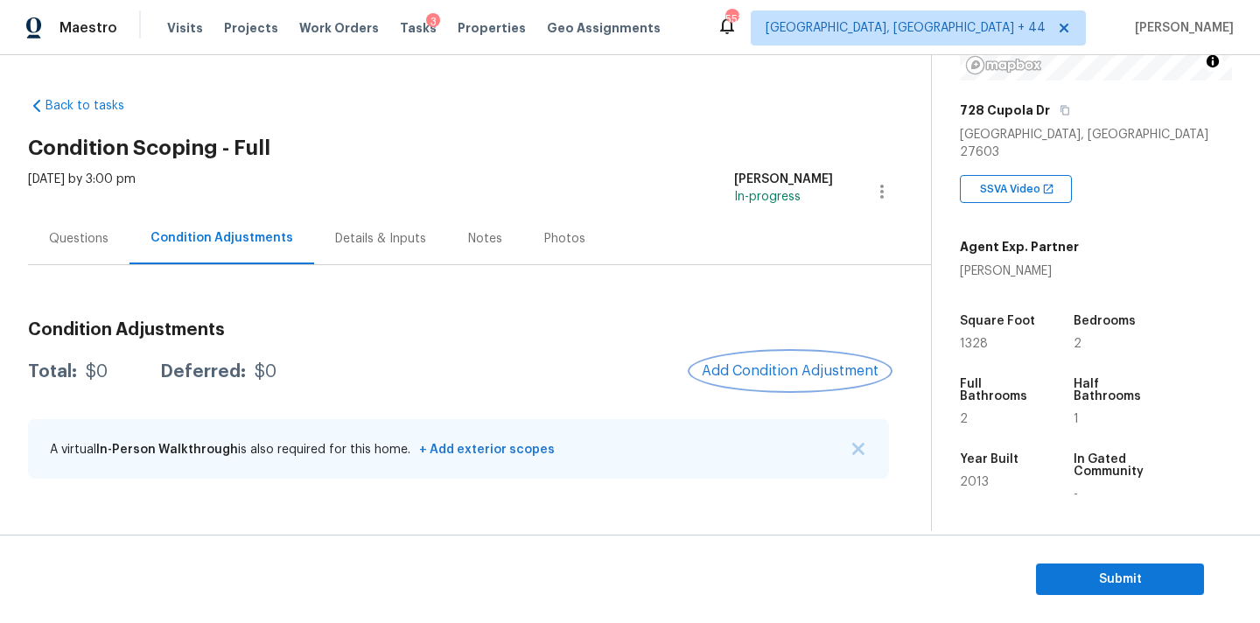
click at [764, 375] on span "Add Condition Adjustment" at bounding box center [790, 371] width 177 height 16
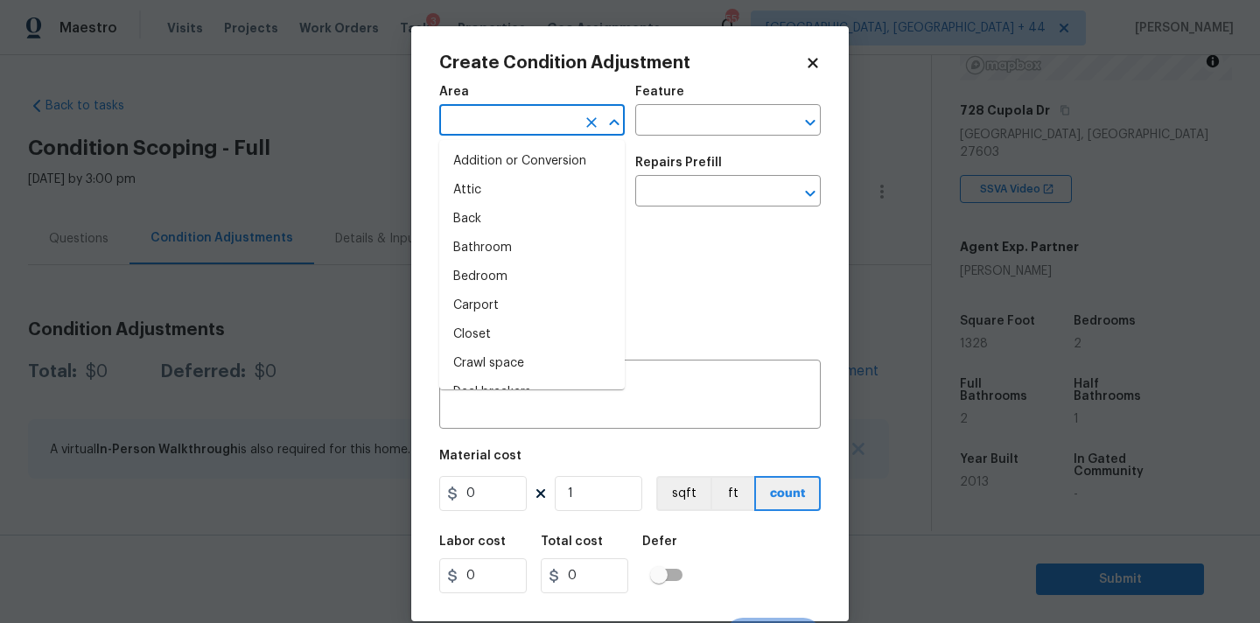
click at [527, 128] on input "text" at bounding box center [507, 122] width 137 height 27
click at [663, 385] on textarea at bounding box center [630, 396] width 361 height 37
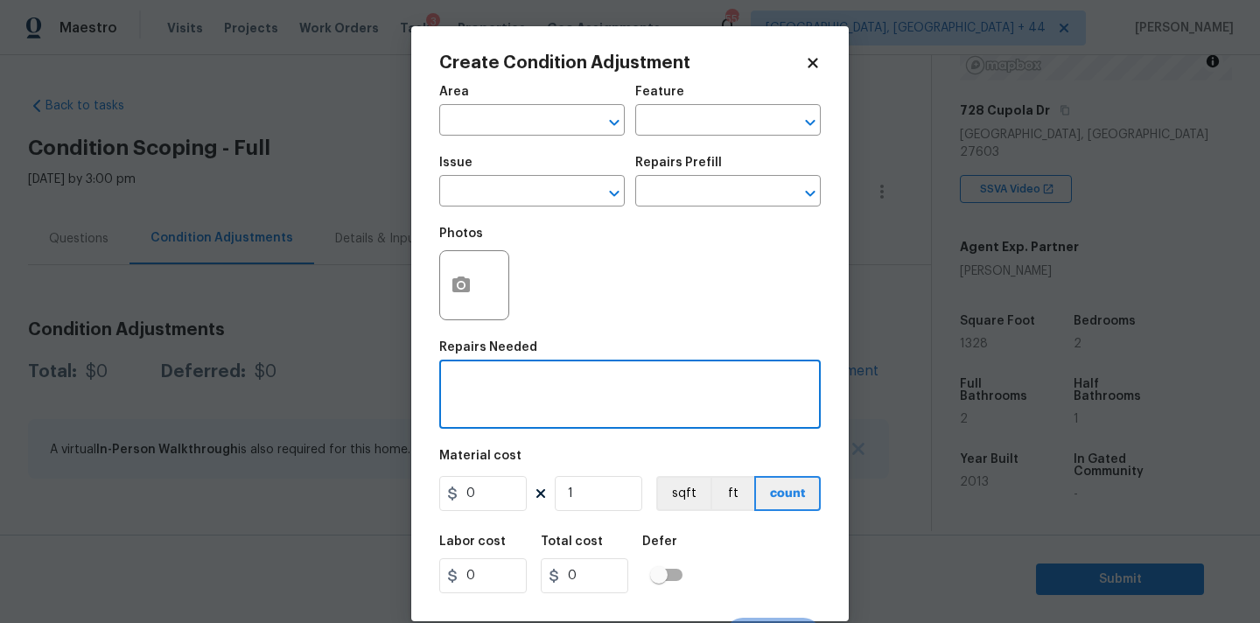
click at [817, 58] on icon at bounding box center [813, 63] width 10 height 10
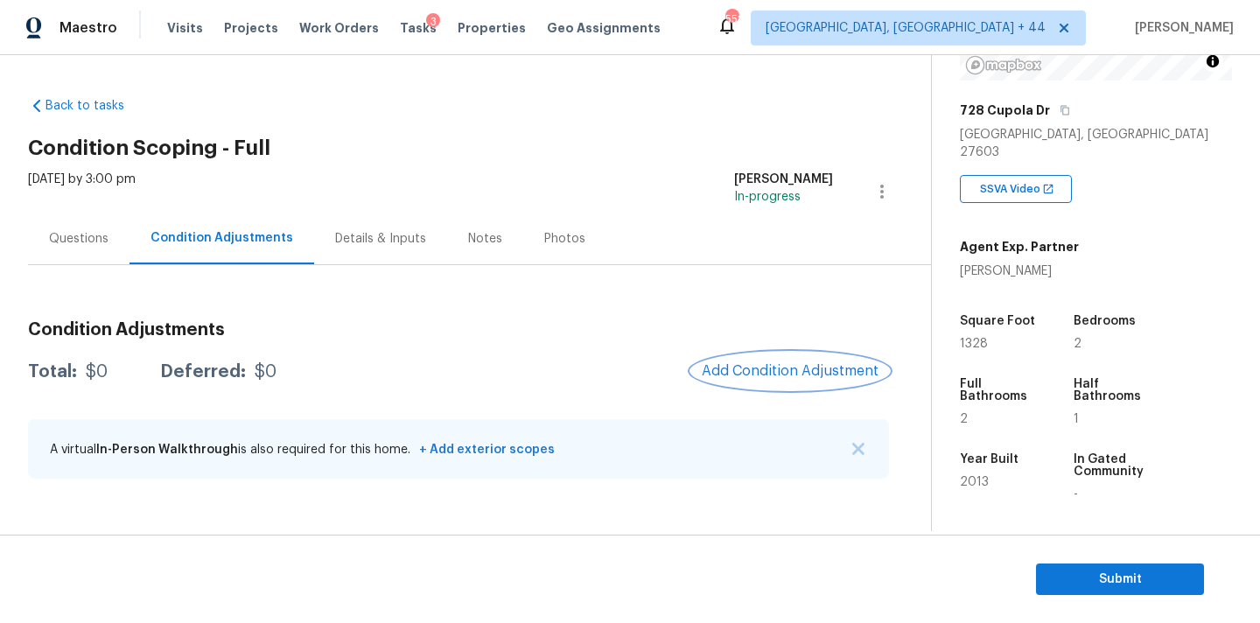
click at [752, 382] on button "Add Condition Adjustment" at bounding box center [790, 371] width 198 height 37
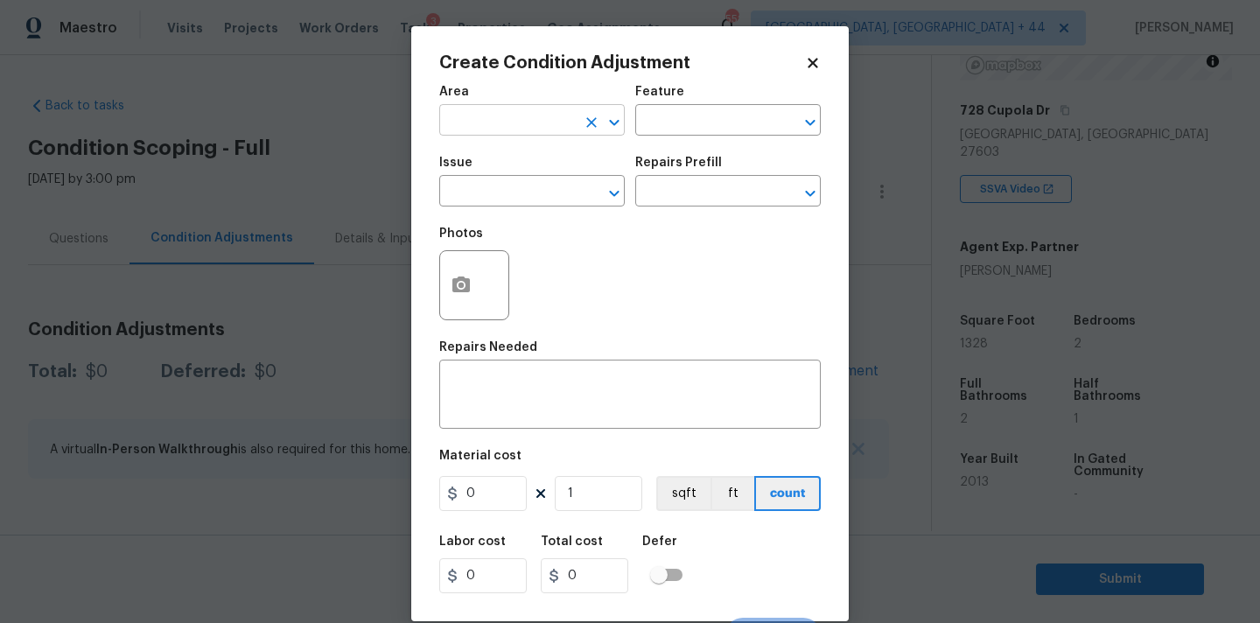
click at [533, 132] on input "text" at bounding box center [507, 122] width 137 height 27
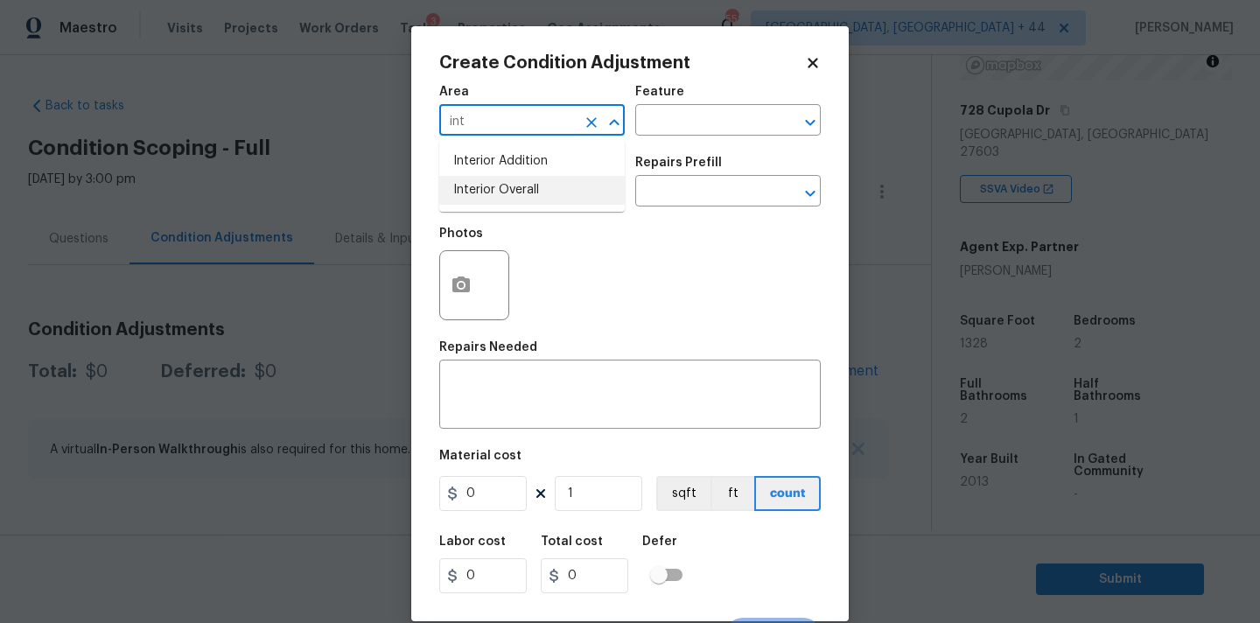
click at [520, 193] on li "Interior Overall" at bounding box center [532, 190] width 186 height 29
type input "Interior Overall"
click at [520, 200] on input "text" at bounding box center [507, 192] width 137 height 27
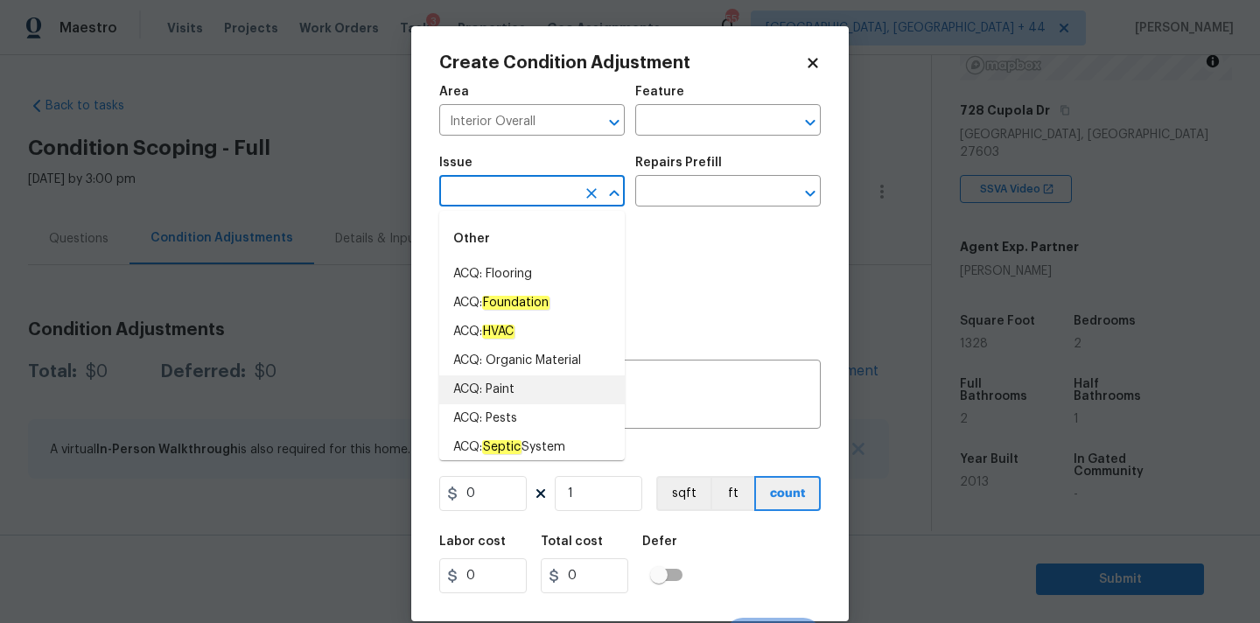
click at [506, 393] on li "ACQ: Paint" at bounding box center [532, 389] width 186 height 29
type input "ACQ: Paint"
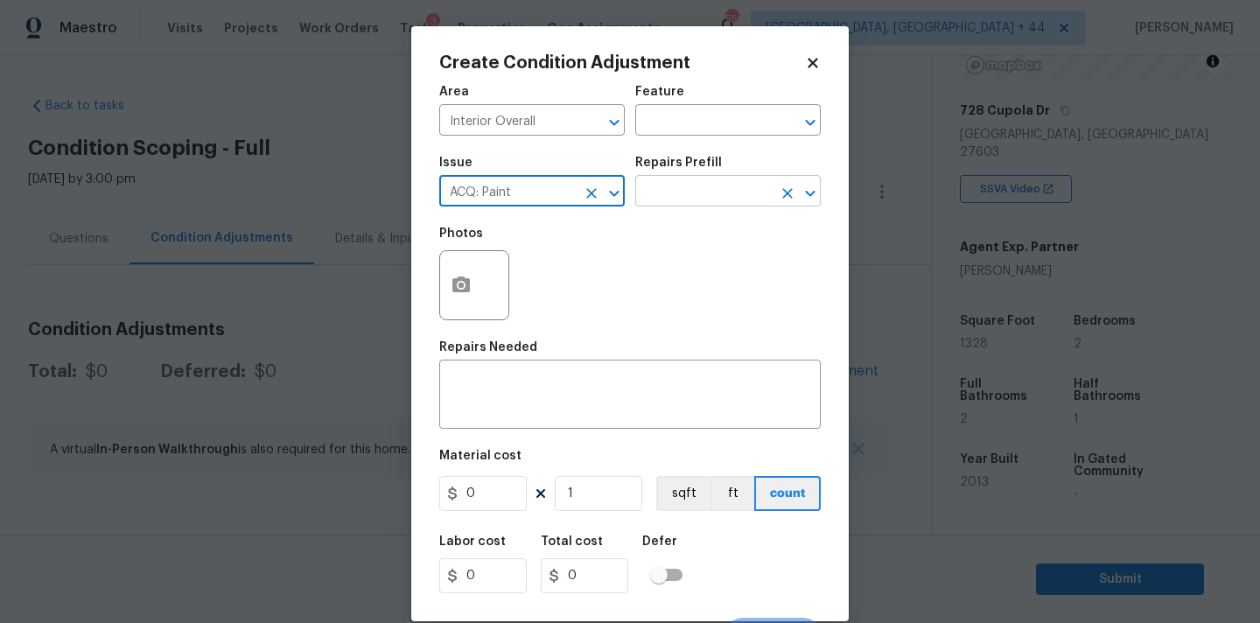
click at [684, 193] on input "text" at bounding box center [703, 192] width 137 height 27
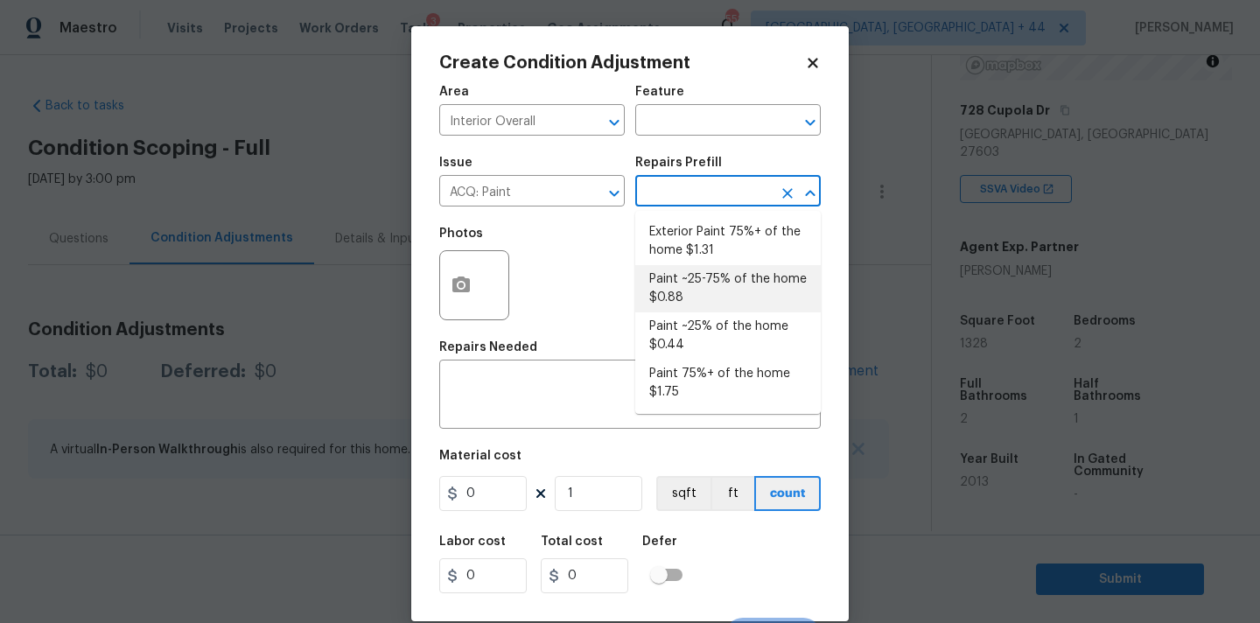
click at [669, 285] on li "Paint ~25-75% of the home $0.88" at bounding box center [728, 288] width 186 height 47
type input "Acquisition"
type textarea "Acquisition Scope: ~25 - 75% of the home needs interior paint"
type input "0.88"
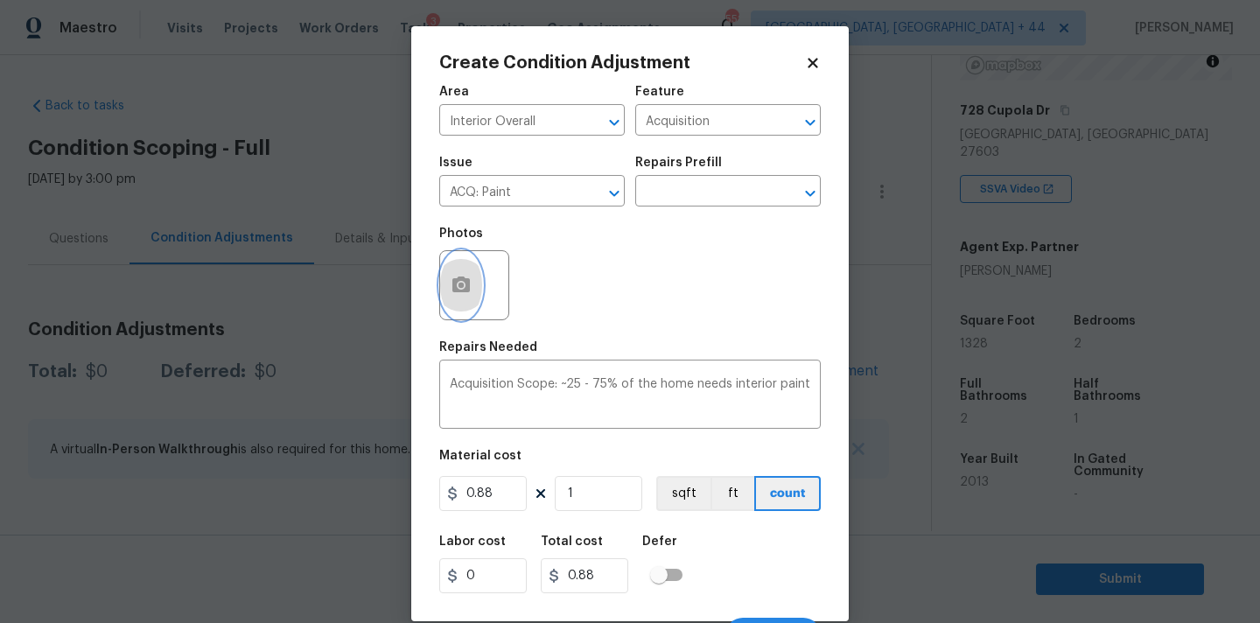
click at [454, 290] on icon "button" at bounding box center [461, 285] width 18 height 16
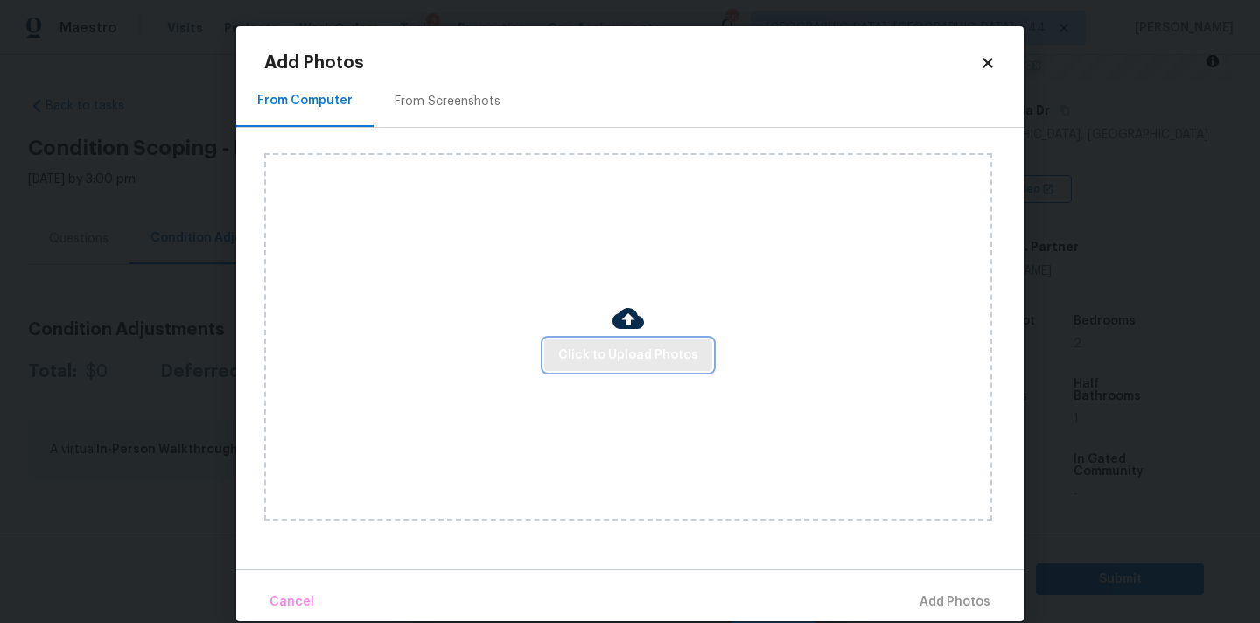
click at [564, 347] on span "Click to Upload Photos" at bounding box center [628, 356] width 140 height 22
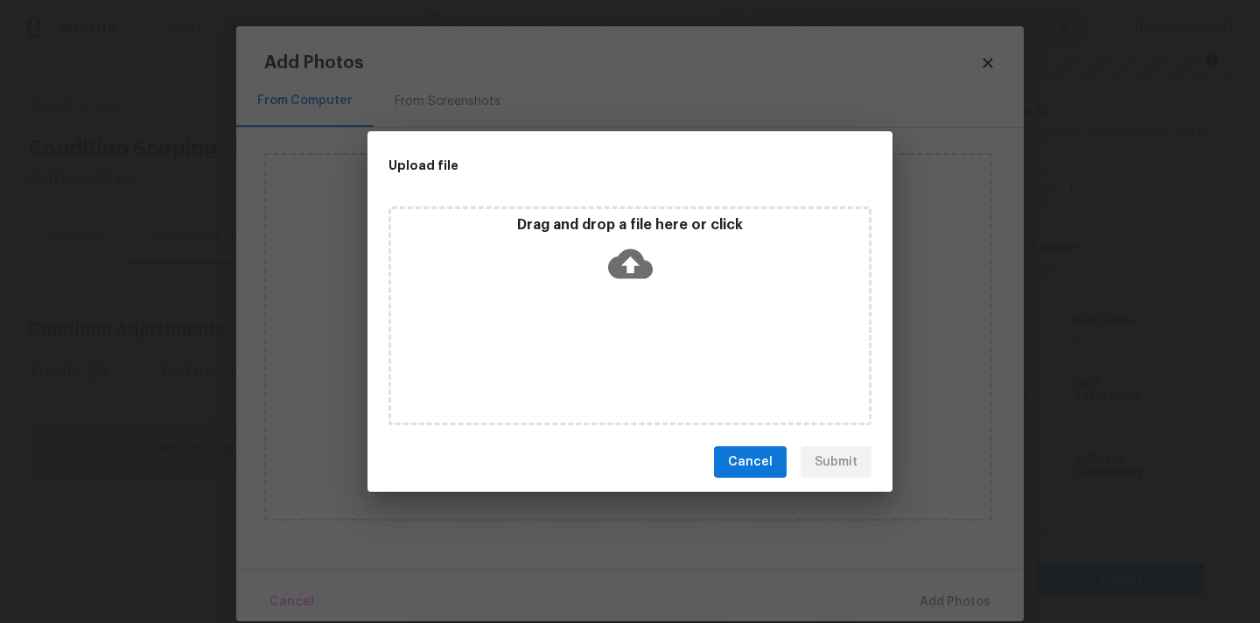
click at [625, 263] on icon at bounding box center [630, 264] width 45 height 45
click at [738, 450] on button "Cancel" at bounding box center [750, 462] width 73 height 32
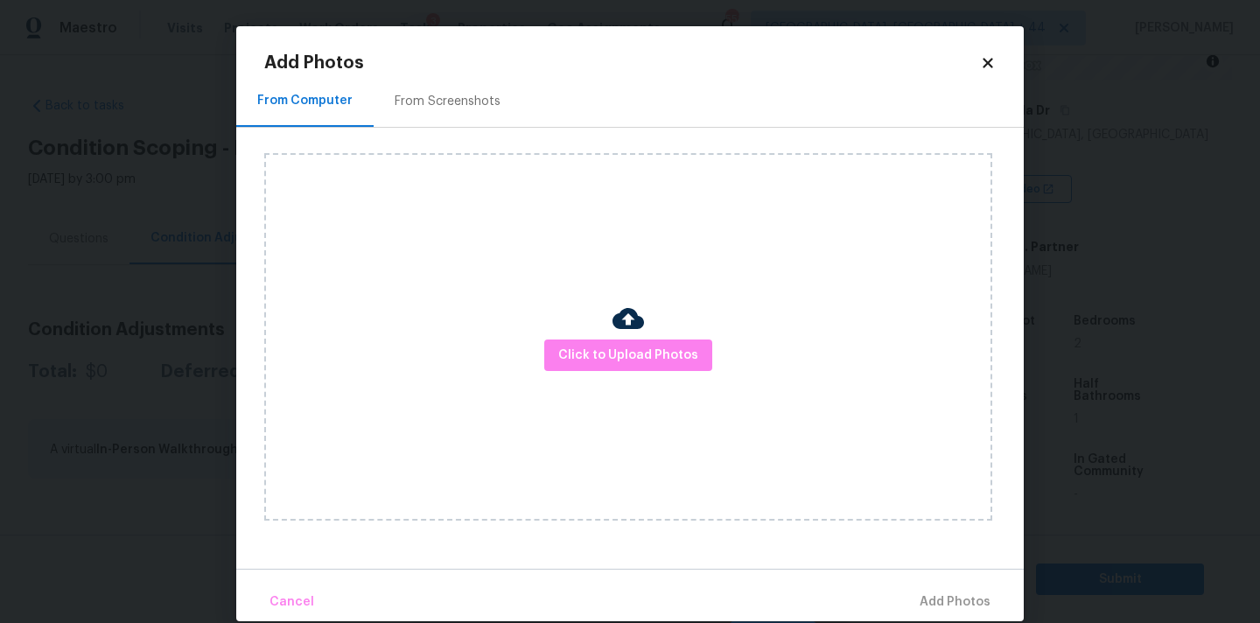
click at [473, 88] on div "From Screenshots" at bounding box center [448, 101] width 148 height 52
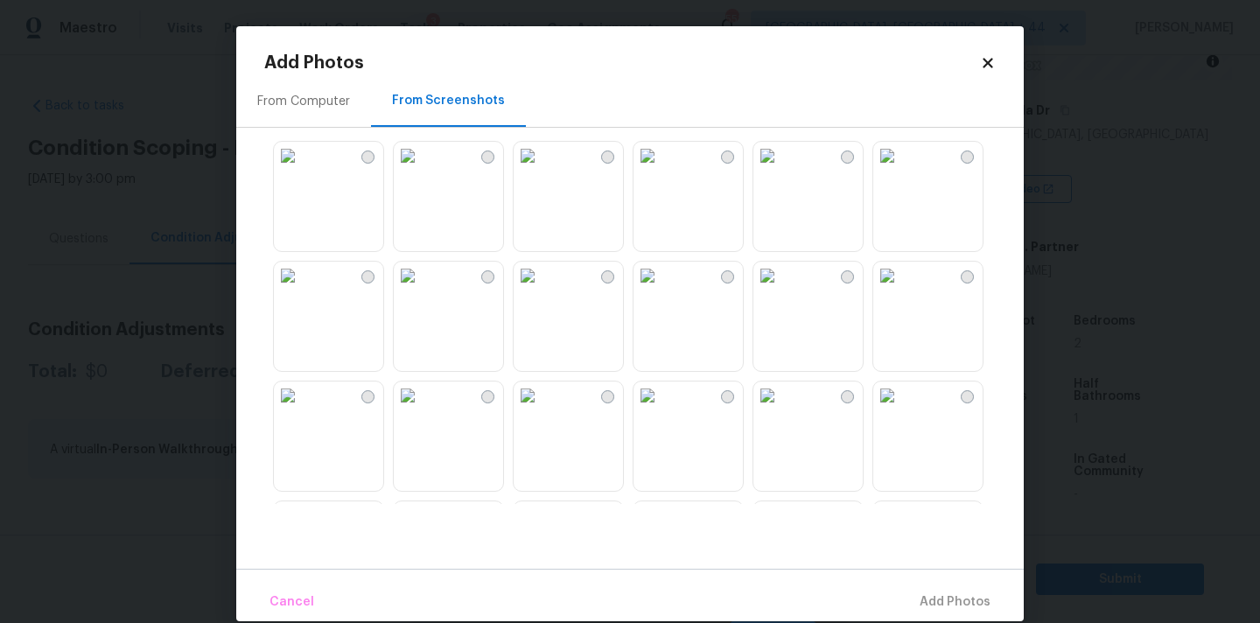
scroll to position [186, 0]
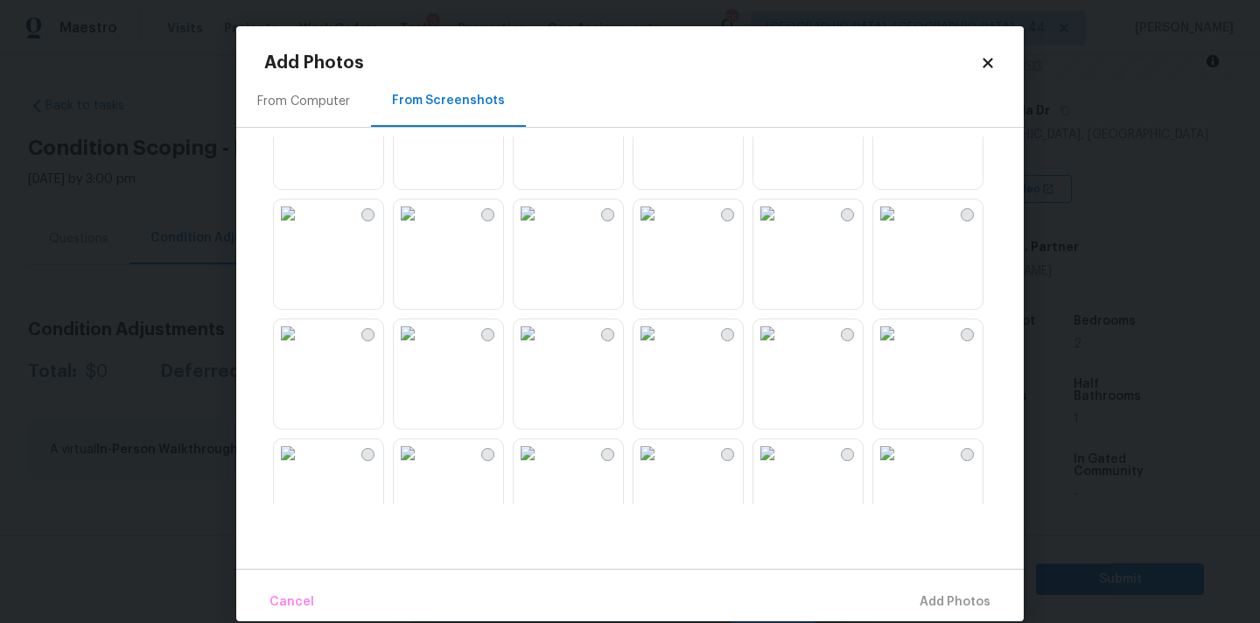
click at [662, 228] on img at bounding box center [648, 214] width 28 height 28
click at [782, 228] on img at bounding box center [768, 214] width 28 height 28
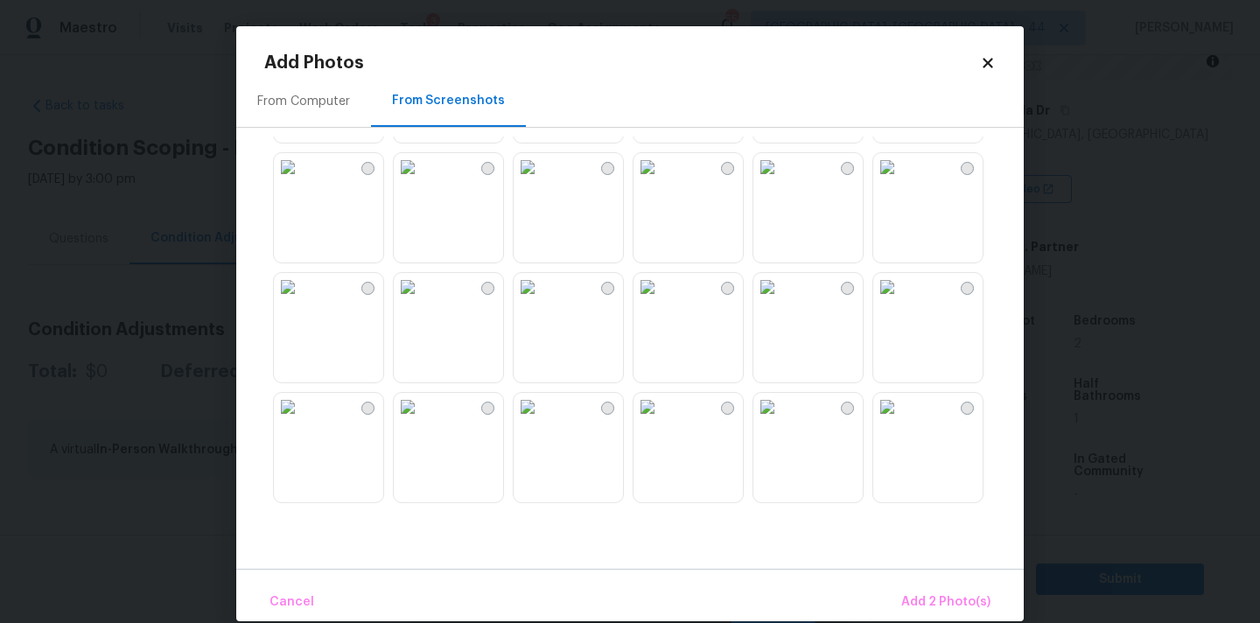
scroll to position [529, 0]
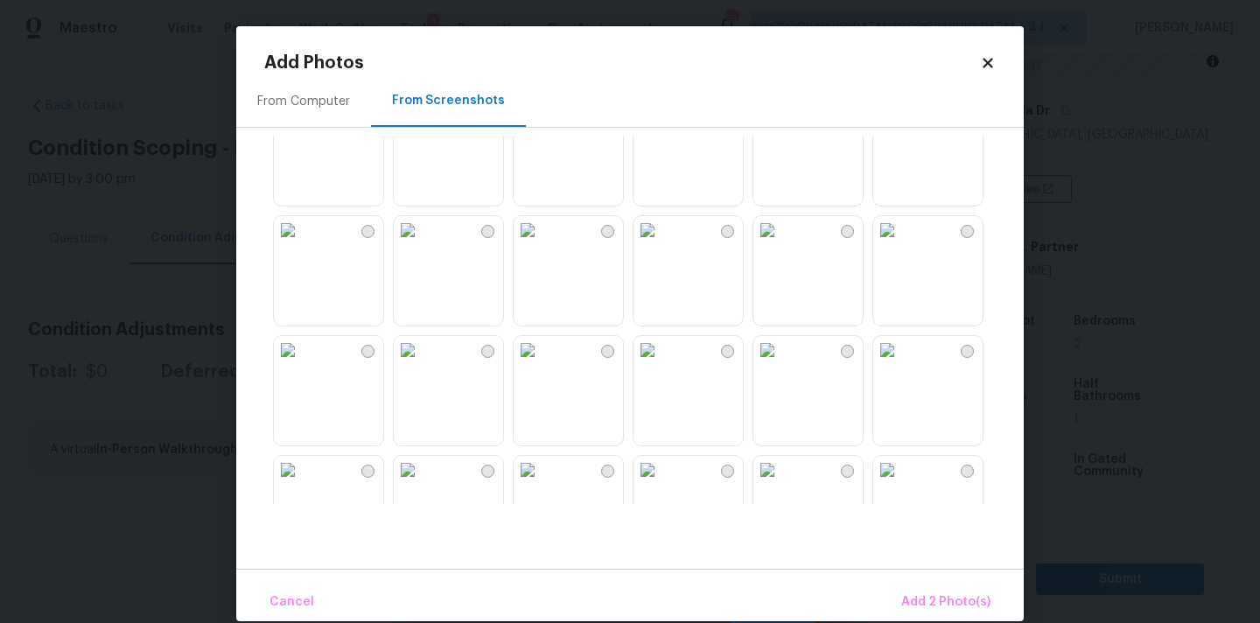
click at [302, 364] on img at bounding box center [288, 350] width 28 height 28
click at [542, 364] on img at bounding box center [528, 350] width 28 height 28
click at [662, 244] on img at bounding box center [648, 230] width 28 height 28
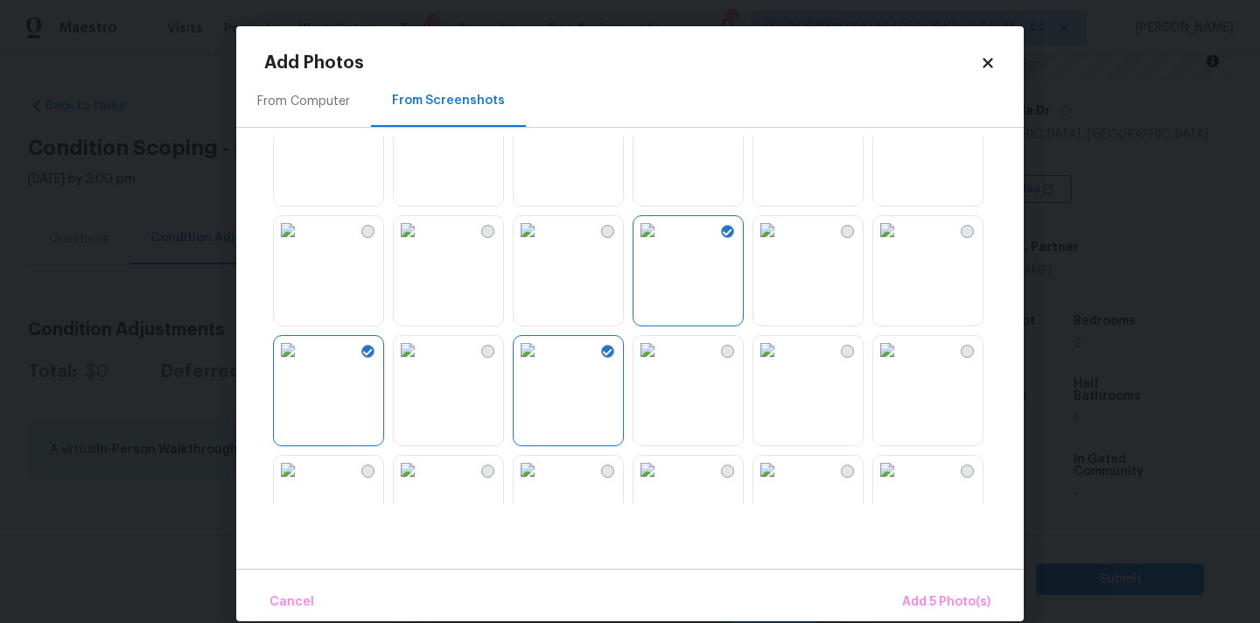
click at [782, 244] on img at bounding box center [768, 230] width 28 height 28
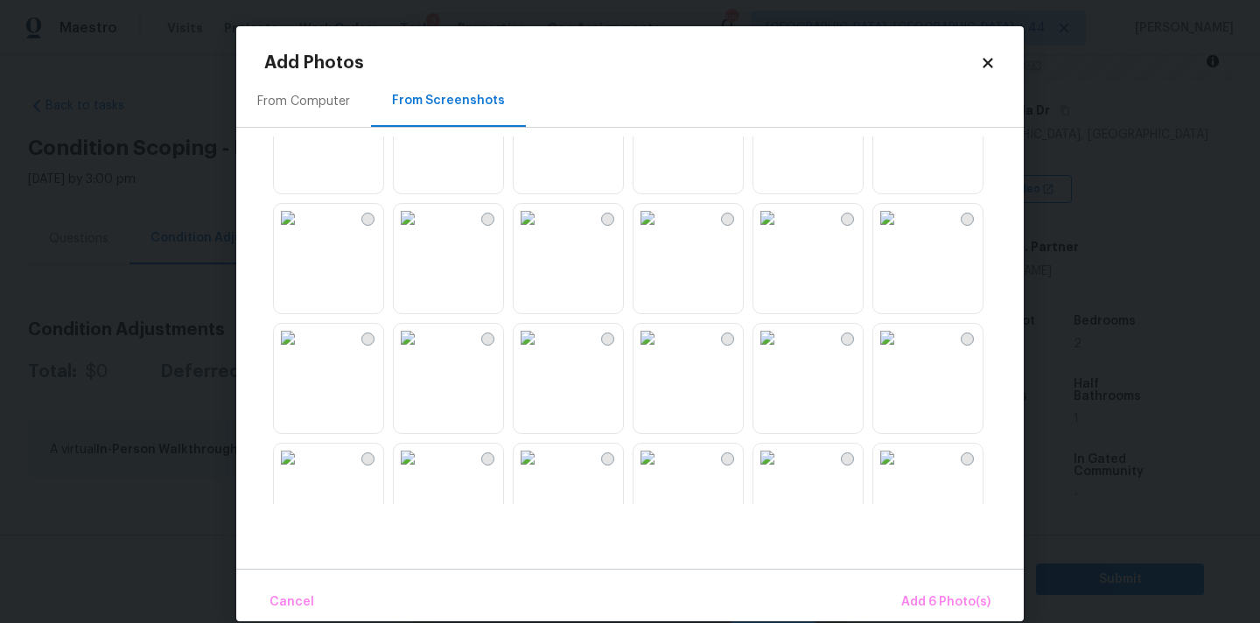
scroll to position [1023, 0]
click at [922, 609] on span "Add 6 Photo(s)" at bounding box center [945, 603] width 89 height 22
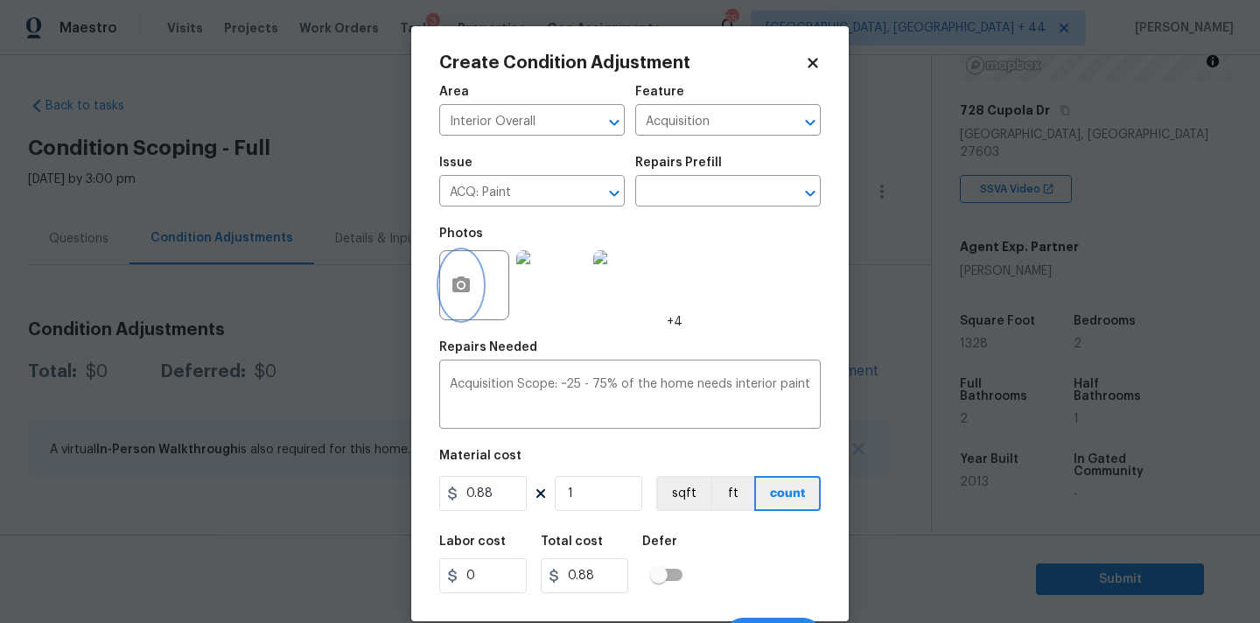
scroll to position [31, 0]
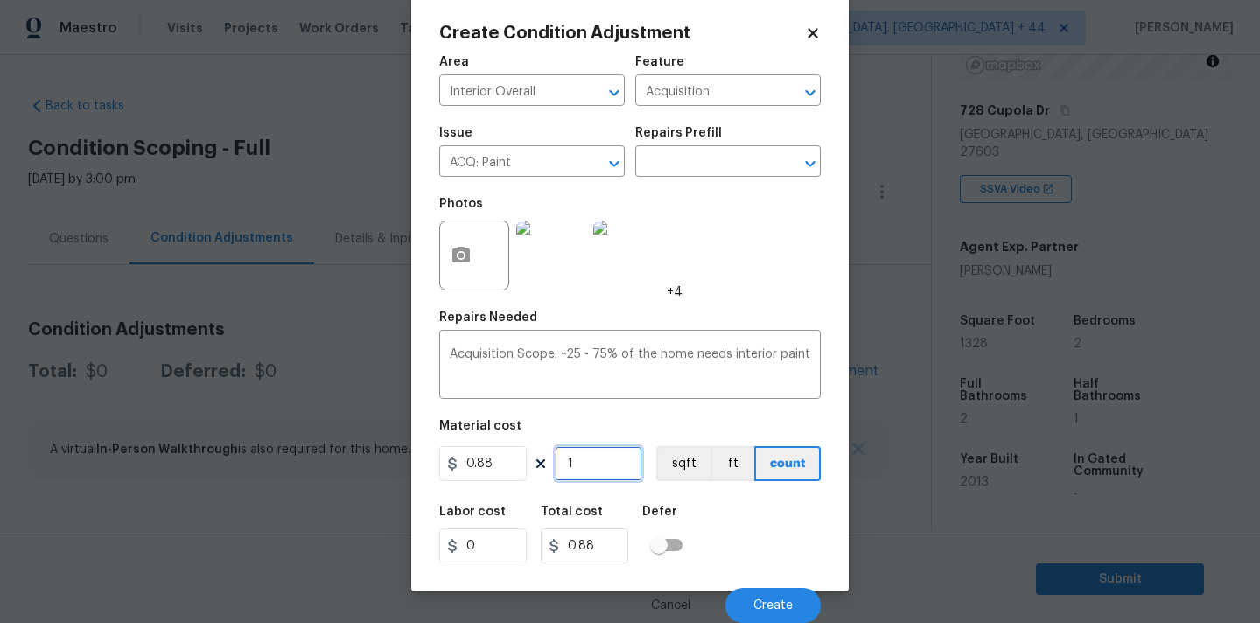
click at [595, 462] on input "1" at bounding box center [599, 463] width 88 height 35
type input "13"
type input "11.44"
type input "132"
type input "116.16"
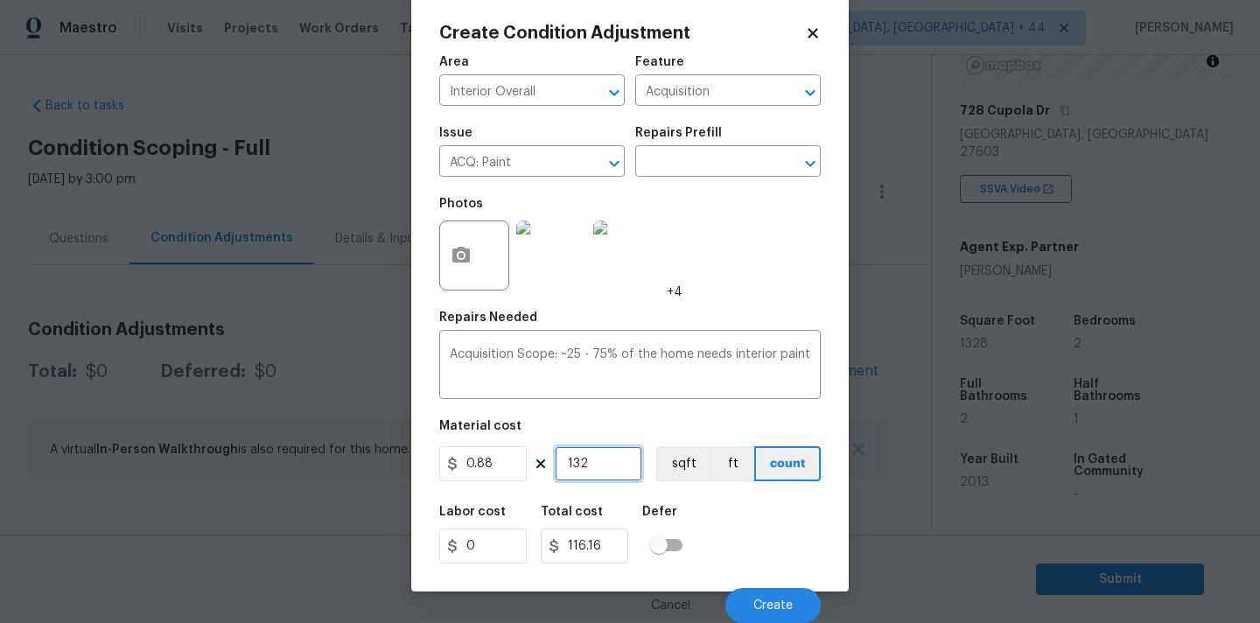
type input "1328"
type input "1168.64"
type input "1328"
click at [744, 591] on button "Create" at bounding box center [773, 605] width 95 height 35
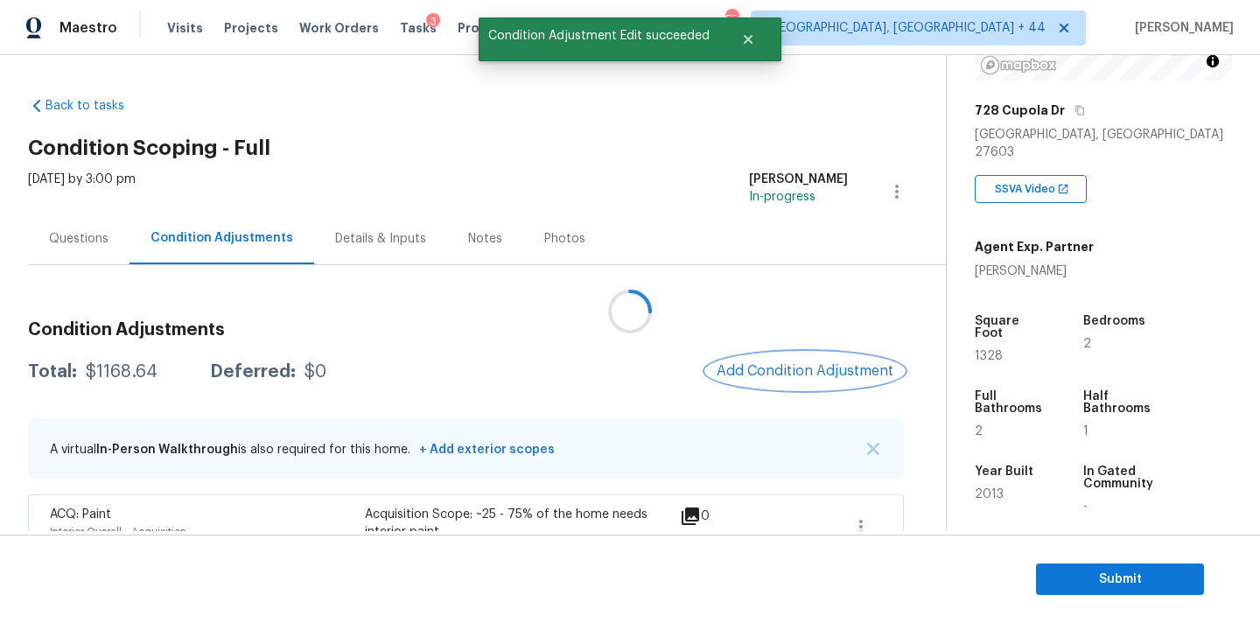
scroll to position [0, 0]
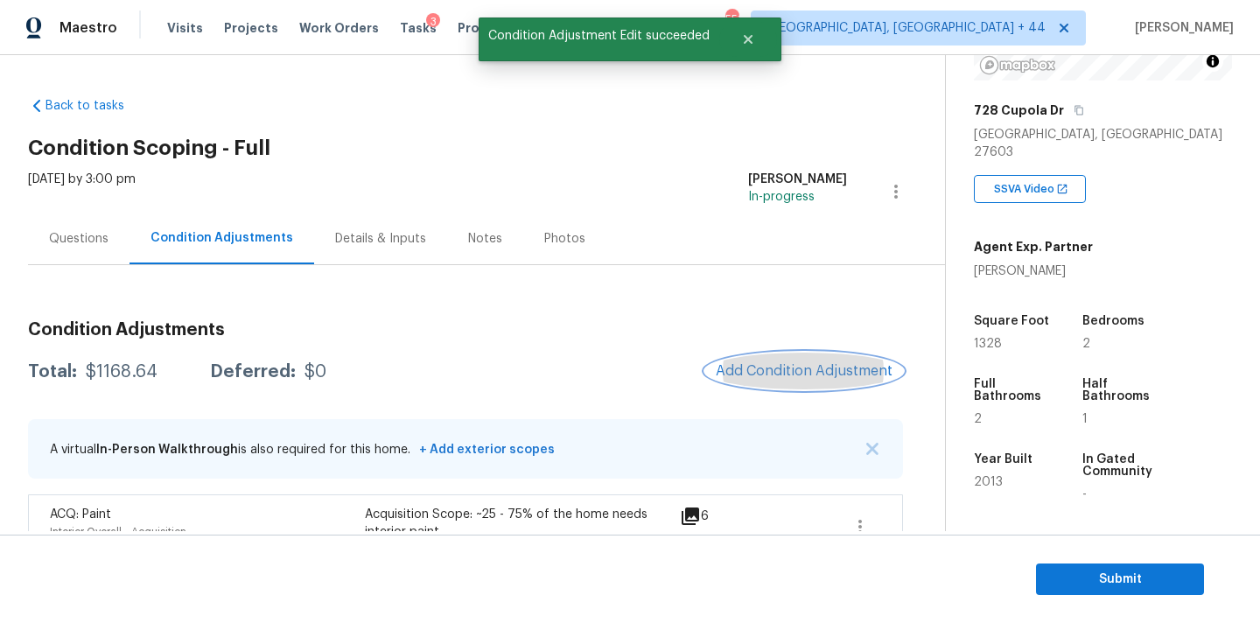
click at [763, 361] on button "Add Condition Adjustment" at bounding box center [804, 371] width 198 height 37
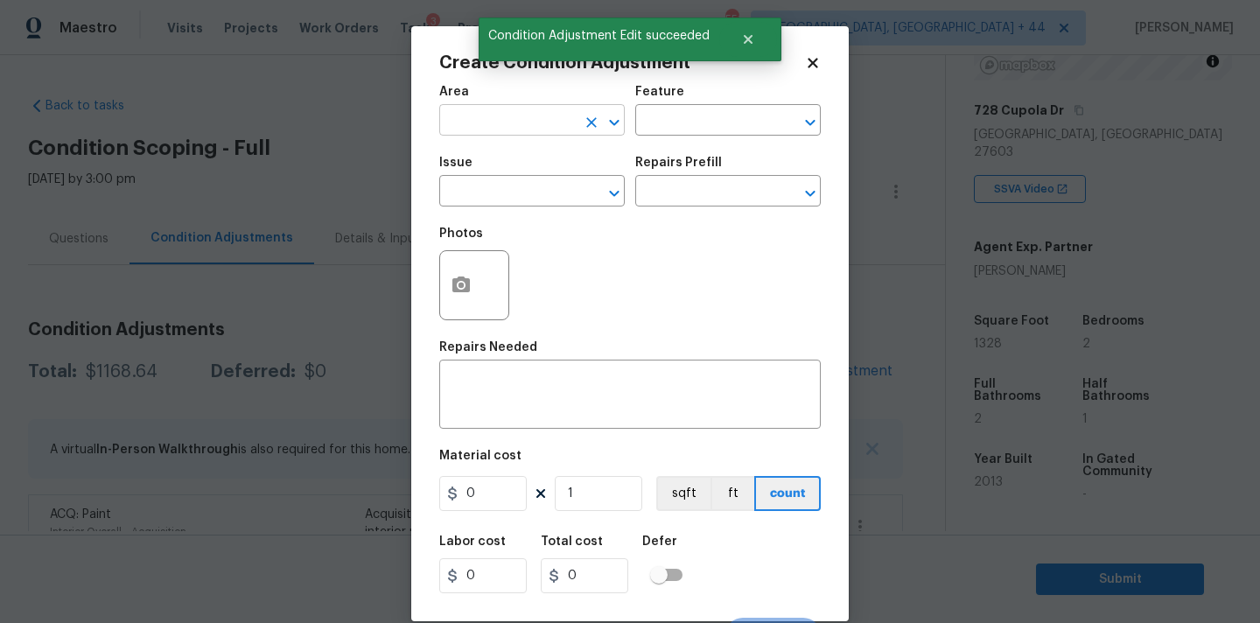
click at [501, 117] on input "text" at bounding box center [507, 122] width 137 height 27
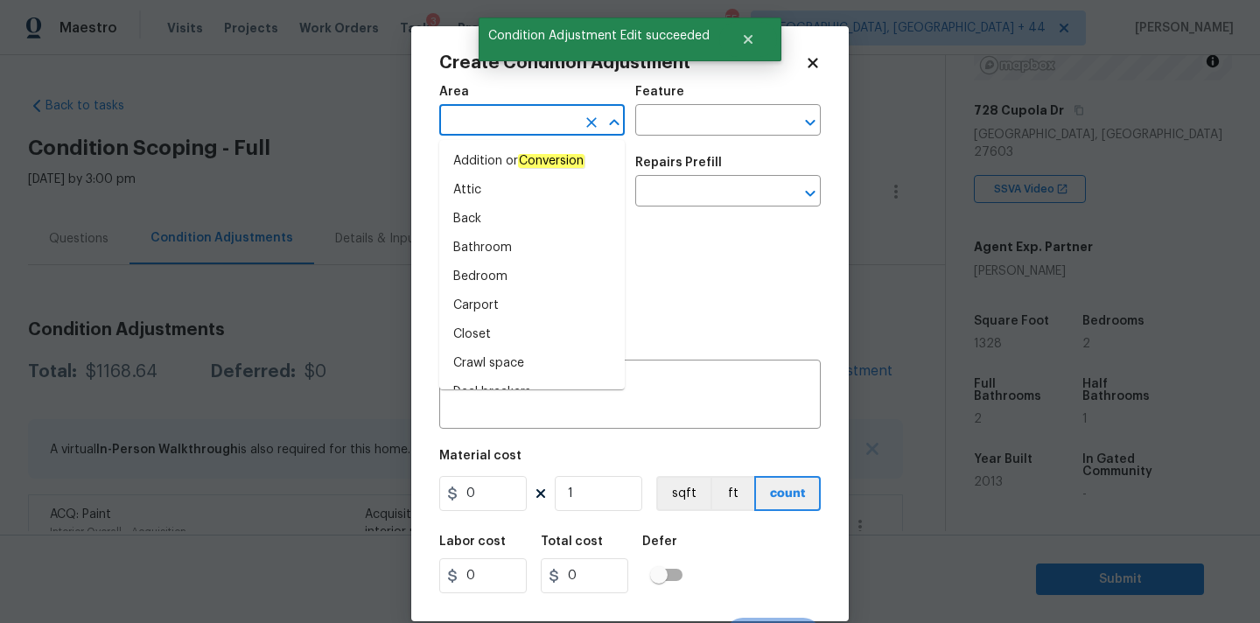
click at [815, 60] on icon at bounding box center [813, 63] width 10 height 10
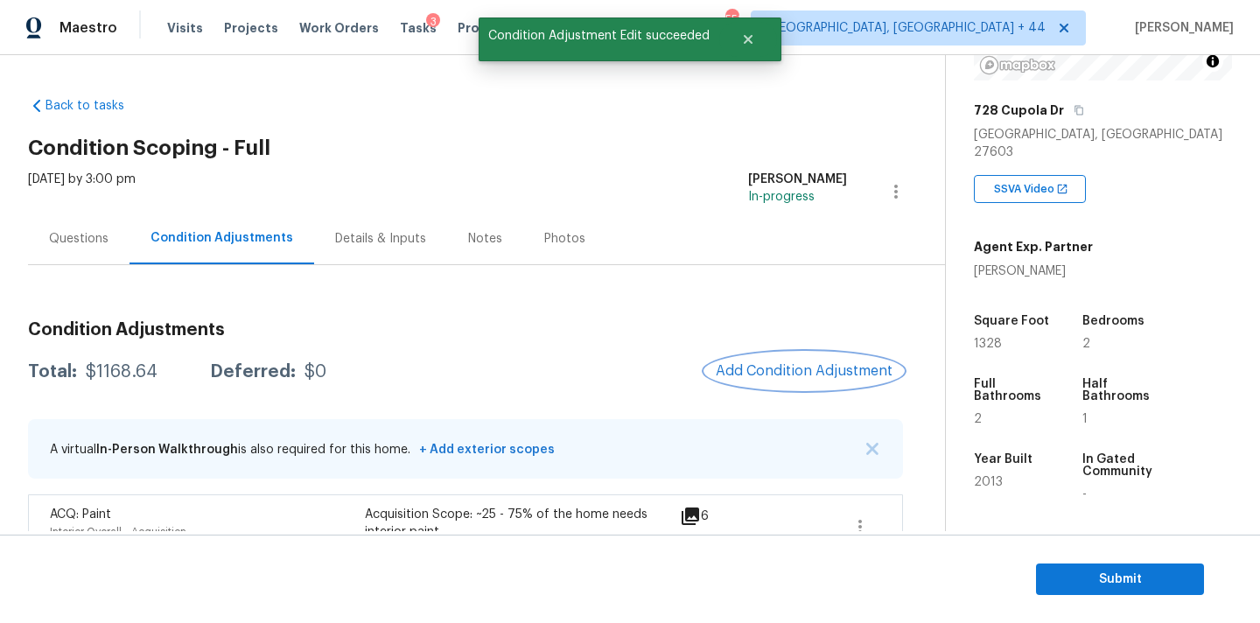
scroll to position [44, 0]
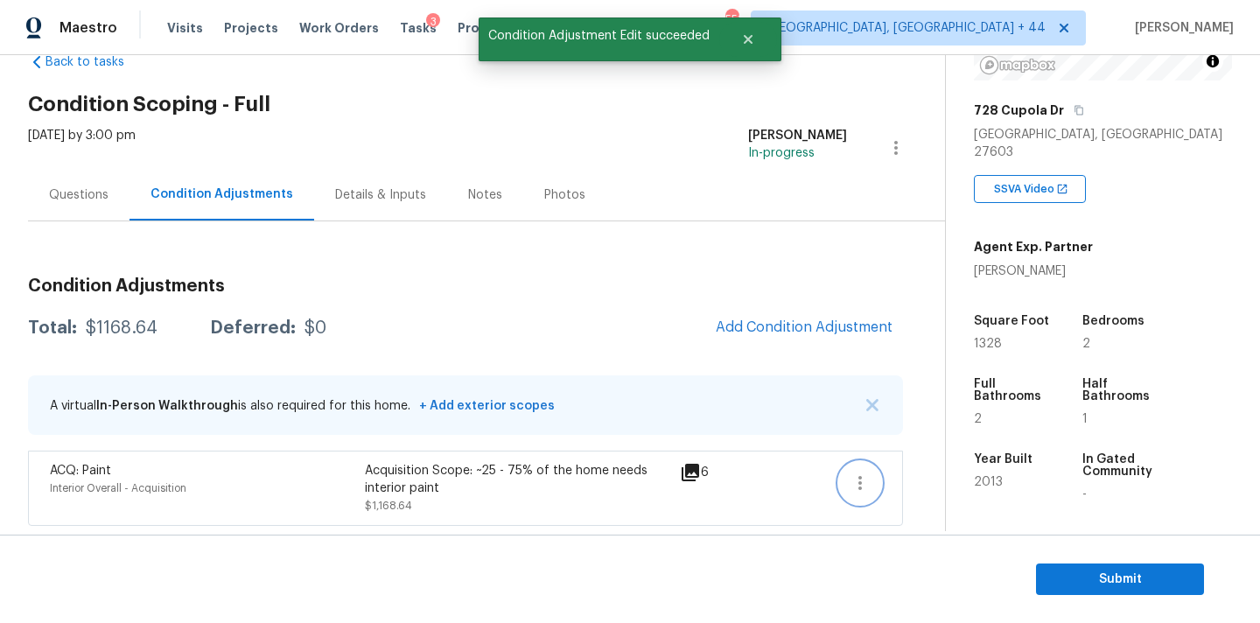
click at [847, 467] on button "button" at bounding box center [860, 483] width 42 height 42
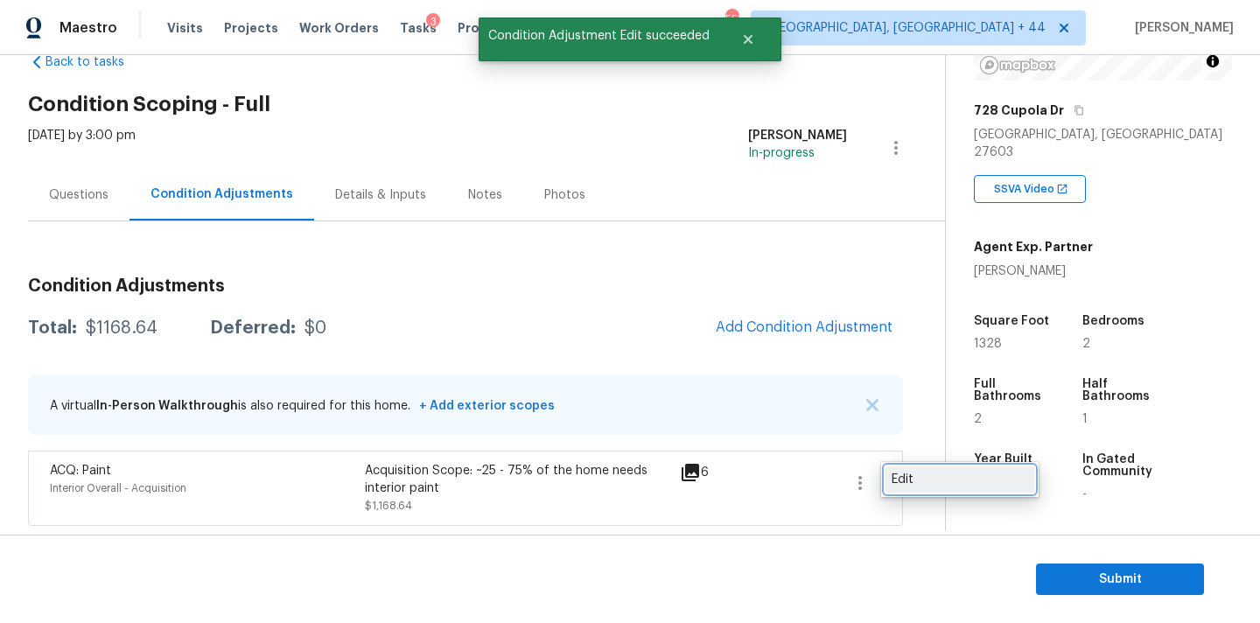
click at [895, 473] on div "Edit" at bounding box center [960, 480] width 137 height 18
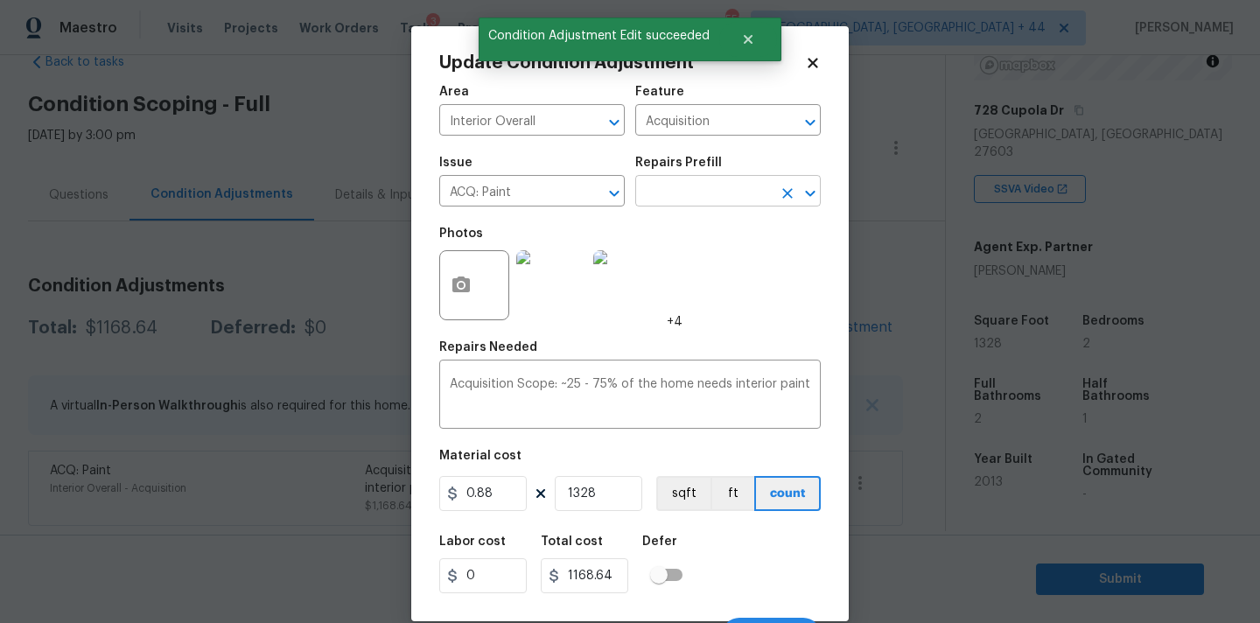
click at [677, 193] on input "text" at bounding box center [703, 192] width 137 height 27
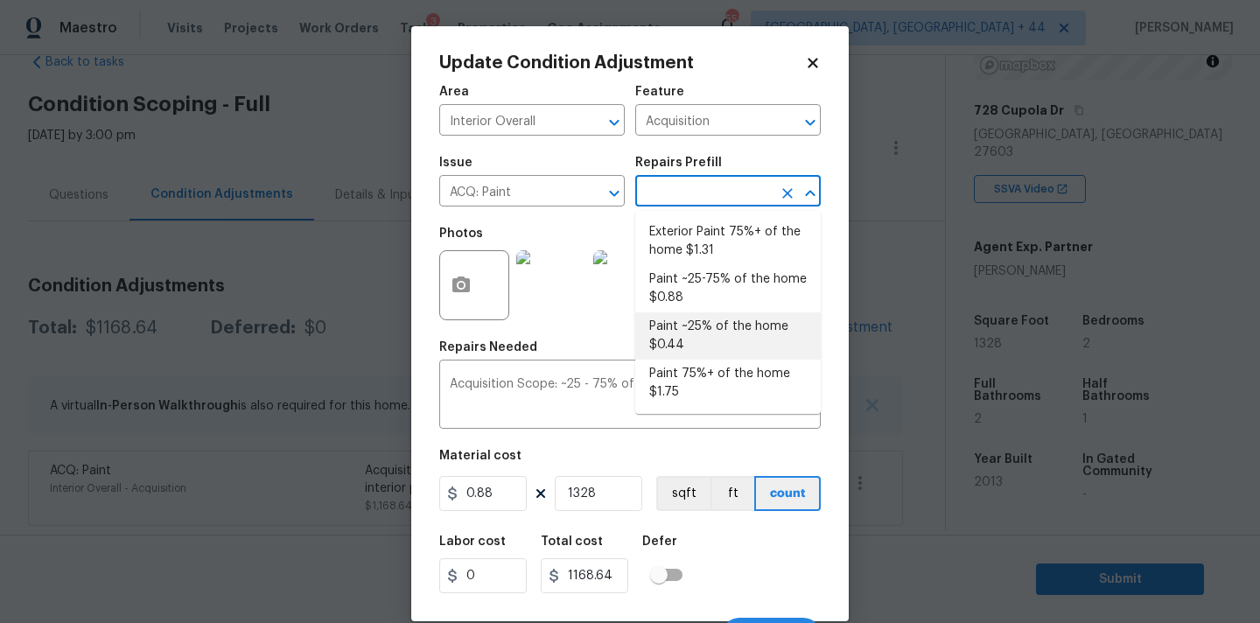
click at [684, 325] on li "Paint ~25% of the home $0.44" at bounding box center [728, 335] width 186 height 47
type textarea "Acquisition Scope: ~25% of the home needs interior paint"
type input "0.44"
type input "584.32"
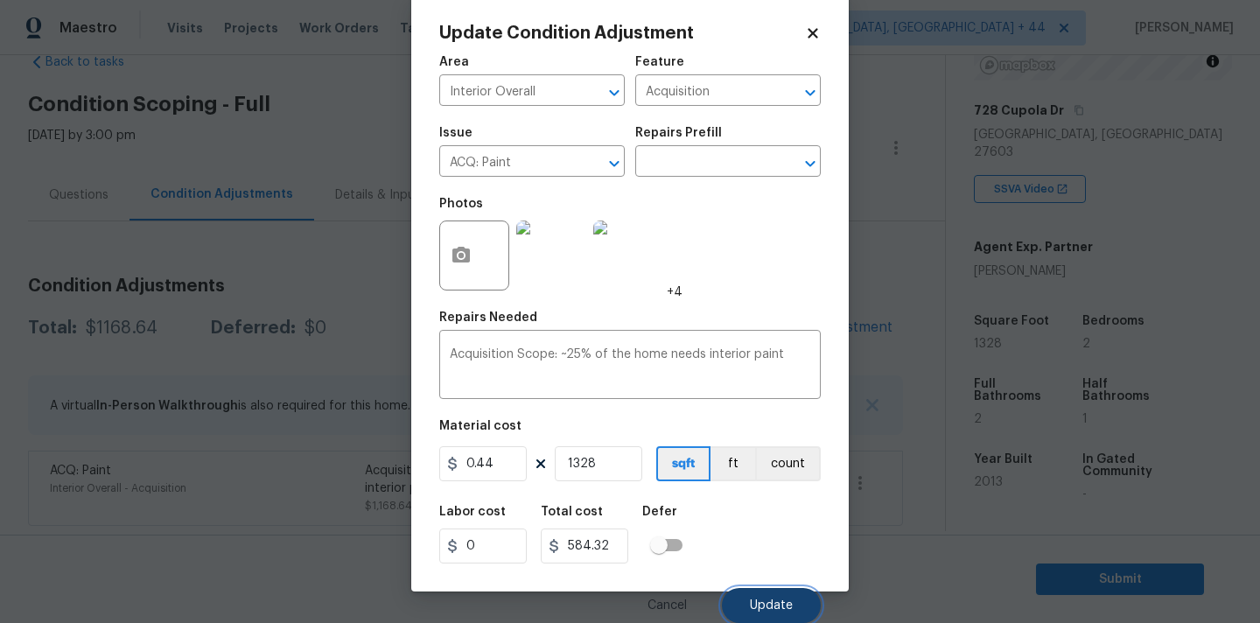
click at [749, 604] on button "Update" at bounding box center [771, 605] width 99 height 35
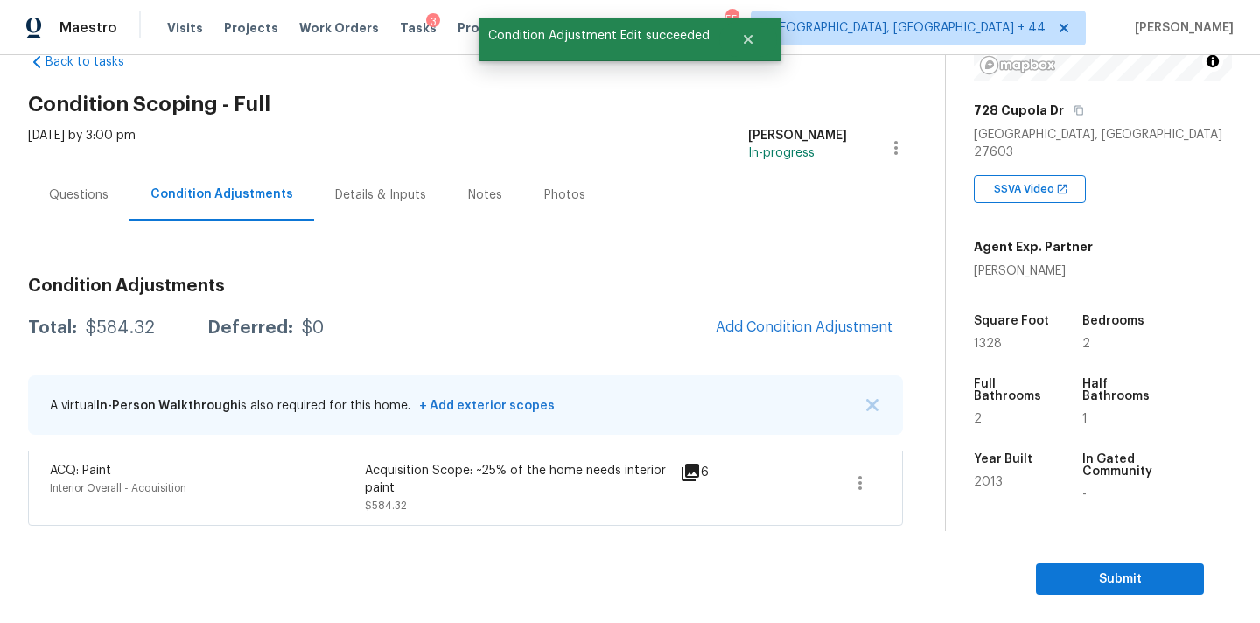
scroll to position [0, 0]
click at [769, 309] on button "Add Condition Adjustment" at bounding box center [804, 327] width 198 height 37
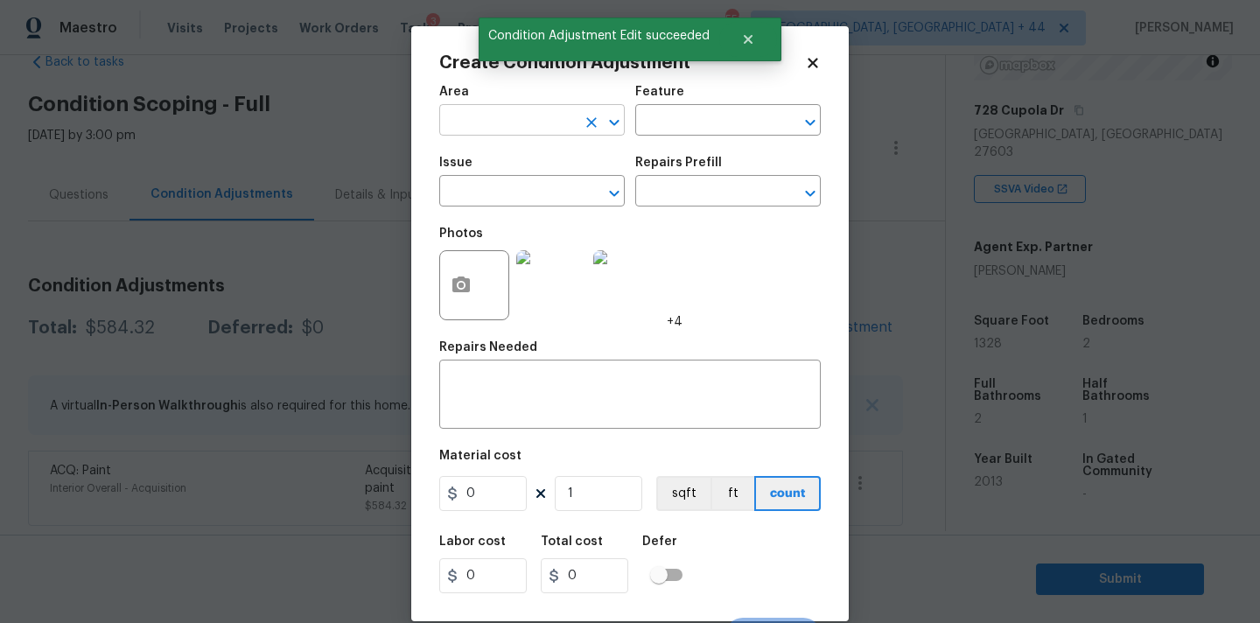
click at [544, 130] on input "text" at bounding box center [507, 122] width 137 height 27
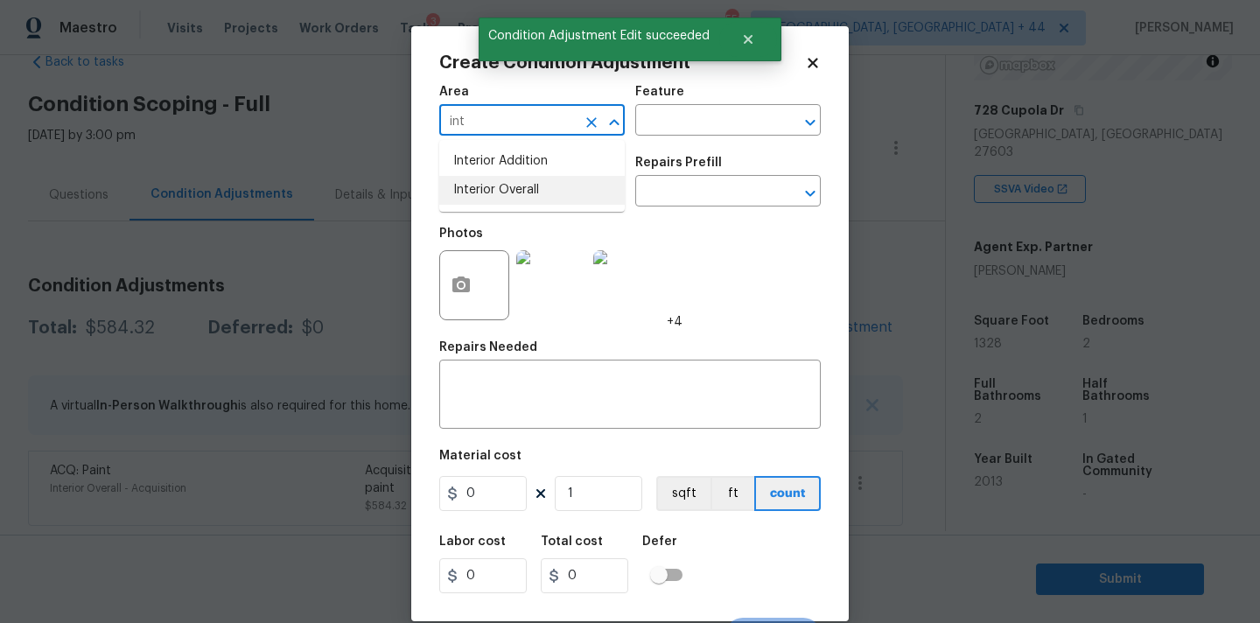
click at [542, 192] on li "Interior Overall" at bounding box center [532, 190] width 186 height 29
type input "Interior Overall"
click at [542, 192] on input "text" at bounding box center [507, 192] width 137 height 27
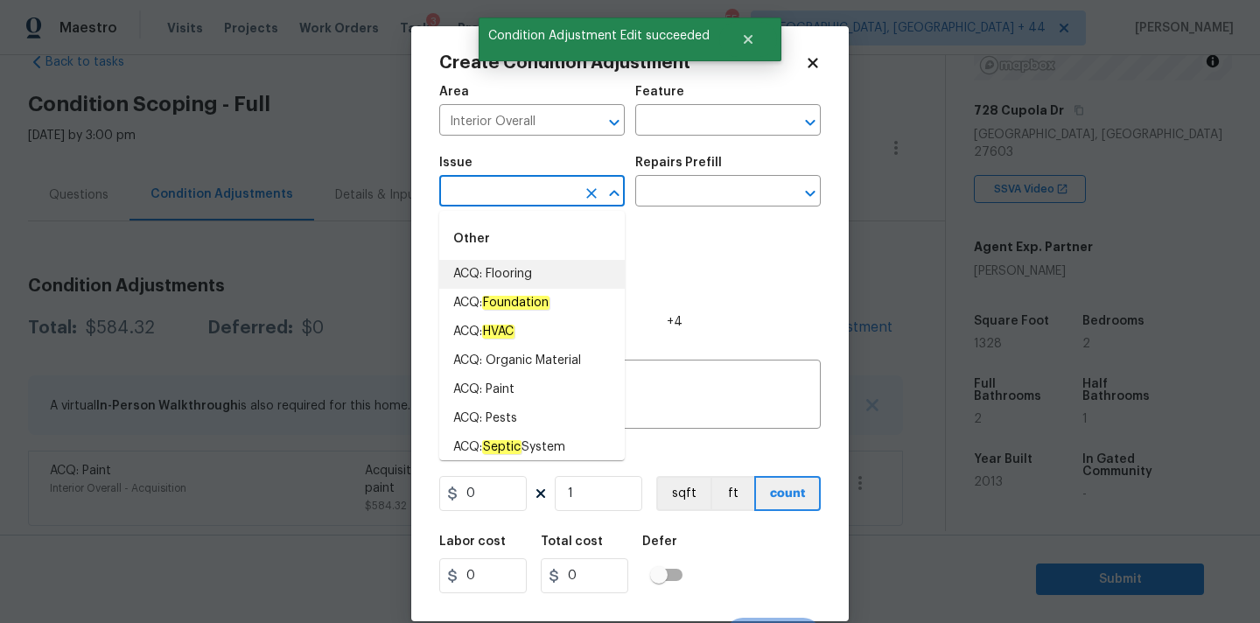
click at [542, 283] on li "ACQ: Flooring" at bounding box center [532, 274] width 186 height 29
type input "ACQ: Flooring"
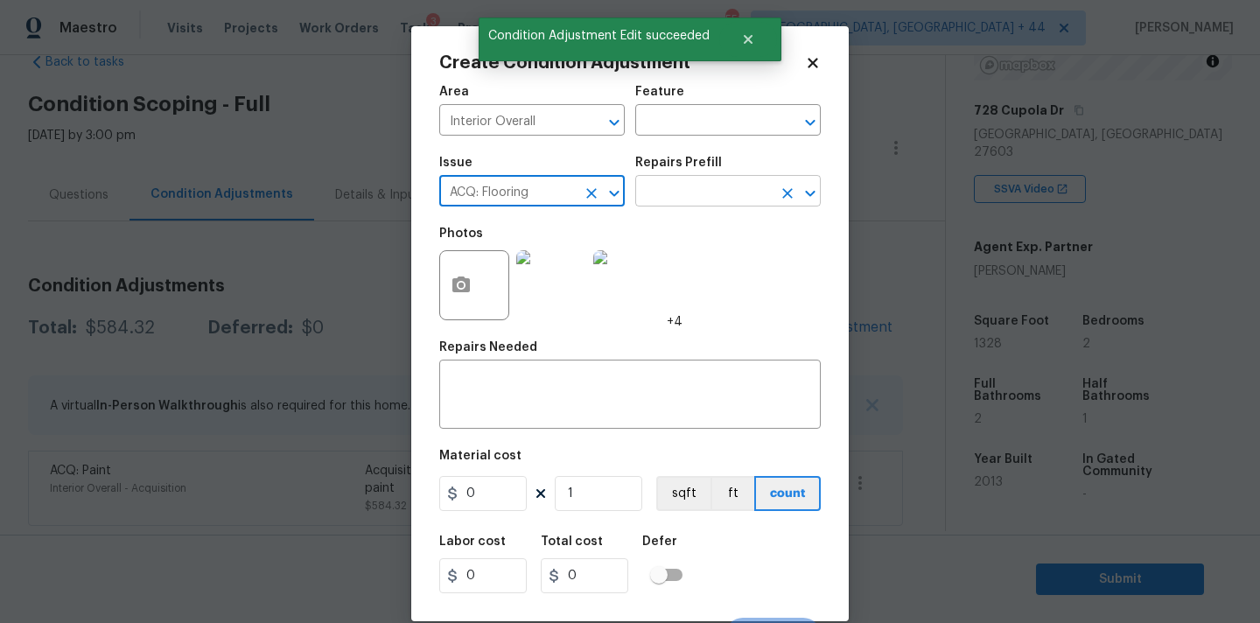
click at [684, 200] on input "text" at bounding box center [703, 192] width 137 height 27
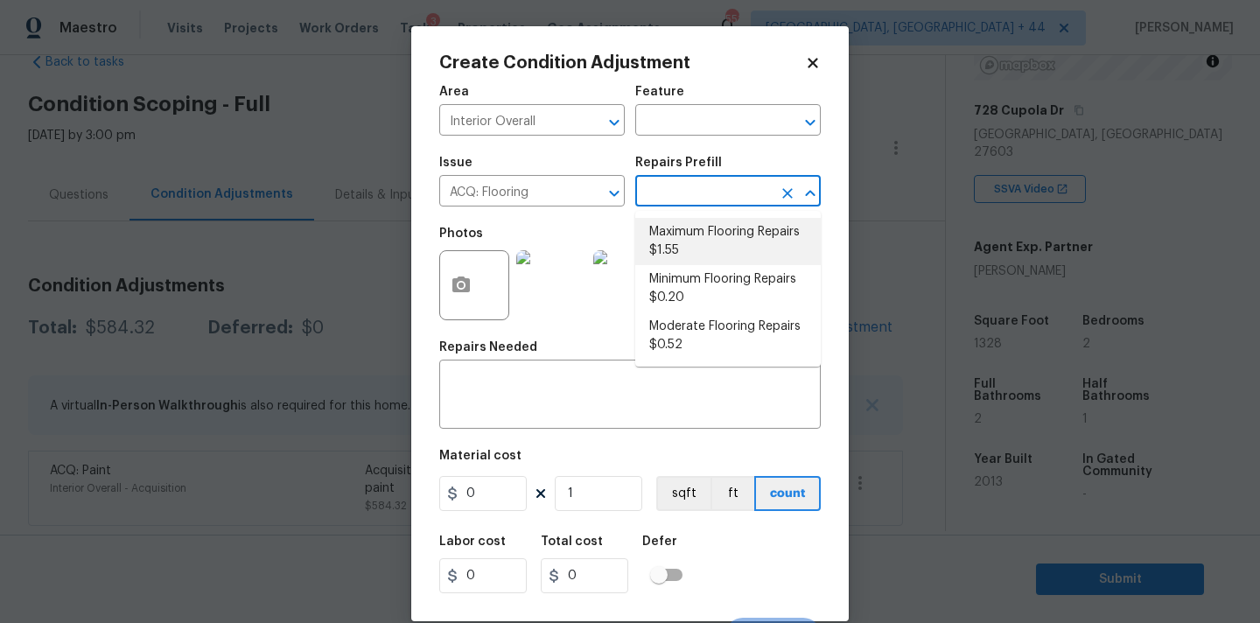
click at [684, 229] on li "Maximum Flooring Repairs $1.55" at bounding box center [728, 241] width 186 height 47
type input "Acquisition"
type textarea "Acquisition Scope: Maximum flooring repairs"
type input "1.55"
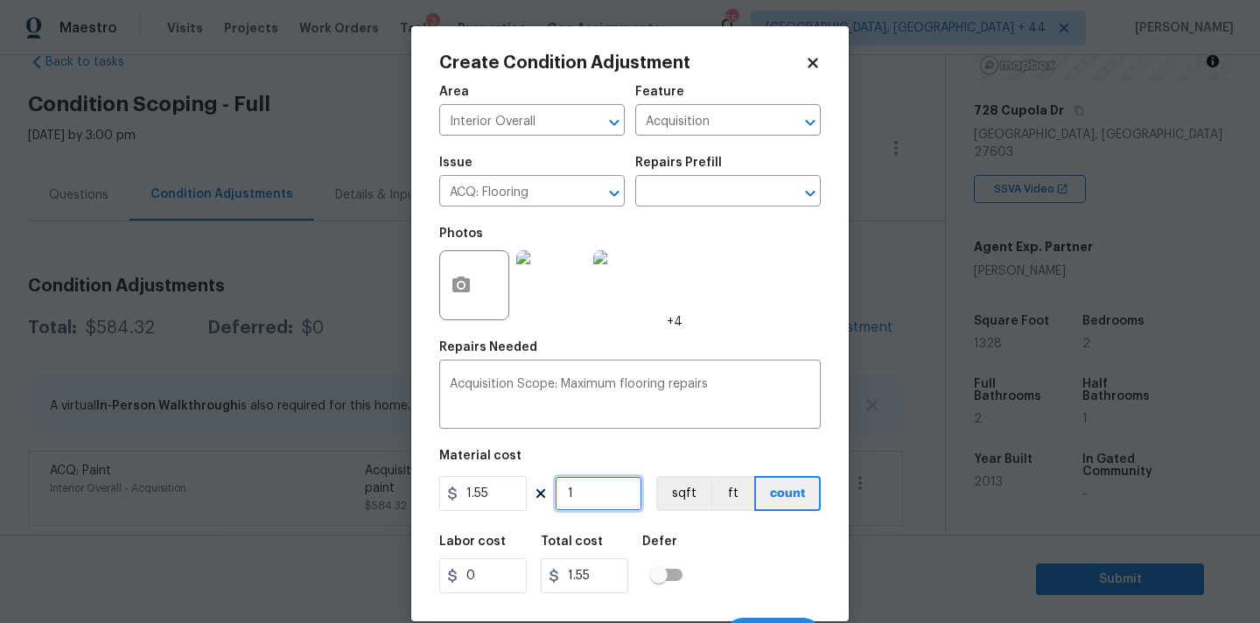
click at [594, 500] on input "1" at bounding box center [599, 493] width 88 height 35
type input "13"
type input "20.15"
type input "132"
type input "204.6"
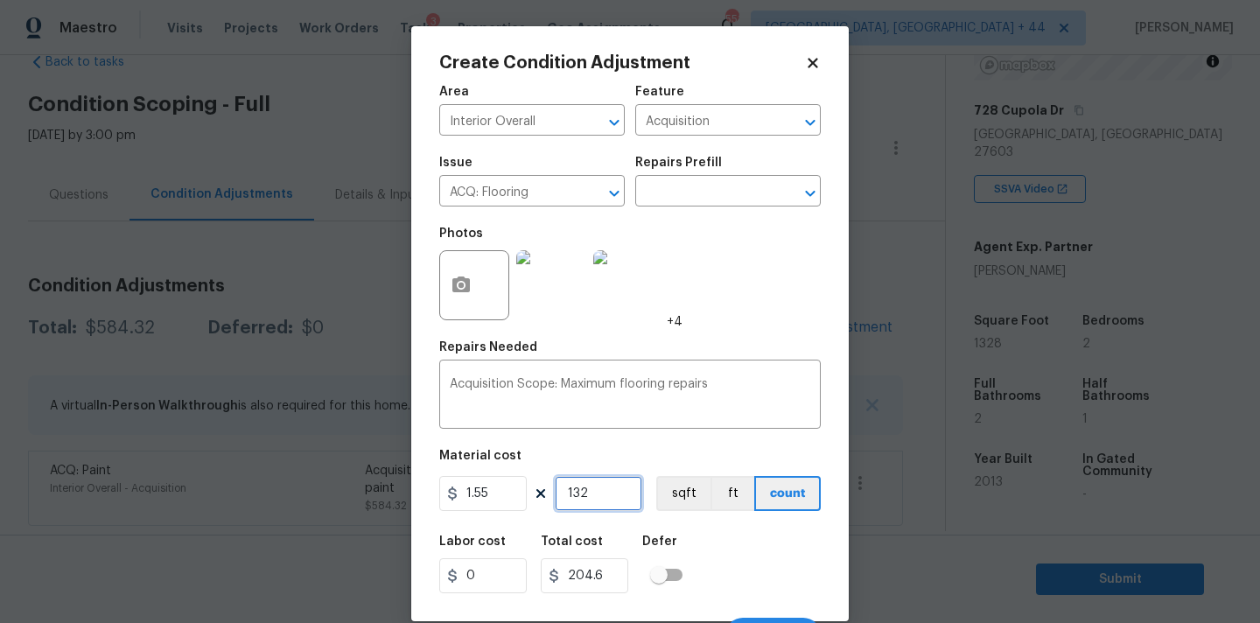
type input "1328"
type input "2058.4"
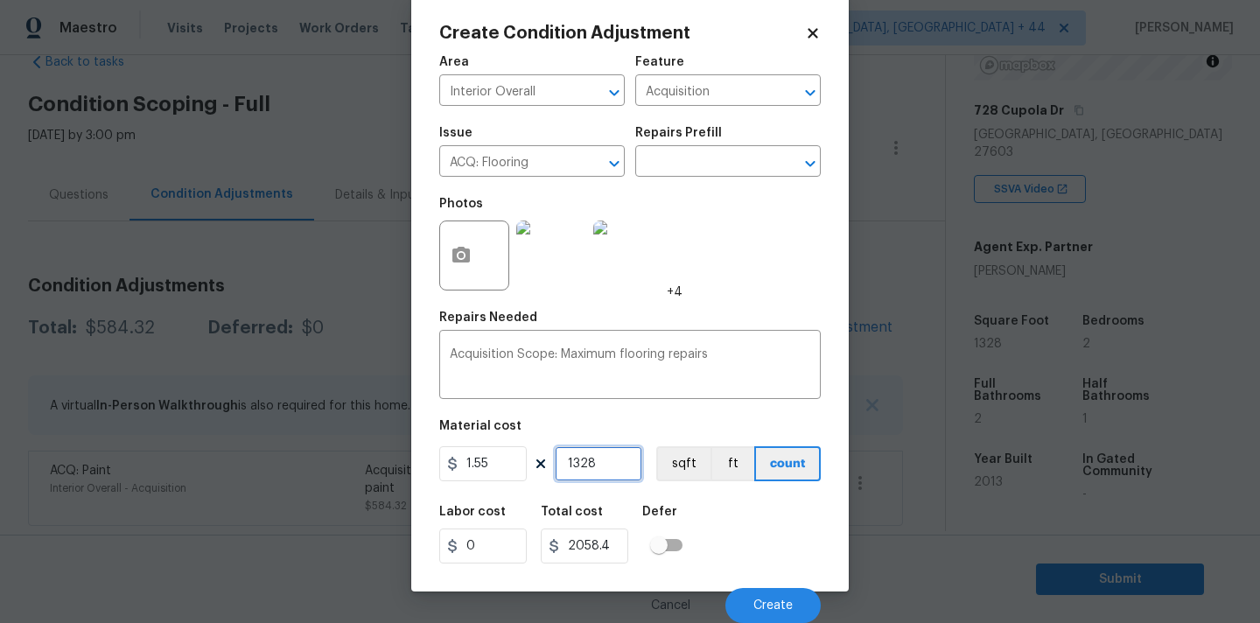
type input "1328"
click at [470, 263] on icon "button" at bounding box center [461, 255] width 21 height 21
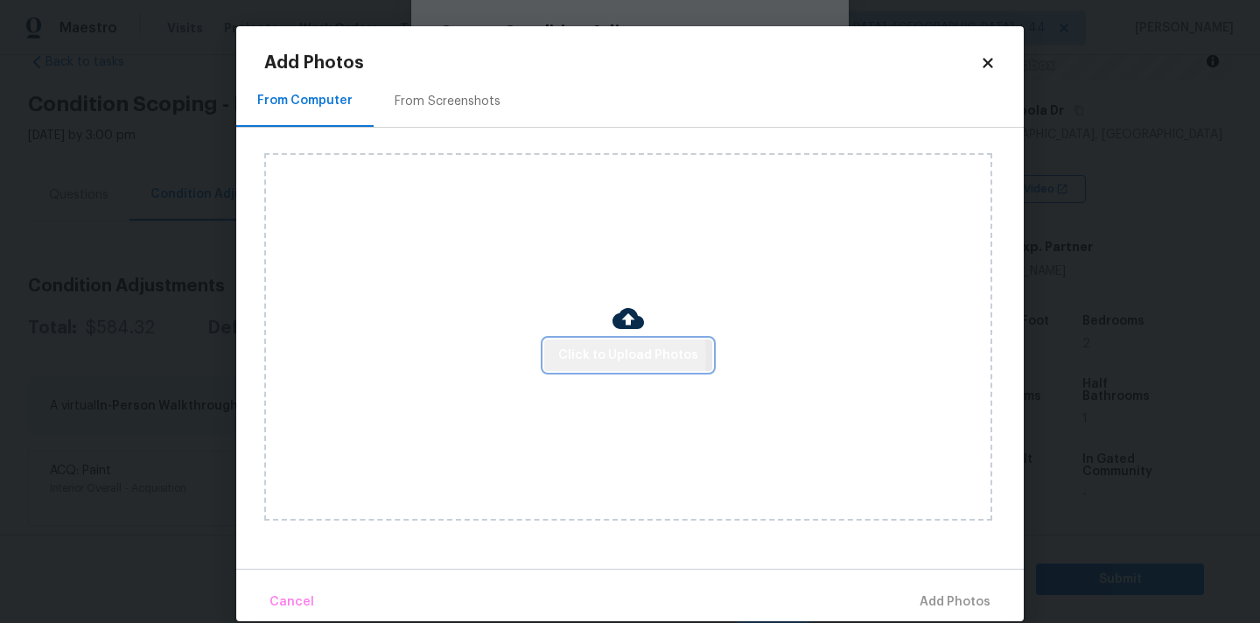
click at [567, 355] on span "Click to Upload Photos" at bounding box center [628, 356] width 140 height 22
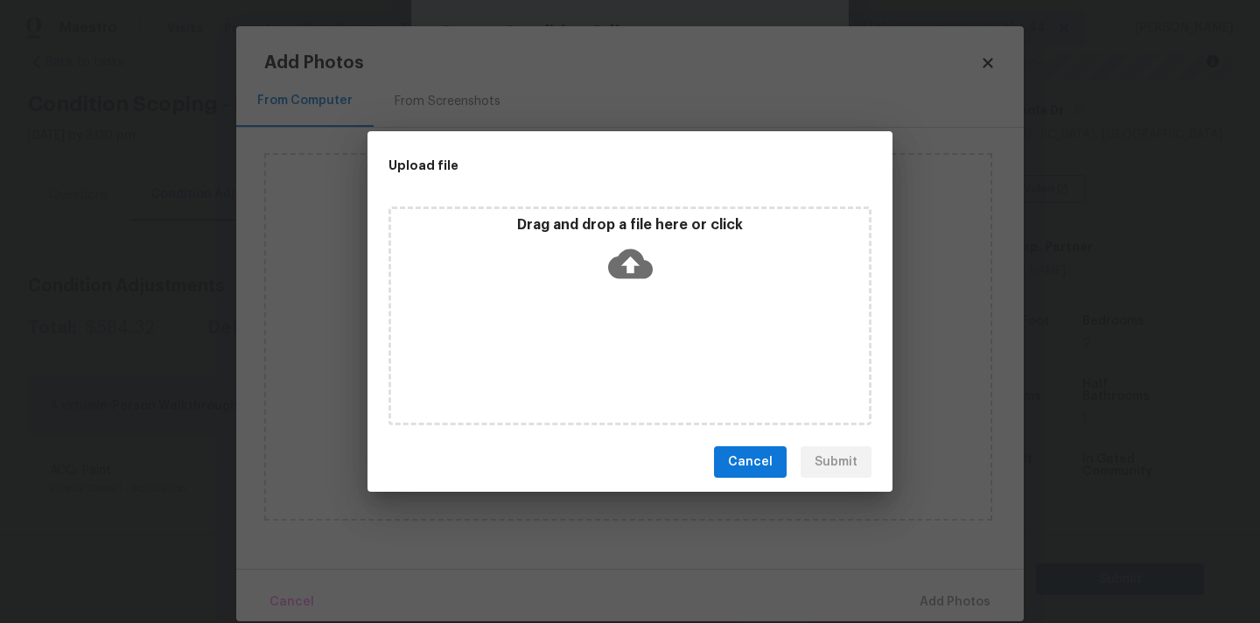
click at [621, 295] on div "Drag and drop a file here or click" at bounding box center [630, 316] width 483 height 219
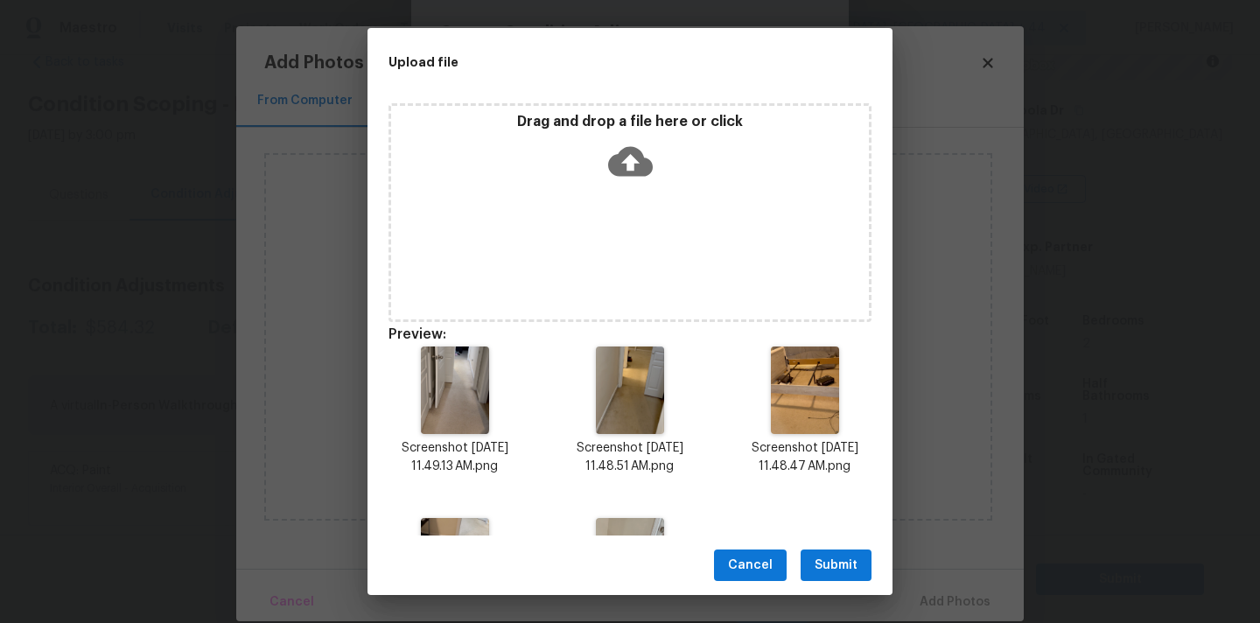
click at [842, 566] on span "Submit" at bounding box center [836, 566] width 43 height 22
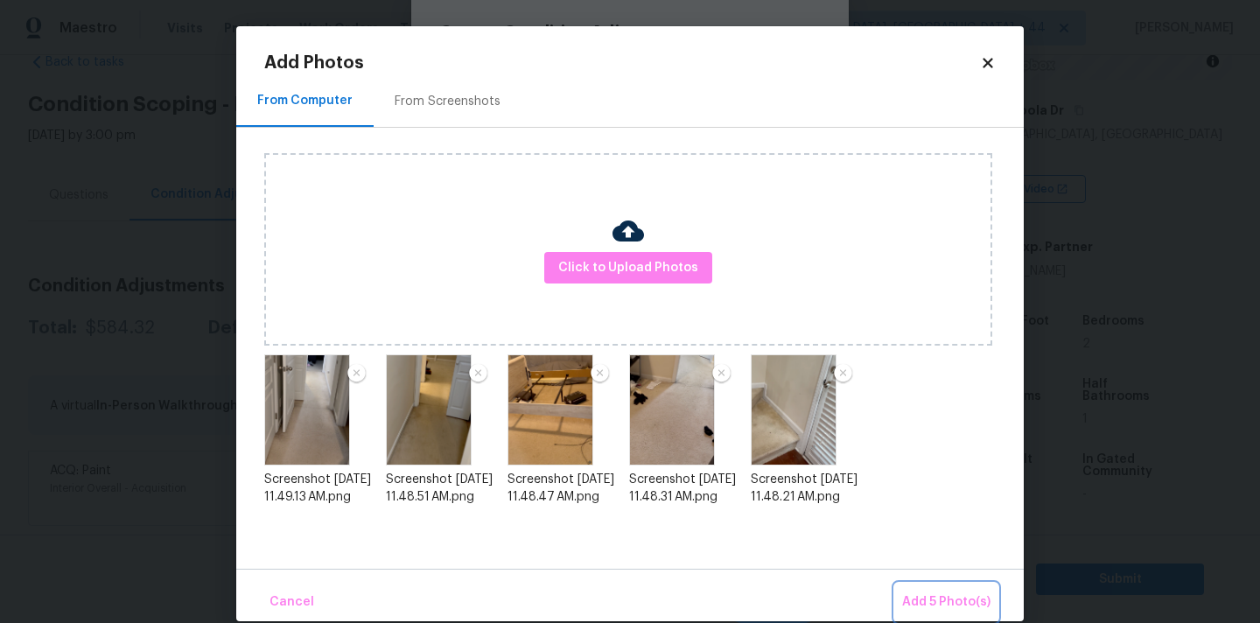
click at [910, 596] on span "Add 5 Photo(s)" at bounding box center [946, 603] width 88 height 22
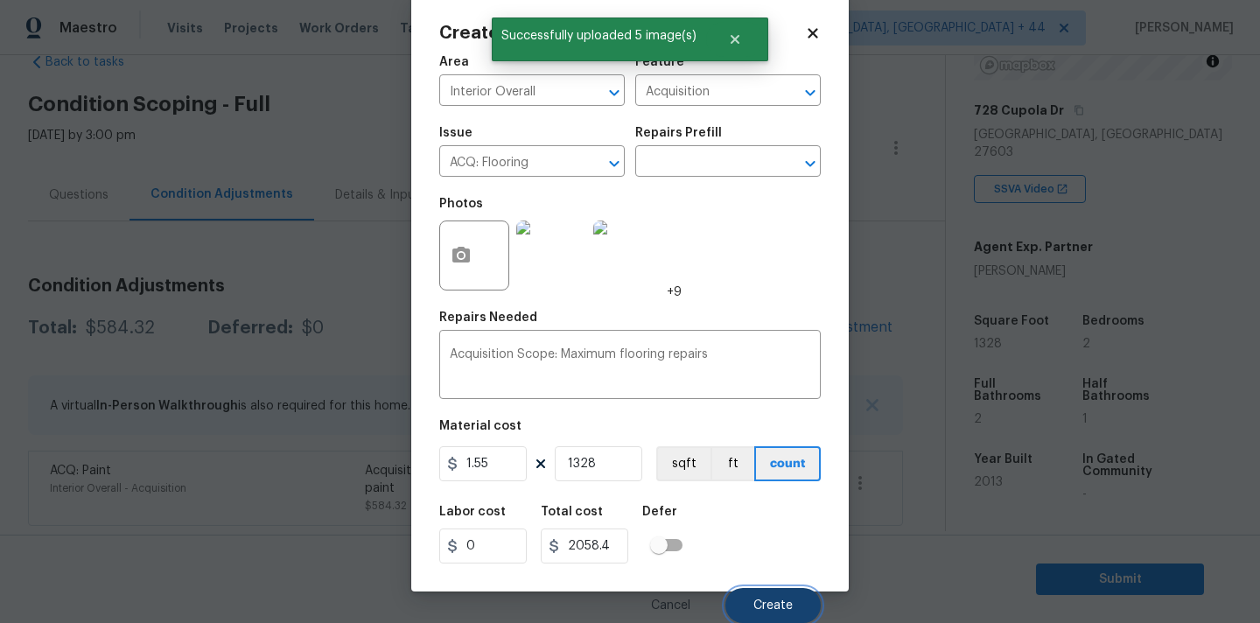
click at [768, 596] on button "Create" at bounding box center [773, 605] width 95 height 35
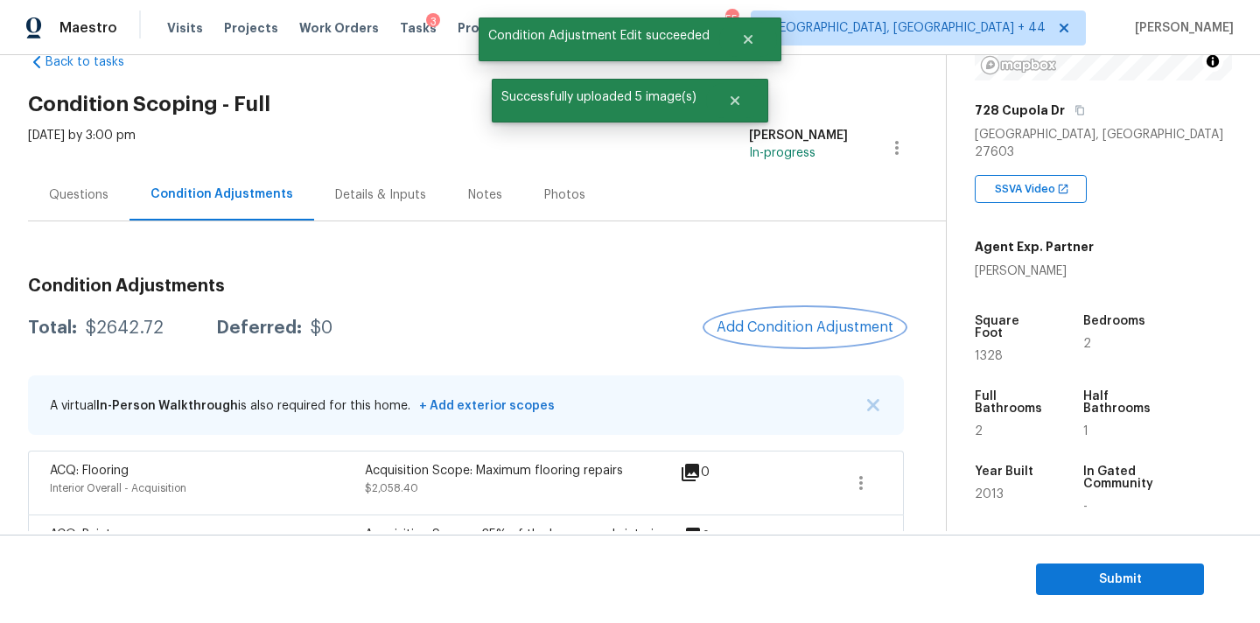
scroll to position [0, 0]
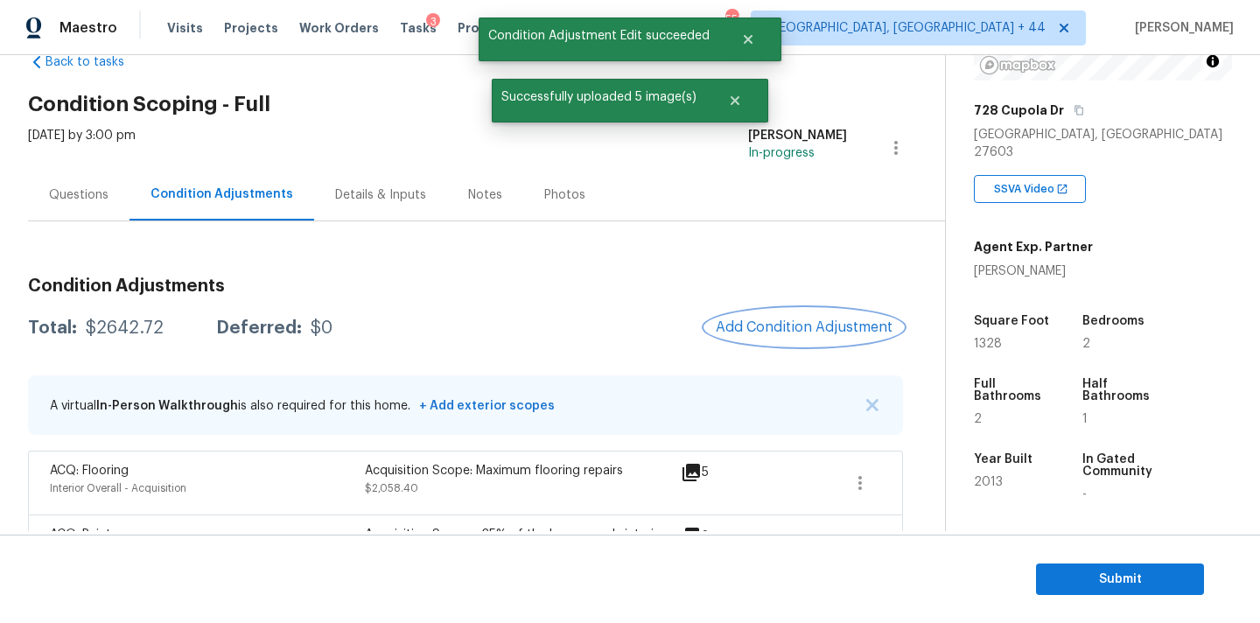
click at [768, 317] on button "Add Condition Adjustment" at bounding box center [804, 327] width 198 height 37
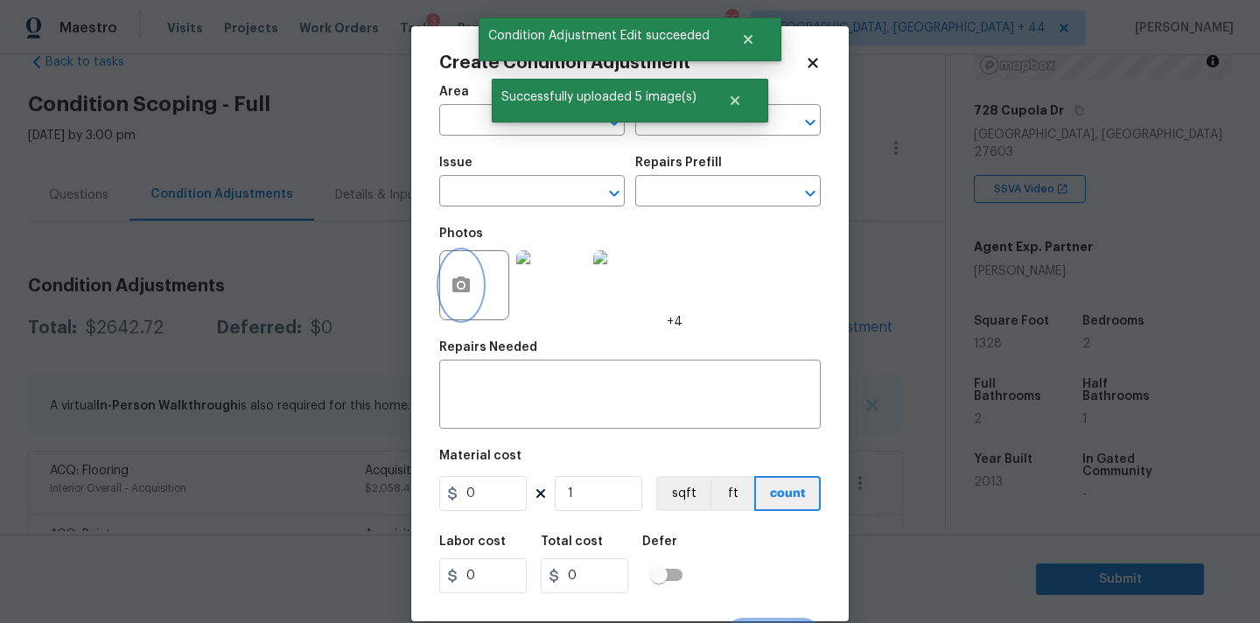
click at [473, 281] on button "button" at bounding box center [461, 285] width 42 height 68
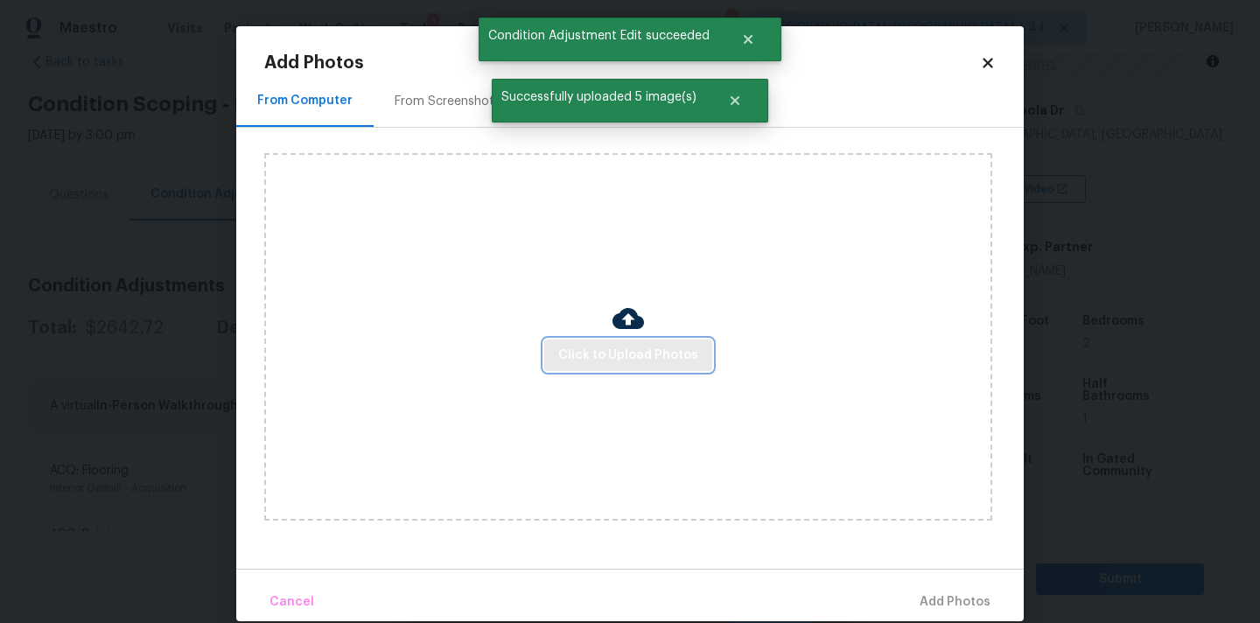
click at [578, 357] on span "Click to Upload Photos" at bounding box center [628, 356] width 140 height 22
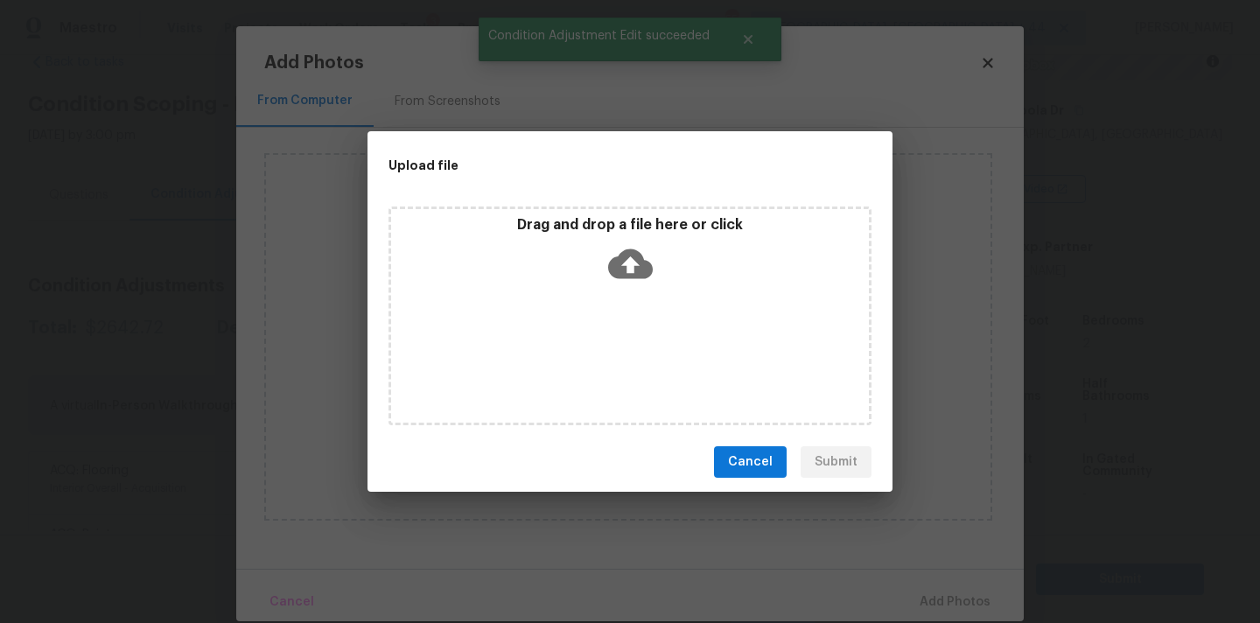
click at [623, 286] on div "Drag and drop a file here or click" at bounding box center [630, 253] width 478 height 75
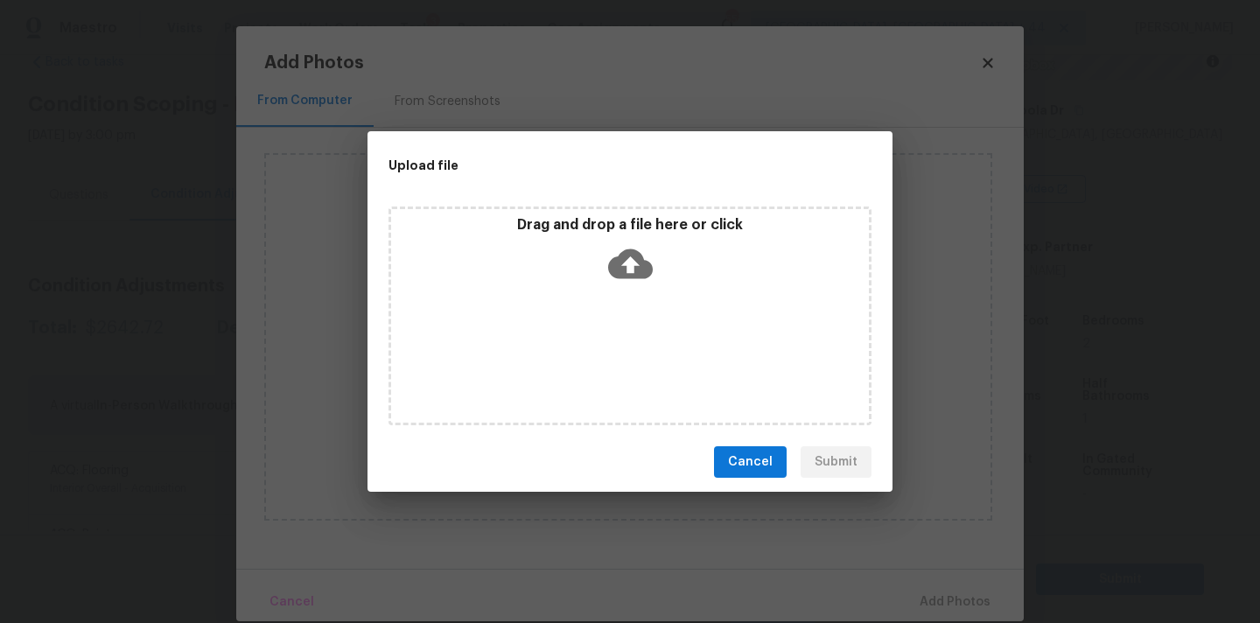
click at [764, 461] on span "Cancel" at bounding box center [750, 463] width 45 height 22
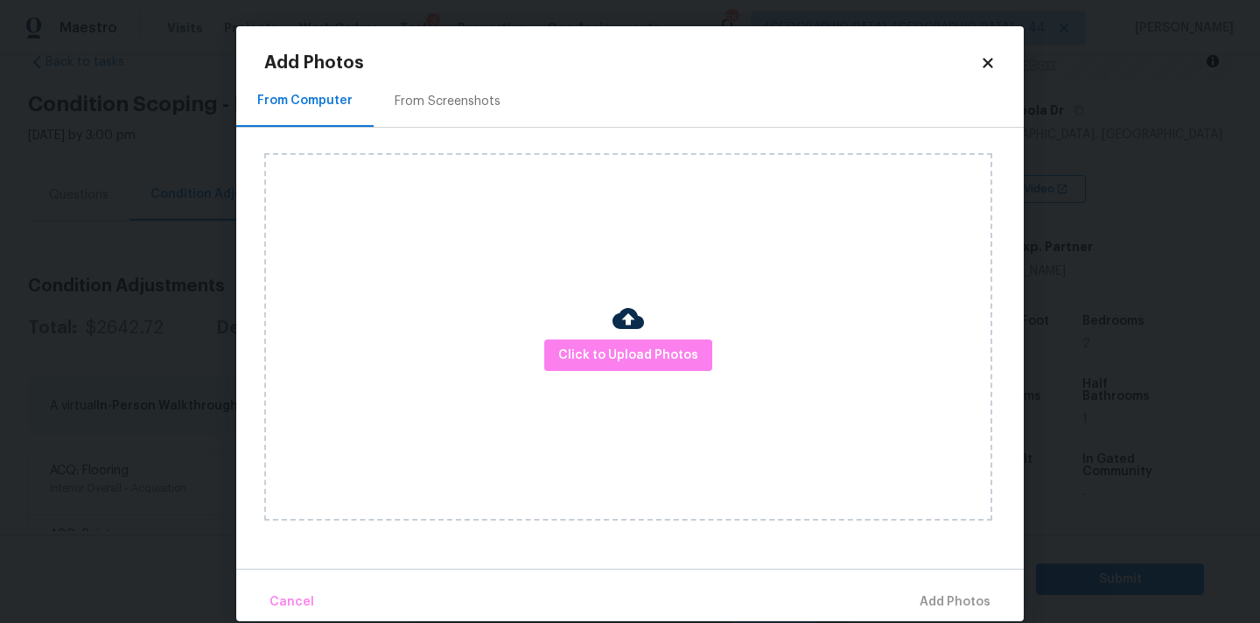
click at [990, 59] on icon at bounding box center [988, 63] width 10 height 10
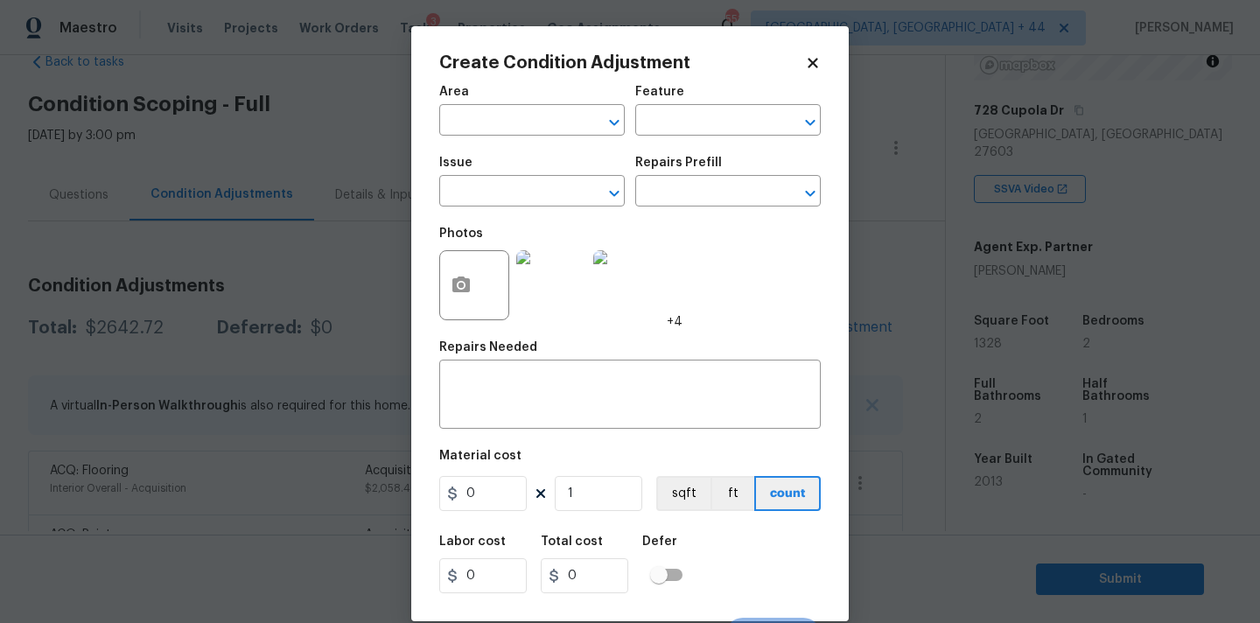
click at [814, 55] on icon at bounding box center [813, 63] width 16 height 16
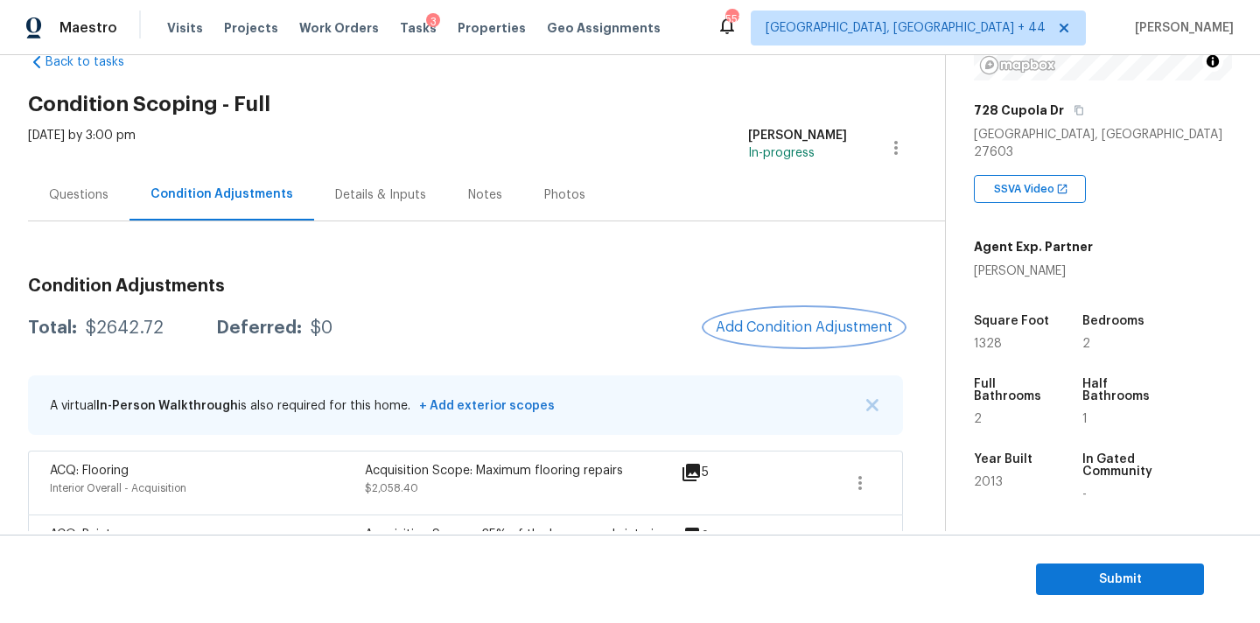
scroll to position [108, 0]
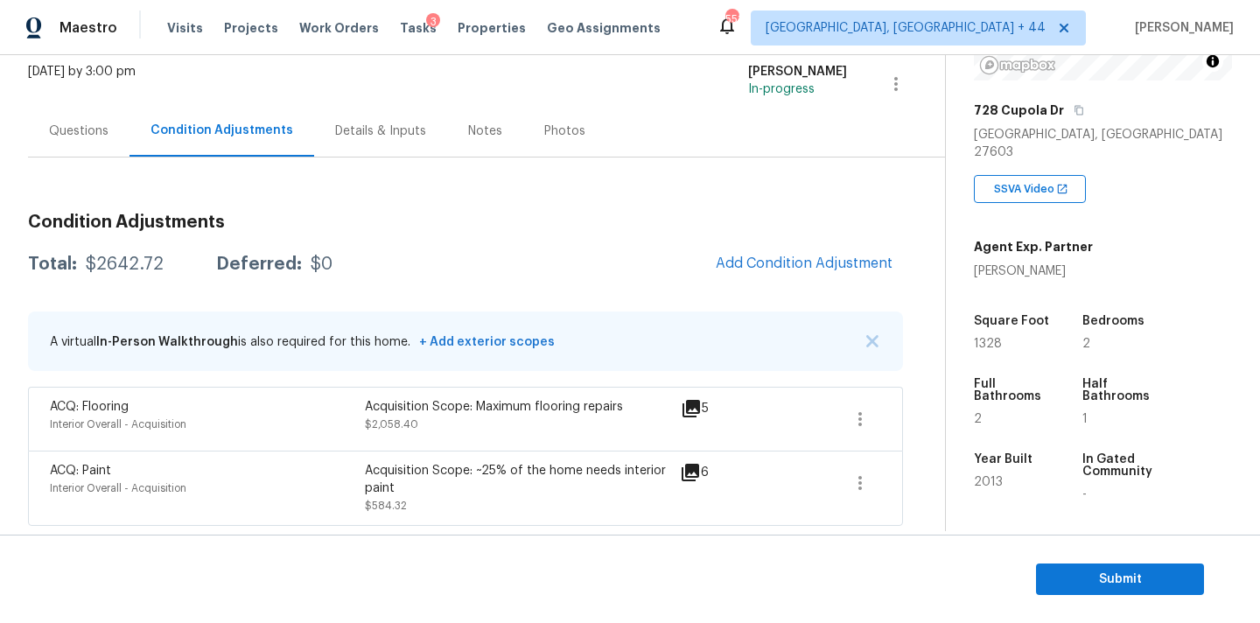
click at [135, 265] on div "$2642.72" at bounding box center [125, 265] width 78 height 18
copy div "$2642.72"
click at [63, 125] on div "Questions" at bounding box center [79, 132] width 60 height 18
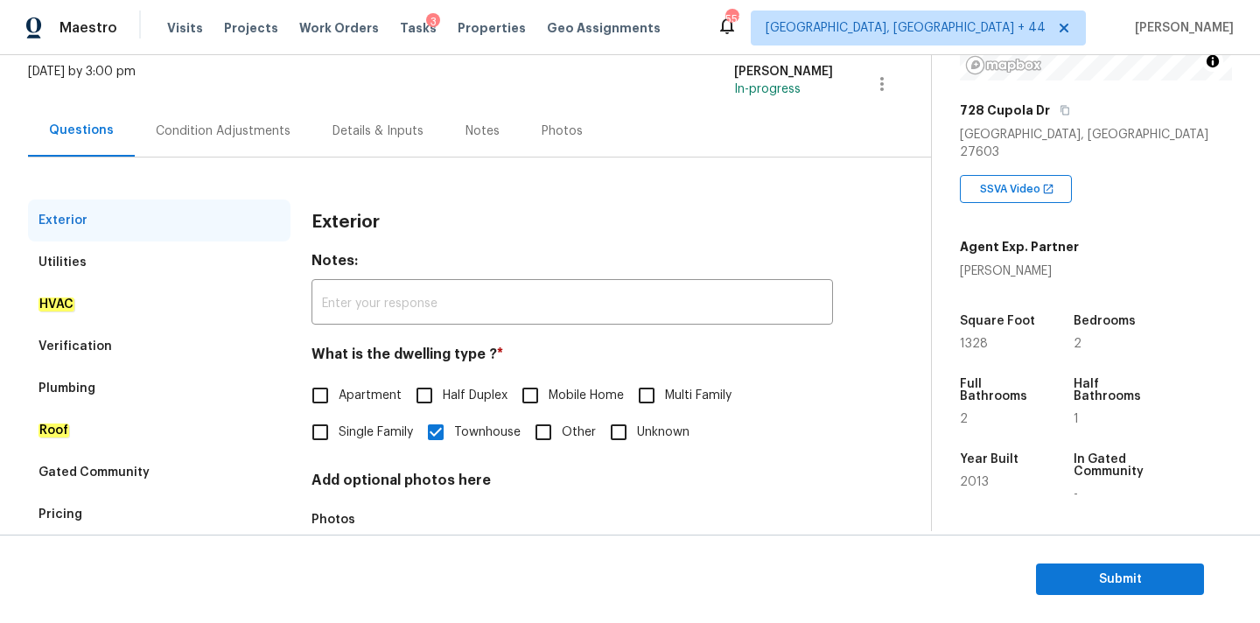
click at [244, 128] on div "Condition Adjustments" at bounding box center [223, 132] width 135 height 18
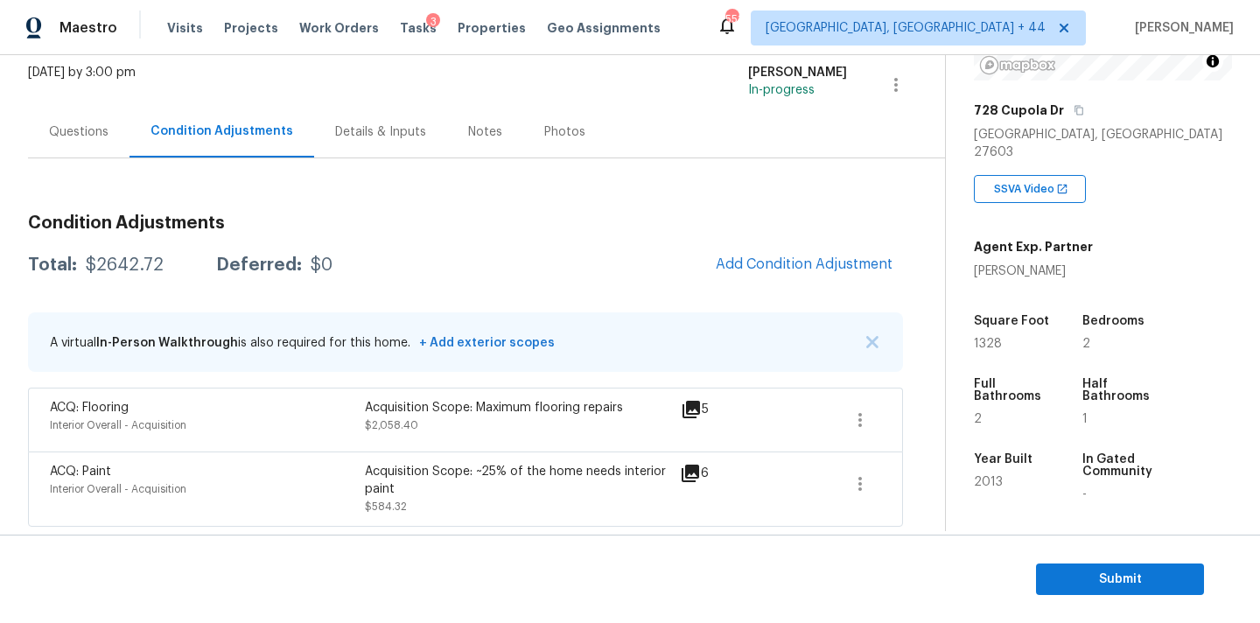
scroll to position [108, 0]
click at [1078, 575] on span "Submit" at bounding box center [1120, 580] width 140 height 22
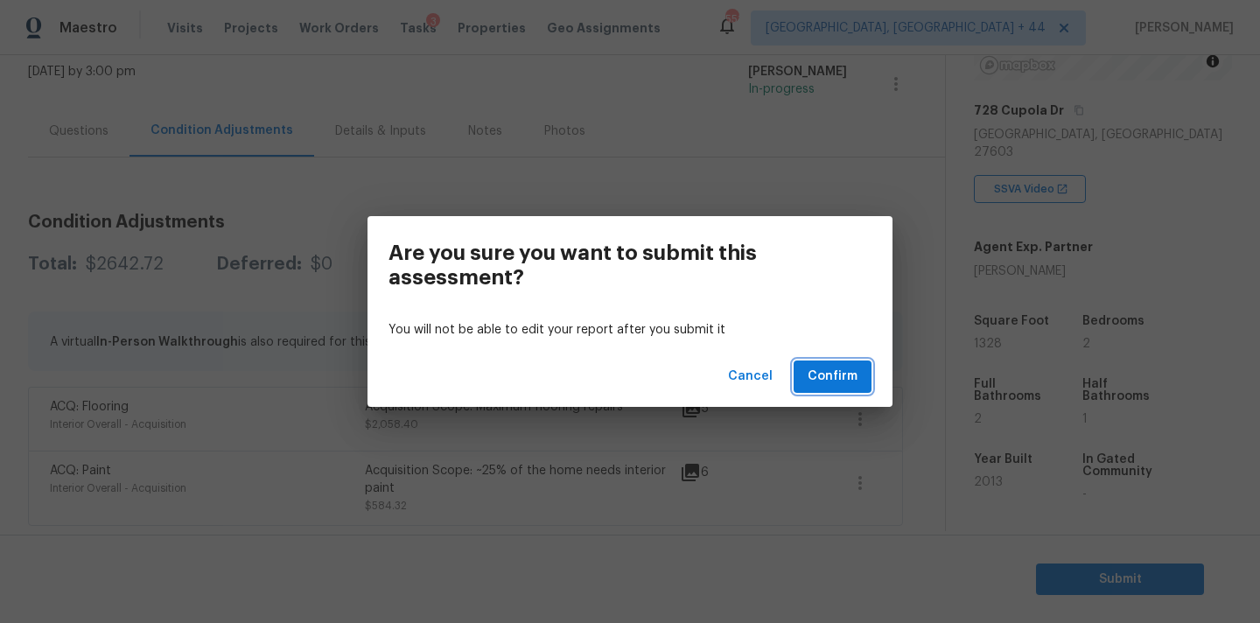
click at [817, 388] on button "Confirm" at bounding box center [833, 377] width 78 height 32
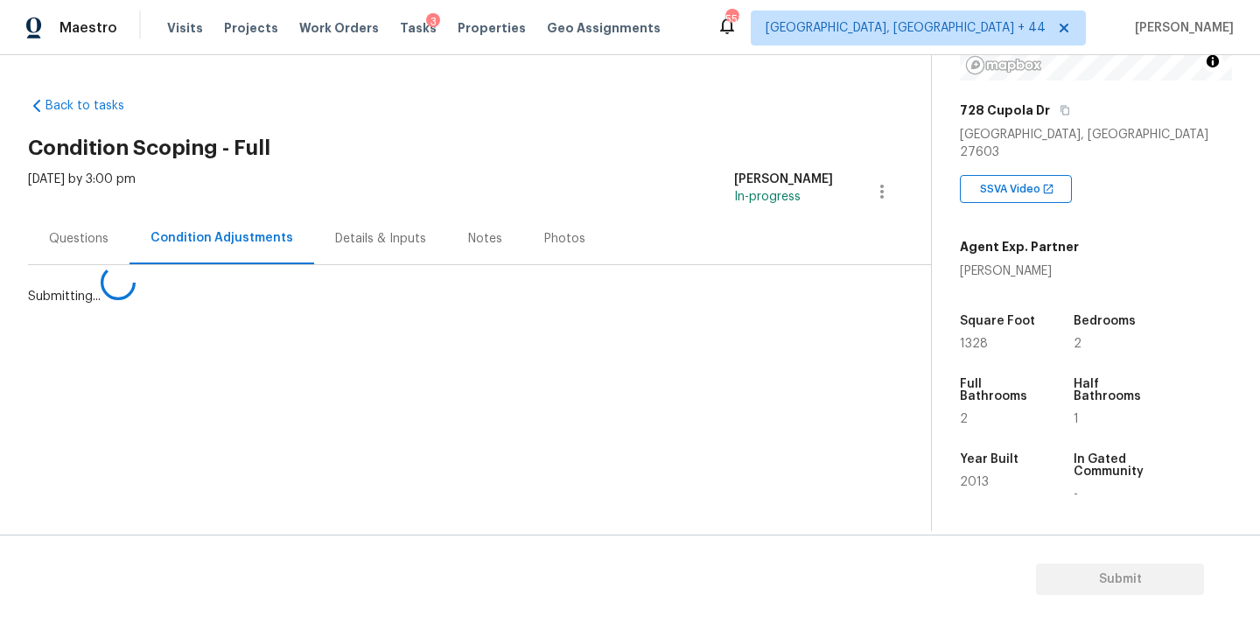
scroll to position [0, 0]
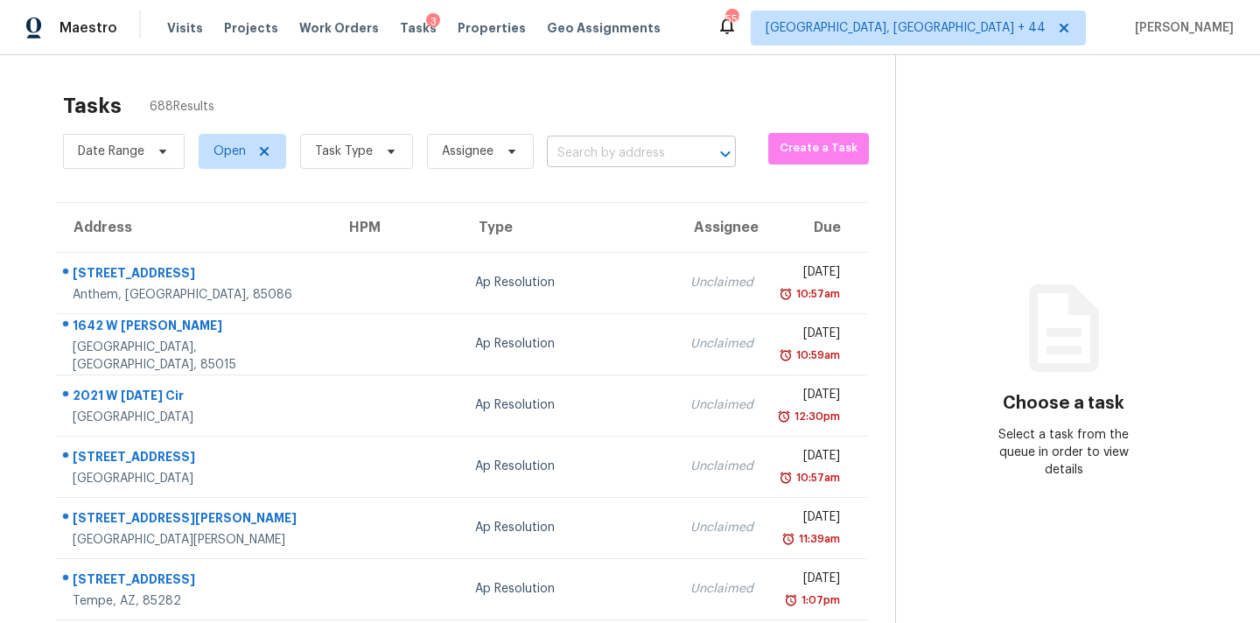
click at [607, 163] on input "text" at bounding box center [617, 153] width 140 height 27
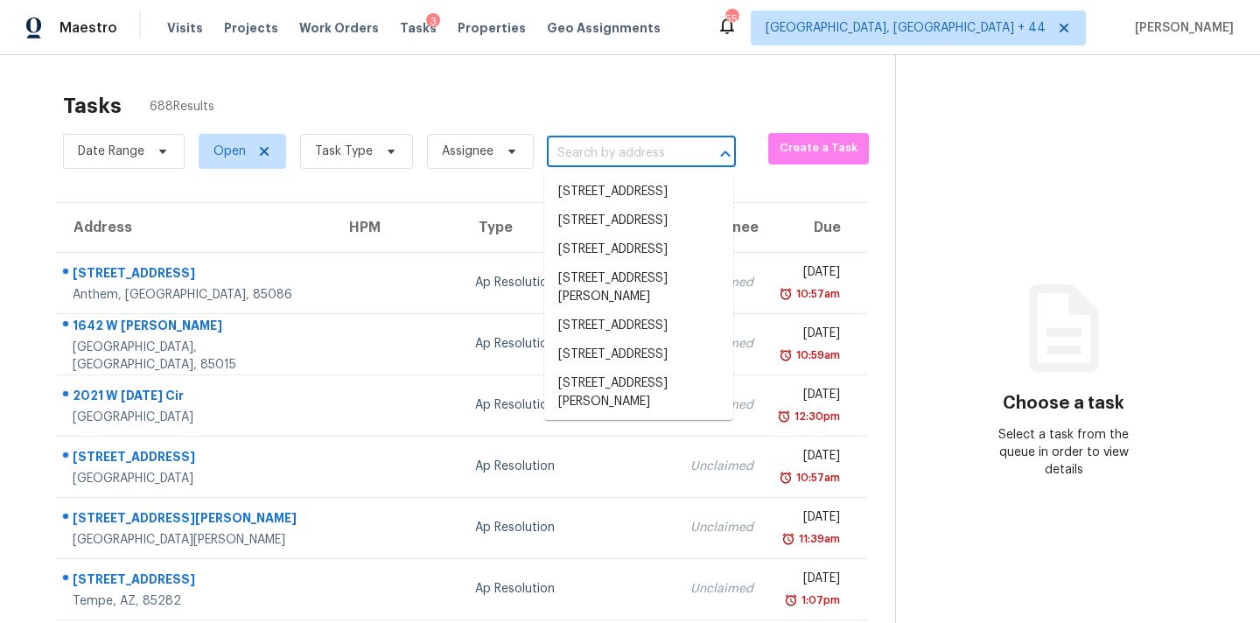
paste input "206 Horizon Cir Rock Hill, SC, 29732"
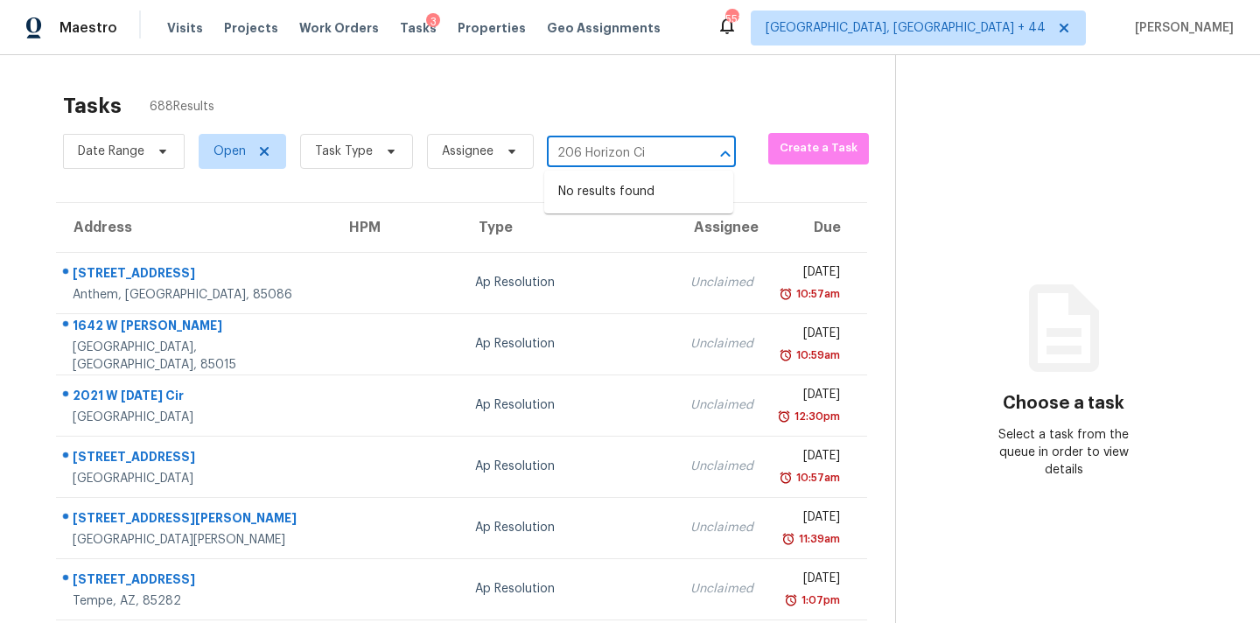
type input "206 Horizon Ci"
click at [466, 148] on span "Assignee" at bounding box center [468, 152] width 52 height 18
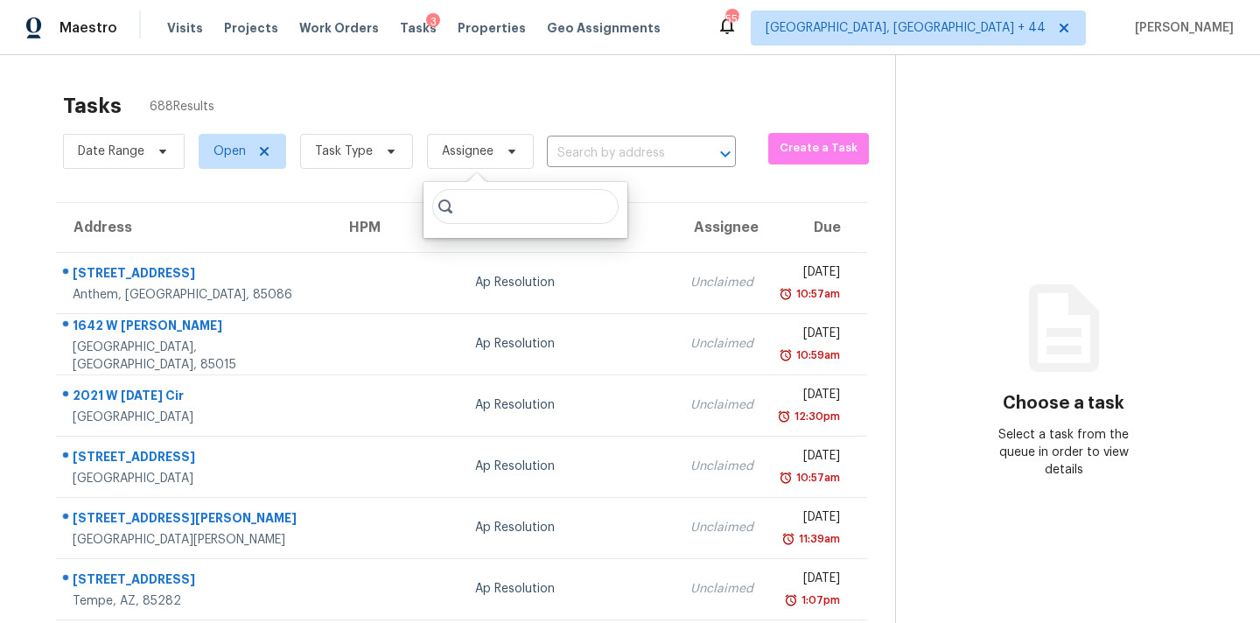
click at [493, 200] on input "search" at bounding box center [525, 206] width 186 height 35
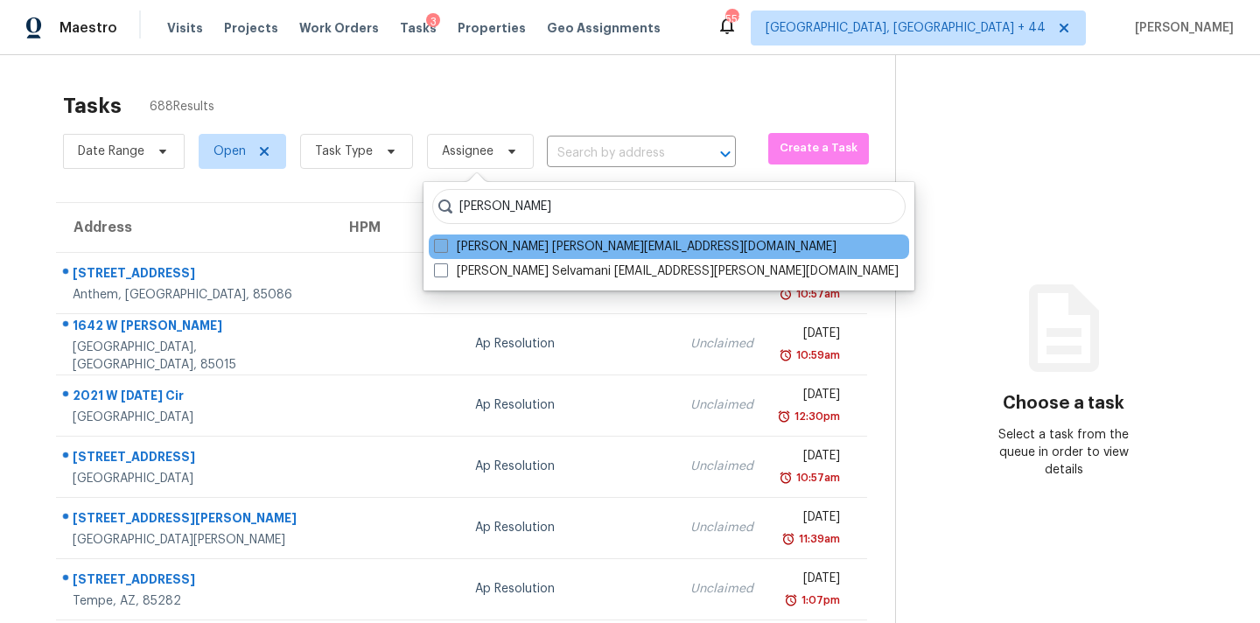
type input "pavithran"
click at [461, 254] on label "Pavithran Omsekar pavithran.omsekar@opendoor.com" at bounding box center [635, 247] width 403 height 18
click at [445, 249] on input "Pavithran Omsekar pavithran.omsekar@opendoor.com" at bounding box center [439, 243] width 11 height 11
checkbox input "true"
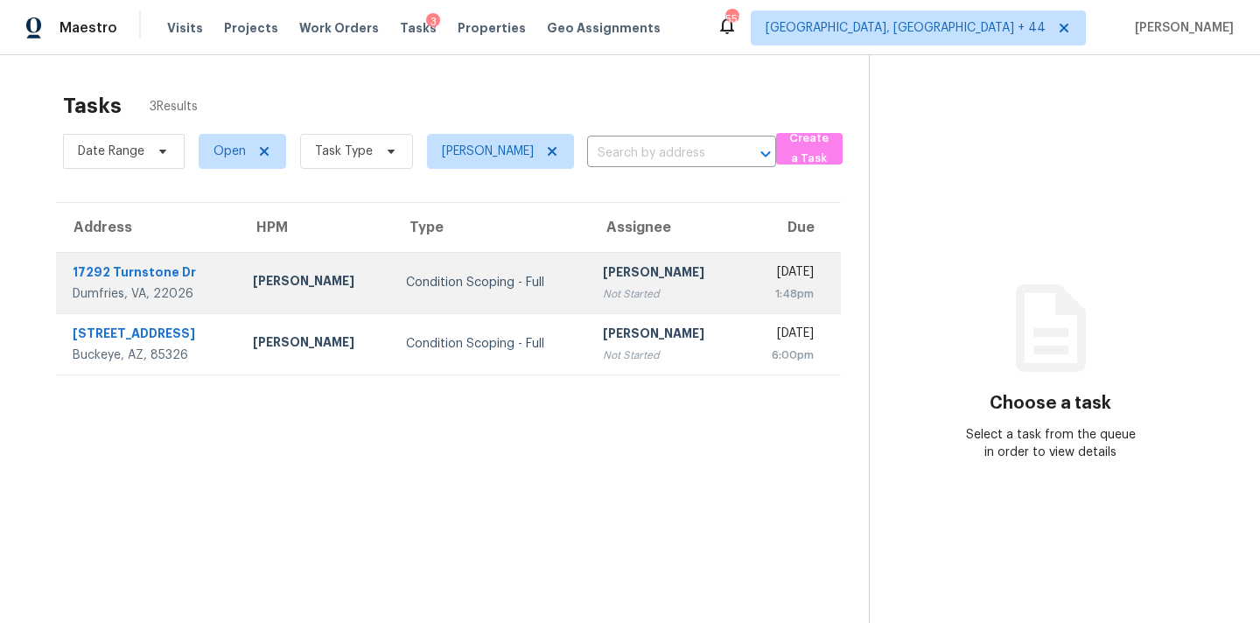
click at [530, 277] on td "Condition Scoping - Full" at bounding box center [490, 282] width 197 height 61
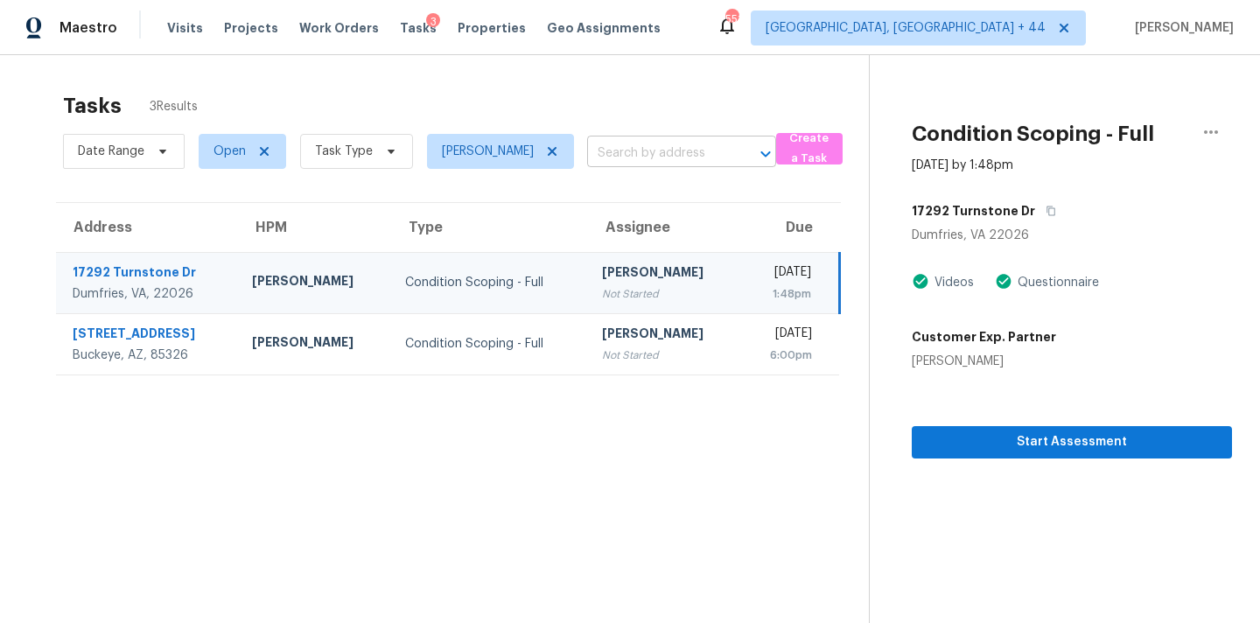
click at [662, 156] on input "text" at bounding box center [657, 153] width 140 height 27
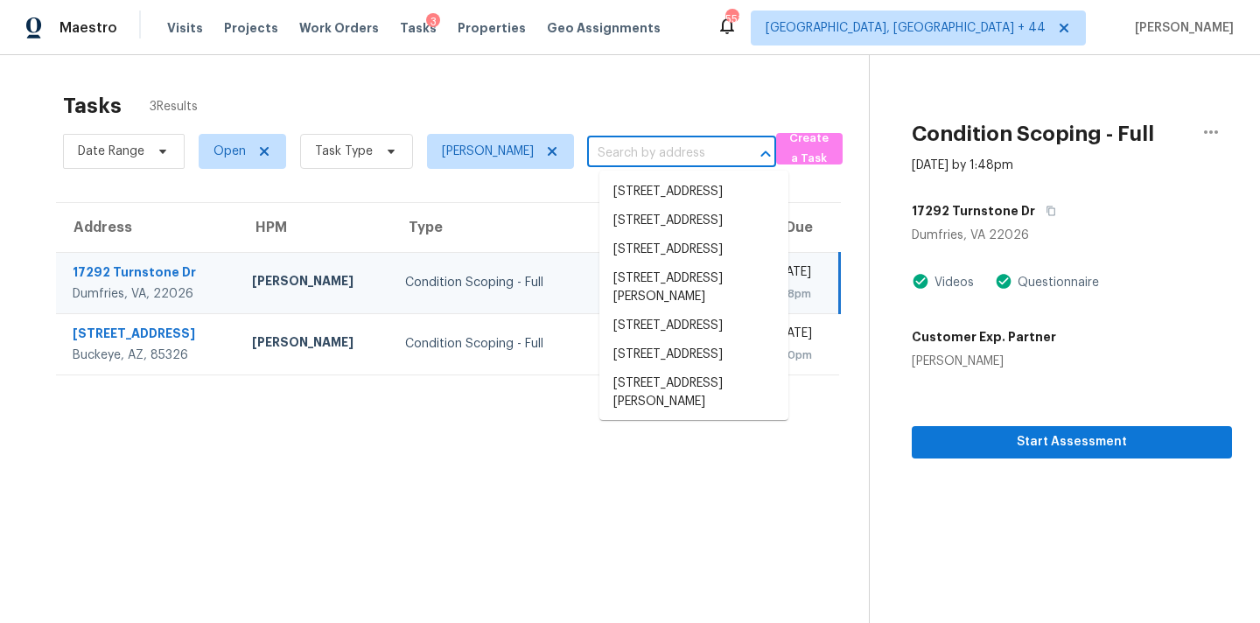
paste input "545 Robinson Way Fate, TX, 75189"
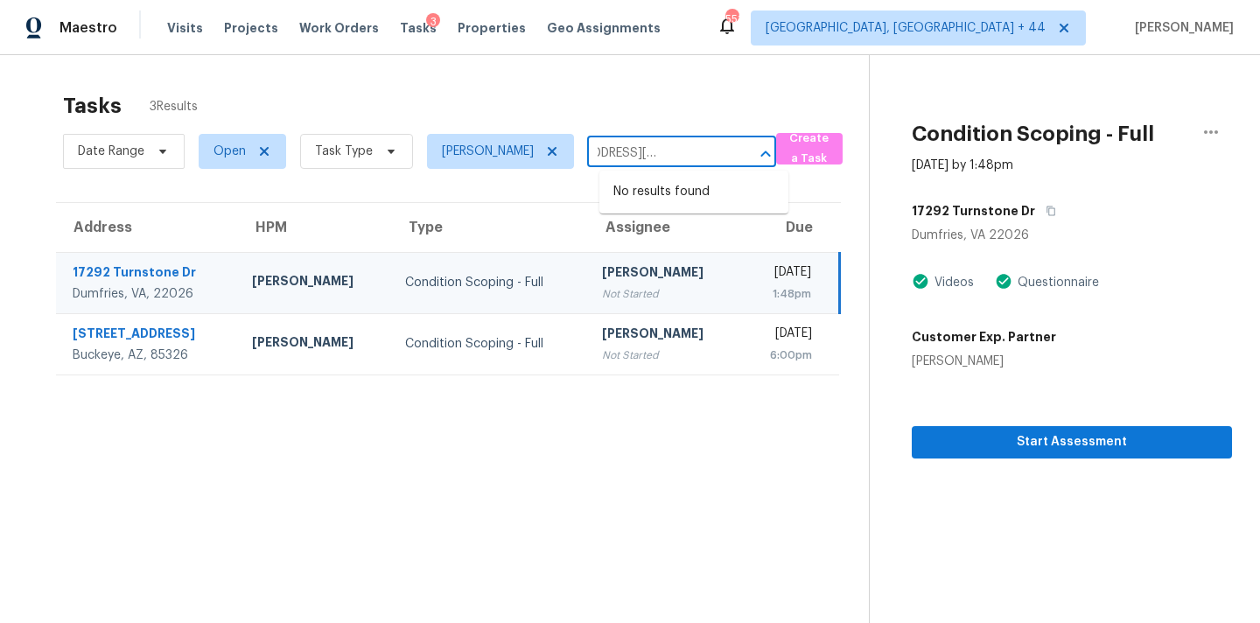
type input "545 Robinson Way Fate, TX, 75189"
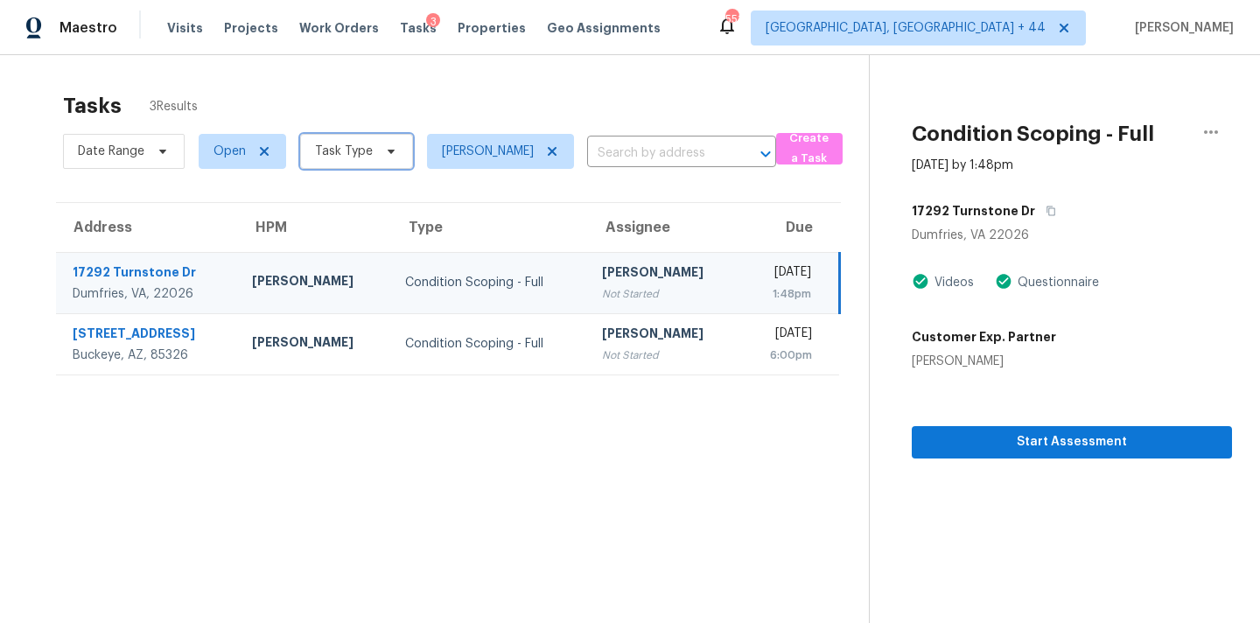
click at [354, 151] on span "Task Type" at bounding box center [344, 152] width 58 height 18
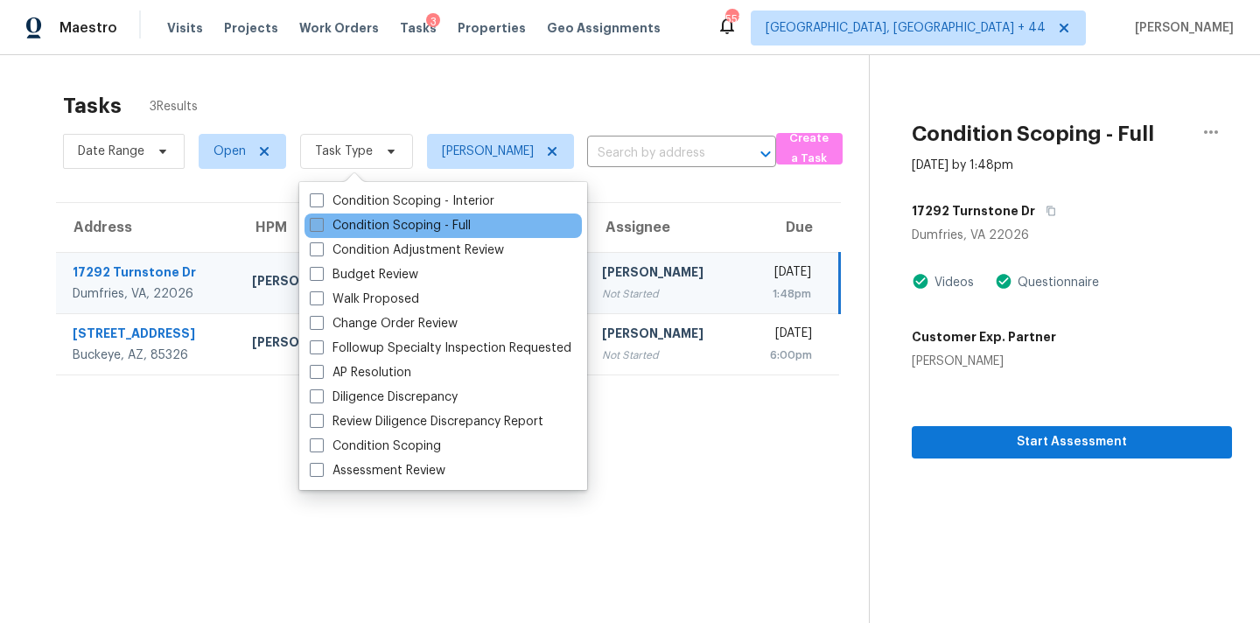
click at [384, 227] on label "Condition Scoping - Full" at bounding box center [390, 226] width 161 height 18
click at [321, 227] on input "Condition Scoping - Full" at bounding box center [315, 222] width 11 height 11
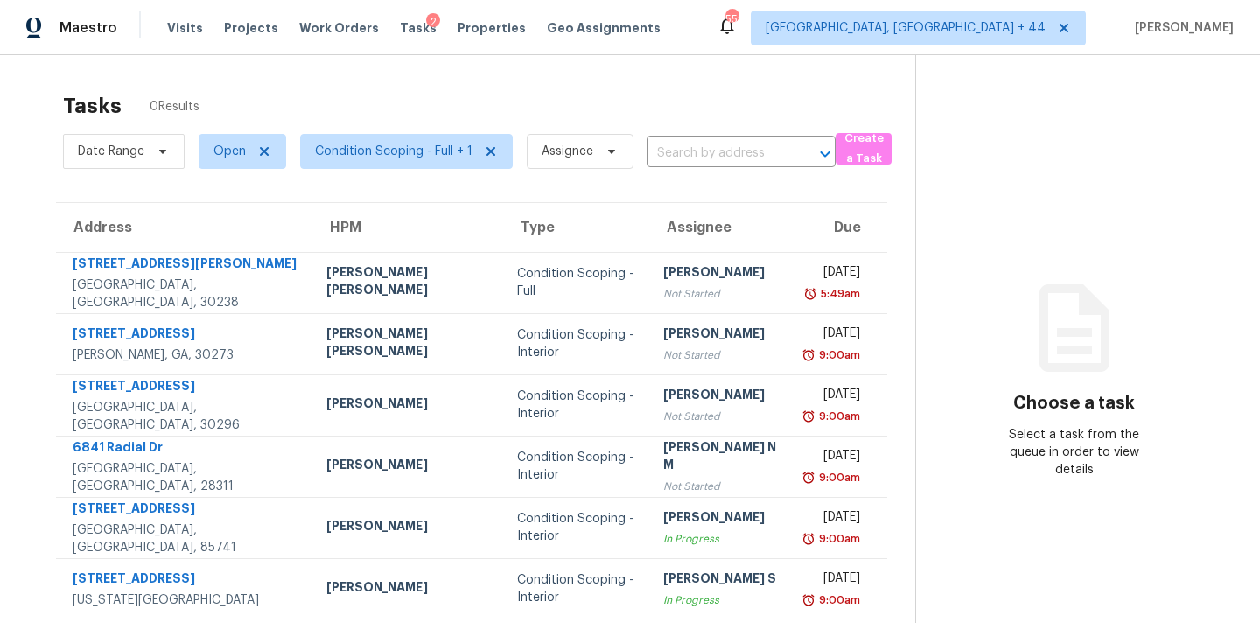
click at [691, 152] on input "text" at bounding box center [717, 153] width 140 height 27
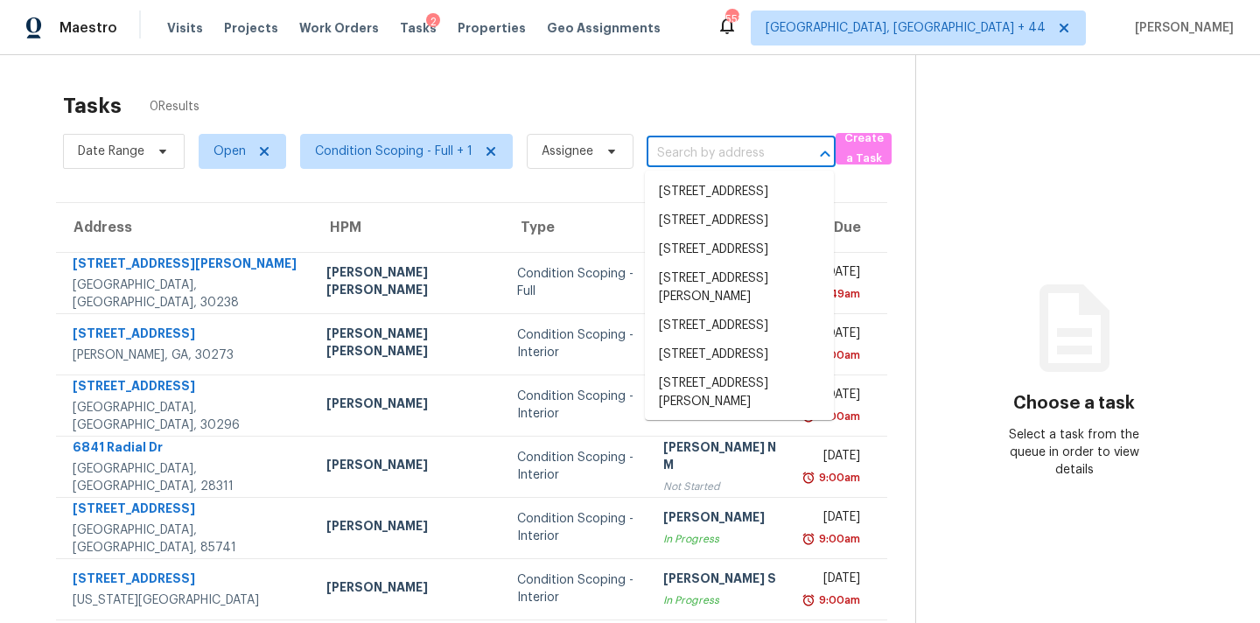
paste input "[STREET_ADDRESS][PERSON_NAME]"
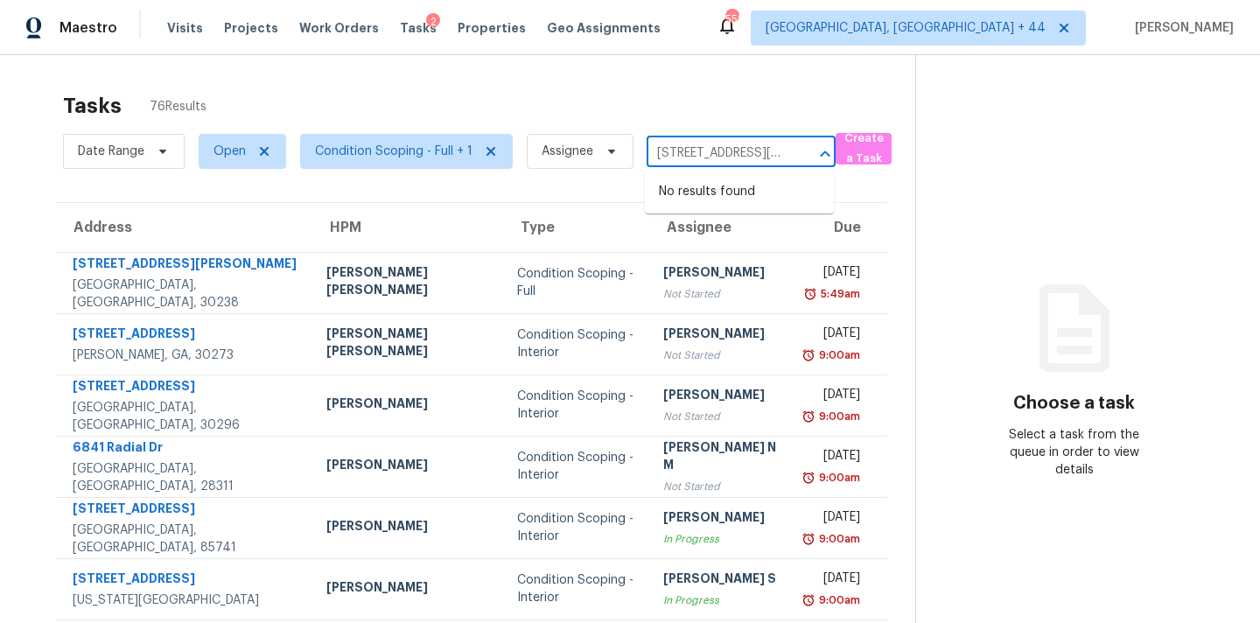
type input "[STREET_ADDRESS][PERSON_NAME]"
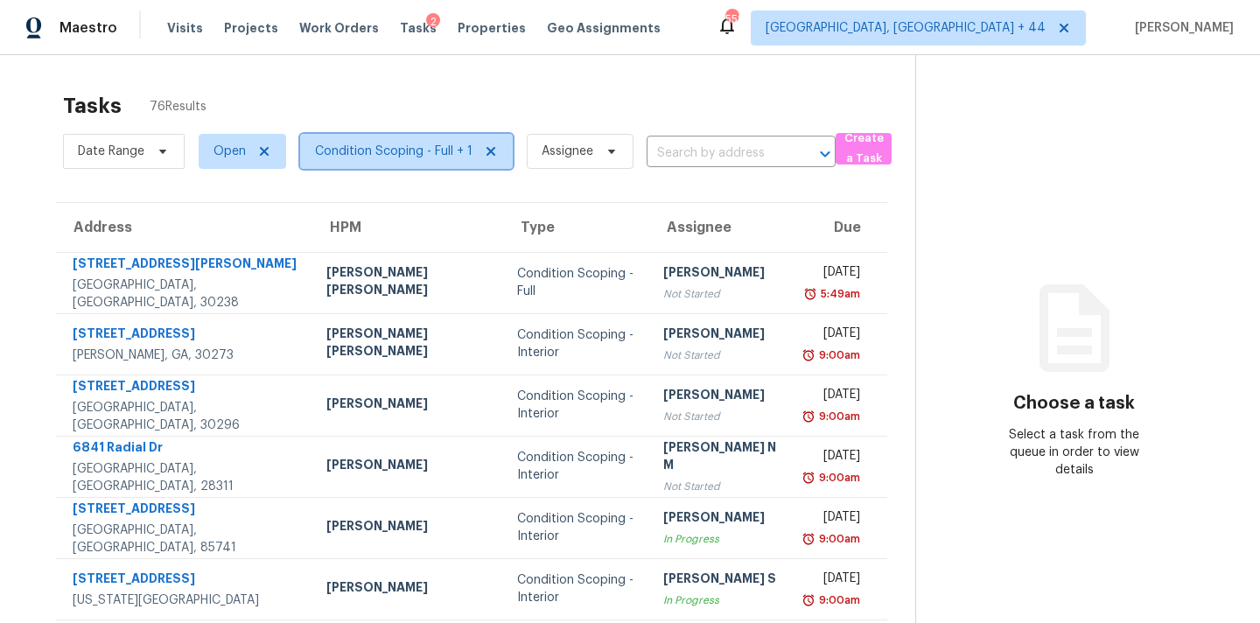
click at [431, 158] on span "Condition Scoping - Full + 1" at bounding box center [394, 152] width 158 height 18
click at [489, 99] on div "Tasks 76 Results" at bounding box center [489, 106] width 852 height 46
click at [449, 170] on span "Condition Scoping - Full + 1" at bounding box center [399, 152] width 227 height 46
click at [451, 159] on span "Condition Scoping - Full + 1" at bounding box center [394, 152] width 158 height 18
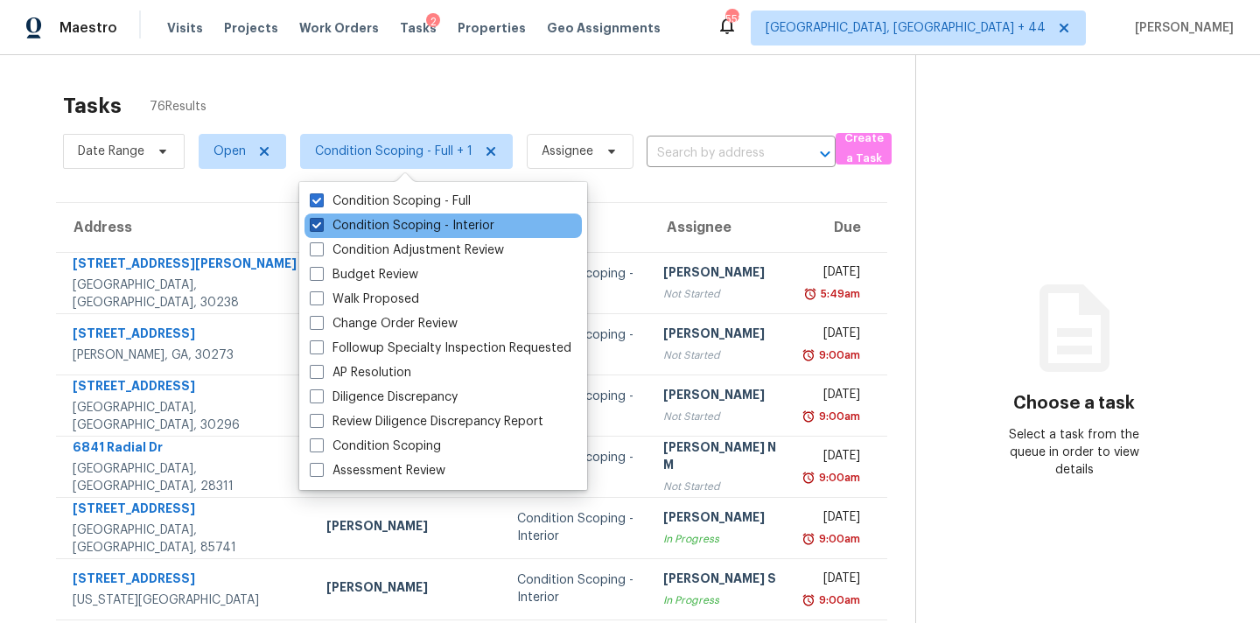
click at [440, 223] on label "Condition Scoping - Interior" at bounding box center [402, 226] width 185 height 18
click at [321, 223] on input "Condition Scoping - Interior" at bounding box center [315, 222] width 11 height 11
checkbox input "false"
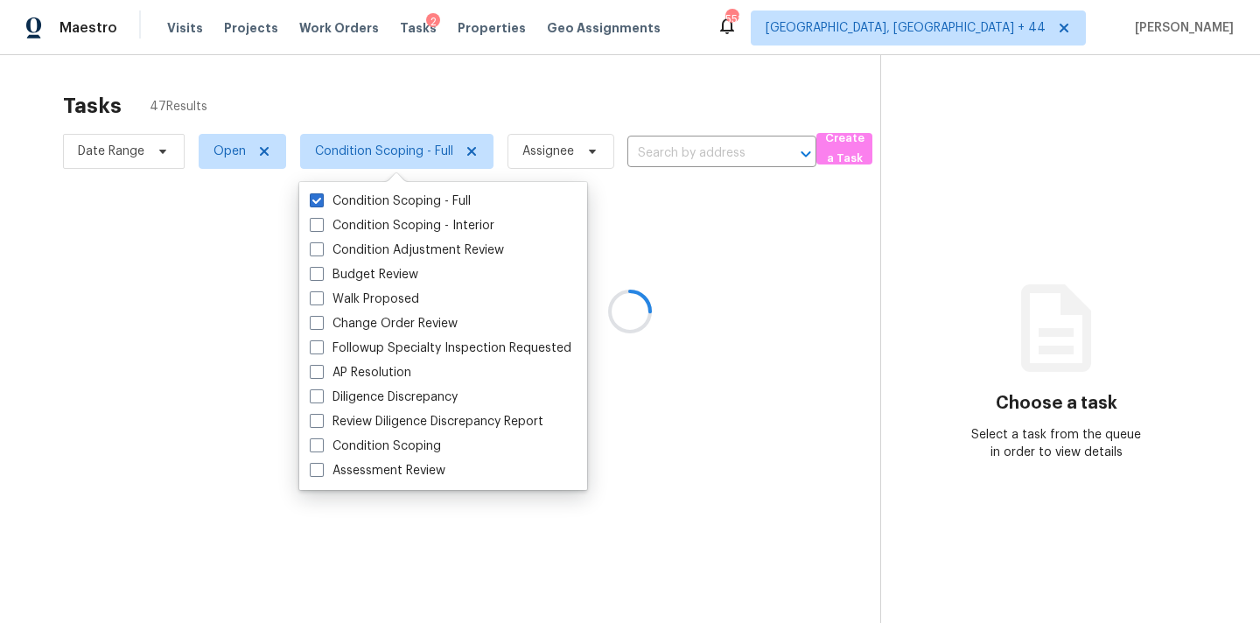
click at [536, 110] on div at bounding box center [630, 311] width 1260 height 623
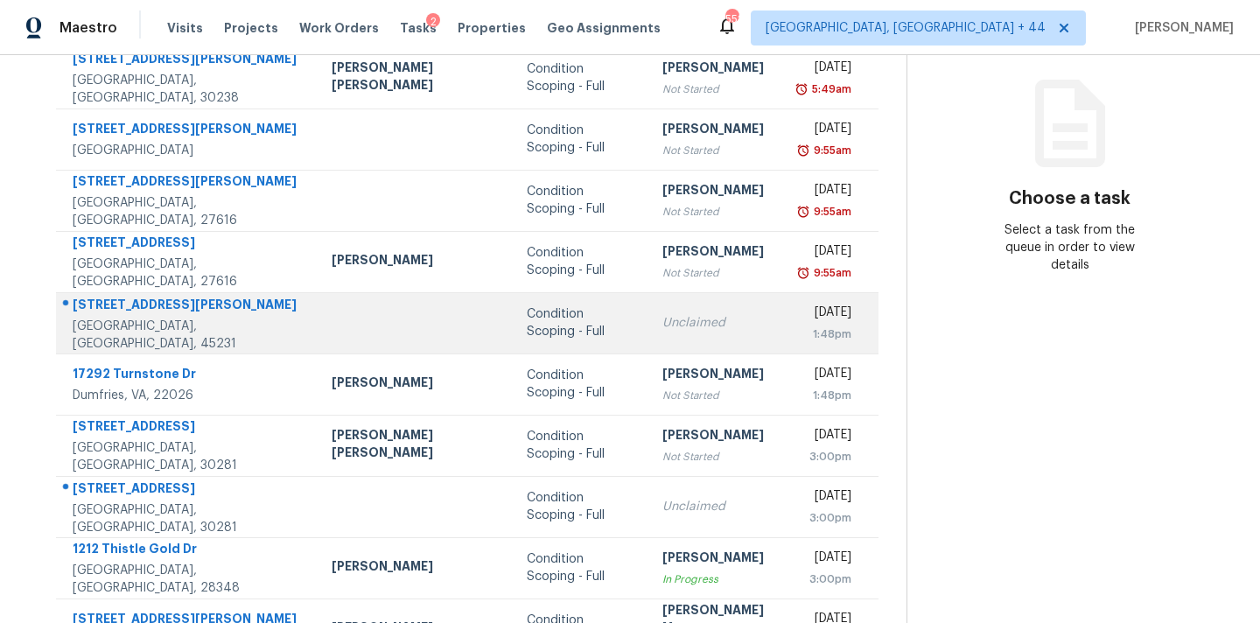
scroll to position [288, 0]
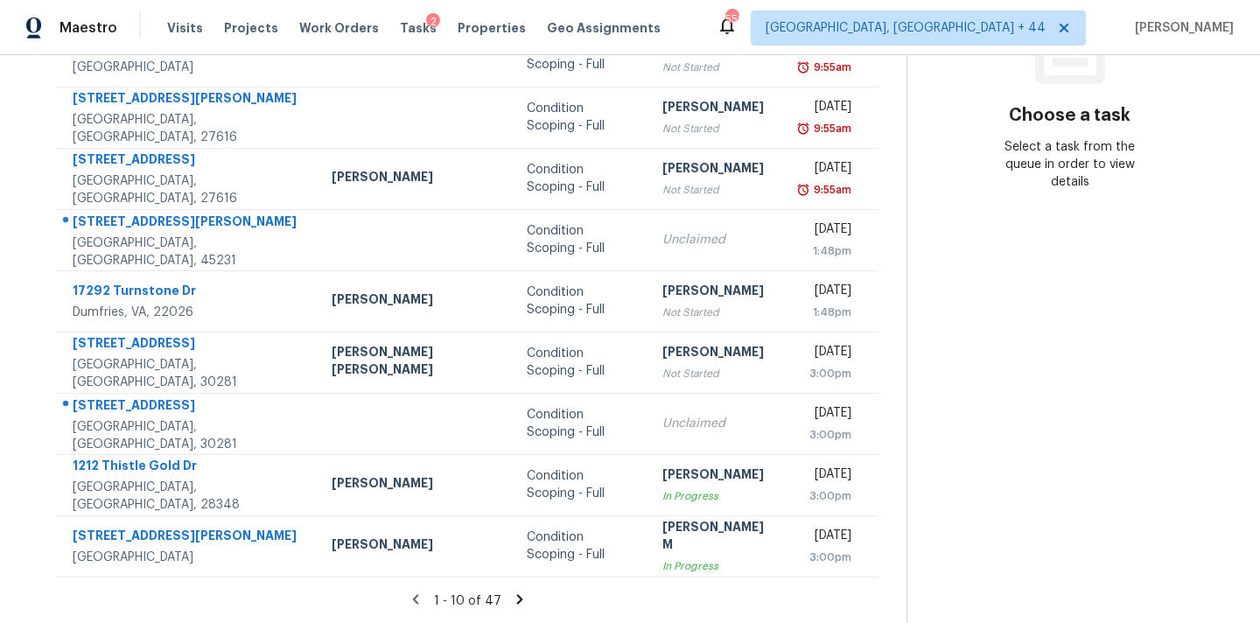
click at [516, 595] on icon at bounding box center [519, 599] width 6 height 10
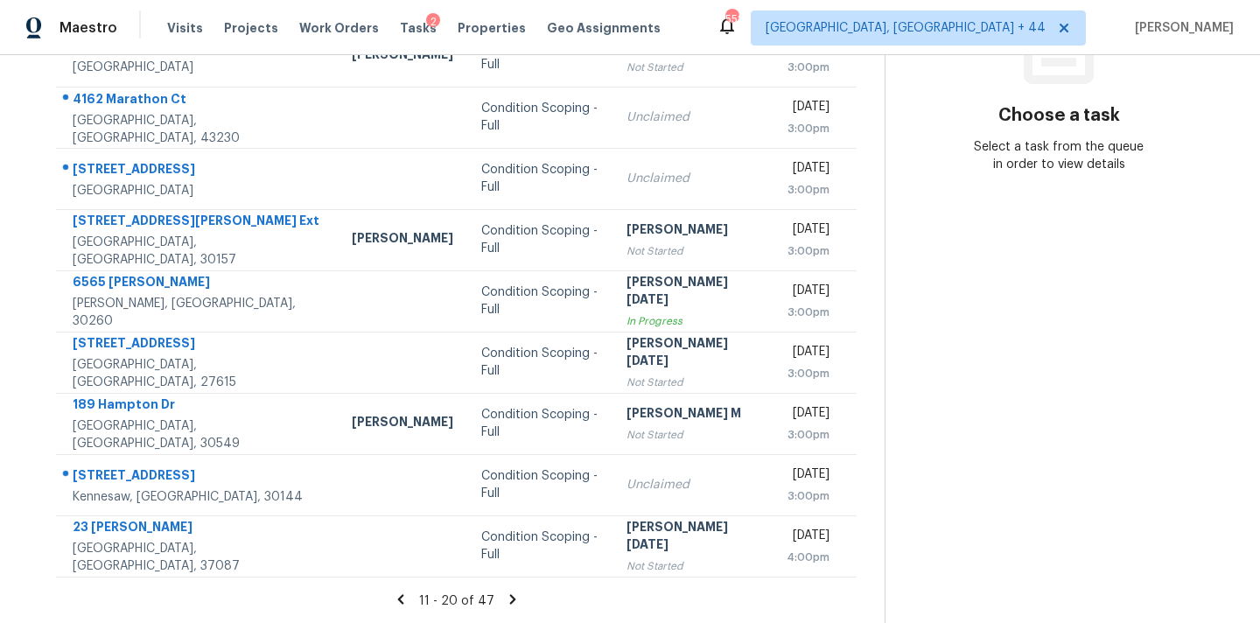
click at [506, 603] on icon at bounding box center [513, 600] width 16 height 16
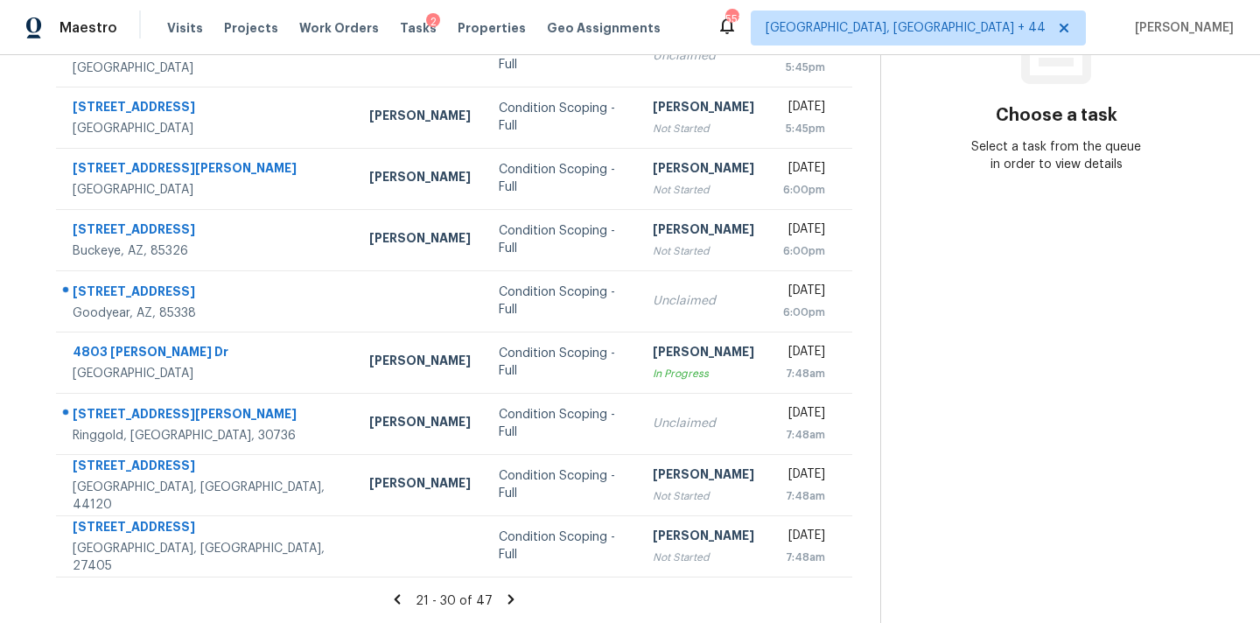
click at [510, 597] on icon at bounding box center [511, 600] width 16 height 16
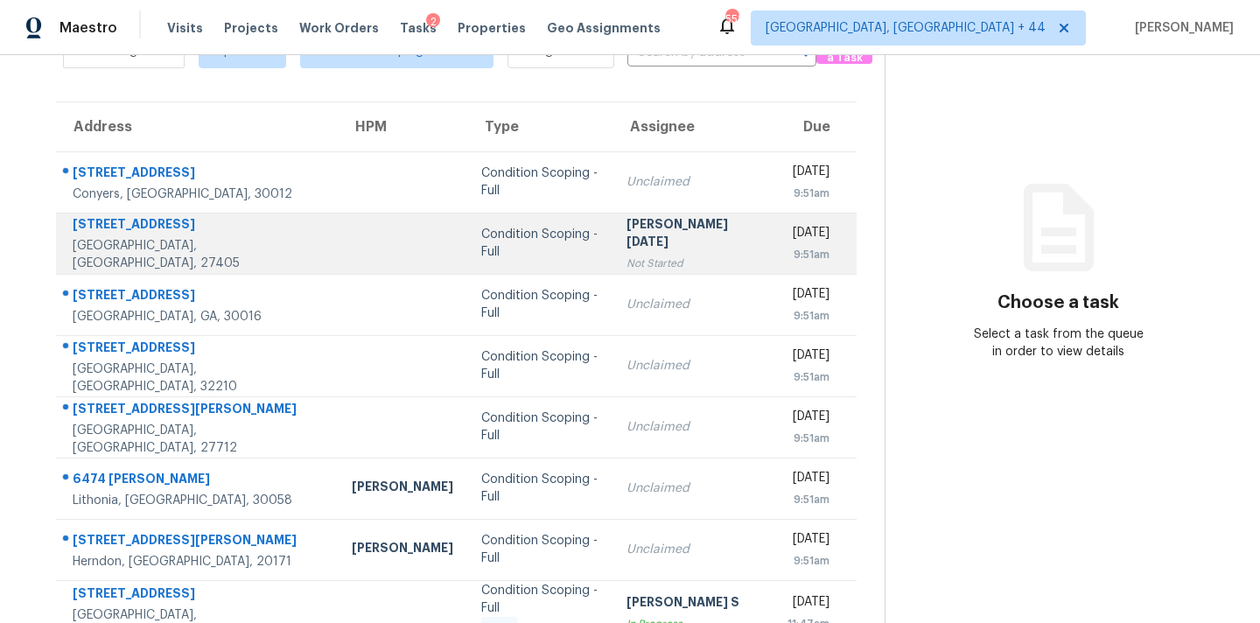
scroll to position [0, 0]
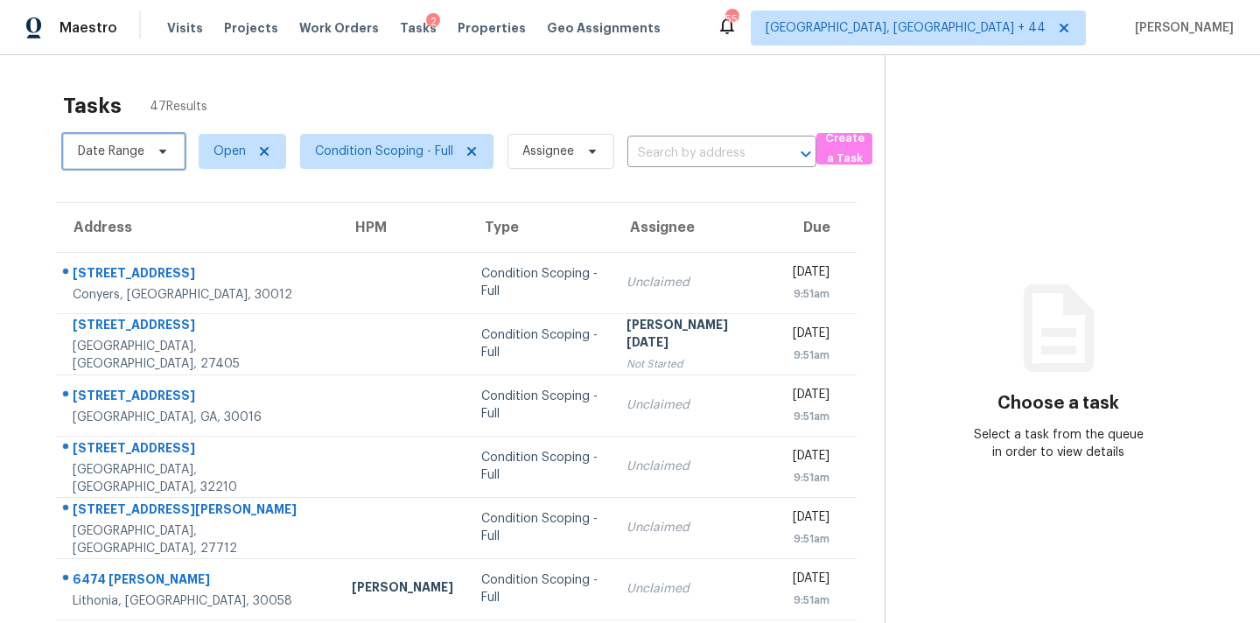
click at [146, 160] on span "Date Range" at bounding box center [124, 151] width 122 height 35
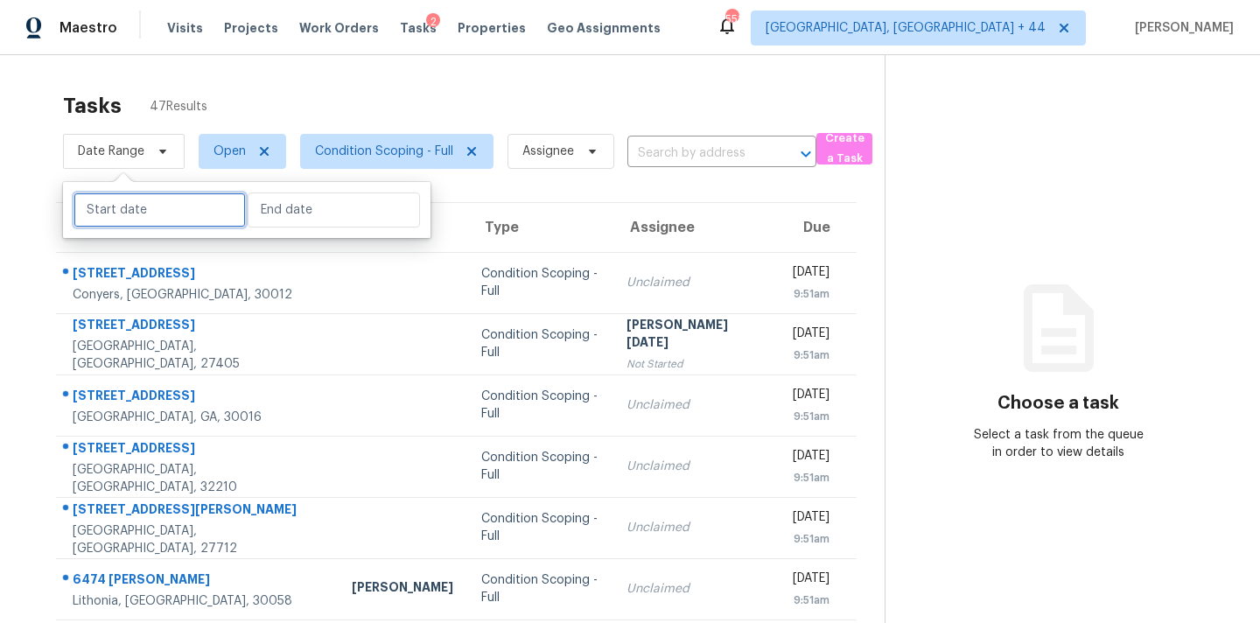
click at [148, 201] on input "text" at bounding box center [160, 210] width 172 height 35
select select "9"
select select "2025"
select select "10"
select select "2025"
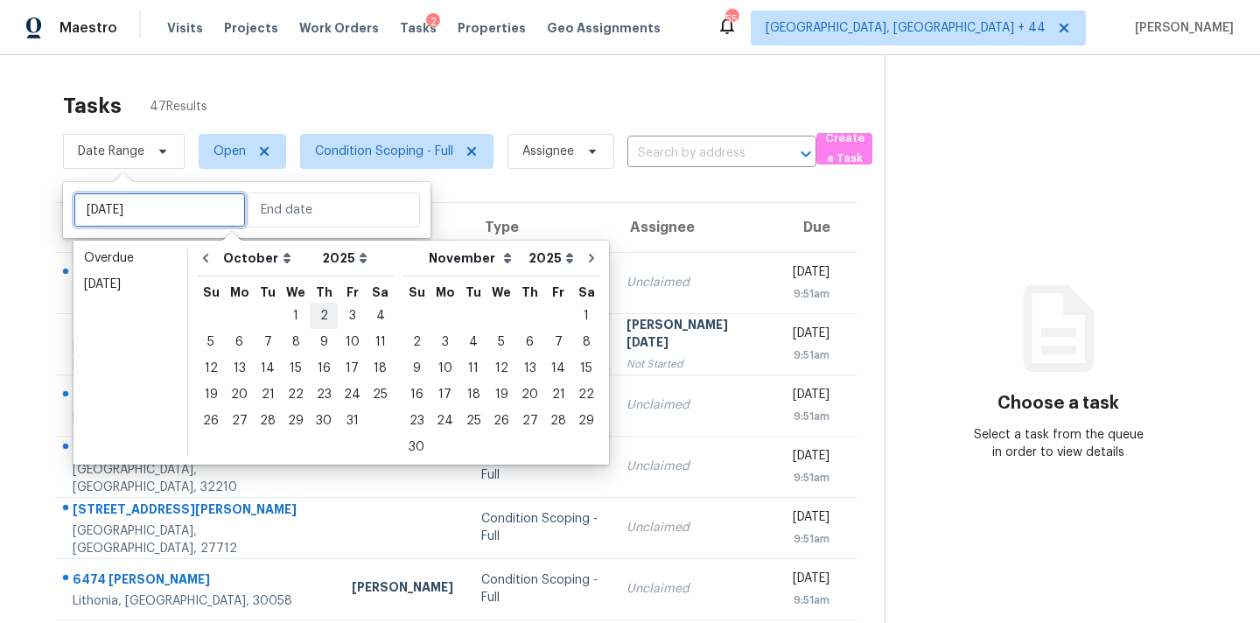
type input "Thu, Oct 02"
click at [340, 309] on div "3" at bounding box center [352, 316] width 29 height 25
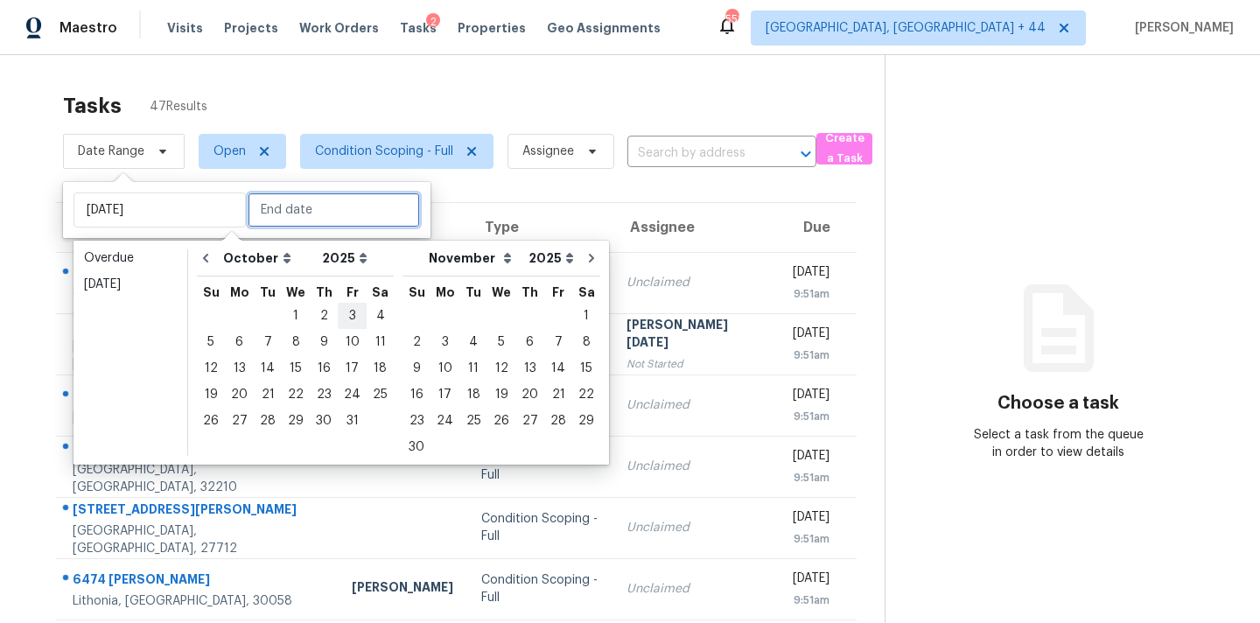
type input "Fri, Oct 03"
click at [340, 309] on div "3" at bounding box center [352, 316] width 29 height 25
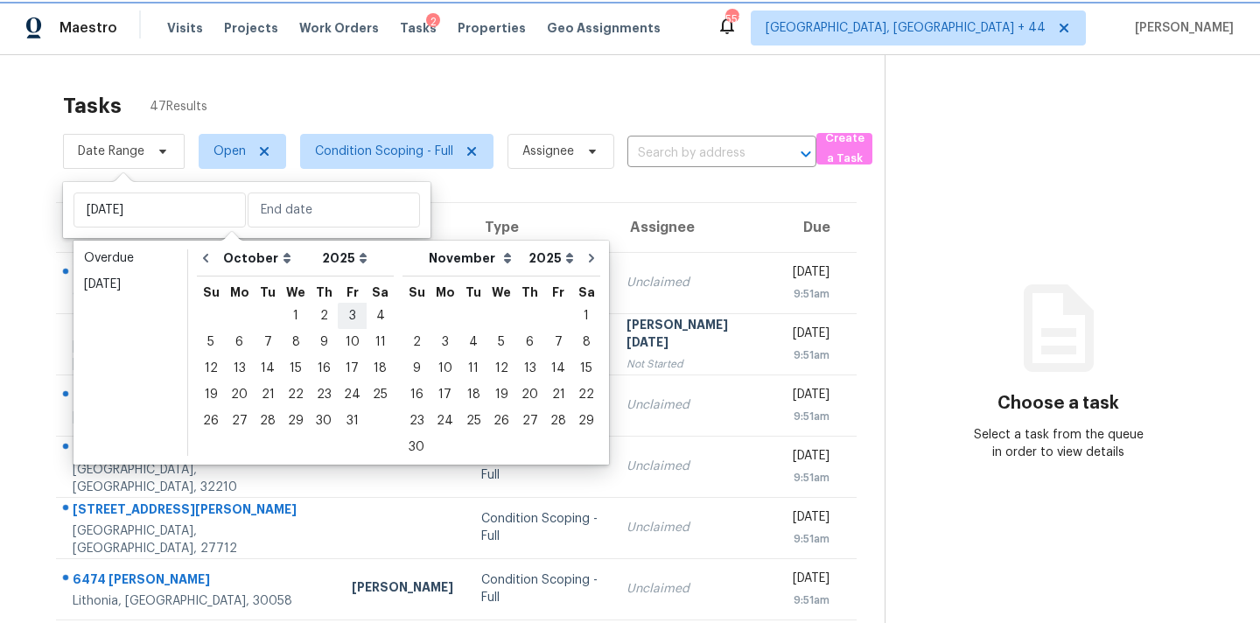
type input "Fri, Oct 03"
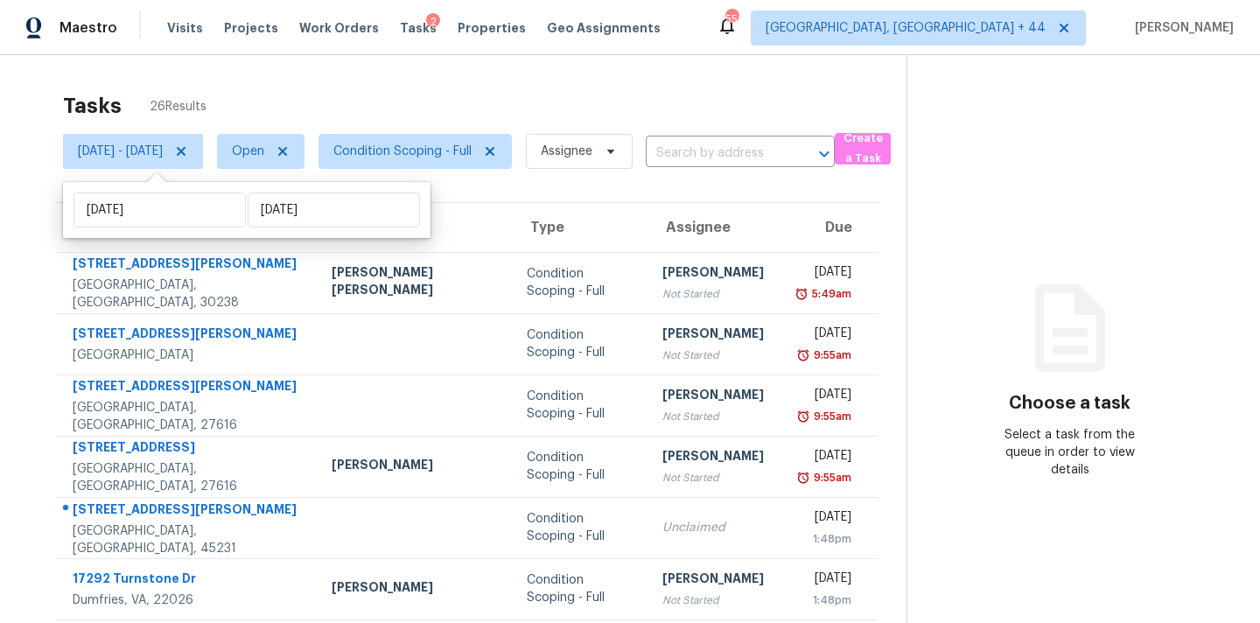
click at [445, 104] on div "Tasks 26 Results" at bounding box center [485, 106] width 844 height 46
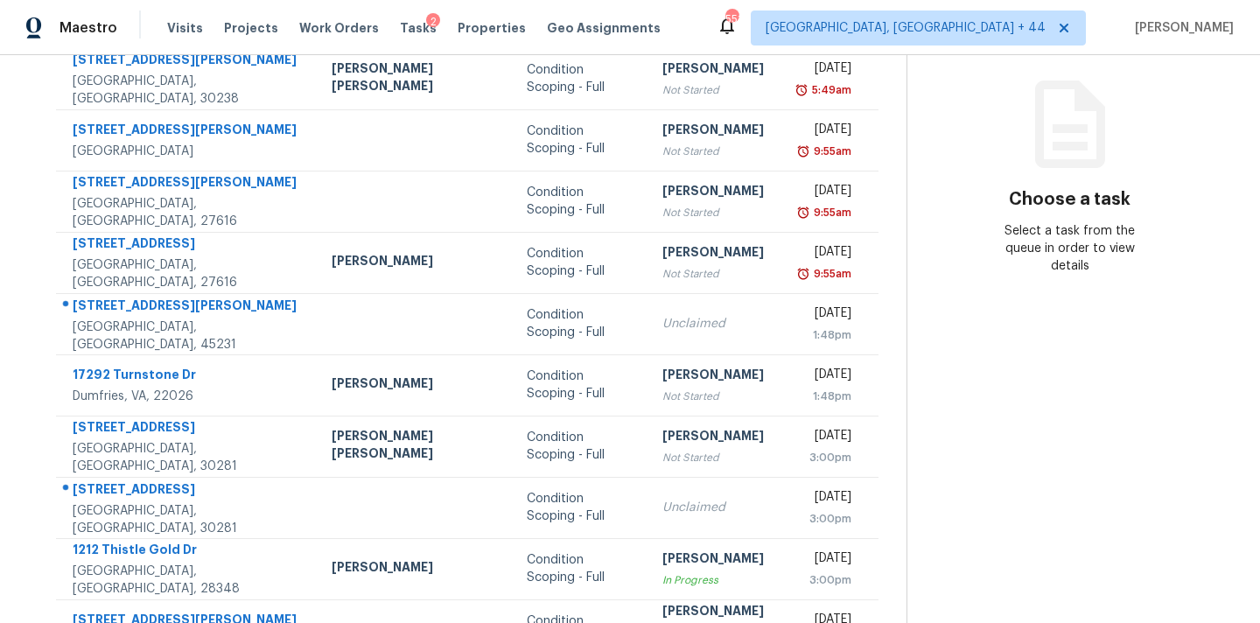
scroll to position [288, 0]
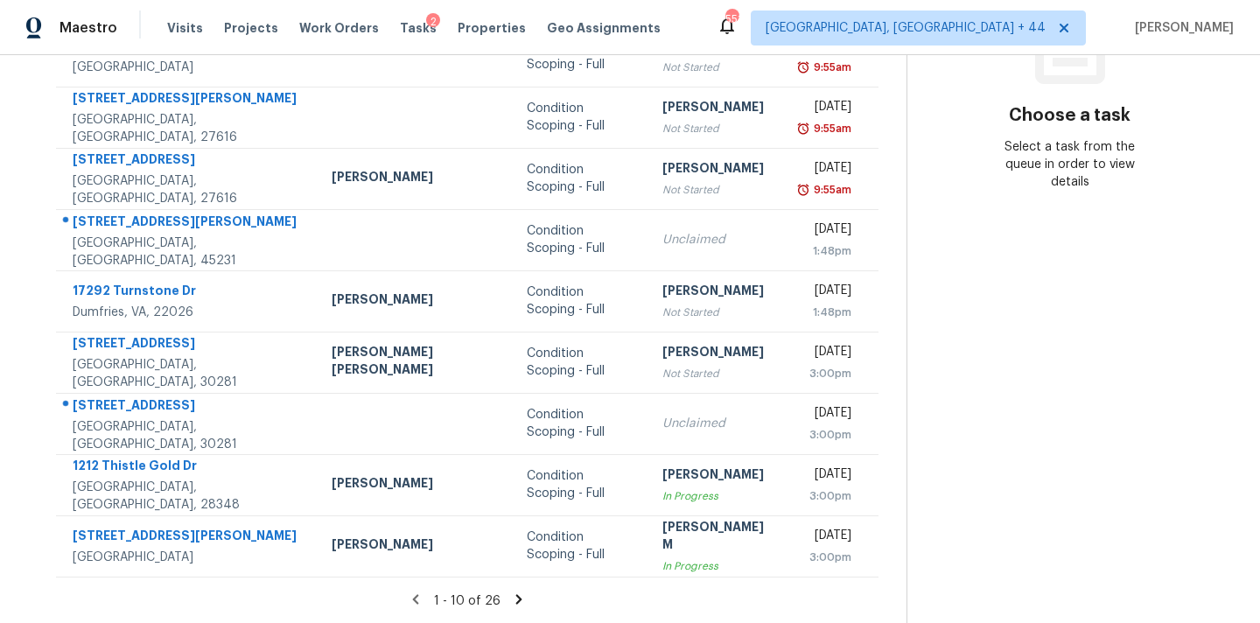
click at [513, 595] on icon at bounding box center [519, 600] width 16 height 16
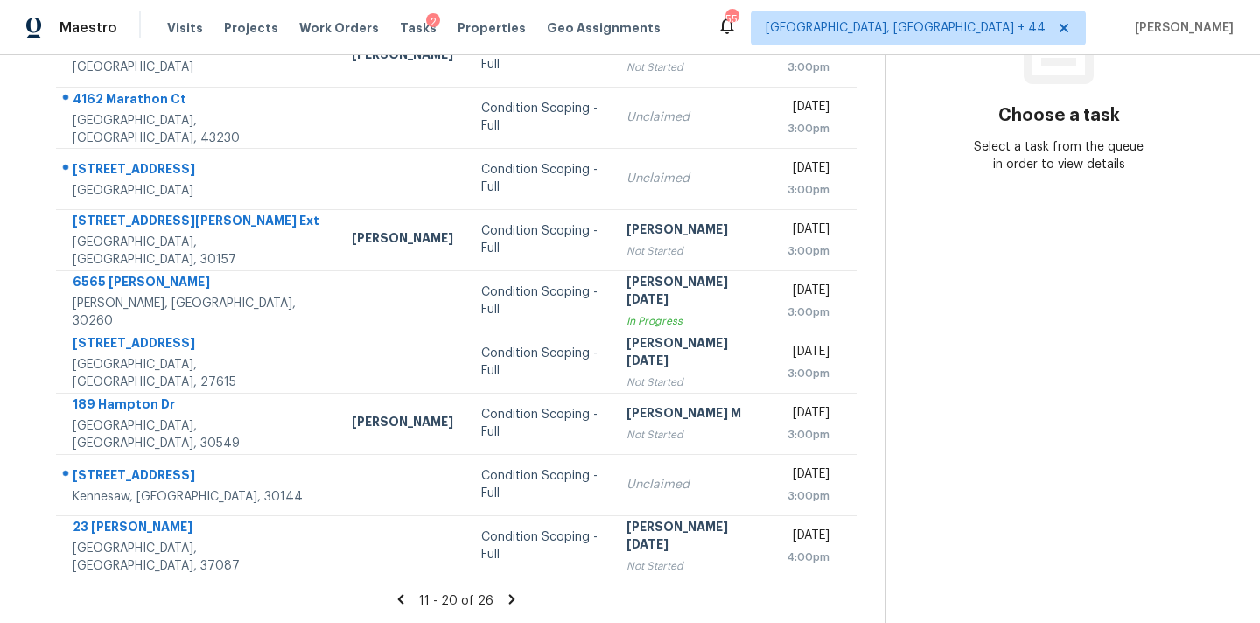
click at [513, 595] on icon at bounding box center [512, 599] width 6 height 10
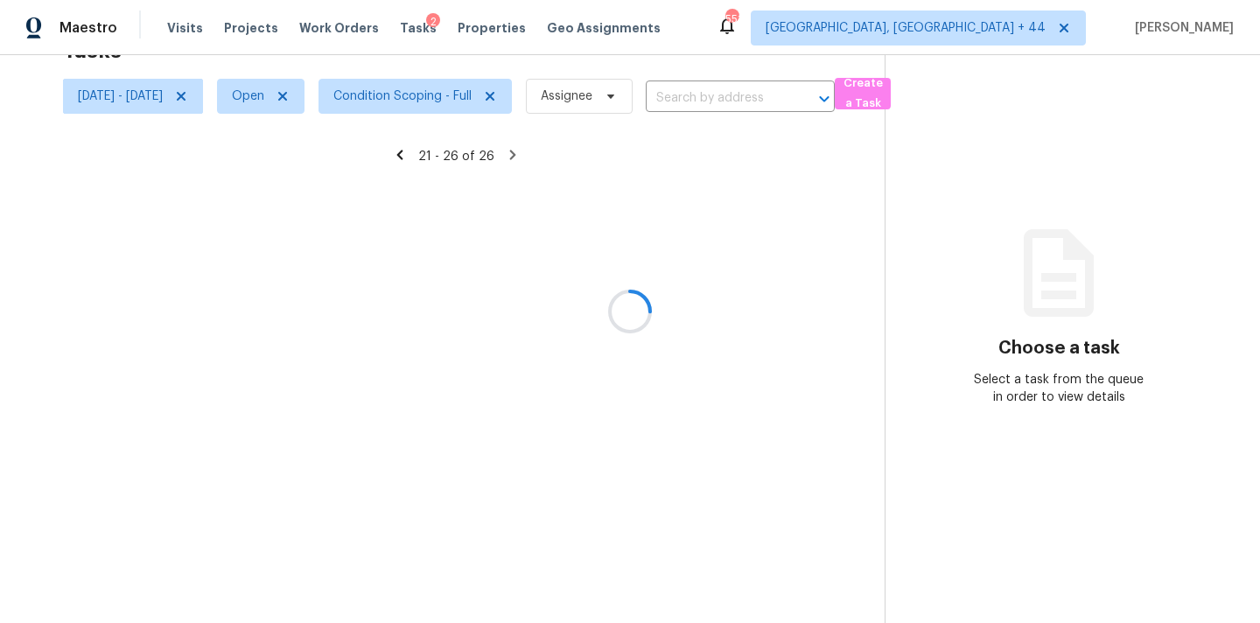
scroll to position [55, 0]
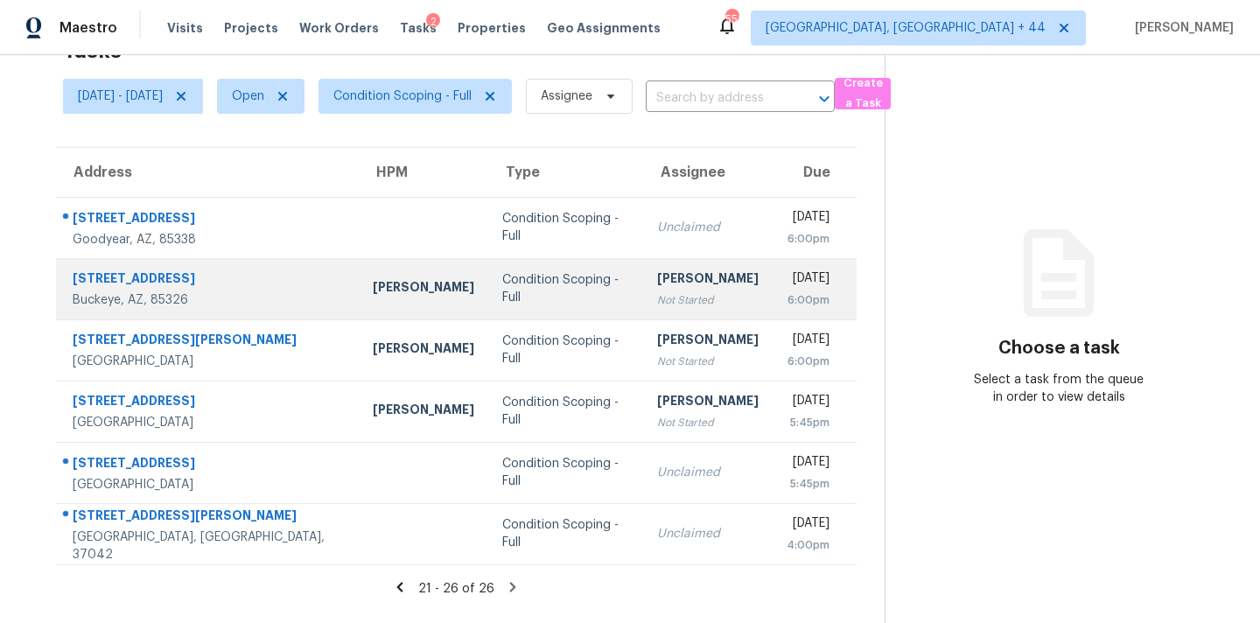
click at [657, 308] on div "Not Started" at bounding box center [708, 300] width 102 height 18
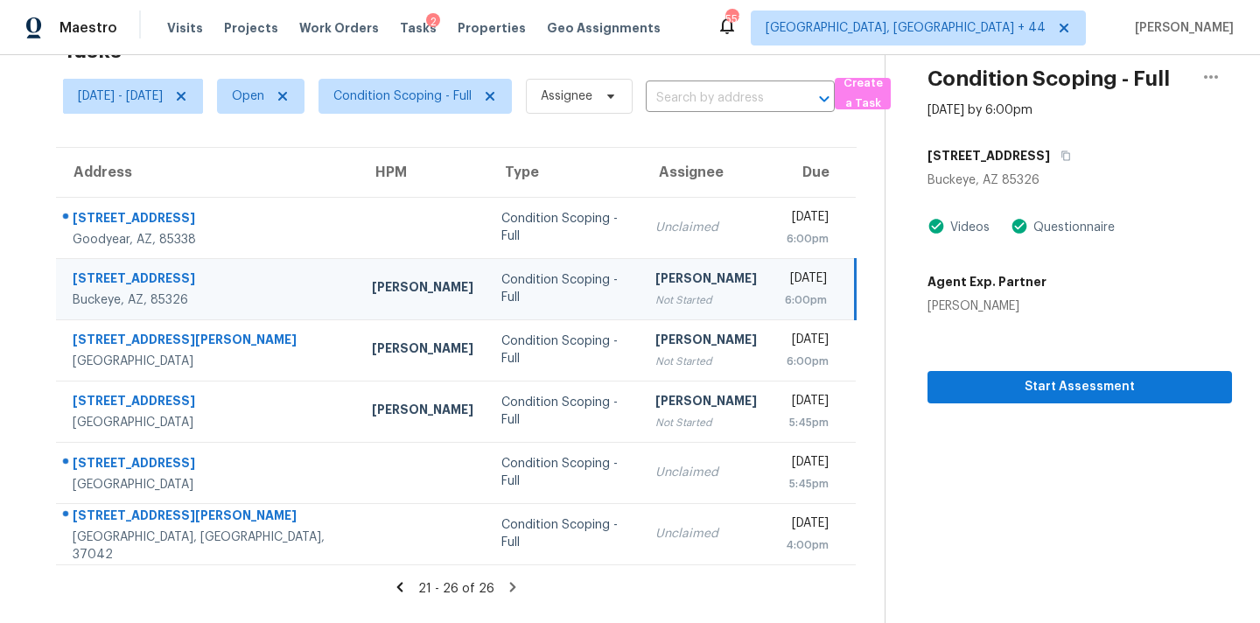
scroll to position [0, 0]
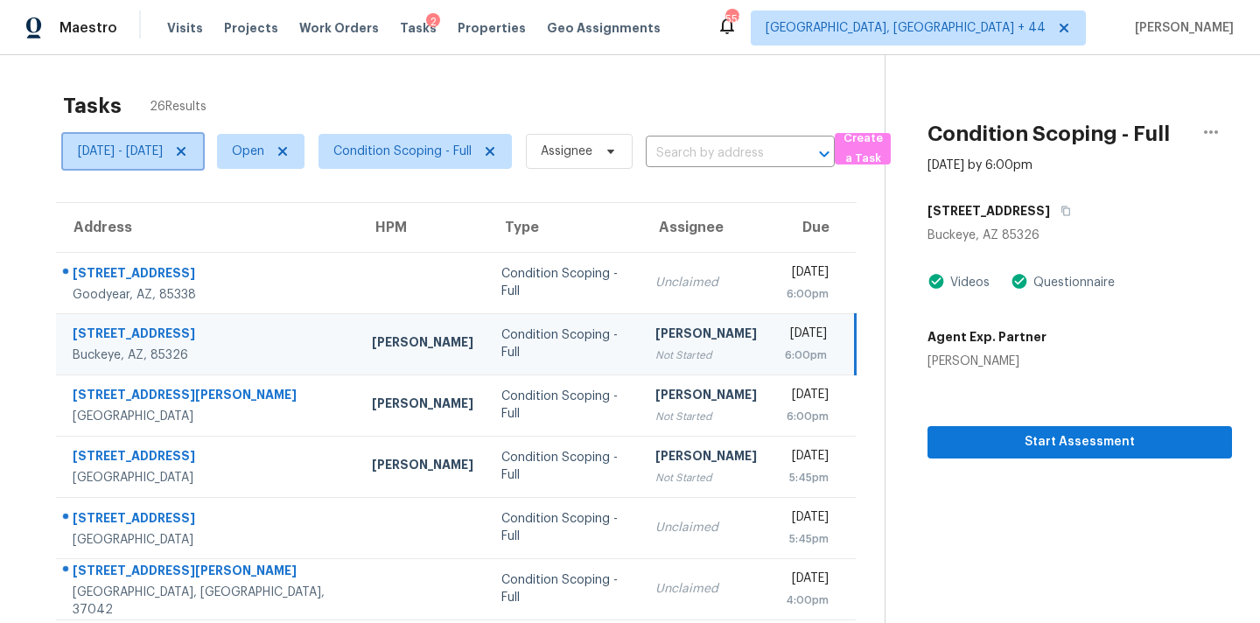
click at [188, 157] on icon at bounding box center [181, 151] width 14 height 14
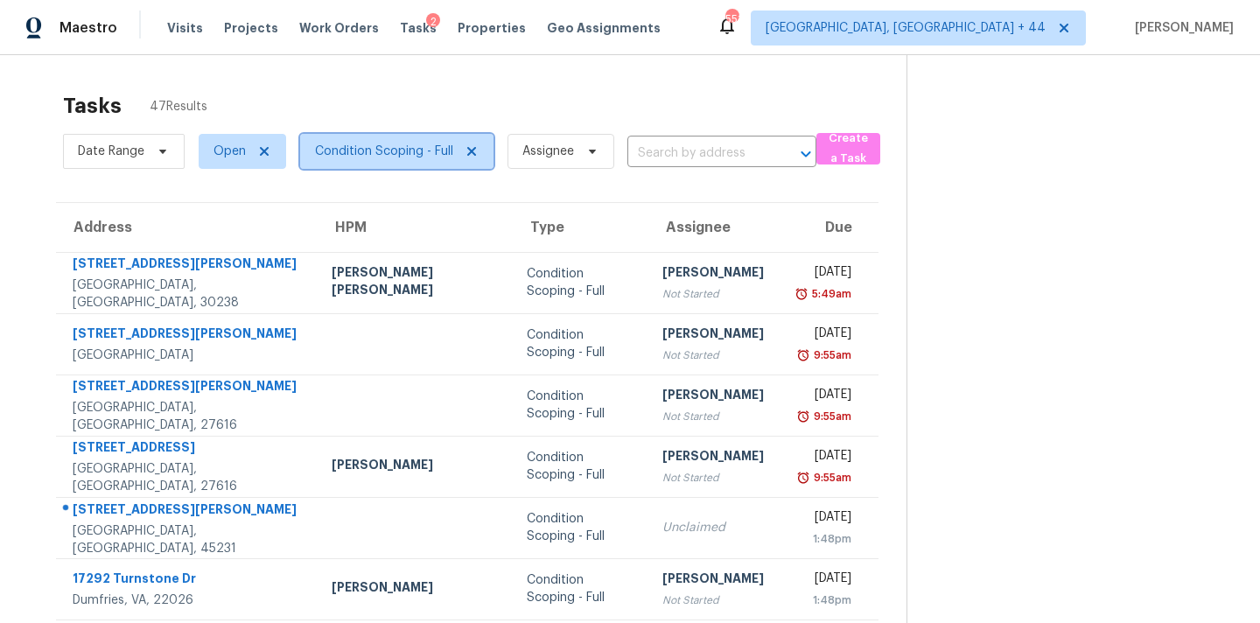
click at [351, 158] on span "Condition Scoping - Full" at bounding box center [384, 152] width 138 height 18
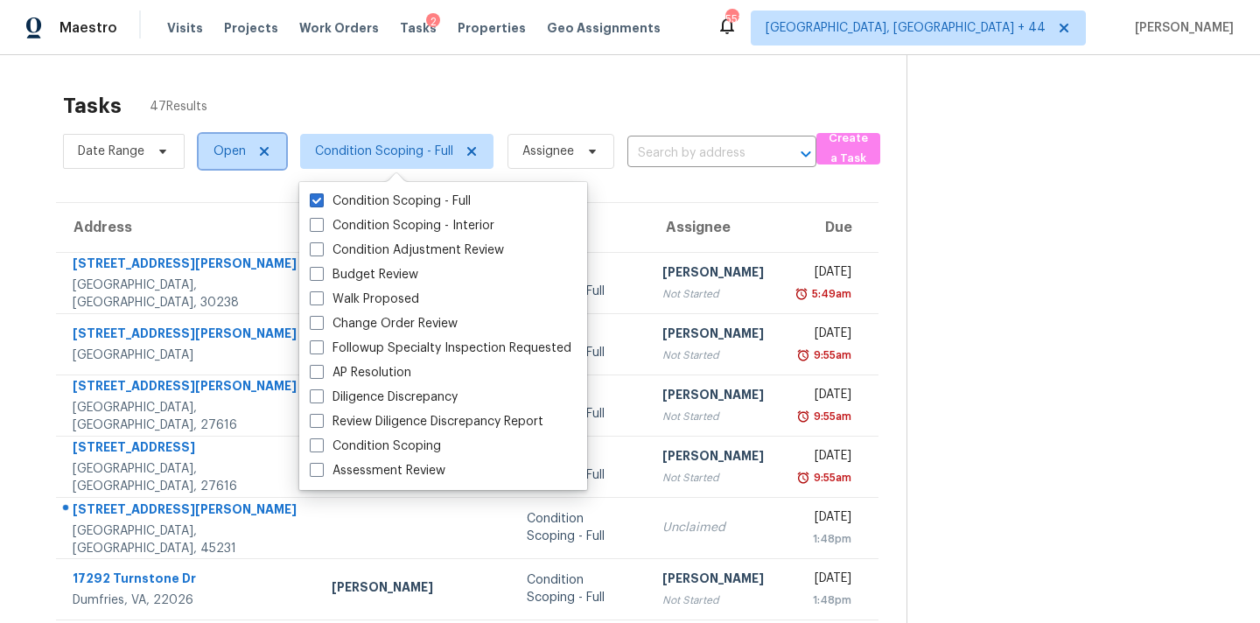
click at [224, 149] on span "Open" at bounding box center [230, 152] width 32 height 18
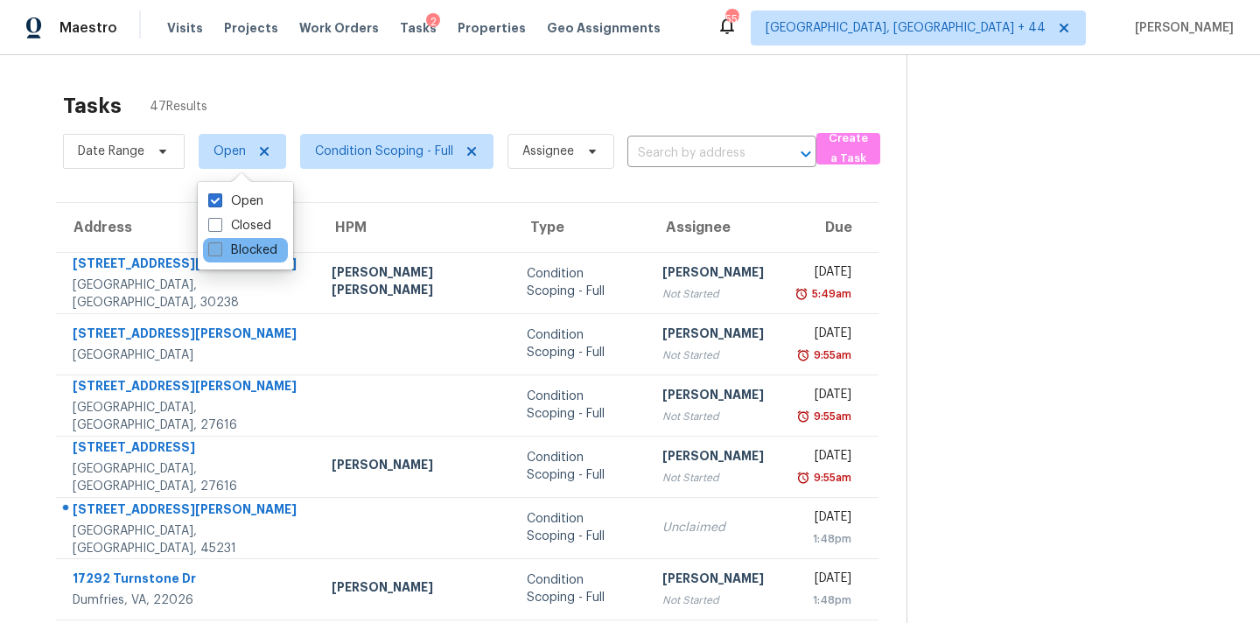
click at [223, 254] on label "Blocked" at bounding box center [242, 251] width 69 height 18
click at [220, 253] on input "Blocked" at bounding box center [213, 247] width 11 height 11
checkbox input "true"
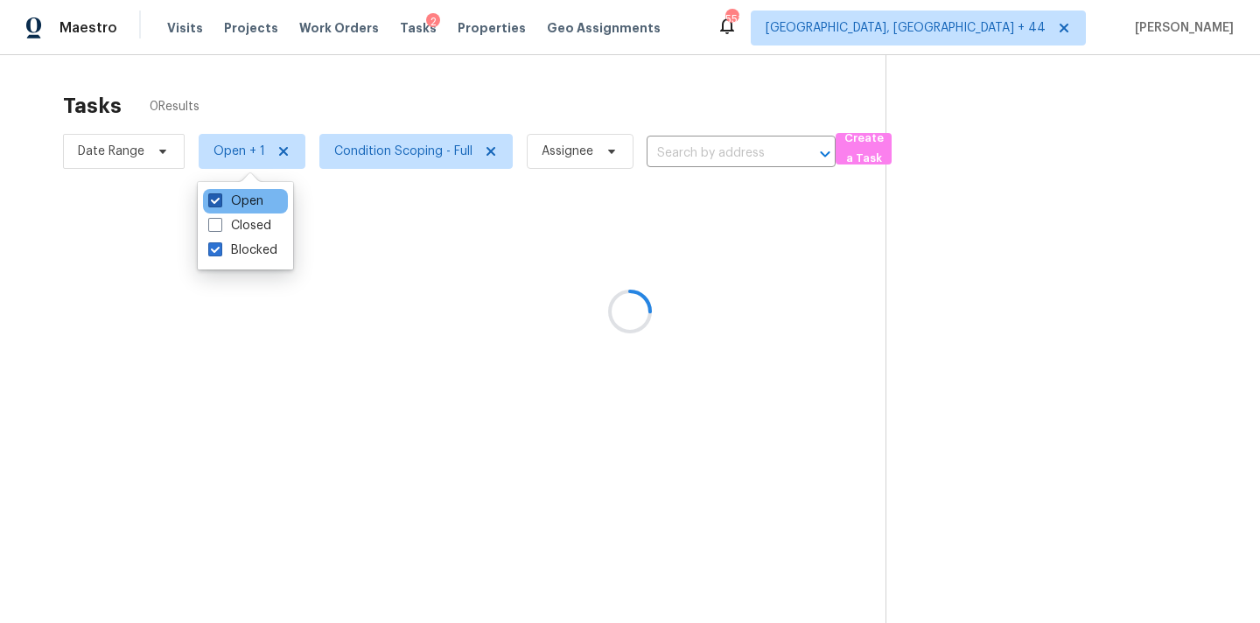
click at [260, 204] on label "Open" at bounding box center [235, 202] width 55 height 18
click at [220, 204] on input "Open" at bounding box center [213, 198] width 11 height 11
checkbox input "false"
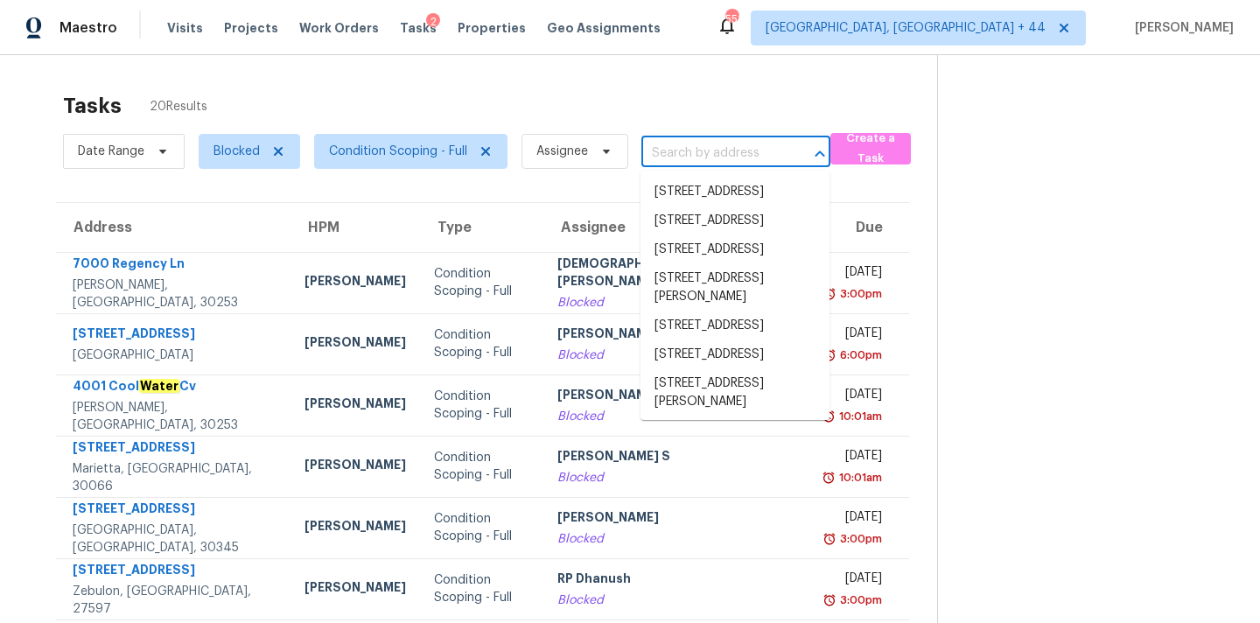
click at [686, 163] on input "text" at bounding box center [712, 153] width 140 height 27
paste input "[STREET_ADDRESS][PERSON_NAME]"
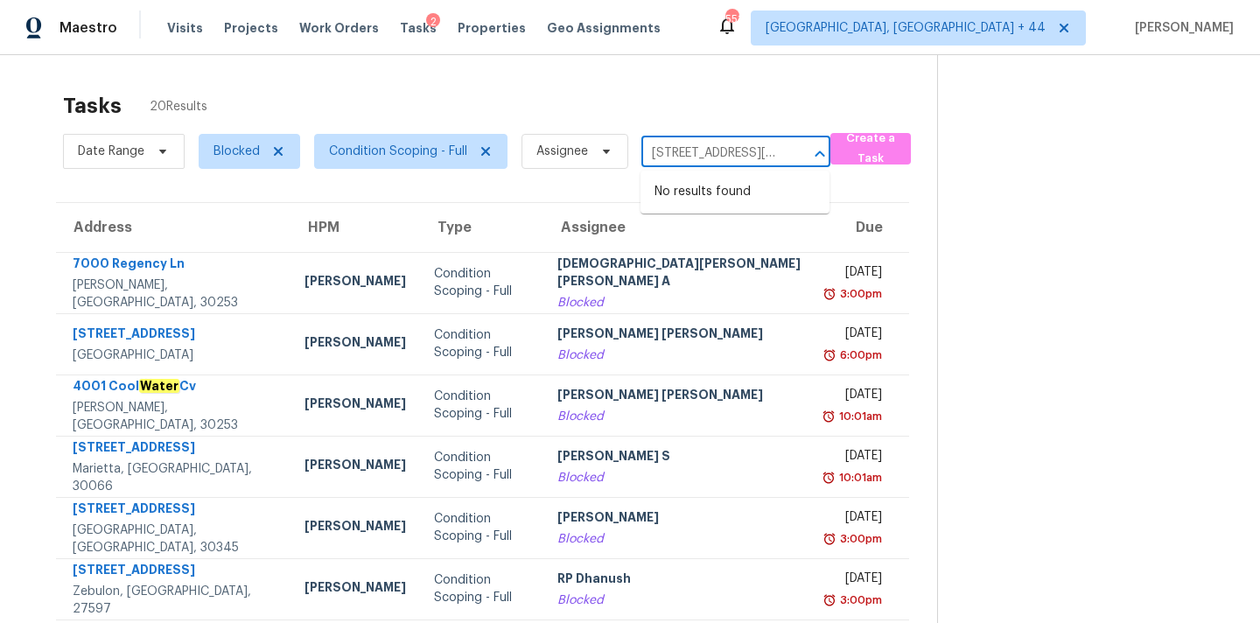
type input "[STREET_ADDRESS][PERSON_NAME]"
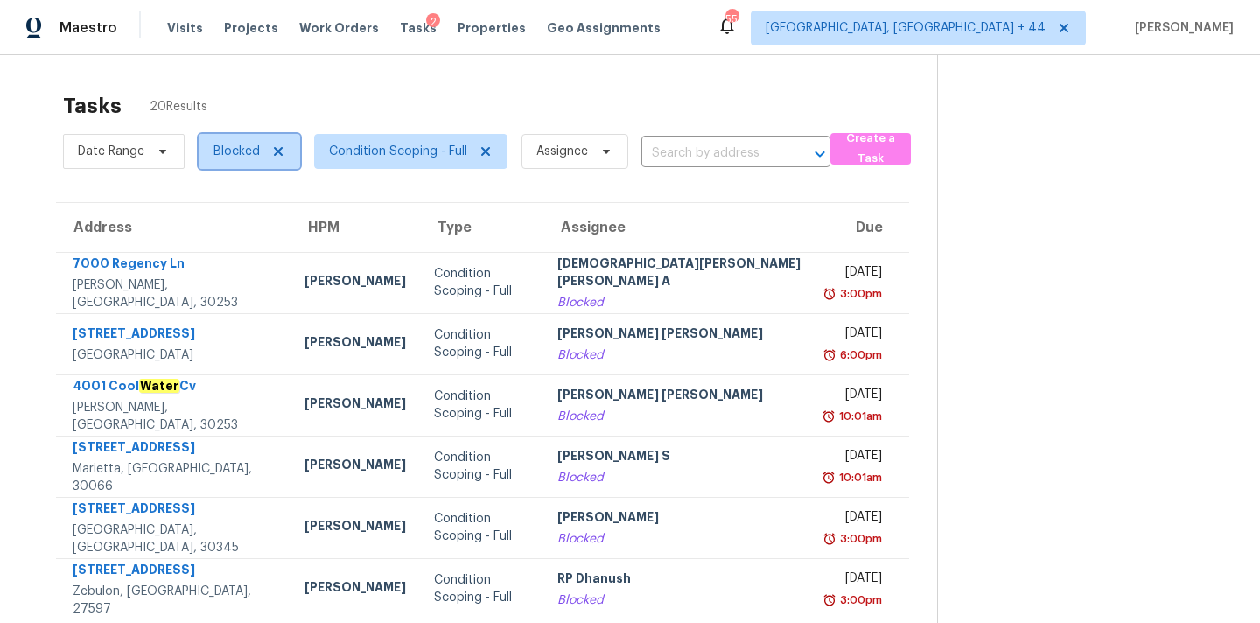
click at [214, 150] on span "Blocked" at bounding box center [237, 152] width 46 height 18
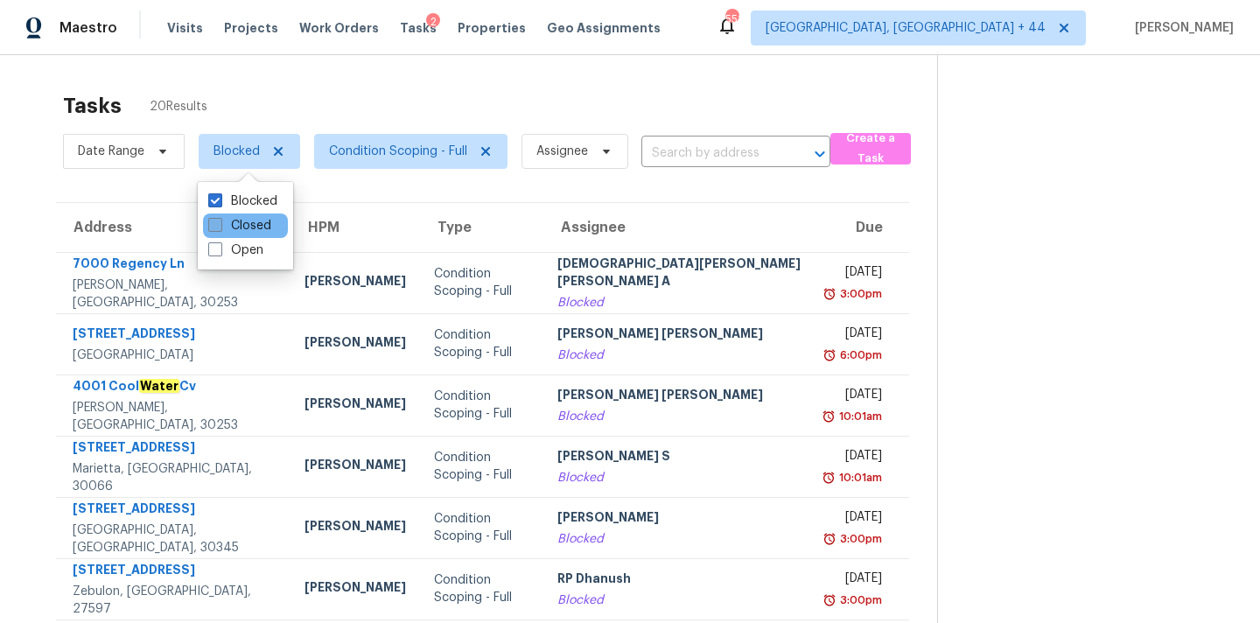
click at [243, 228] on label "Closed" at bounding box center [239, 226] width 63 height 18
click at [220, 228] on input "Closed" at bounding box center [213, 222] width 11 height 11
checkbox input "true"
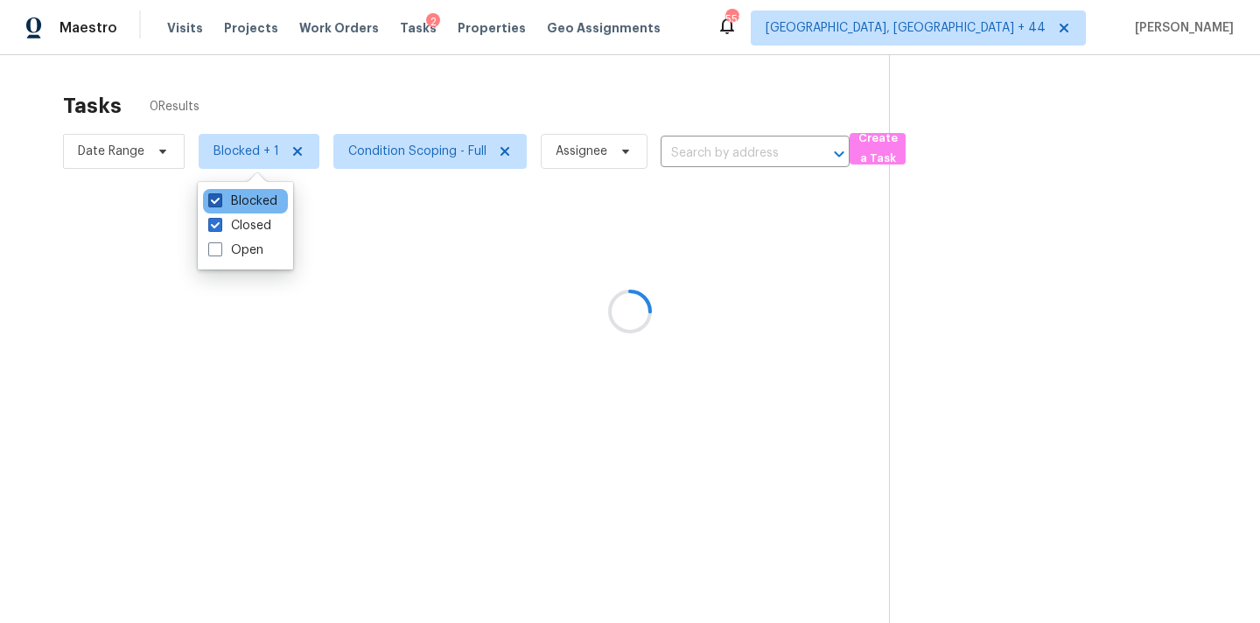
click at [251, 203] on label "Blocked" at bounding box center [242, 202] width 69 height 18
click at [220, 203] on input "Blocked" at bounding box center [213, 198] width 11 height 11
checkbox input "false"
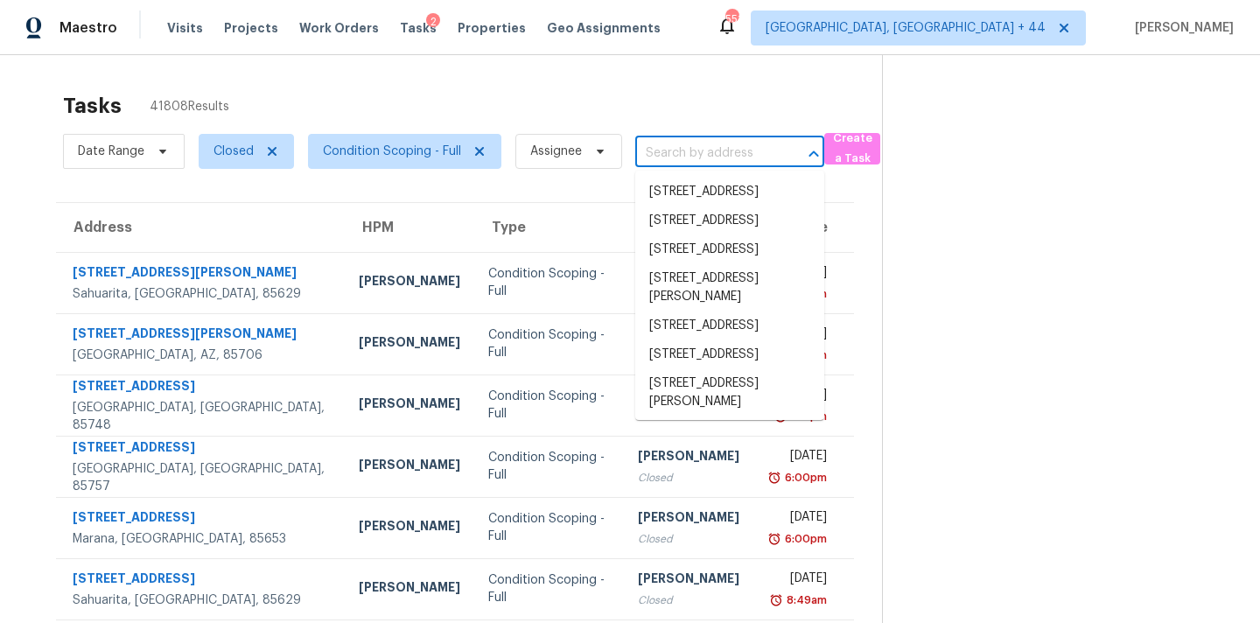
click at [682, 147] on input "text" at bounding box center [705, 153] width 140 height 27
paste input "[STREET_ADDRESS][PERSON_NAME]"
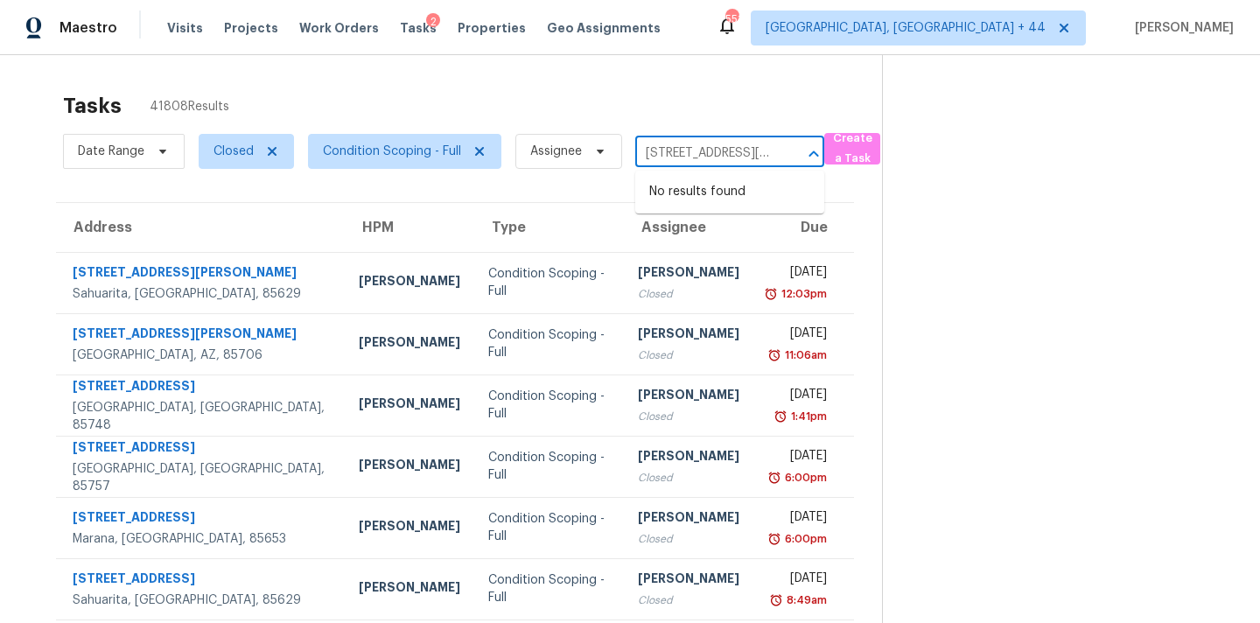
type input "[STREET_ADDRESS][PERSON_NAME]"
click at [975, 37] on span "[GEOGRAPHIC_DATA], [GEOGRAPHIC_DATA] + 44" at bounding box center [918, 28] width 335 height 35
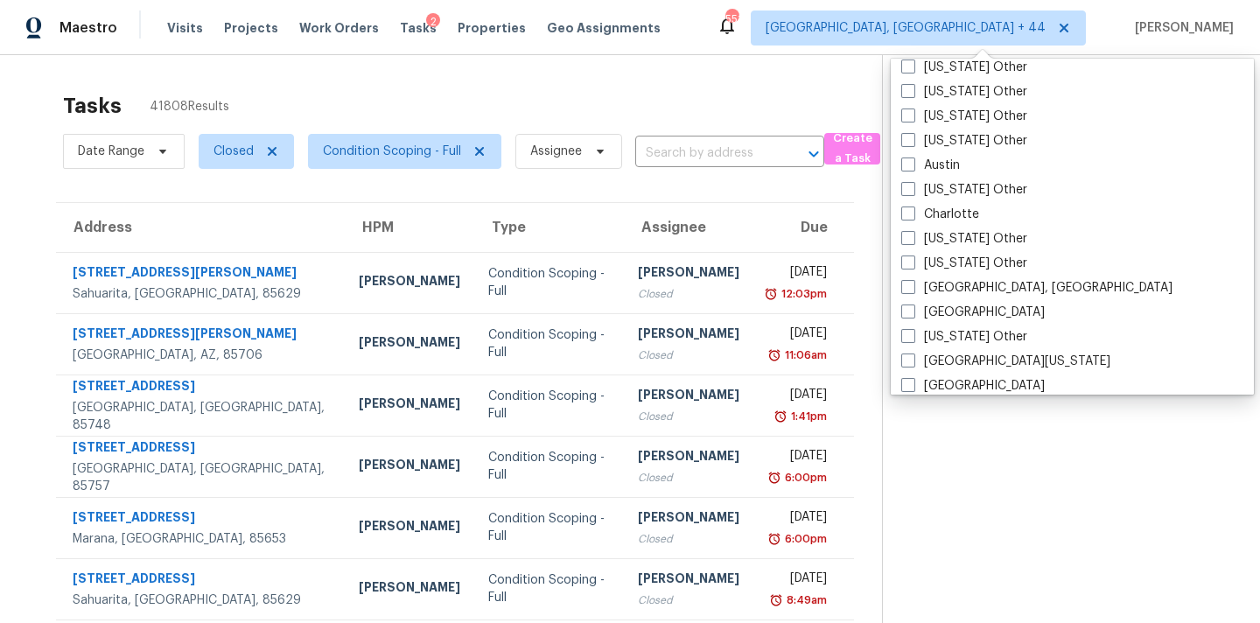
scroll to position [1033, 0]
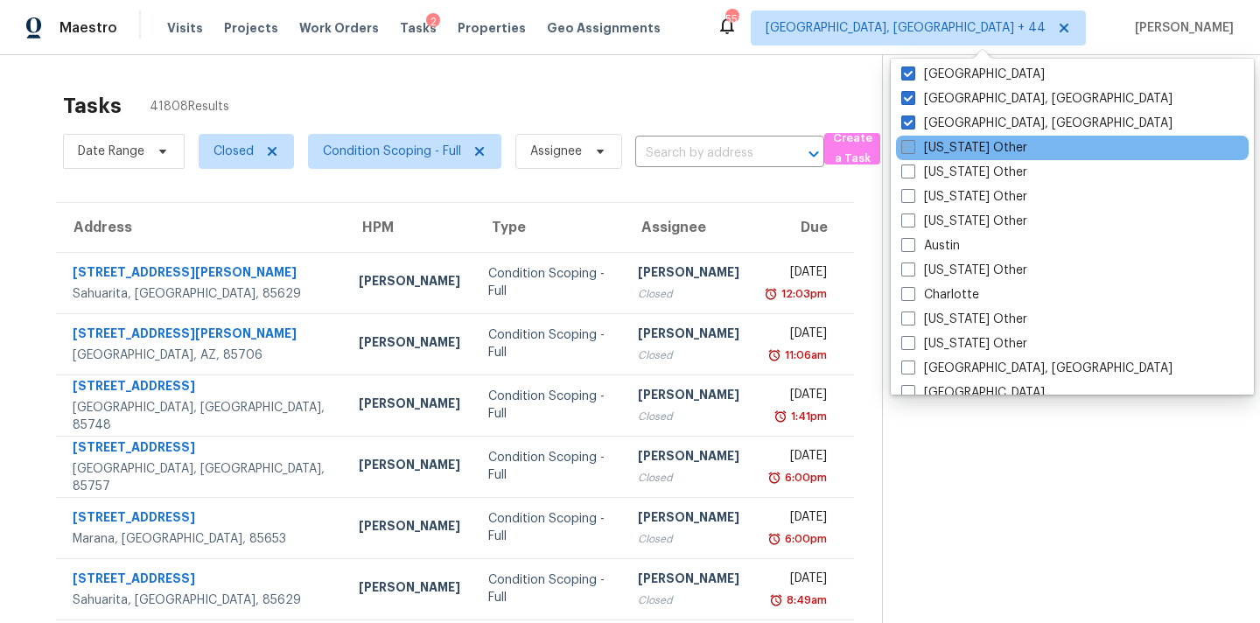
click at [964, 154] on label "Alabama Other" at bounding box center [964, 148] width 126 height 18
click at [913, 151] on input "Alabama Other" at bounding box center [906, 144] width 11 height 11
checkbox input "true"
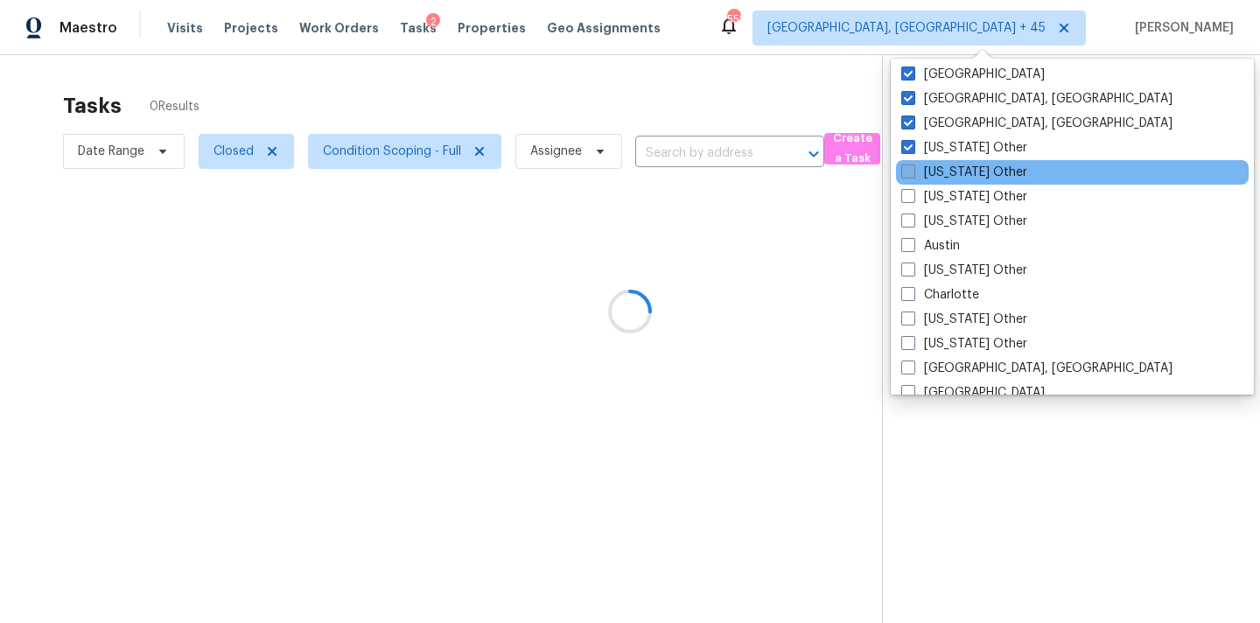
click at [954, 174] on label "Alaska Other" at bounding box center [964, 173] width 126 height 18
click at [913, 174] on input "Alaska Other" at bounding box center [906, 169] width 11 height 11
checkbox input "true"
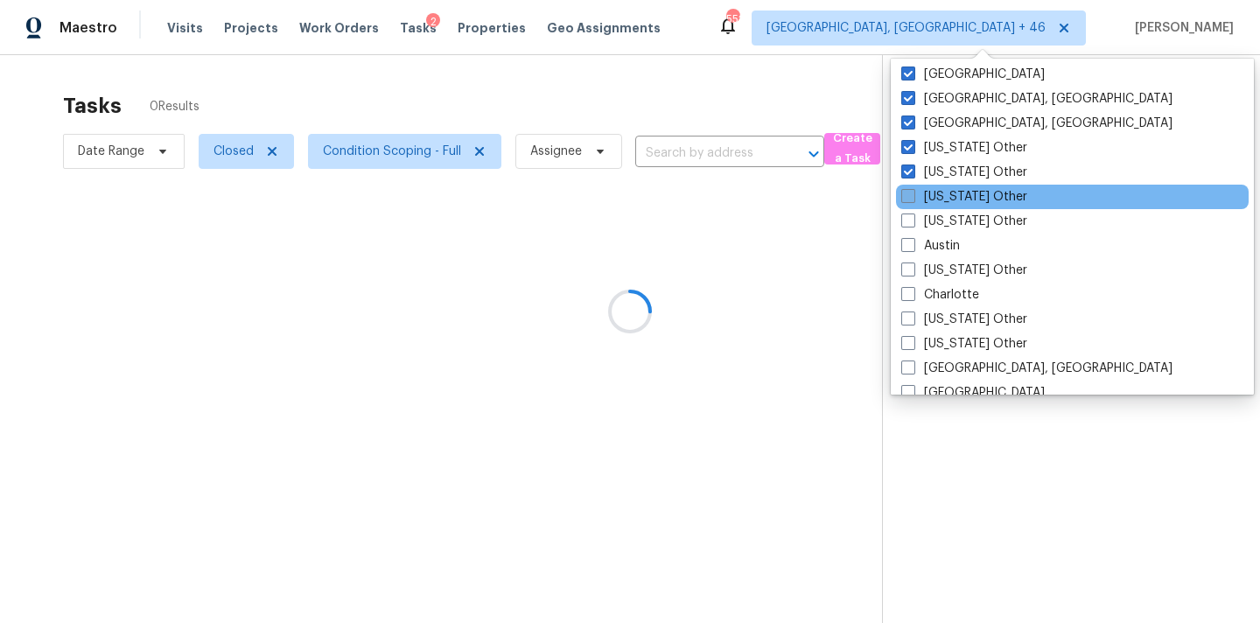
click at [946, 193] on label "Arizona Other" at bounding box center [964, 197] width 126 height 18
click at [913, 193] on input "Arizona Other" at bounding box center [906, 193] width 11 height 11
checkbox input "true"
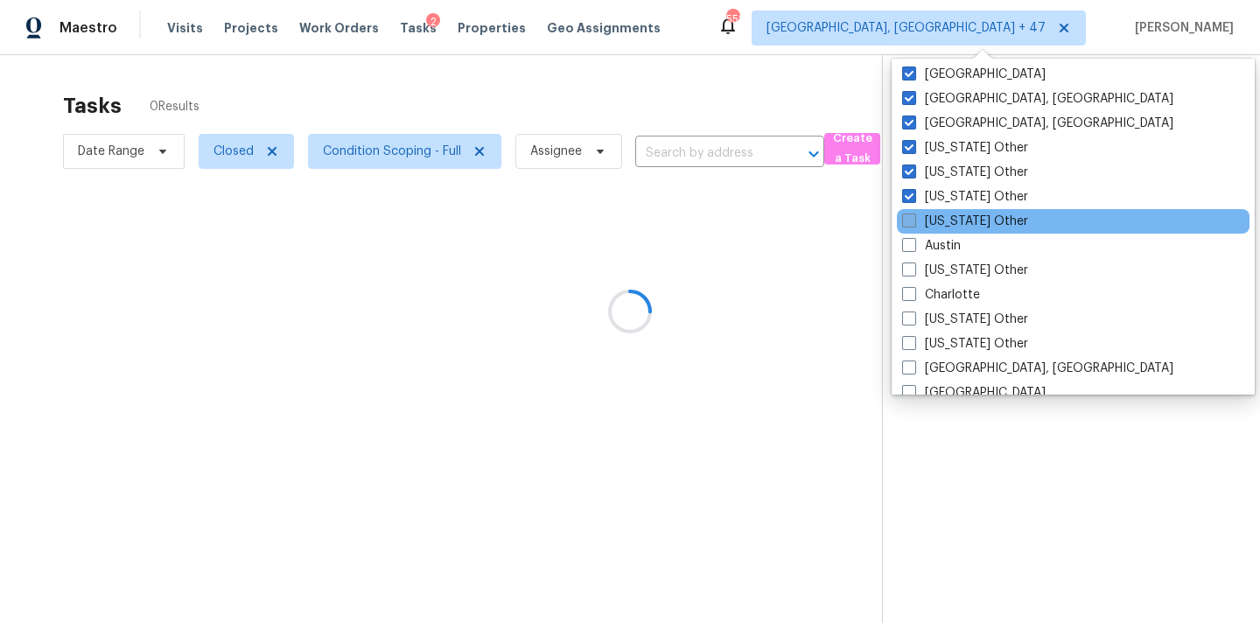
click at [941, 228] on label "Arkansas Other" at bounding box center [965, 222] width 126 height 18
click at [914, 224] on input "Arkansas Other" at bounding box center [907, 218] width 11 height 11
checkbox input "true"
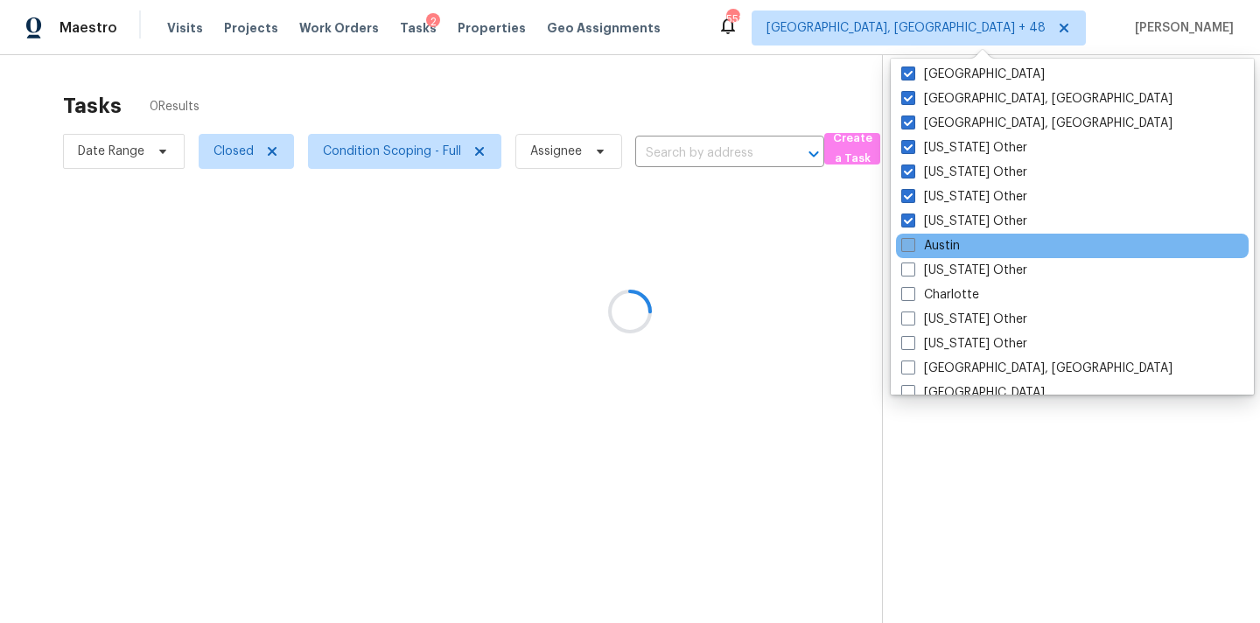
click at [952, 248] on label "Austin" at bounding box center [930, 246] width 59 height 18
click at [913, 248] on input "Austin" at bounding box center [906, 242] width 11 height 11
checkbox input "true"
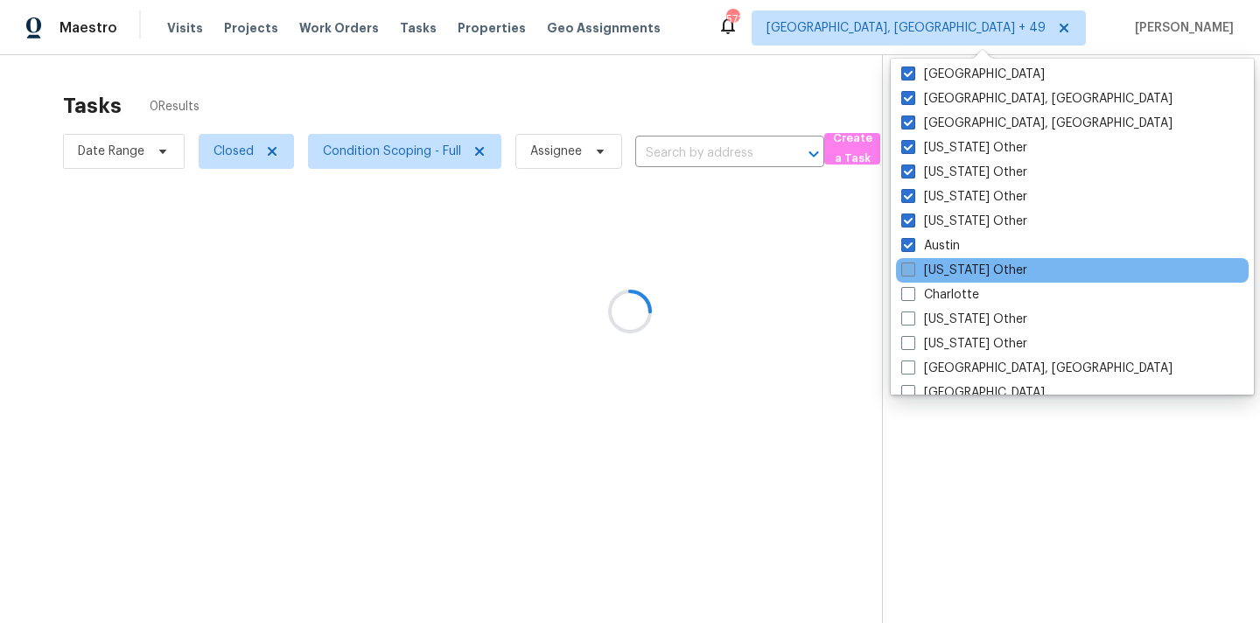
click at [952, 269] on label "California Other" at bounding box center [964, 271] width 126 height 18
click at [913, 269] on input "California Other" at bounding box center [906, 267] width 11 height 11
checkbox input "true"
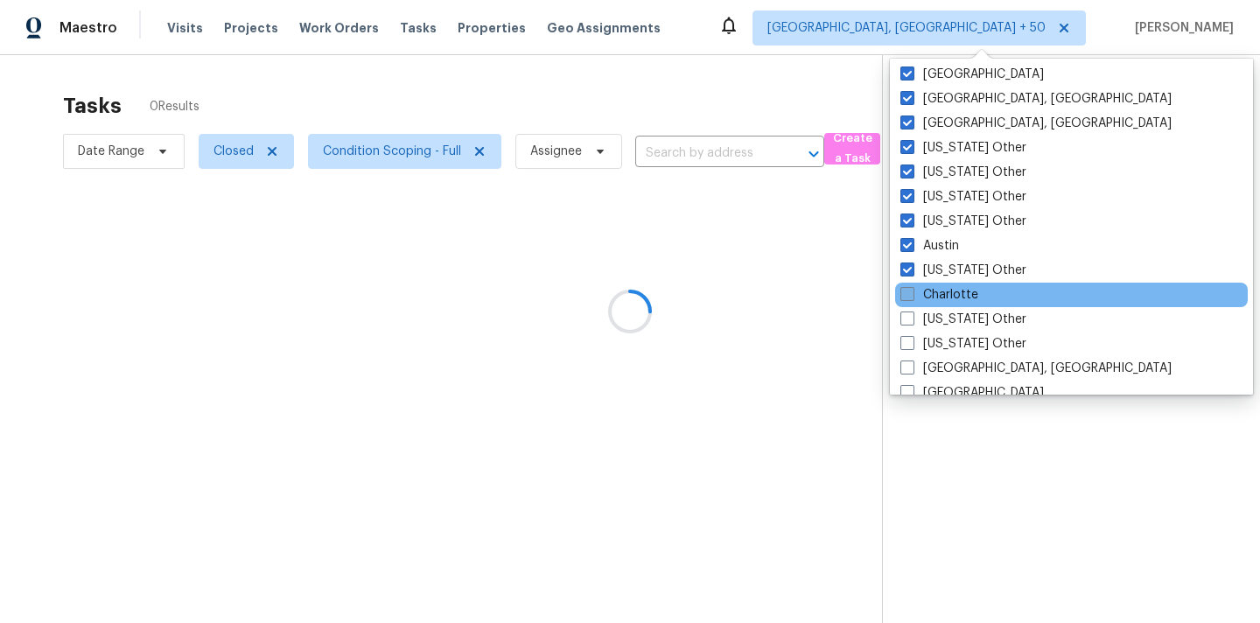
click at [945, 289] on label "Charlotte" at bounding box center [940, 295] width 78 height 18
click at [912, 289] on input "Charlotte" at bounding box center [906, 291] width 11 height 11
checkbox input "true"
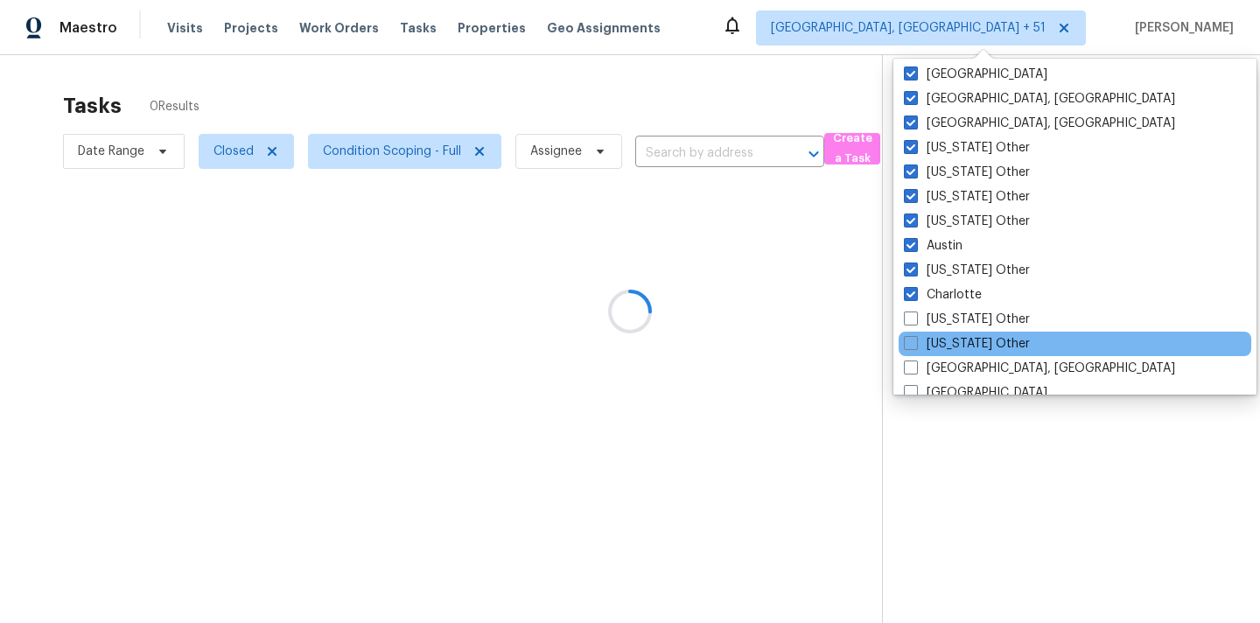
click at [945, 333] on div "Connecticut Other" at bounding box center [1075, 344] width 353 height 25
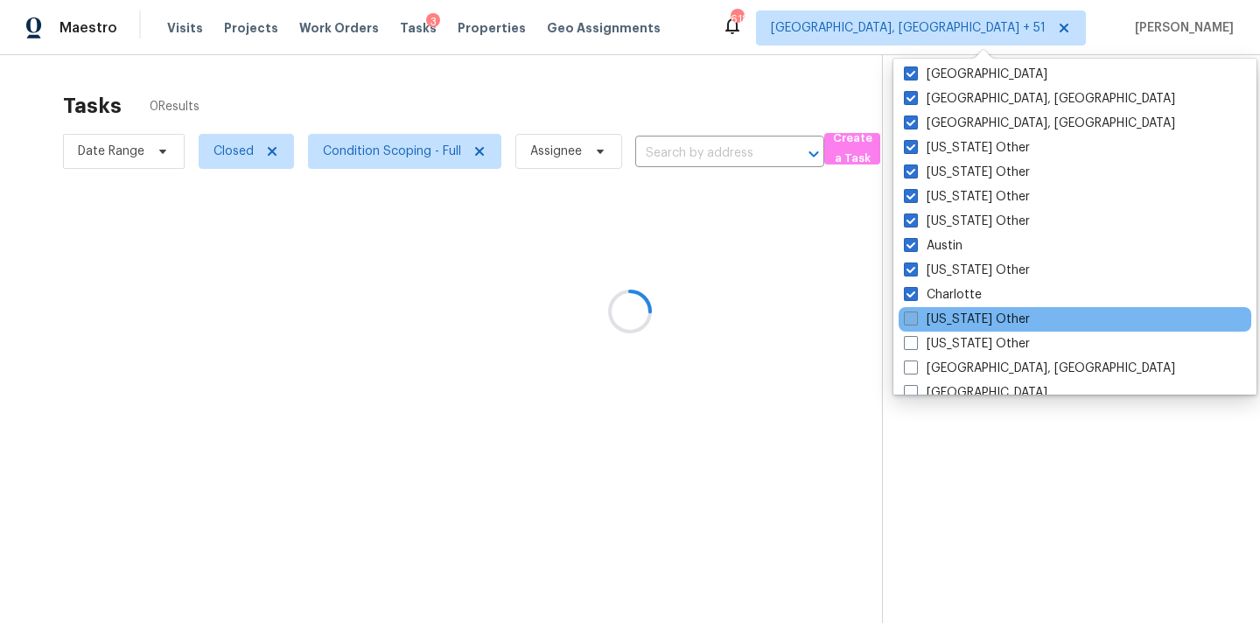
click at [947, 319] on label "Colorado Other" at bounding box center [967, 320] width 126 height 18
click at [915, 319] on input "Colorado Other" at bounding box center [909, 316] width 11 height 11
checkbox input "true"
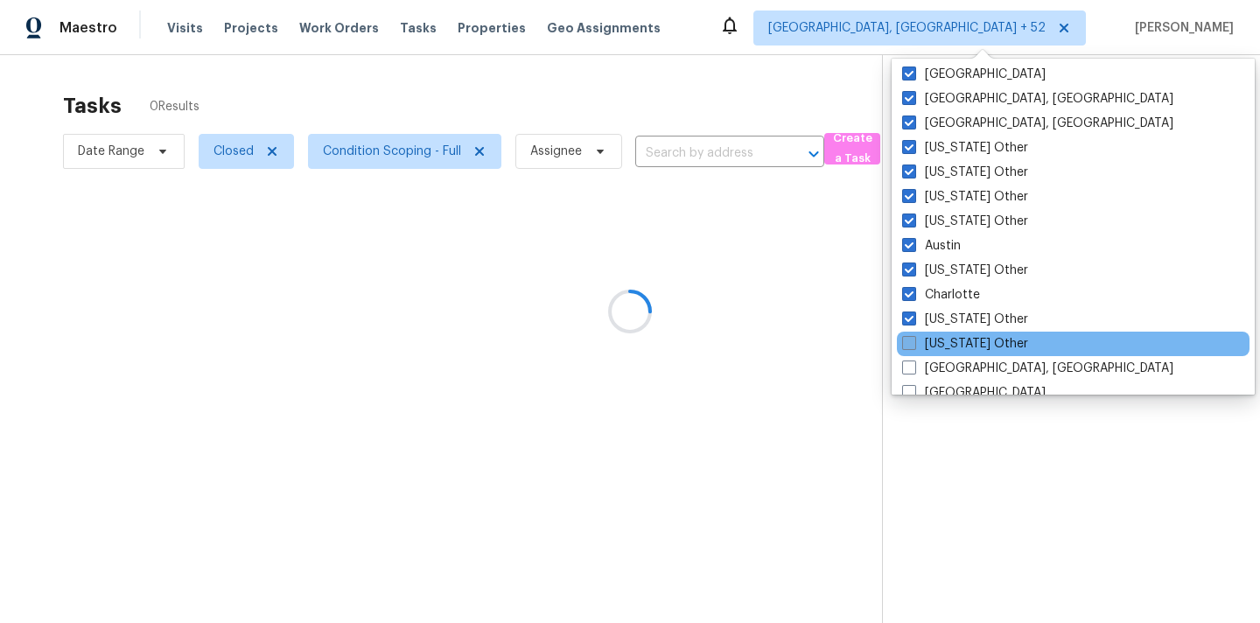
click at [943, 341] on label "Connecticut Other" at bounding box center [965, 344] width 126 height 18
click at [914, 341] on input "Connecticut Other" at bounding box center [907, 340] width 11 height 11
checkbox input "true"
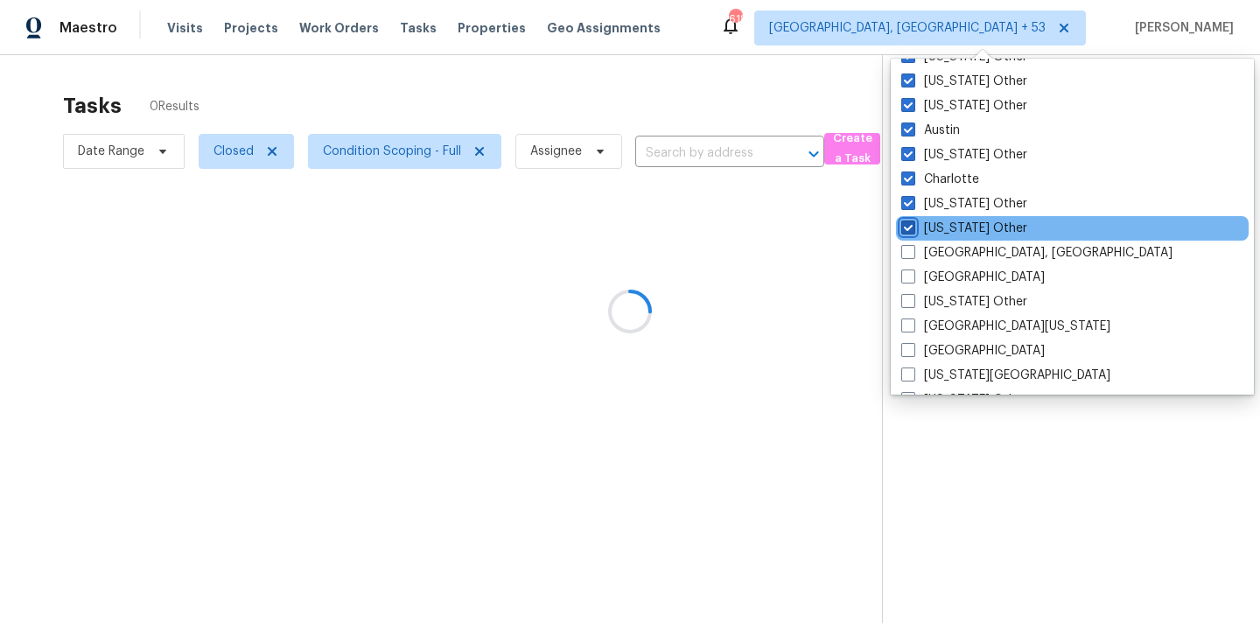
scroll to position [1190, 0]
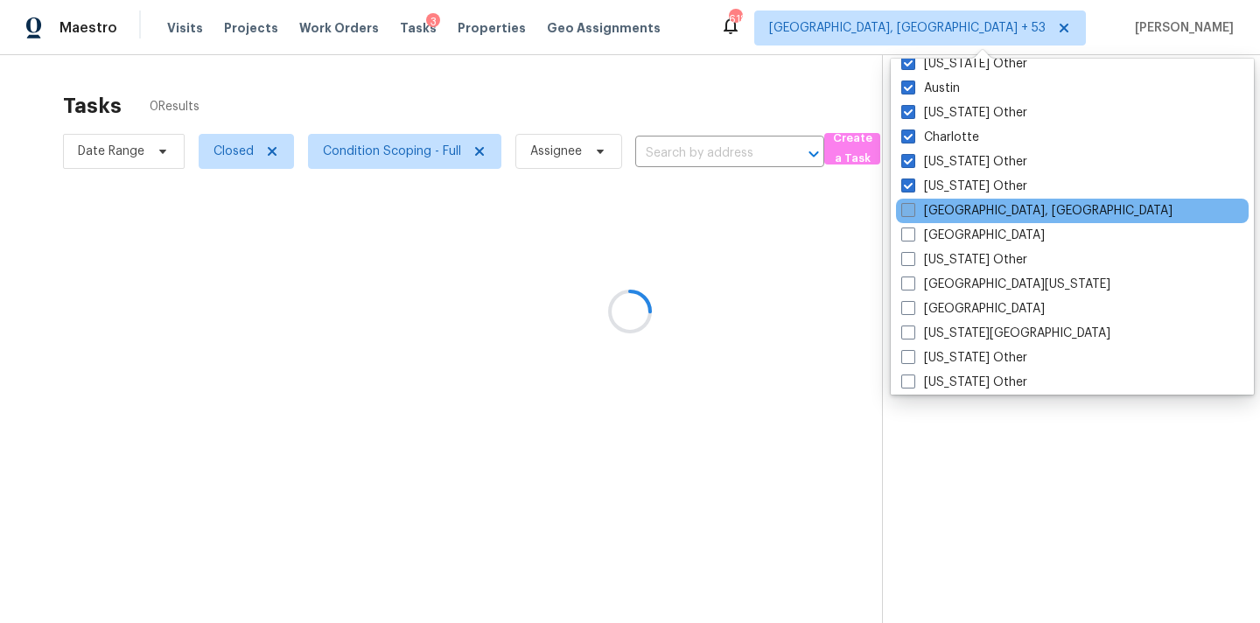
click at [948, 217] on label "Corpus Christi, TX" at bounding box center [1036, 211] width 271 height 18
click at [913, 214] on input "Corpus Christi, TX" at bounding box center [906, 207] width 11 height 11
checkbox input "true"
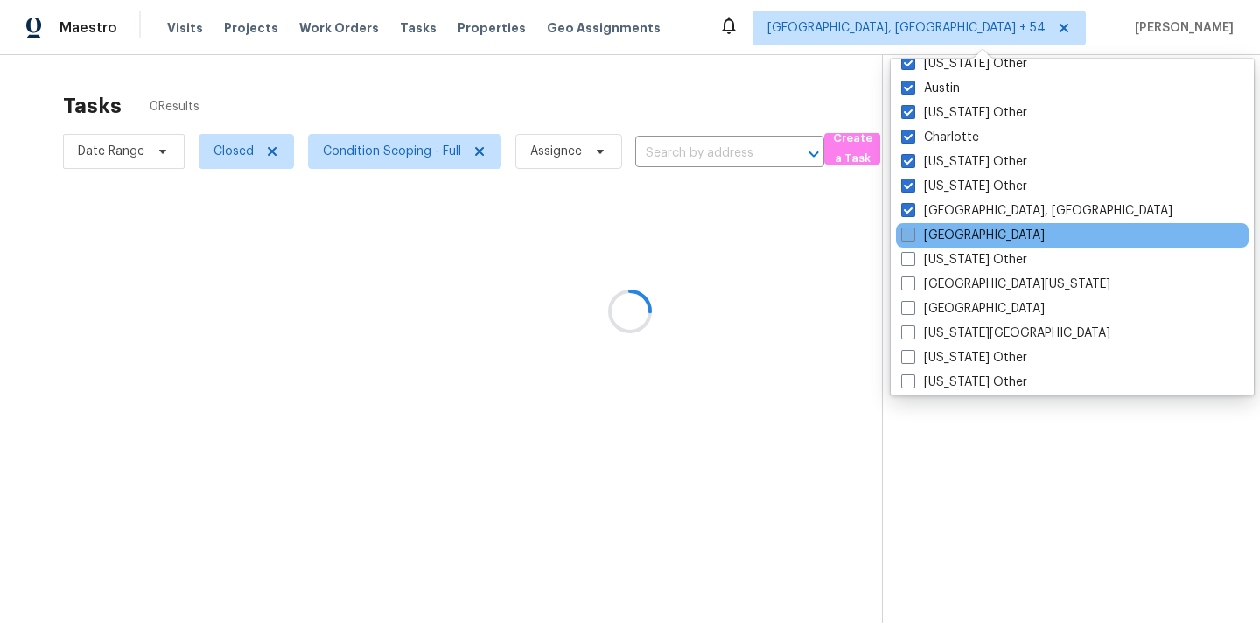
click at [948, 232] on label "Dallas" at bounding box center [973, 236] width 144 height 18
click at [913, 232] on input "Dallas" at bounding box center [906, 232] width 11 height 11
checkbox input "true"
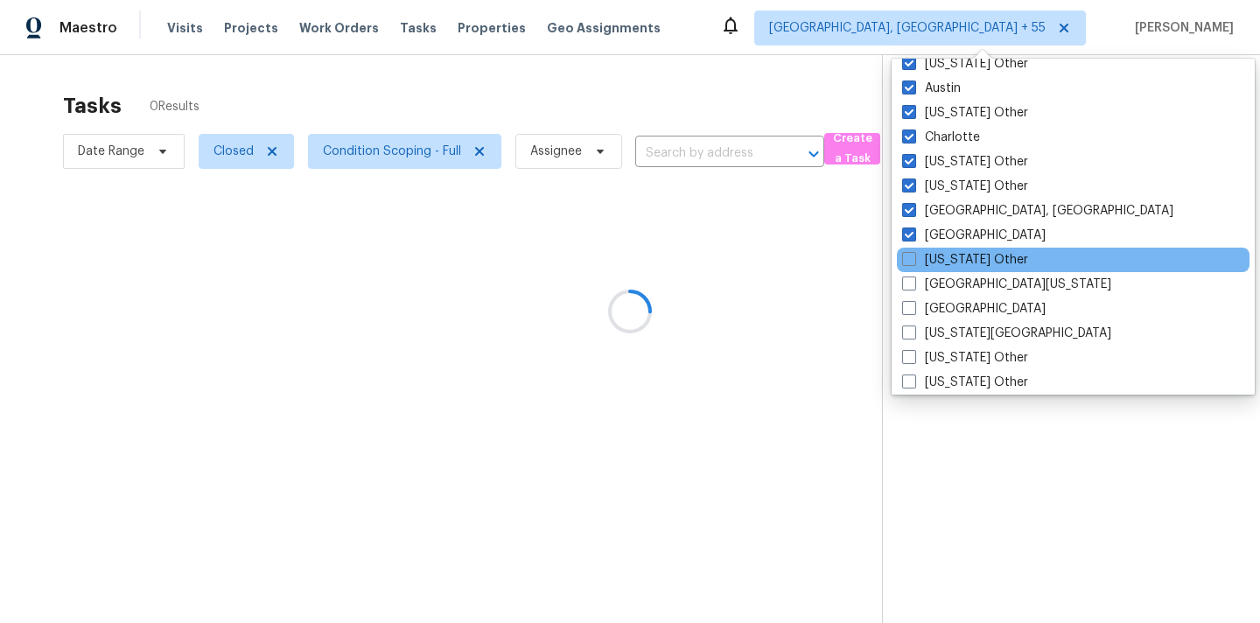
click at [948, 250] on div "Delaware Other" at bounding box center [1073, 260] width 353 height 25
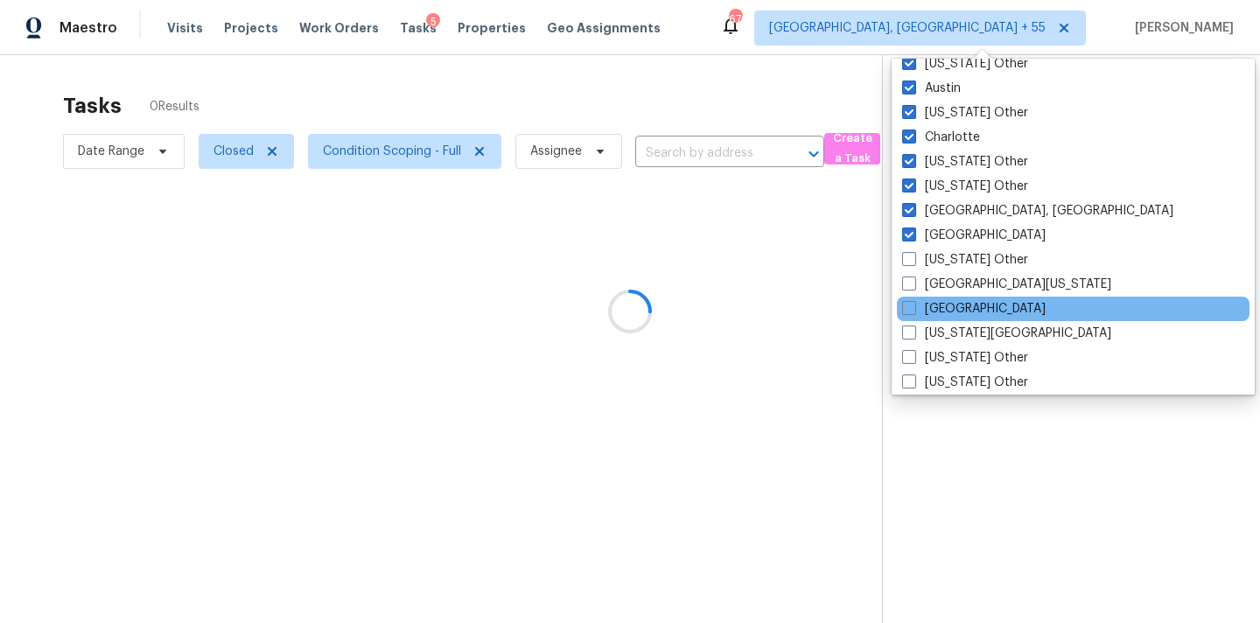
click at [936, 298] on div "El Paso" at bounding box center [1073, 309] width 353 height 25
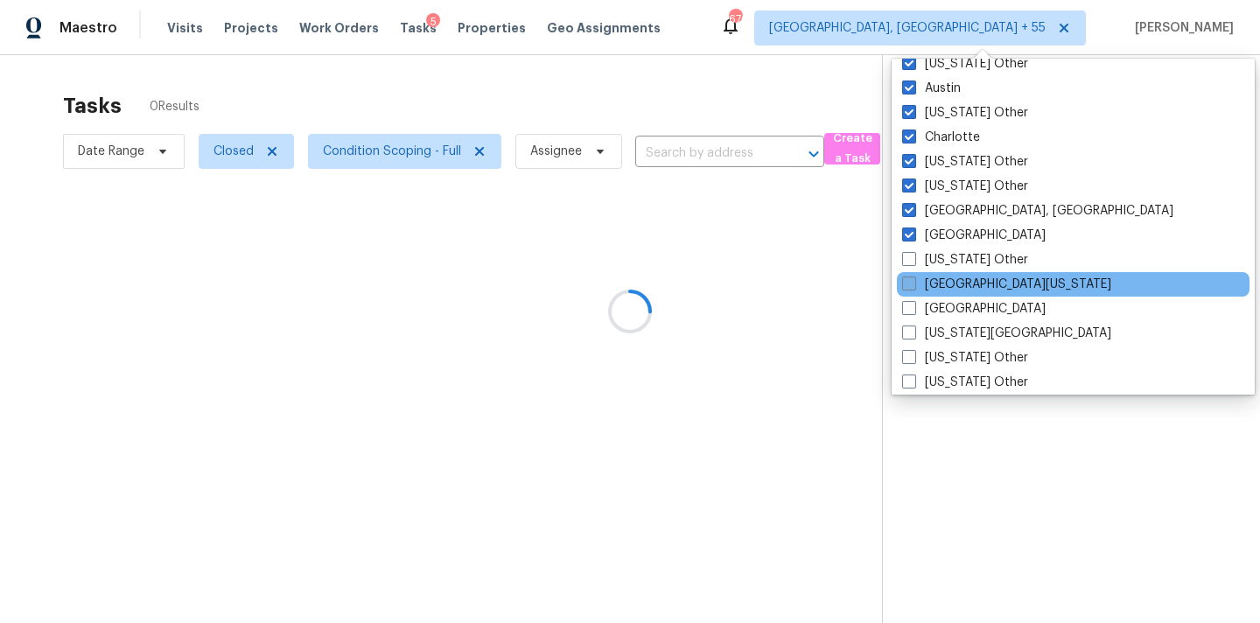
click at [935, 291] on label "East Texas" at bounding box center [1006, 285] width 209 height 18
click at [914, 287] on input "East Texas" at bounding box center [907, 281] width 11 height 11
checkbox input "true"
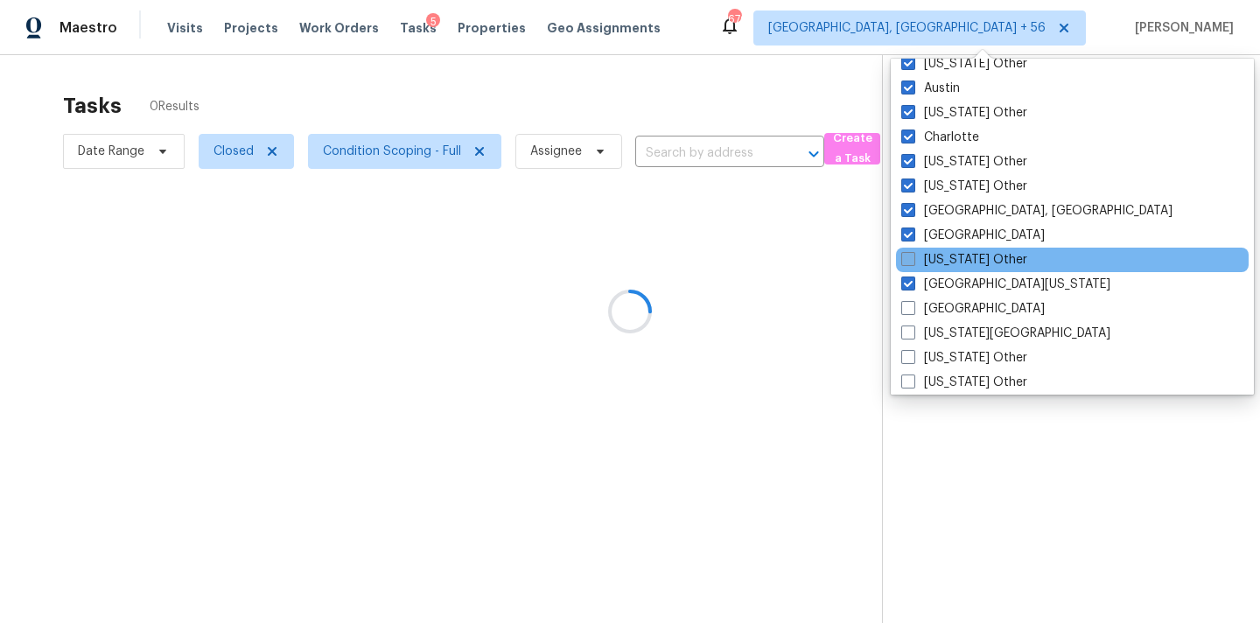
click at [944, 263] on label "Delaware Other" at bounding box center [964, 260] width 126 height 18
click at [913, 263] on input "Delaware Other" at bounding box center [906, 256] width 11 height 11
checkbox input "true"
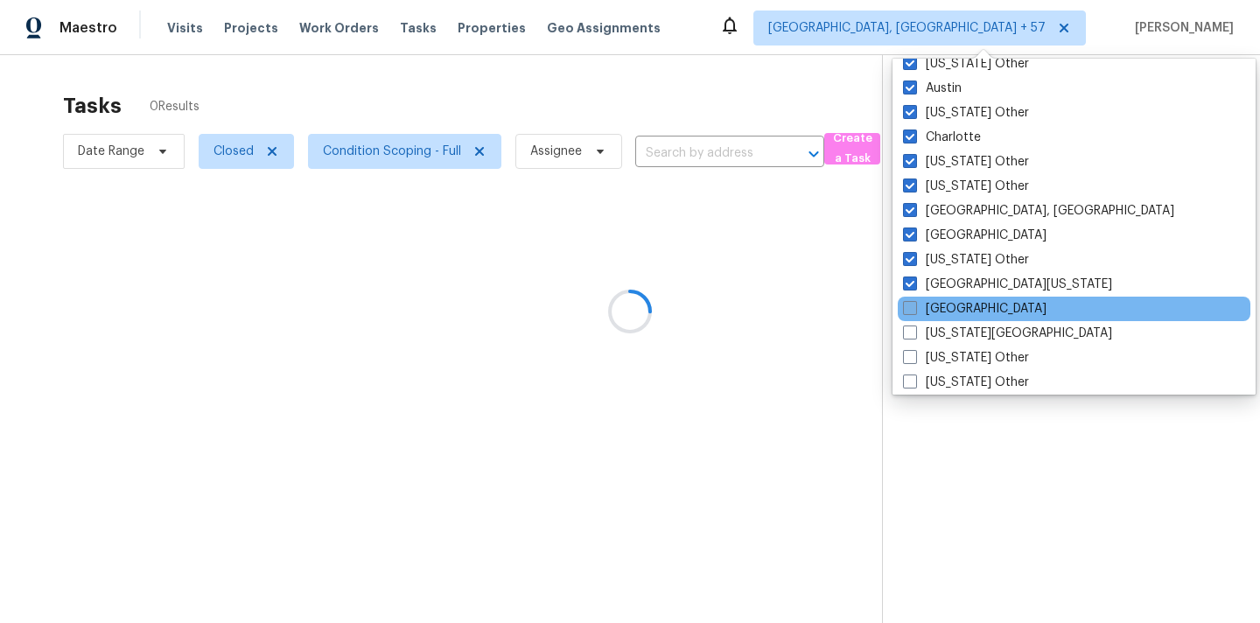
click at [943, 303] on label "El Paso" at bounding box center [975, 309] width 144 height 18
click at [915, 303] on input "El Paso" at bounding box center [908, 305] width 11 height 11
checkbox input "true"
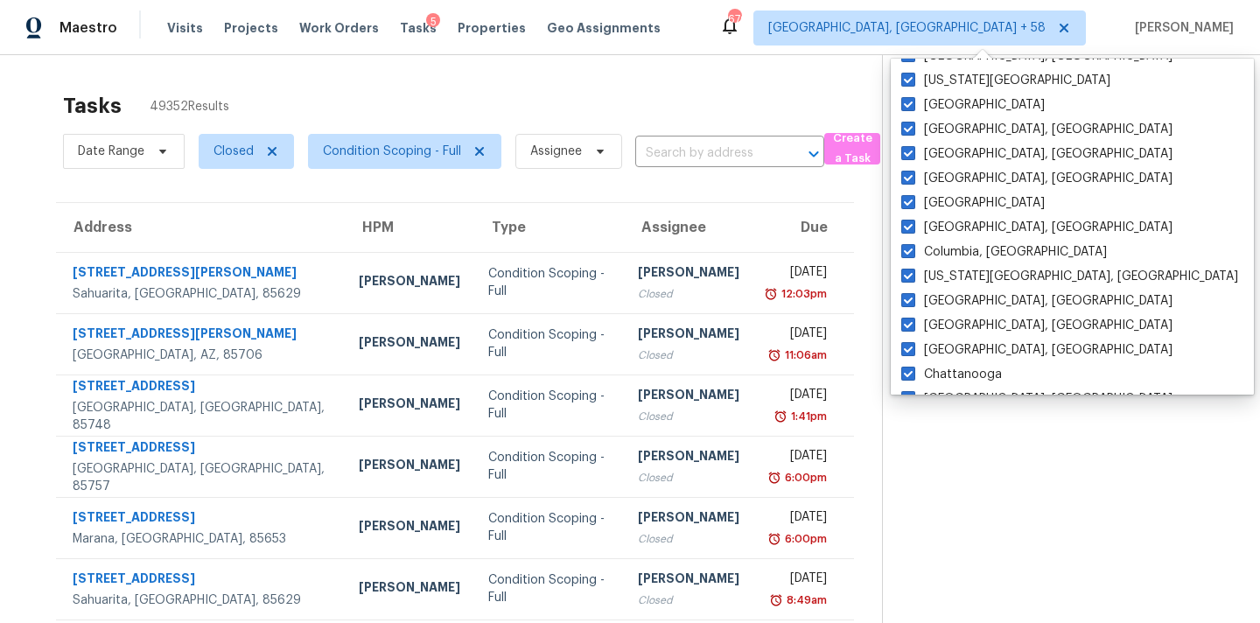
scroll to position [556, 0]
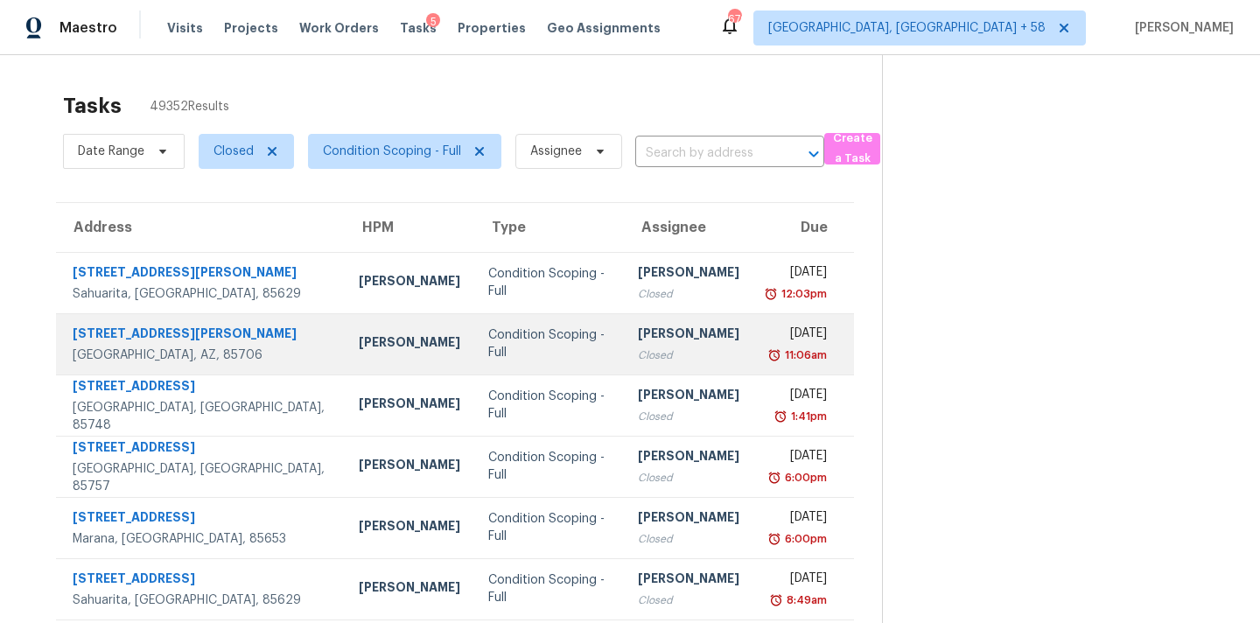
click at [683, 347] on td "Drew Tattam Closed" at bounding box center [689, 343] width 130 height 61
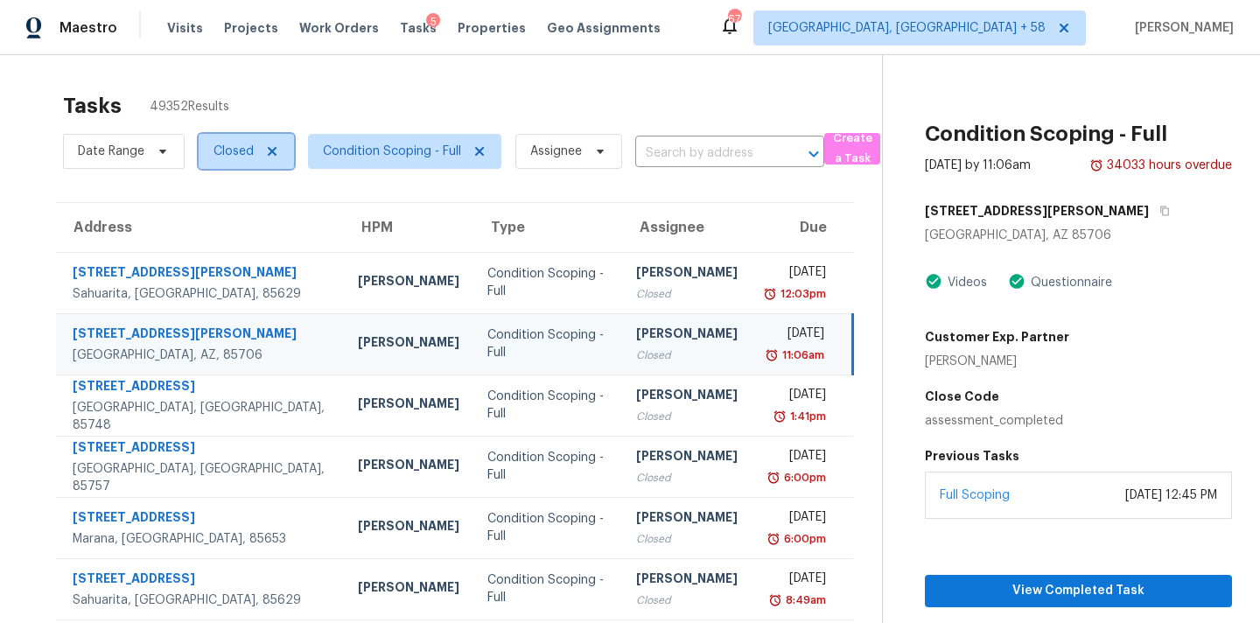
click at [228, 152] on span "Closed" at bounding box center [234, 152] width 40 height 18
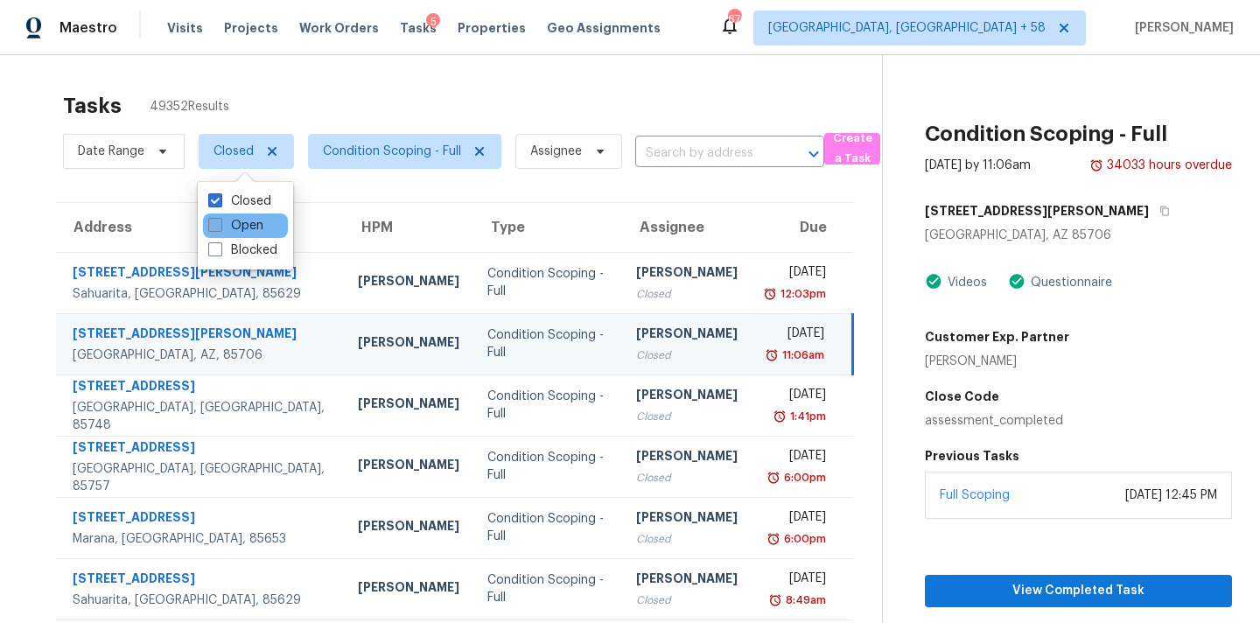
click at [239, 231] on label "Open" at bounding box center [235, 226] width 55 height 18
click at [220, 228] on input "Open" at bounding box center [213, 222] width 11 height 11
checkbox input "true"
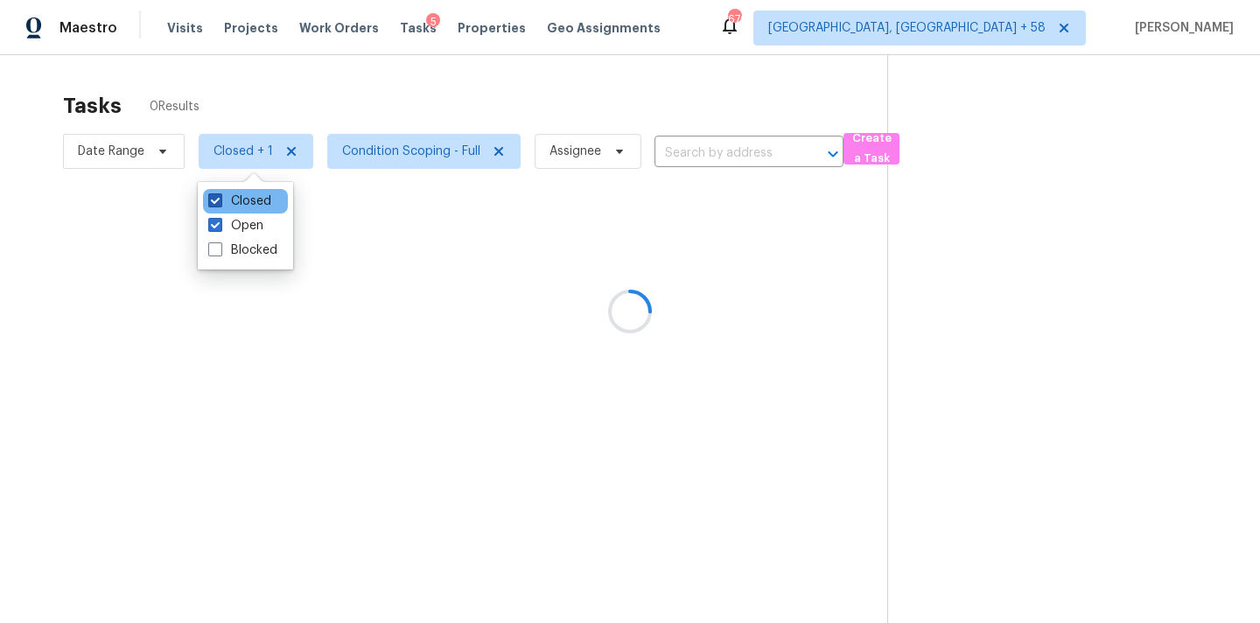
click at [245, 205] on label "Closed" at bounding box center [239, 202] width 63 height 18
click at [220, 204] on input "Closed" at bounding box center [213, 198] width 11 height 11
checkbox input "false"
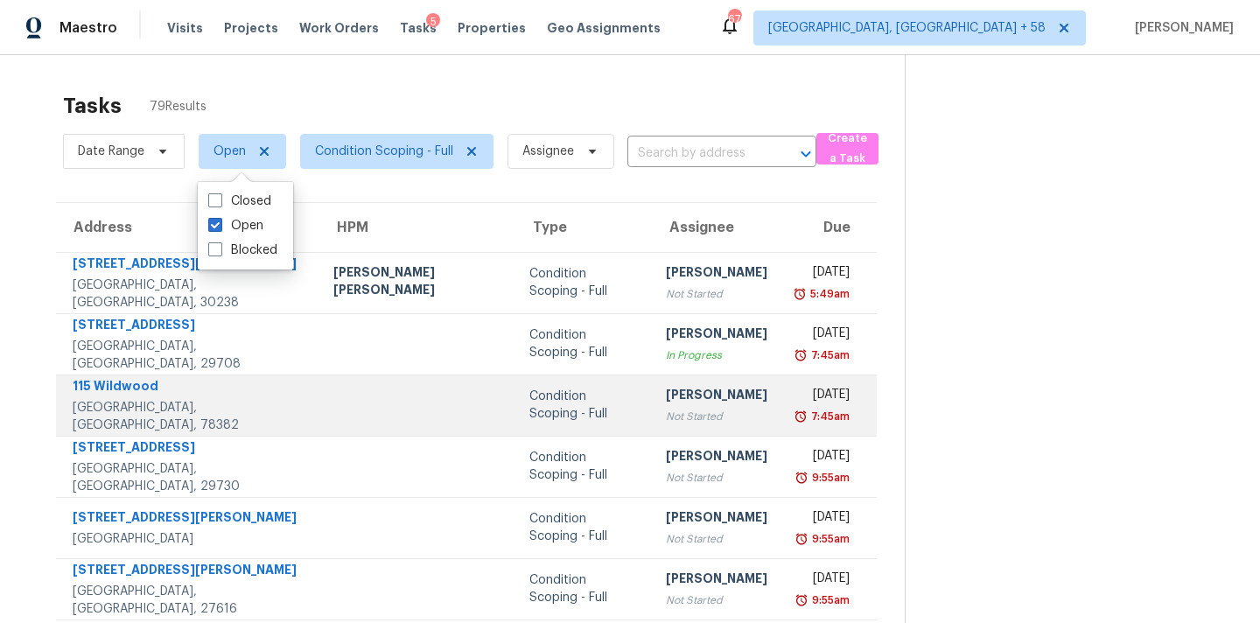
click at [782, 385] on td "Fri, Oct 3rd 2025 7:45am" at bounding box center [829, 405] width 95 height 61
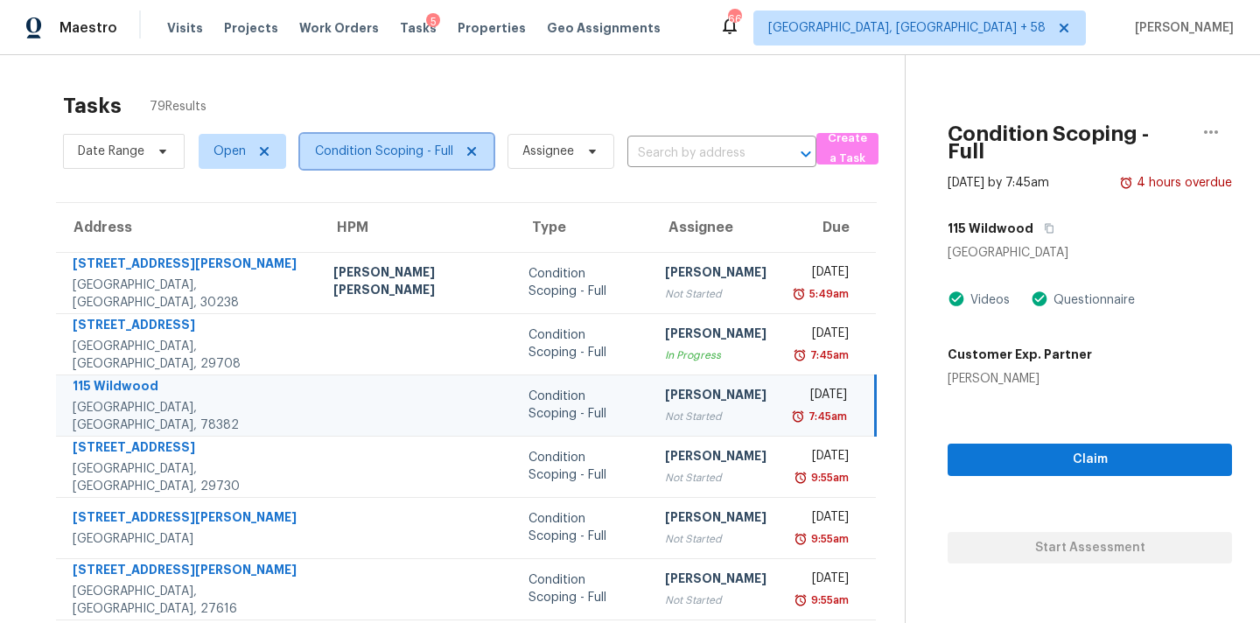
click at [402, 165] on span "Condition Scoping - Full" at bounding box center [396, 151] width 193 height 35
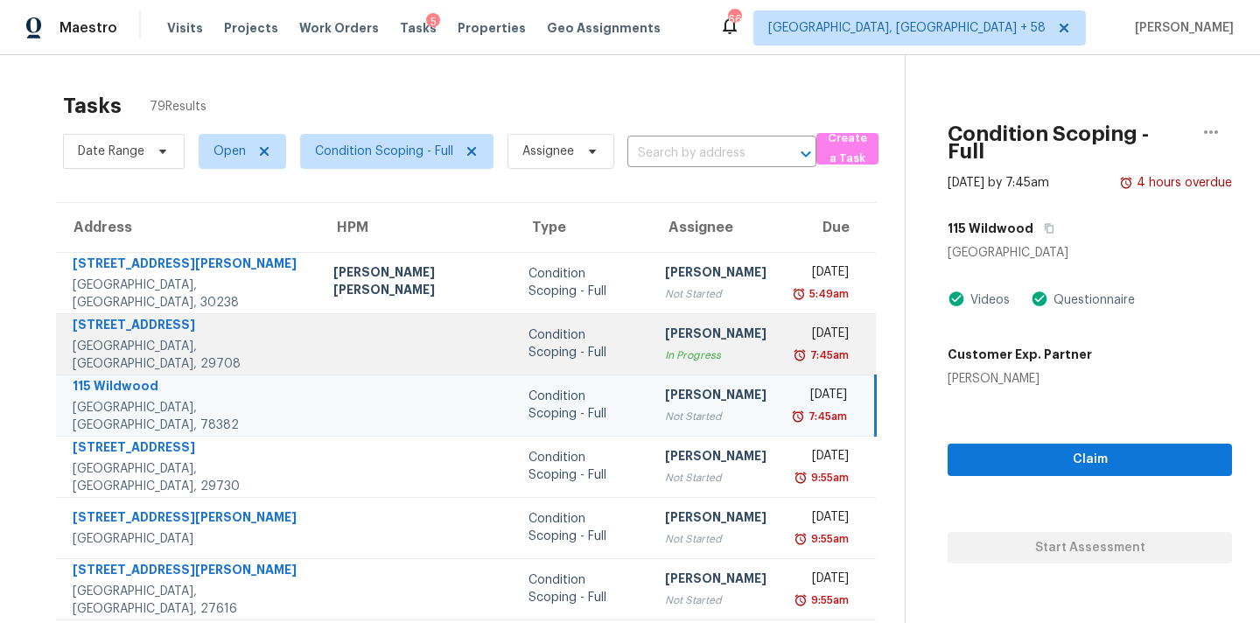
click at [781, 333] on td "Fri, Oct 3rd 2025 7:45am" at bounding box center [828, 343] width 95 height 61
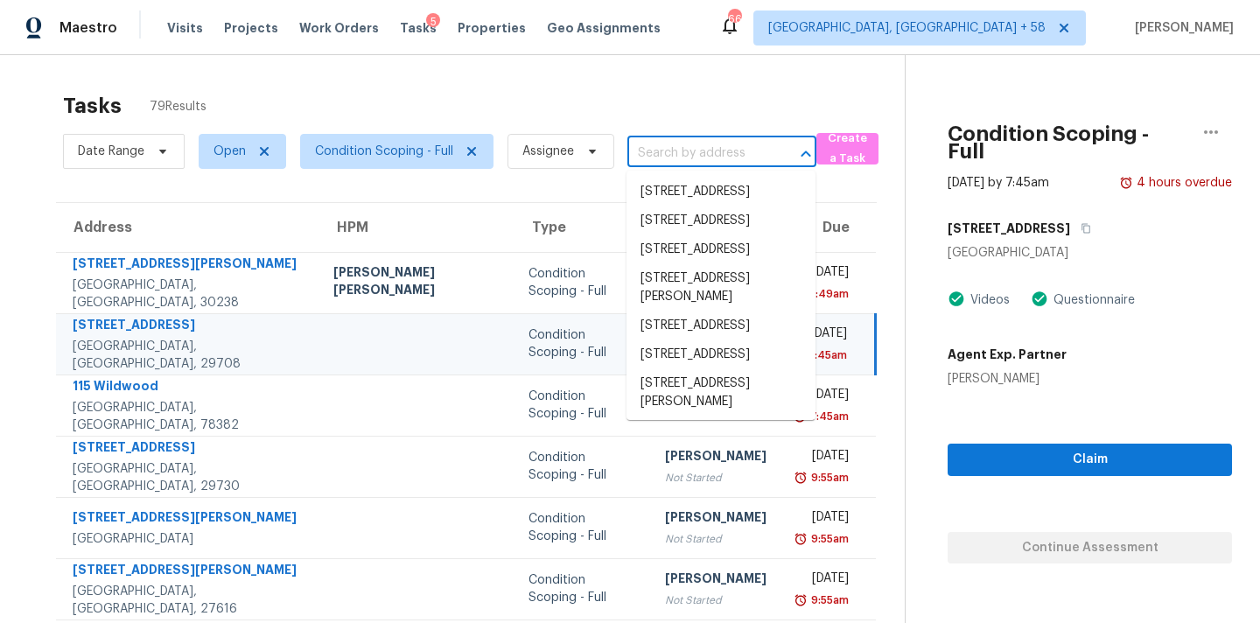
click at [687, 144] on input "text" at bounding box center [698, 153] width 140 height 27
paste input "[STREET_ADDRESS]"
type input "[STREET_ADDRESS]"
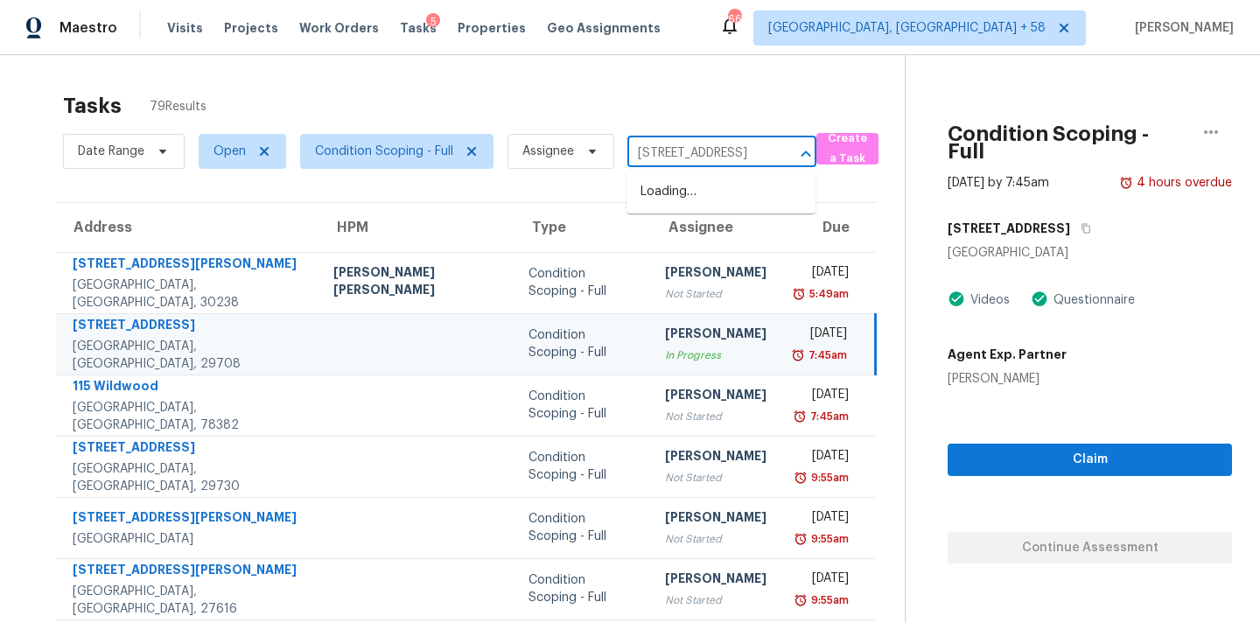
scroll to position [0, 78]
click at [701, 191] on li "206 Horizon Cir, Rock Hill, SC 29732" at bounding box center [721, 192] width 189 height 29
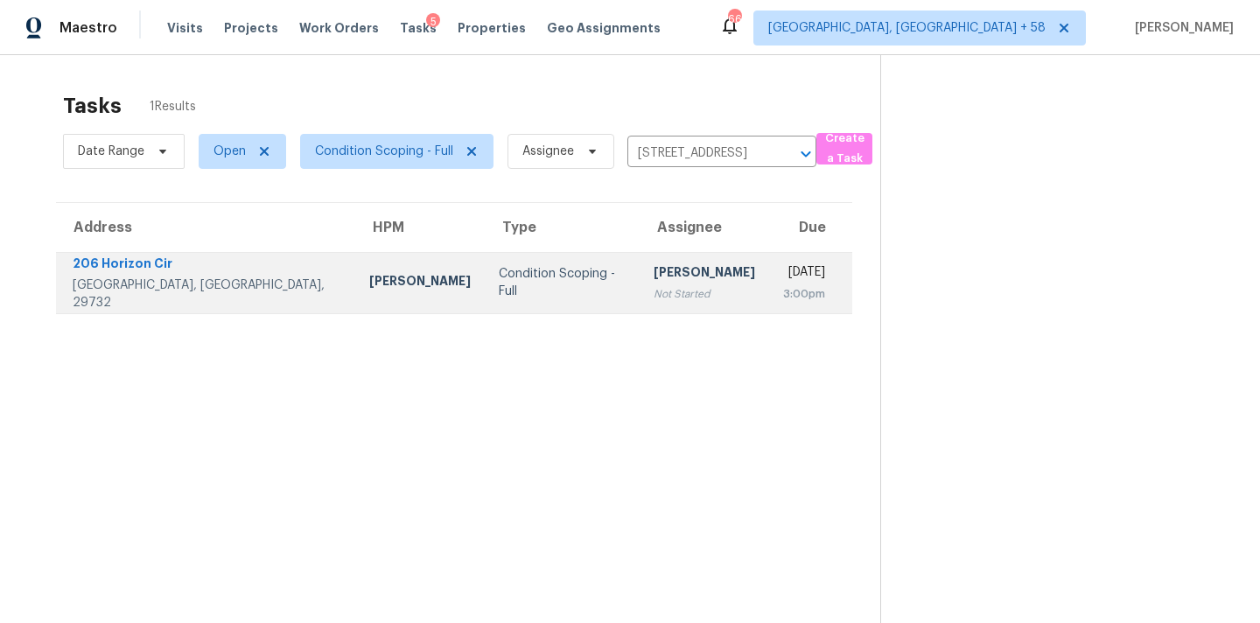
click at [654, 295] on div "Not Started" at bounding box center [705, 294] width 102 height 18
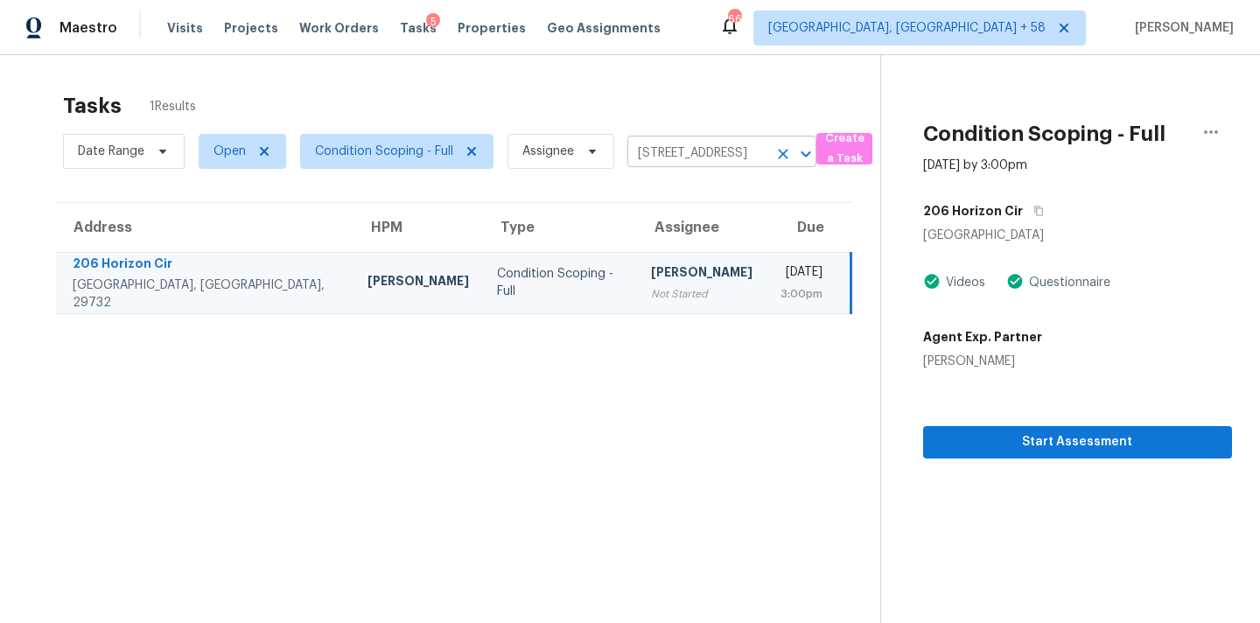
click at [667, 152] on input "206 Horizon Cir, Rock Hill, SC 29732" at bounding box center [698, 153] width 140 height 27
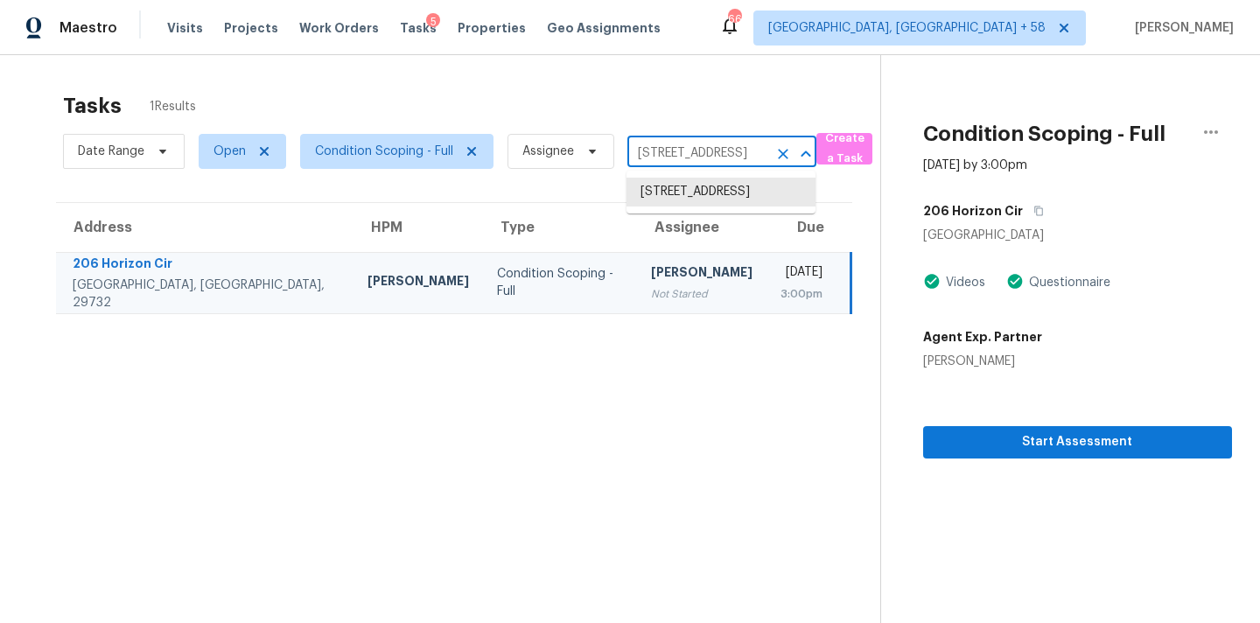
paste input "691 Rose Garden Dr McKinney, TX, 7507"
type input "691 Rose Garden Dr McKinney, TX, 75072"
click at [674, 199] on li "691 Rose Garden Dr, McKinney, TX 75072" at bounding box center [721, 201] width 189 height 47
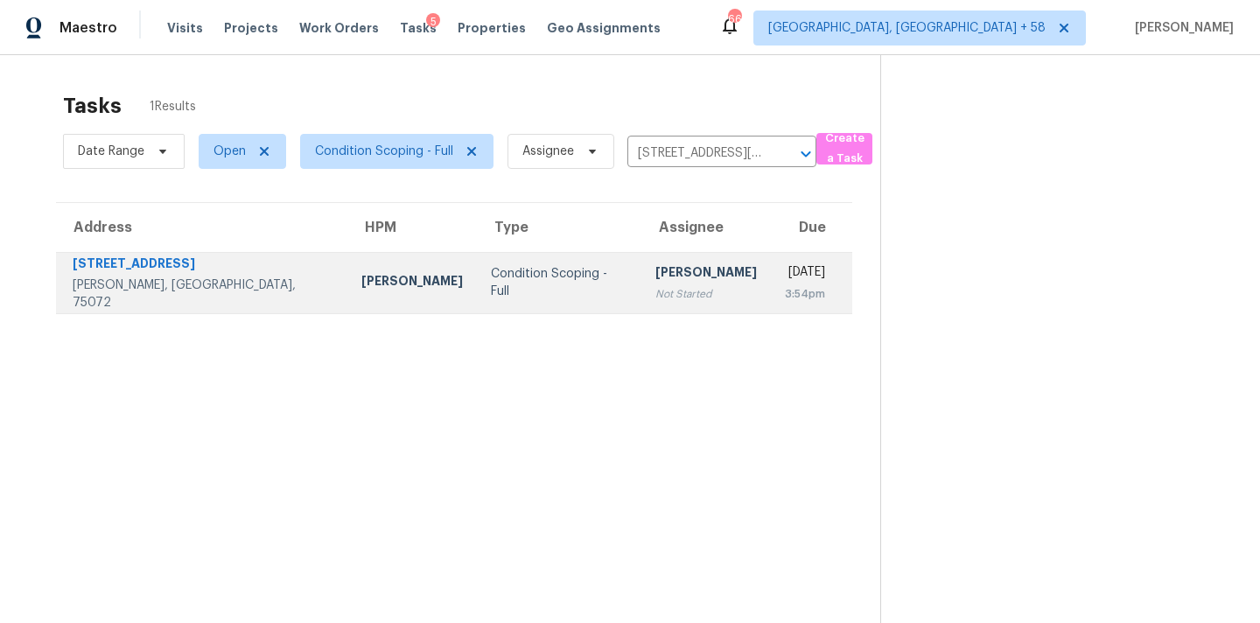
click at [656, 281] on div "[PERSON_NAME]" at bounding box center [707, 274] width 102 height 22
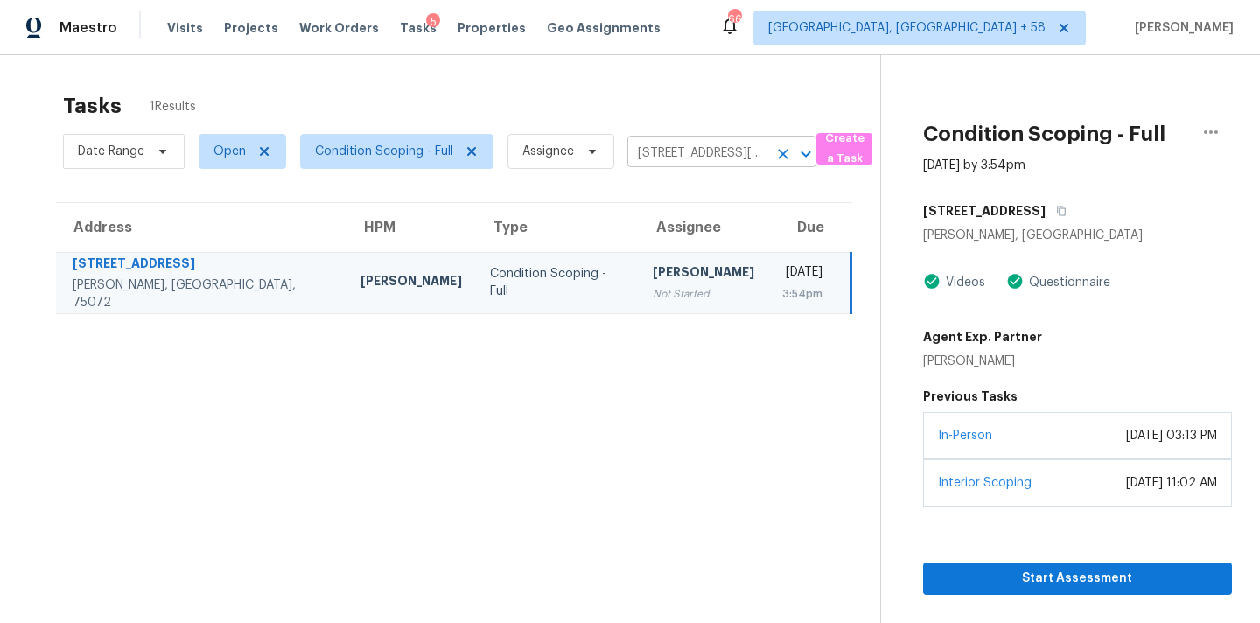
click at [673, 154] on input "691 Rose Garden Dr, McKinney, TX 75072" at bounding box center [698, 153] width 140 height 27
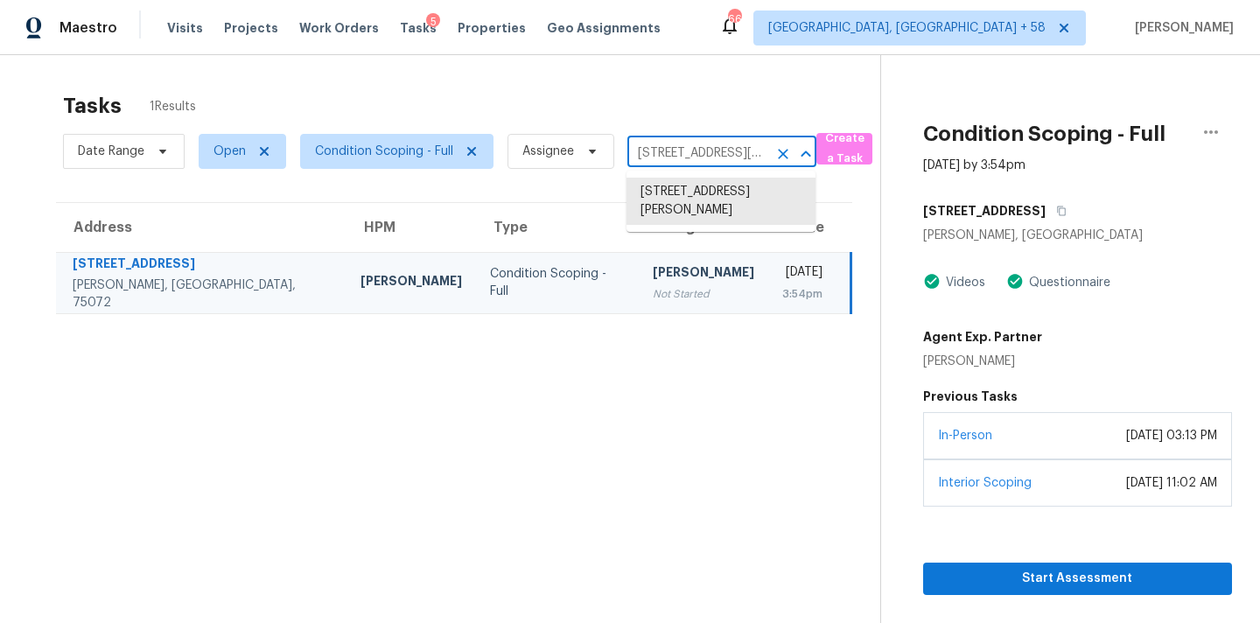
paste input "[STREET_ADDRESS][PERSON_NAME]"
type input "[STREET_ADDRESS][PERSON_NAME]"
click at [679, 195] on li "[STREET_ADDRESS][PERSON_NAME]" at bounding box center [721, 201] width 189 height 47
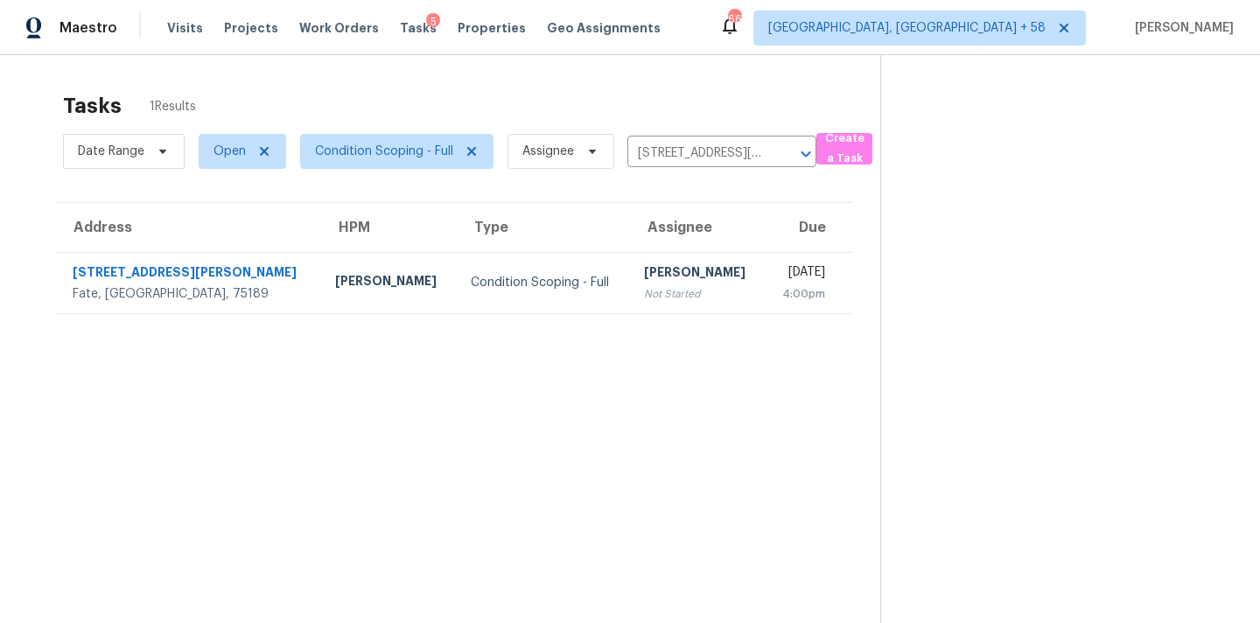
click at [644, 278] on div "[PERSON_NAME]" at bounding box center [697, 274] width 107 height 22
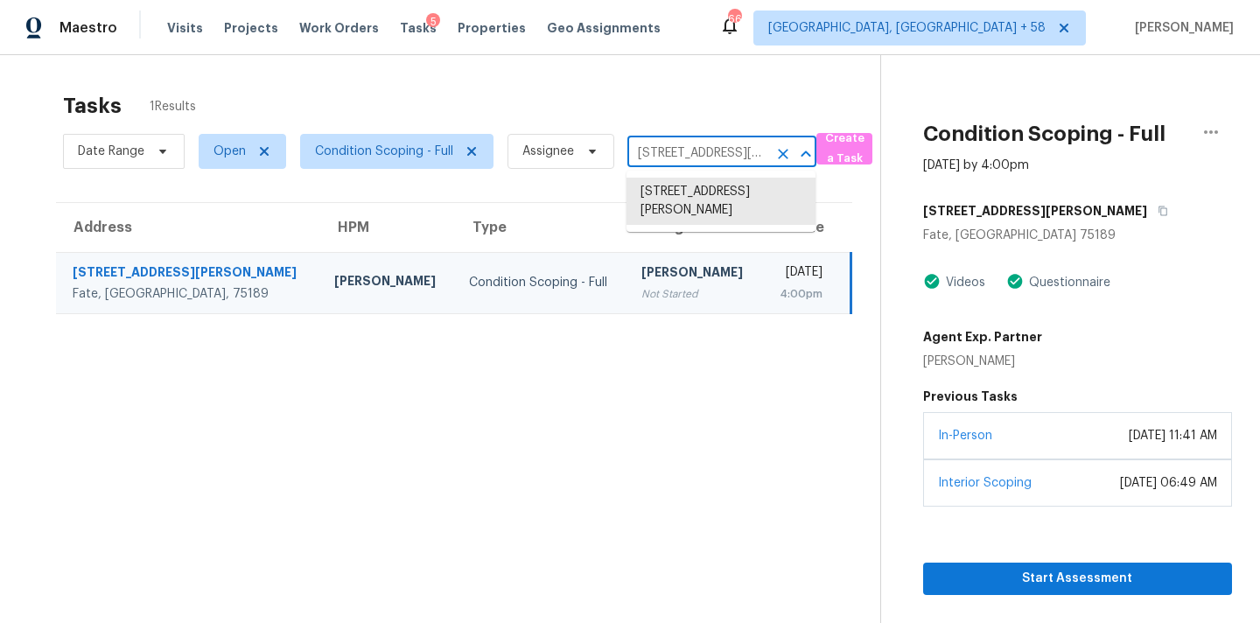
click at [653, 158] on input "[STREET_ADDRESS][PERSON_NAME]" at bounding box center [698, 153] width 140 height 27
paste input "[STREET_ADDRESS]"
type input "[STREET_ADDRESS]"
click at [666, 195] on li "206 Horizon Cir, Rock Hill, SC 29732" at bounding box center [721, 192] width 189 height 29
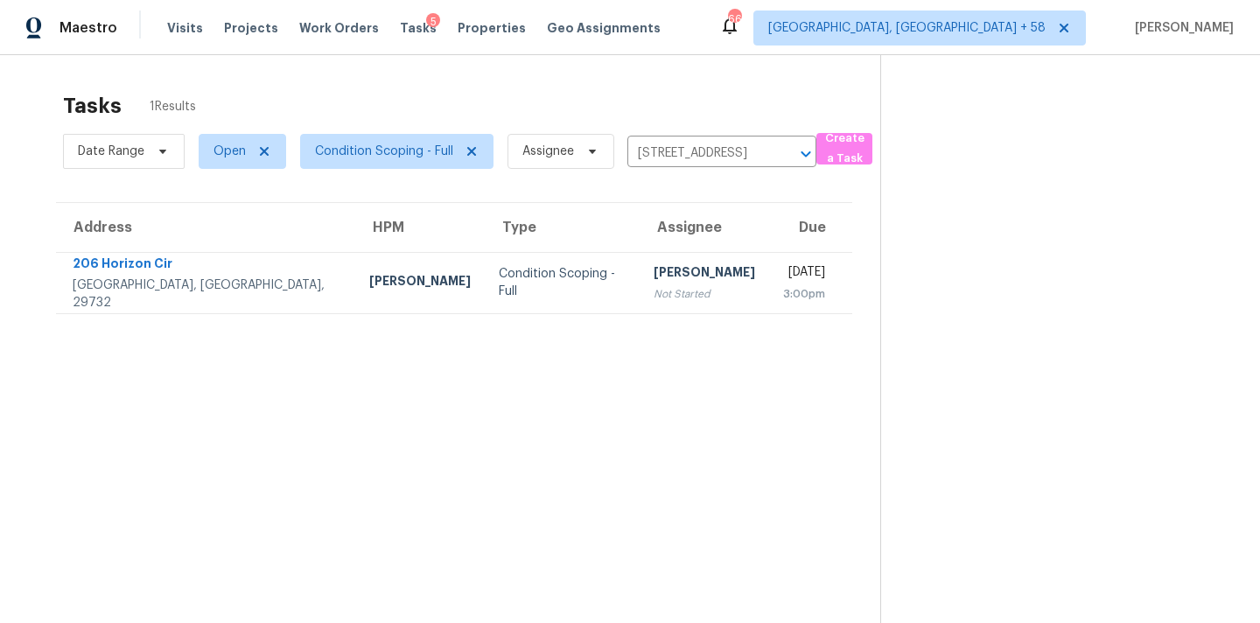
click at [654, 267] on div "[PERSON_NAME]" at bounding box center [705, 274] width 102 height 22
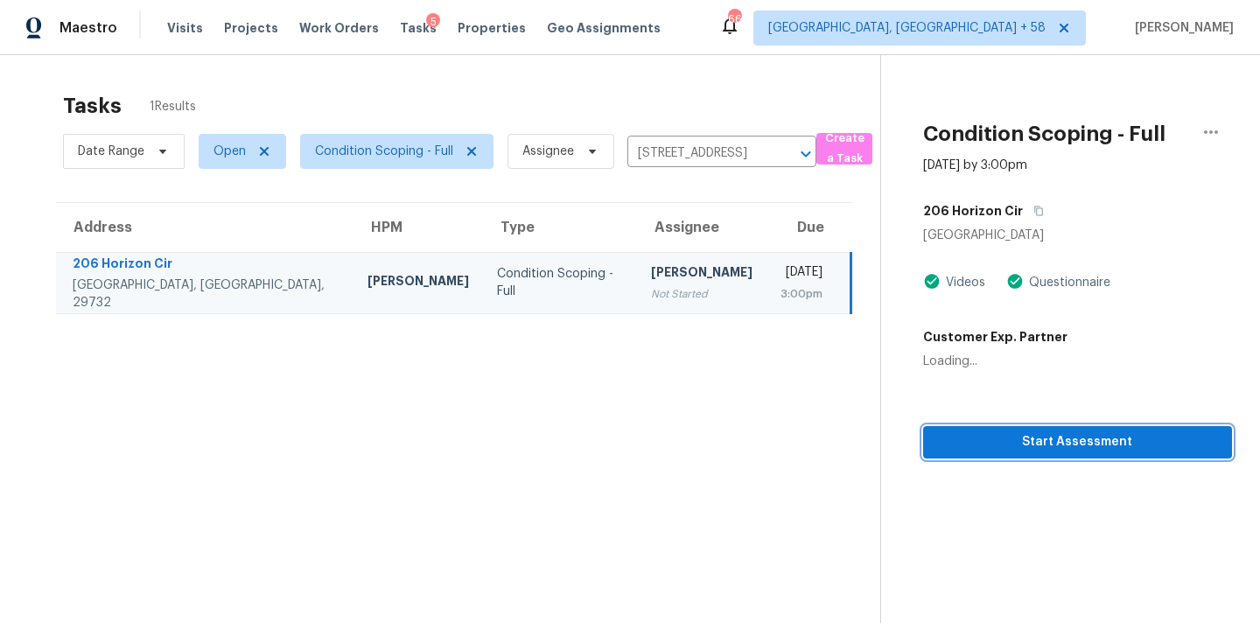
click at [974, 440] on span "Start Assessment" at bounding box center [1077, 442] width 281 height 22
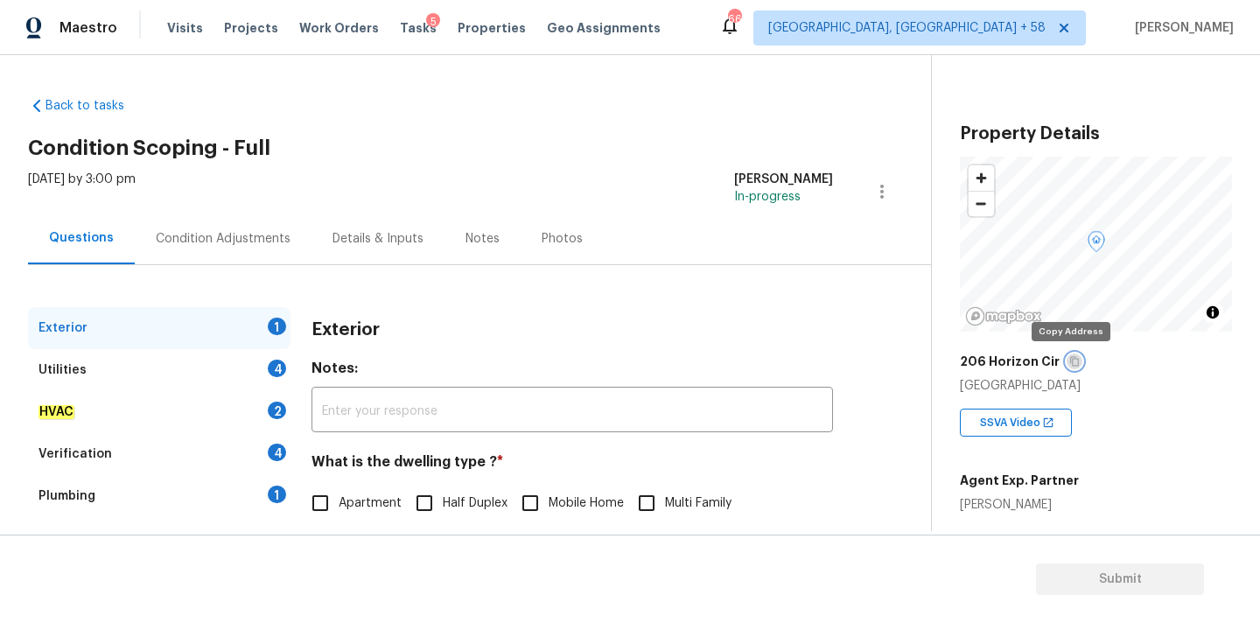
click at [1072, 365] on icon "button" at bounding box center [1074, 361] width 11 height 11
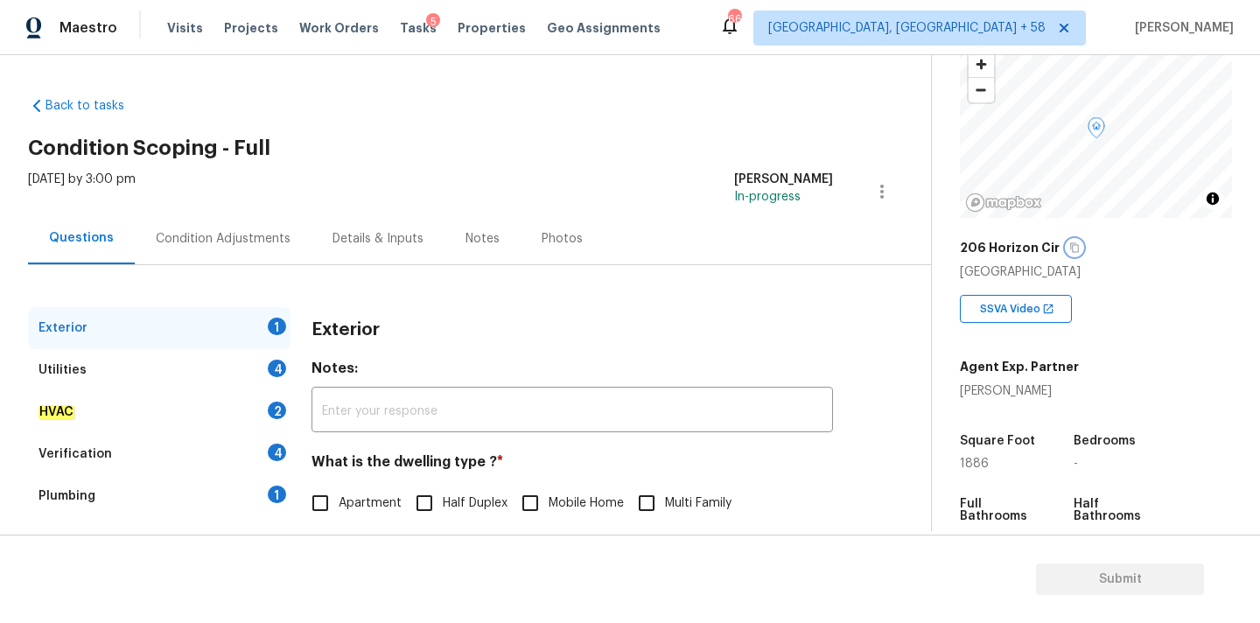
scroll to position [431, 0]
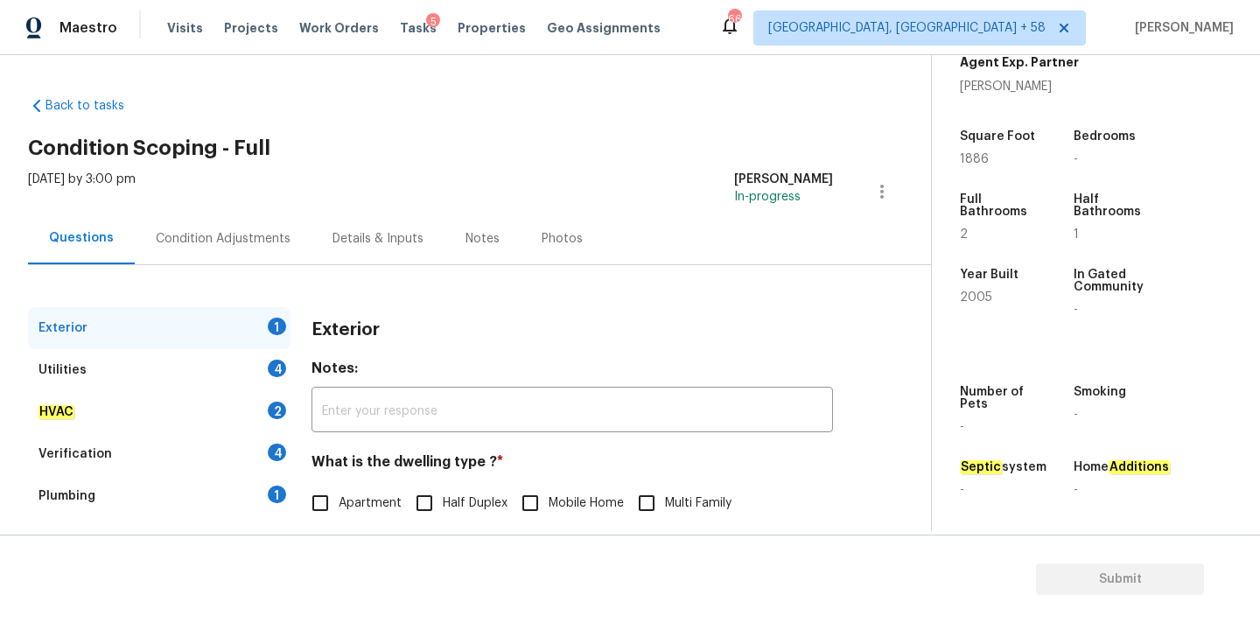
click at [1035, 228] on div "2" at bounding box center [1000, 234] width 81 height 12
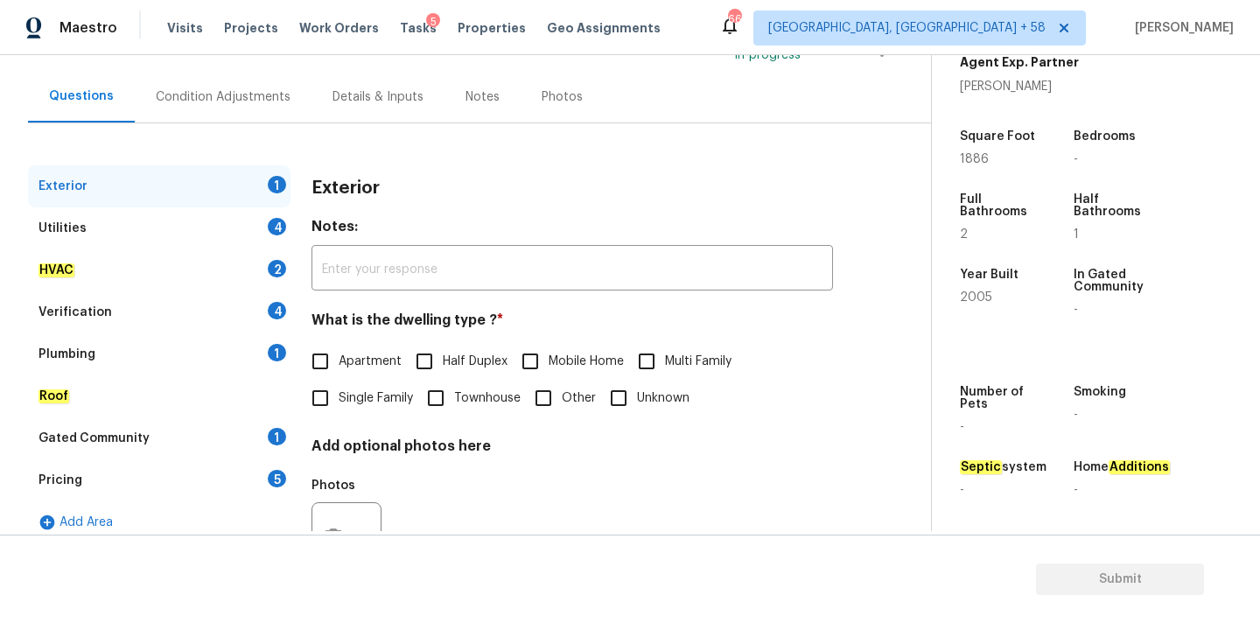
scroll to position [220, 0]
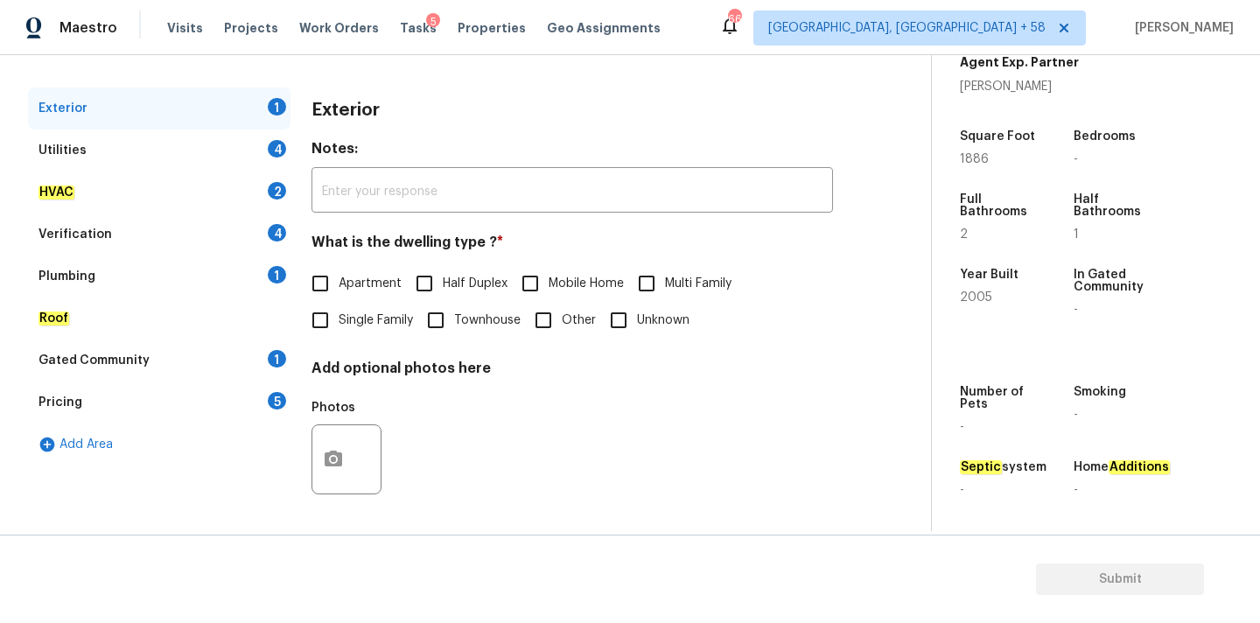
click at [368, 303] on label "Single Family" at bounding box center [357, 320] width 111 height 37
click at [339, 303] on input "Single Family" at bounding box center [320, 320] width 37 height 37
checkbox input "true"
click at [221, 147] on div "Utilities 4" at bounding box center [159, 151] width 263 height 42
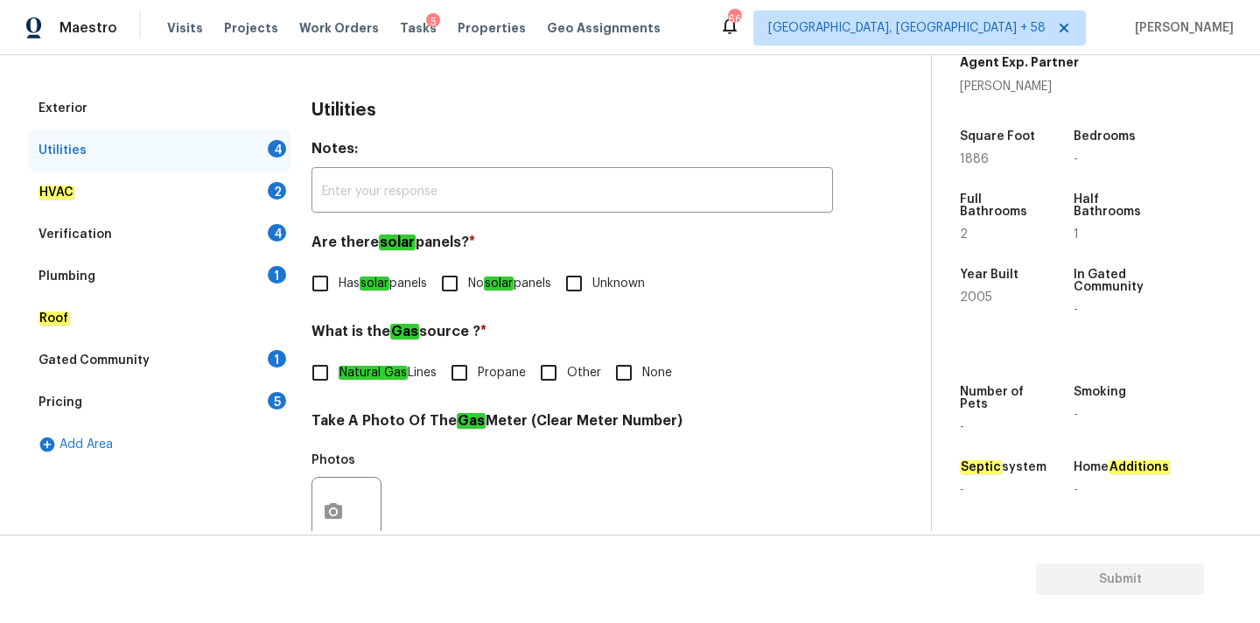
click at [499, 280] on em "solar" at bounding box center [499, 284] width 30 height 14
click at [468, 280] on input "No solar panels" at bounding box center [449, 283] width 37 height 37
checkbox input "true"
click at [623, 356] on input "None" at bounding box center [624, 372] width 37 height 37
checkbox input "true"
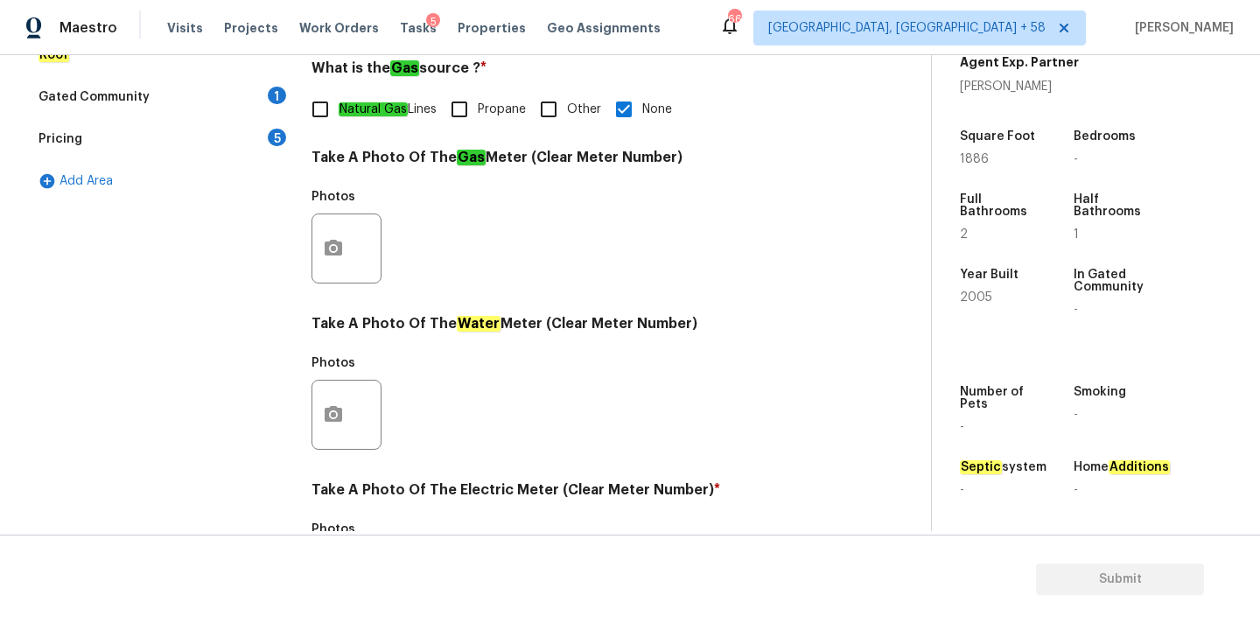
scroll to position [694, 0]
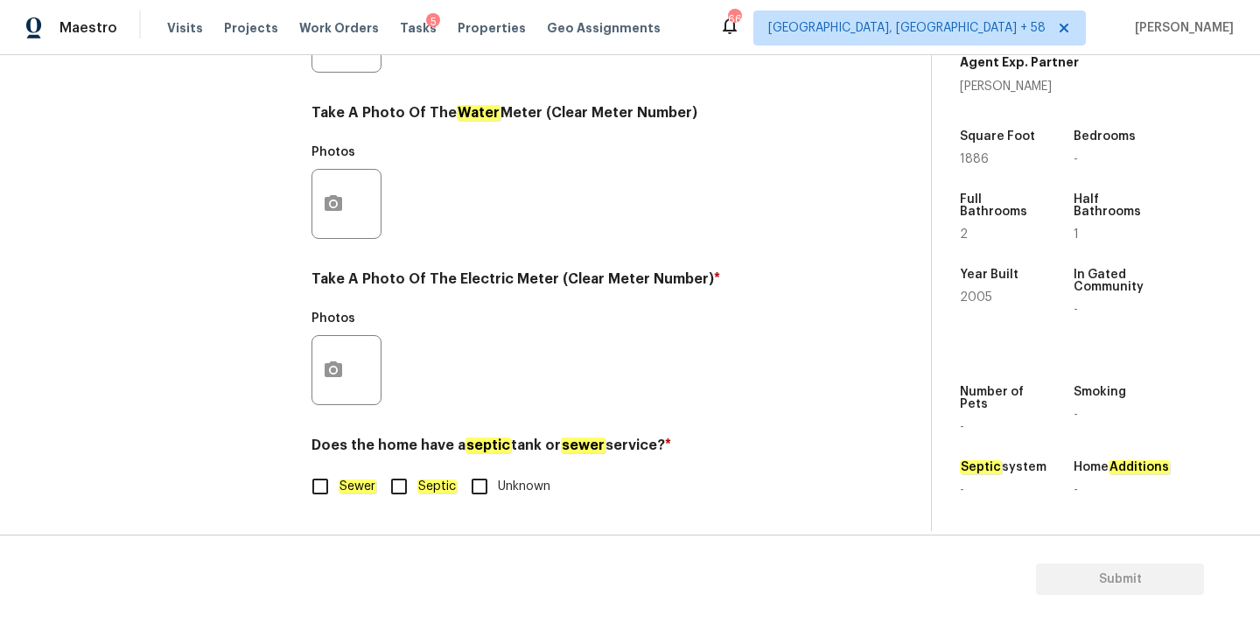
click at [345, 493] on em "Sewer" at bounding box center [358, 487] width 38 height 14
click at [339, 493] on input "Sewer" at bounding box center [320, 486] width 37 height 37
checkbox input "true"
click at [340, 356] on button "button" at bounding box center [333, 370] width 42 height 68
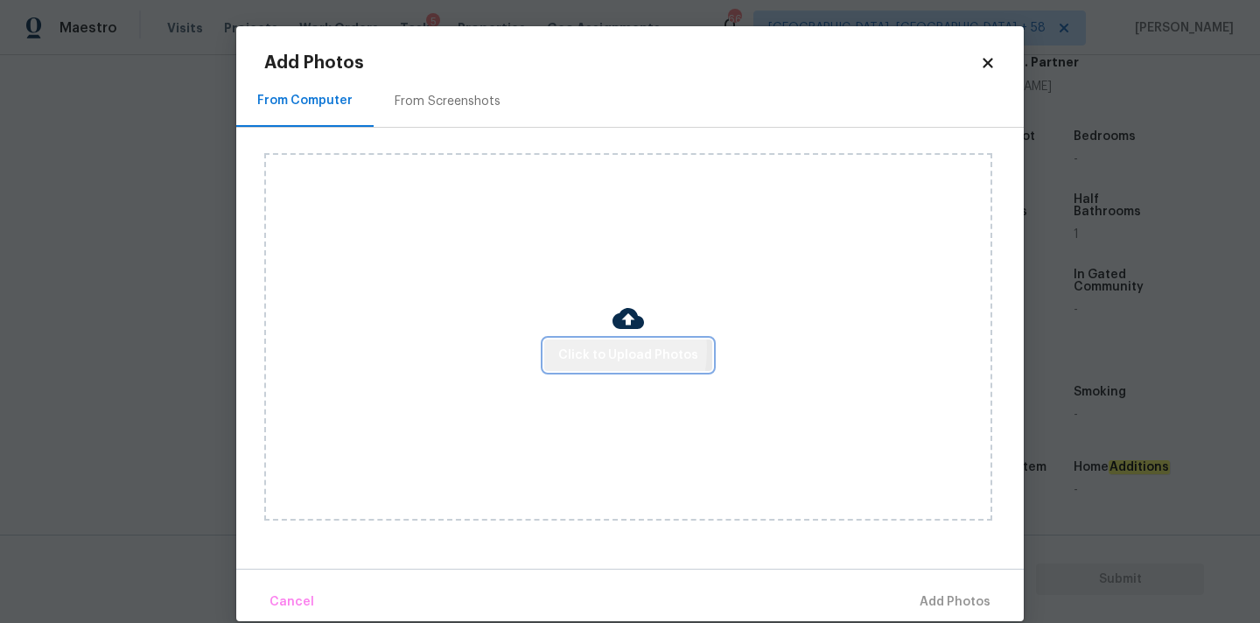
click at [588, 349] on span "Click to Upload Photos" at bounding box center [628, 356] width 140 height 22
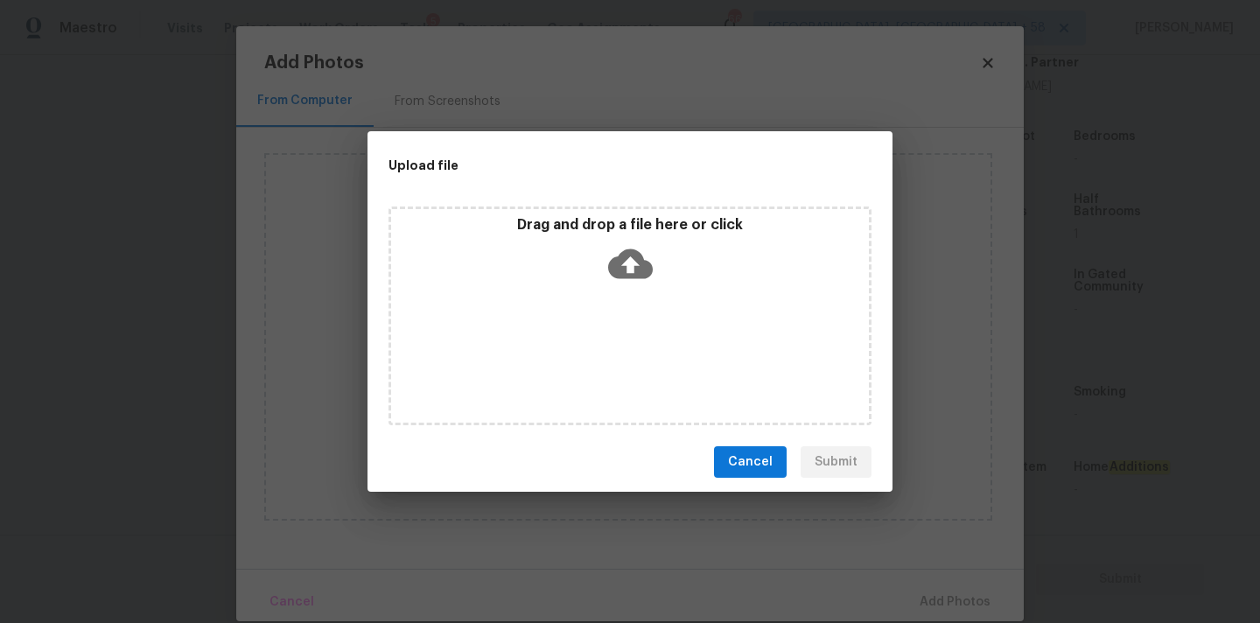
click at [616, 293] on div "Drag and drop a file here or click" at bounding box center [630, 316] width 483 height 219
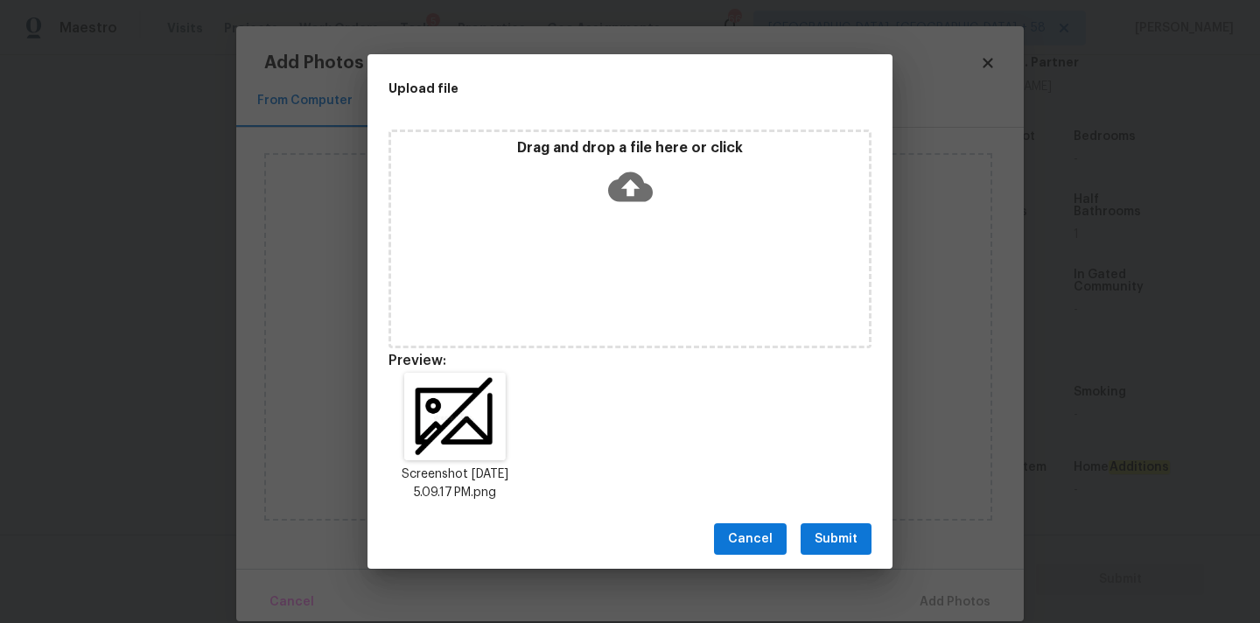
click at [837, 545] on span "Submit" at bounding box center [836, 540] width 43 height 22
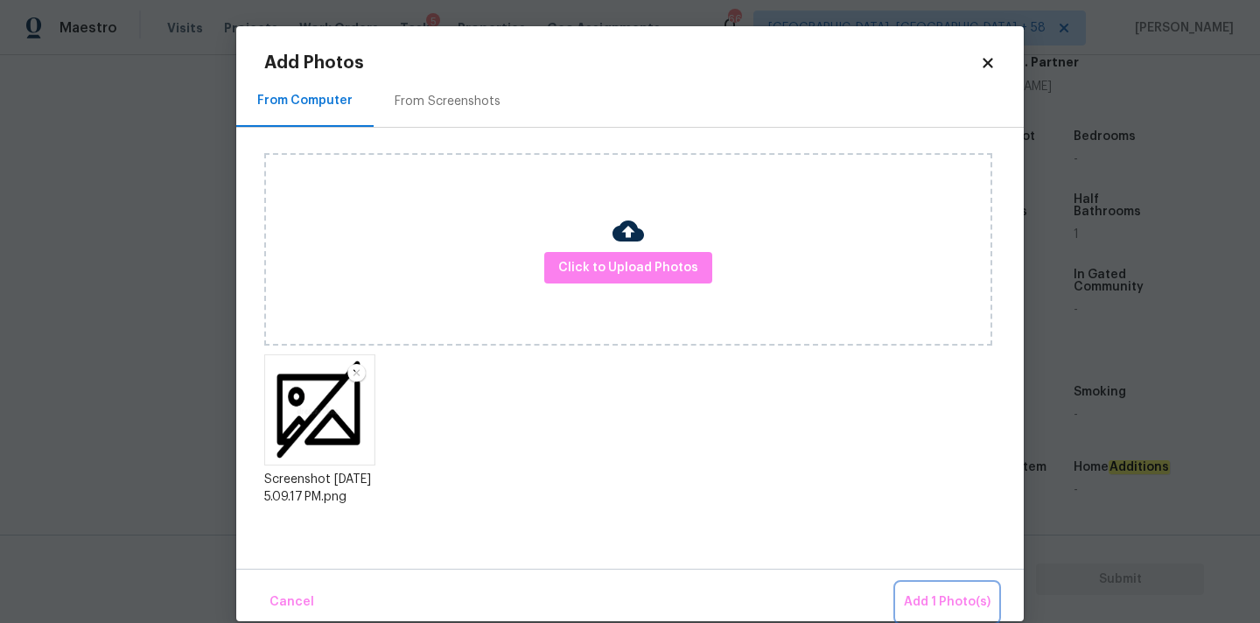
click at [942, 592] on span "Add 1 Photo(s)" at bounding box center [947, 603] width 87 height 22
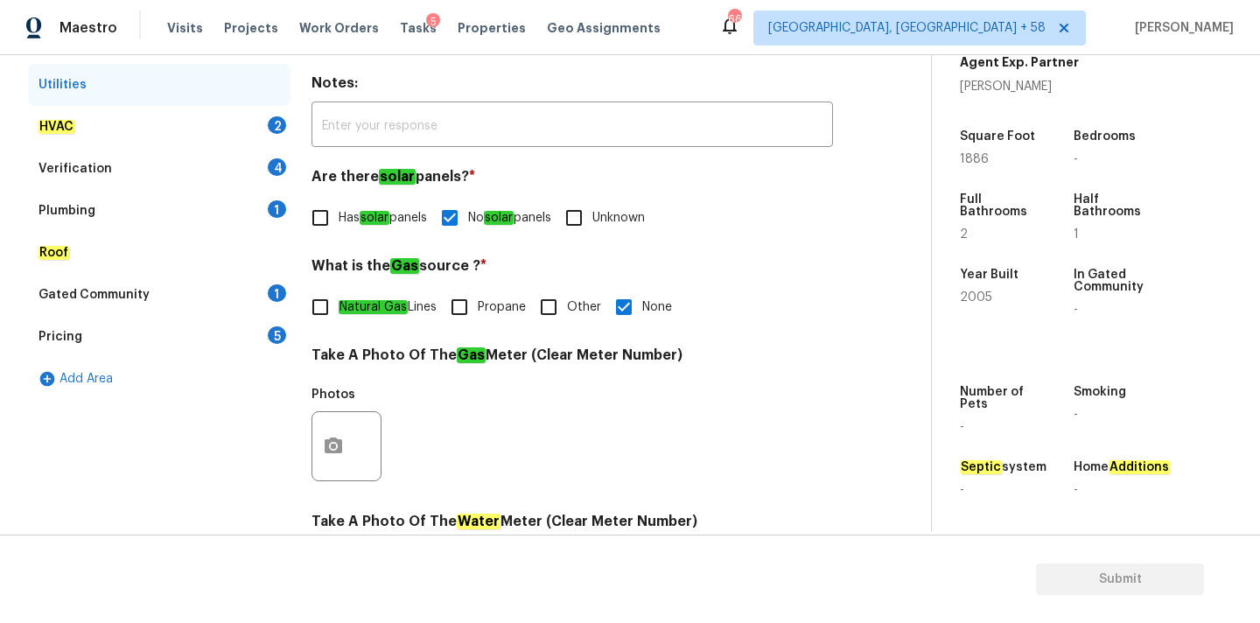
click at [158, 112] on div "HVAC 2" at bounding box center [159, 127] width 263 height 42
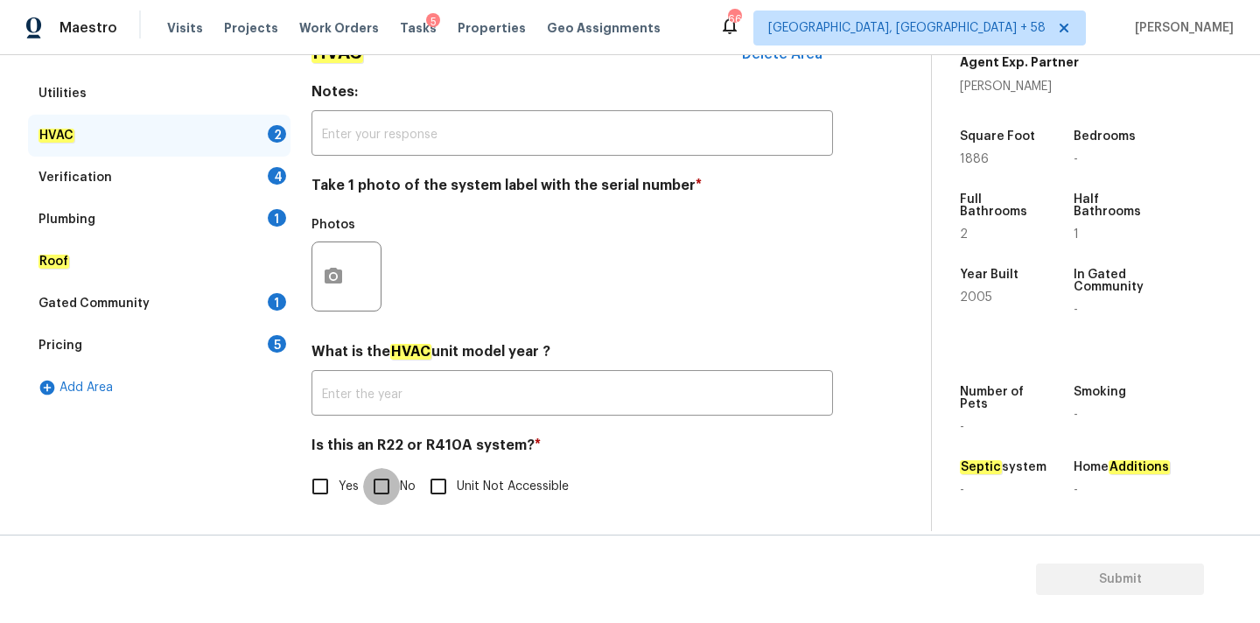
click at [382, 473] on input "No" at bounding box center [381, 486] width 37 height 37
checkbox input "true"
click at [345, 280] on button "button" at bounding box center [333, 276] width 42 height 68
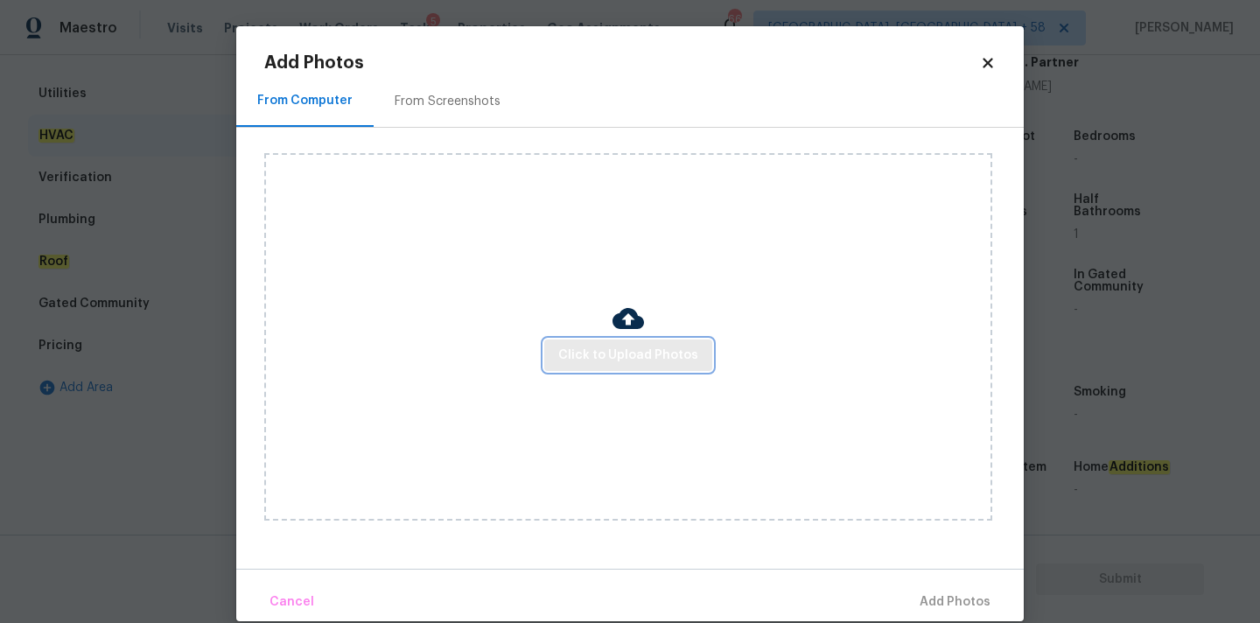
click at [571, 352] on span "Click to Upload Photos" at bounding box center [628, 356] width 140 height 22
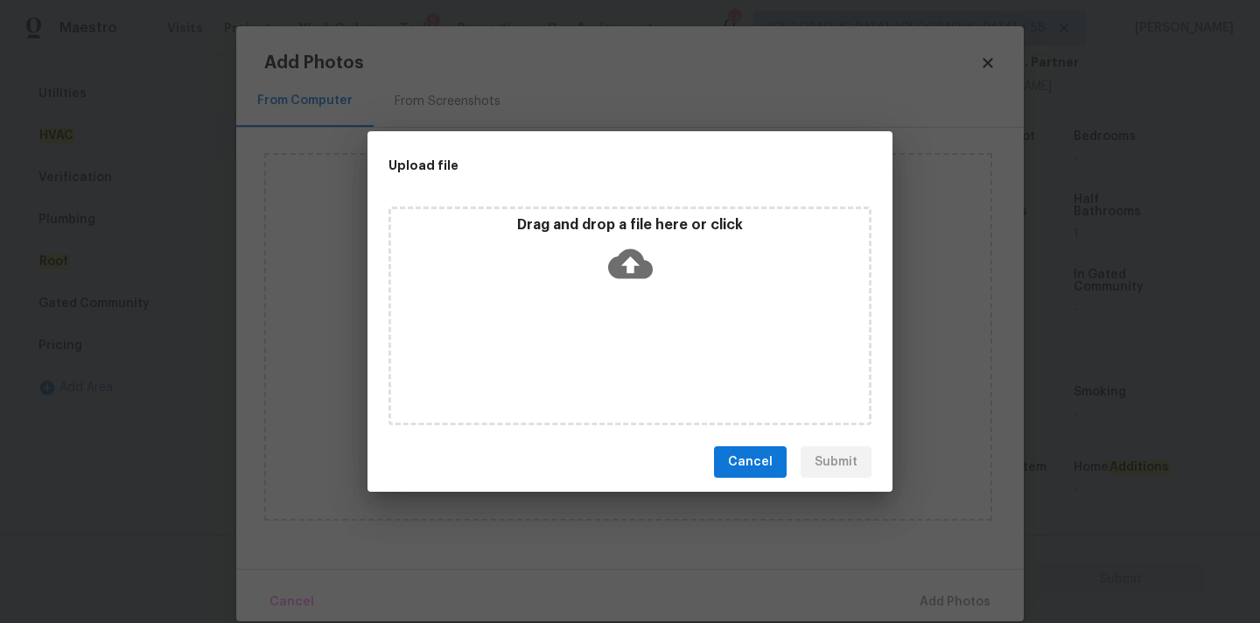
click at [621, 259] on icon at bounding box center [630, 264] width 45 height 30
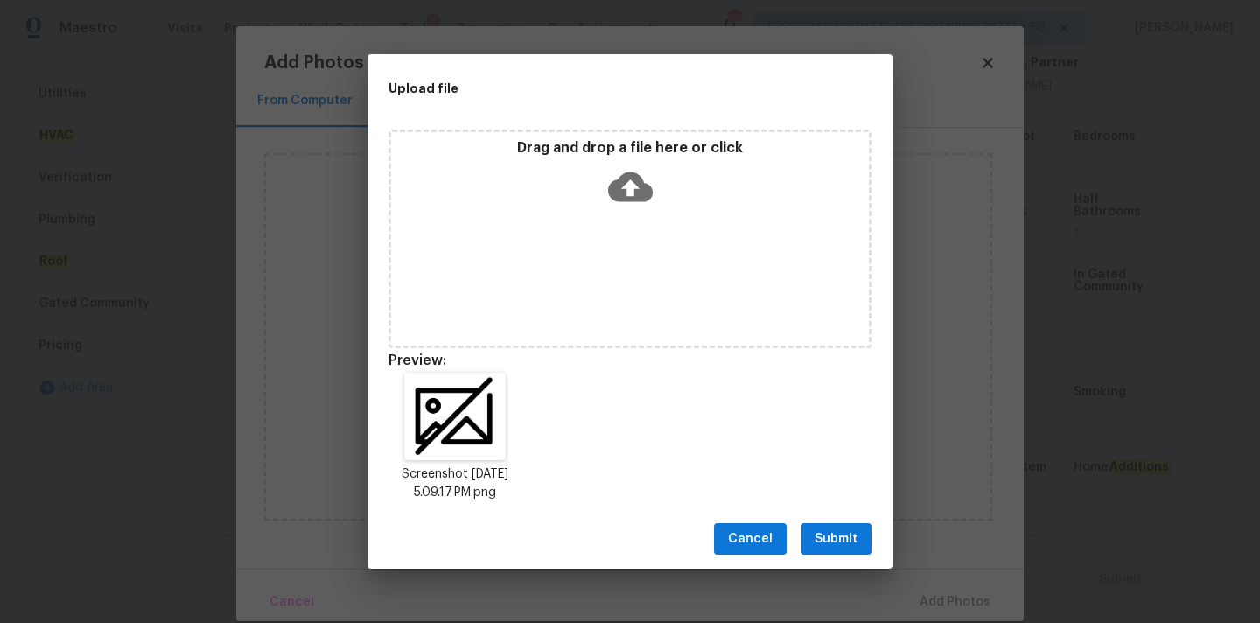
click at [843, 534] on span "Submit" at bounding box center [836, 540] width 43 height 22
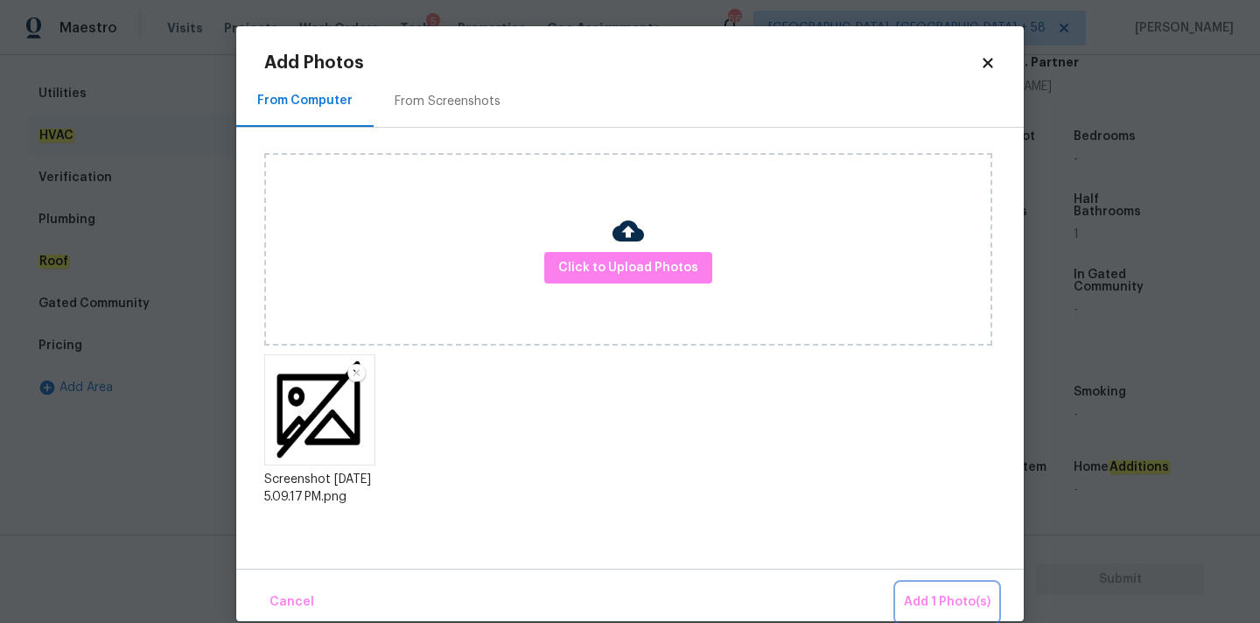
click at [956, 585] on button "Add 1 Photo(s)" at bounding box center [947, 603] width 101 height 38
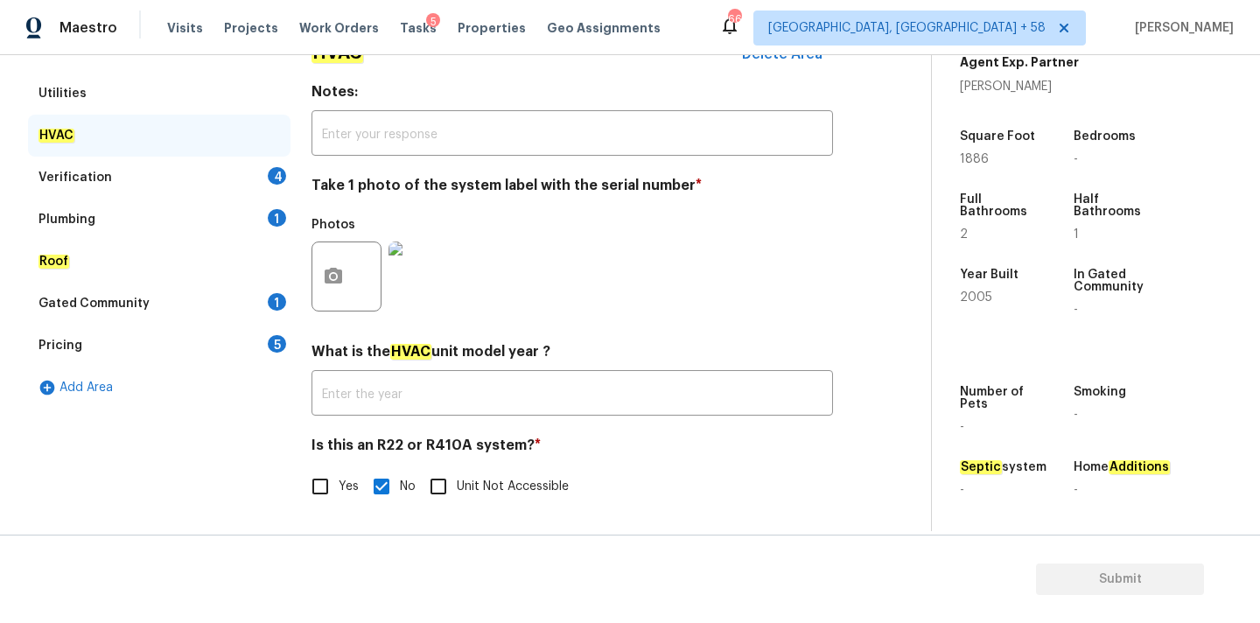
click at [187, 170] on div "Verification 4" at bounding box center [159, 178] width 263 height 42
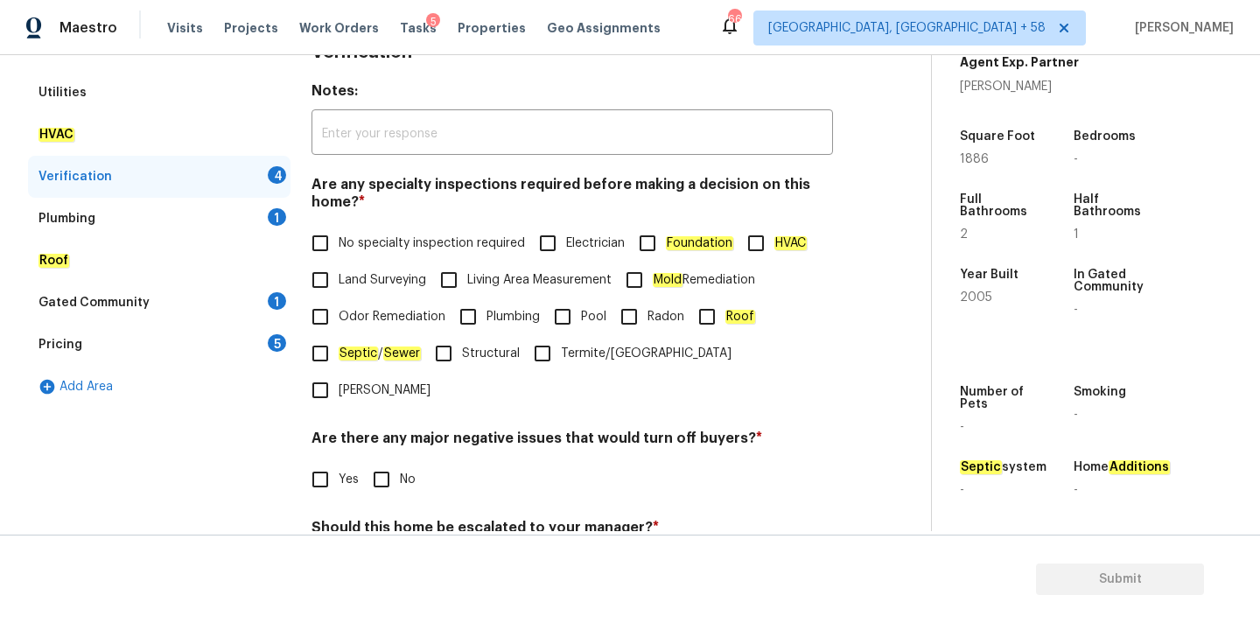
click at [403, 246] on span "No specialty inspection required" at bounding box center [432, 244] width 186 height 18
click at [339, 246] on input "No specialty inspection required" at bounding box center [320, 243] width 37 height 37
checkbox input "true"
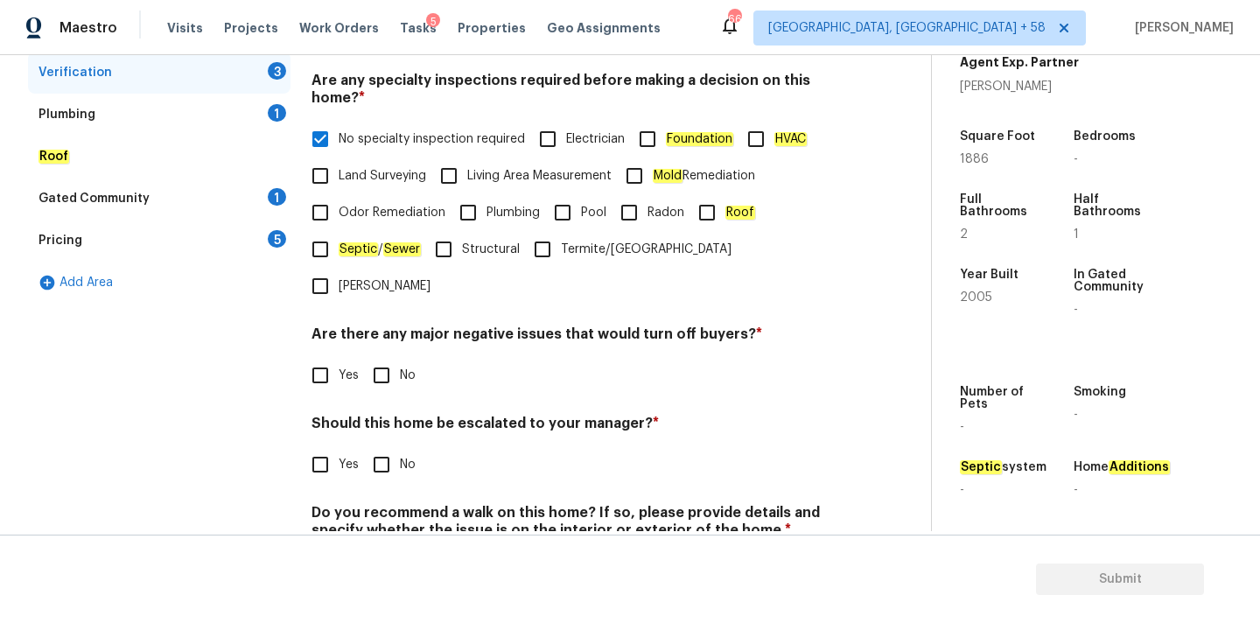
scroll to position [396, 0]
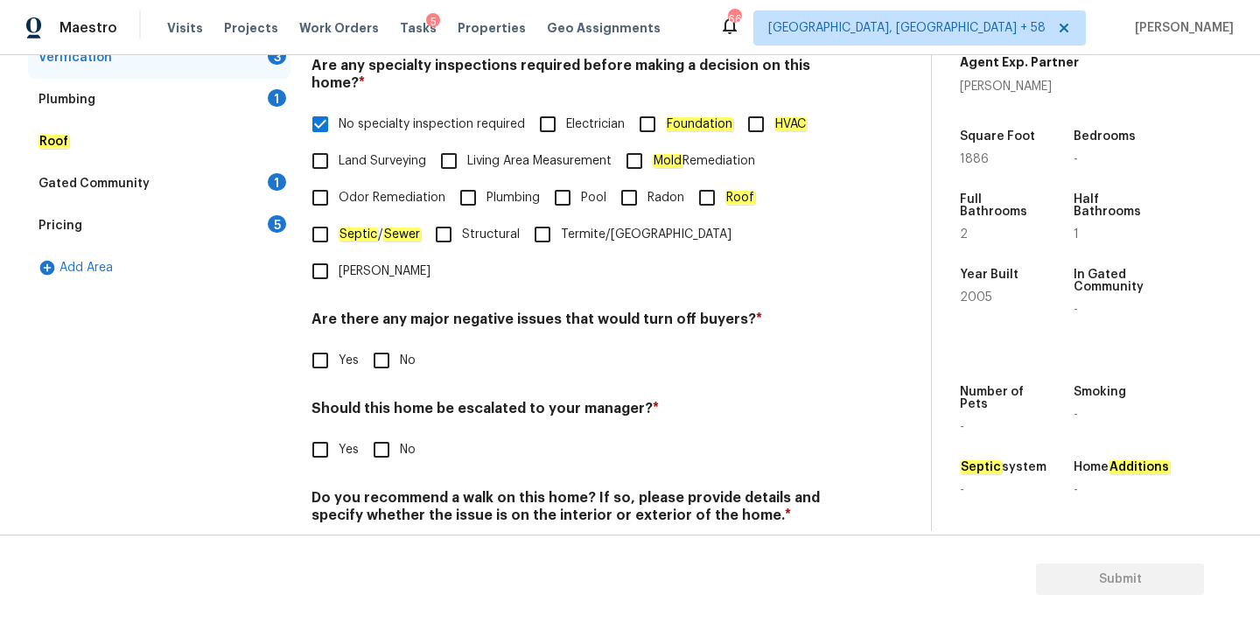
click at [381, 342] on input "No" at bounding box center [381, 360] width 37 height 37
checkbox input "true"
click at [381, 402] on div "Should this home be escalated to your manager? * Yes No" at bounding box center [573, 436] width 522 height 68
click at [381, 431] on input "No" at bounding box center [381, 449] width 37 height 37
checkbox input "true"
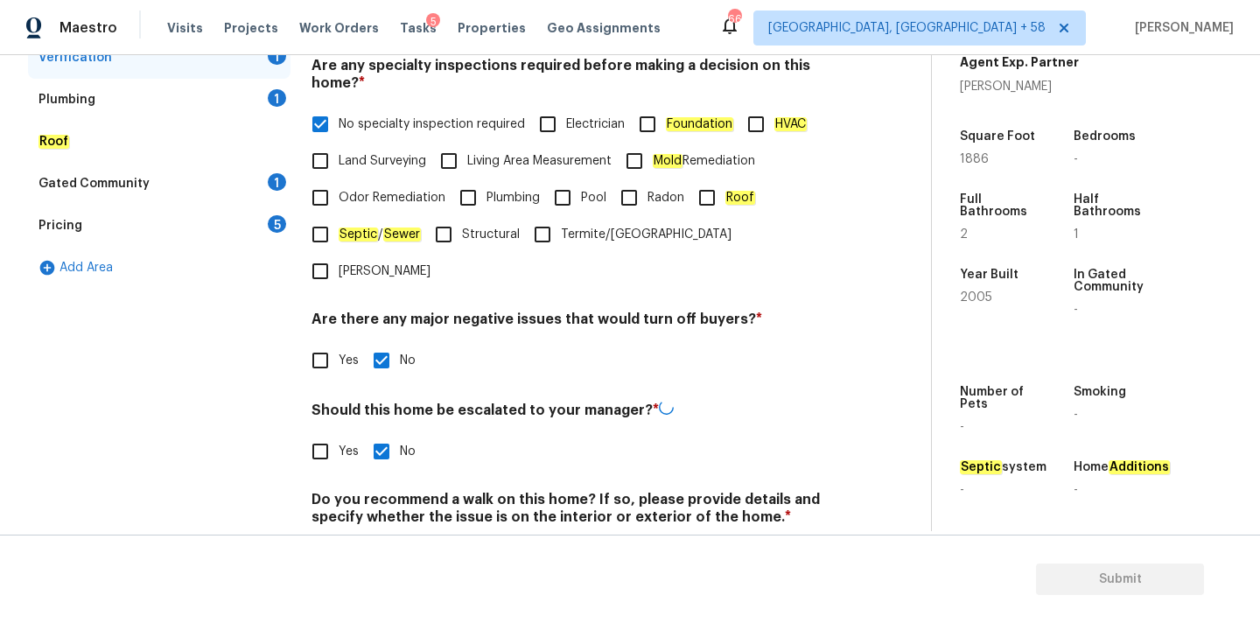
click at [381, 540] on input "No" at bounding box center [381, 558] width 37 height 37
checkbox input "true"
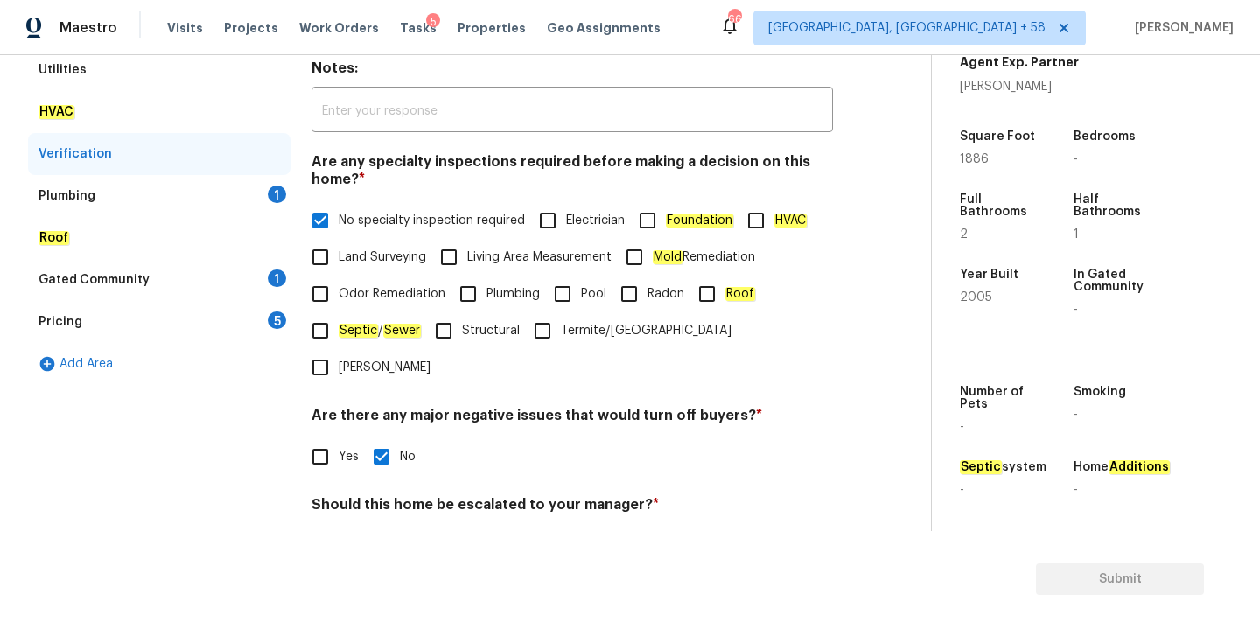
click at [205, 192] on div "Plumbing 1" at bounding box center [159, 196] width 263 height 42
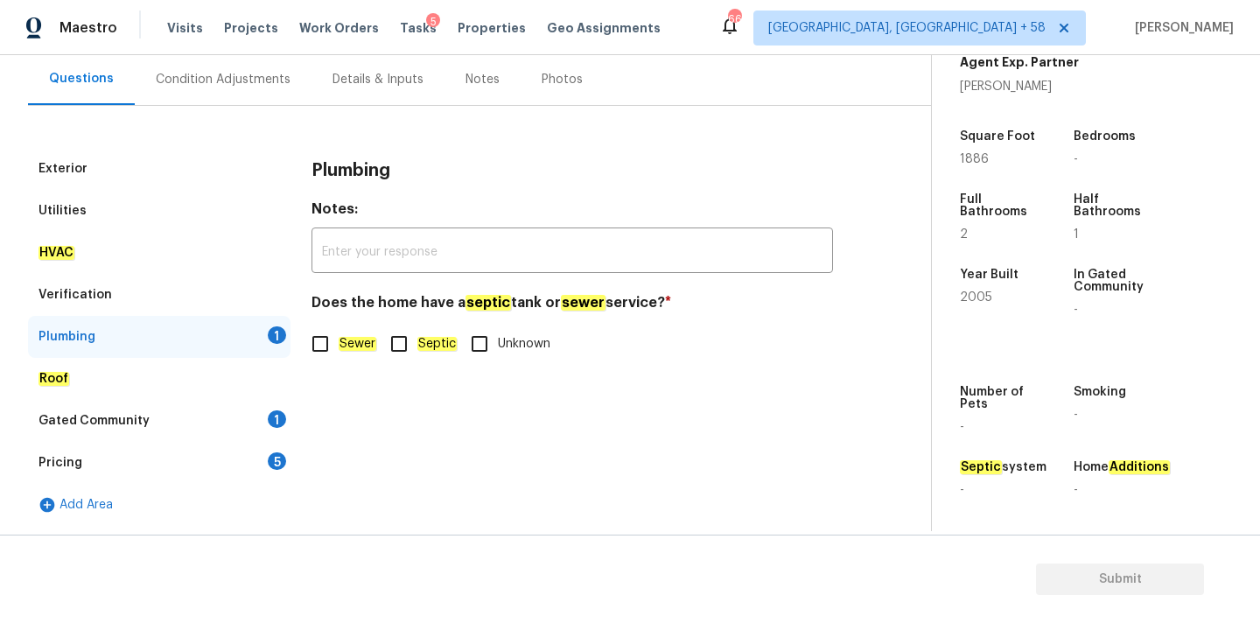
click at [340, 332] on label "Sewer" at bounding box center [339, 344] width 74 height 37
click at [339, 332] on input "Sewer" at bounding box center [320, 344] width 37 height 37
checkbox input "true"
click at [248, 403] on div "Gated Community 1" at bounding box center [159, 421] width 263 height 42
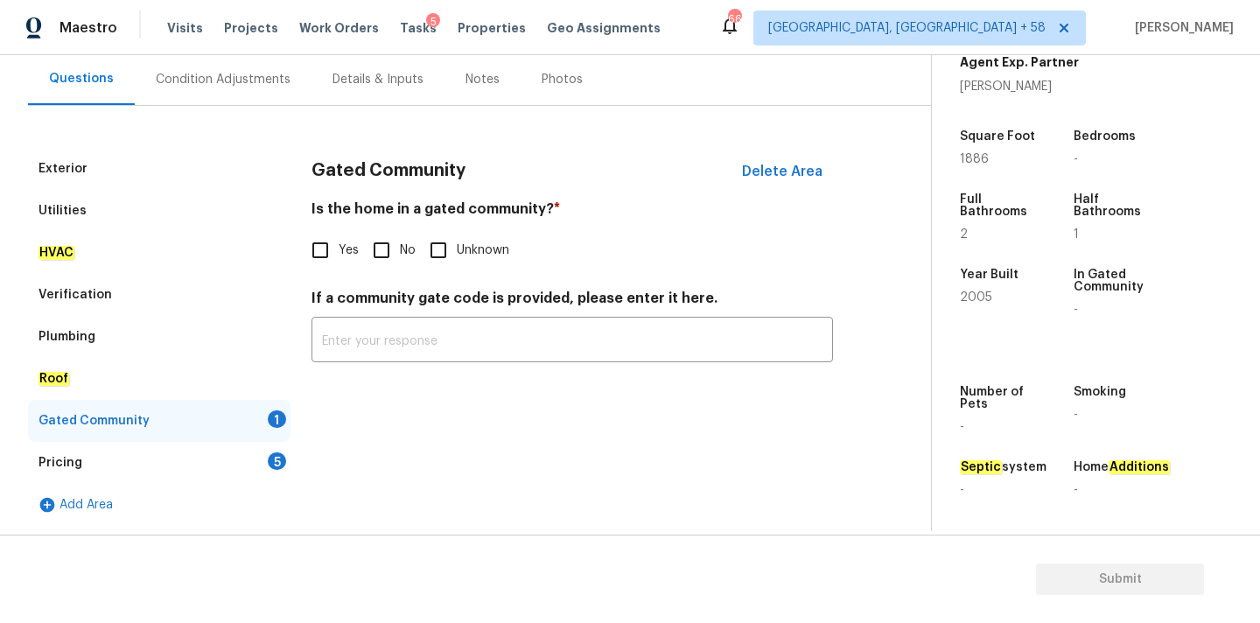
click at [380, 259] on input "No" at bounding box center [381, 250] width 37 height 37
checkbox input "true"
click at [261, 460] on div "Pricing 5" at bounding box center [159, 463] width 263 height 42
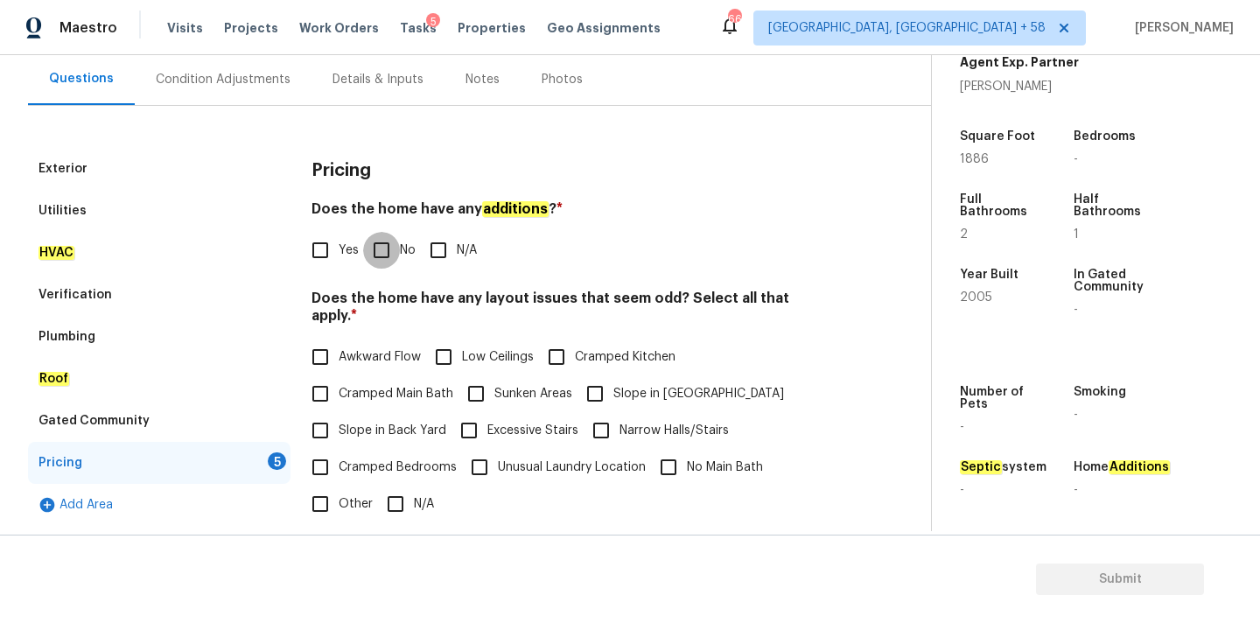
click at [383, 249] on input "No" at bounding box center [381, 250] width 37 height 37
checkbox input "true"
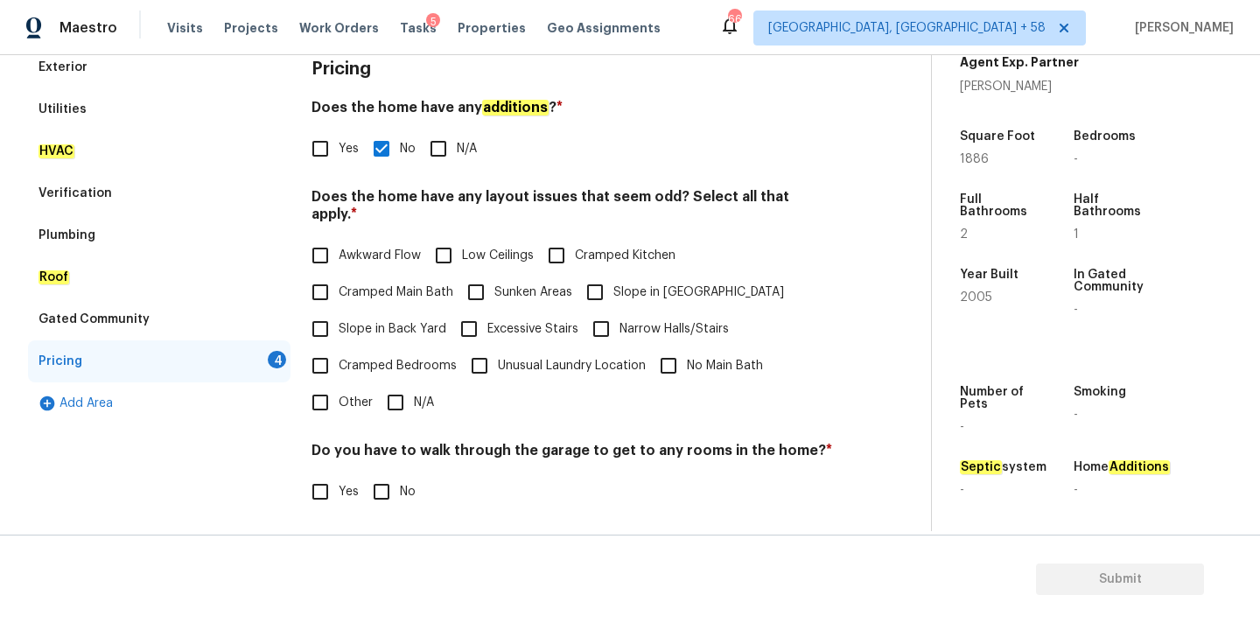
scroll to position [427, 0]
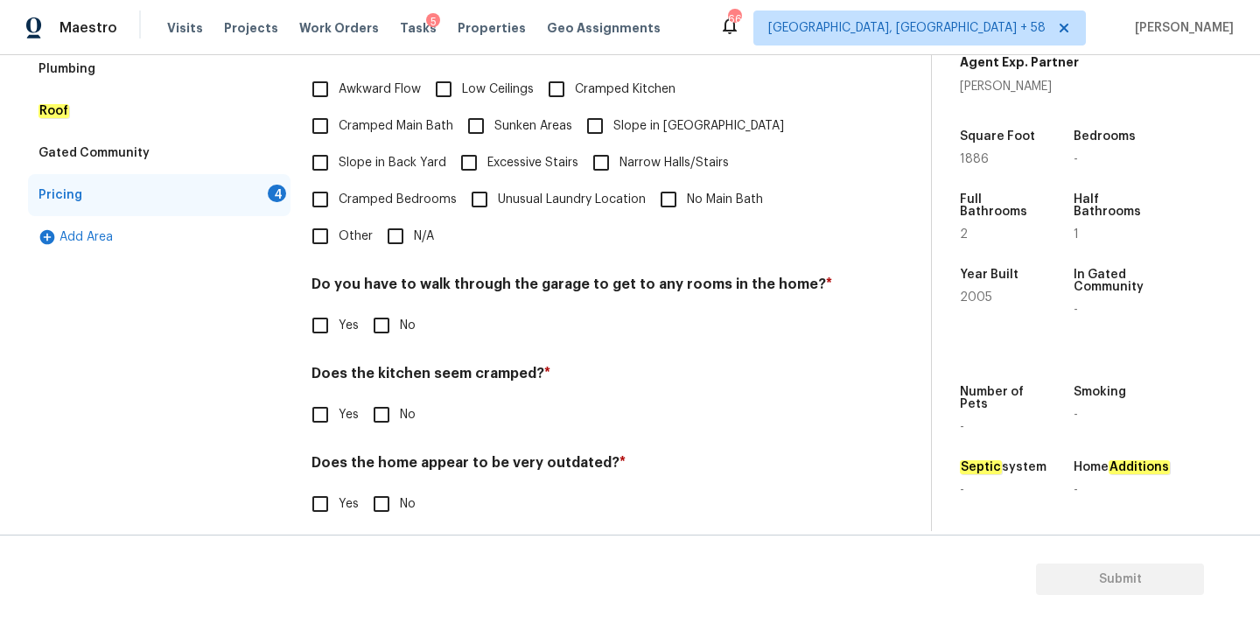
click at [396, 218] on input "N/A" at bounding box center [395, 236] width 37 height 37
checkbox input "true"
click at [388, 312] on input "No" at bounding box center [381, 325] width 37 height 37
checkbox input "true"
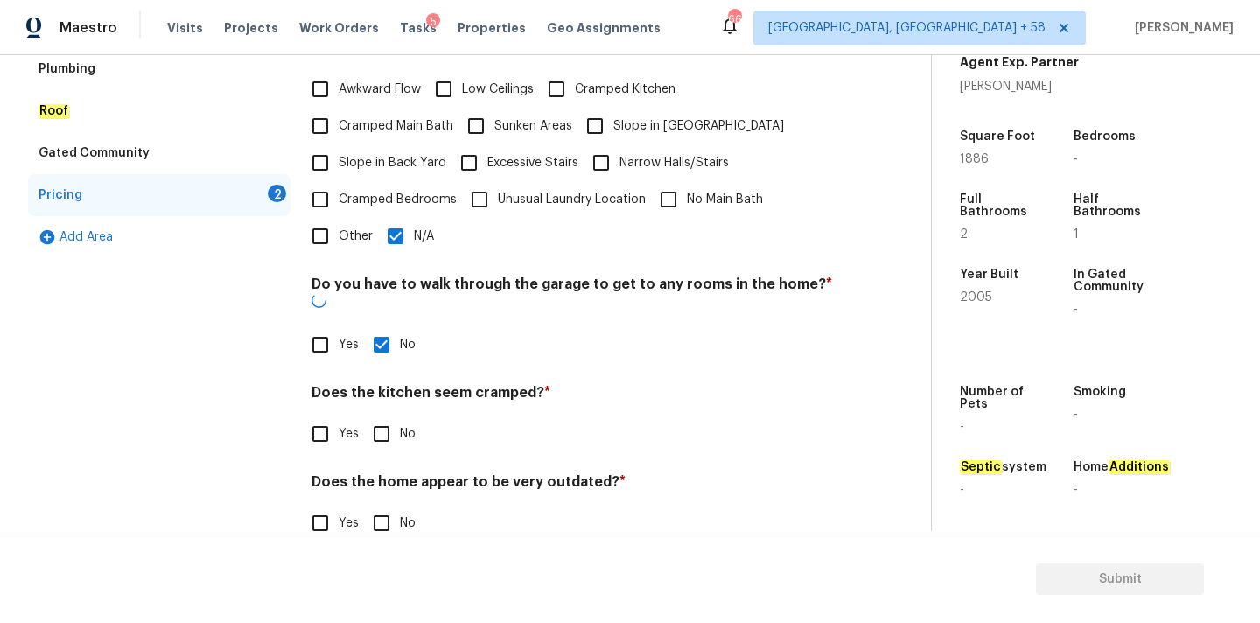
click at [386, 416] on input "No" at bounding box center [381, 434] width 37 height 37
checkbox input "true"
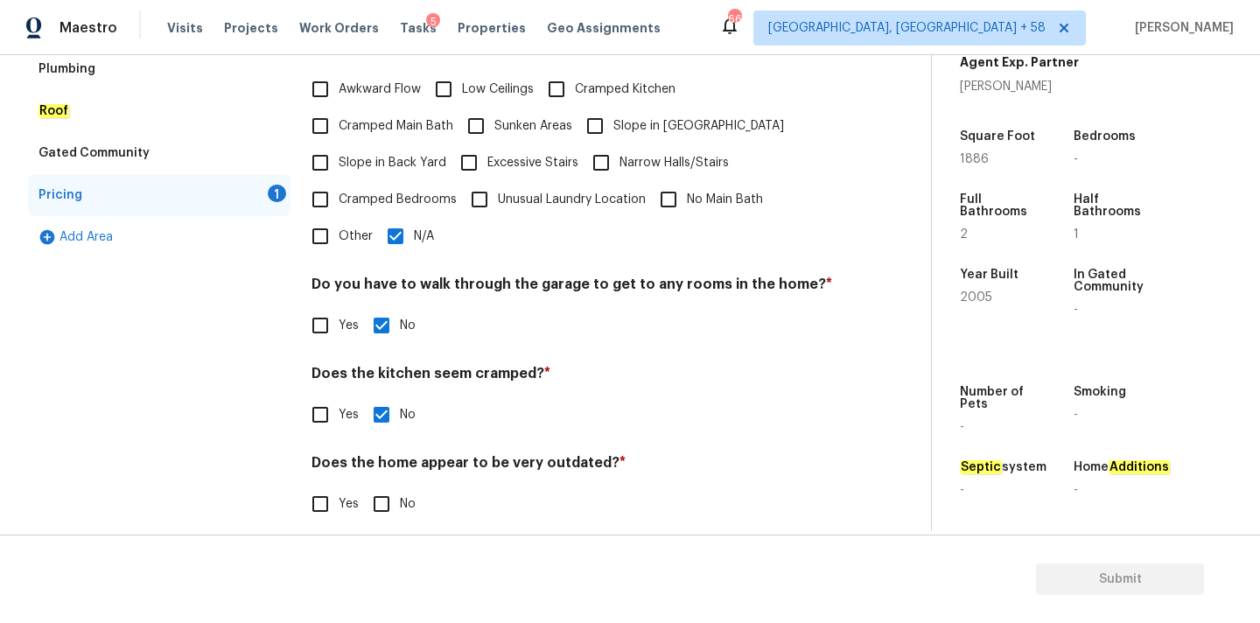
click at [386, 507] on div "Pricing Does the home have any additions ? * Yes No N/A Does the home have any …" at bounding box center [573, 211] width 522 height 663
click at [386, 491] on input "No" at bounding box center [381, 504] width 37 height 37
checkbox input "true"
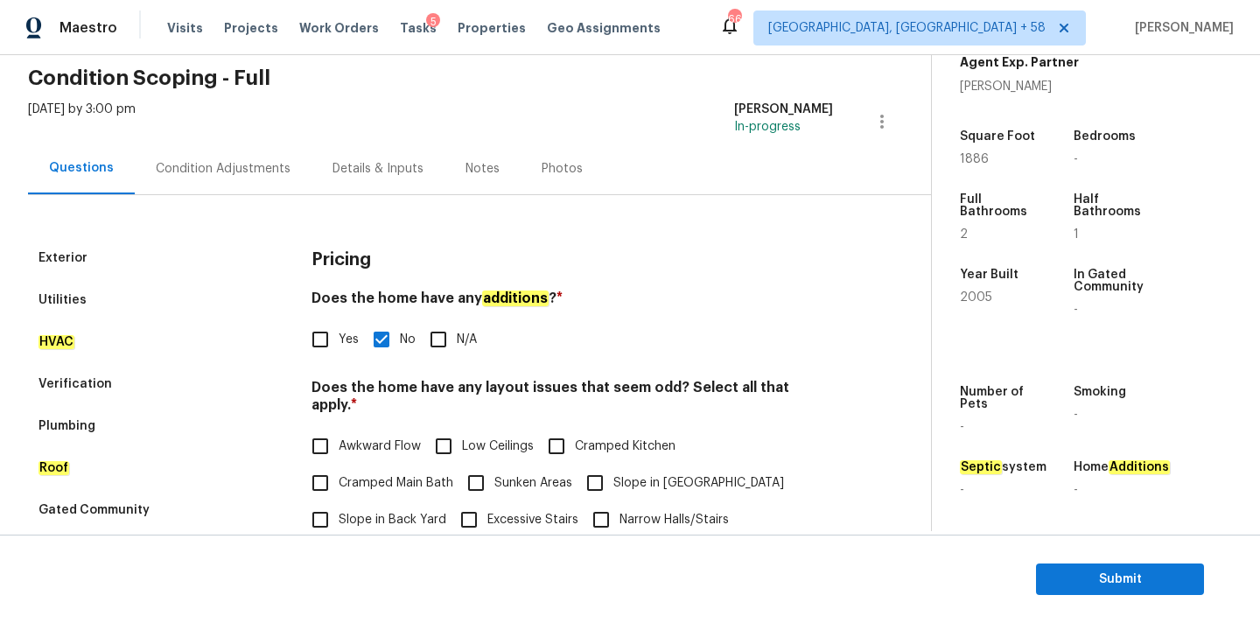
scroll to position [0, 0]
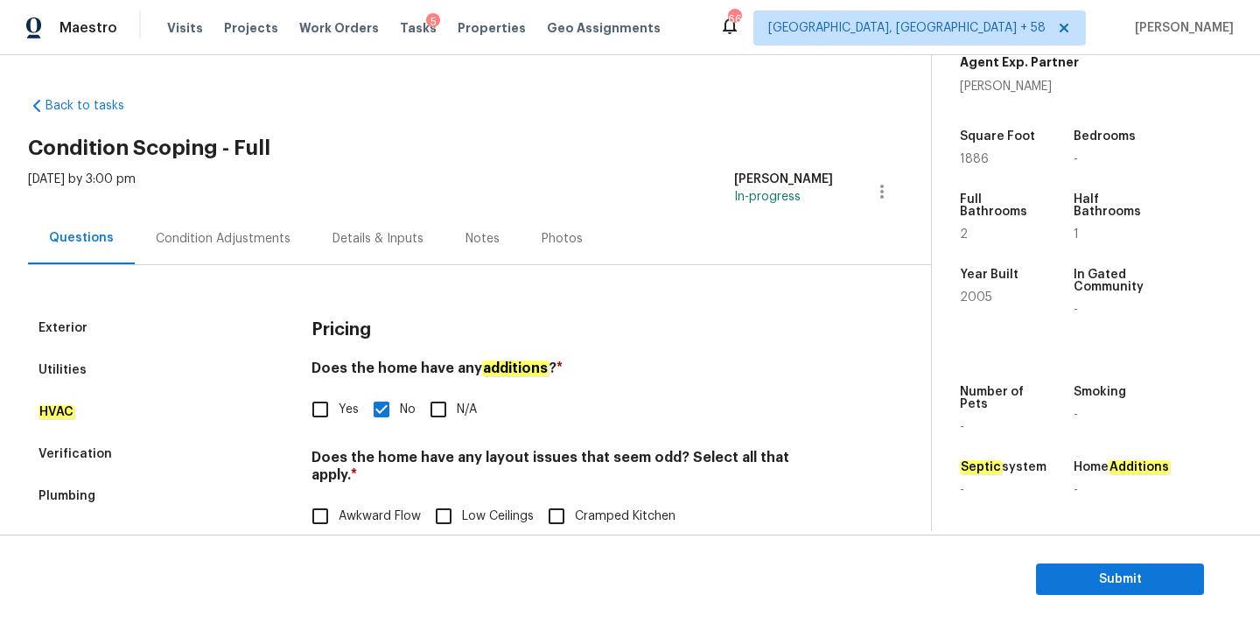
click at [243, 237] on div "Condition Adjustments" at bounding box center [223, 239] width 135 height 18
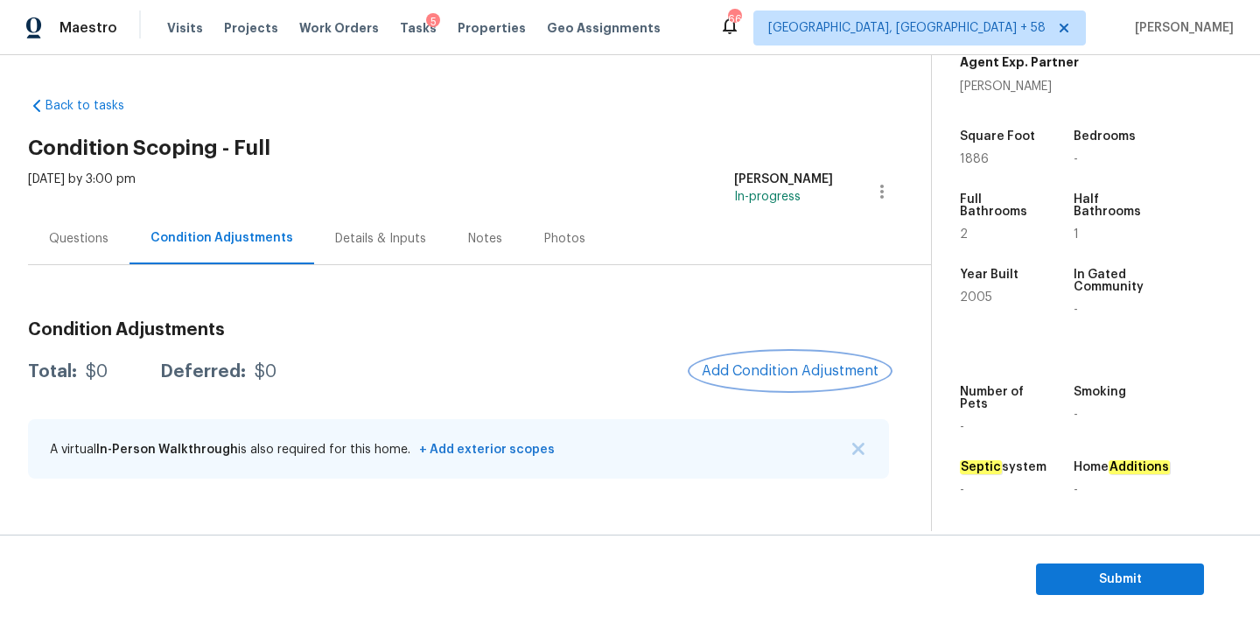
click at [753, 361] on button "Add Condition Adjustment" at bounding box center [790, 371] width 198 height 37
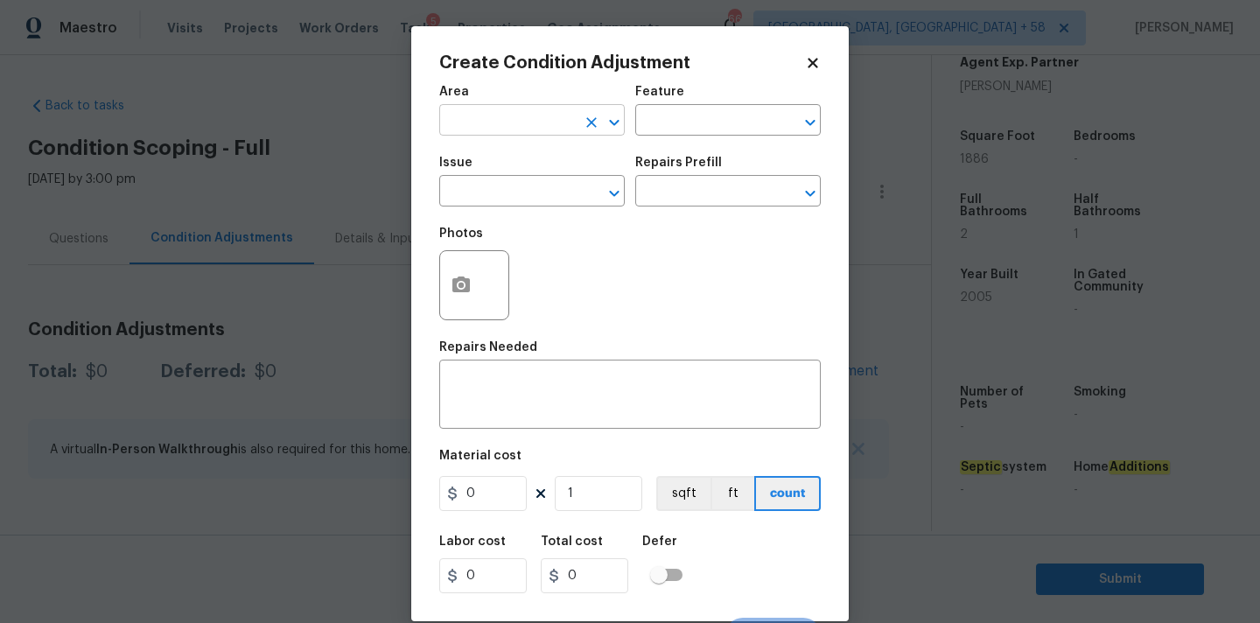
click at [500, 125] on input "text" at bounding box center [507, 122] width 137 height 27
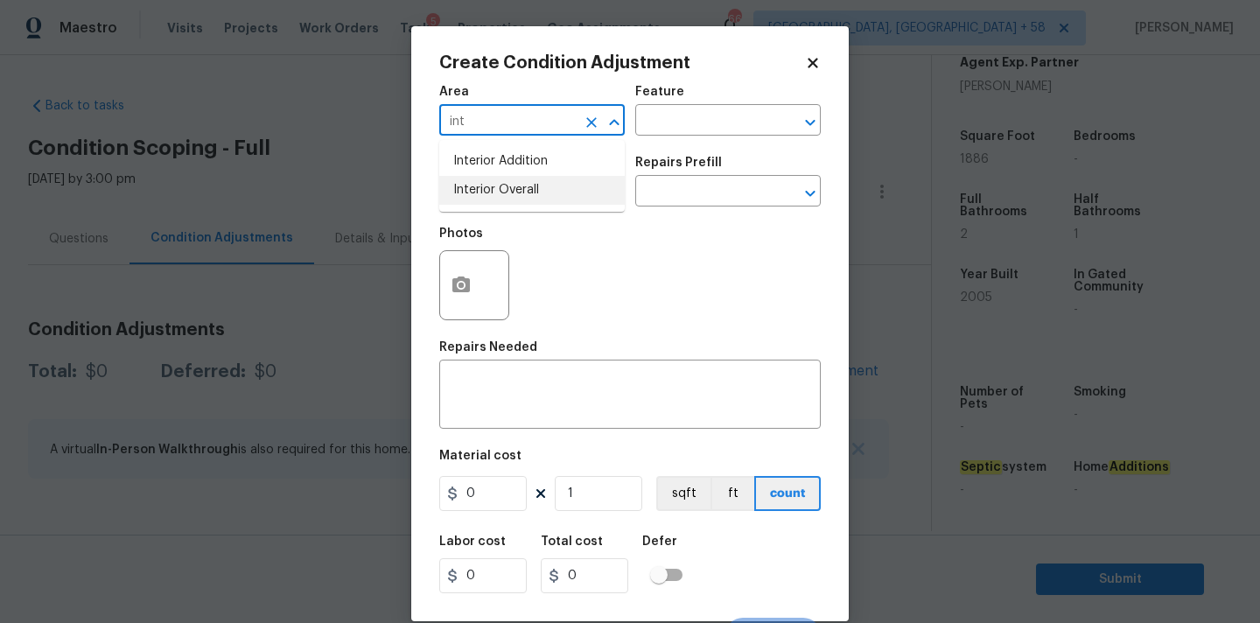
click at [504, 191] on li "Interior Overall" at bounding box center [532, 190] width 186 height 29
type input "Interior Overall"
click at [514, 193] on input "text" at bounding box center [507, 192] width 137 height 27
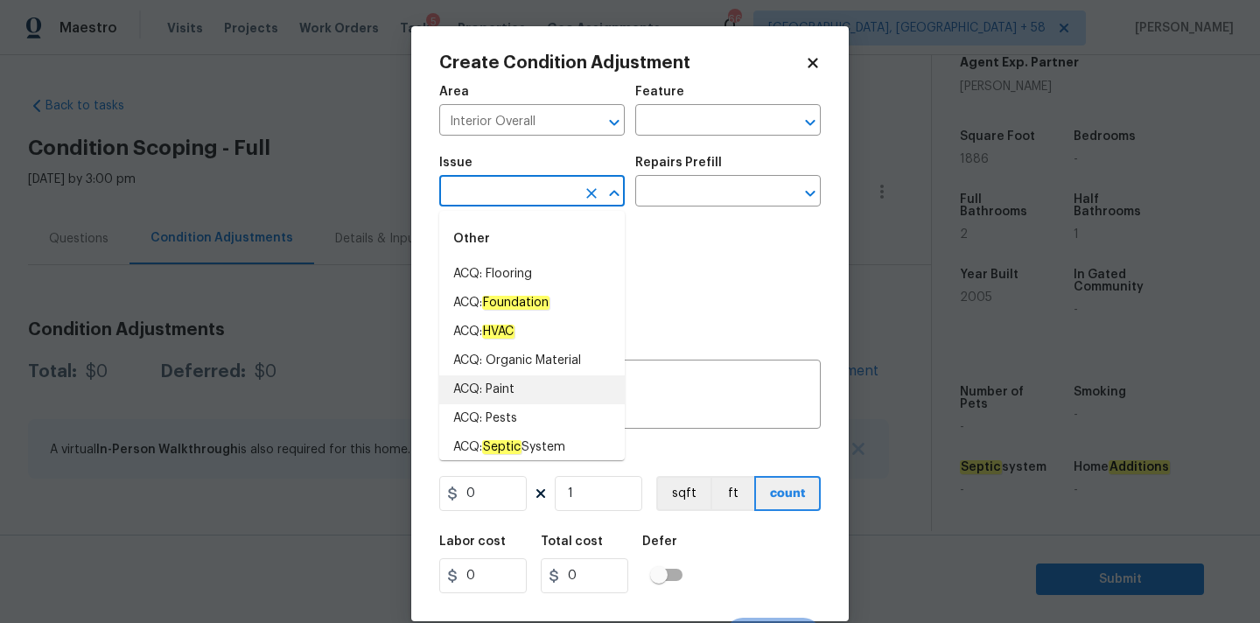
click at [518, 388] on li "ACQ: Paint" at bounding box center [532, 389] width 186 height 29
type input "ACQ: Paint"
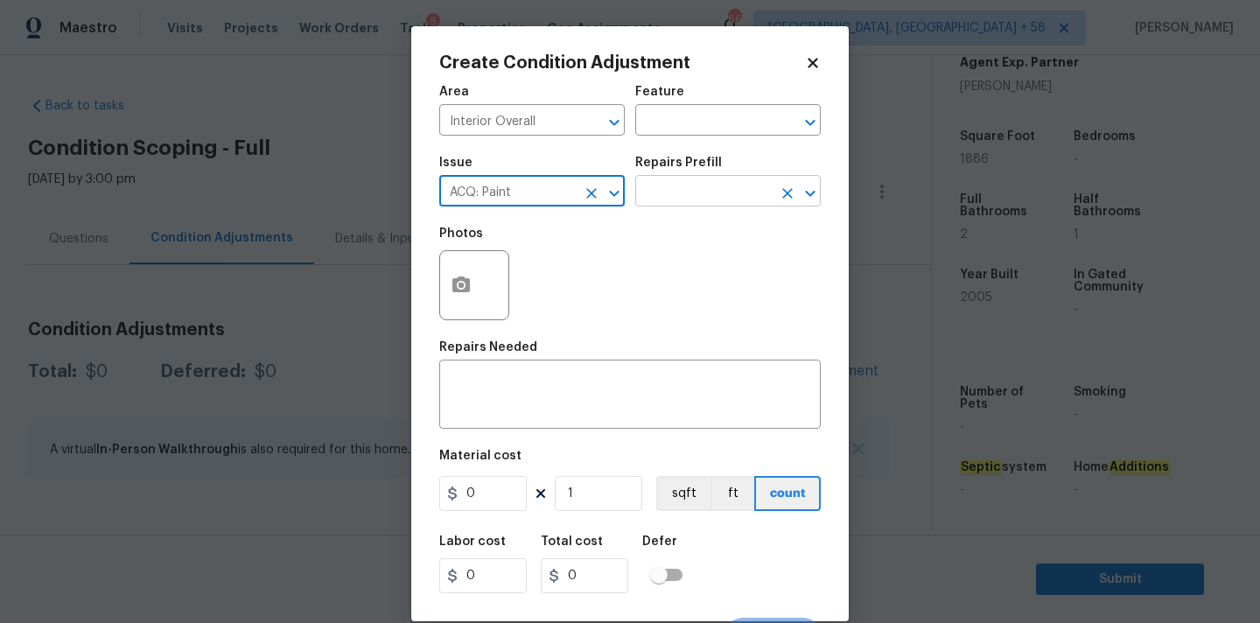
click at [691, 182] on input "text" at bounding box center [703, 192] width 137 height 27
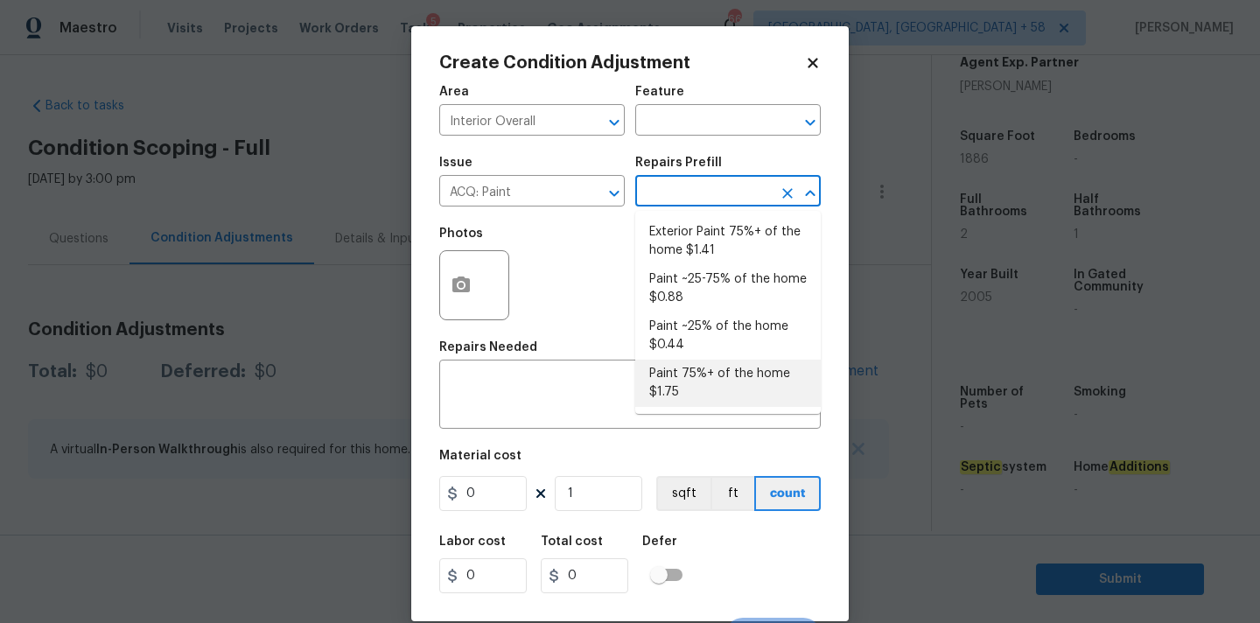
click at [692, 382] on li "Paint 75%+ of the home $1.75" at bounding box center [728, 383] width 186 height 47
type input "Acquisition"
type textarea "Acquisition Scope: 75%+ of the home will likely require interior paint"
type input "1.75"
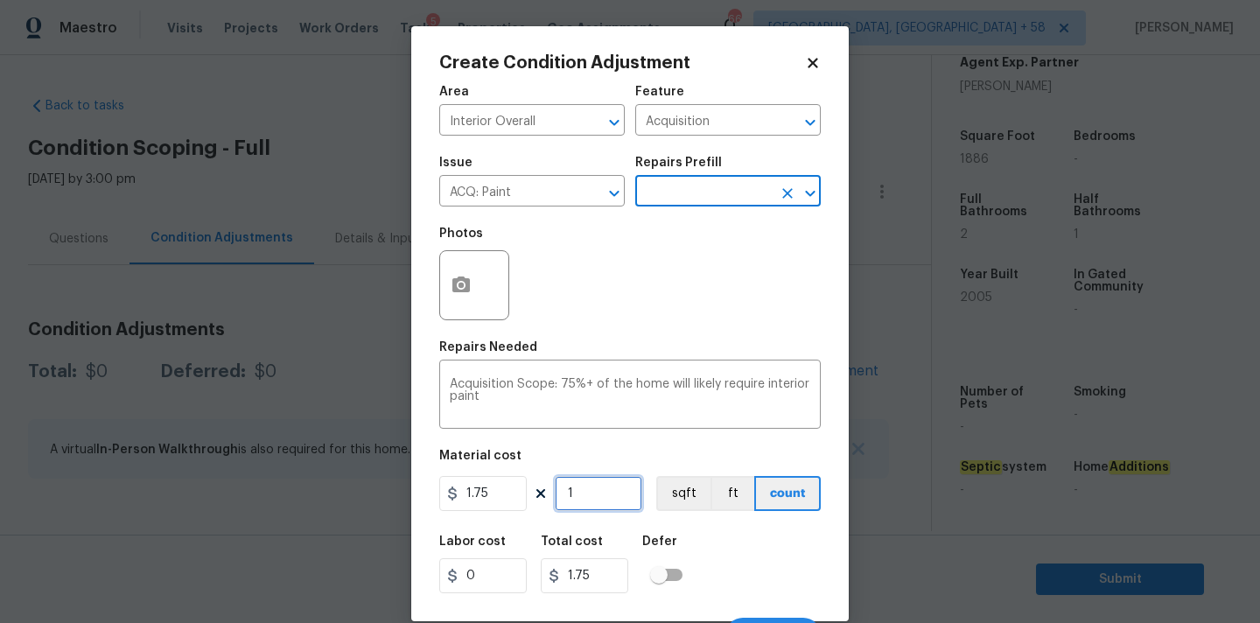
click at [597, 494] on input "1" at bounding box center [599, 493] width 88 height 35
type input "18"
type input "31.5"
type input "188"
type input "329"
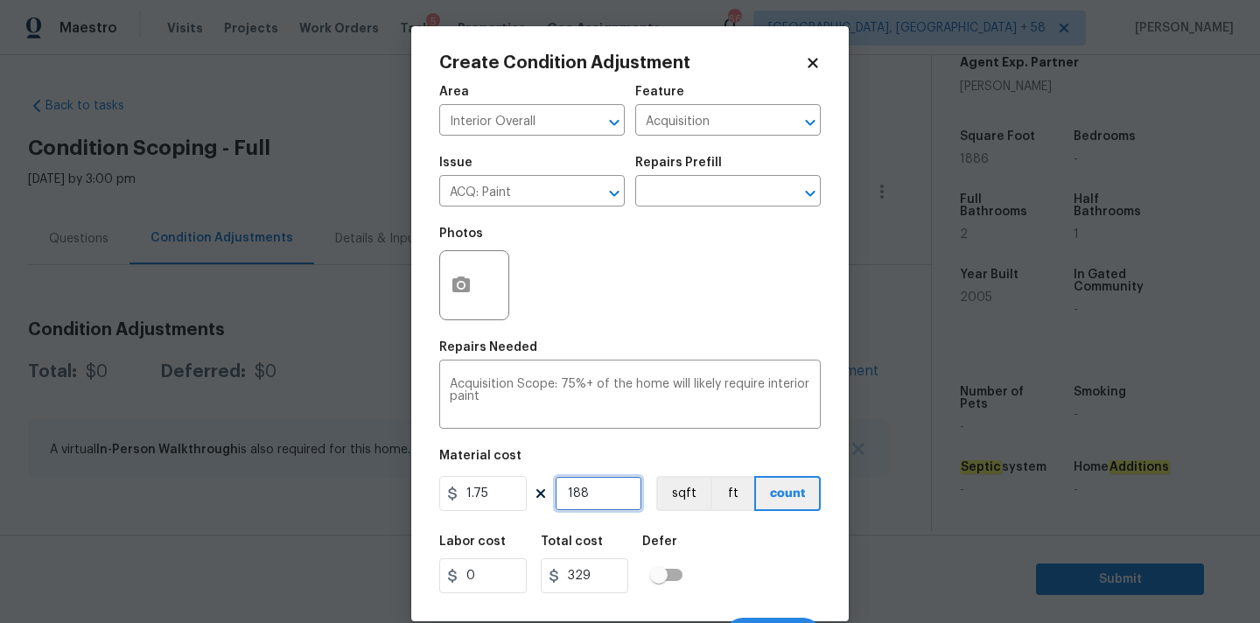
type input "1886"
type input "3300.5"
type input "1886"
click at [454, 276] on icon "button" at bounding box center [461, 285] width 21 height 21
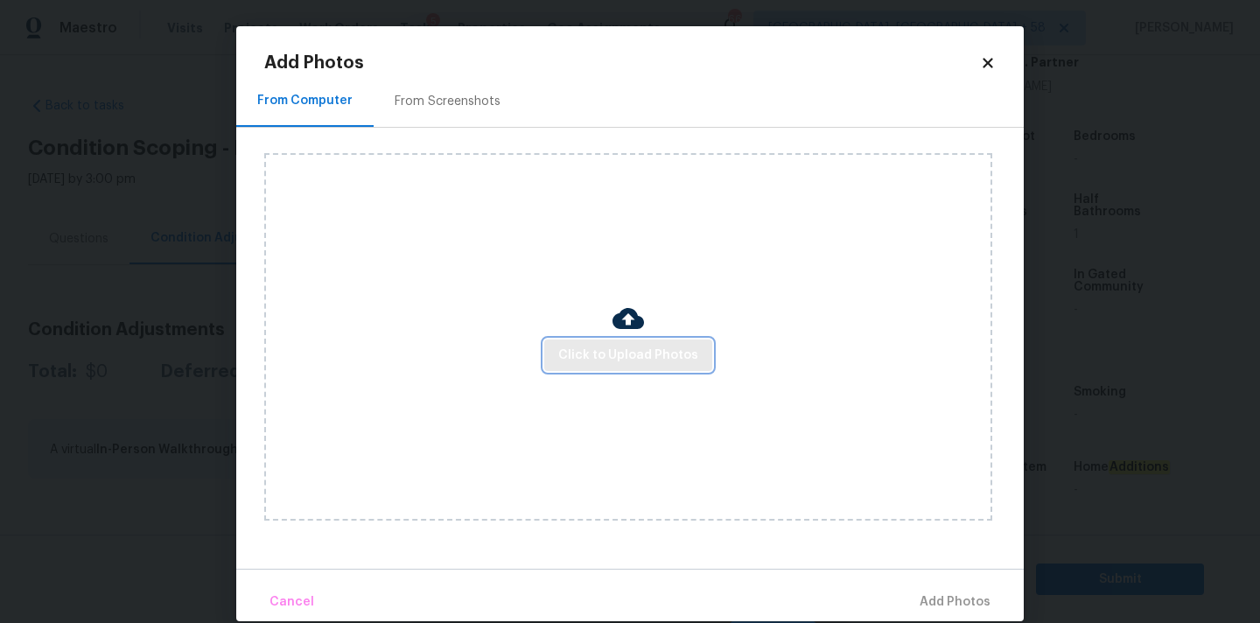
click at [650, 360] on span "Click to Upload Photos" at bounding box center [628, 356] width 140 height 22
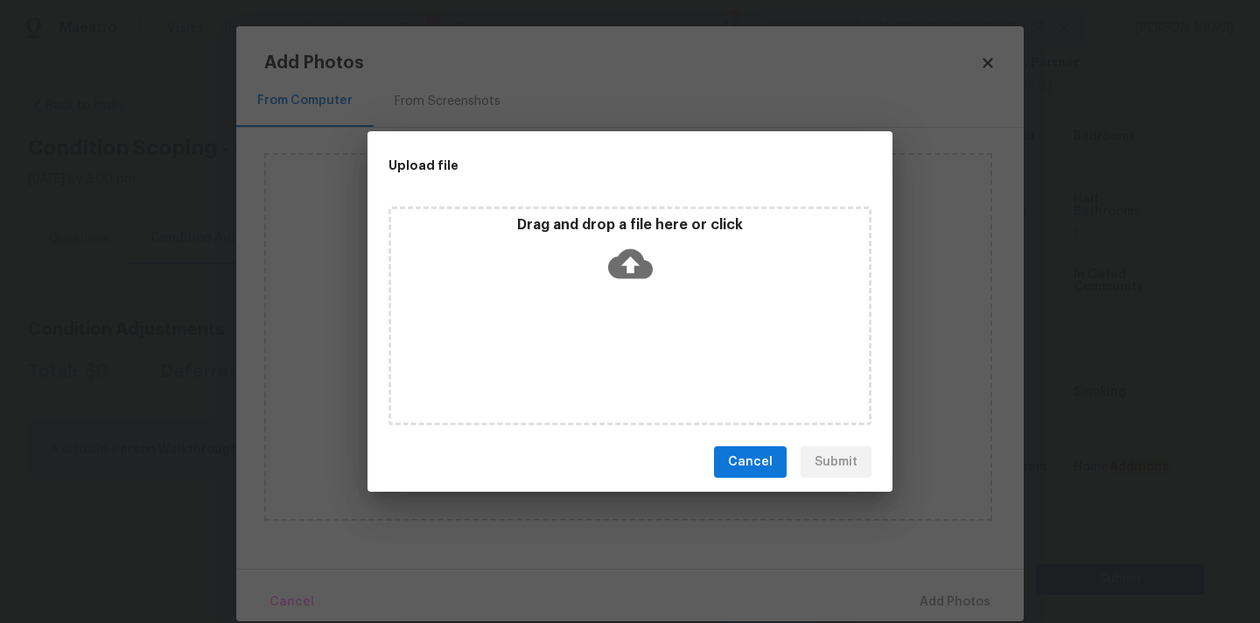
click at [643, 257] on icon at bounding box center [630, 264] width 45 height 45
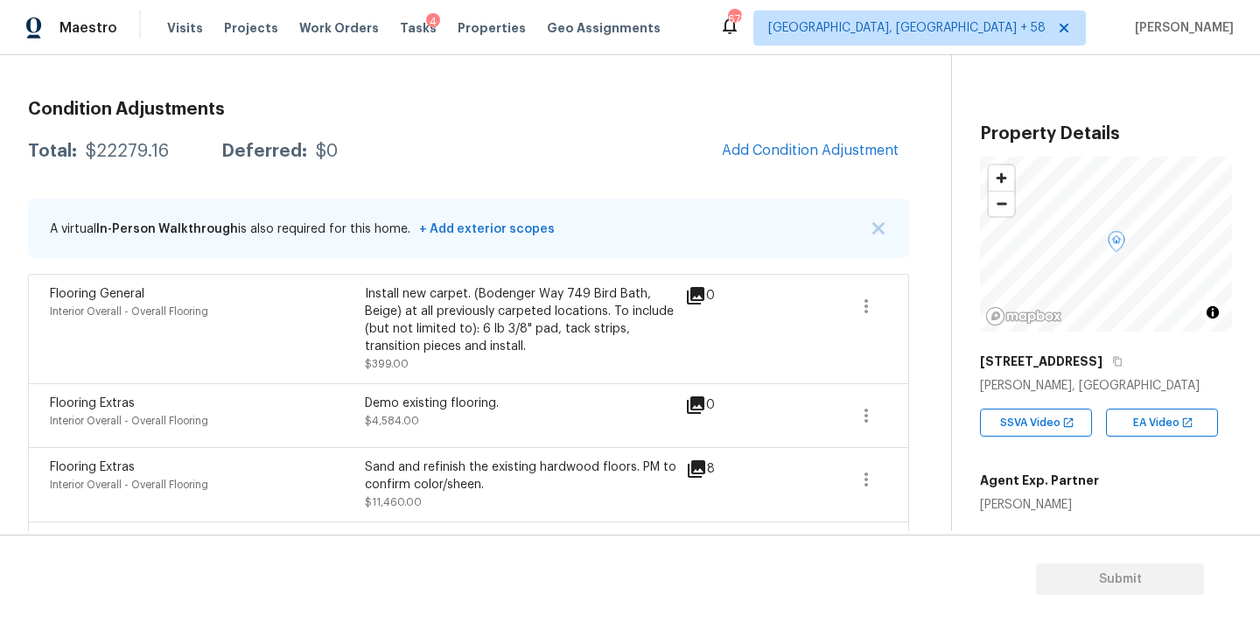
scroll to position [202, 0]
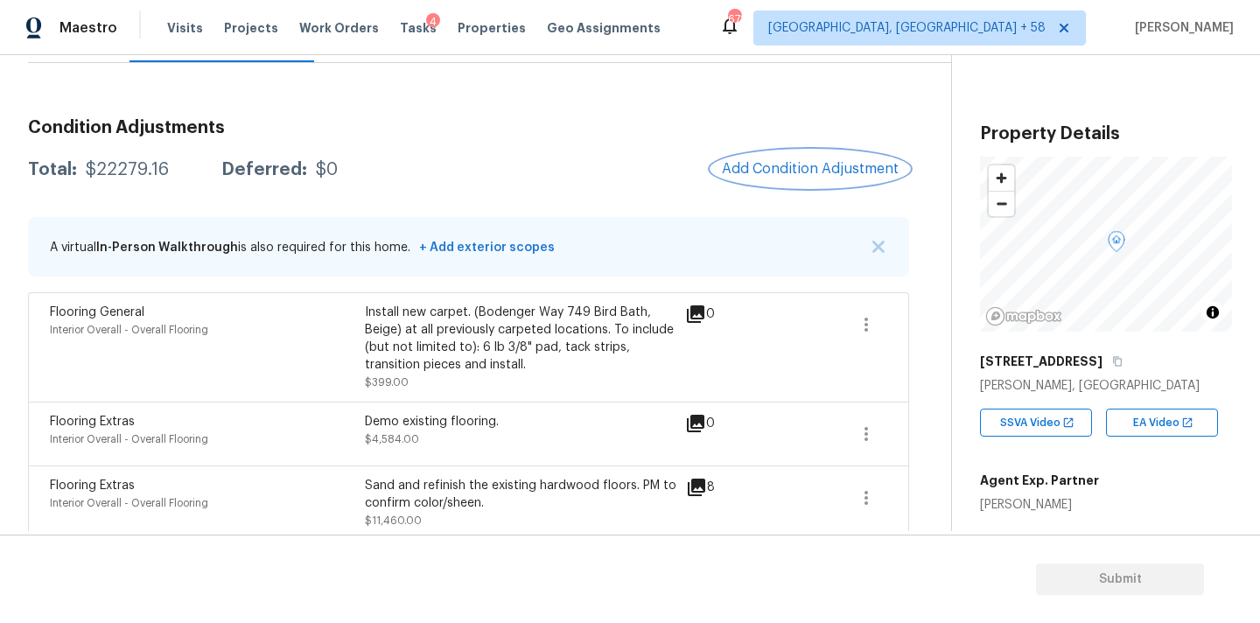
click at [759, 175] on span "Add Condition Adjustment" at bounding box center [810, 169] width 177 height 16
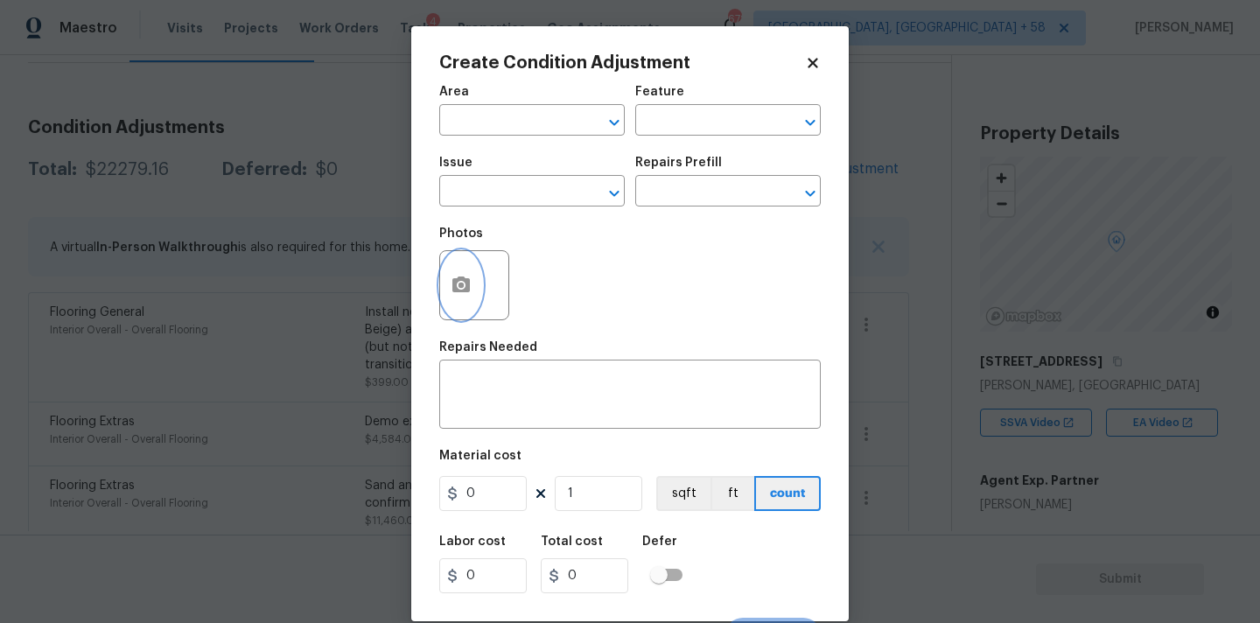
click at [451, 278] on icon "button" at bounding box center [461, 285] width 21 height 21
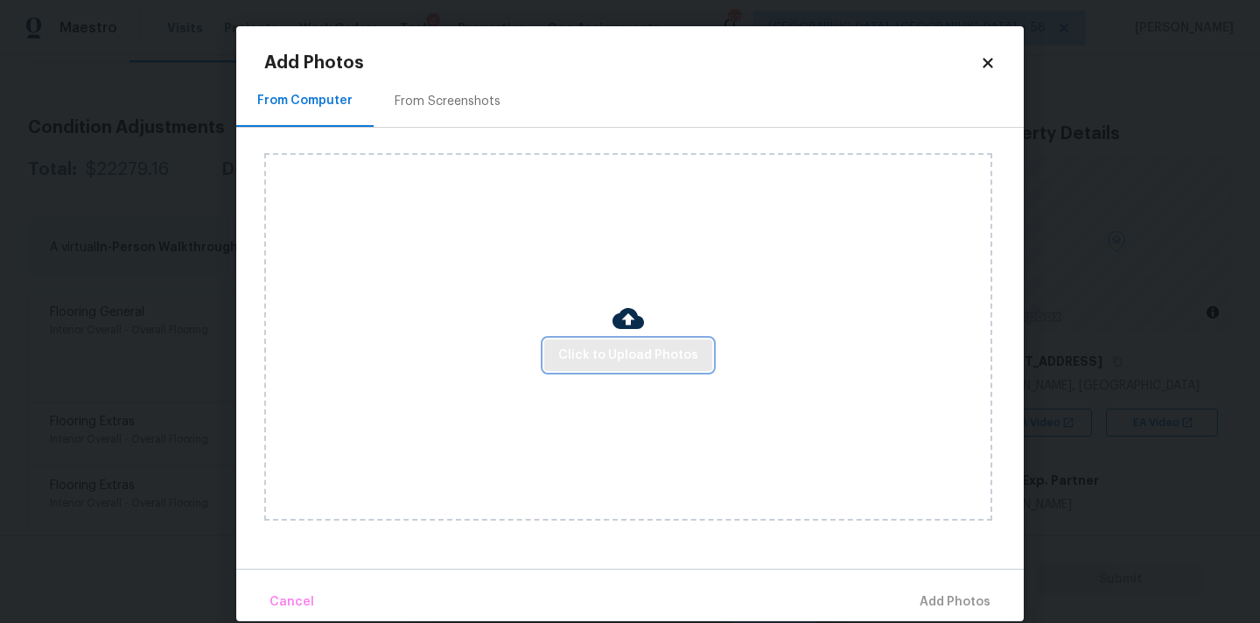
click at [575, 345] on span "Click to Upload Photos" at bounding box center [628, 356] width 140 height 22
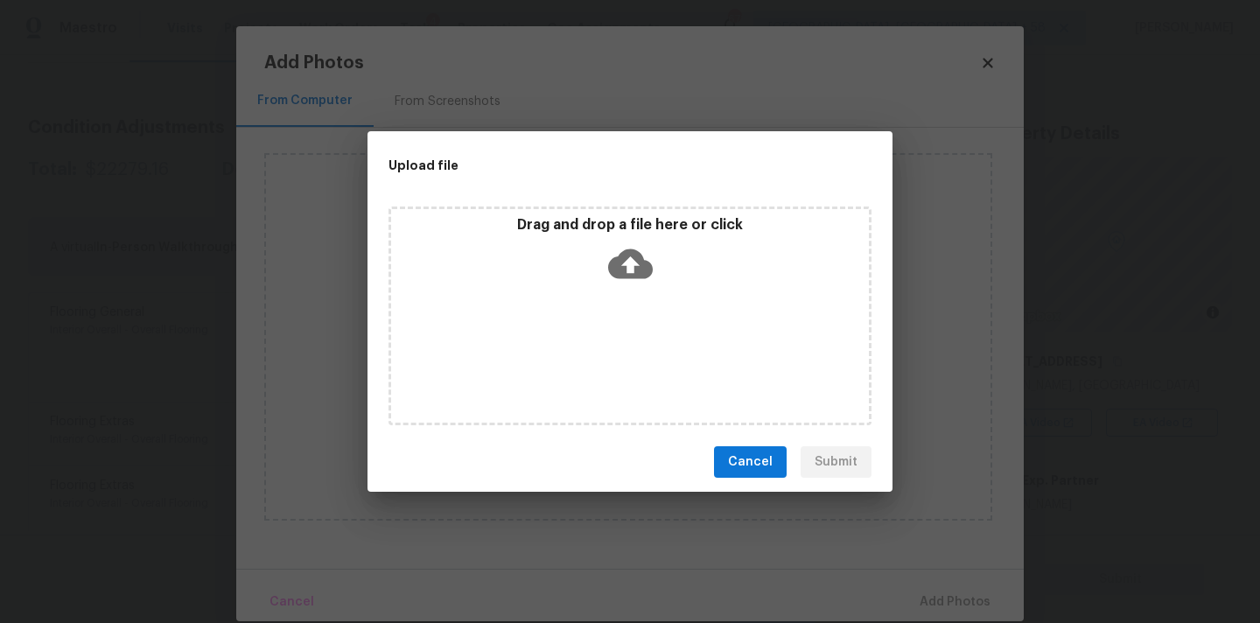
click at [614, 243] on icon at bounding box center [630, 264] width 45 height 45
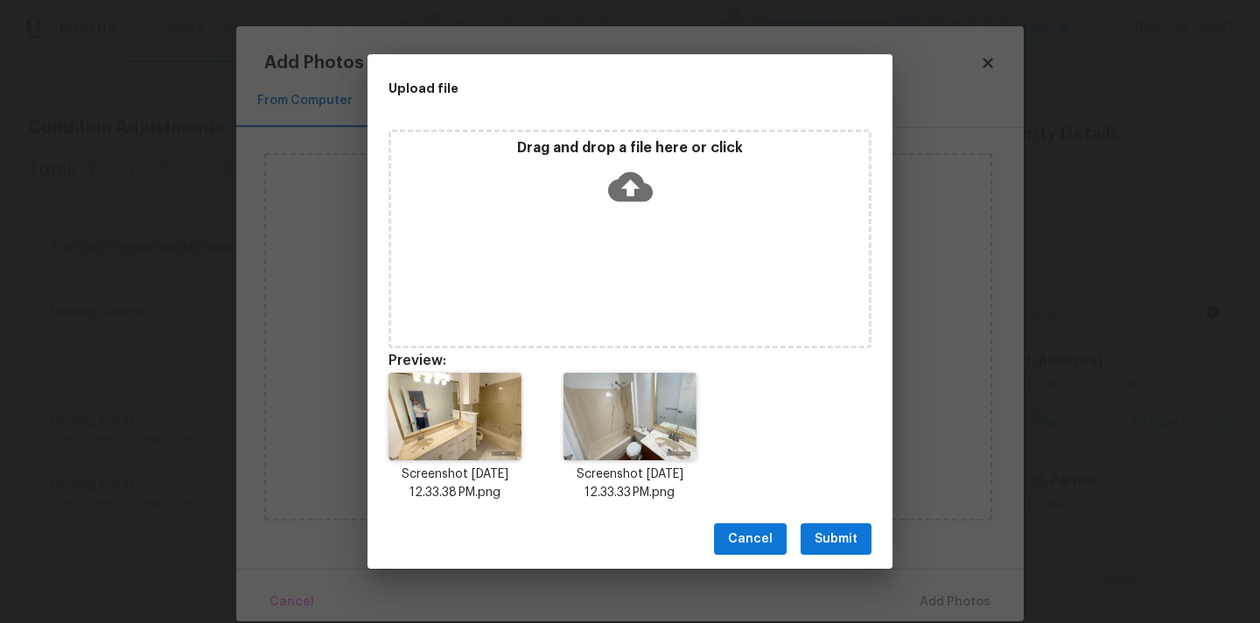
click at [860, 540] on button "Submit" at bounding box center [836, 539] width 71 height 32
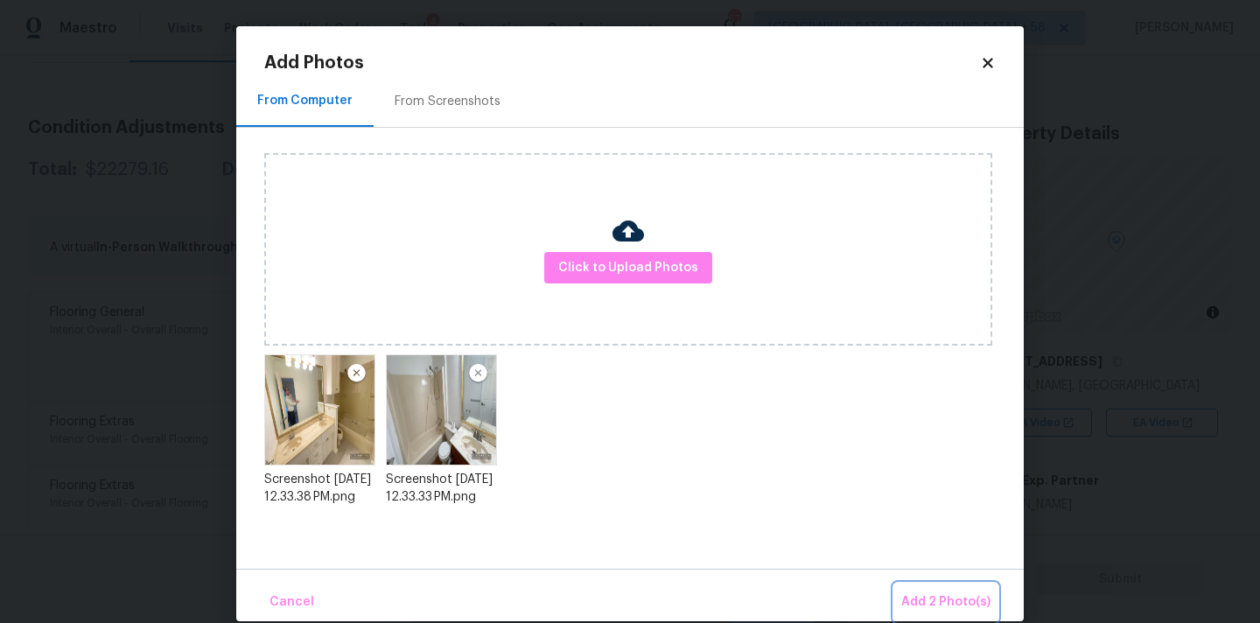
click at [942, 595] on span "Add 2 Photo(s)" at bounding box center [945, 603] width 89 height 22
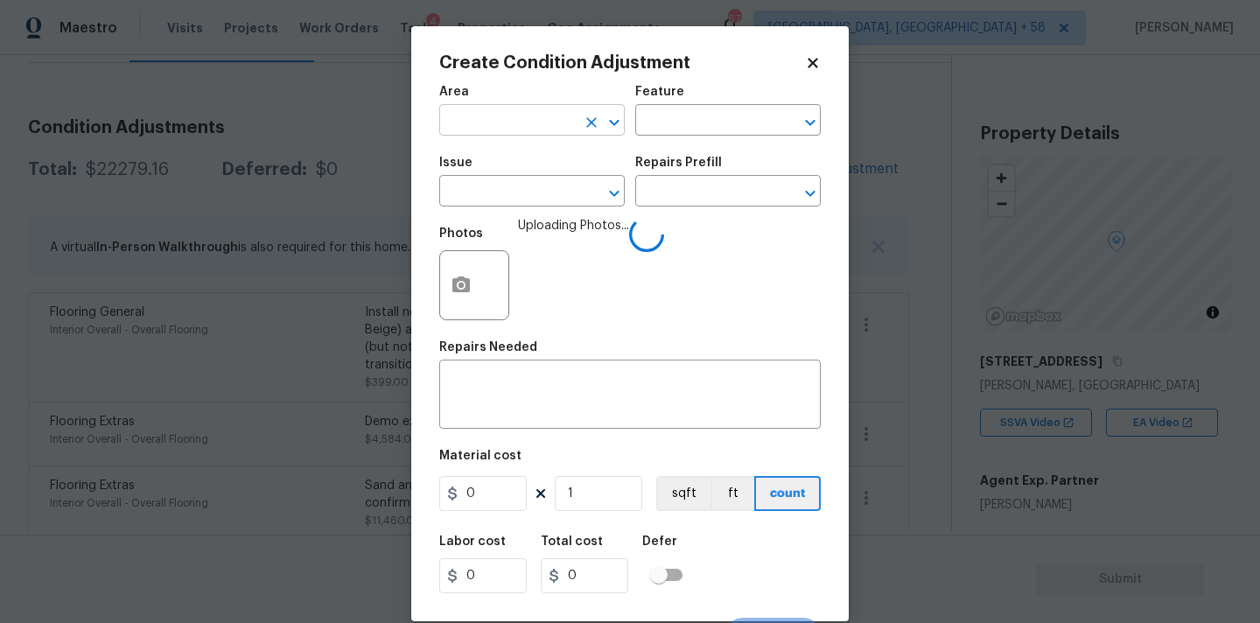
click at [557, 129] on input "text" at bounding box center [507, 122] width 137 height 27
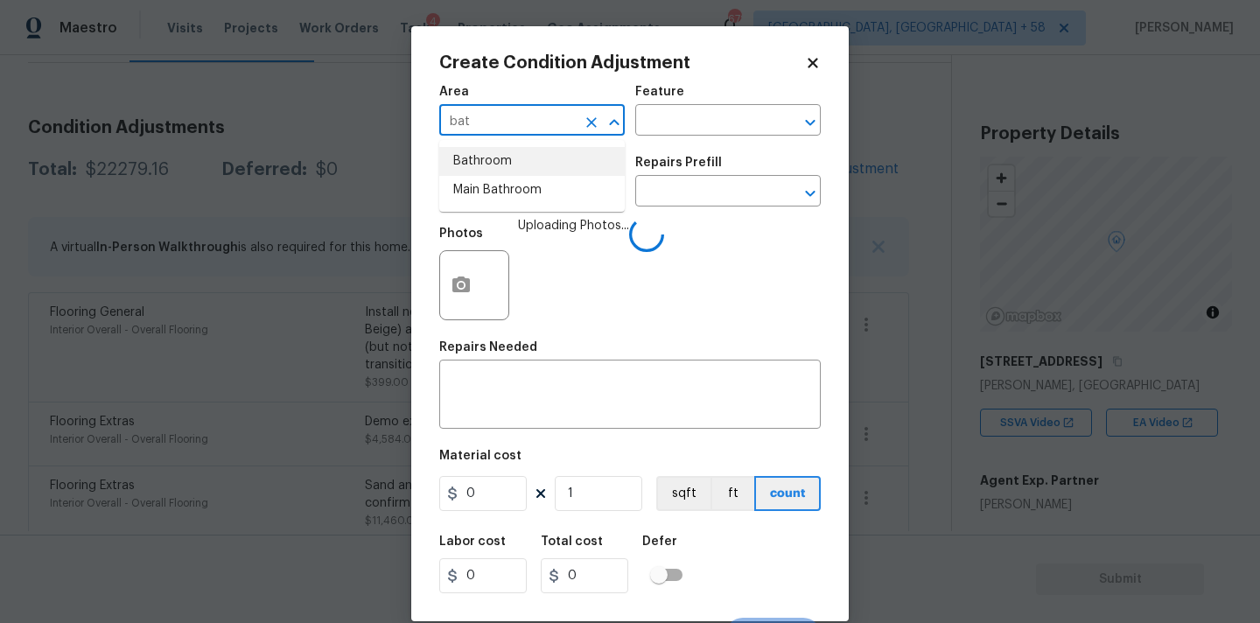
click at [532, 158] on li "Bathroom" at bounding box center [532, 161] width 186 height 29
type input "Bathroom"
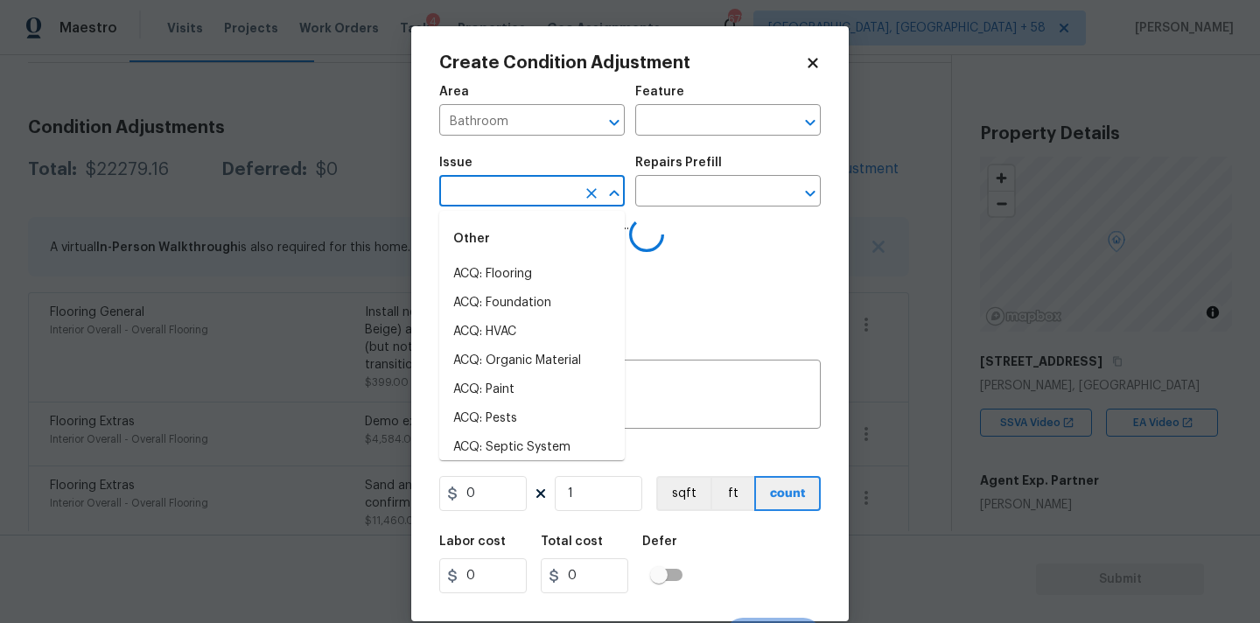
click at [532, 197] on input "text" at bounding box center [507, 192] width 137 height 27
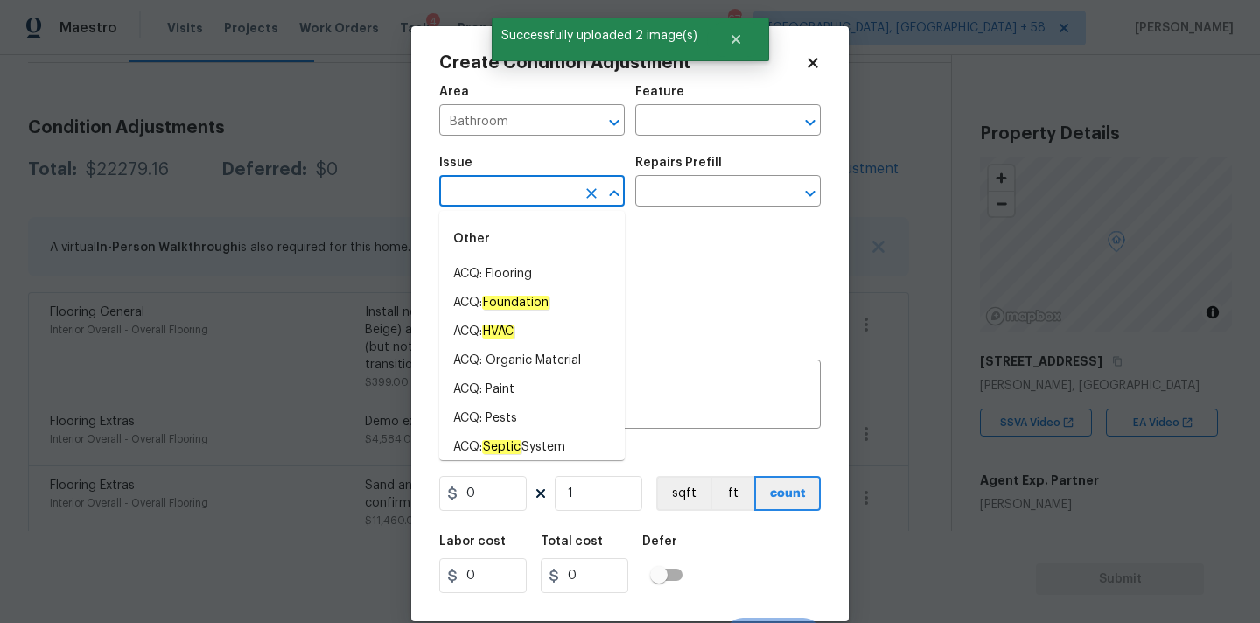
type input "b"
type input "a"
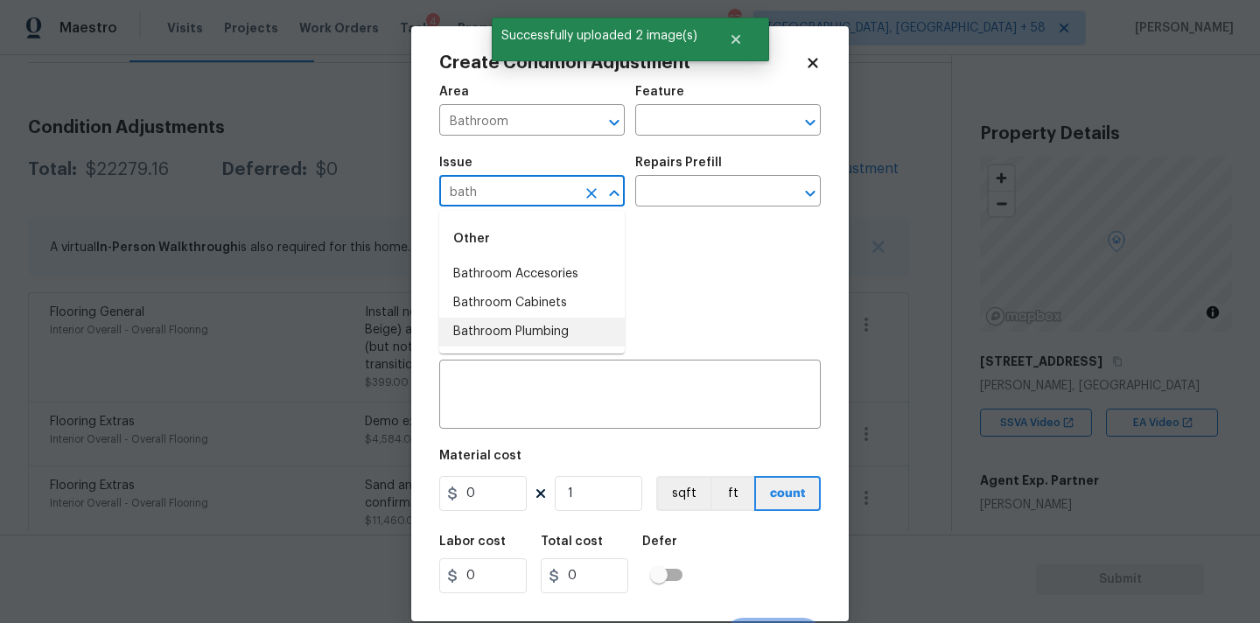
click at [532, 326] on li "Bathroom Plumbing" at bounding box center [532, 332] width 186 height 29
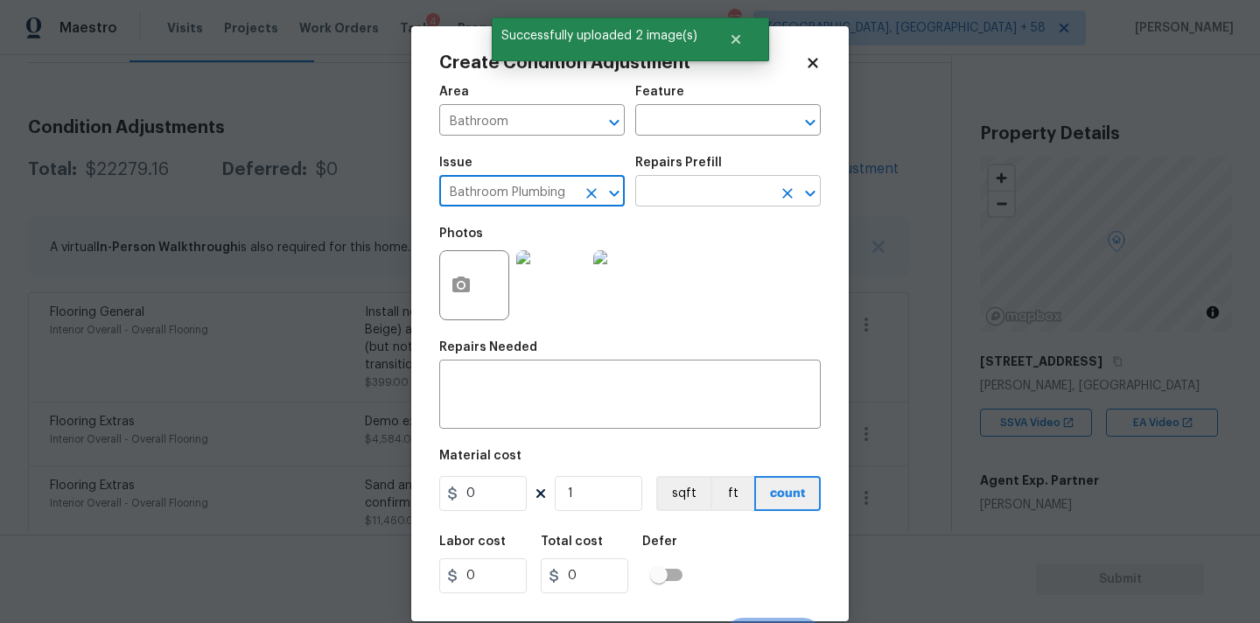
type input "Bathroom Plumbing"
click at [690, 200] on input "text" at bounding box center [703, 192] width 137 height 27
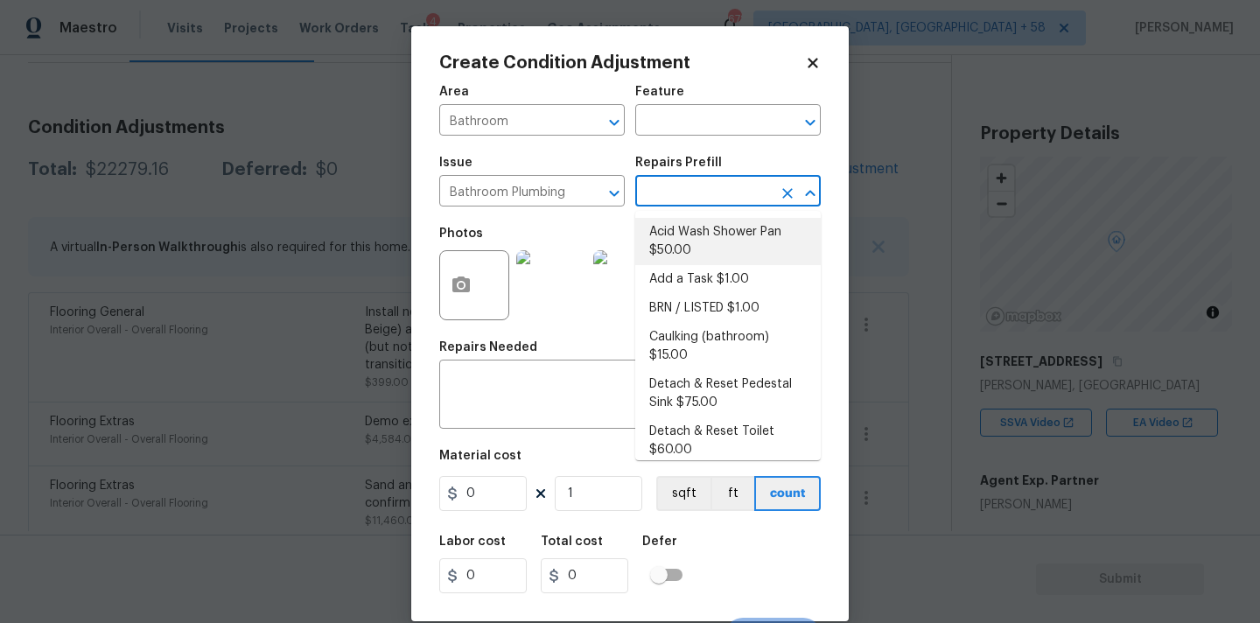
click at [689, 224] on li "Acid Wash Shower Pan $50.00" at bounding box center [728, 241] width 186 height 47
type input "Plumbing"
type textarea "Prep and acid wash/deep clean the shower pan."
type input "50"
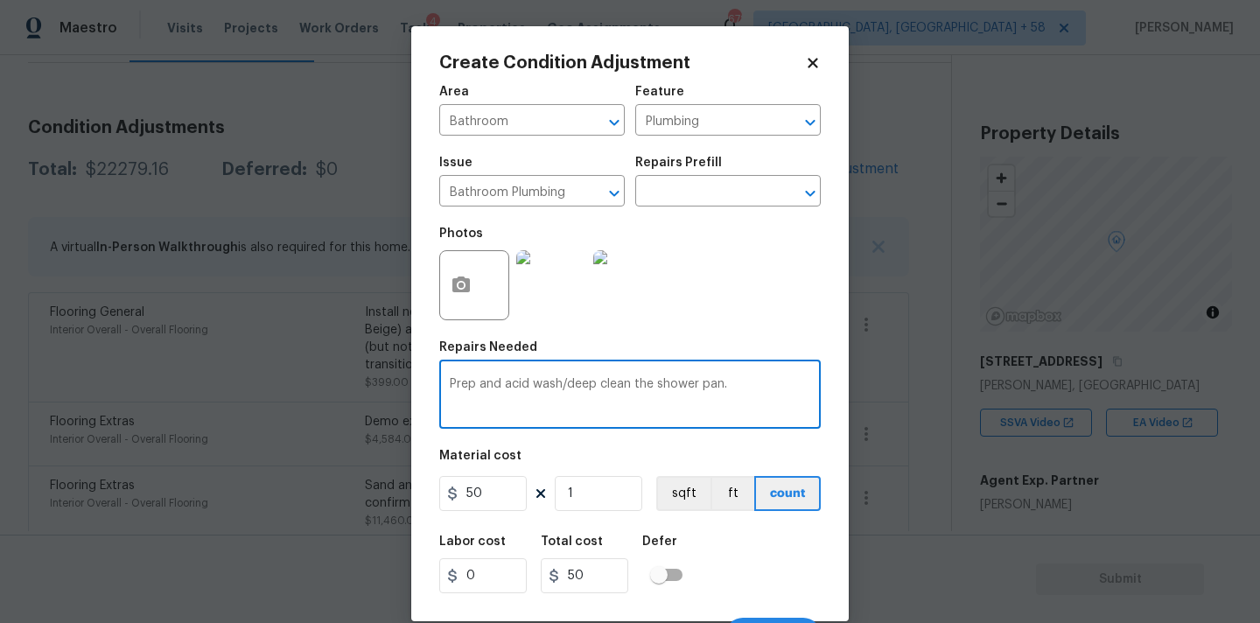
drag, startPoint x: 658, startPoint y: 384, endPoint x: 774, endPoint y: 382, distance: 115.6
click at [774, 382] on textarea "Prep and acid wash/deep clean the shower pan." at bounding box center [630, 396] width 361 height 37
type textarea "Prep and acid wash/deep clean the bathtubs"
click at [579, 495] on input "1" at bounding box center [599, 493] width 88 height 35
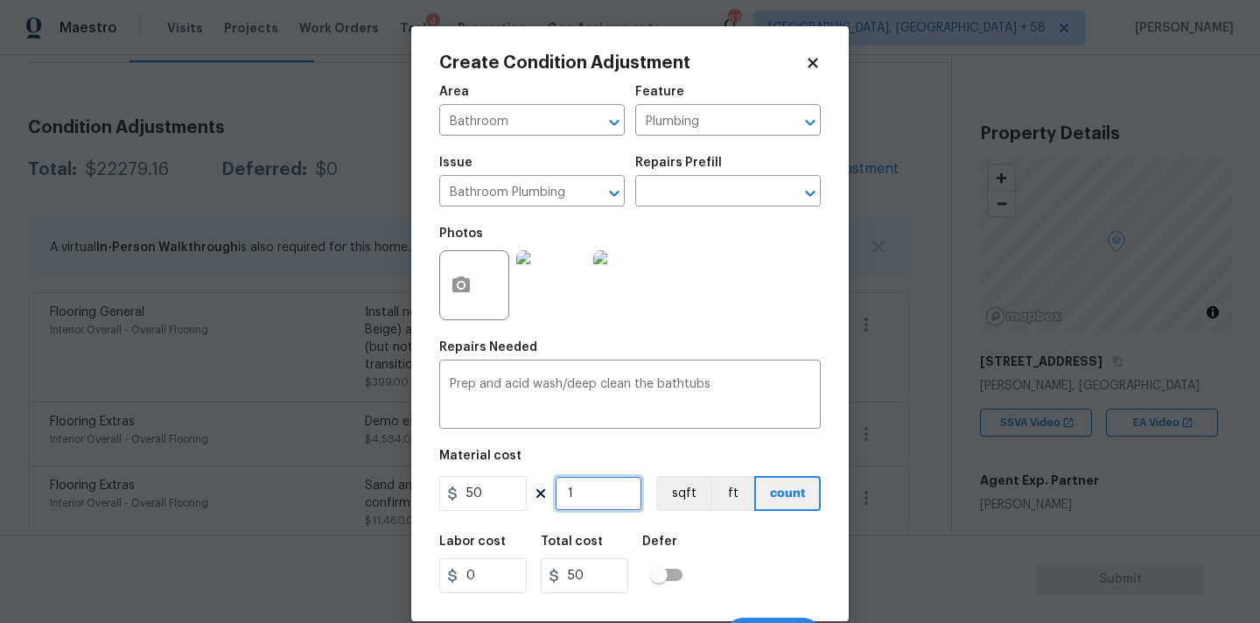
click at [579, 495] on input "1" at bounding box center [599, 493] width 88 height 35
type input "2"
type input "100"
type input "2"
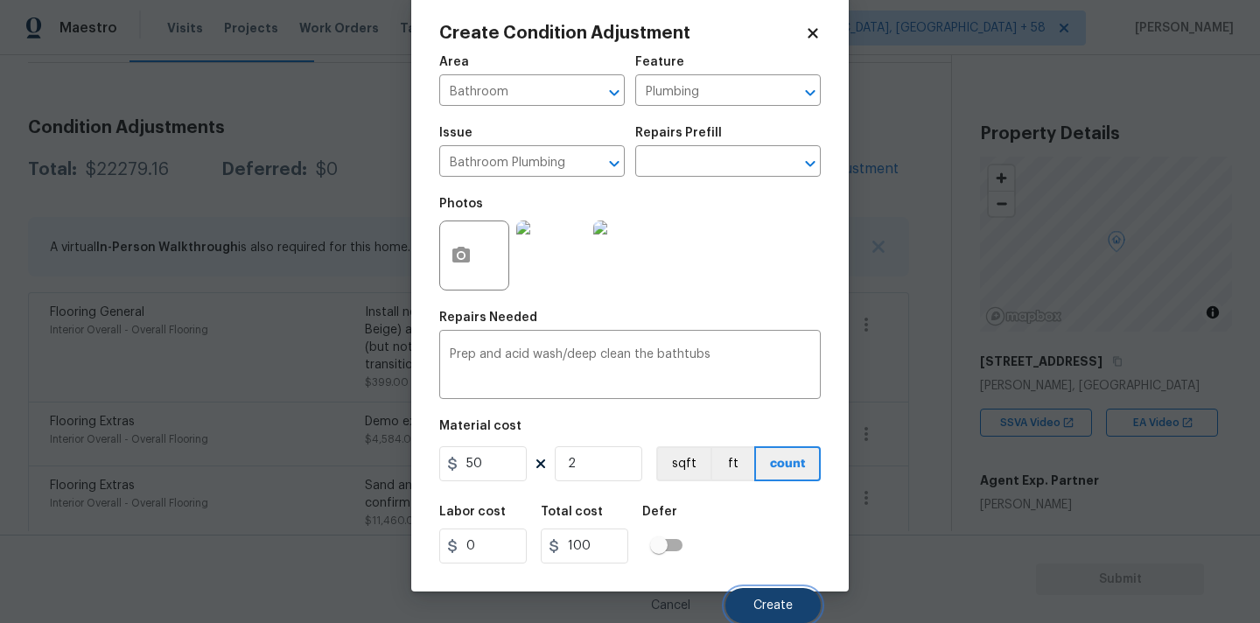
click at [773, 599] on span "Create" at bounding box center [773, 605] width 39 height 13
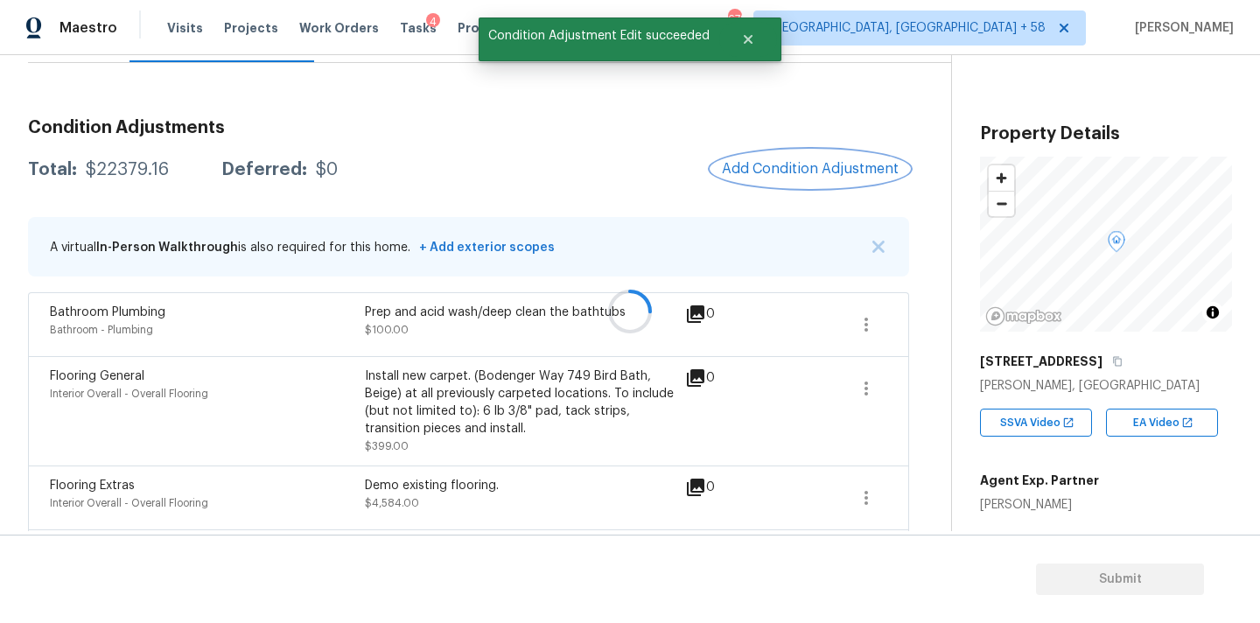
scroll to position [0, 0]
click at [775, 154] on button "Add Condition Adjustment" at bounding box center [811, 169] width 198 height 37
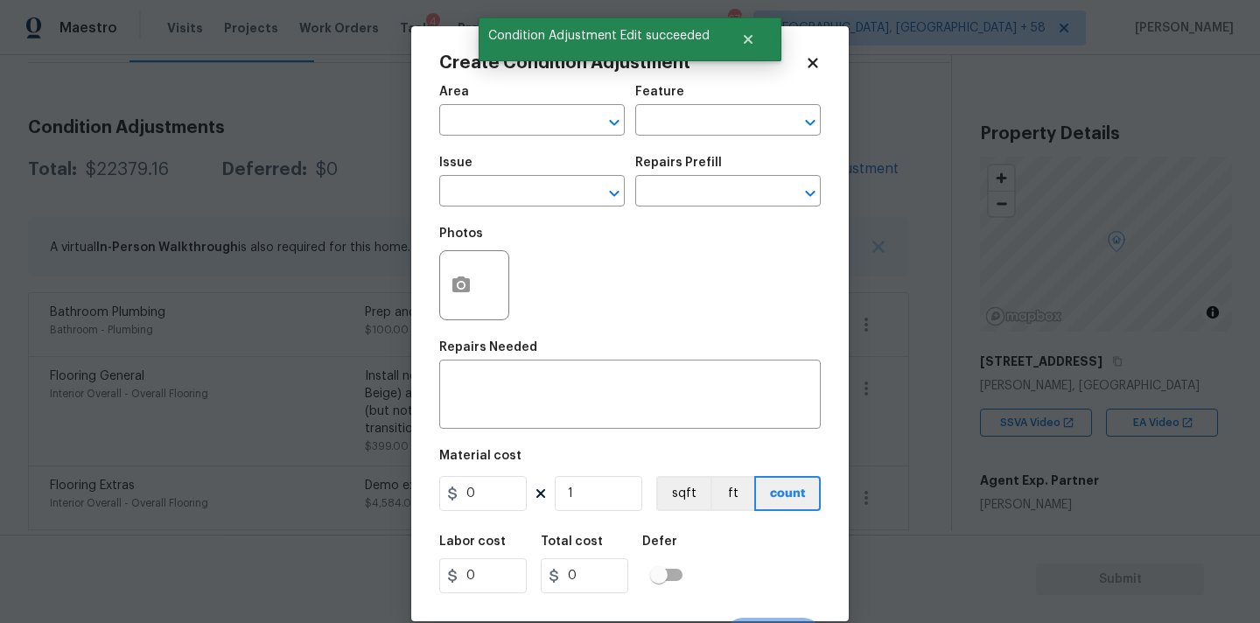
click at [465, 251] on div at bounding box center [474, 285] width 70 height 70
click at [465, 283] on icon "button" at bounding box center [461, 285] width 18 height 16
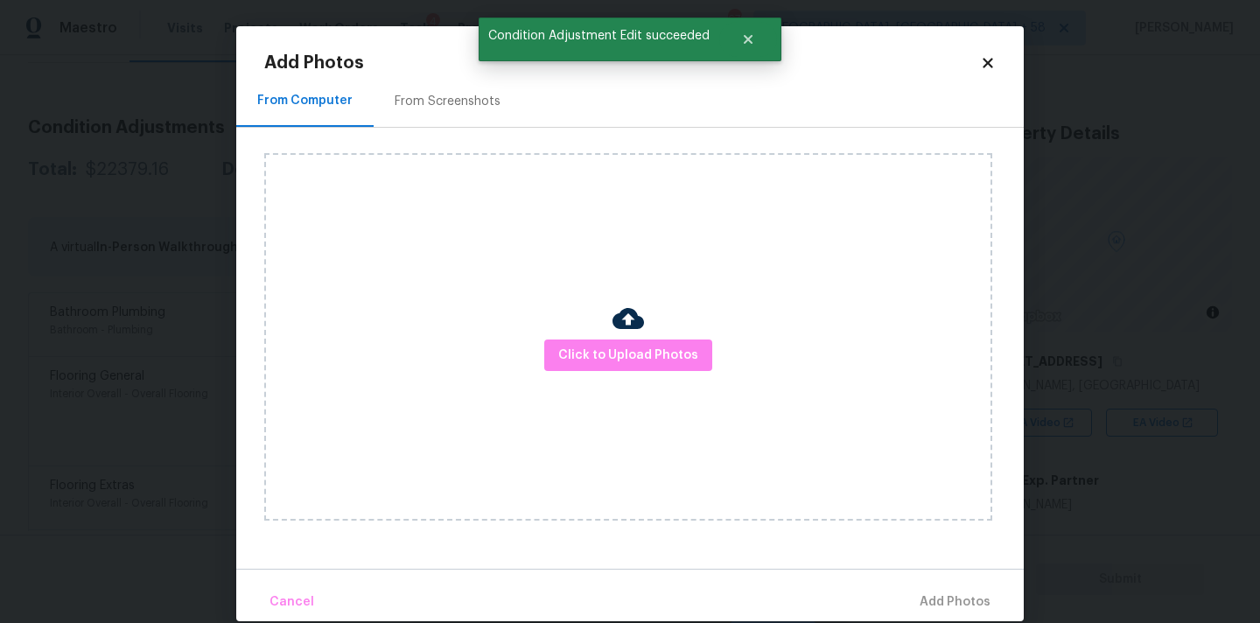
click at [607, 332] on div "Click to Upload Photos" at bounding box center [628, 337] width 728 height 368
click at [619, 341] on button "Click to Upload Photos" at bounding box center [628, 356] width 168 height 32
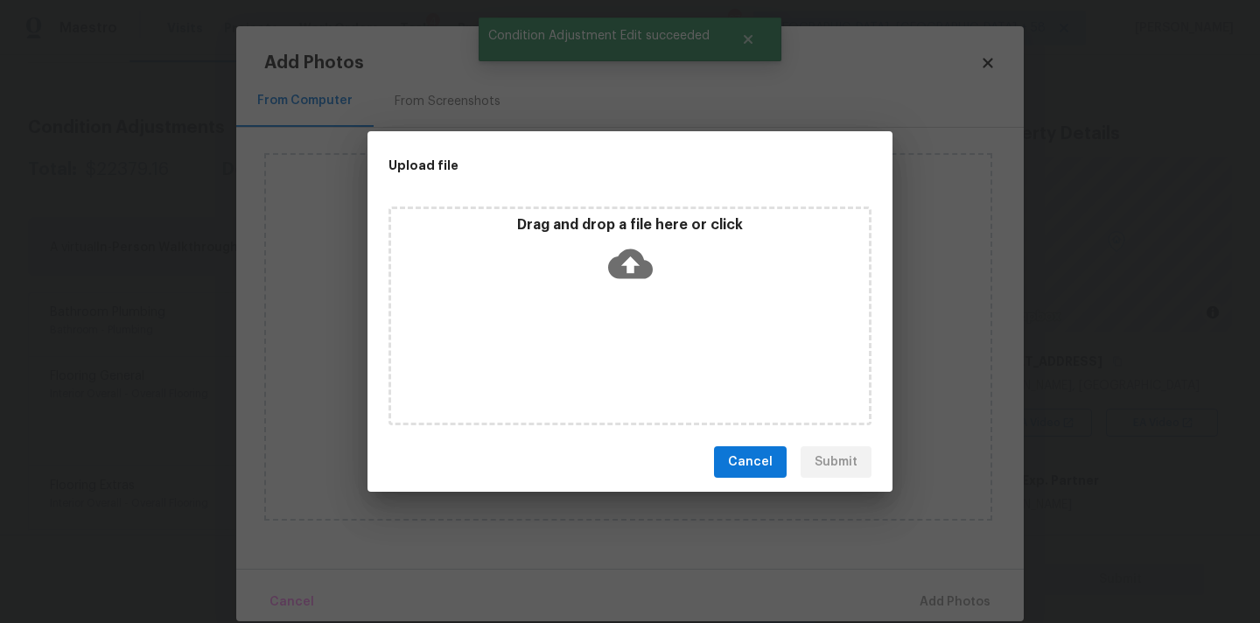
click at [633, 244] on icon at bounding box center [630, 264] width 45 height 45
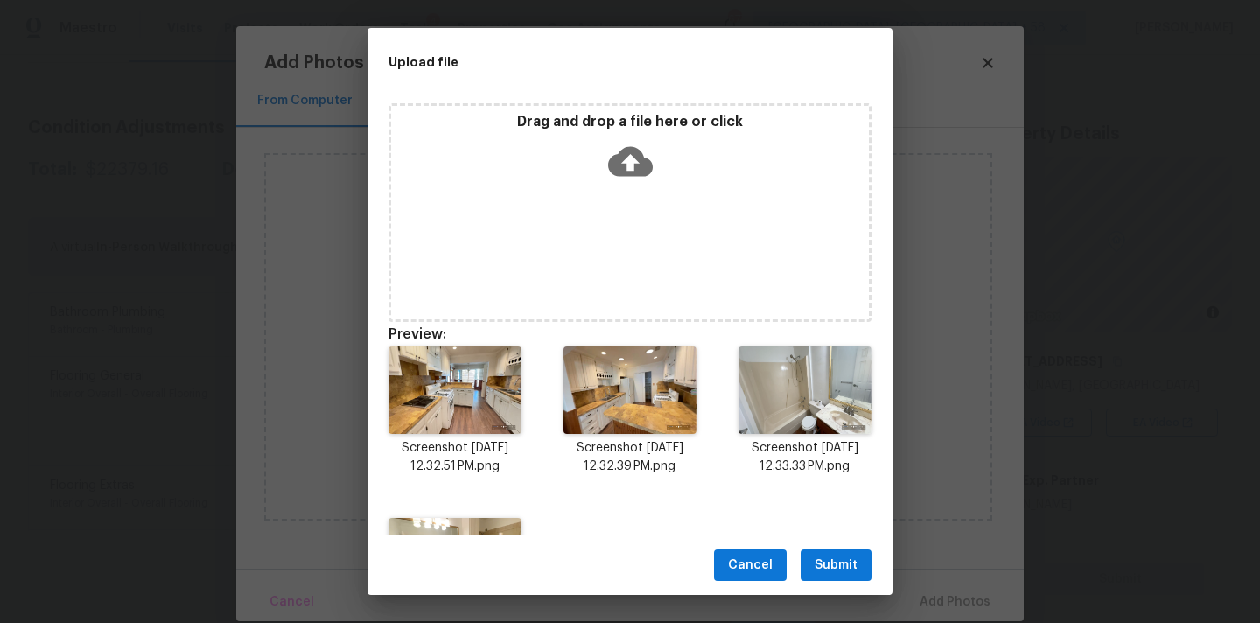
click at [850, 564] on span "Submit" at bounding box center [836, 566] width 43 height 22
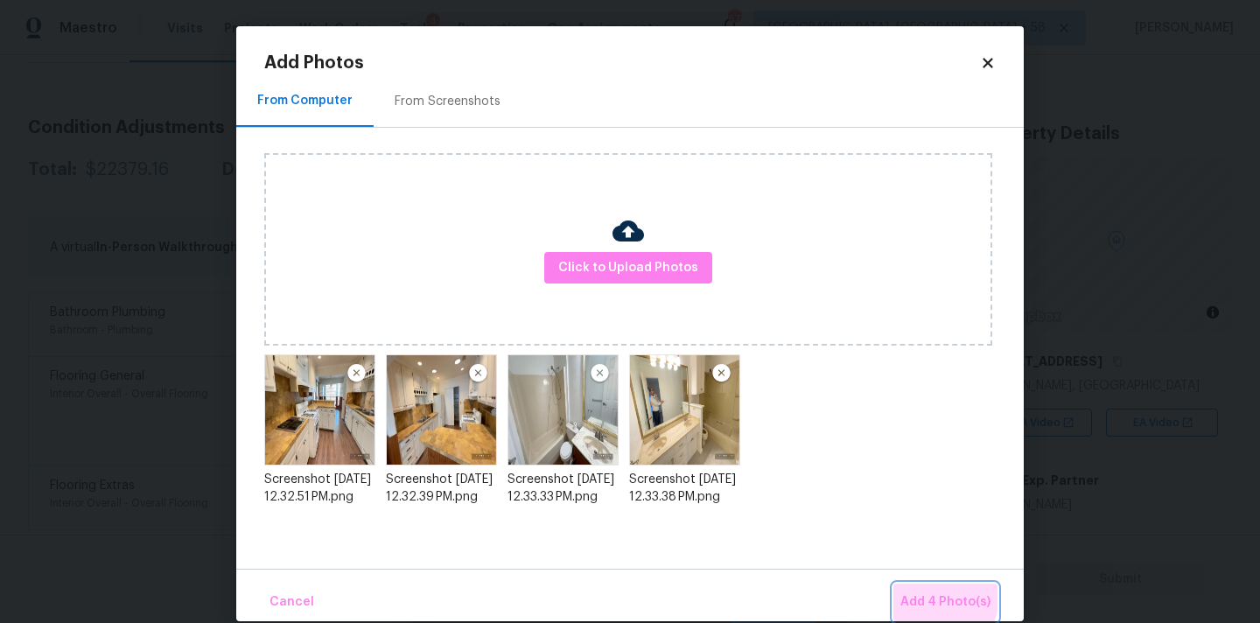
click at [931, 595] on span "Add 4 Photo(s)" at bounding box center [946, 603] width 90 height 22
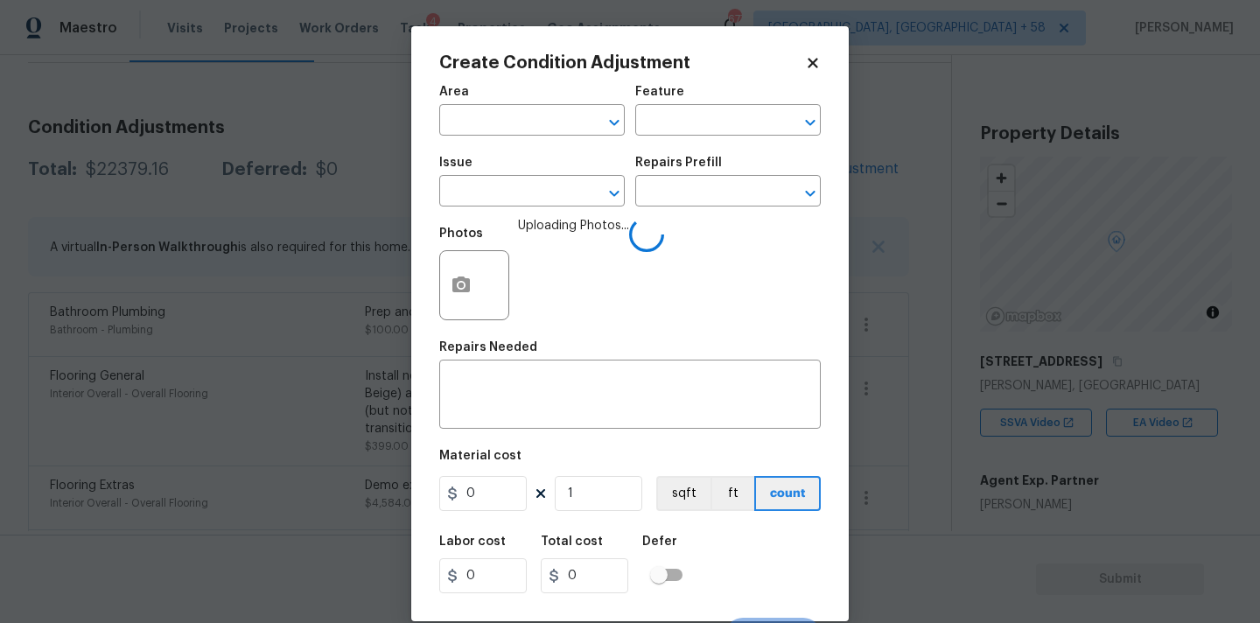
click at [548, 136] on span "Area ​" at bounding box center [532, 110] width 186 height 71
click at [551, 120] on input "text" at bounding box center [507, 122] width 137 height 27
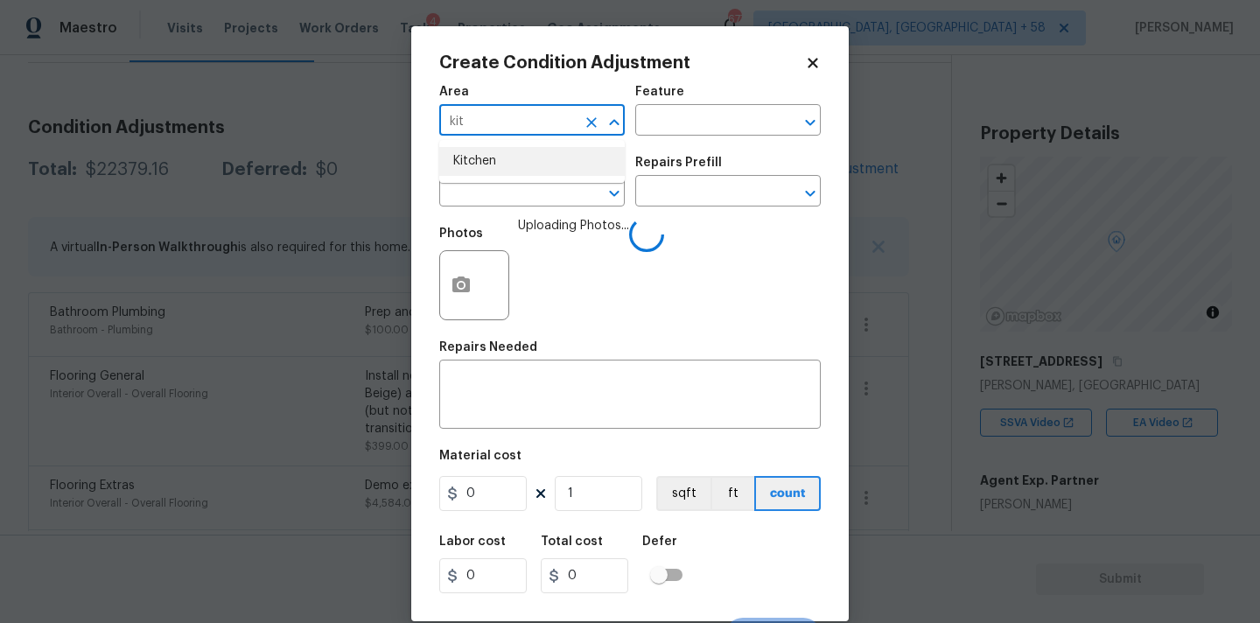
click at [518, 167] on li "Kitchen" at bounding box center [532, 161] width 186 height 29
type input "Kitchen"
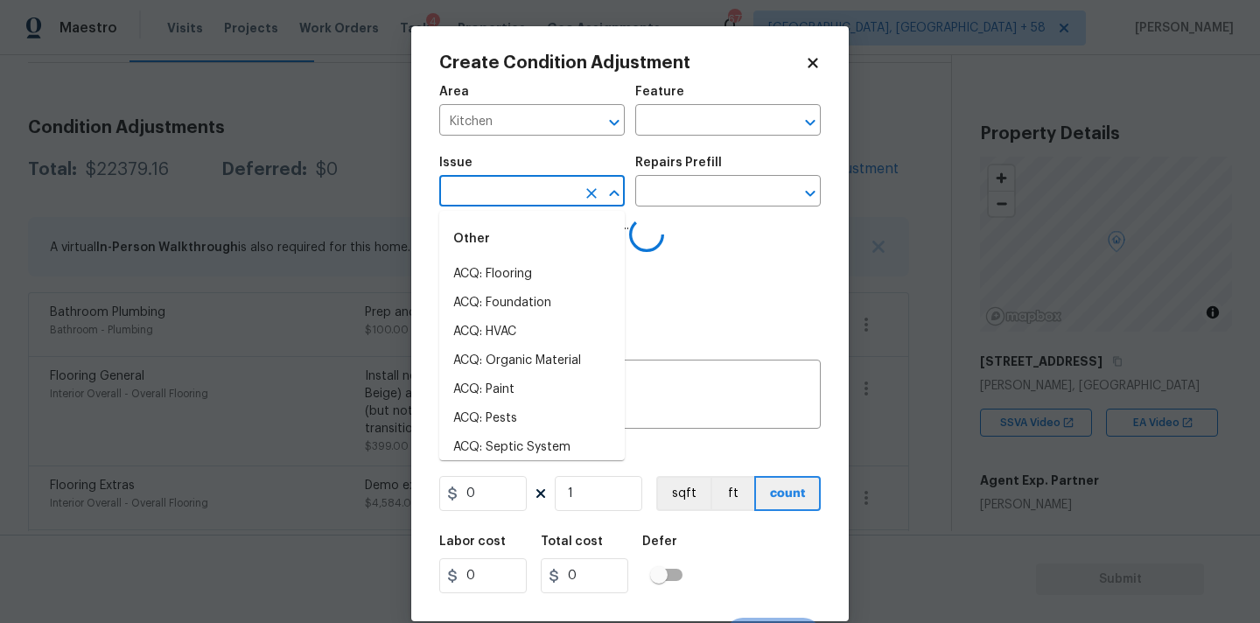
click at [519, 207] on input "text" at bounding box center [507, 192] width 137 height 27
type input "k"
type input "it"
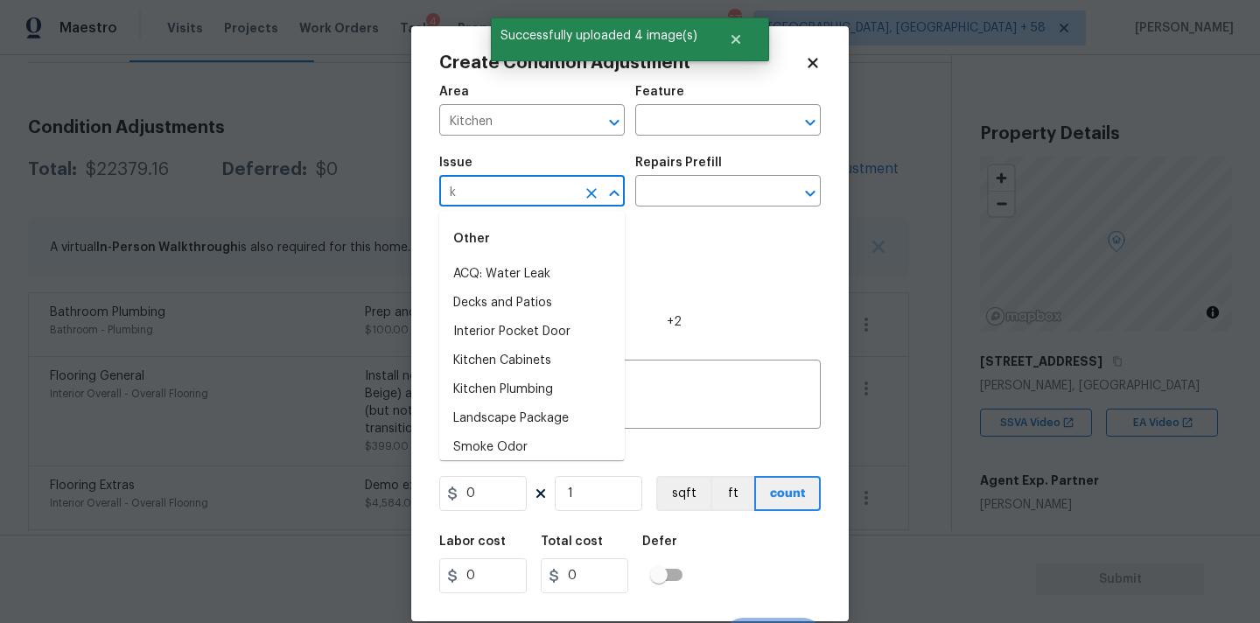
type input "ki"
type input "t"
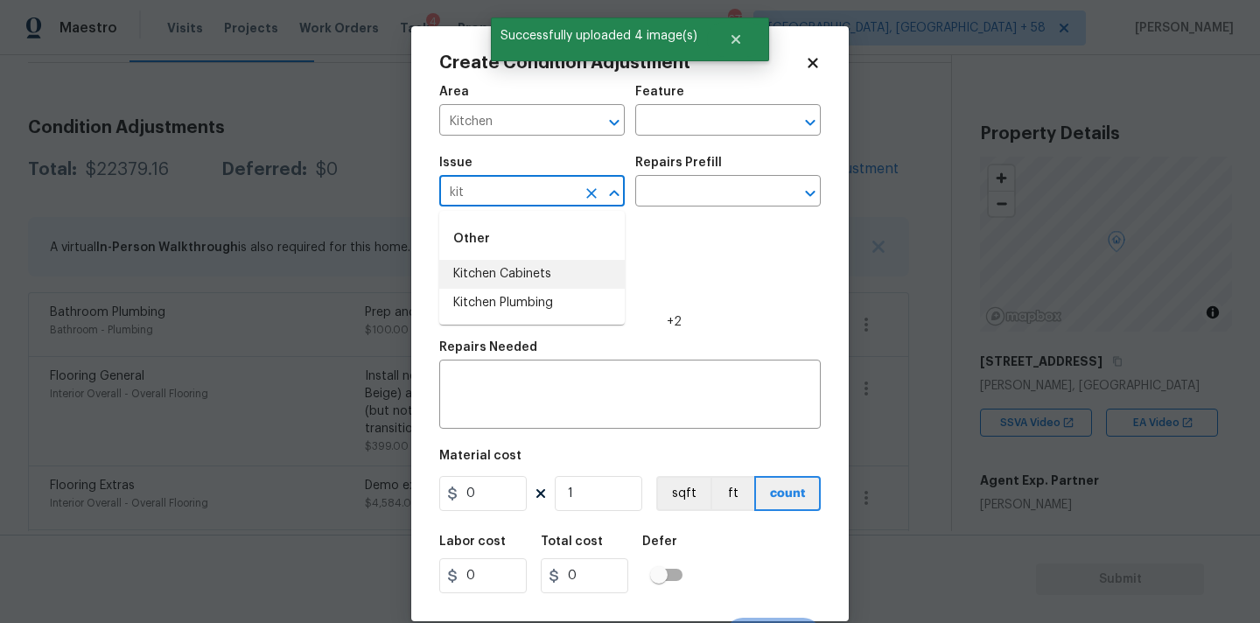
click at [533, 278] on li "Kitchen Cabinets" at bounding box center [532, 274] width 186 height 29
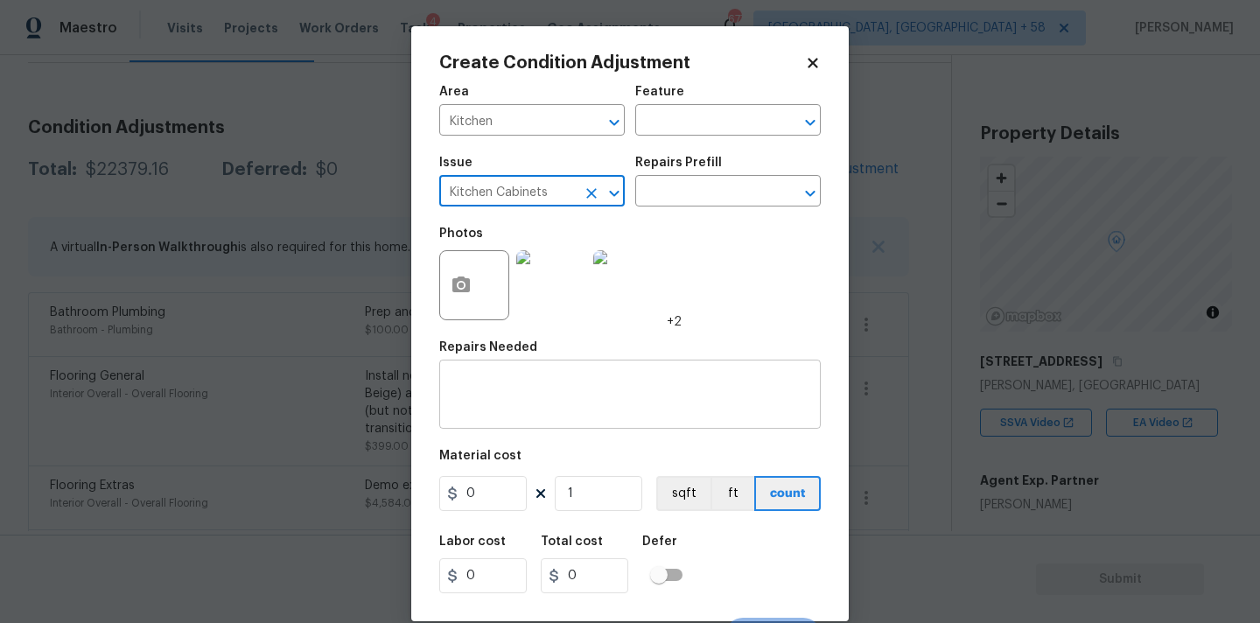
type input "Kitchen Cabinets"
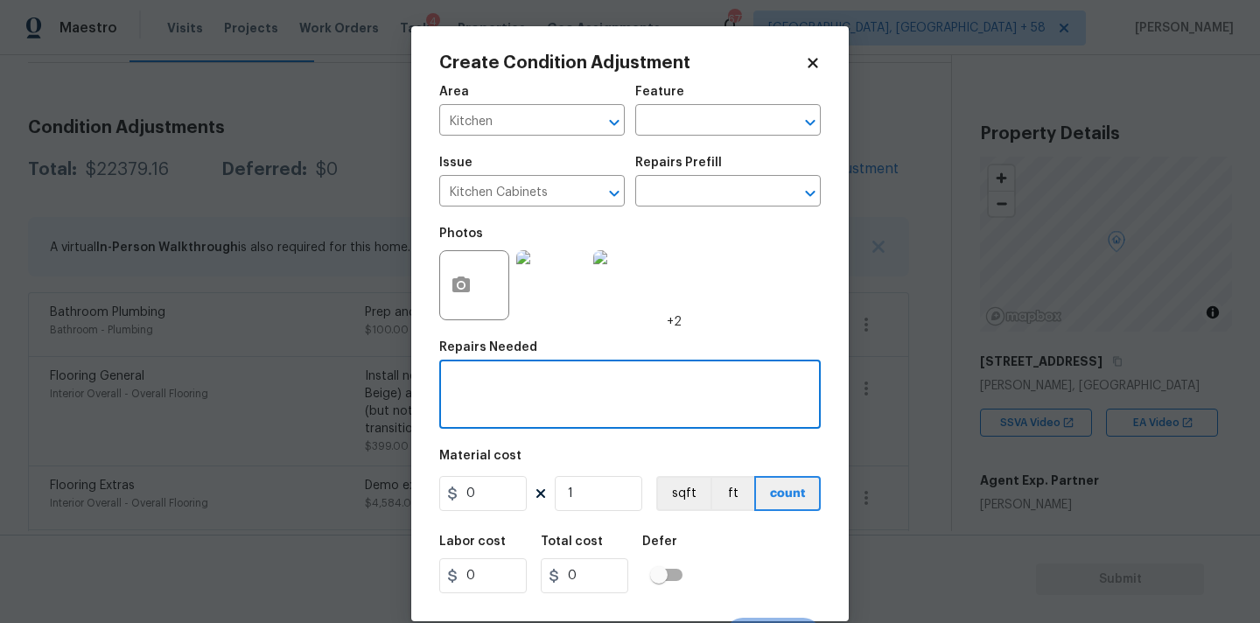
click at [517, 408] on textarea at bounding box center [630, 396] width 361 height 37
paste textarea "Kitchen Cabinets"
click at [448, 382] on div "Kitchen Cabinets x ​" at bounding box center [630, 396] width 382 height 65
drag, startPoint x: 545, startPoint y: 385, endPoint x: 547, endPoint y: 395, distance: 9.8
click at [545, 385] on textarea "Repaint Kitchen Cabinets" at bounding box center [630, 396] width 361 height 37
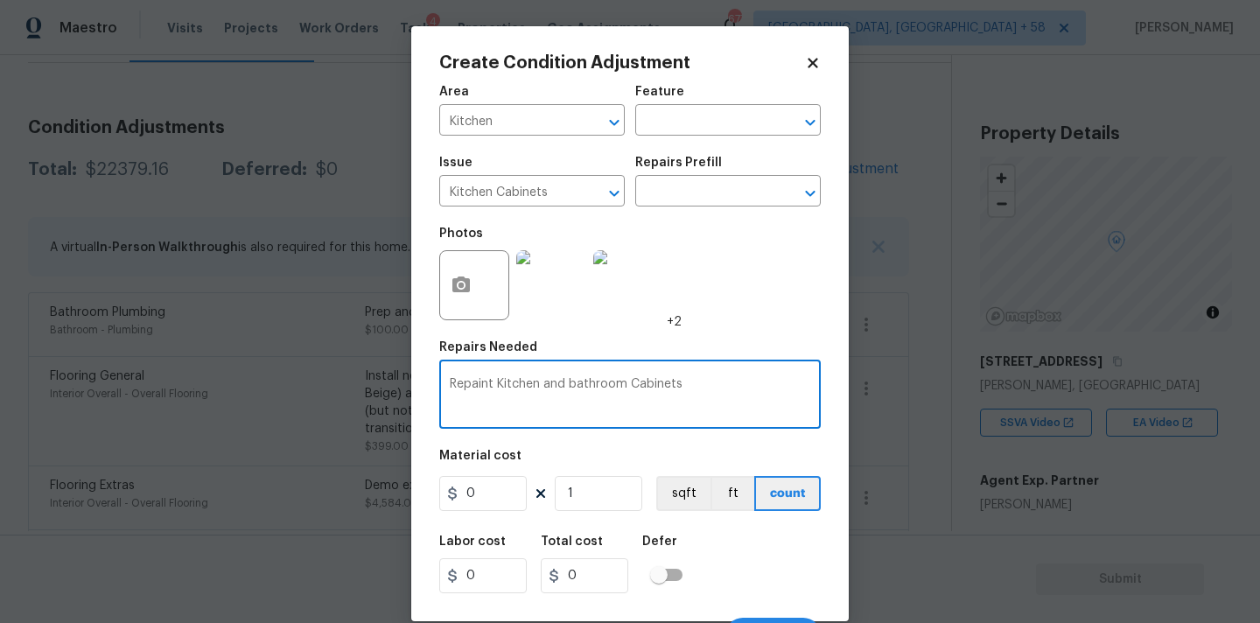
type textarea "Repaint Kitchen and bathroom Cabinets"
click at [487, 505] on input "0" at bounding box center [483, 493] width 88 height 35
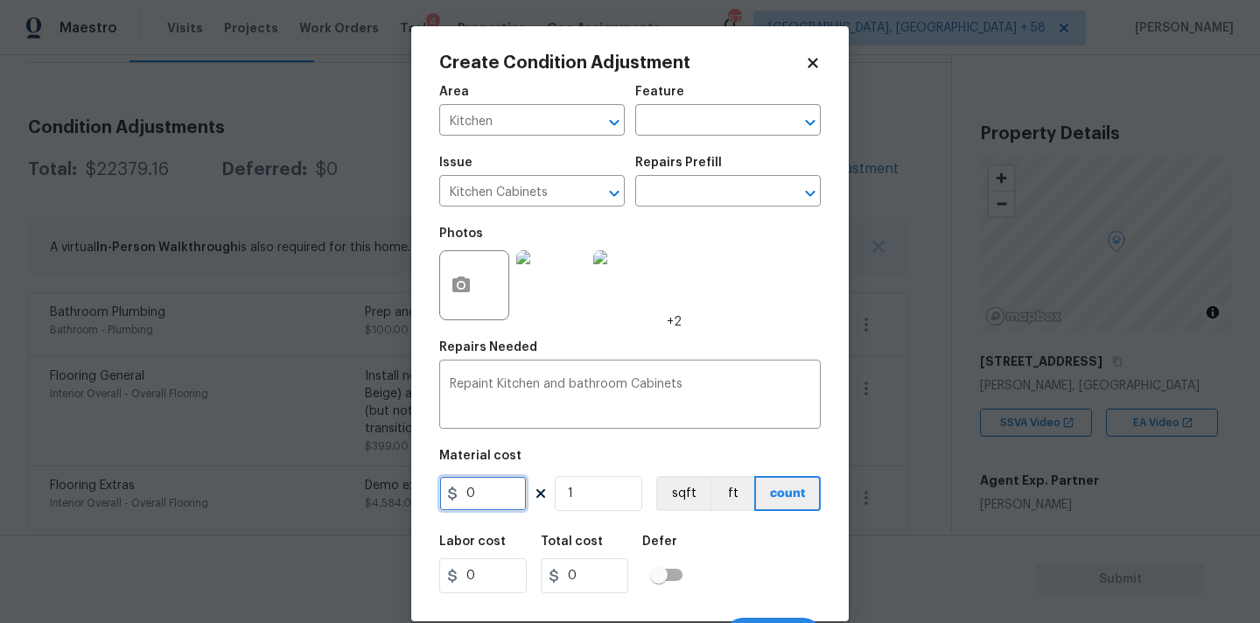
click at [487, 505] on input "0" at bounding box center [483, 493] width 88 height 35
type input "2000"
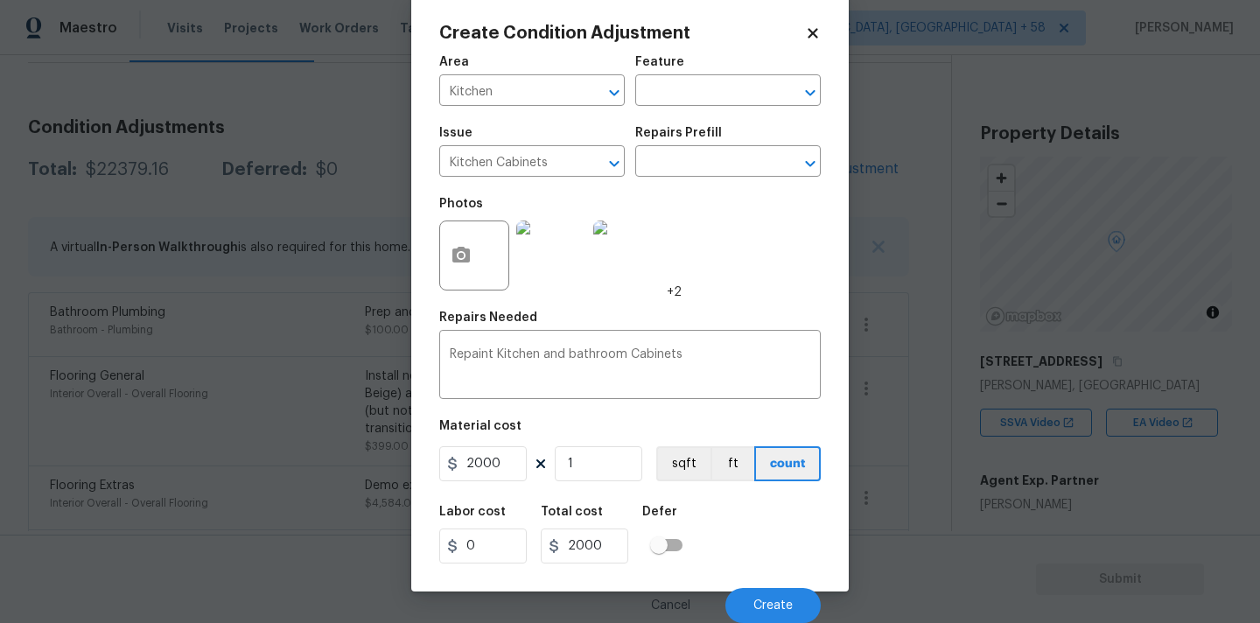
click at [760, 587] on div "Cancel Create" at bounding box center [630, 598] width 382 height 49
click at [760, 599] on span "Create" at bounding box center [773, 605] width 39 height 13
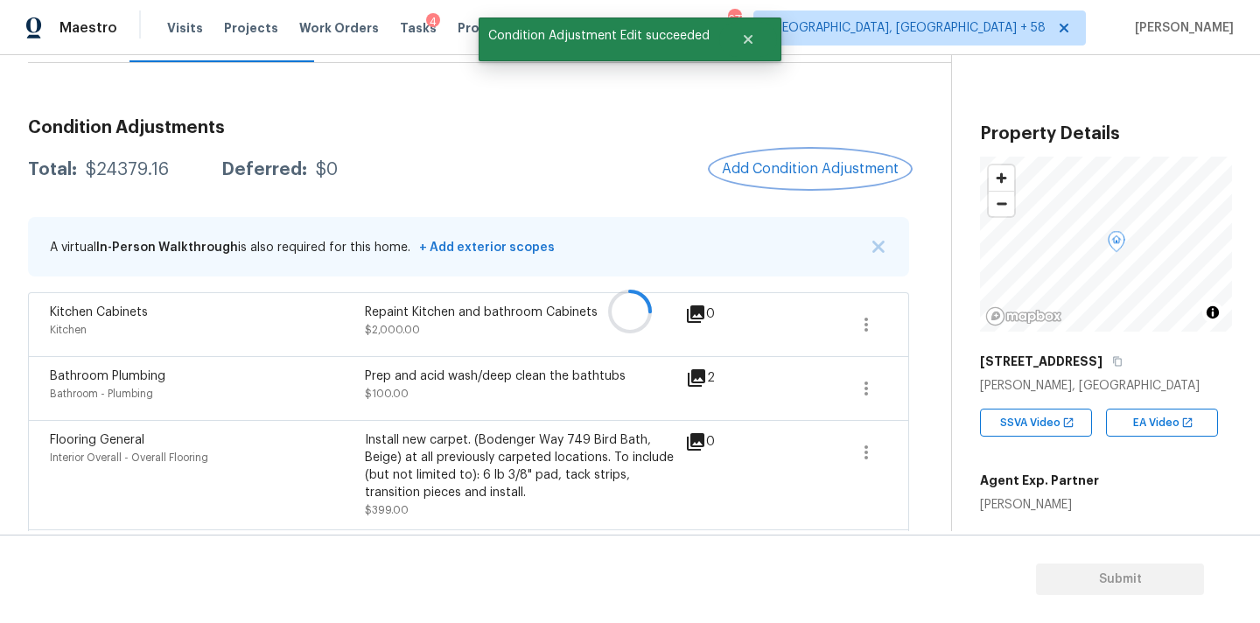
scroll to position [0, 0]
click at [771, 166] on span "Add Condition Adjustment" at bounding box center [810, 169] width 177 height 16
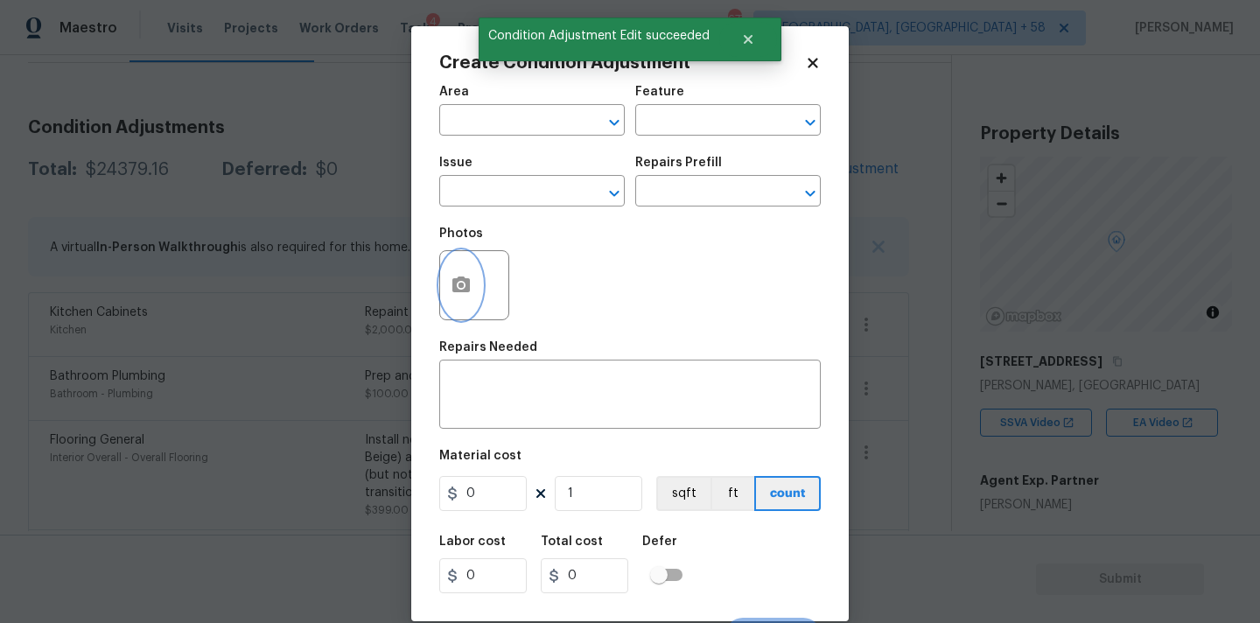
click at [457, 294] on icon "button" at bounding box center [461, 285] width 21 height 21
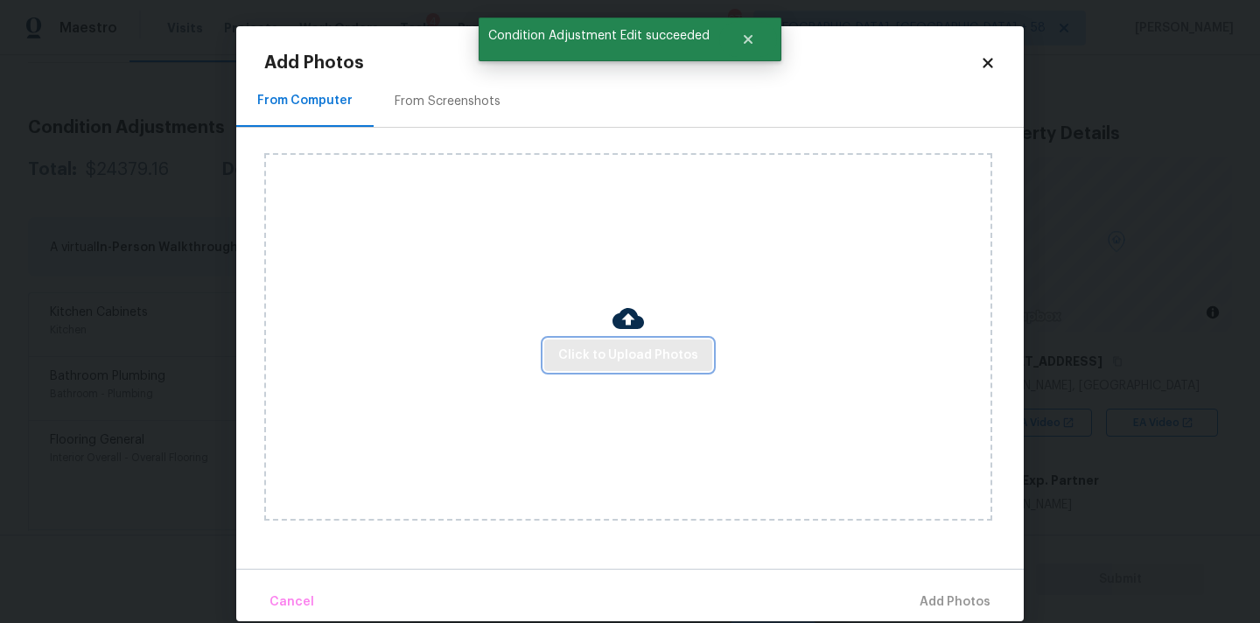
click at [581, 350] on span "Click to Upload Photos" at bounding box center [628, 356] width 140 height 22
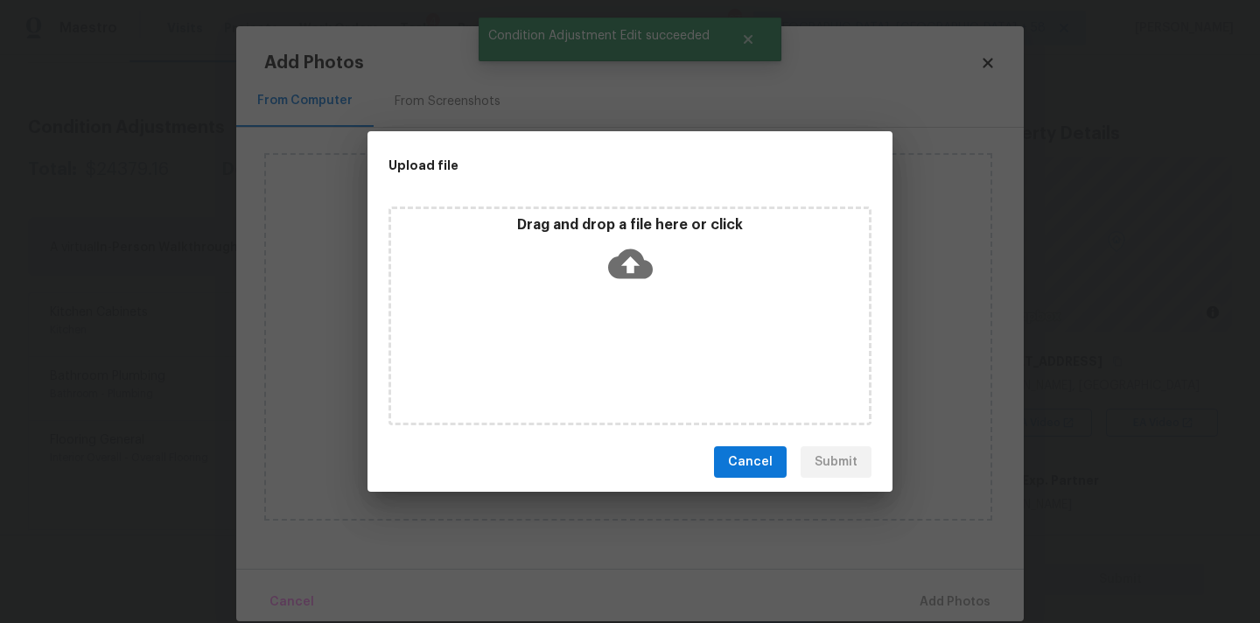
click at [631, 256] on icon at bounding box center [630, 264] width 45 height 30
